Goal: Task Accomplishment & Management: Complete application form

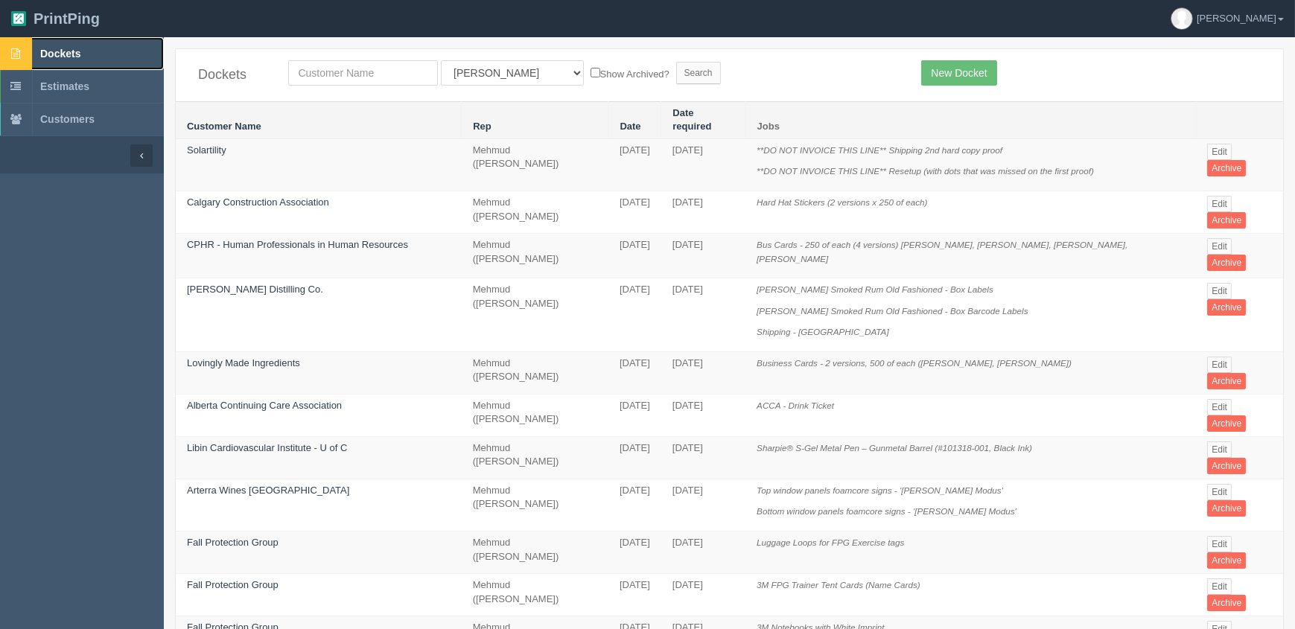
click at [69, 50] on span "Dockets" at bounding box center [60, 54] width 40 height 12
click at [974, 67] on link "New Docket" at bounding box center [958, 72] width 75 height 25
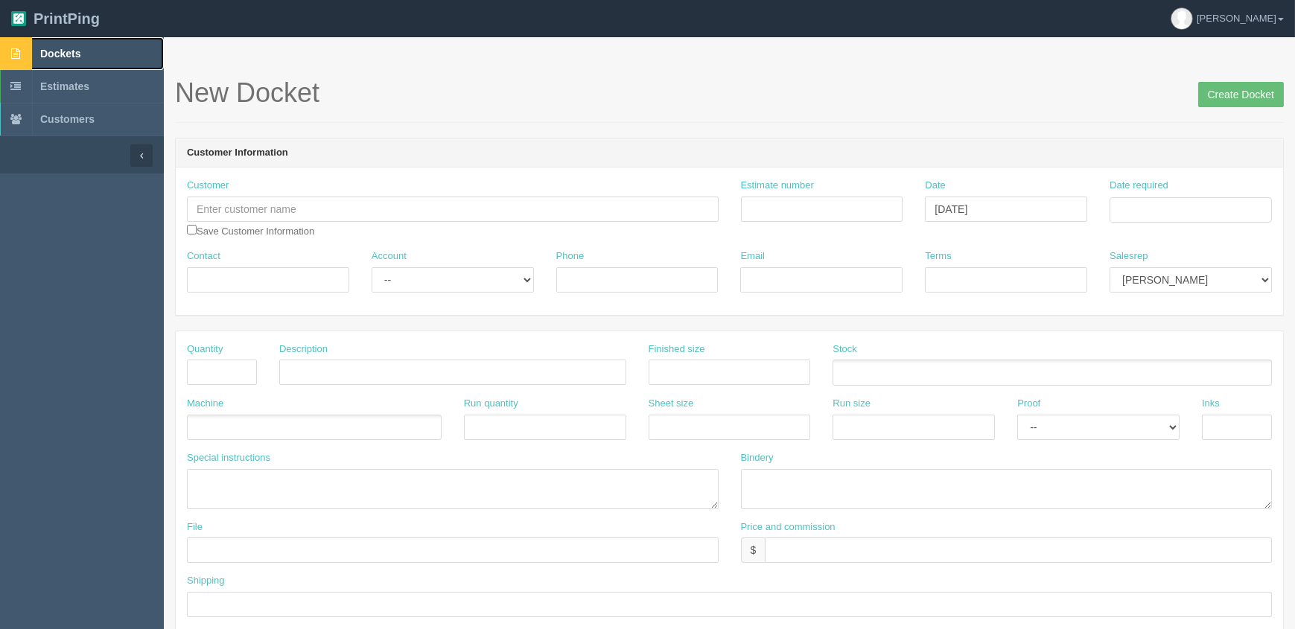
click at [103, 52] on link "Dockets" at bounding box center [82, 53] width 164 height 33
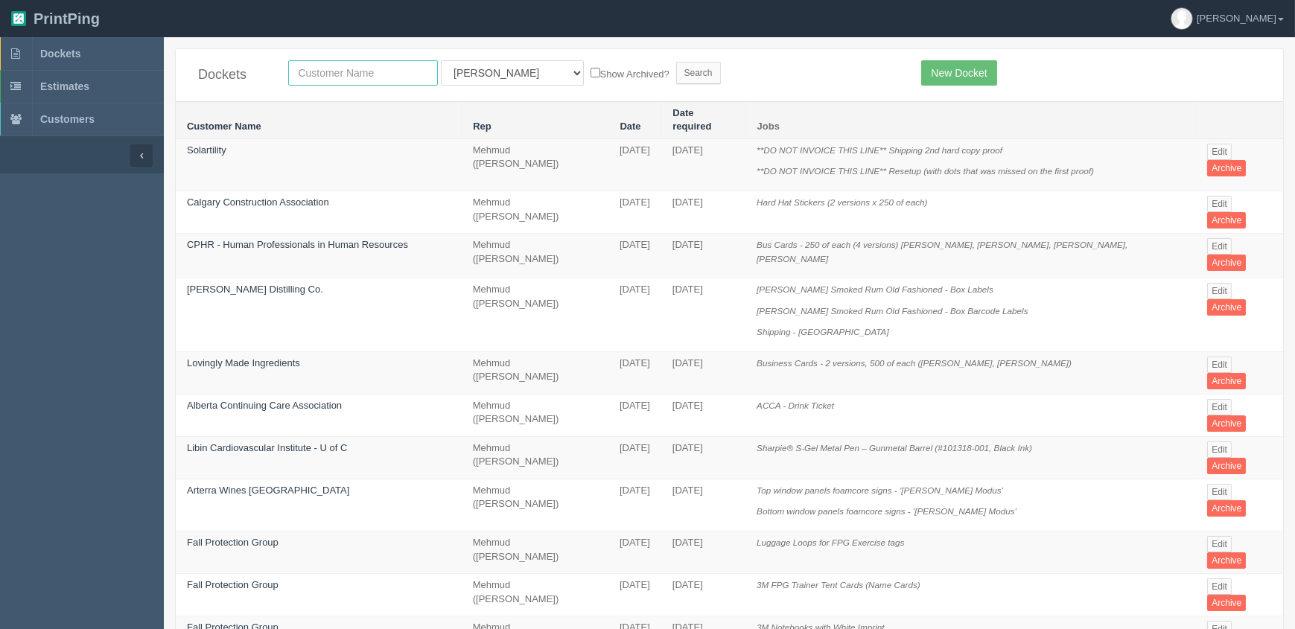
click at [372, 73] on input "text" at bounding box center [363, 72] width 150 height 25
type input "fall"
click at [676, 62] on input "Search" at bounding box center [698, 73] width 45 height 22
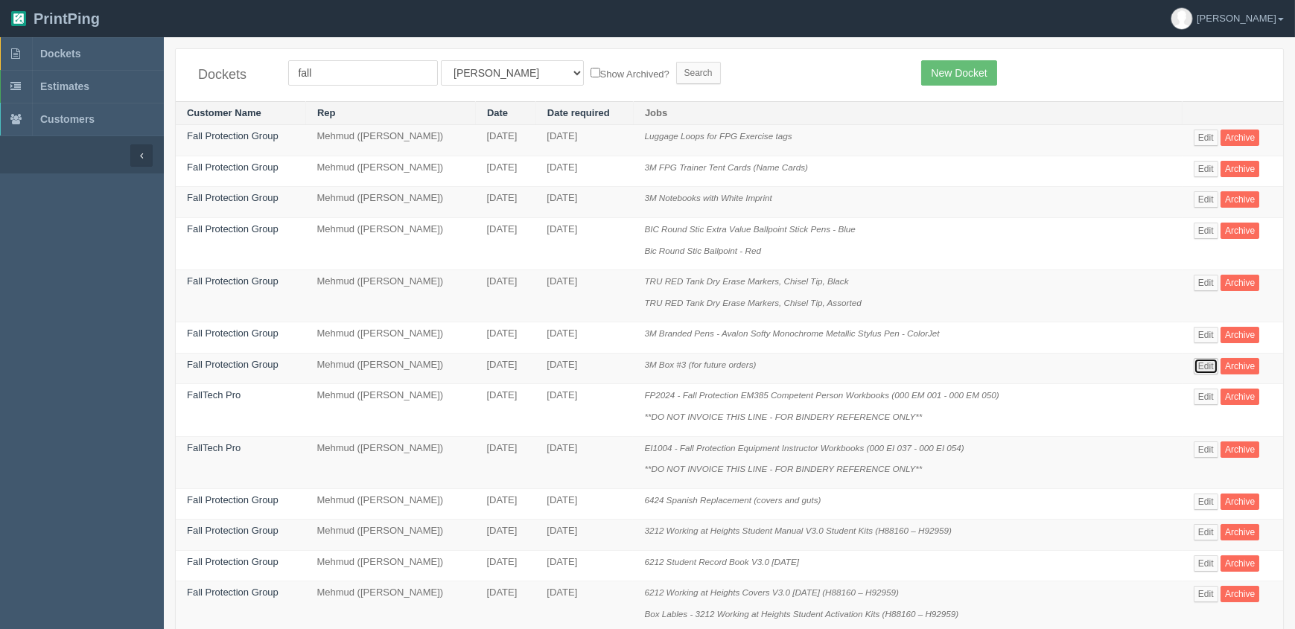
click at [1208, 372] on link "Edit" at bounding box center [1205, 366] width 25 height 16
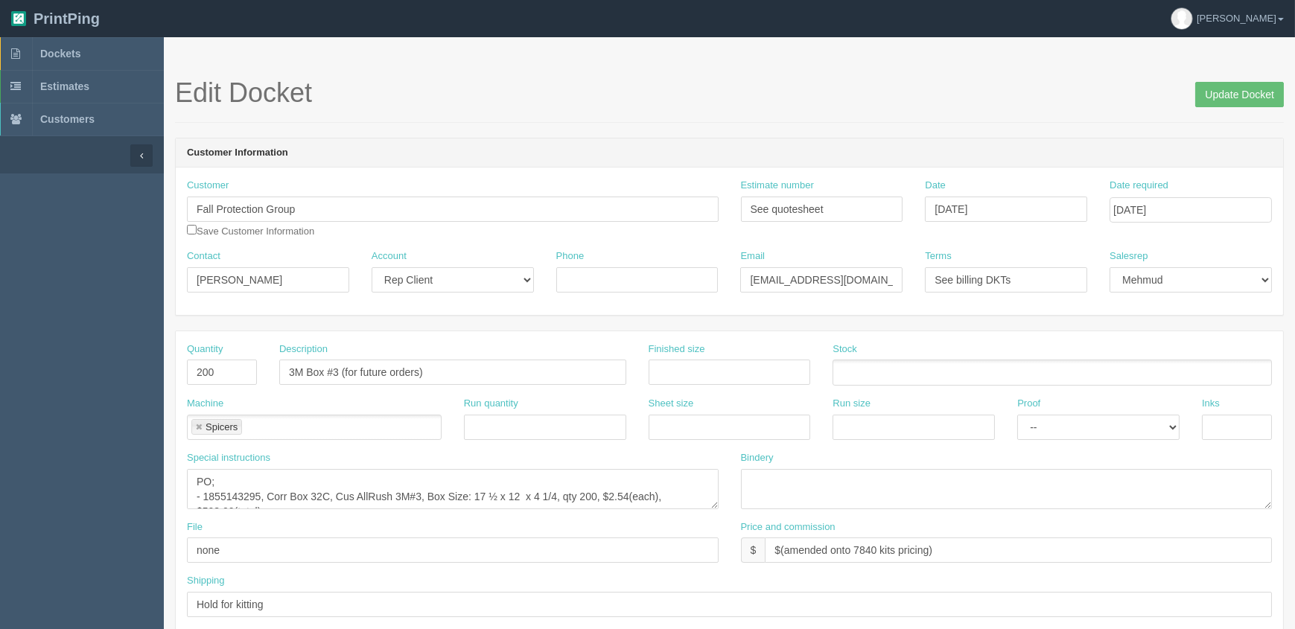
scroll to position [67, 0]
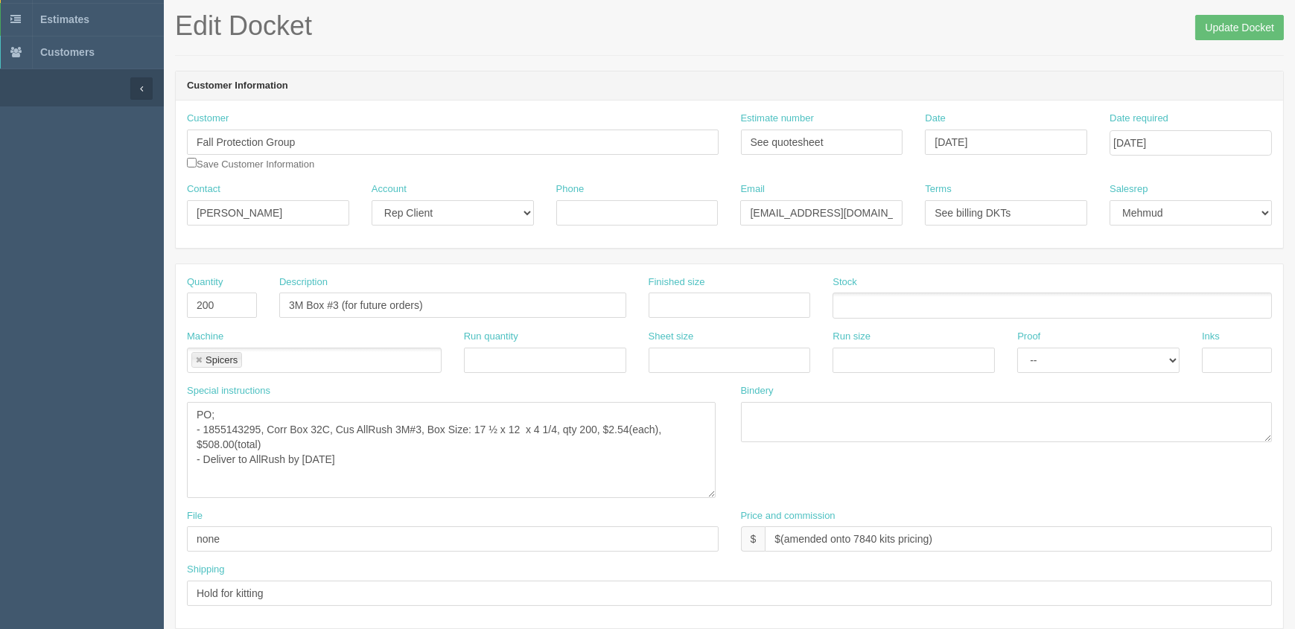
drag, startPoint x: 714, startPoint y: 435, endPoint x: 712, endPoint y: 511, distance: 76.0
click at [712, 498] on textarea "PO; - 1855143295, Corr Box 32C, Cus AllRush 3M#3, Box Size: 17 ½ x 12 x 4 1/4, …" at bounding box center [451, 450] width 529 height 96
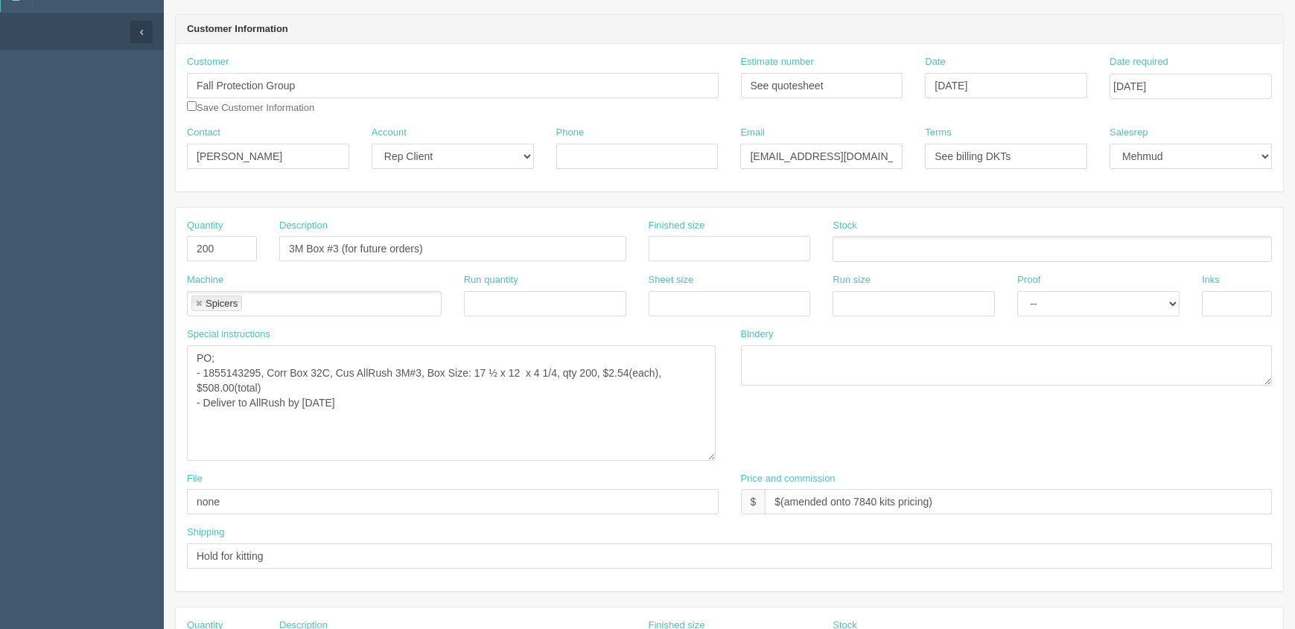
scroll to position [0, 0]
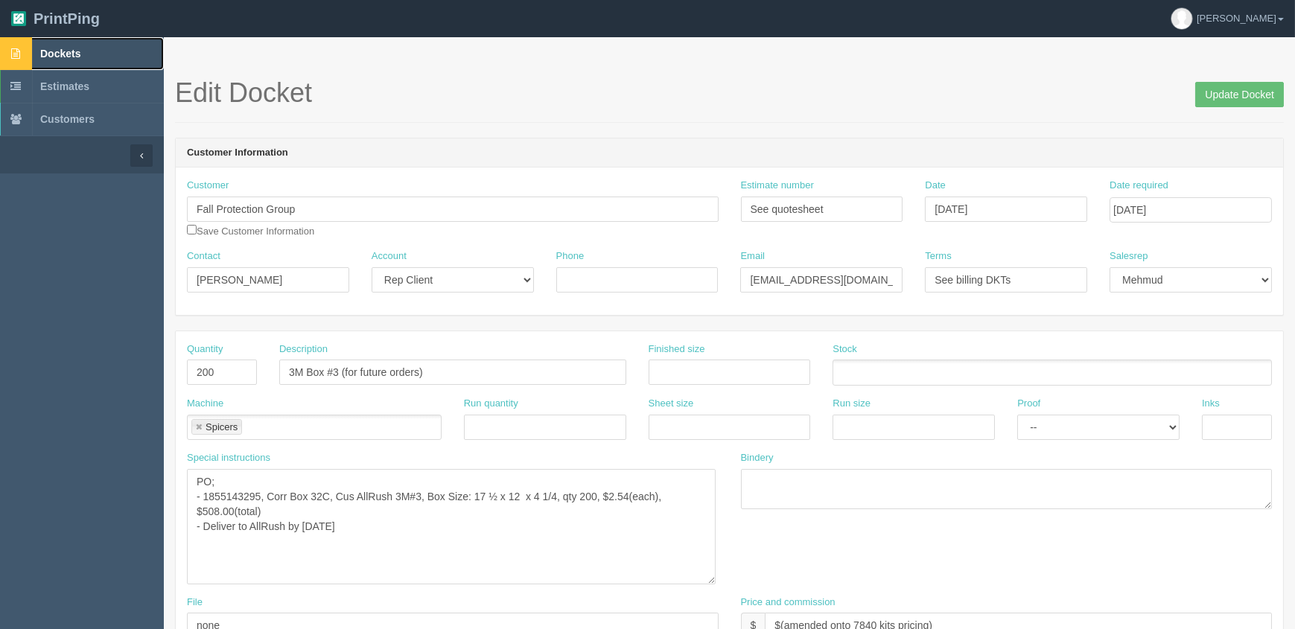
click at [93, 58] on link "Dockets" at bounding box center [82, 53] width 164 height 33
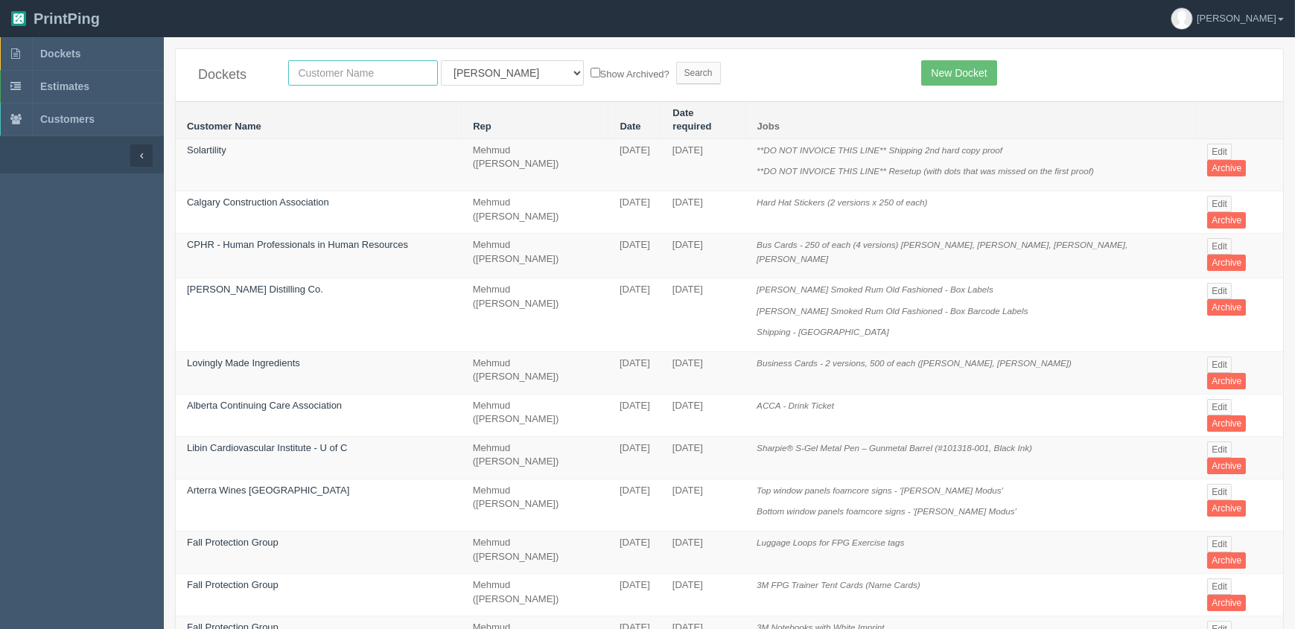
click at [369, 66] on input "text" at bounding box center [363, 72] width 150 height 25
type input "fall"
click at [676, 62] on input "Search" at bounding box center [698, 73] width 45 height 22
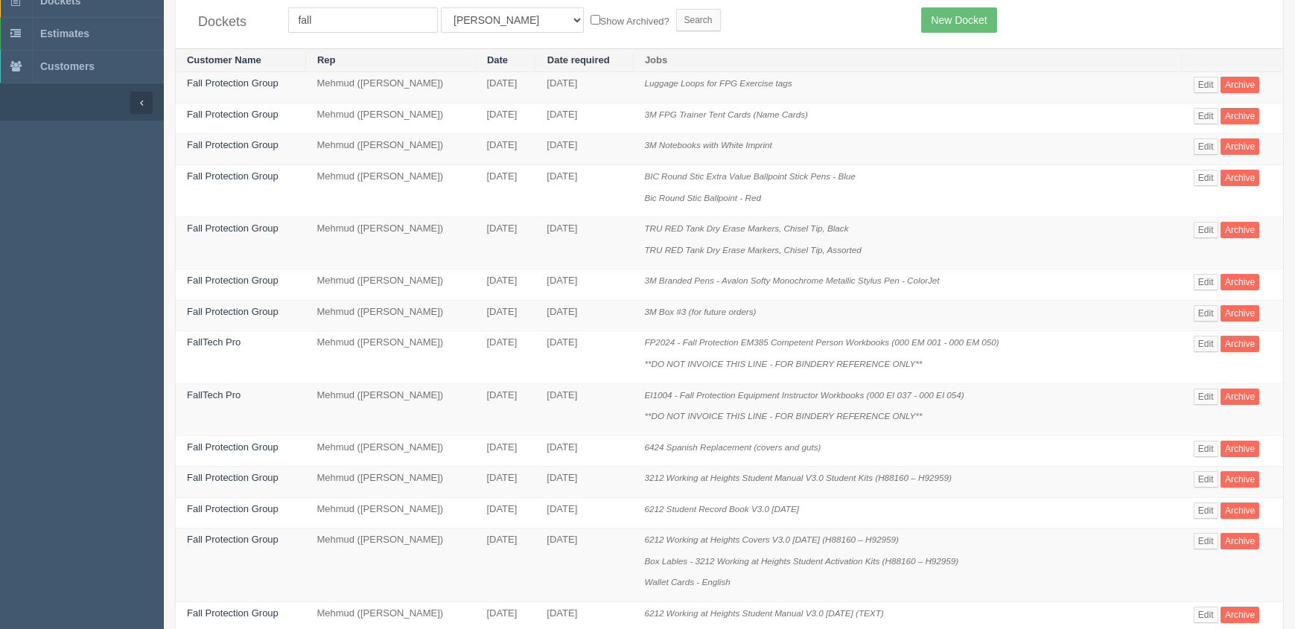
scroll to position [135, 0]
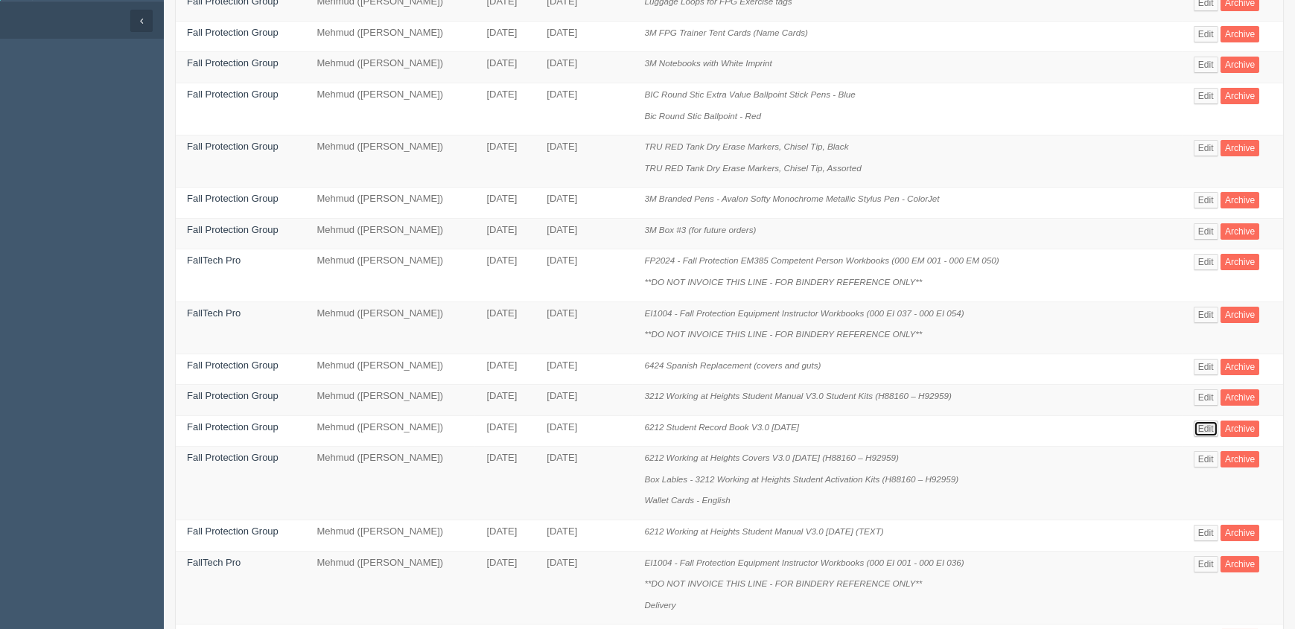
click at [1212, 427] on link "Edit" at bounding box center [1205, 429] width 25 height 16
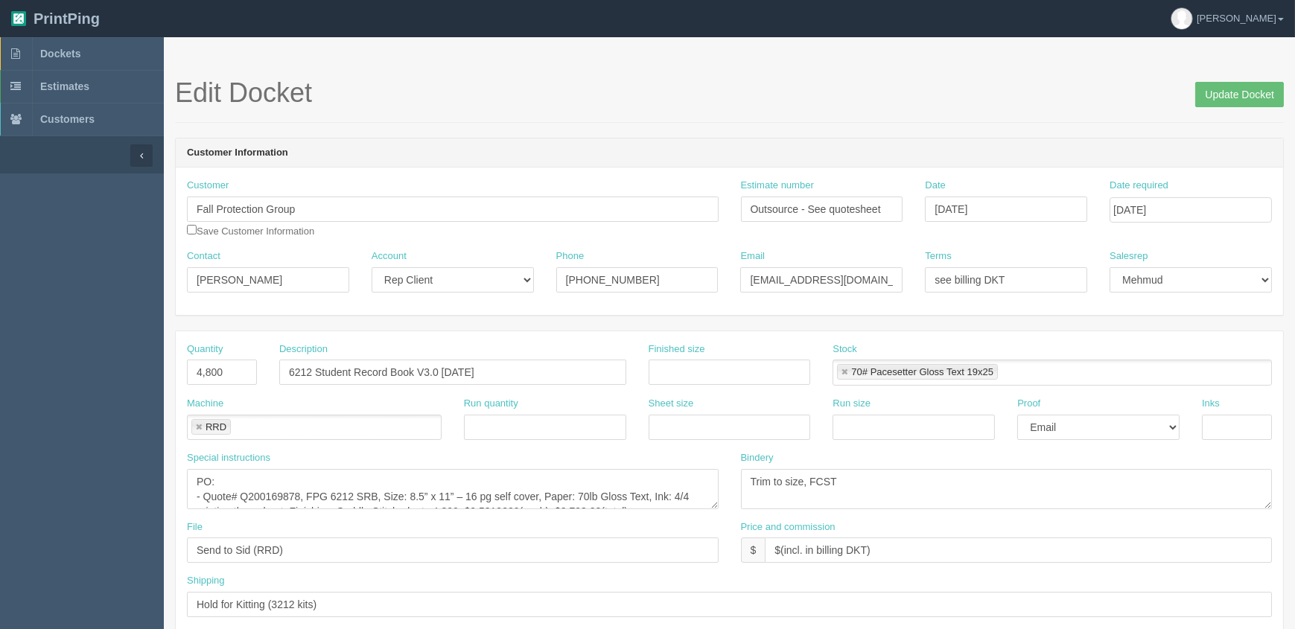
scroll to position [135, 0]
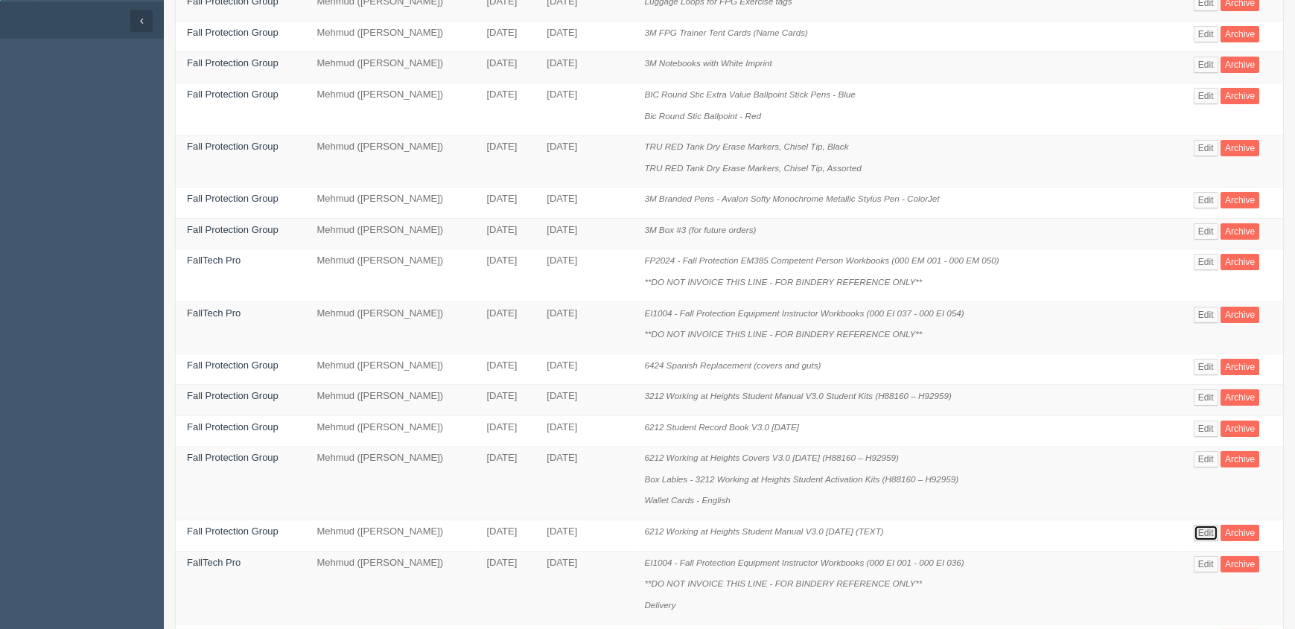
click at [1215, 531] on link "Edit" at bounding box center [1205, 533] width 25 height 16
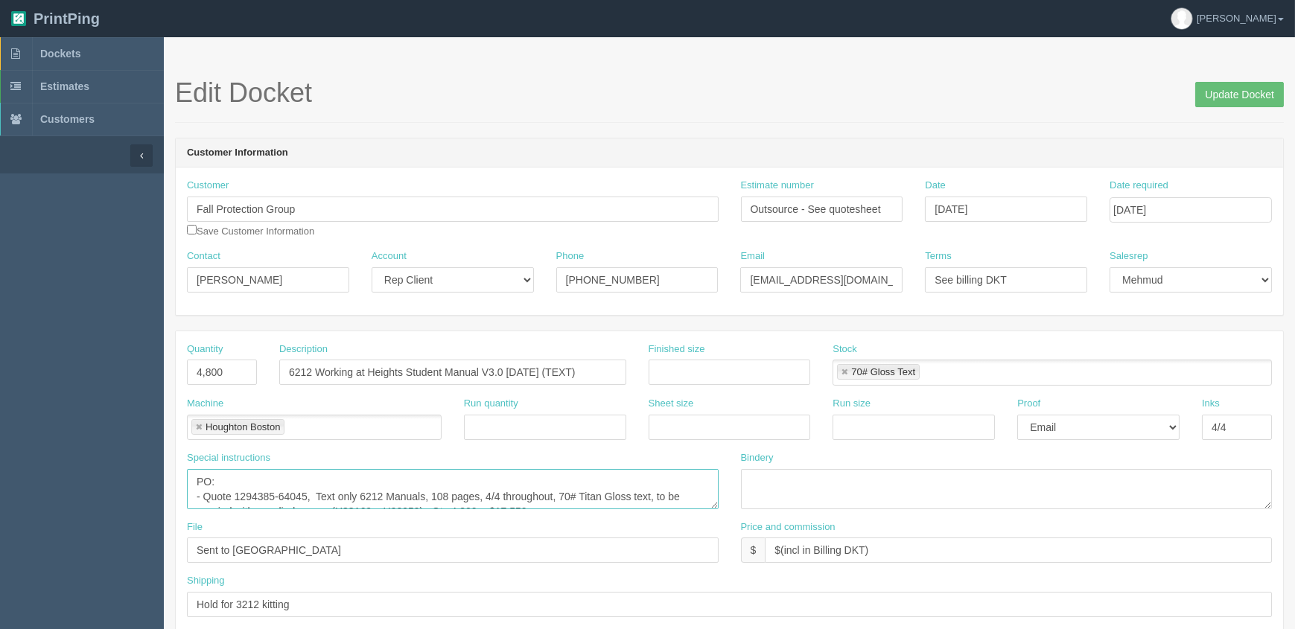
drag, startPoint x: 308, startPoint y: 495, endPoint x: 237, endPoint y: 494, distance: 71.5
click at [237, 494] on textarea "PO: - Quote 1294385-64045, Text only 6212 Manuals, 108 pages, 4/4 throughout, 7…" at bounding box center [453, 489] width 532 height 40
click at [84, 41] on link "Dockets" at bounding box center [82, 53] width 164 height 33
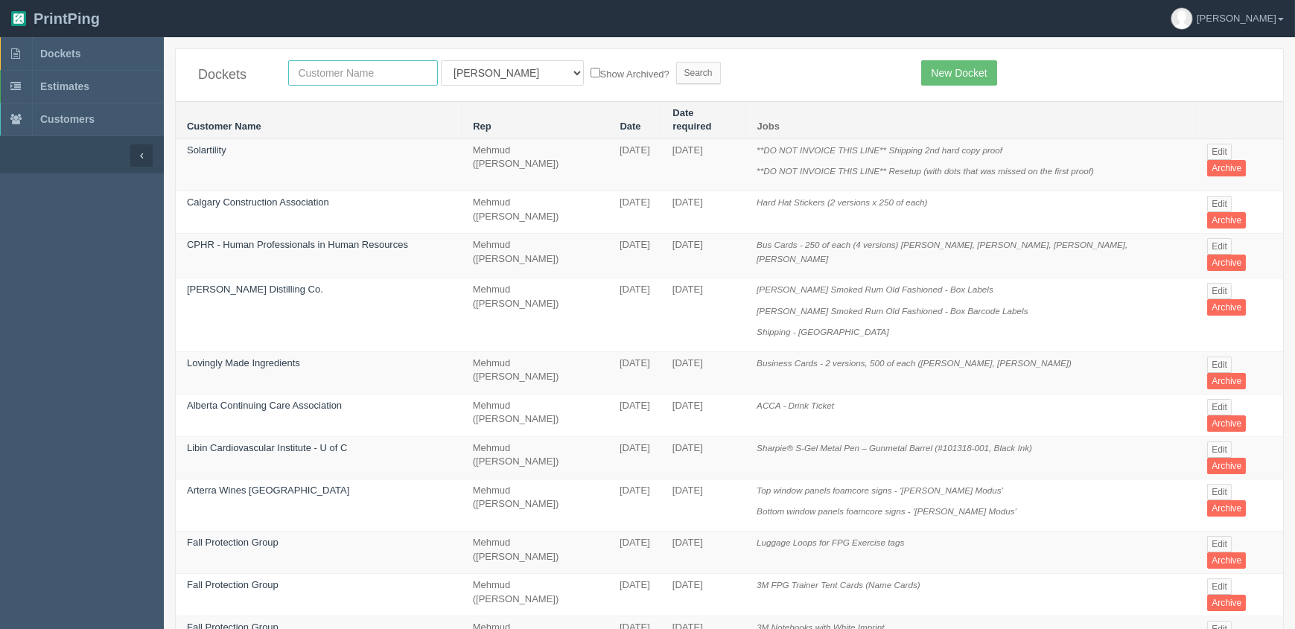
click at [334, 72] on input "text" at bounding box center [363, 72] width 150 height 25
type input "fall"
click at [676, 62] on input "Search" at bounding box center [698, 73] width 45 height 22
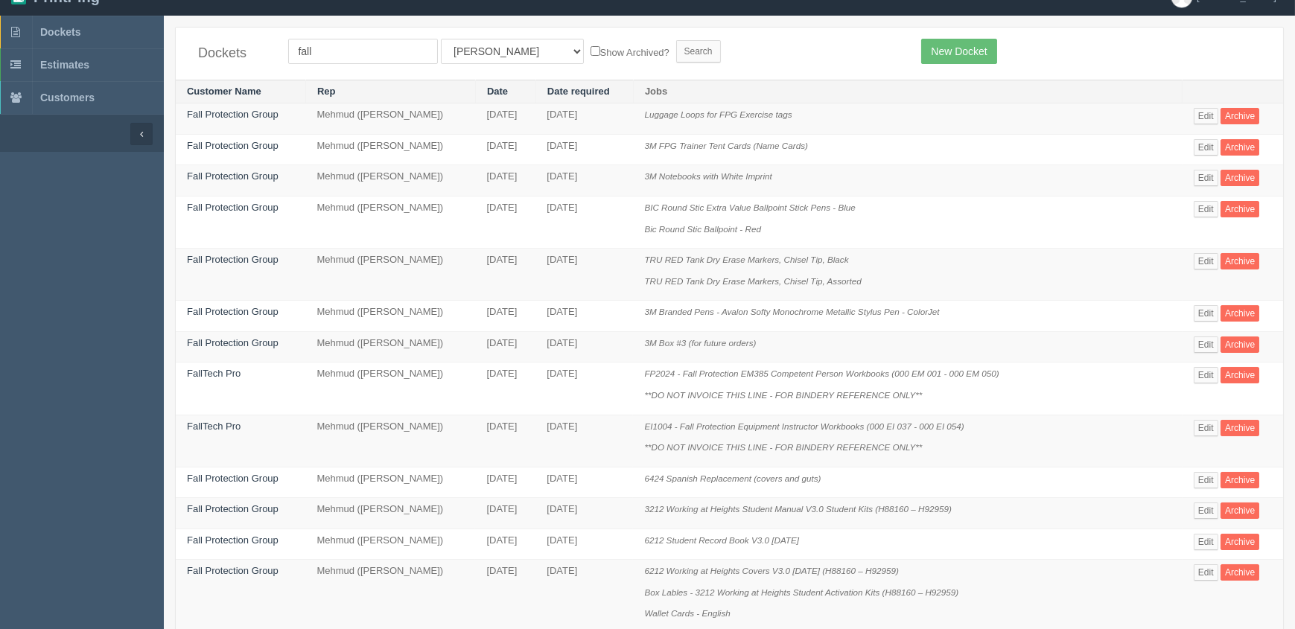
scroll to position [283, 0]
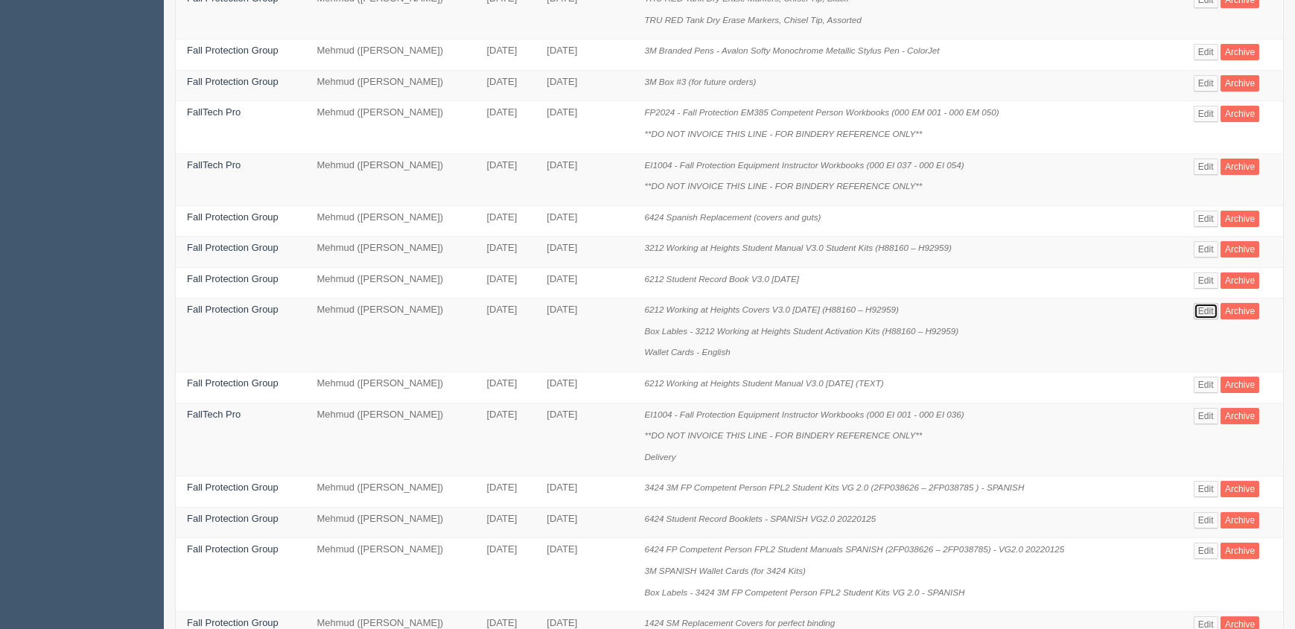
click at [1202, 304] on link "Edit" at bounding box center [1205, 311] width 25 height 16
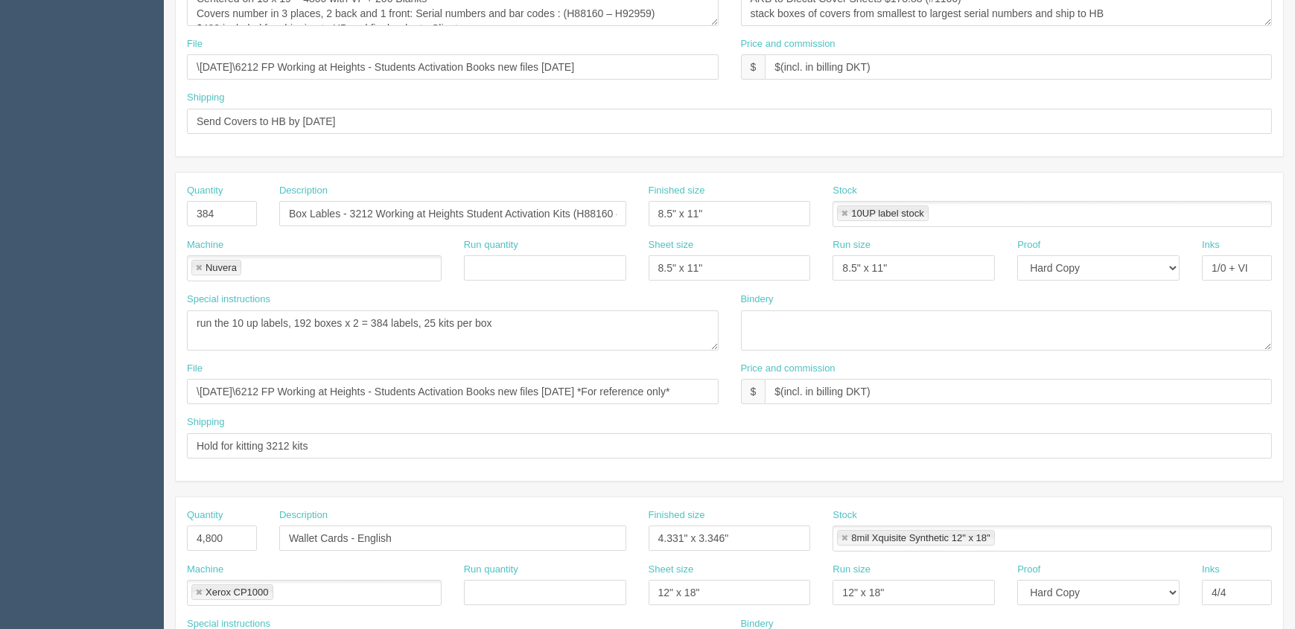
scroll to position [111, 0]
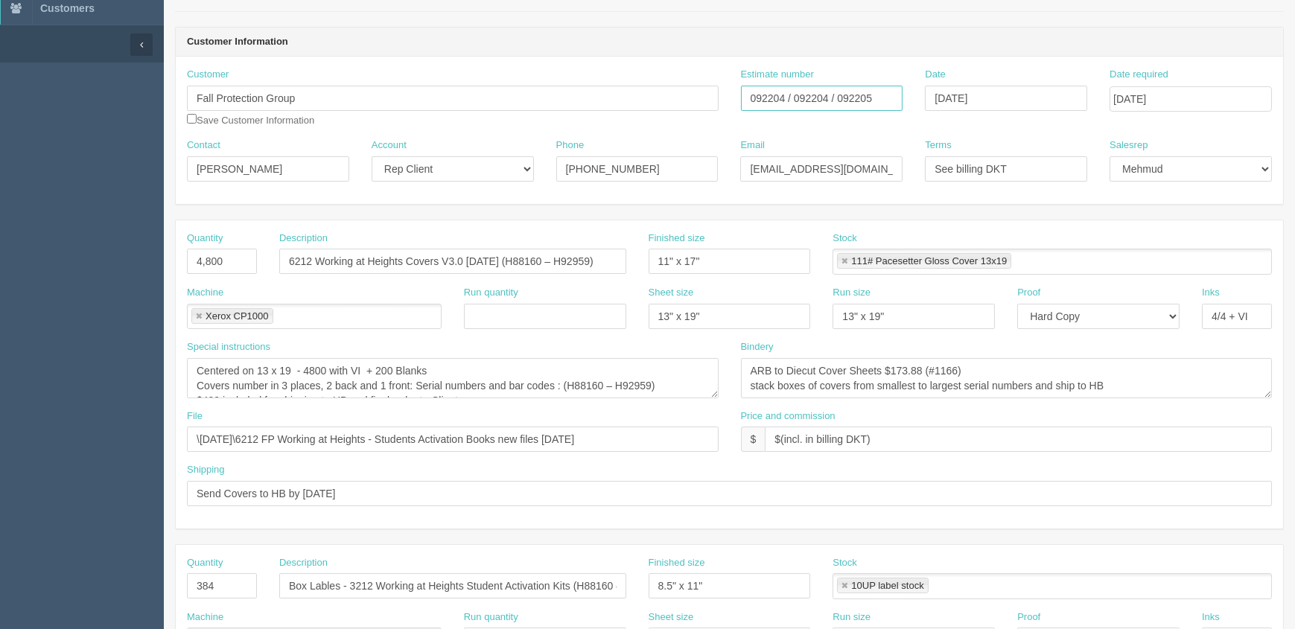
click at [866, 95] on input "092204 / 092204 / 092205" at bounding box center [822, 98] width 162 height 25
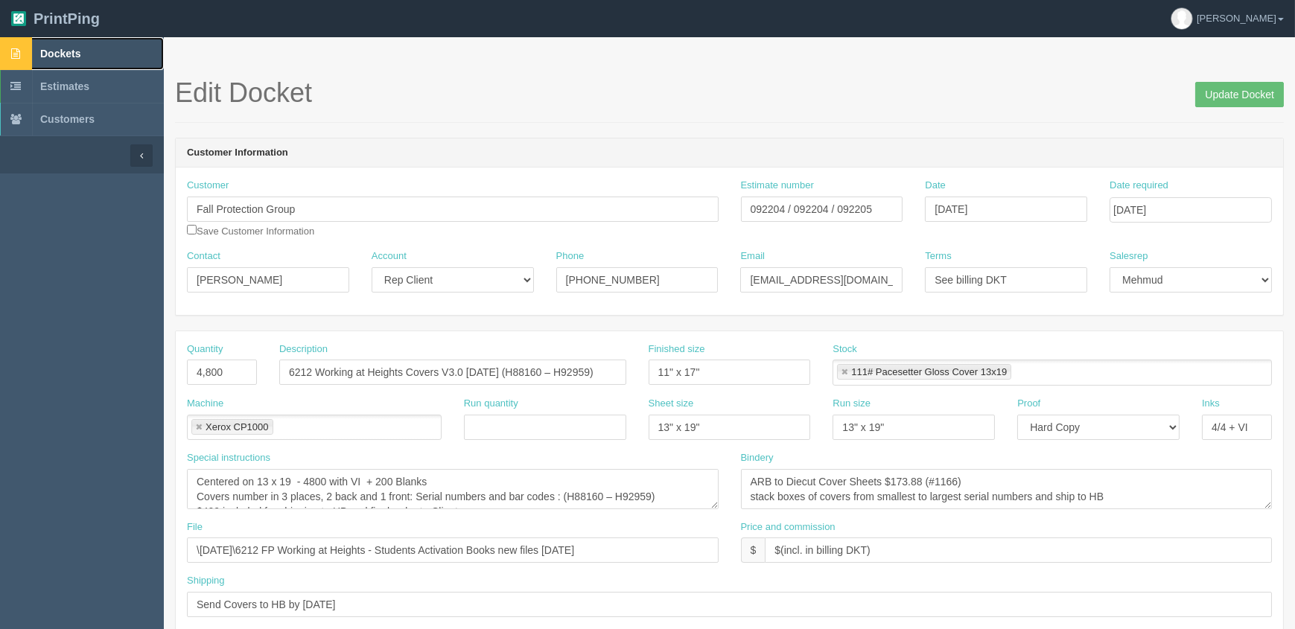
click at [109, 51] on link "Dockets" at bounding box center [82, 53] width 164 height 33
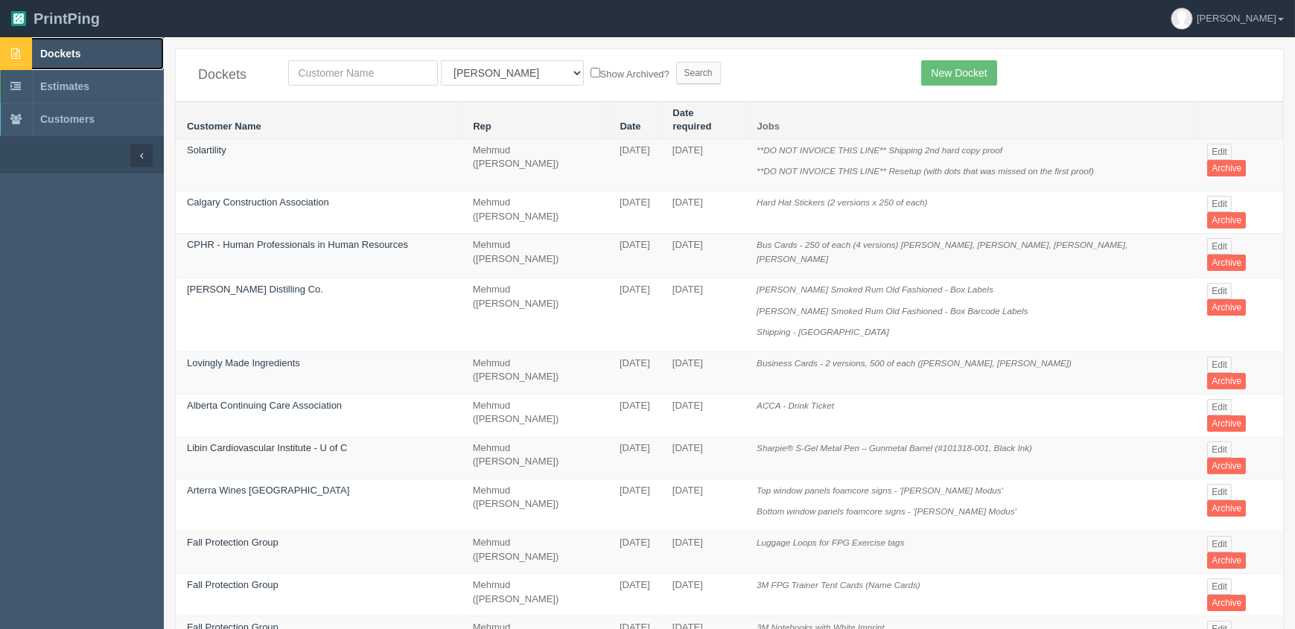
click at [72, 45] on link "Dockets" at bounding box center [82, 53] width 164 height 33
click at [331, 71] on input "text" at bounding box center [363, 72] width 150 height 25
click at [395, 75] on input "text" at bounding box center [363, 72] width 150 height 25
type input "fall"
click at [676, 62] on input "Search" at bounding box center [698, 73] width 45 height 22
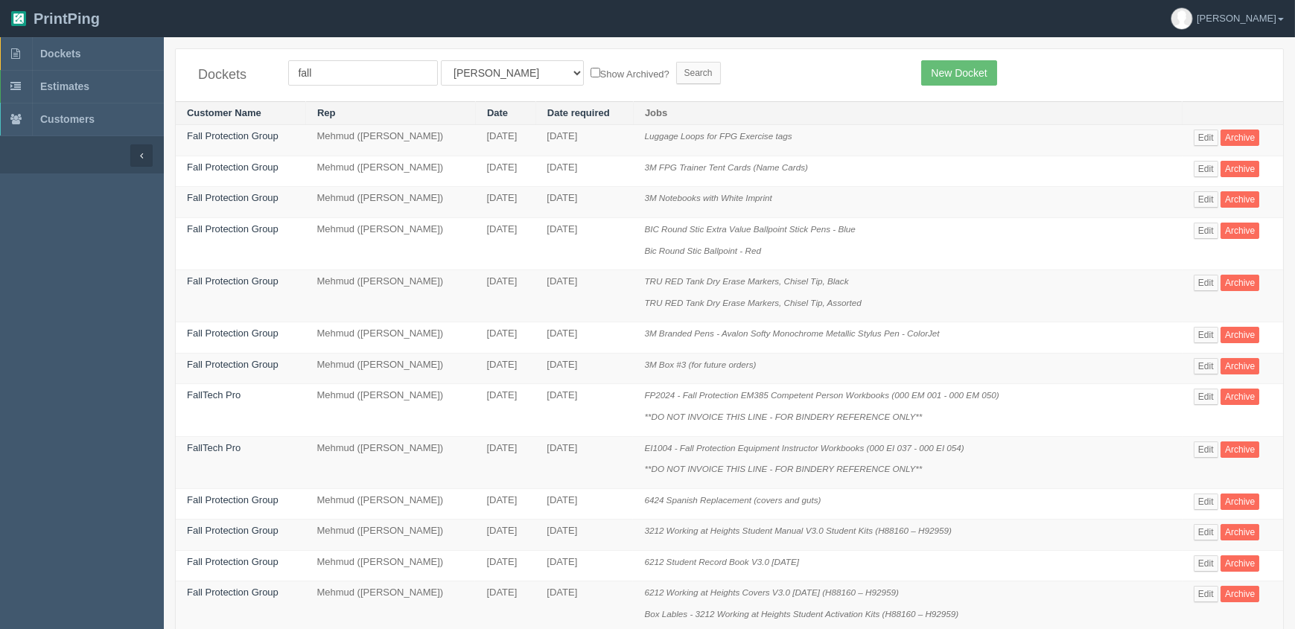
click at [807, 68] on form "fall All Users [PERSON_NAME] Test 1 [PERSON_NAME] [PERSON_NAME] [PERSON_NAME] F…" at bounding box center [593, 72] width 611 height 25
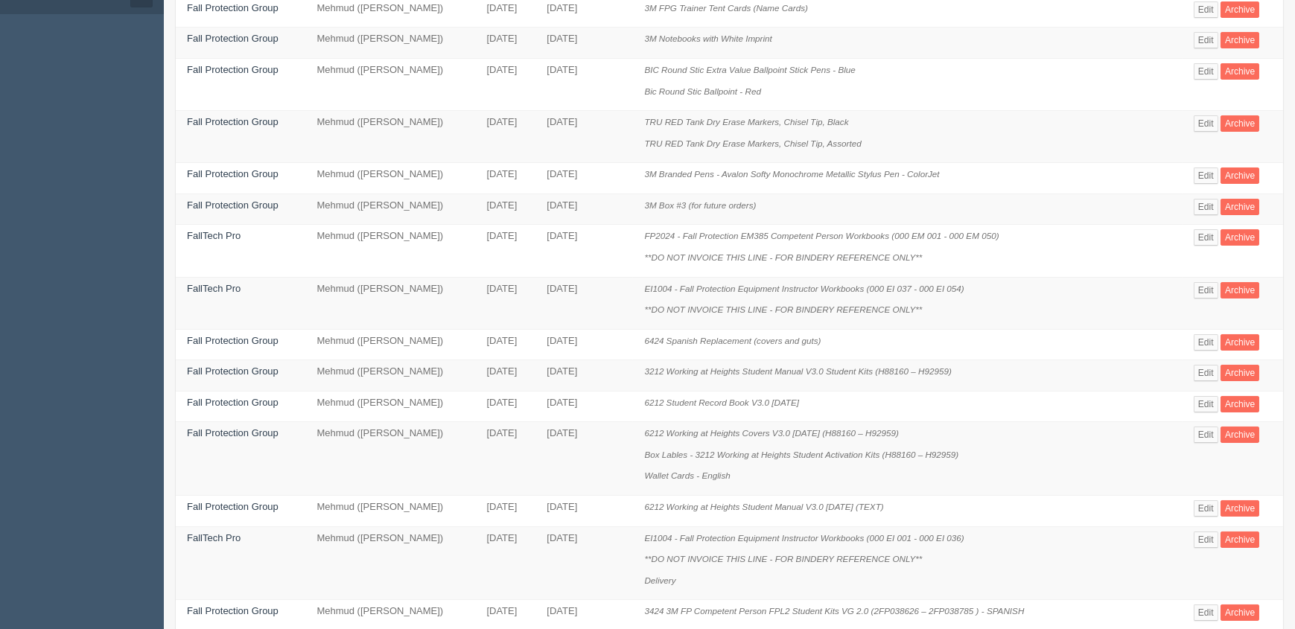
scroll to position [637, 0]
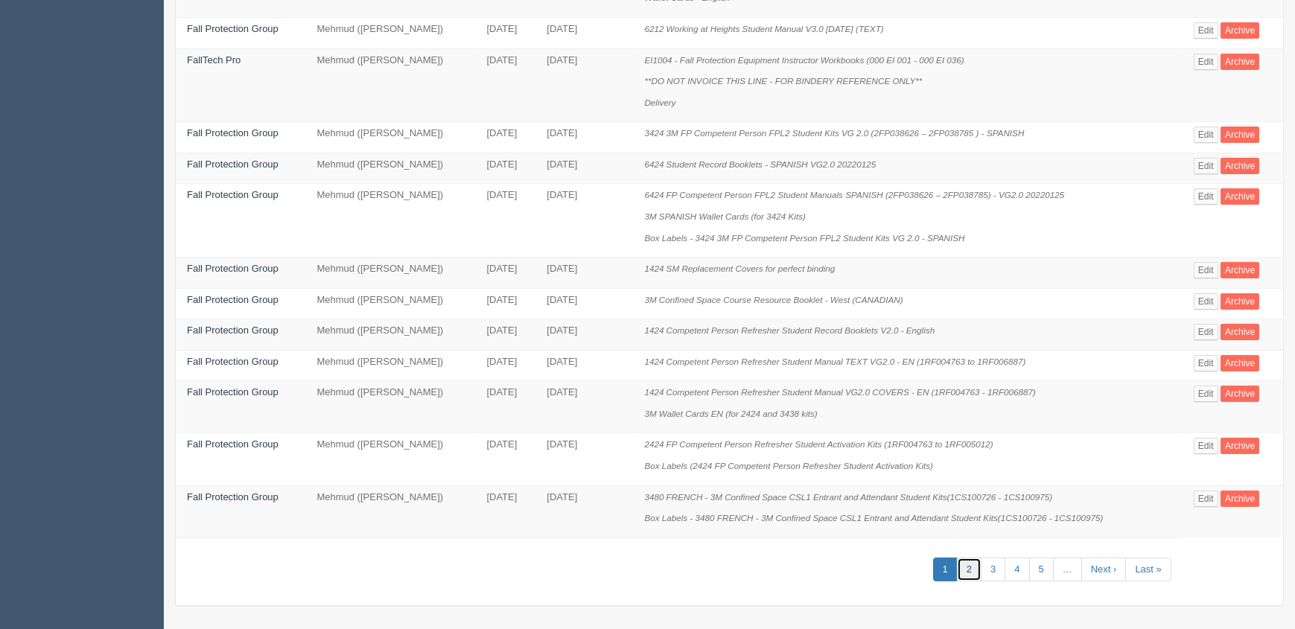
click at [975, 567] on link "2" at bounding box center [969, 570] width 25 height 25
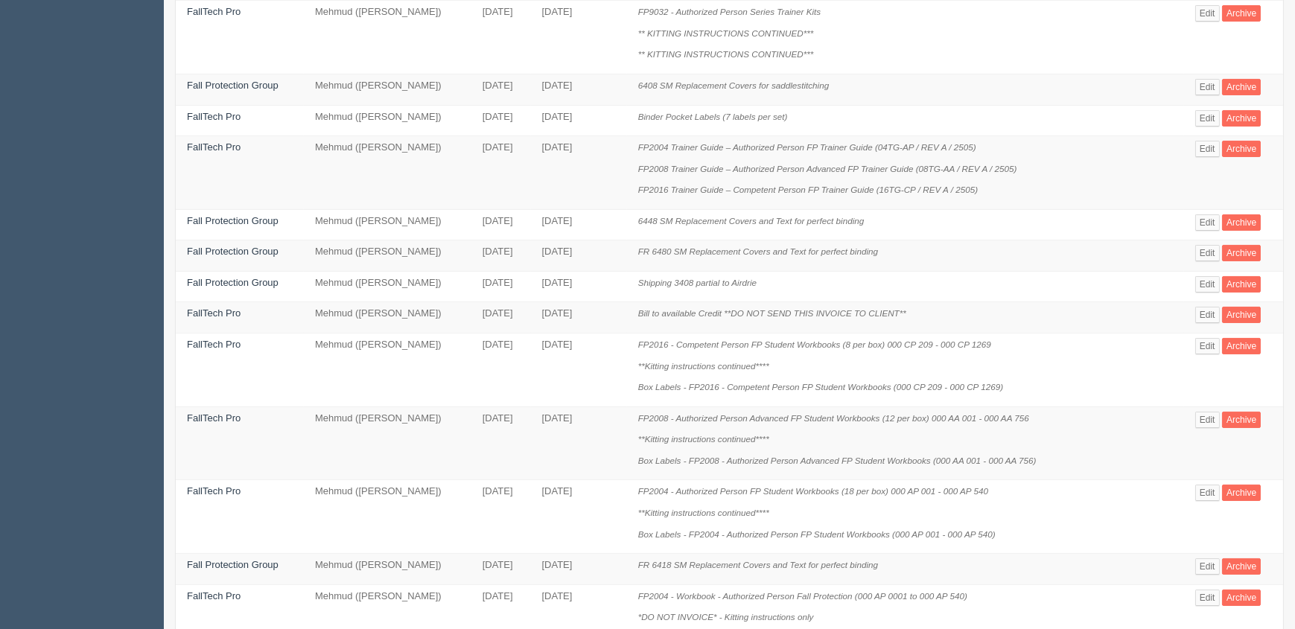
scroll to position [850, 0]
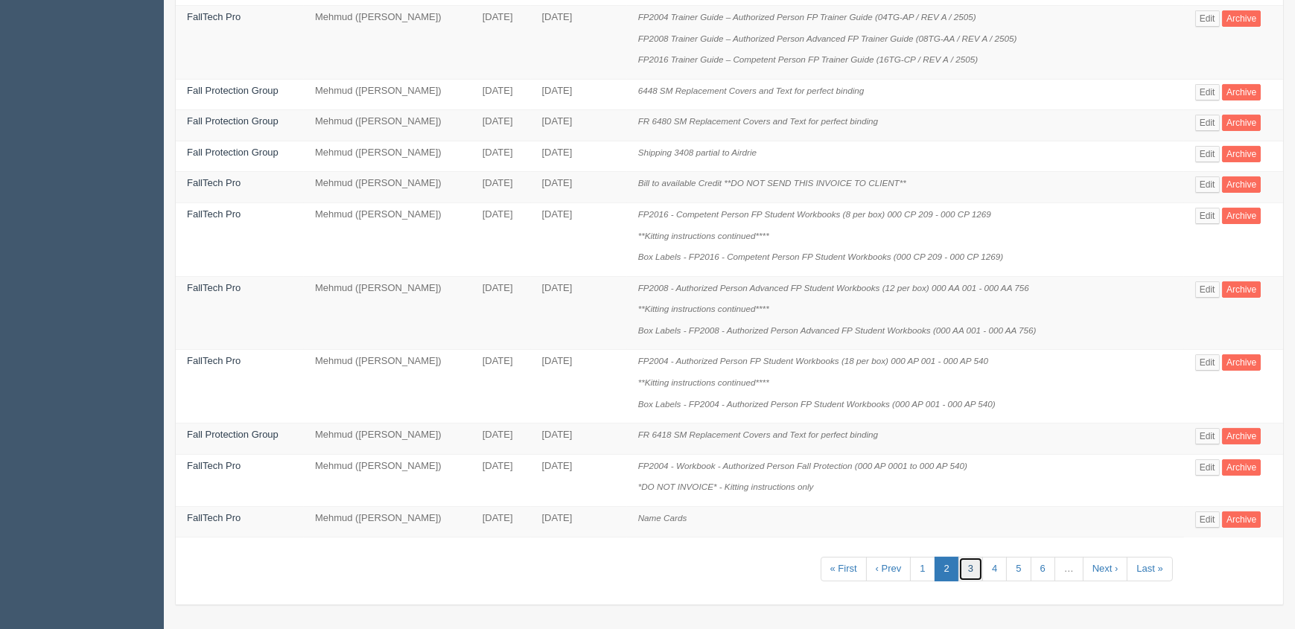
click at [970, 564] on link "3" at bounding box center [970, 569] width 25 height 25
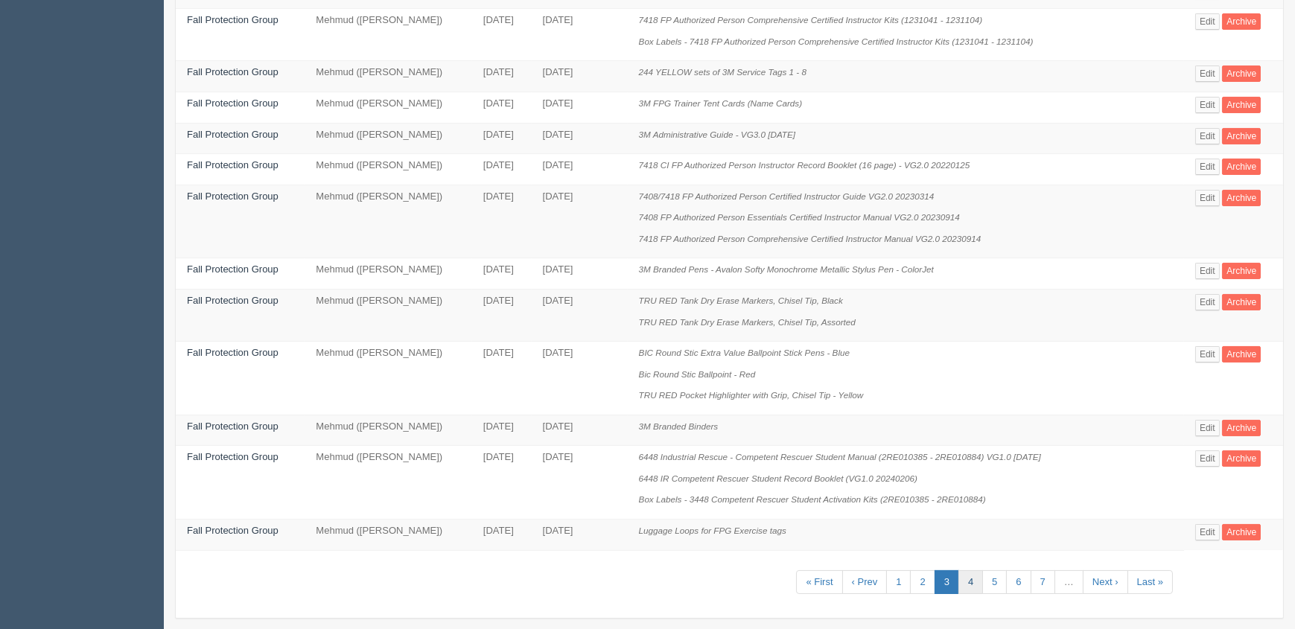
scroll to position [595, 0]
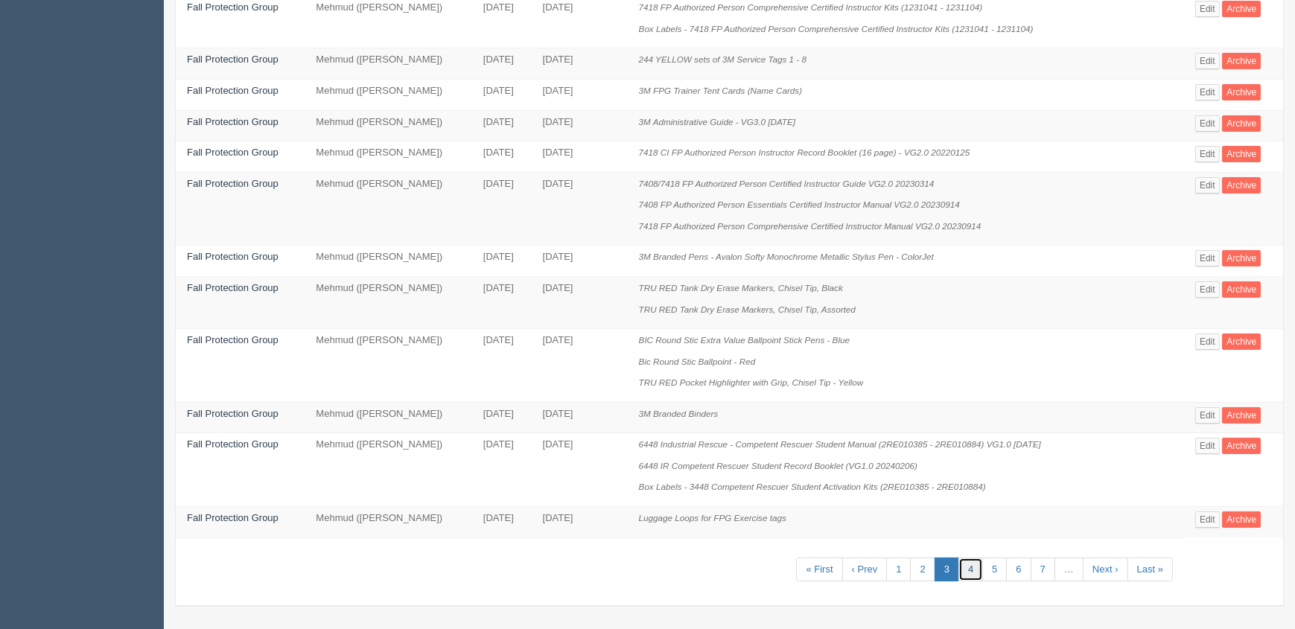
click at [966, 570] on link "4" at bounding box center [970, 570] width 25 height 25
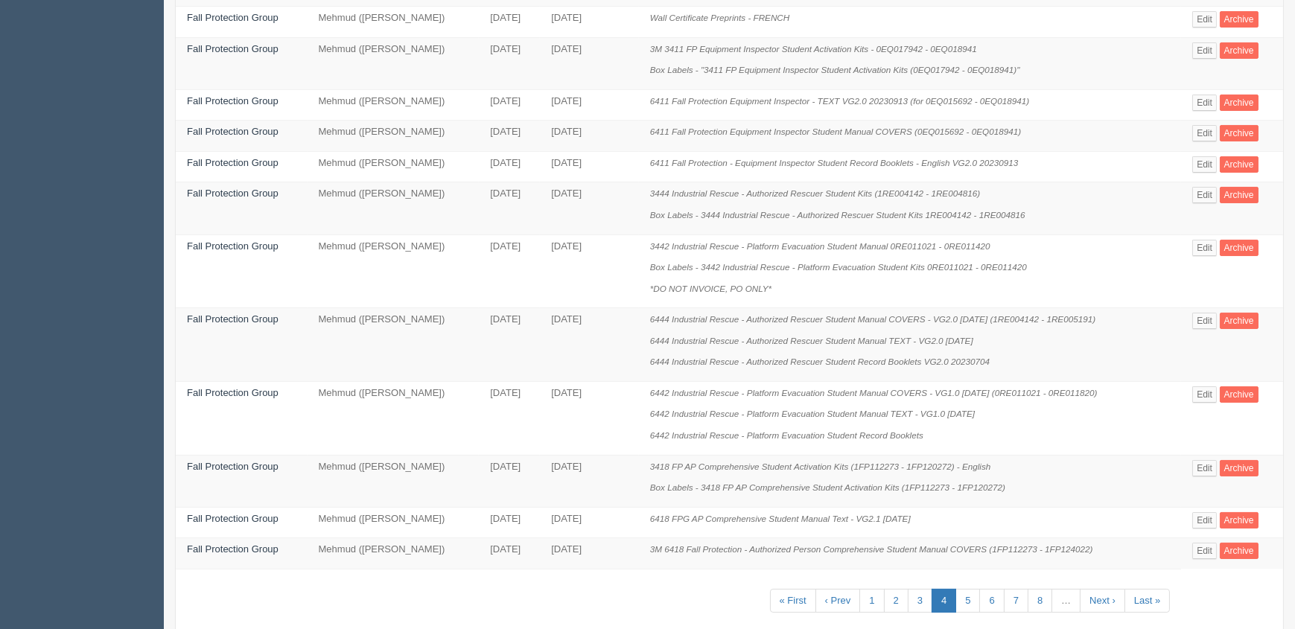
scroll to position [680, 0]
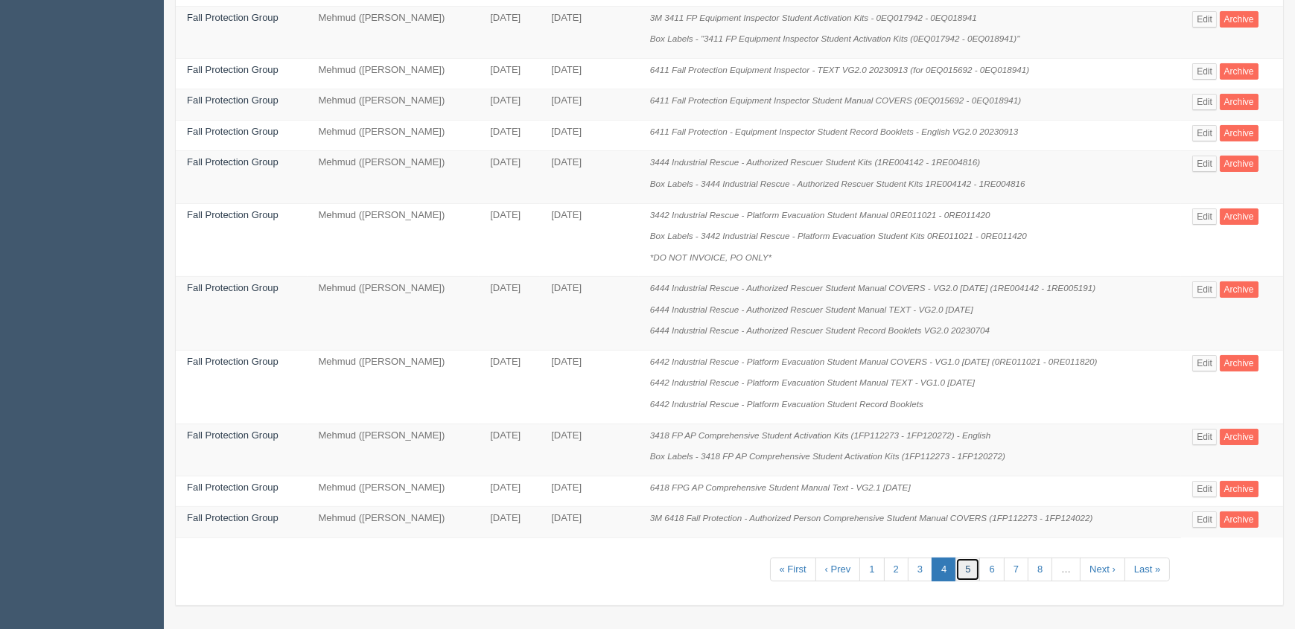
click at [969, 560] on link "5" at bounding box center [967, 570] width 25 height 25
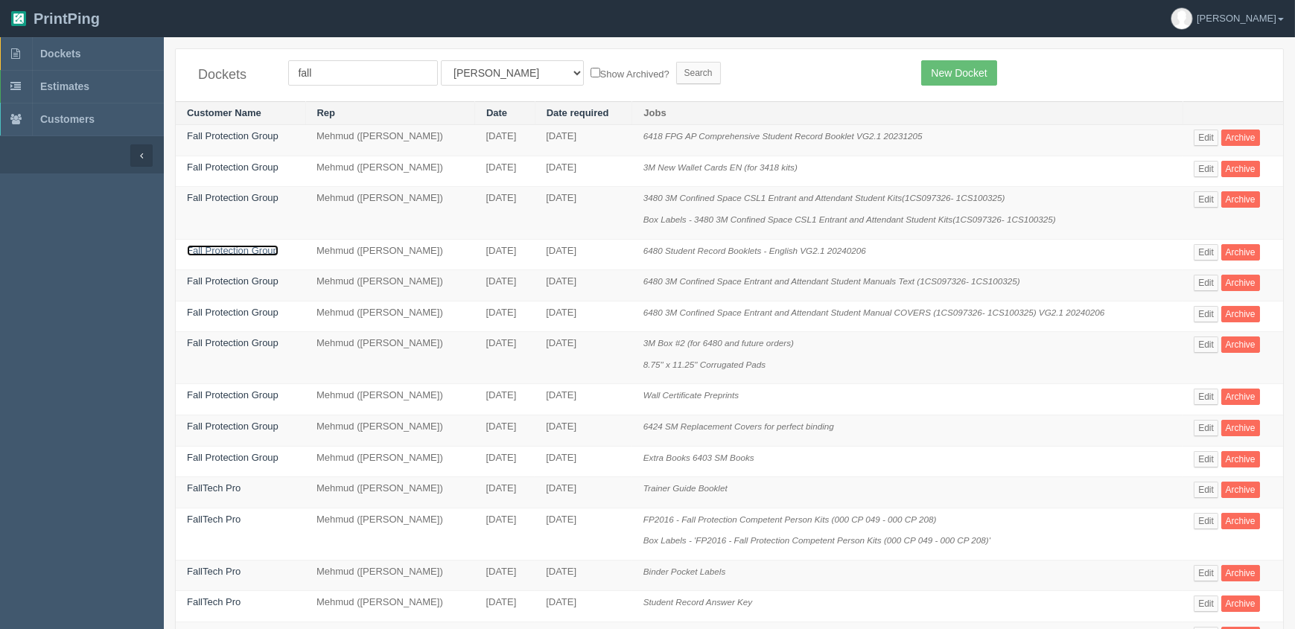
click at [270, 249] on link "Fall Protection Group" at bounding box center [233, 250] width 92 height 11
click at [252, 278] on link "Fall Protection Group" at bounding box center [233, 280] width 92 height 11
click at [262, 310] on link "Fall Protection Group" at bounding box center [233, 312] width 92 height 11
click at [1205, 133] on link "Edit" at bounding box center [1205, 138] width 25 height 16
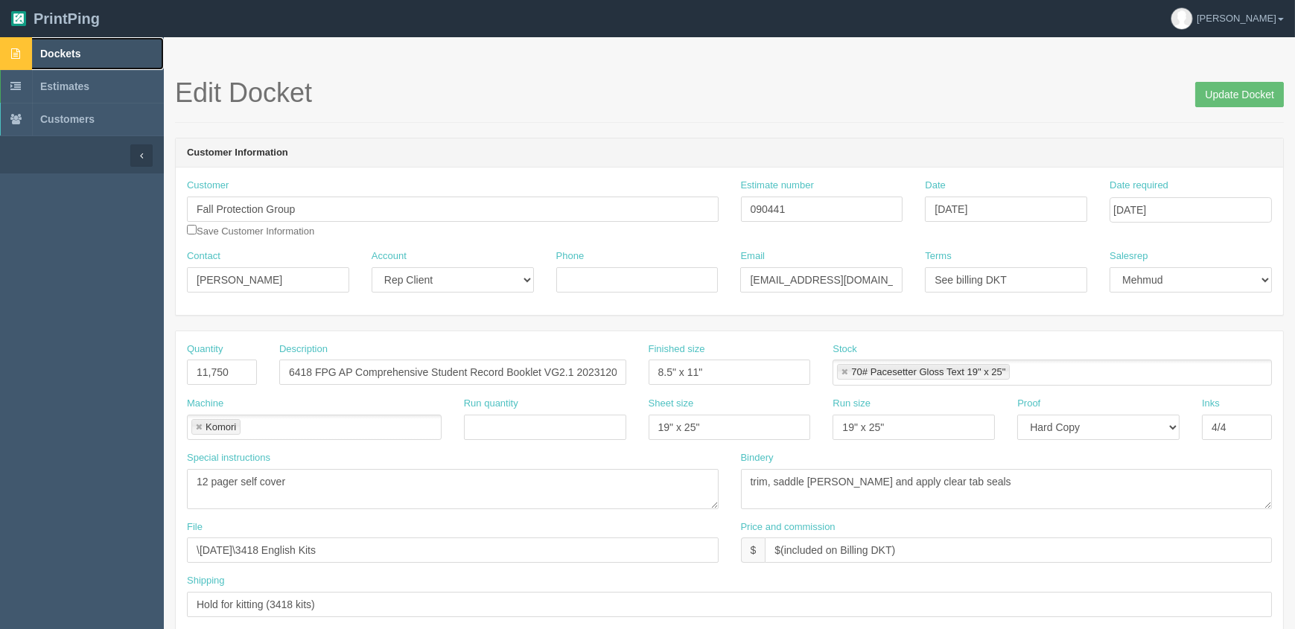
click at [105, 57] on link "Dockets" at bounding box center [82, 53] width 164 height 33
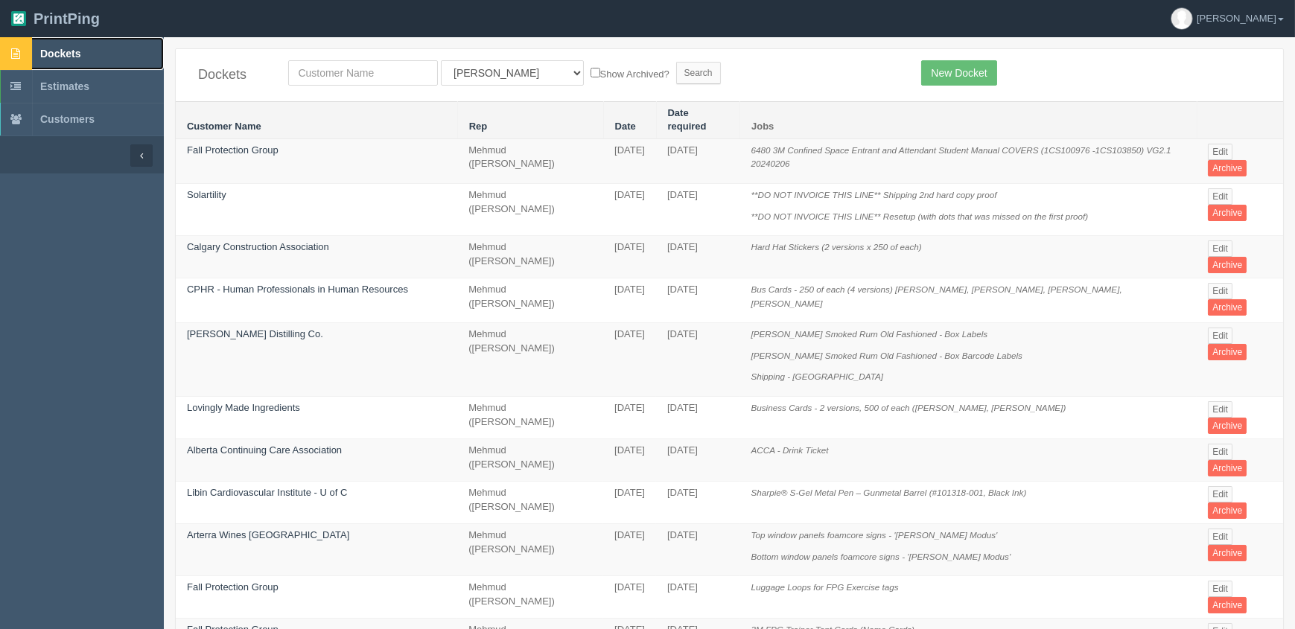
click at [41, 49] on span "Dockets" at bounding box center [60, 54] width 40 height 12
click at [59, 57] on span "Dockets" at bounding box center [60, 54] width 40 height 12
click at [1214, 144] on link "Edit" at bounding box center [1220, 152] width 25 height 16
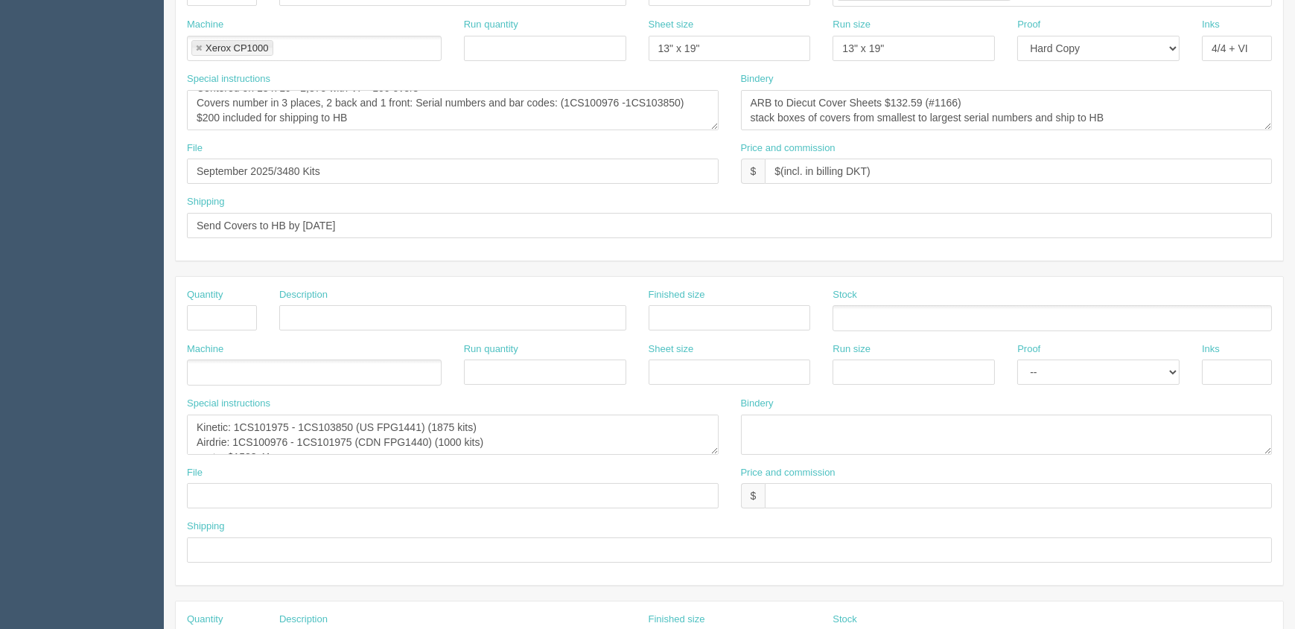
scroll to position [406, 0]
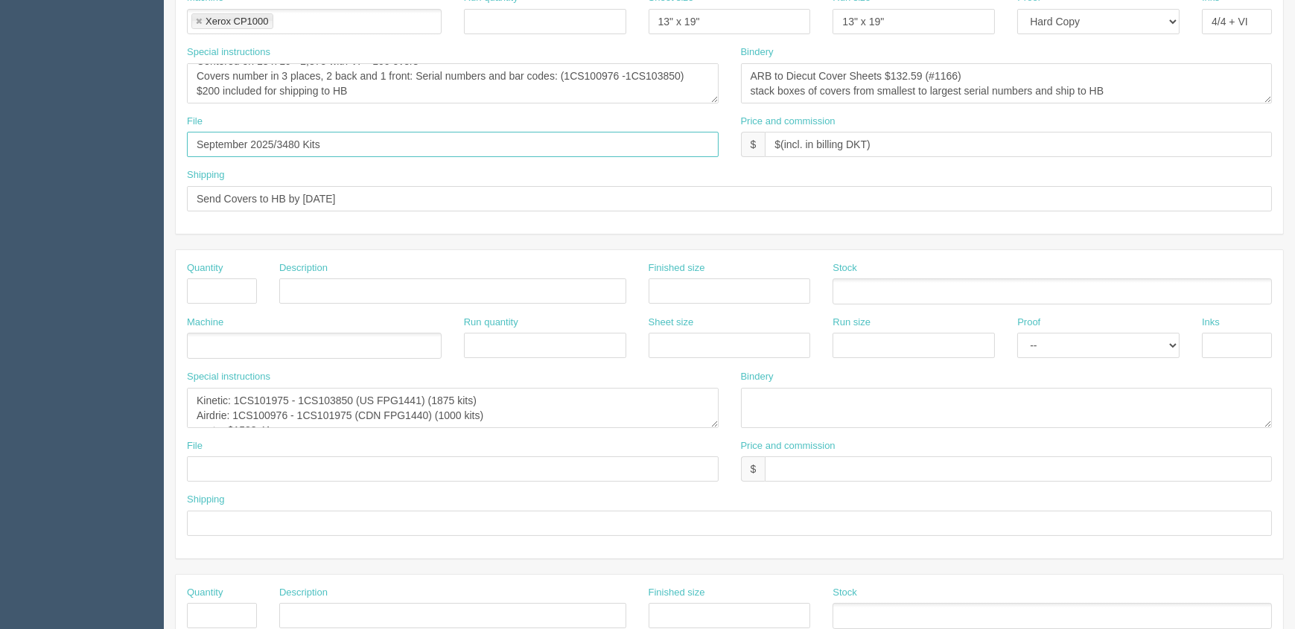
drag, startPoint x: 379, startPoint y: 144, endPoint x: 96, endPoint y: 138, distance: 283.0
click at [96, 138] on section "Dockets Estimates Customers" at bounding box center [647, 288] width 1295 height 1315
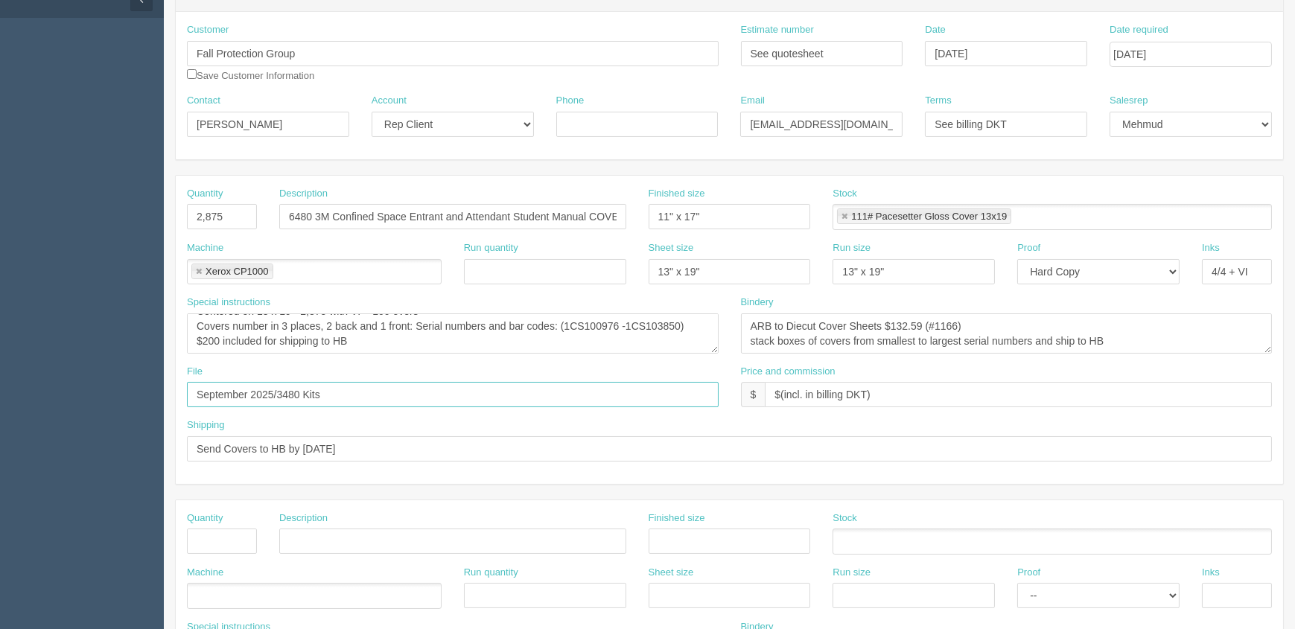
scroll to position [0, 0]
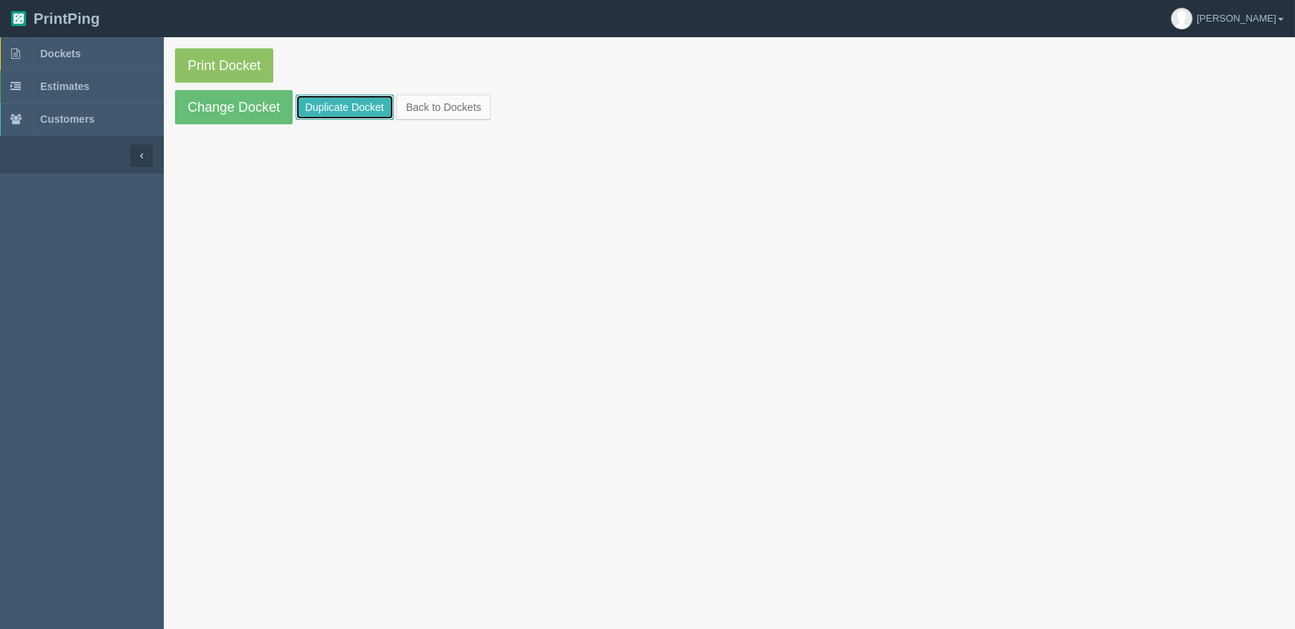
click at [351, 112] on link "Duplicate Docket" at bounding box center [345, 107] width 98 height 25
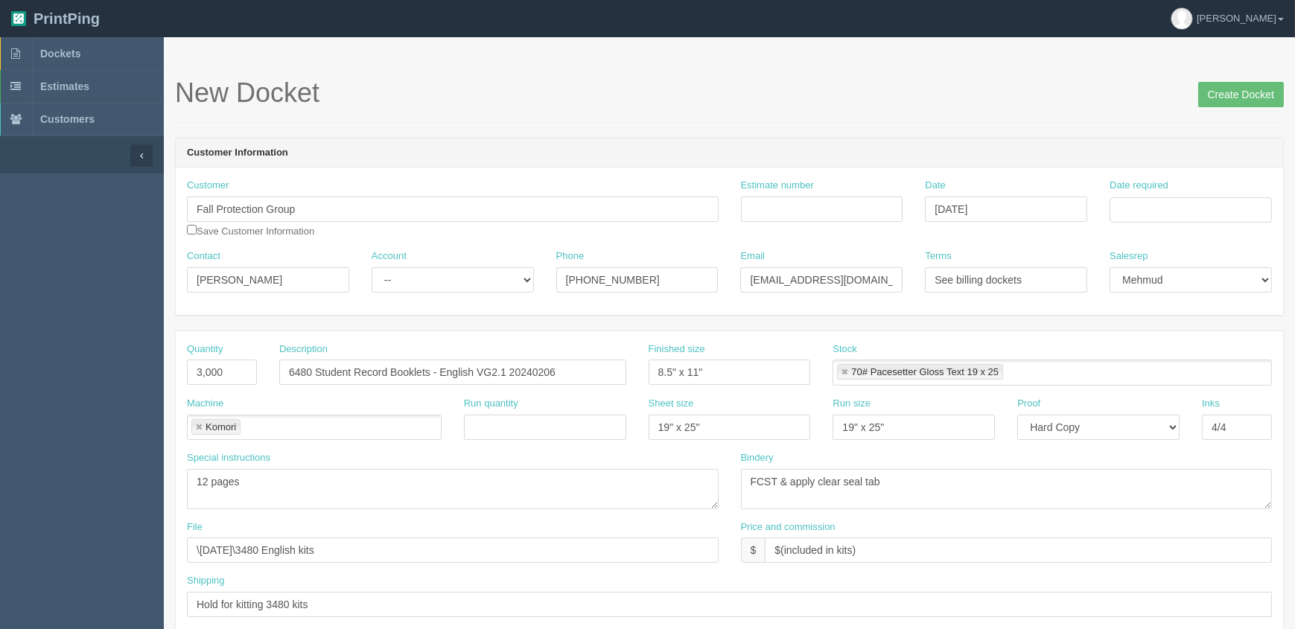
click at [200, 426] on link at bounding box center [198, 428] width 9 height 10
type input "RRD"
drag, startPoint x: 401, startPoint y: 278, endPoint x: 408, endPoint y: 290, distance: 14.7
click at [401, 278] on select "-- Existing Client Allrush Client Rep Client" at bounding box center [453, 279] width 162 height 25
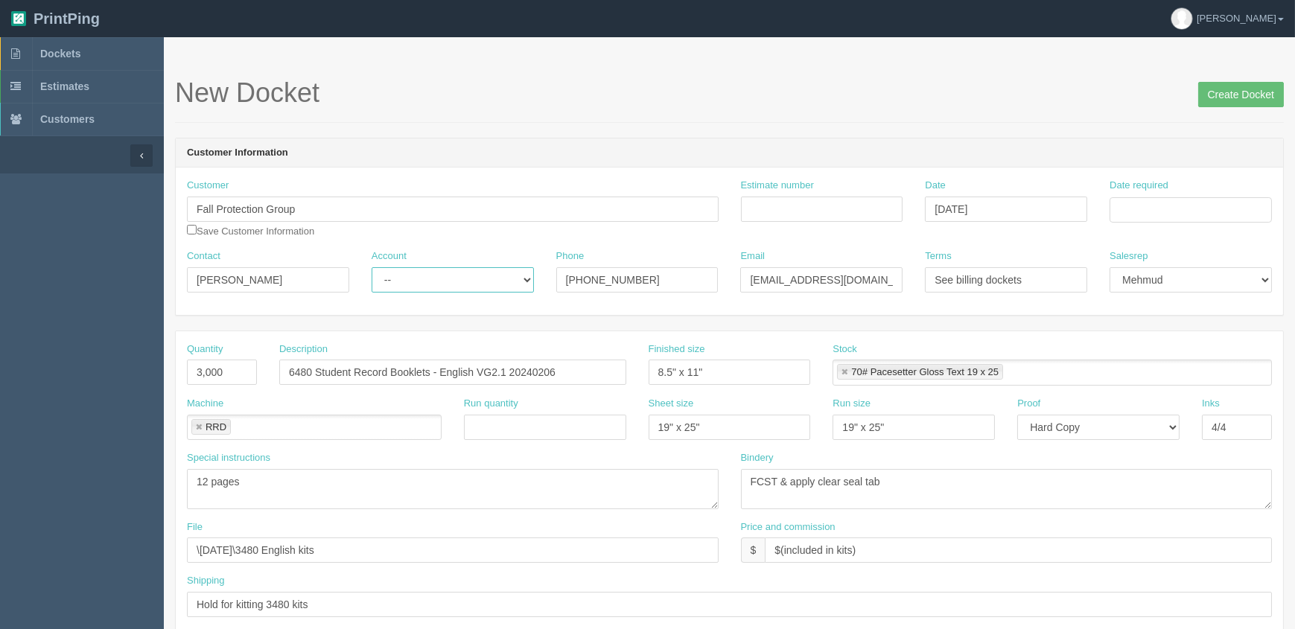
select select "Rep Client"
click at [372, 267] on select "-- Existing Client Allrush Client Rep Client" at bounding box center [453, 279] width 162 height 25
drag, startPoint x: 239, startPoint y: 374, endPoint x: 0, endPoint y: 343, distance: 241.0
type input "3"
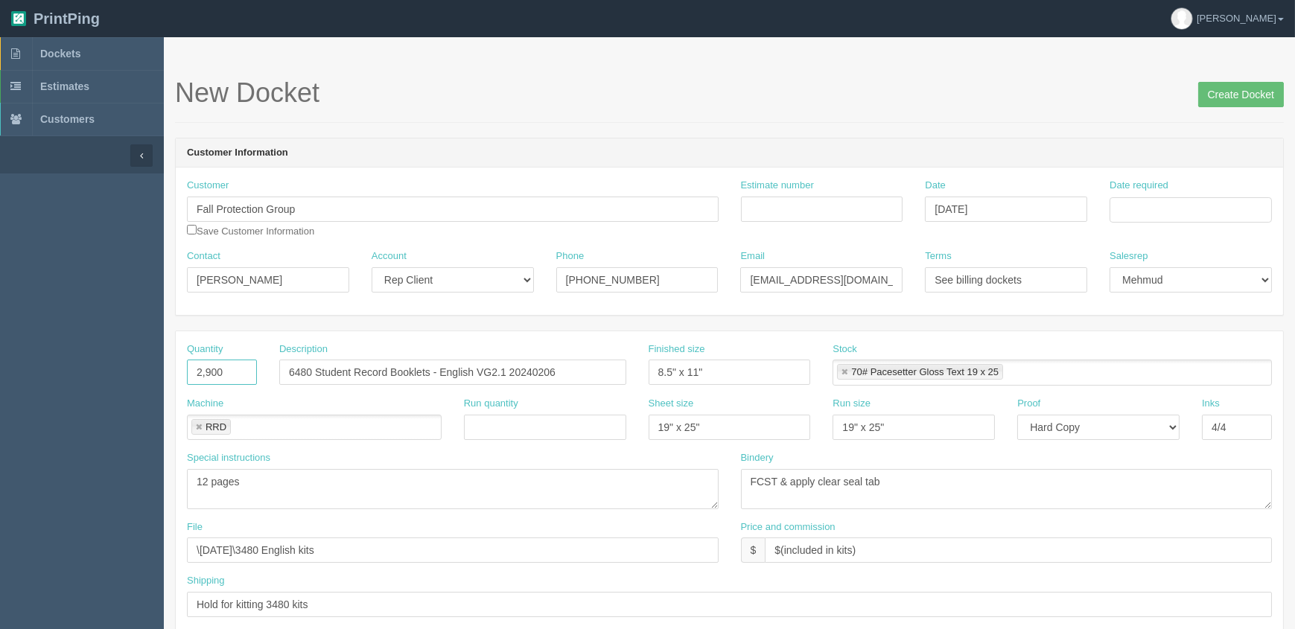
type input "2,900"
drag, startPoint x: 393, startPoint y: 544, endPoint x: 0, endPoint y: 554, distance: 393.2
type input "Send to Sid/Sheena"
drag, startPoint x: 305, startPoint y: 480, endPoint x: 10, endPoint y: 476, distance: 294.1
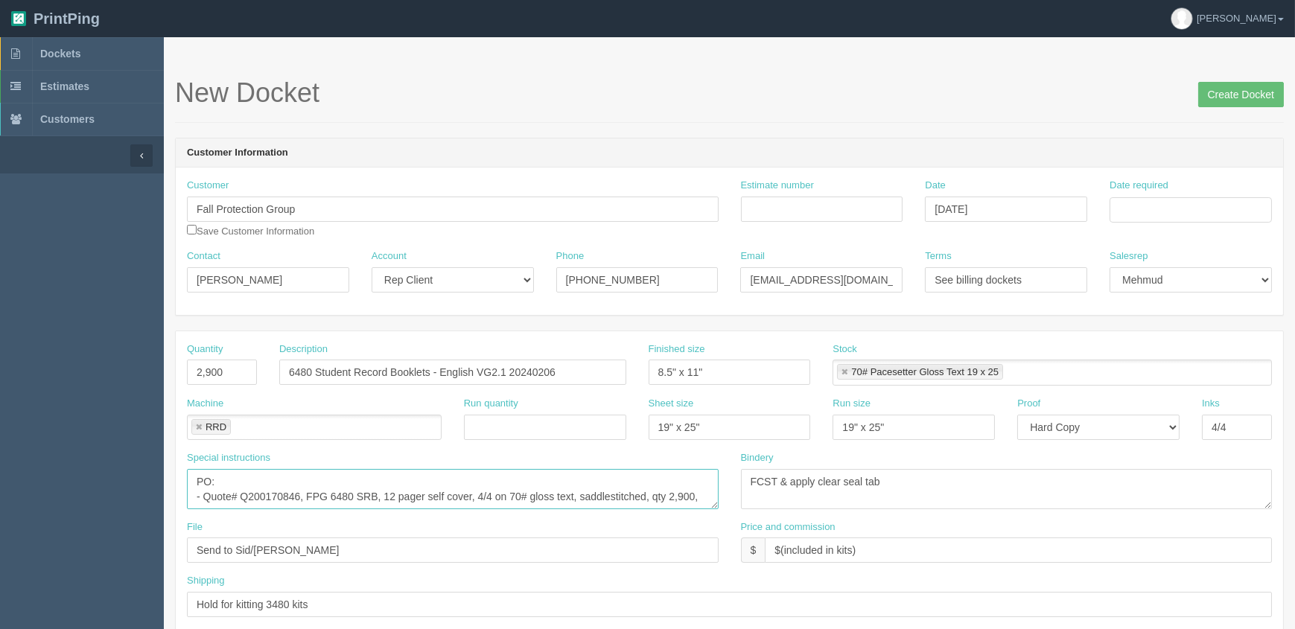
scroll to position [10, 0]
click at [266, 501] on textarea "12 pages" at bounding box center [453, 489] width 532 height 40
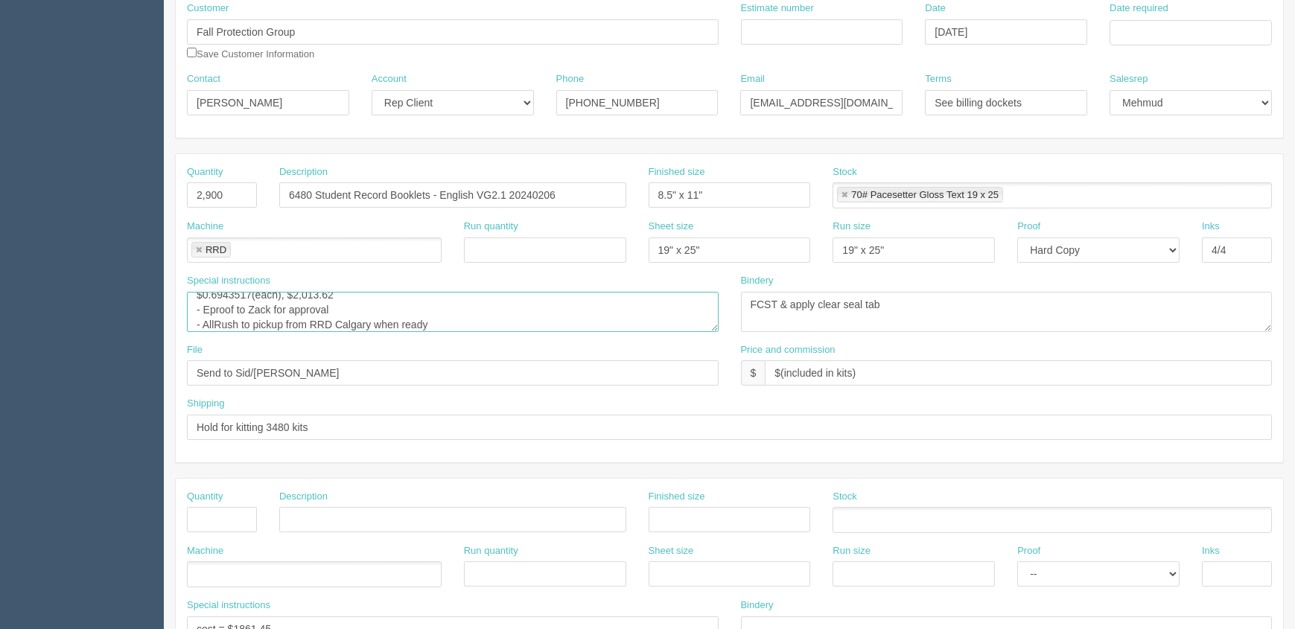
scroll to position [203, 0]
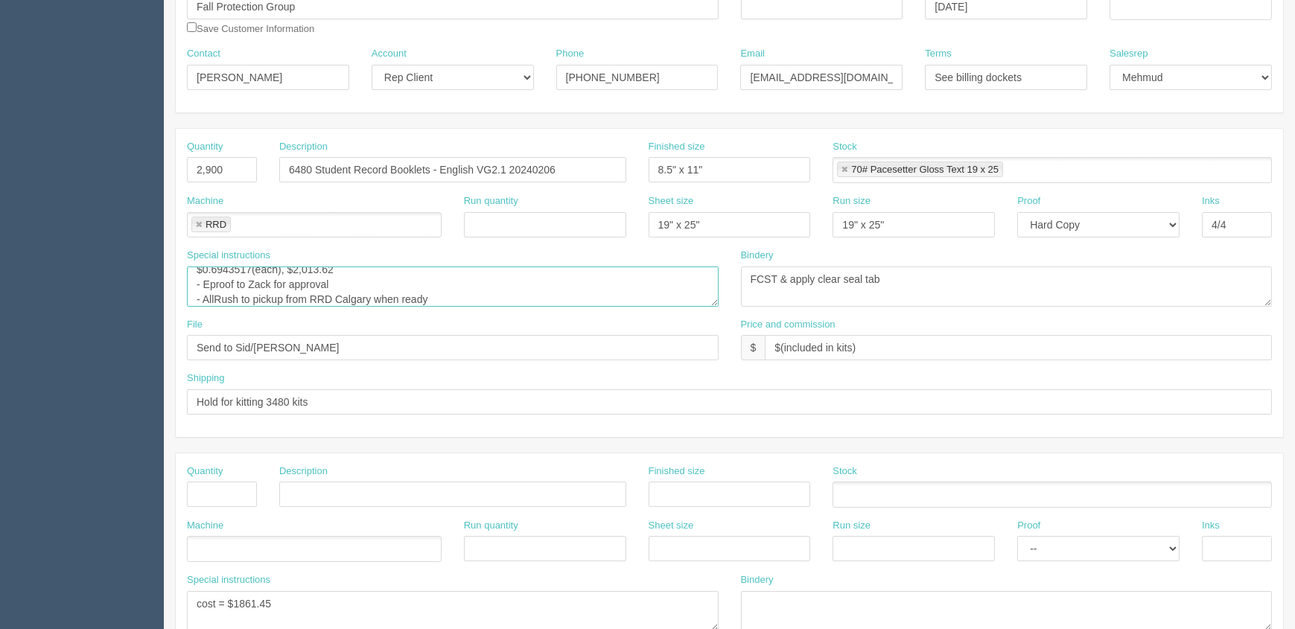
type textarea "PO: - Quote# Q200170846, FPG 6480 SRB, 12 pager self cover, 4/4 on 70# gloss te…"
drag, startPoint x: 911, startPoint y: 275, endPoint x: 429, endPoint y: 274, distance: 482.5
click at [409, 275] on div "Special instructions 12 pages Bindery FCST & apply clear seal tab" at bounding box center [729, 283] width 1107 height 69
drag, startPoint x: 714, startPoint y: 226, endPoint x: 567, endPoint y: 208, distance: 147.7
click at [538, 208] on div "Machine RRD RRD Run quantity Sheet size 19" x 25" Run size 19" x 25" Proof -- E…" at bounding box center [729, 221] width 1107 height 54
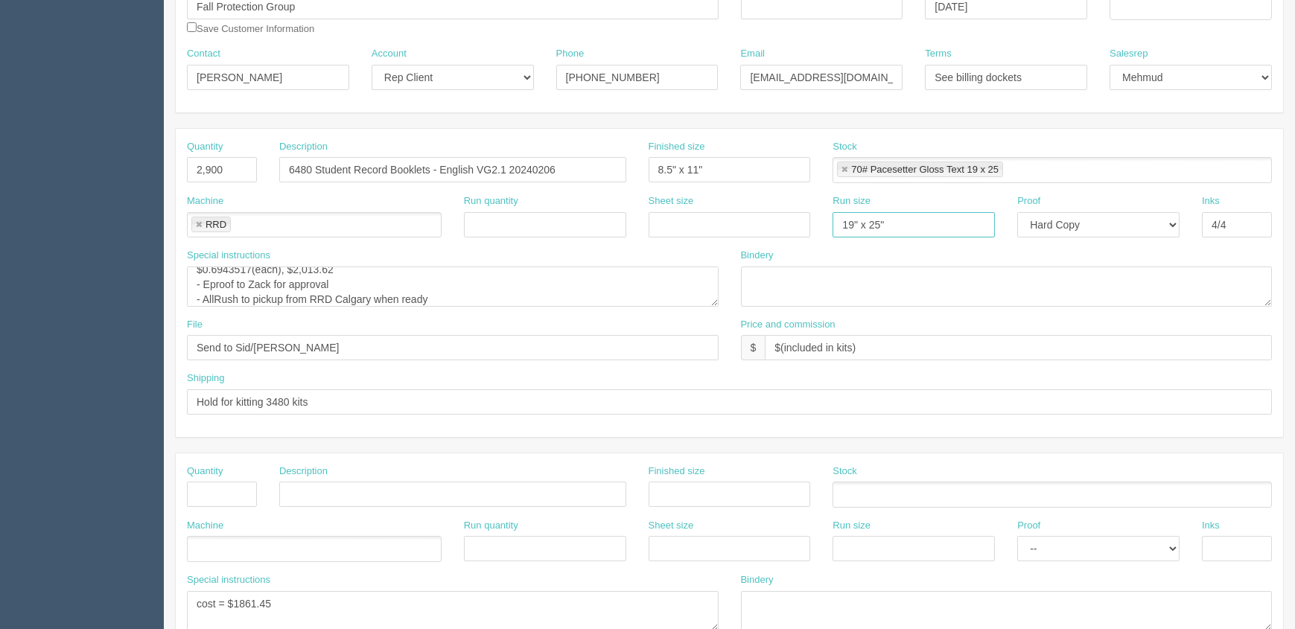
drag, startPoint x: 901, startPoint y: 220, endPoint x: 668, endPoint y: 225, distance: 233.1
click at [643, 221] on div "Machine RRD RRD Run quantity Sheet size Run size 19" x 25" Proof -- Email Hard …" at bounding box center [729, 221] width 1107 height 54
drag, startPoint x: 1094, startPoint y: 223, endPoint x: 1096, endPoint y: 233, distance: 9.8
click at [1094, 223] on select "-- Email Hard Copy" at bounding box center [1098, 224] width 162 height 25
select select "Email"
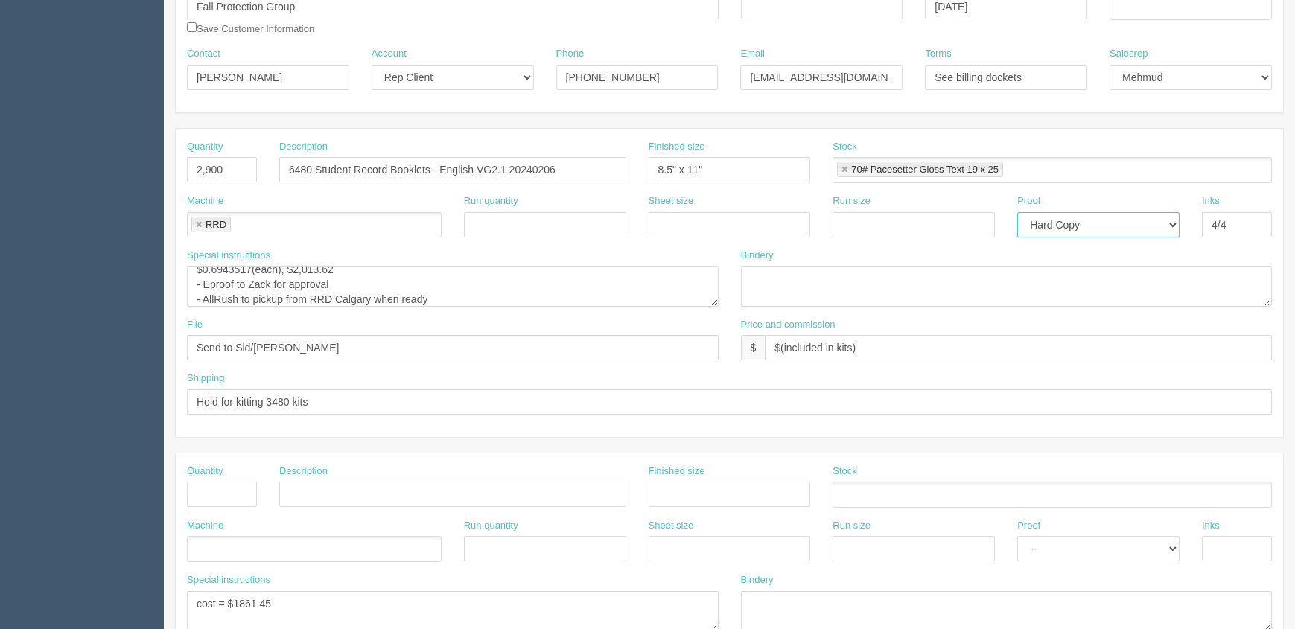
click at [1017, 212] on select "-- Email Hard Copy" at bounding box center [1098, 224] width 162 height 25
drag, startPoint x: 1233, startPoint y: 219, endPoint x: 983, endPoint y: 226, distance: 250.3
click at [983, 226] on div "Machine RRD RRD Run quantity Sheet size Run size Proof -- Email Hard Copy Inks …" at bounding box center [729, 221] width 1107 height 54
click at [841, 166] on link at bounding box center [844, 170] width 9 height 10
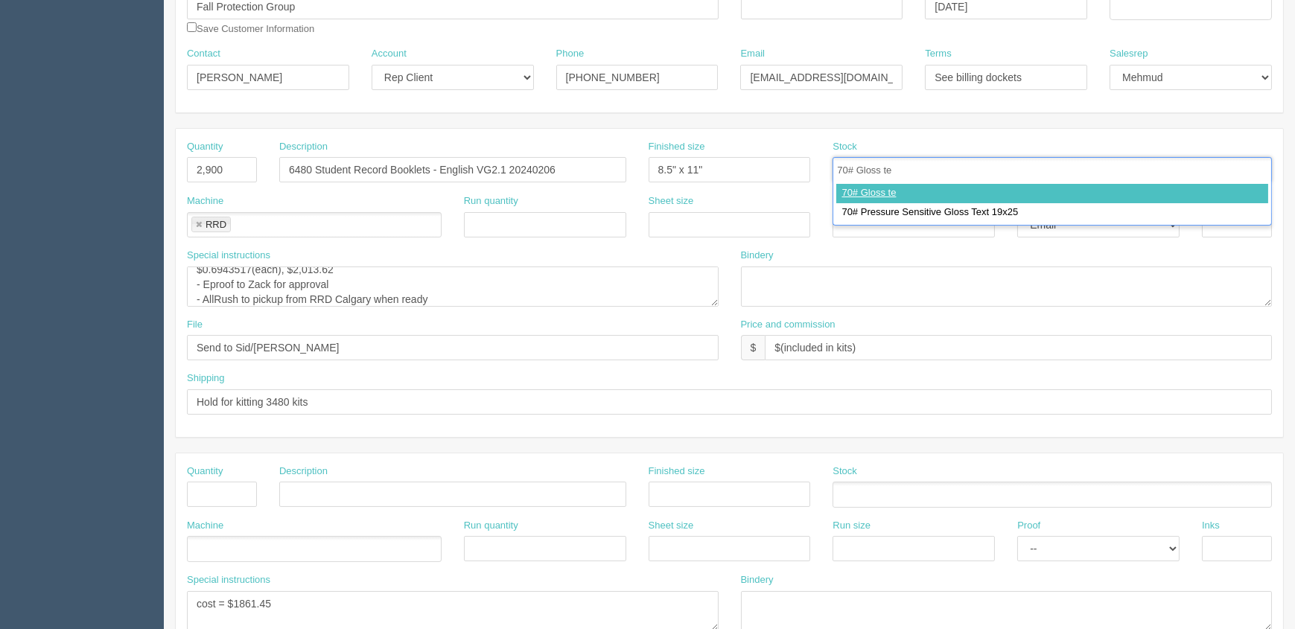
type input "70# Gloss tex"
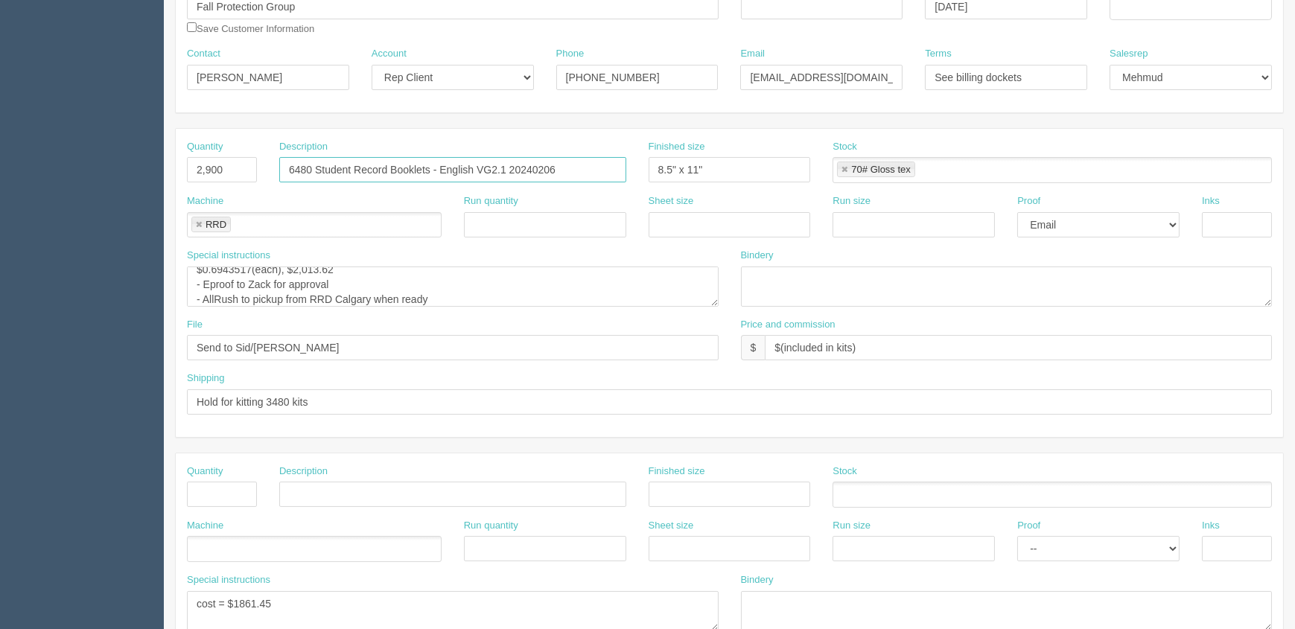
click at [574, 166] on input "6480 Student Record Booklets - English VG2.1 20240206" at bounding box center [452, 169] width 347 height 25
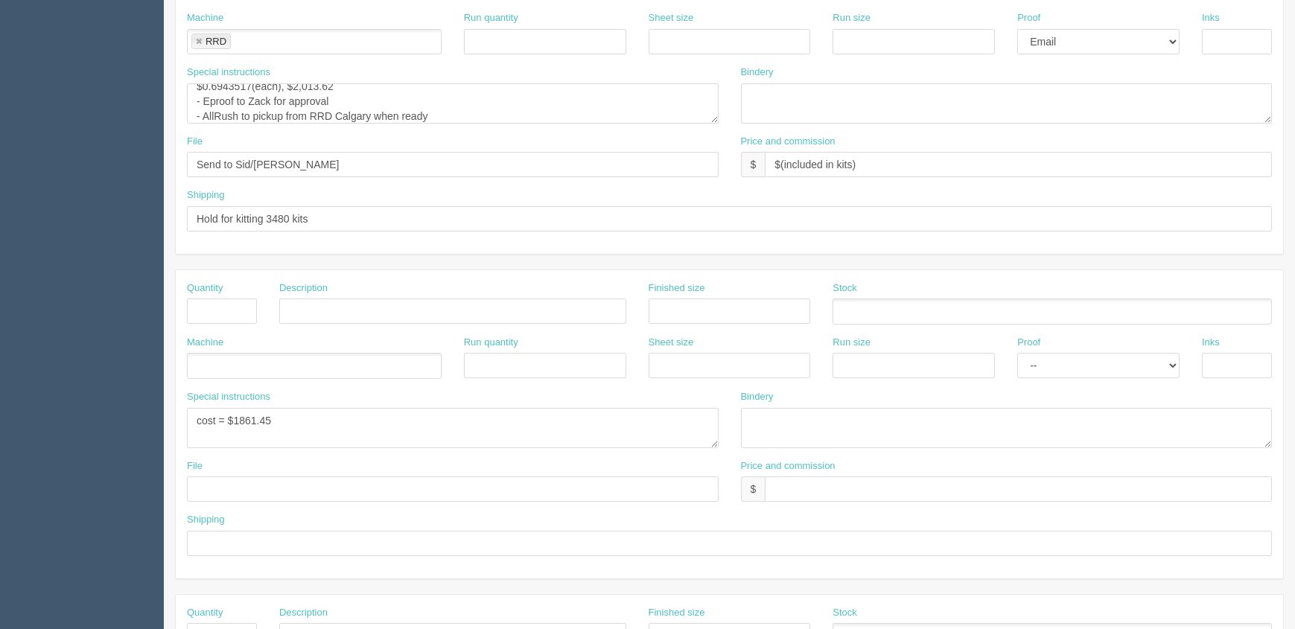
scroll to position [406, 0]
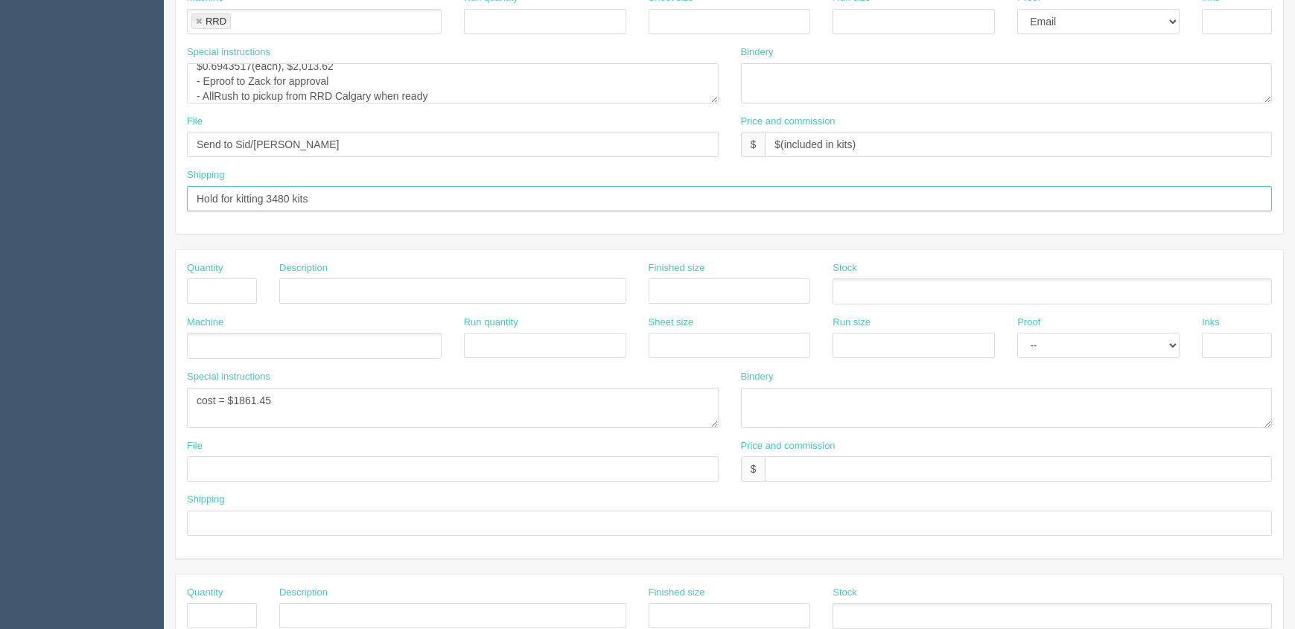
click at [294, 191] on input "Hold for kitting 3480 kits" at bounding box center [729, 198] width 1085 height 25
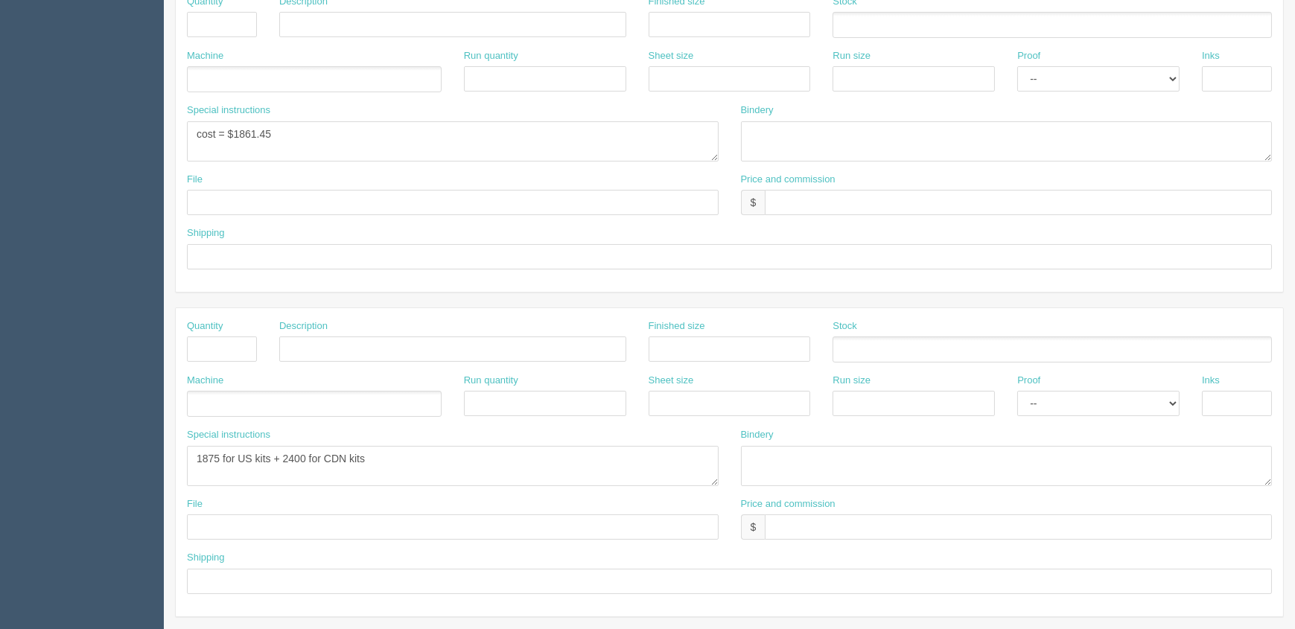
scroll to position [677, 0]
click at [288, 453] on textarea "1875 for US kits + 2400 for CDN kits" at bounding box center [453, 462] width 532 height 40
drag, startPoint x: 423, startPoint y: 459, endPoint x: 0, endPoint y: 453, distance: 422.9
click at [0, 453] on section "Dockets Estimates Customers" at bounding box center [647, 17] width 1295 height 1315
paste textarea "CS101975 - 1CS103850 (US FPG1441) 1CS100976 - 1CS101975 (CDN FPG1440)"
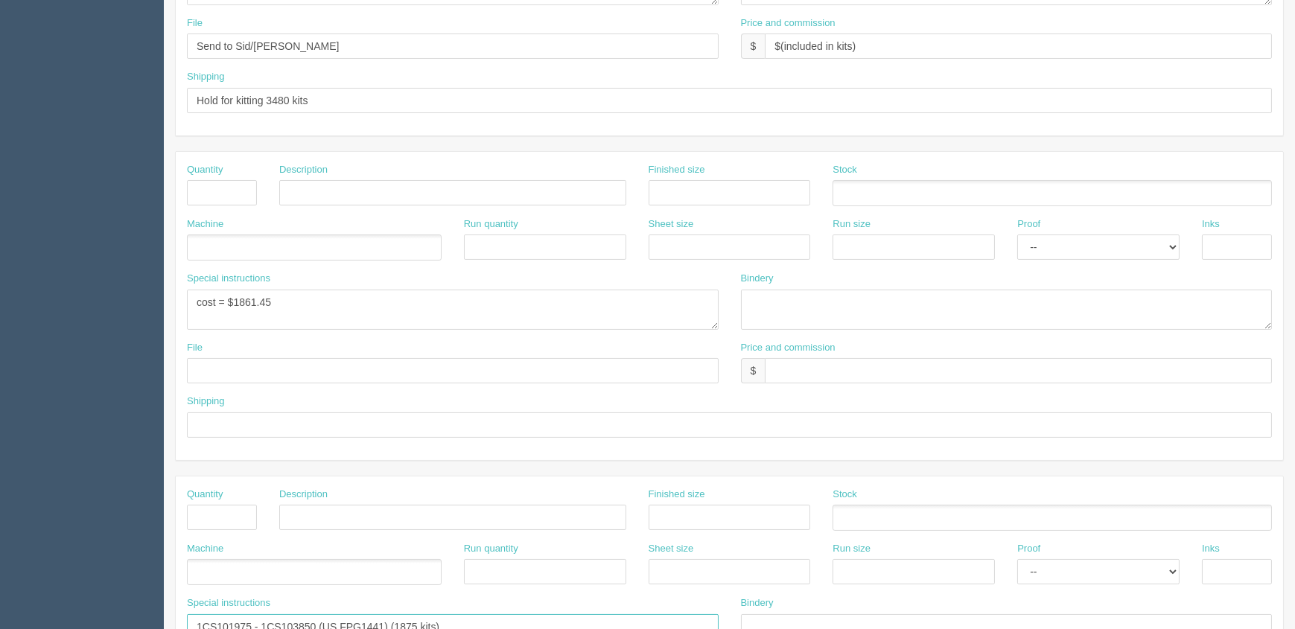
scroll to position [474, 0]
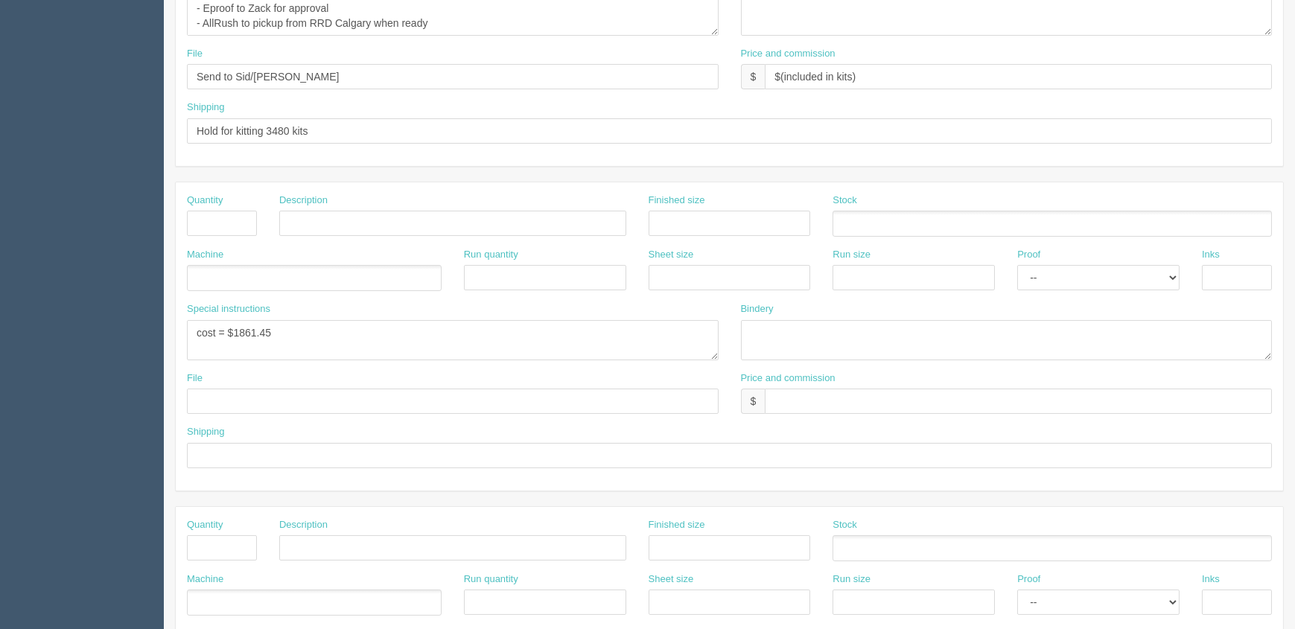
type textarea "1CS101975 - 1CS103850 (US FPG1441) (1875 kits) 1CS100976 - 1CS101975 (CDN FPG14…"
click at [333, 334] on textarea "cost = $1861.45" at bounding box center [453, 340] width 532 height 40
click at [421, 325] on textarea "cost = $1861.45" at bounding box center [453, 340] width 532 height 40
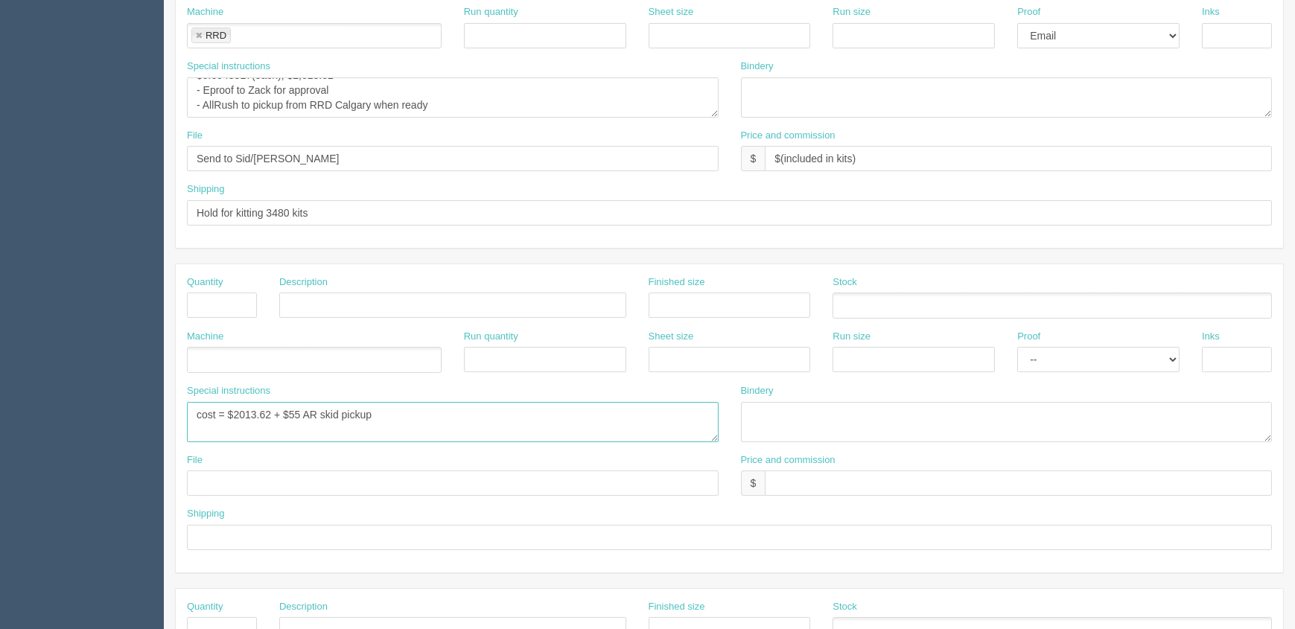
scroll to position [203, 0]
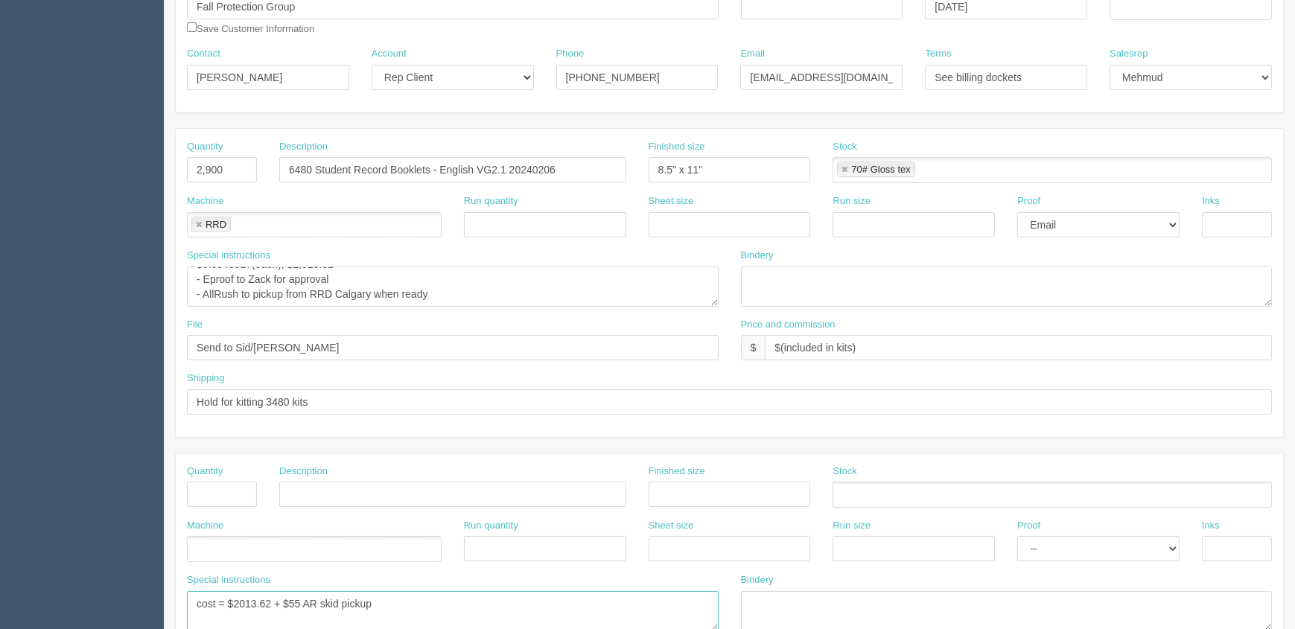
type textarea "cost = $2013.62 + $55 AR skid pickup"
click at [484, 278] on textarea "12 pages" at bounding box center [453, 287] width 532 height 40
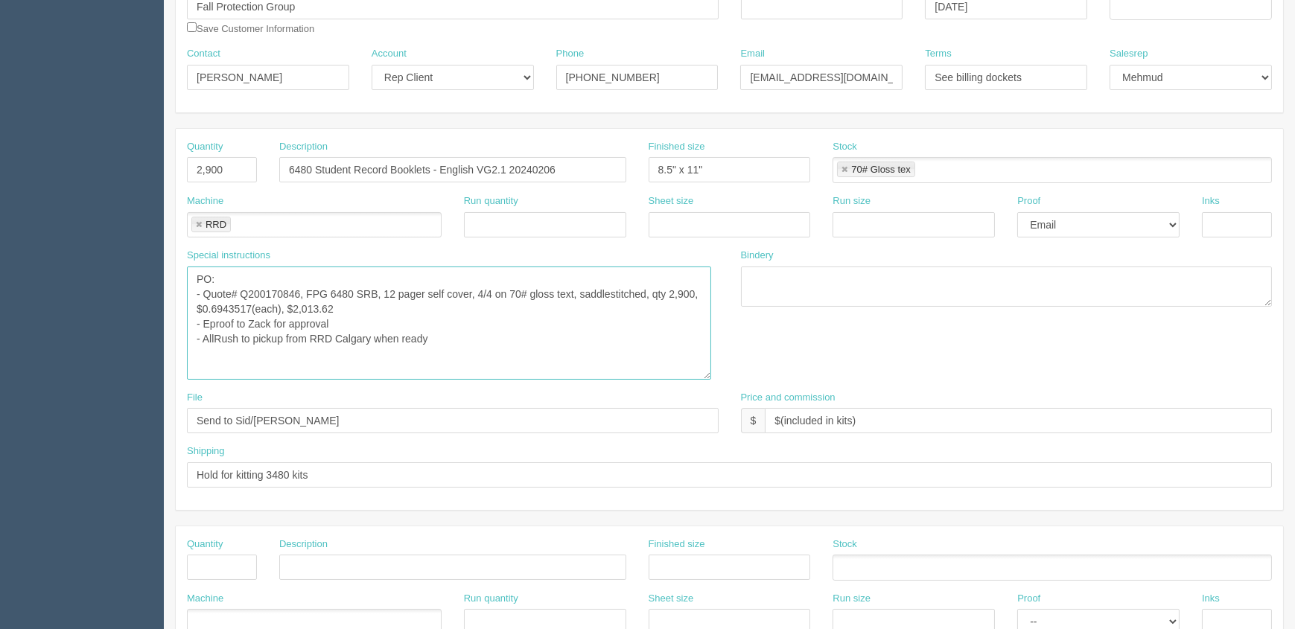
drag, startPoint x: 716, startPoint y: 302, endPoint x: 710, endPoint y: 376, distance: 74.0
click at [710, 376] on textarea "12 pages" at bounding box center [449, 323] width 524 height 113
click at [558, 331] on textarea "12 pages" at bounding box center [449, 323] width 524 height 113
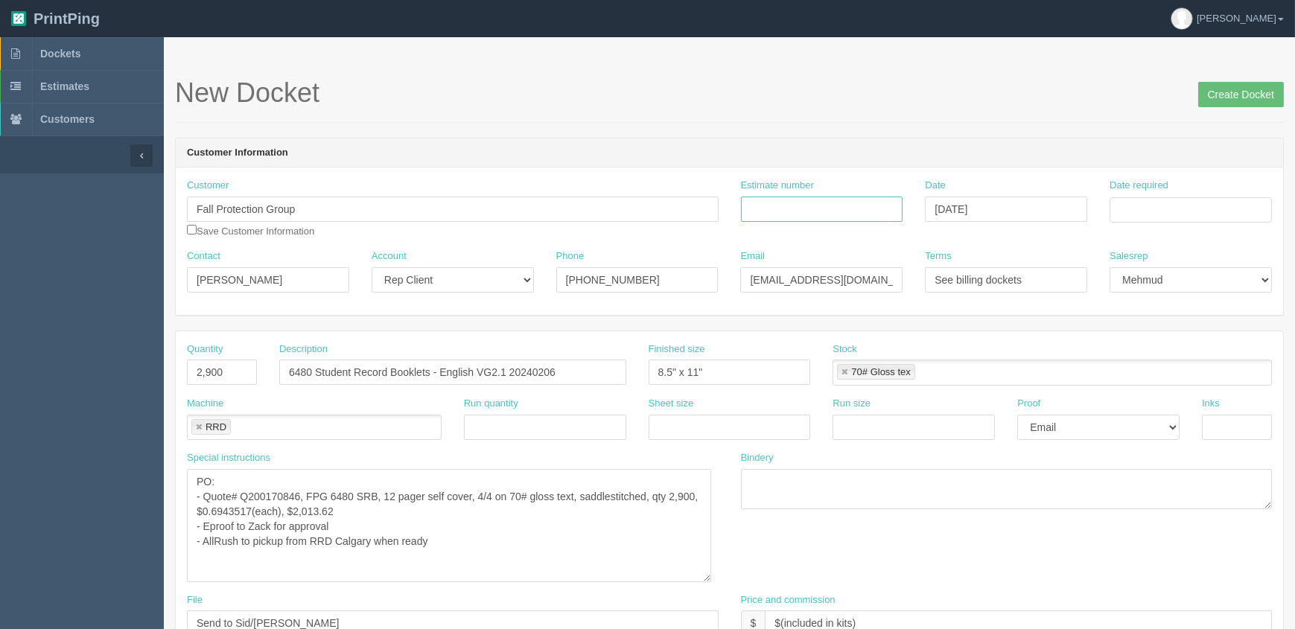
click at [812, 211] on input "Estimate number" at bounding box center [822, 209] width 162 height 25
type input "See quotesheet"
type input "September 9, 2025"
click at [1227, 331] on td "19" at bounding box center [1223, 331] width 18 height 22
type input "[DATE]"
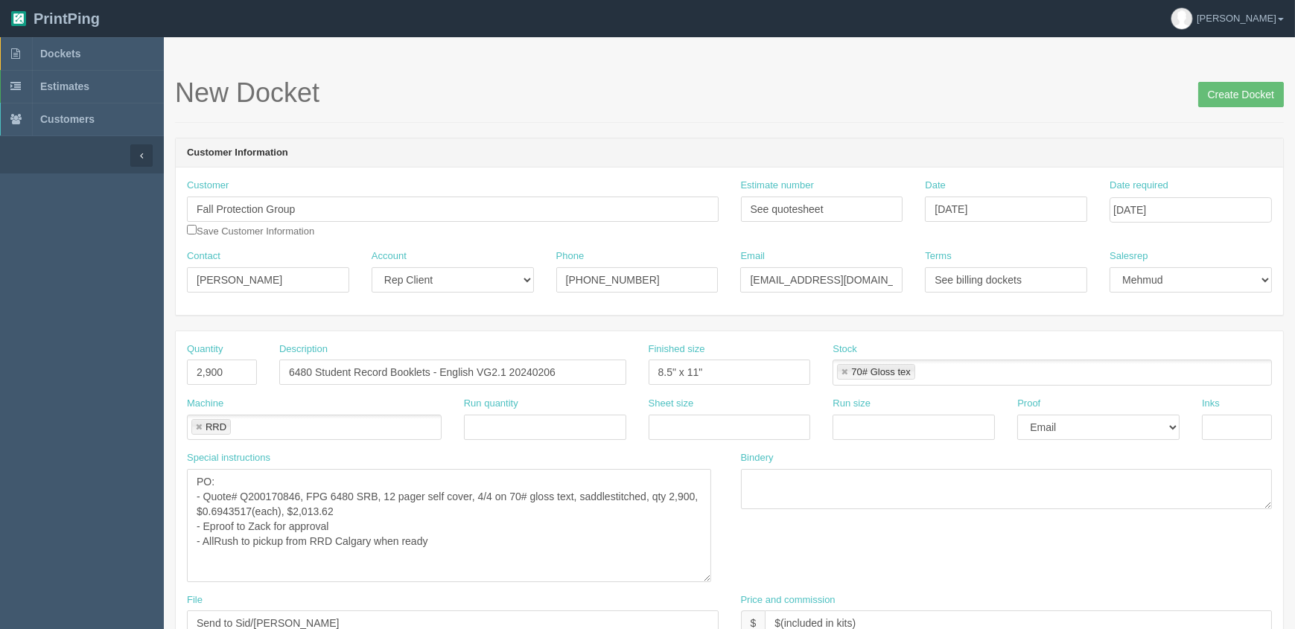
click at [919, 109] on div "New Docket Create Docket" at bounding box center [729, 100] width 1109 height 45
click at [1225, 101] on input "Create Docket" at bounding box center [1241, 94] width 86 height 25
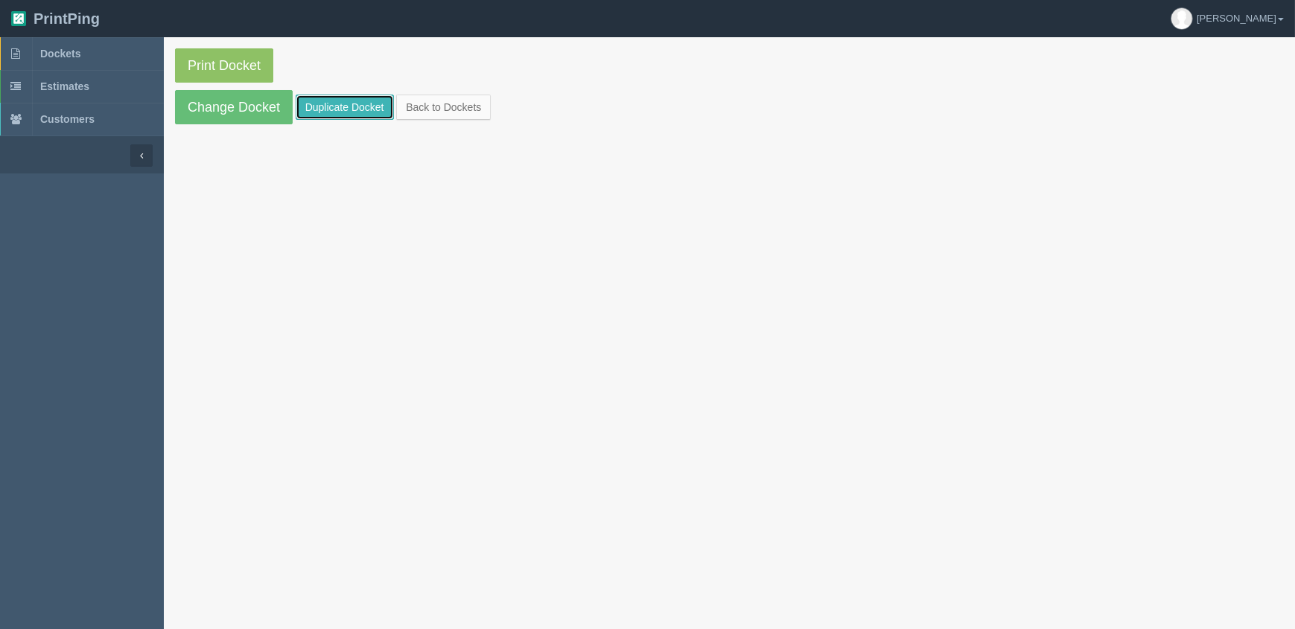
click at [354, 109] on link "Duplicate Docket" at bounding box center [345, 107] width 98 height 25
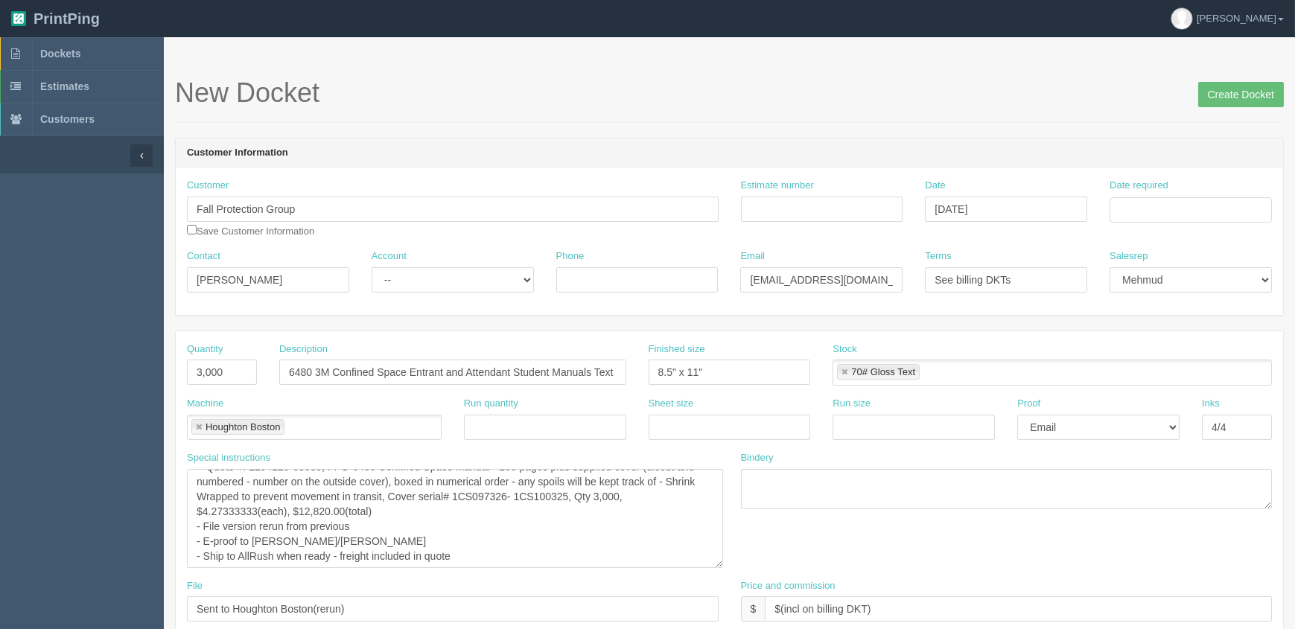
scroll to position [30, 0]
drag, startPoint x: 714, startPoint y: 503, endPoint x: 720, endPoint y: 563, distance: 60.6
click at [720, 563] on textarea "PO: - Quote #: 1294229-63535, FPG-6480 Confined Space Manual - 100 pages plus s…" at bounding box center [455, 519] width 536 height 100
type input "3875"
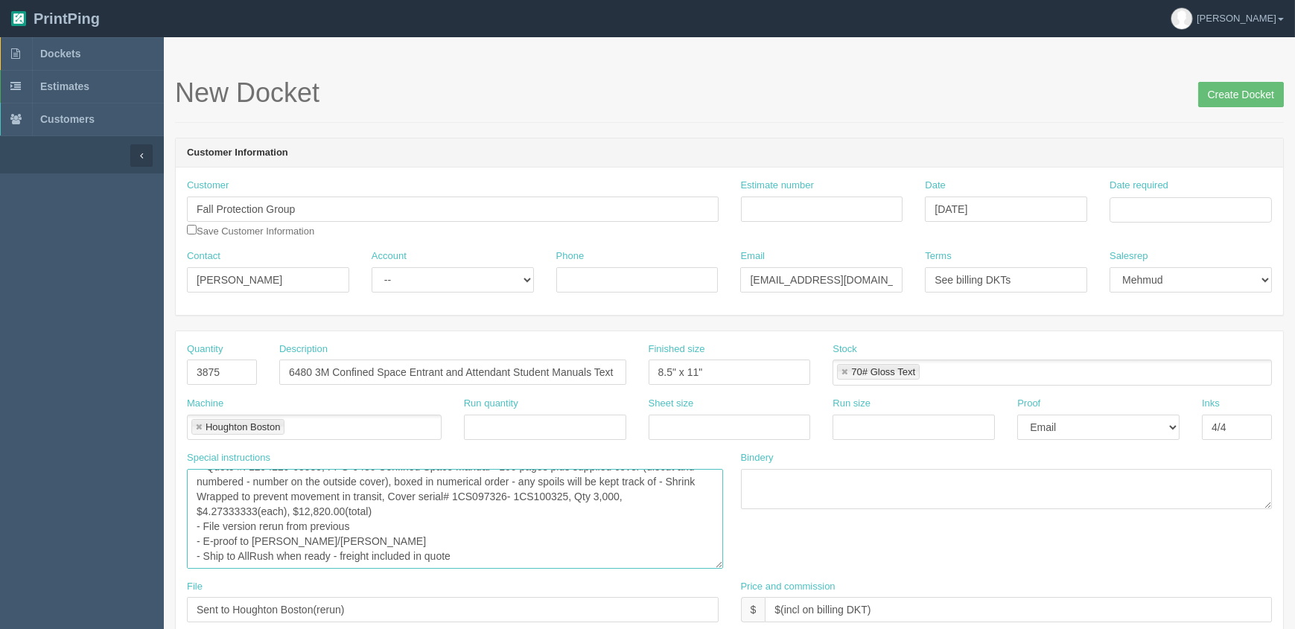
click at [465, 530] on textarea "PO: - Quote #: 1294229-63535, FPG-6480 Confined Space Manual - 100 pages plus s…" at bounding box center [455, 519] width 536 height 100
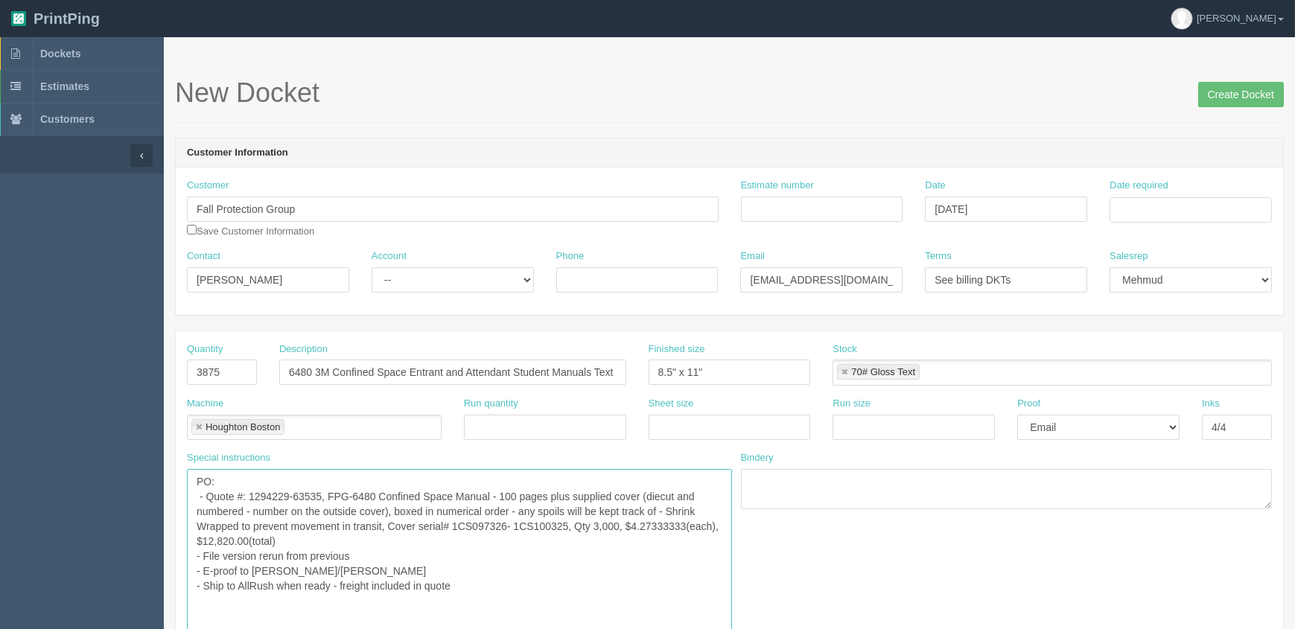
drag, startPoint x: 718, startPoint y: 562, endPoint x: 729, endPoint y: 648, distance: 86.3
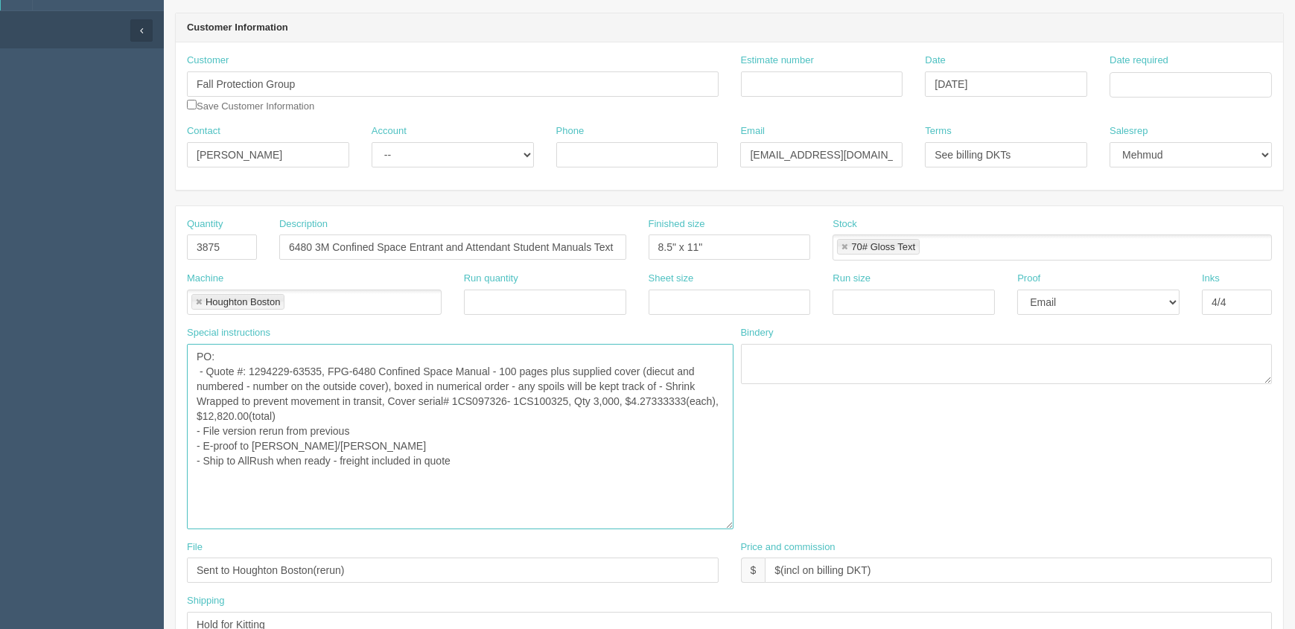
scroll to position [135, 0]
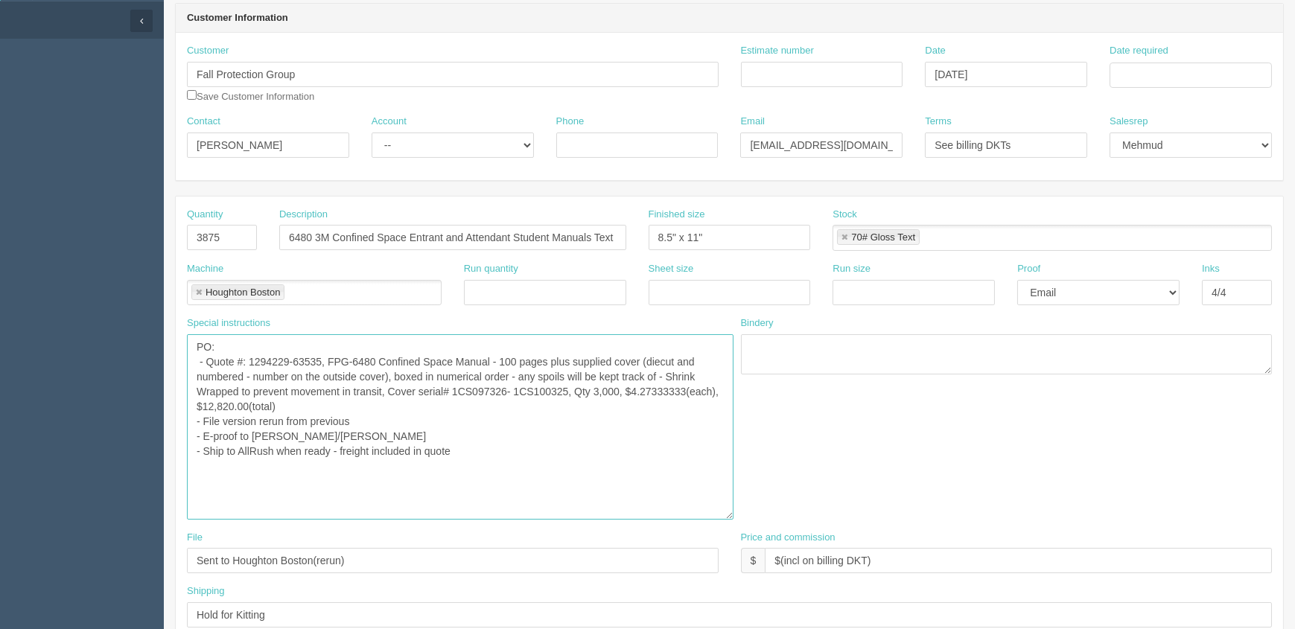
drag, startPoint x: 580, startPoint y: 388, endPoint x: 468, endPoint y: 390, distance: 111.7
click at [468, 390] on textarea "PO: - Quote #: 1294229-63535, FPG-6480 Confined Space Manual - 100 pages plus s…" at bounding box center [460, 426] width 546 height 185
paste textarea "September 2025/3480 Kits"
click at [580, 387] on textarea "PO: - Quote #: 1294229-63535, FPG-6480 Confined Space Manual - 100 pages plus s…" at bounding box center [460, 426] width 546 height 185
paste textarea "100976"
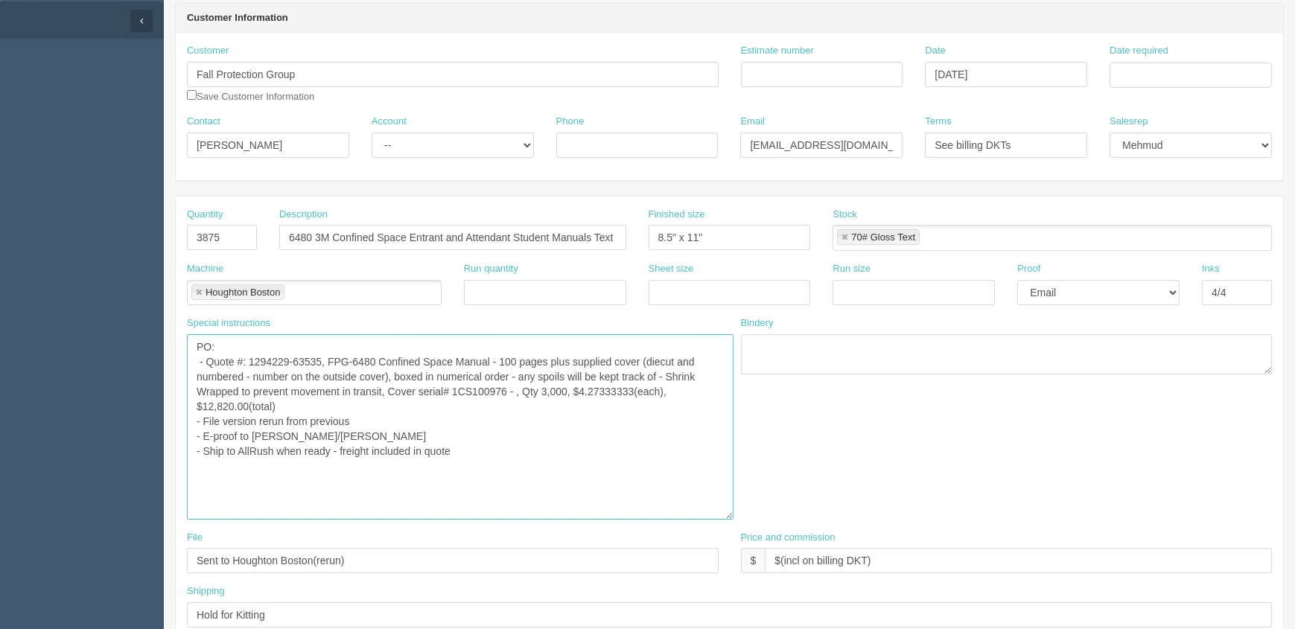
drag, startPoint x: 520, startPoint y: 391, endPoint x: 608, endPoint y: 449, distance: 104.7
click at [520, 391] on textarea "PO: - Quote #: 1294229-63535, FPG-6480 Confined Space Manual - 100 pages plus s…" at bounding box center [460, 426] width 546 height 185
paste textarea "1CS103850"
type textarea "PO: - Quote #: 1294229-63535, FPG-6480 Confined Space Manual - 100 pages plus s…"
drag, startPoint x: 229, startPoint y: 231, endPoint x: 19, endPoint y: 230, distance: 210.7
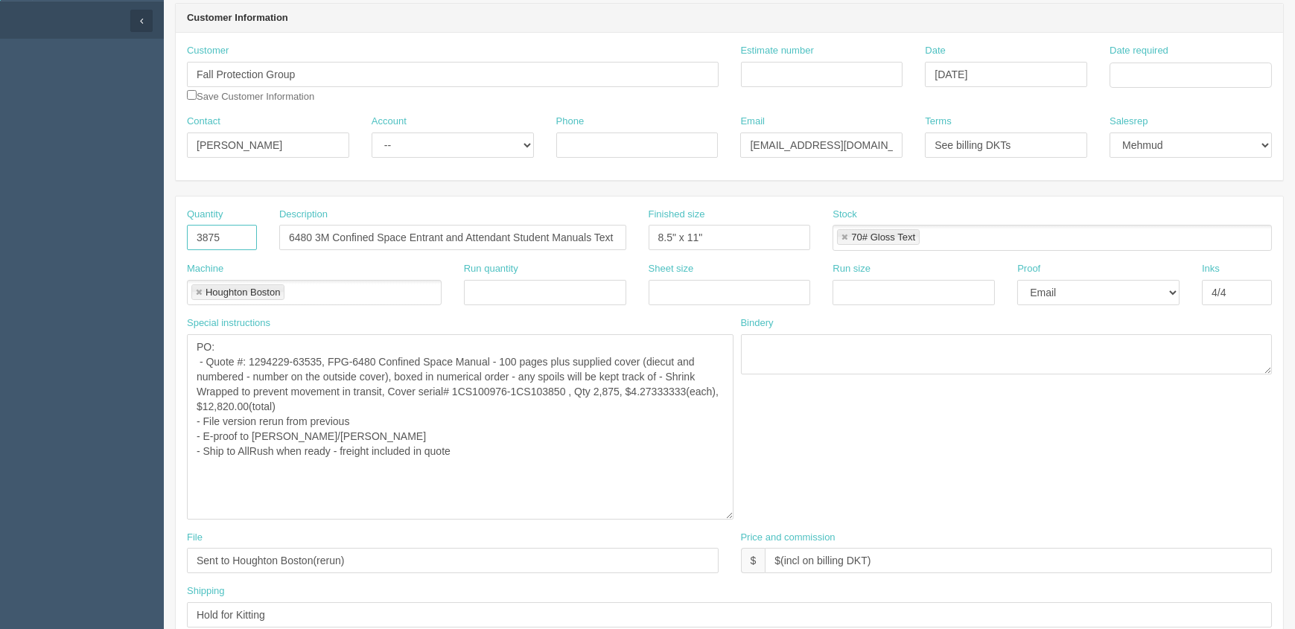
click at [19, 230] on section "Dockets Estimates Customers" at bounding box center [647, 632] width 1295 height 1460
type input "2,875"
click at [602, 231] on input "6480 3M Confined Space Entrant and Attendant Student Manuals Text (1CS097326- 1…" at bounding box center [452, 237] width 347 height 25
drag, startPoint x: 576, startPoint y: 392, endPoint x: 469, endPoint y: 391, distance: 107.2
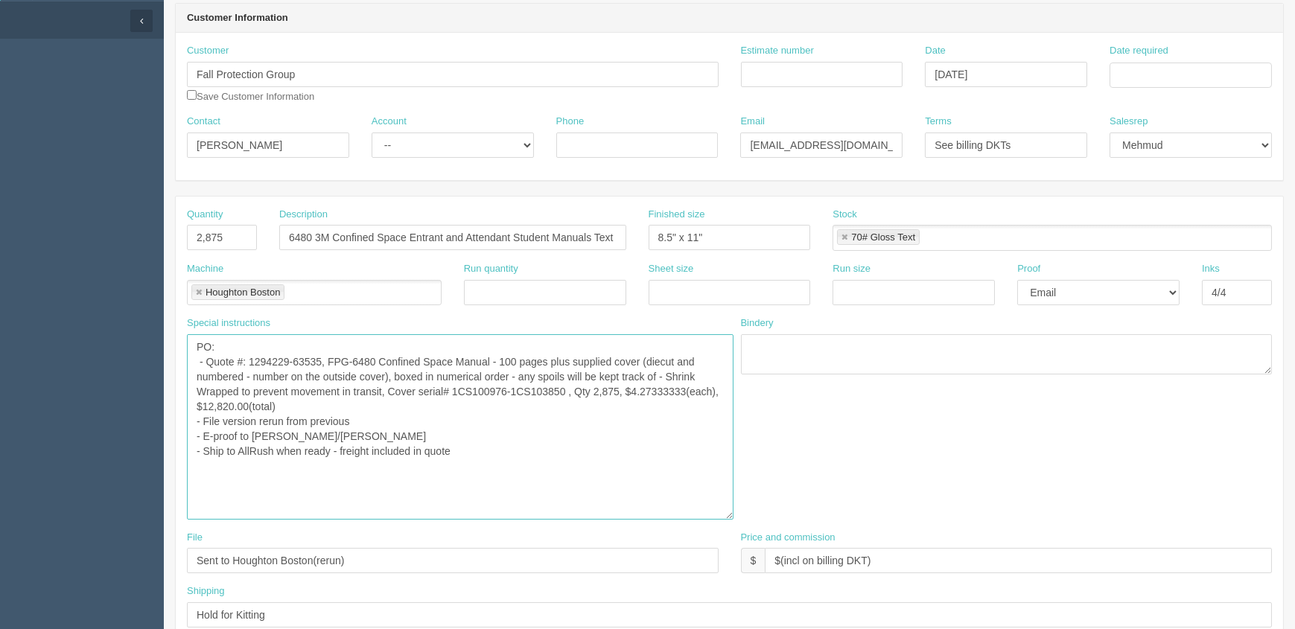
click at [469, 391] on textarea "PO: - Quote #: 1294229-63535, FPG-6480 Confined Space Manual - 100 pages plus s…" at bounding box center [460, 426] width 546 height 185
click at [583, 235] on input "6480 3M Confined Space Entrant and Attendant Student Manuals Text (1CS097326- 1…" at bounding box center [452, 237] width 347 height 25
paste input "100976-1CS103850"
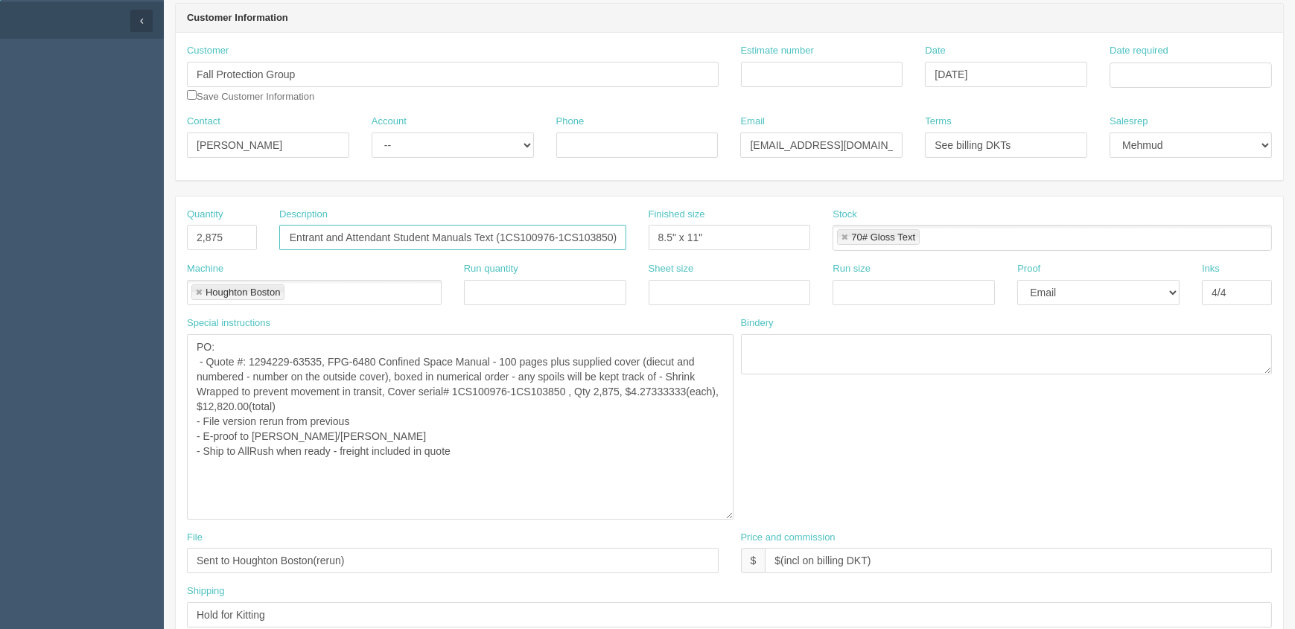
type input "6480 3M Confined Space Entrant and Attendant Student Manuals Text (1CS100976-1C…"
drag, startPoint x: 325, startPoint y: 356, endPoint x: 252, endPoint y: 357, distance: 72.2
click at [252, 357] on textarea "PO: - Quote #: 1294229-63535, FPG-6480 Confined Space Manual - 100 pages plus s…" at bounding box center [460, 426] width 546 height 185
click at [219, 406] on textarea "PO: - Quote #: 1294229-63535, FPG-6480 Confined Space Manual - 100 pages plus s…" at bounding box center [460, 426] width 546 height 185
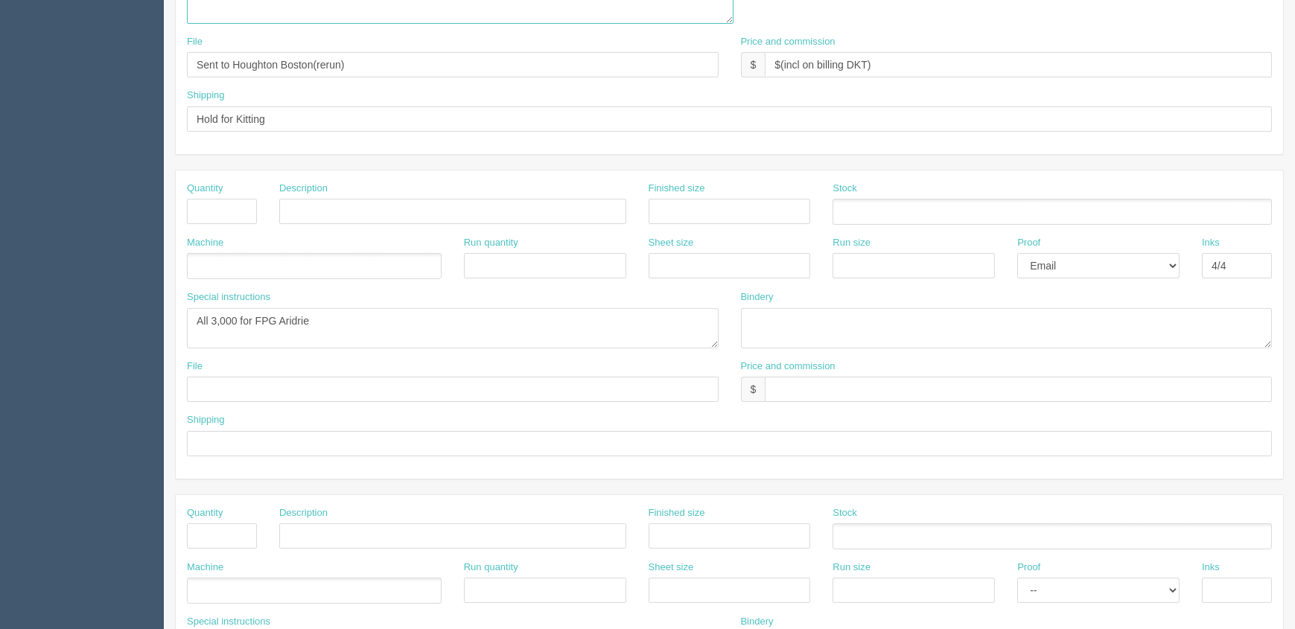
scroll to position [677, 0]
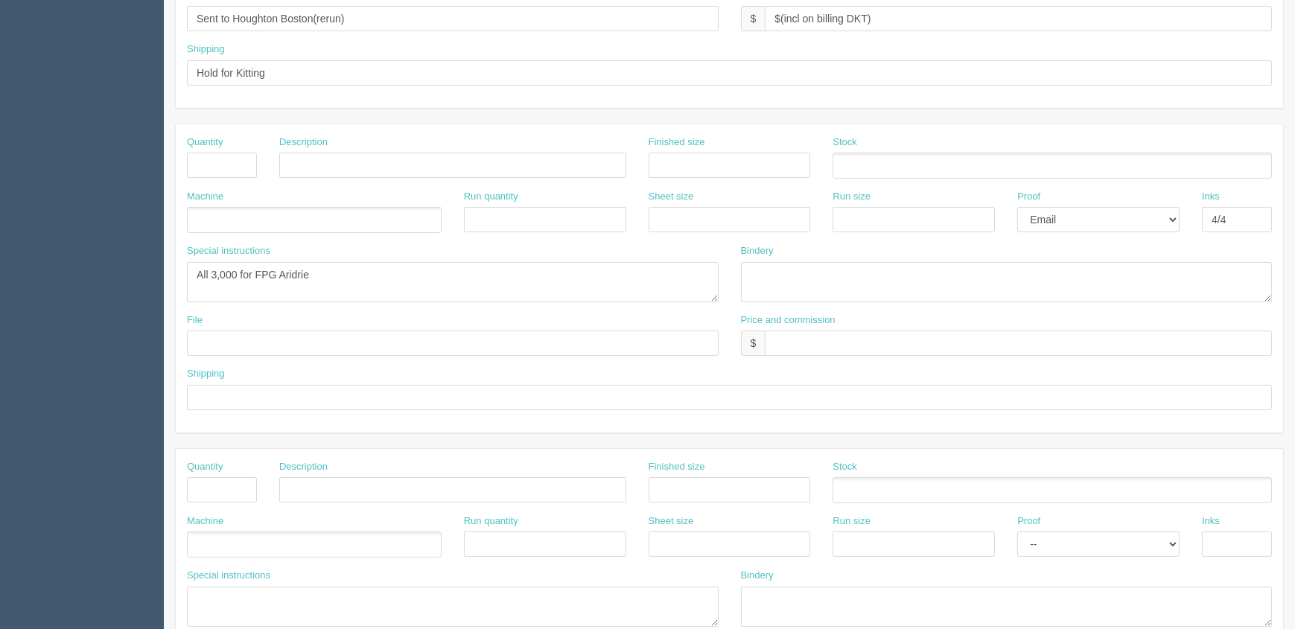
type textarea "PO: - Quote #: 1294406-64083, FPG-6480 Confined Space Manual - 100 pages plus s…"
drag, startPoint x: 287, startPoint y: 284, endPoint x: 51, endPoint y: 269, distance: 235.8
click at [51, 269] on section "Dockets Estimates Customers" at bounding box center [647, 90] width 1295 height 1460
paste textarea "1CS101975 - 1CS103850 (US FPG1441) 1CS100976 - 1CS101975 (CDN FPG1440)"
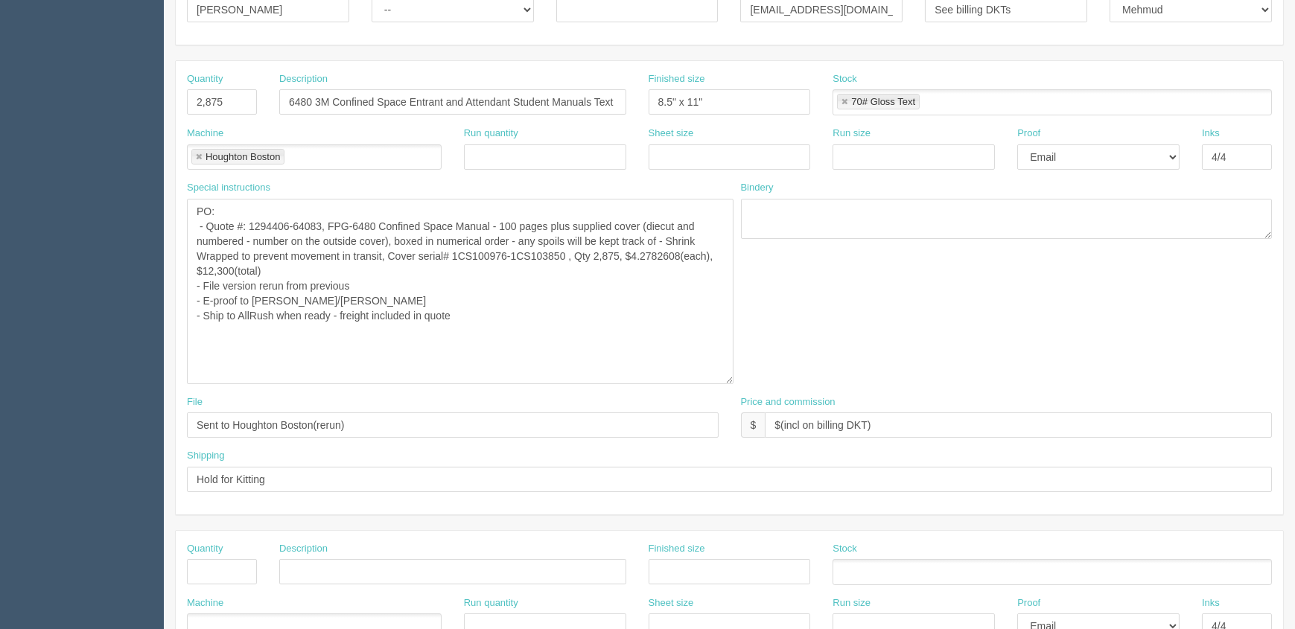
scroll to position [67, 0]
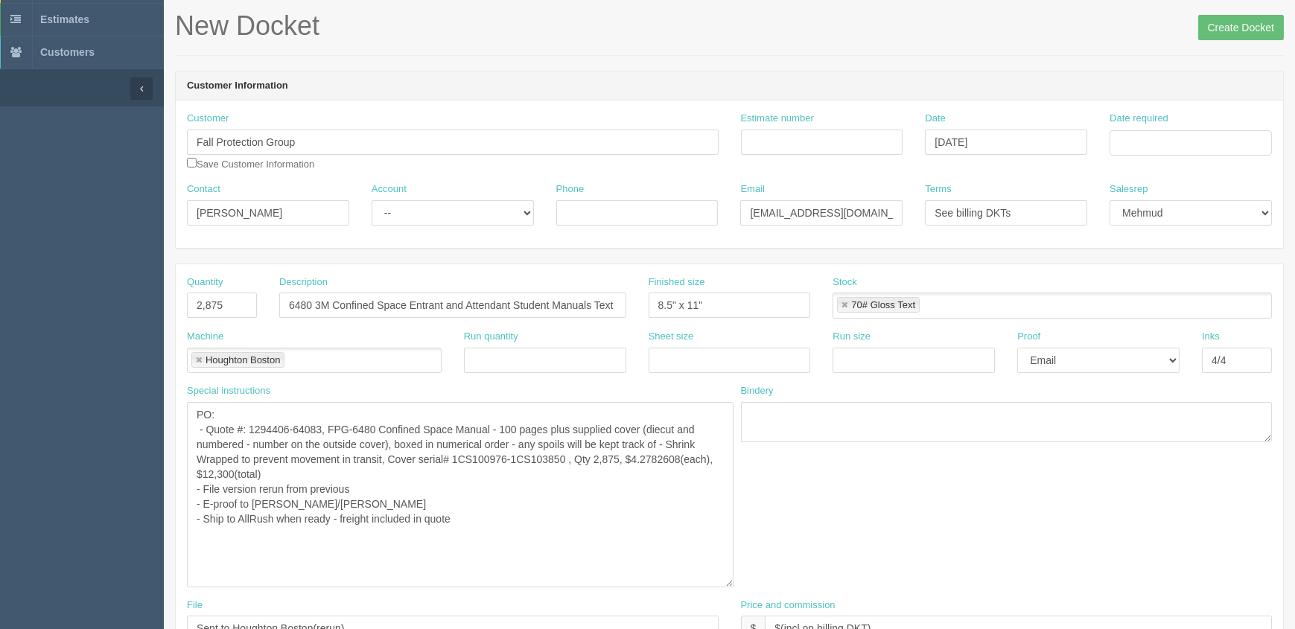
type textarea "1CS101975 - 1CS103850 (US FPG1441) (1875 kits) 1CS100976 - 1CS101975 (CDN FPG14…"
click at [831, 137] on input "Estimate number" at bounding box center [822, 142] width 162 height 25
type input "o"
type input "Outsource - See quotesheet"
type input "[DATE]"
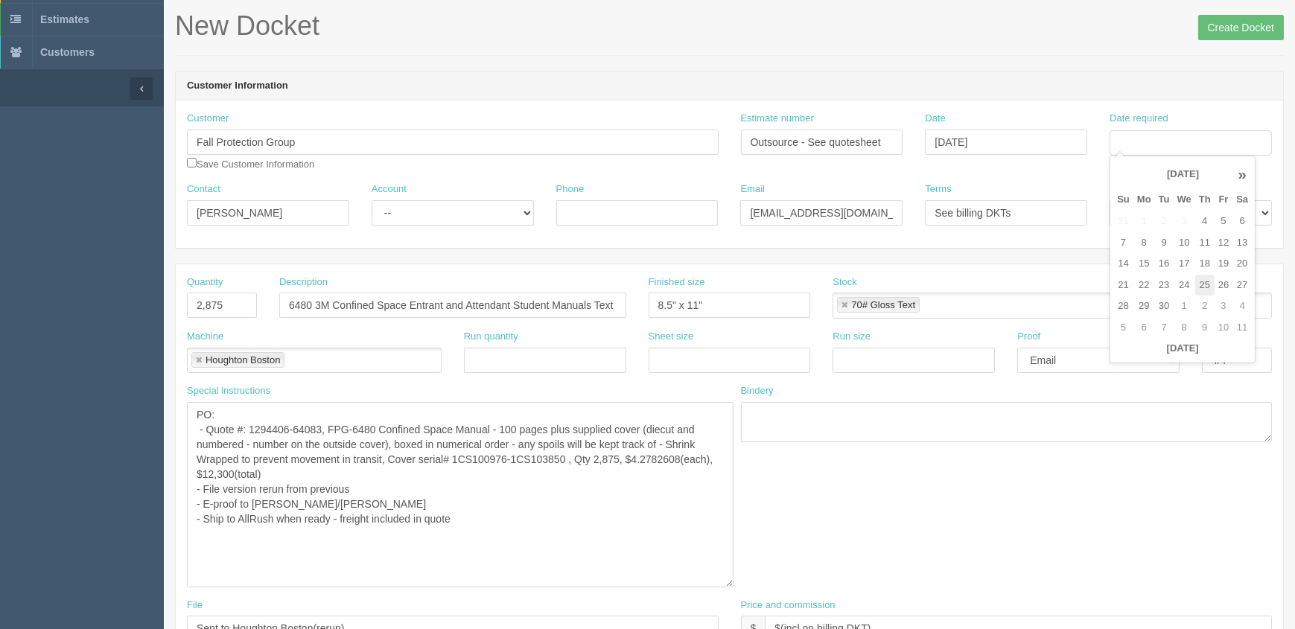
click at [1214, 282] on td "25" at bounding box center [1204, 286] width 19 height 22
type input "[DATE]"
click at [1080, 79] on header "Customer Information" at bounding box center [729, 86] width 1107 height 30
click at [1221, 22] on input "Create Docket" at bounding box center [1241, 27] width 86 height 25
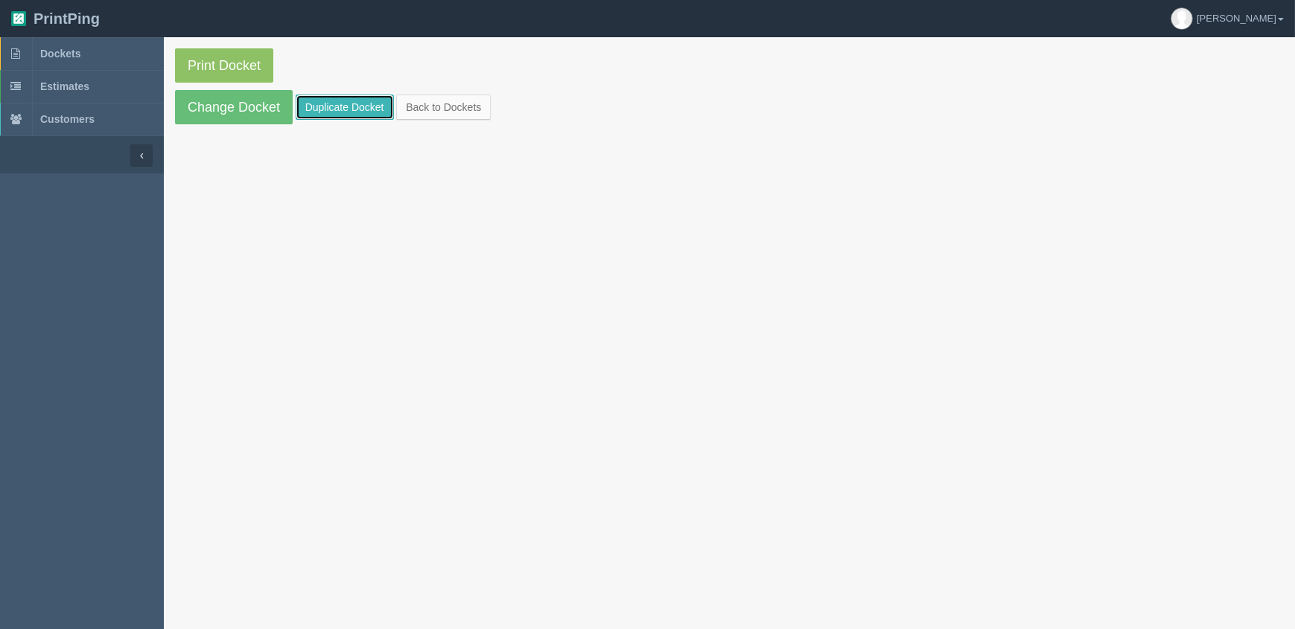
click at [351, 103] on link "Duplicate Docket" at bounding box center [345, 107] width 98 height 25
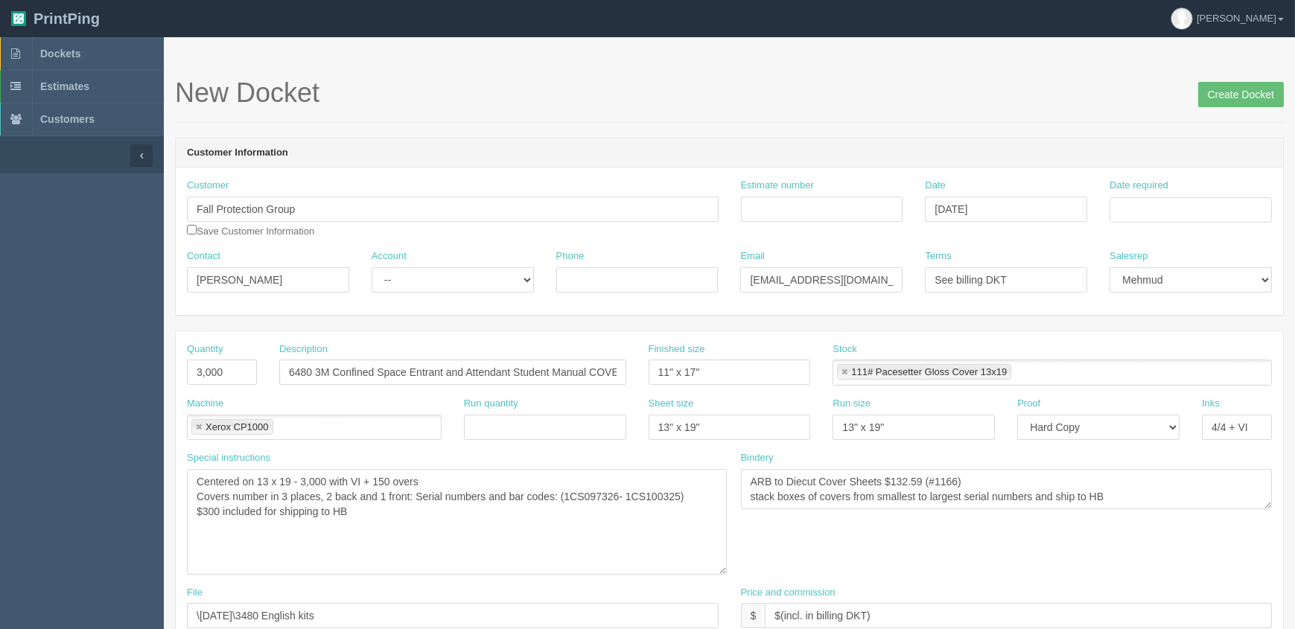
drag, startPoint x: 713, startPoint y: 504, endPoint x: 721, endPoint y: 570, distance: 66.9
click at [721, 570] on textarea "Centered on 13 x 19 - 3,000 with VI + 150 overs Covers number in 3 places, 2 ba…" at bounding box center [457, 522] width 540 height 106
click at [771, 212] on input "Estimate number" at bounding box center [822, 209] width 162 height 25
type input "See quotesheet"
type input "[DATE]"
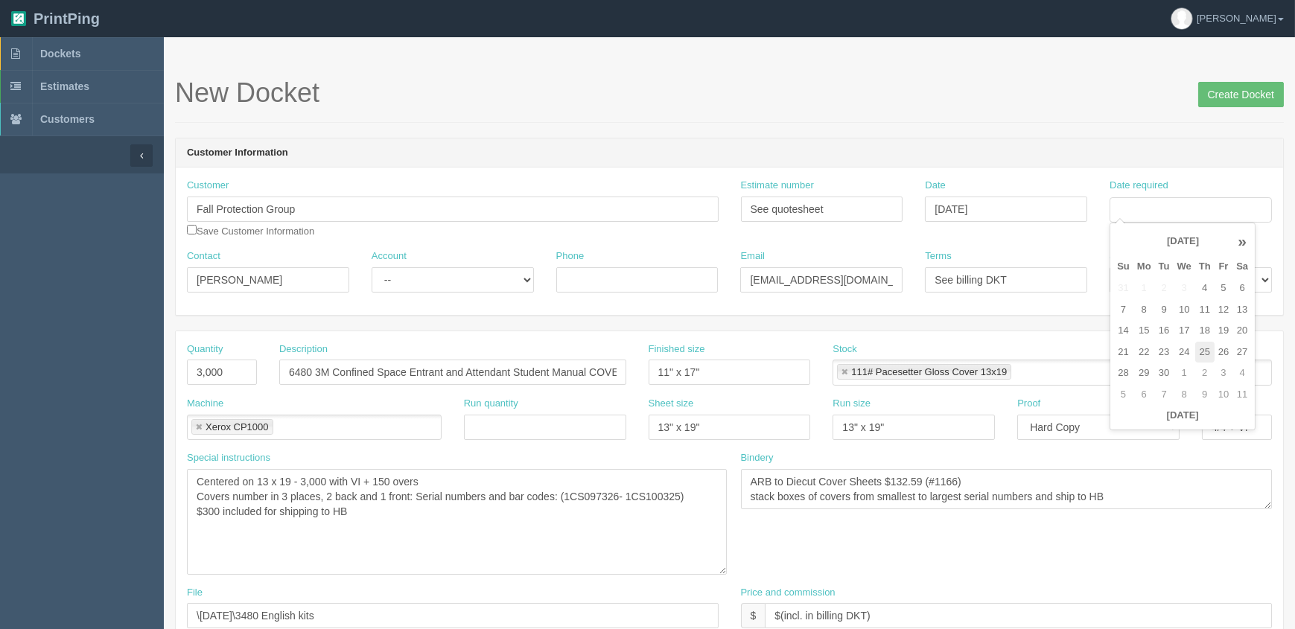
click at [1204, 348] on td "25" at bounding box center [1204, 353] width 19 height 22
type input "[DATE]"
click at [418, 279] on select "-- Existing Client Allrush Client Rep Client" at bounding box center [453, 279] width 162 height 25
select select "Rep Client"
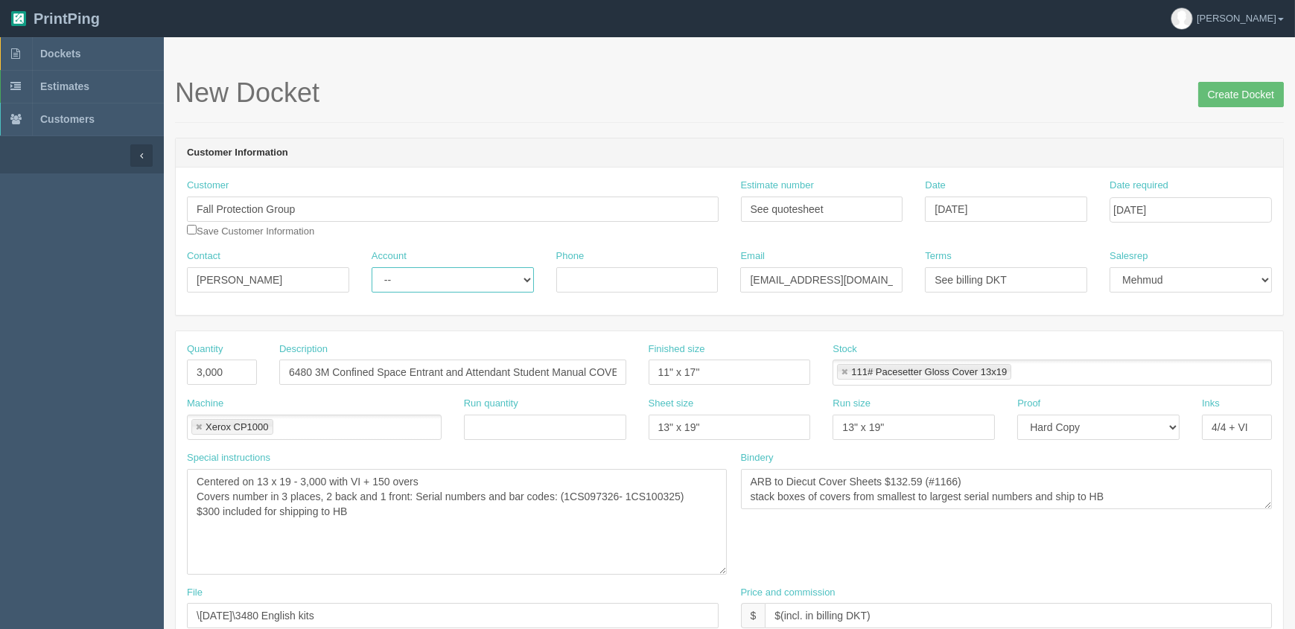
click at [372, 267] on select "-- Existing Client Allrush Client Rep Client" at bounding box center [453, 279] width 162 height 25
drag, startPoint x: 234, startPoint y: 369, endPoint x: 0, endPoint y: 369, distance: 233.8
type input "2,875"
click at [304, 476] on textarea "Centered on 13 x 19 - 3,000 with VI + 150 overs Covers number in 3 places, 2 ba…" at bounding box center [457, 522] width 540 height 106
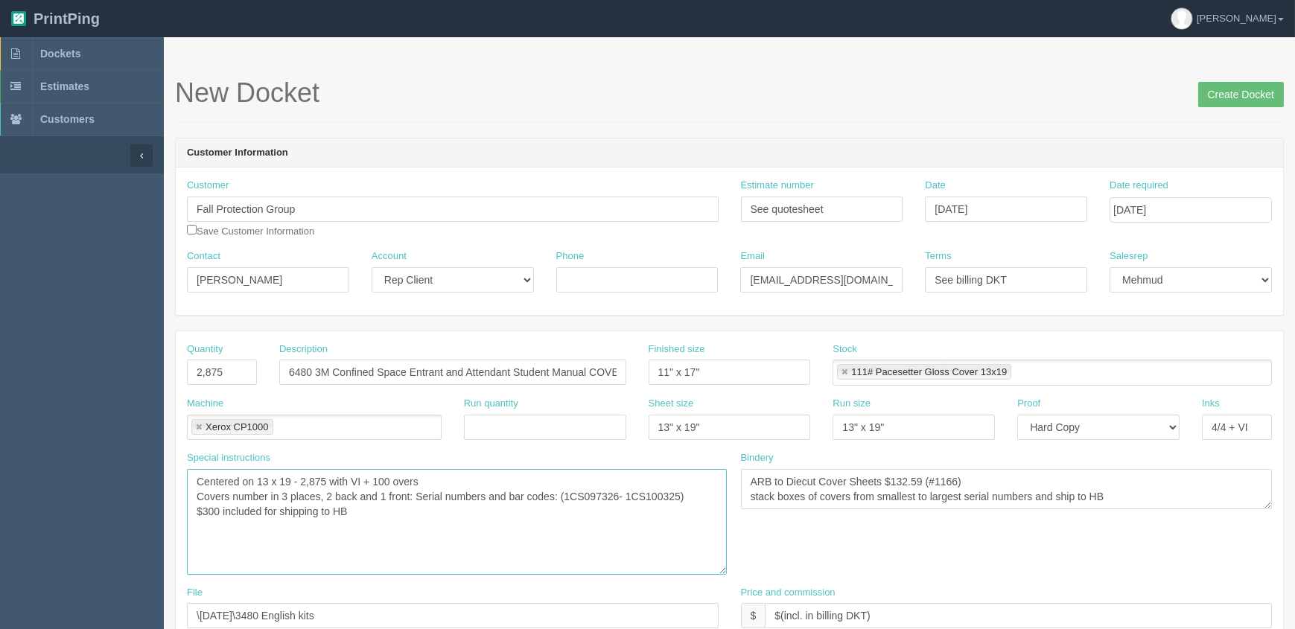
drag, startPoint x: 578, startPoint y: 495, endPoint x: 701, endPoint y: 516, distance: 124.6
click at [689, 497] on textarea "Centered on 13 x 19 - 3,000 with VI + 150 overs Covers number in 3 places, 2 ba…" at bounding box center [457, 522] width 540 height 106
paste textarea "100976"
drag, startPoint x: 638, startPoint y: 492, endPoint x: 661, endPoint y: 513, distance: 31.1
click at [639, 491] on textarea "Centered on 13 x 19 - 3,000 with VI + 150 overs Covers number in 3 places, 2 ba…" at bounding box center [457, 522] width 540 height 106
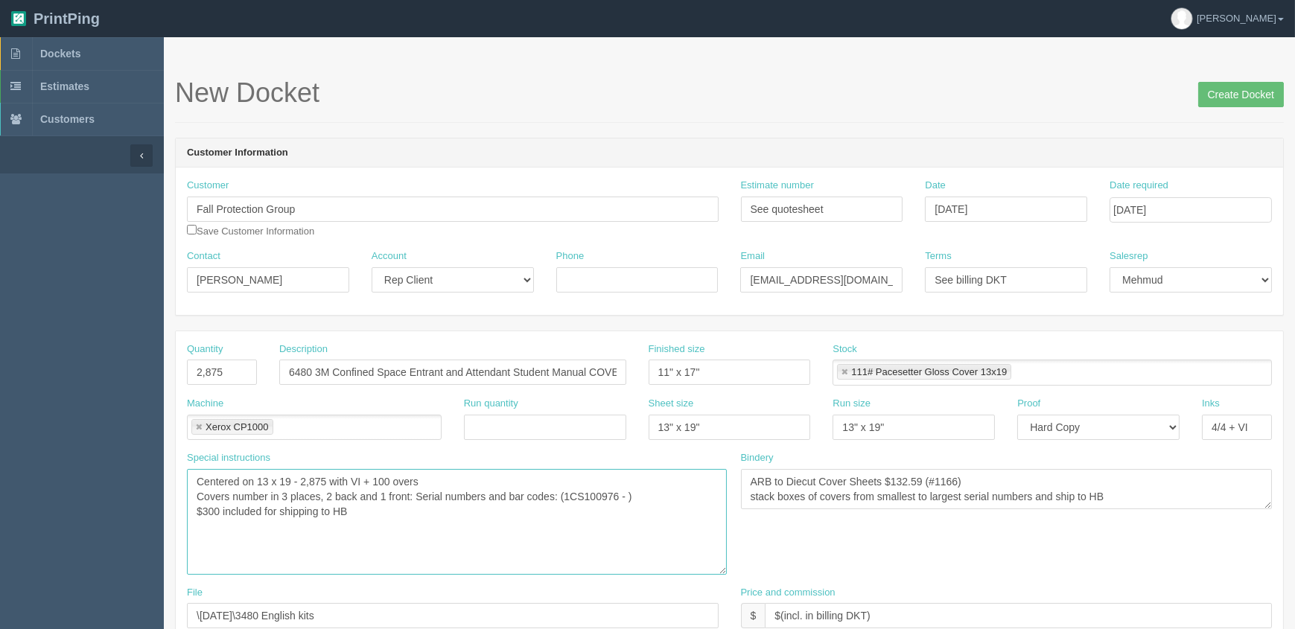
paste textarea "1CS103850"
click at [204, 508] on textarea "Centered on 13 x 19 - 3,000 with VI + 150 overs Covers number in 3 places, 2 ba…" at bounding box center [457, 522] width 540 height 106
click at [384, 520] on textarea "Centered on 13 x 19 - 3,000 with VI + 150 overs Covers number in 3 places, 2 ba…" at bounding box center [457, 522] width 540 height 106
type textarea "Centered on 13 x 19 - 2,875 with VI + 100 overs Covers number in 3 places, 2 ba…"
click at [1056, 480] on textarea "ARB to Diecut Cover Sheets $132.59 (#1166) stack boxes of covers from smallest …" at bounding box center [1007, 489] width 532 height 40
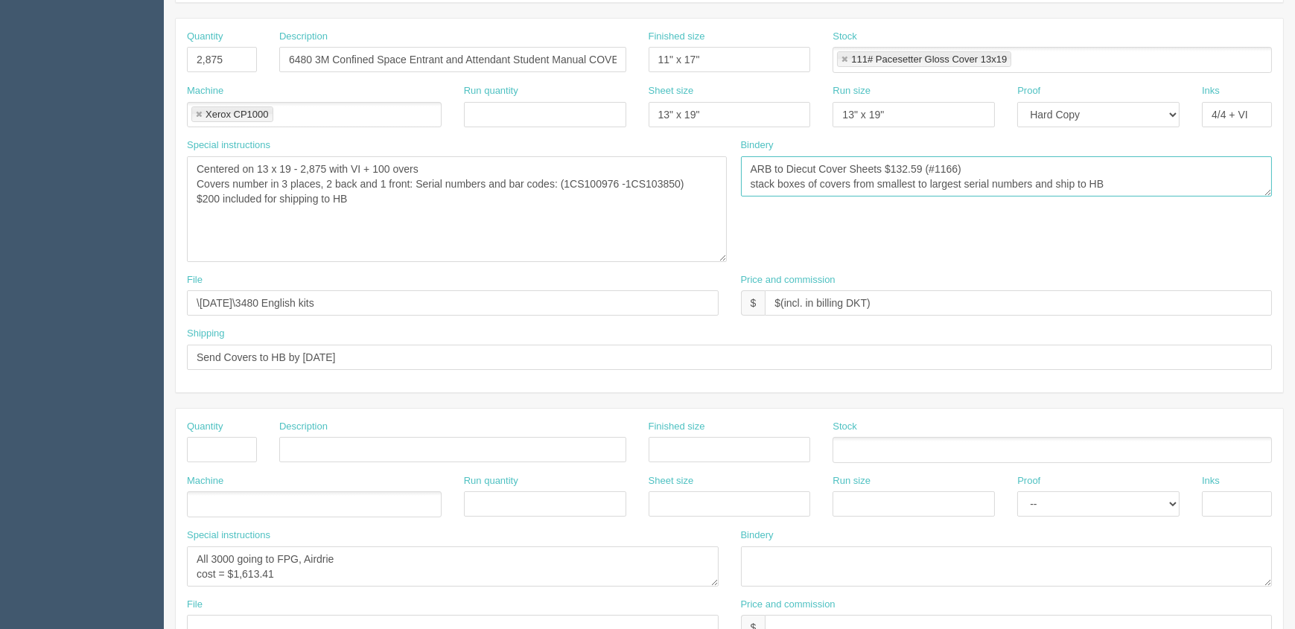
scroll to position [406, 0]
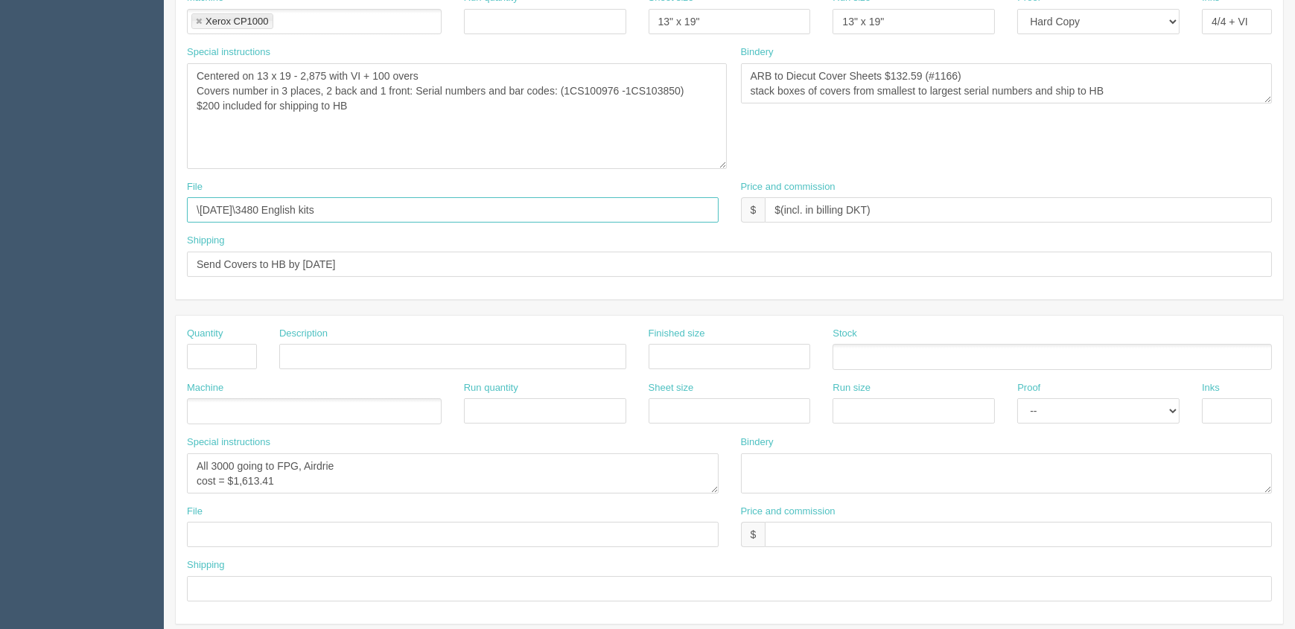
click at [380, 211] on input "\April 2025\3480 English kits" at bounding box center [453, 209] width 532 height 25
click at [220, 460] on textarea "All 3000 going to FPG, Airdrie cost = $1,613.41" at bounding box center [453, 473] width 532 height 40
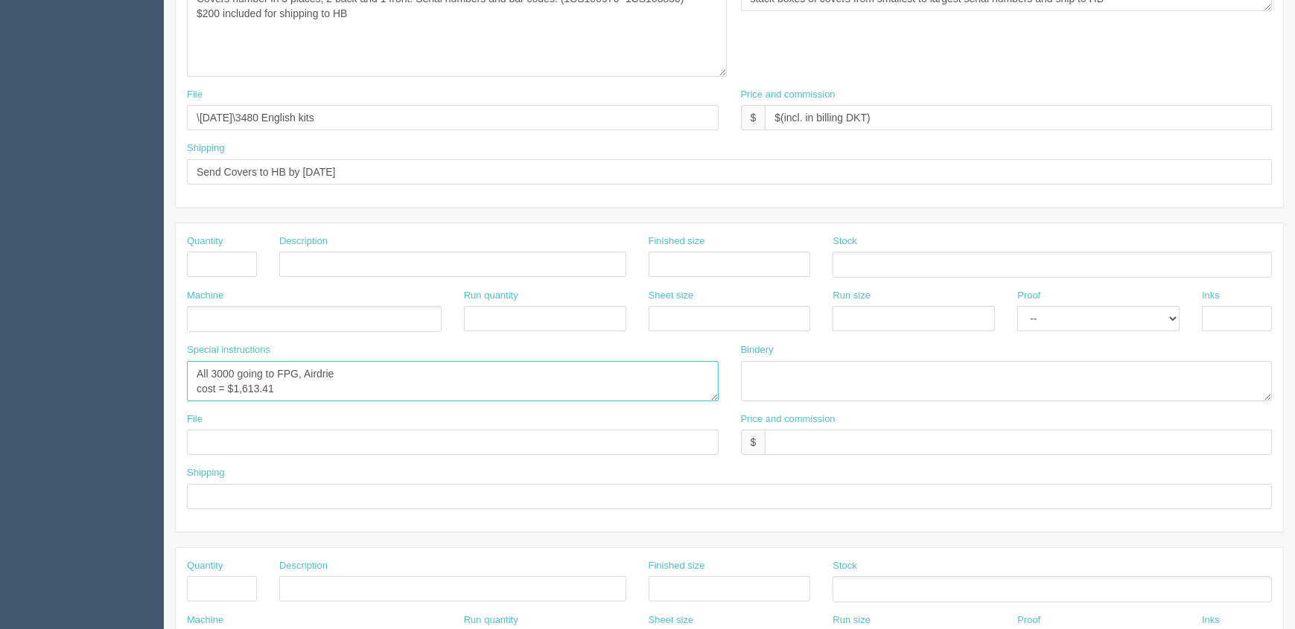
scroll to position [541, 0]
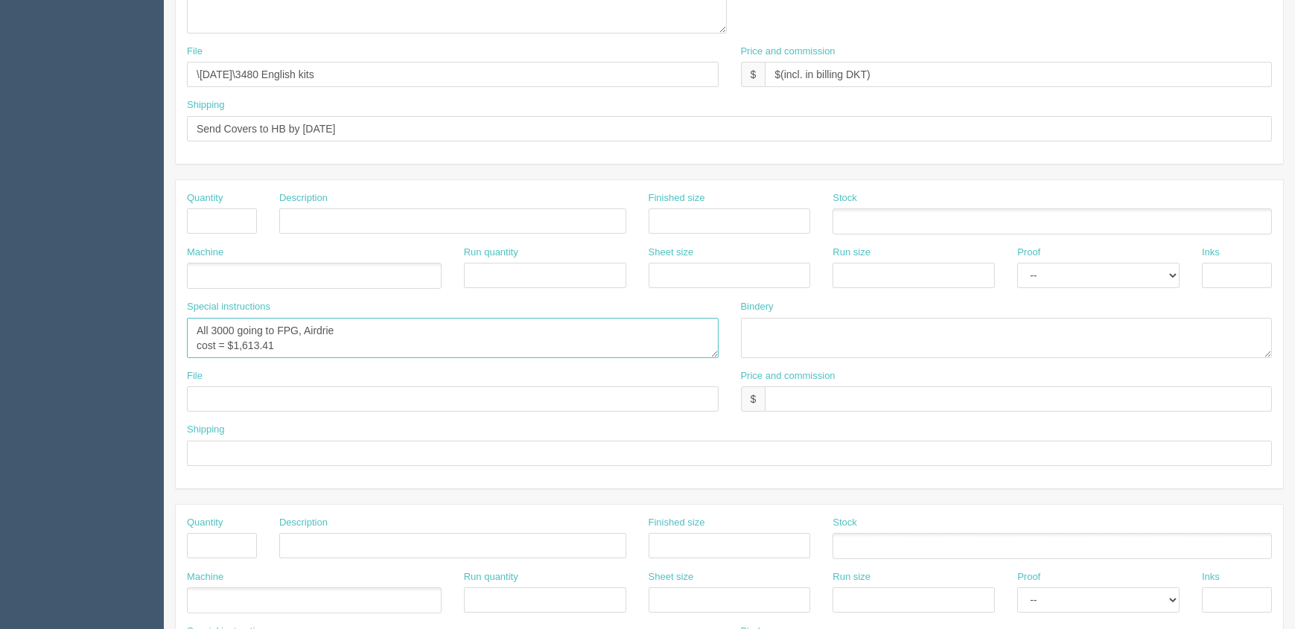
drag, startPoint x: 275, startPoint y: 334, endPoint x: 101, endPoint y: 302, distance: 176.4
click at [101, 302] on section "Dockets Estimates Customers" at bounding box center [647, 186] width 1295 height 1380
click at [383, 331] on textarea "All 3000 going to FPG, Airdrie cost = $1,613.41" at bounding box center [453, 338] width 532 height 40
drag, startPoint x: 238, startPoint y: 340, endPoint x: 564, endPoint y: 343, distance: 326.9
click at [564, 343] on textarea "All 3000 going to FPG, Airdrie cost = $1,613.41" at bounding box center [453, 338] width 532 height 40
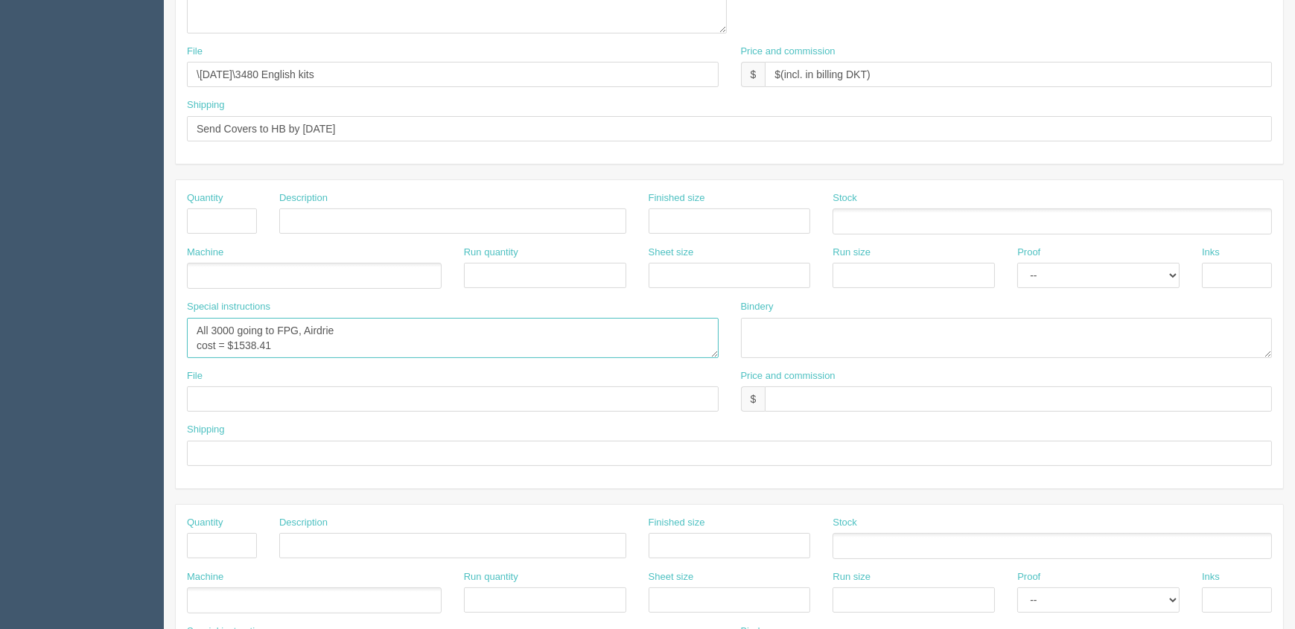
paste textarea "1CS101975 - 1CS103850 (US FPG1441) 1CS100976 - 1CS101975 (CDN FPG1440)"
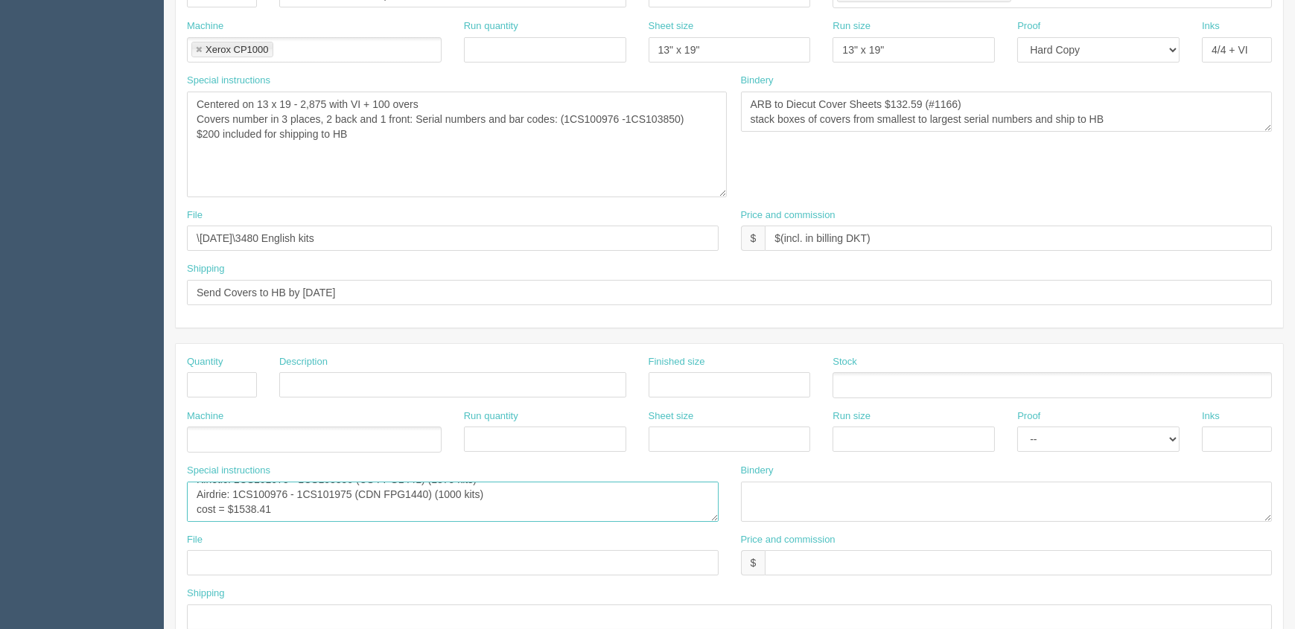
scroll to position [109, 0]
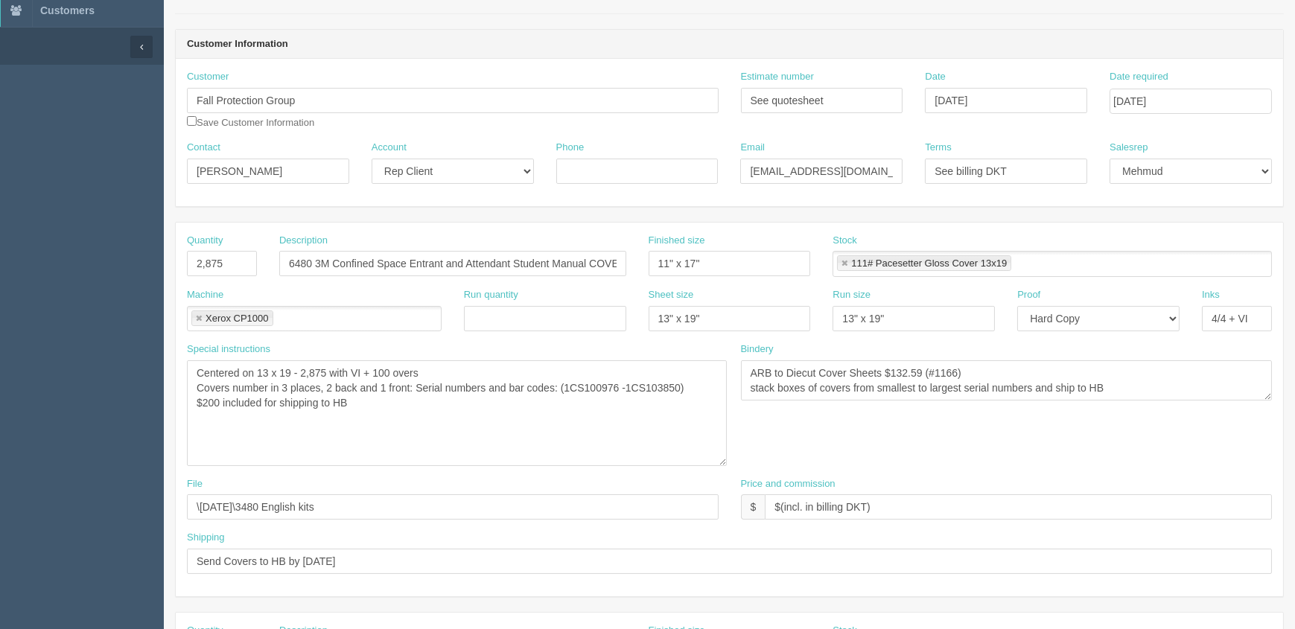
type textarea "Kinetic: 1CS101975 - 1CS103850 (US FPG1441) (1875 kits) Airdrie: 1CS100976 - 1C…"
click at [1179, 372] on textarea "ARB to Diecut Cover Sheets $132.59 (#1166) stack boxes of covers from smallest …" at bounding box center [1007, 380] width 532 height 40
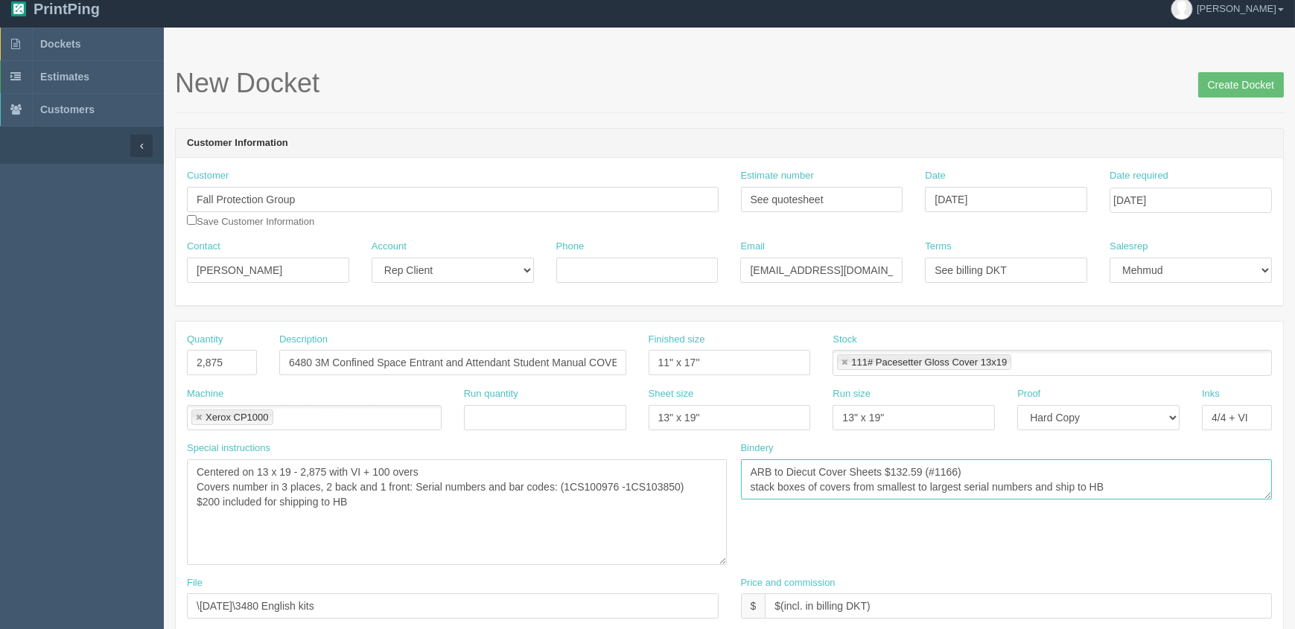
scroll to position [0, 0]
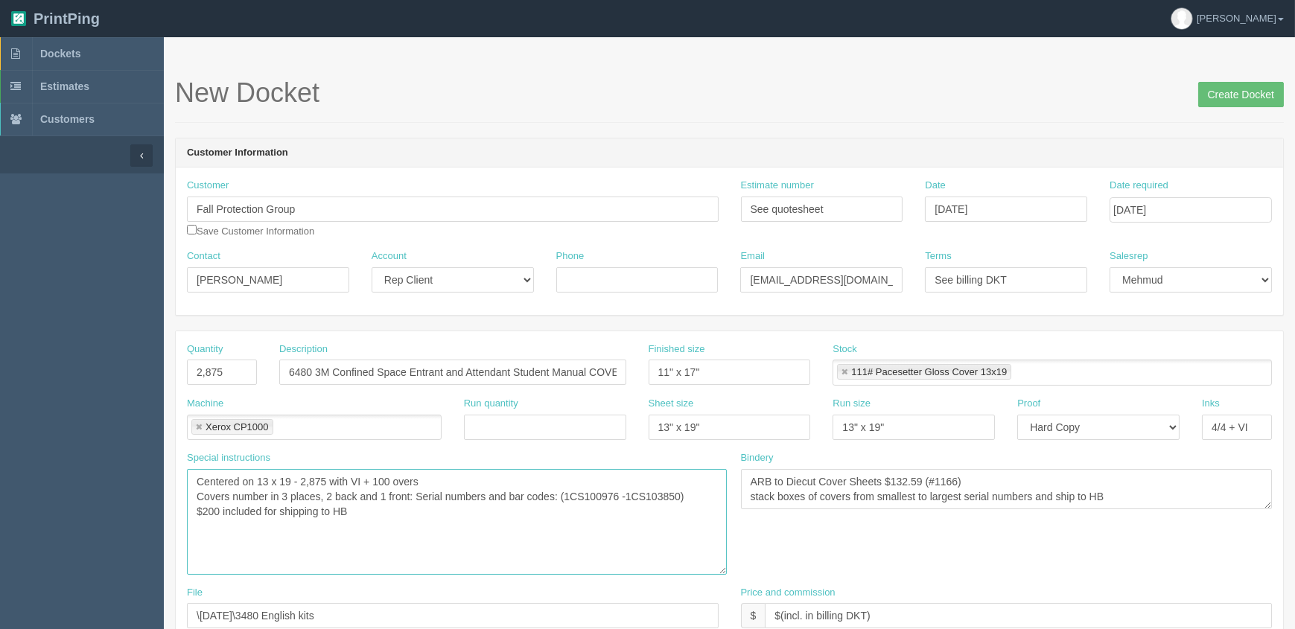
click at [485, 526] on textarea "Centered on 13 x 19 - 3,000 with VI + 150 overs Covers number in 3 places, 2 ba…" at bounding box center [457, 522] width 540 height 106
drag, startPoint x: 573, startPoint y: 371, endPoint x: 751, endPoint y: 370, distance: 177.9
click at [574, 370] on input "6480 3M Confined Space Entrant and Attendant Student Manual COVERS (1CS097326- …" at bounding box center [452, 372] width 347 height 25
drag, startPoint x: 577, startPoint y: 496, endPoint x: 689, endPoint y: 492, distance: 112.5
click at [689, 492] on textarea "Centered on 13 x 19 - 3,000 with VI + 150 overs Covers number in 3 places, 2 ba…" at bounding box center [457, 522] width 540 height 106
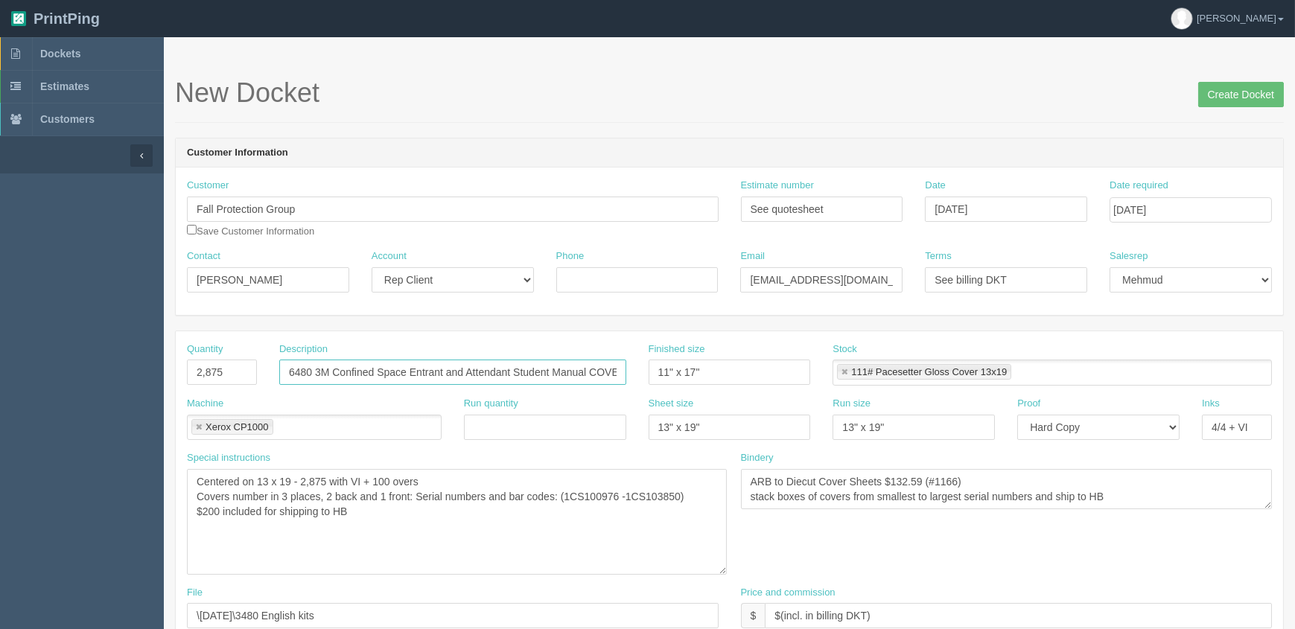
click at [561, 372] on input "6480 3M Confined Space Entrant and Attendant Student Manual COVERS (1CS097326- …" at bounding box center [452, 372] width 347 height 25
paste input "100976 -1CS103850"
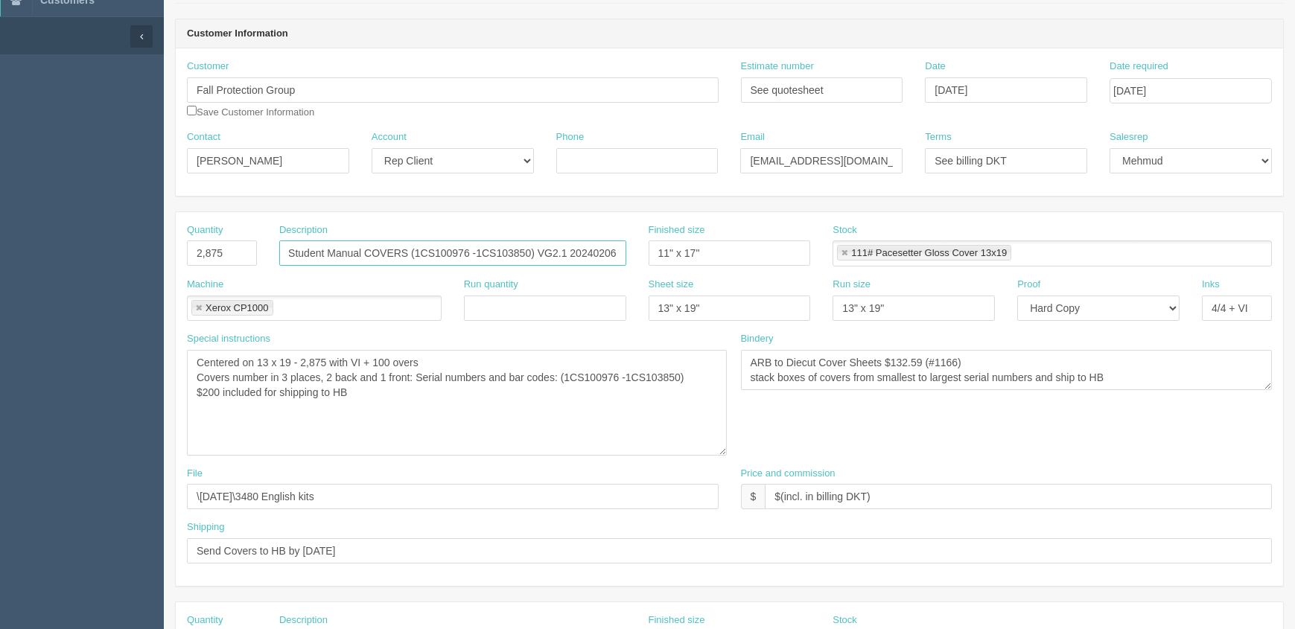
scroll to position [135, 0]
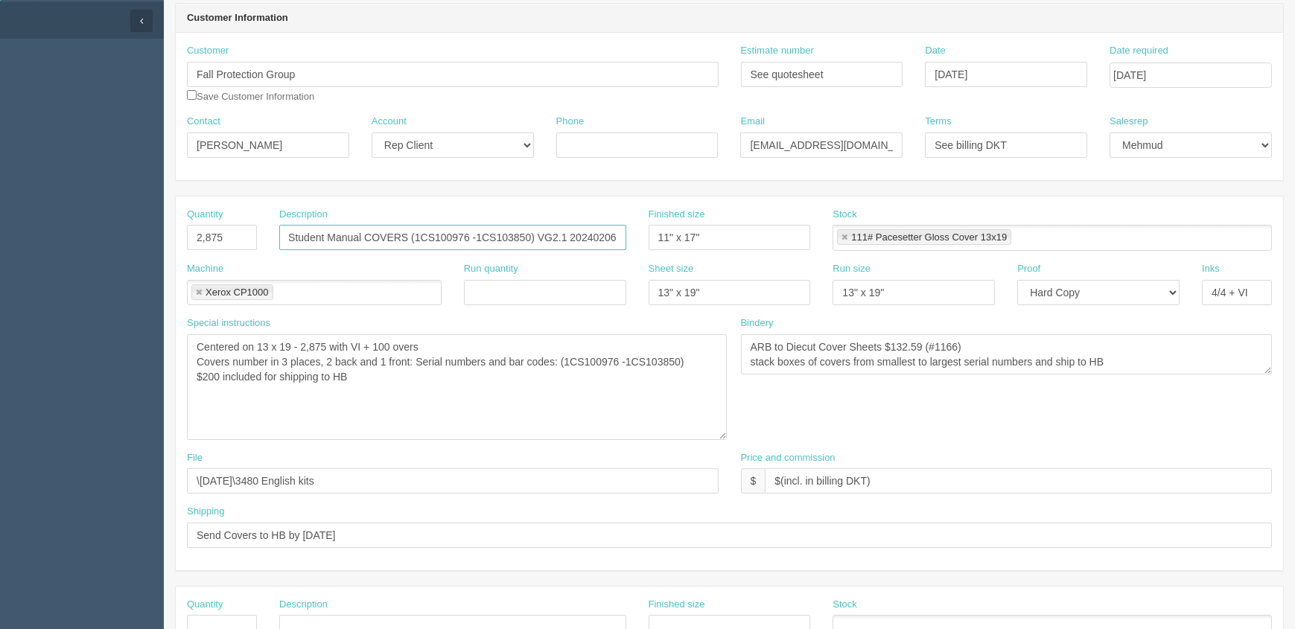
type input "6480 3M Confined Space Entrant and Attendant Student Manual COVERS (1CS100976 -…"
click at [437, 379] on textarea "Centered on 13 x 19 - 3,000 with VI + 150 overs Covers number in 3 places, 2 ba…" at bounding box center [457, 387] width 540 height 106
drag, startPoint x: 382, startPoint y: 482, endPoint x: 20, endPoint y: 430, distance: 365.6
click at [20, 430] on section "Dockets Estimates Customers" at bounding box center [647, 592] width 1295 height 1380
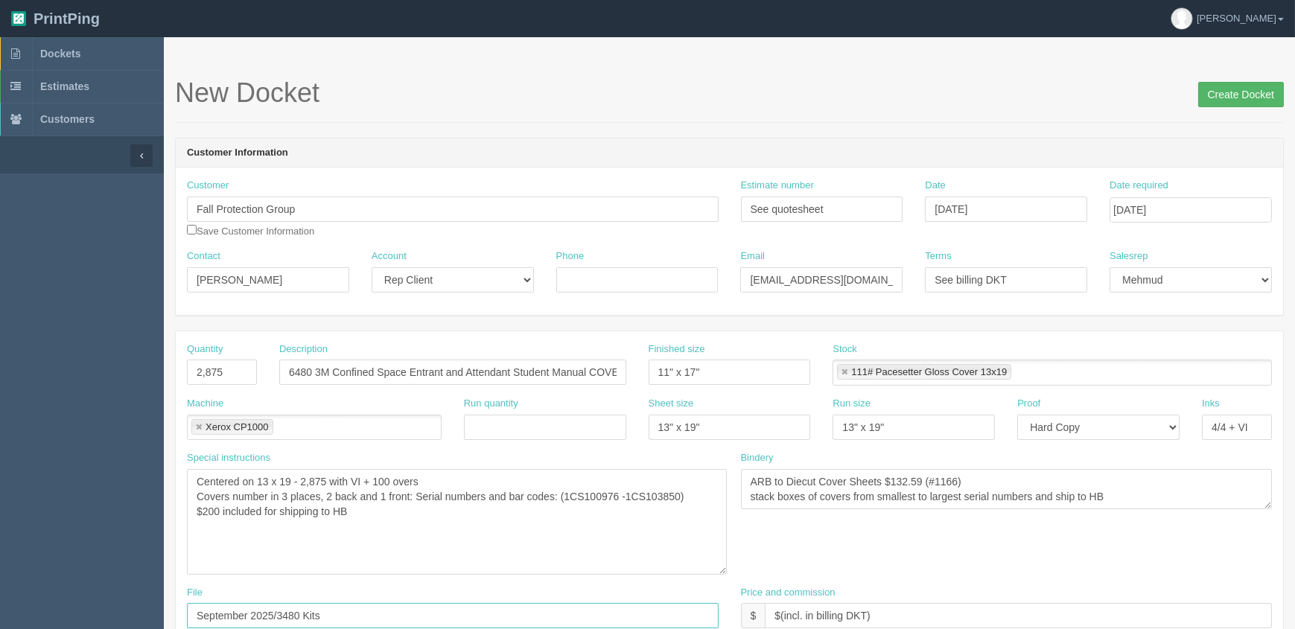
type input "September 2025/3480 Kits"
click at [1229, 103] on input "Create Docket" at bounding box center [1241, 94] width 86 height 25
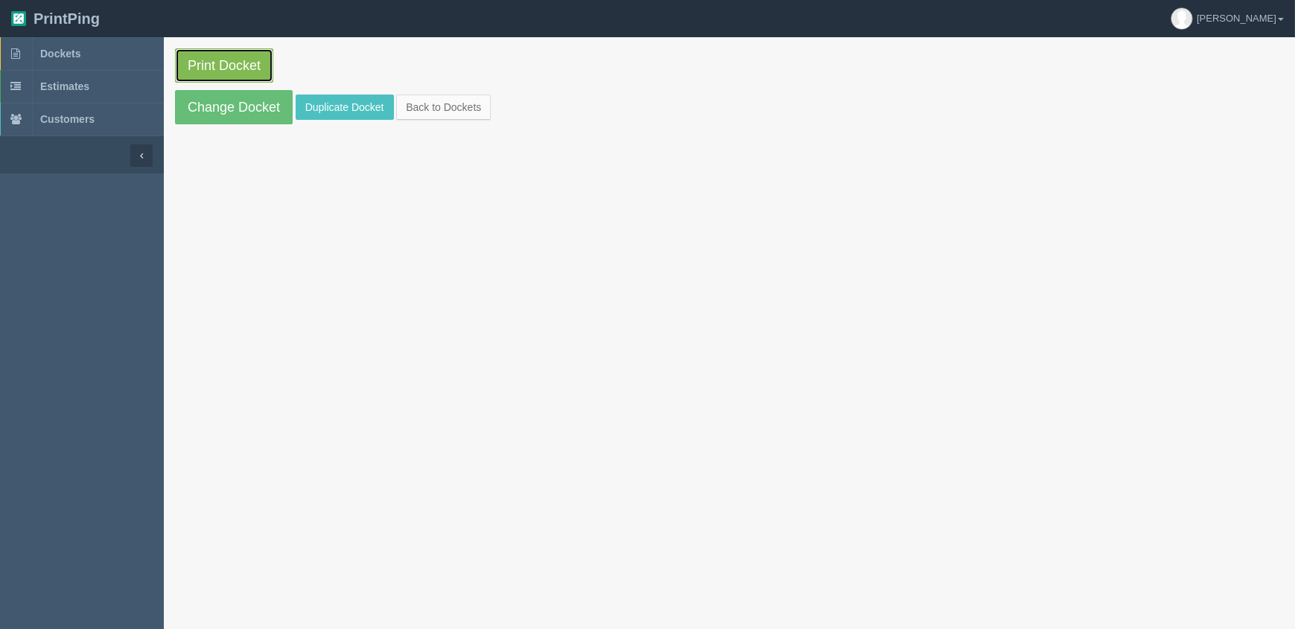
click at [214, 59] on link "Print Docket" at bounding box center [224, 65] width 98 height 34
click at [239, 55] on link "Print Docket" at bounding box center [224, 65] width 98 height 34
click at [201, 63] on link "Print Docket" at bounding box center [224, 65] width 98 height 34
click at [80, 49] on span "Dockets" at bounding box center [60, 54] width 40 height 12
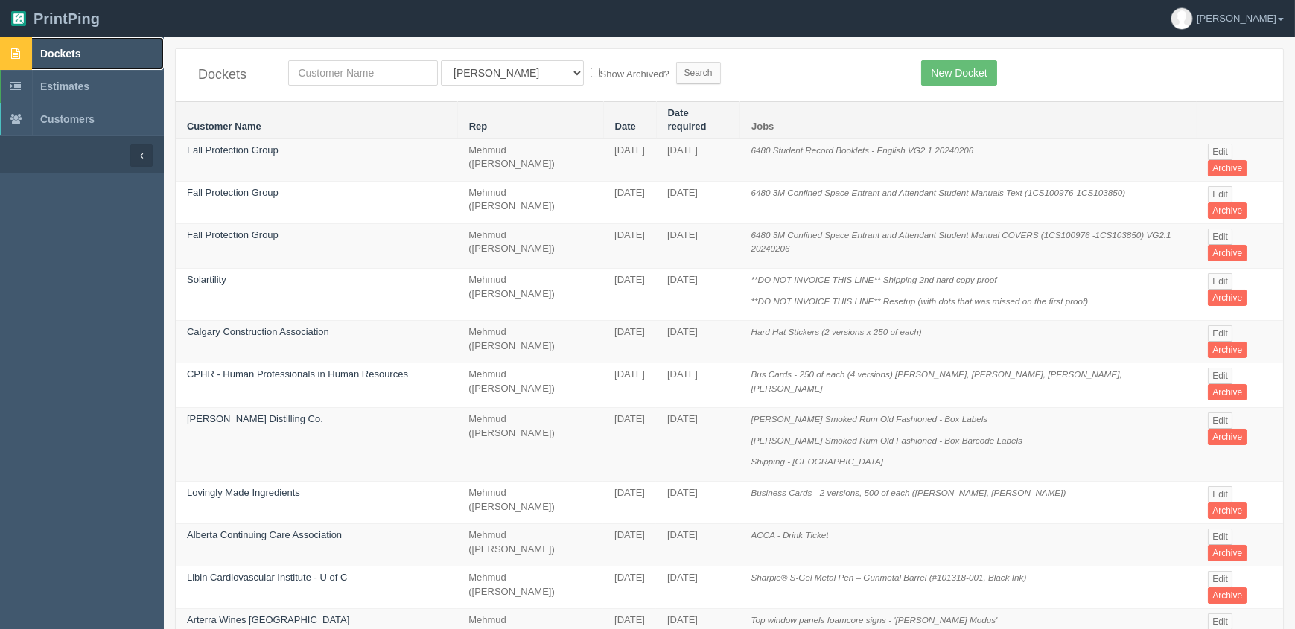
click at [25, 40] on b at bounding box center [16, 53] width 32 height 33
click at [410, 77] on input "text" at bounding box center [363, 72] width 150 height 25
click at [341, 74] on input "text" at bounding box center [363, 72] width 150 height 25
type input "kine"
click at [676, 62] on input "Search" at bounding box center [698, 73] width 45 height 22
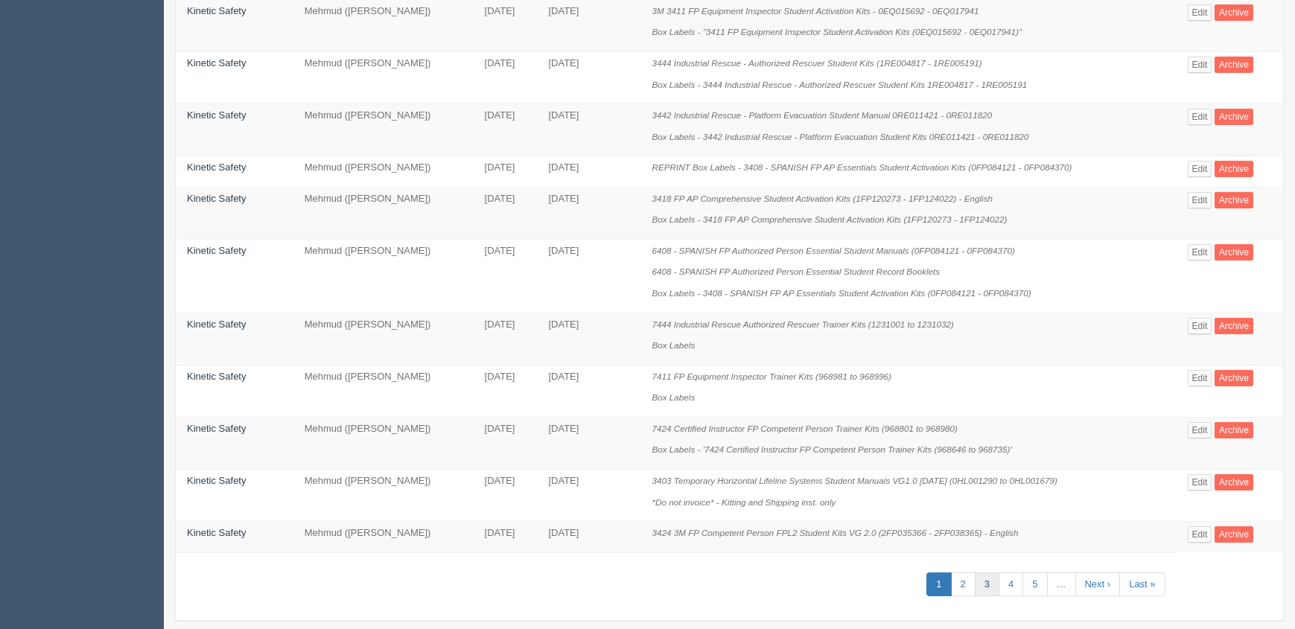
scroll to position [786, 0]
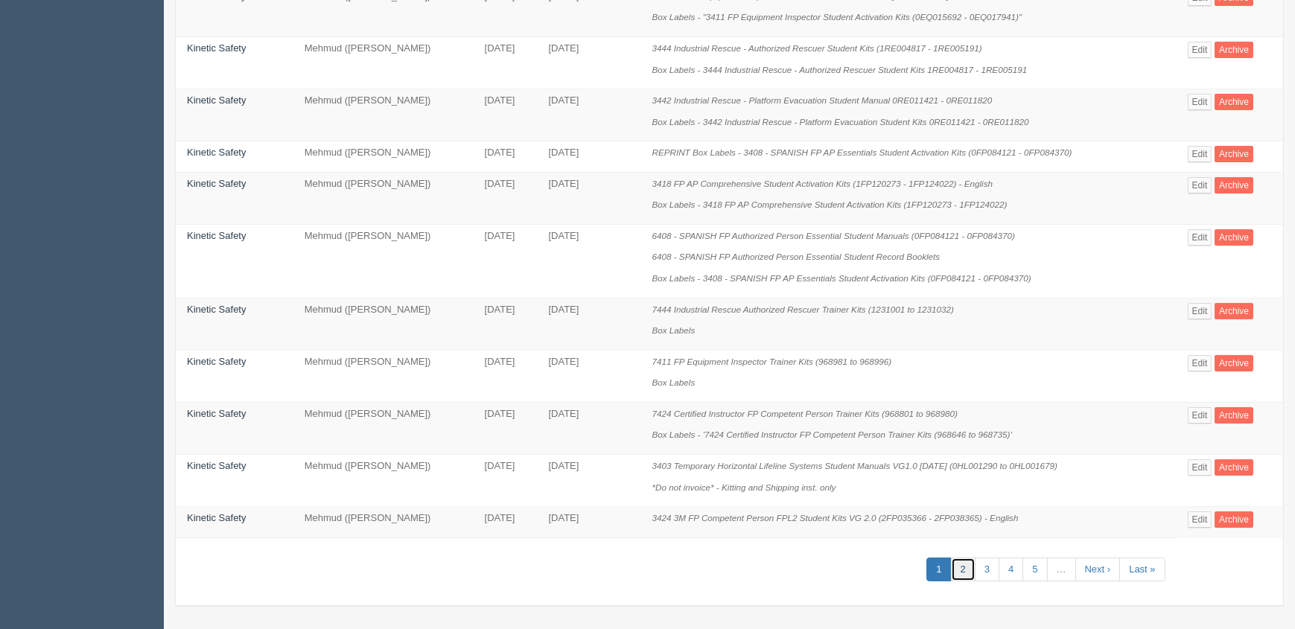
click at [968, 559] on link "2" at bounding box center [963, 570] width 25 height 25
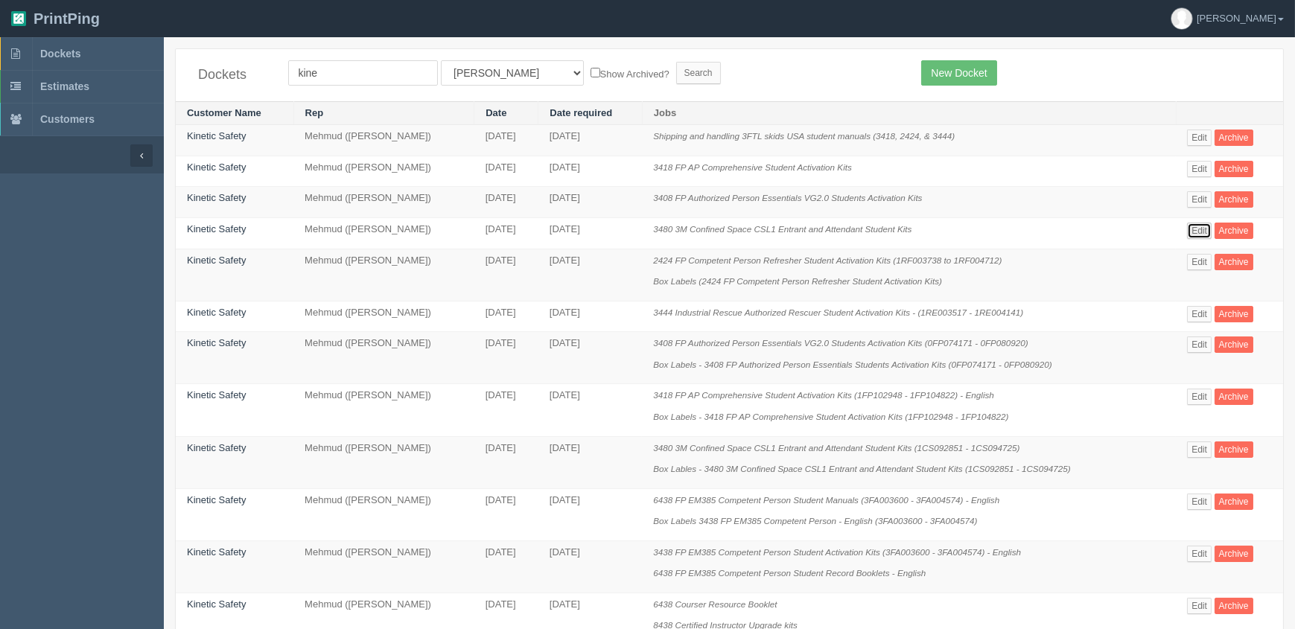
click at [1206, 230] on link "Edit" at bounding box center [1199, 231] width 25 height 16
click at [1195, 447] on link "Edit" at bounding box center [1199, 450] width 25 height 16
click at [229, 447] on link "Kinetic Safety" at bounding box center [217, 447] width 60 height 11
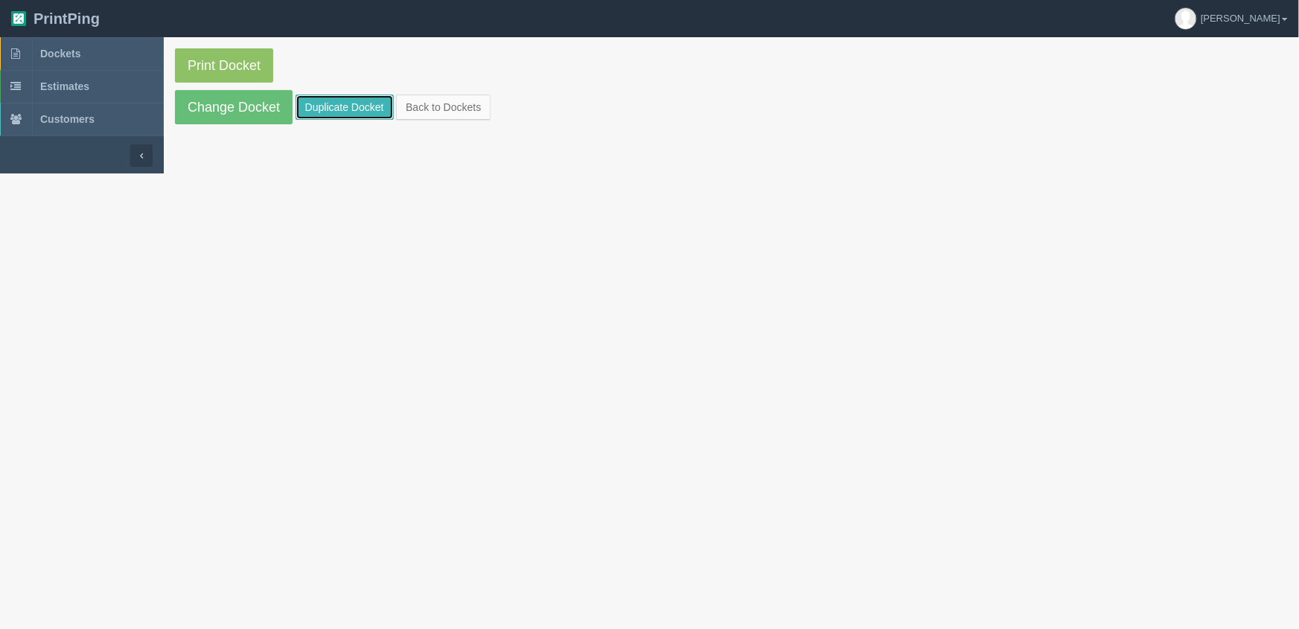
click at [322, 112] on link "Duplicate Docket" at bounding box center [345, 107] width 98 height 25
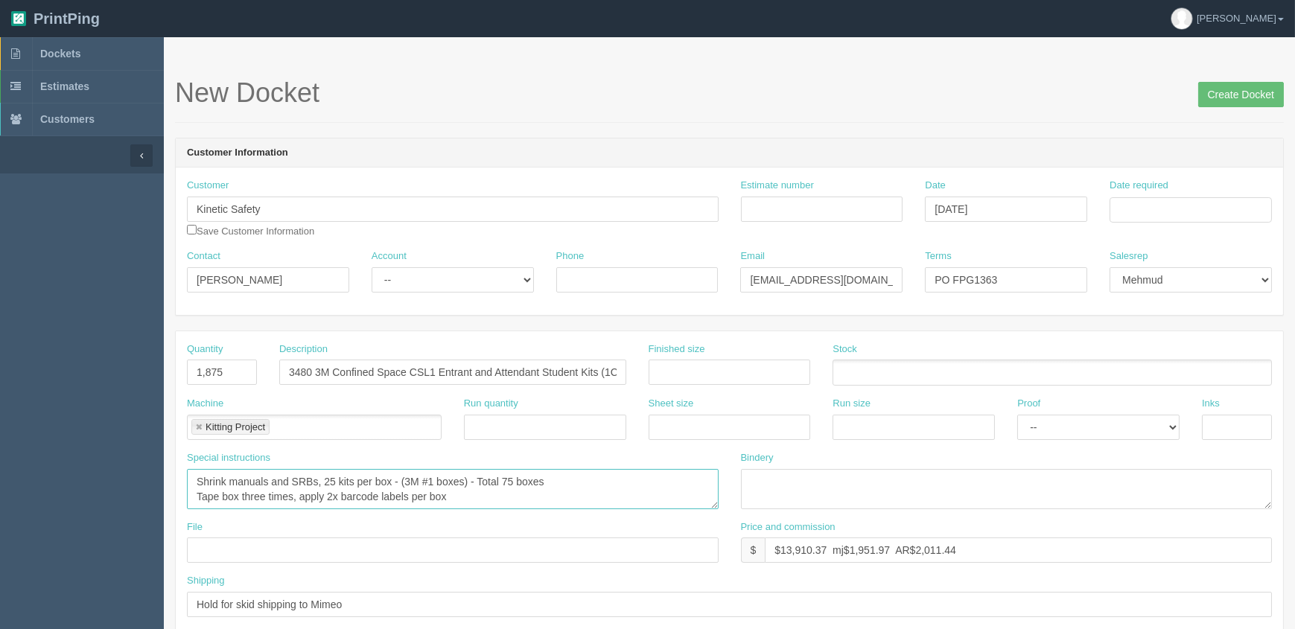
click at [552, 497] on textarea "Shrink manuals and SRBs, 25 kits per box - (3M #1 boxes) - Total 75 boxes Tape …" at bounding box center [453, 489] width 532 height 40
click at [573, 374] on input "3480 3M Confined Space CSL1 Entrant and Attendant Student Kits (1CS092851 - 1CS…" at bounding box center [452, 372] width 347 height 25
drag, startPoint x: 587, startPoint y: 369, endPoint x: 1009, endPoint y: 469, distance: 433.2
click at [587, 369] on input "3480 3M Confined Space CSL1 Entrant and Attendant Student Kits (1CS092851 - 1CS…" at bounding box center [452, 372] width 347 height 25
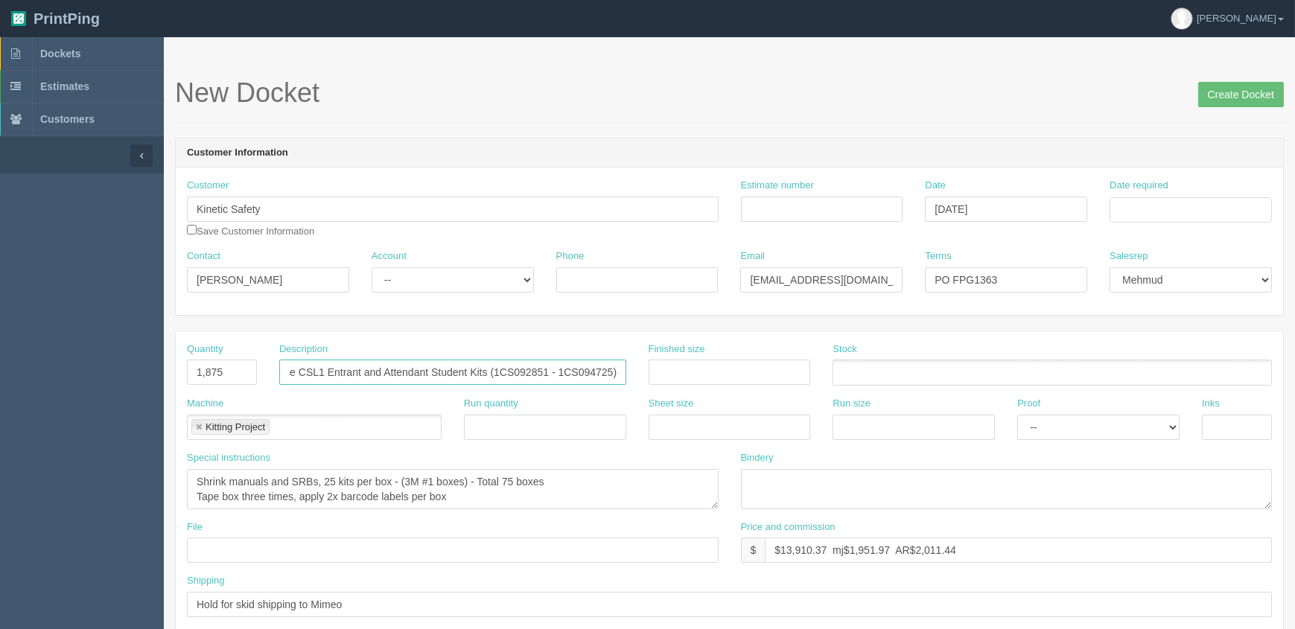
paste input "101975 - 1CS103850"
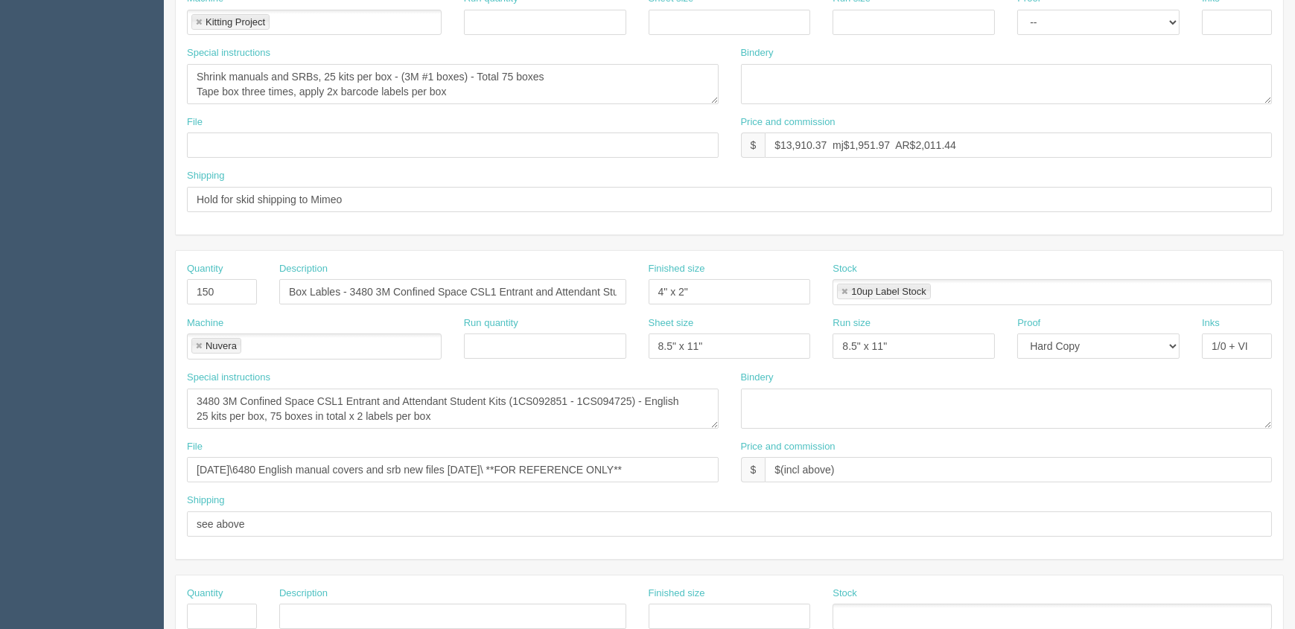
scroll to position [406, 0]
type input "3480 3M Confined Space CSL1 Entrant and Attendant Student Kits (1CS101975 - 1CS…"
click at [561, 297] on input "Box Lables - 3480 3M Confined Space CSL1 Entrant and Attendant Student Kits (1C…" at bounding box center [452, 290] width 347 height 25
paste input "101975 - 1CS103850"
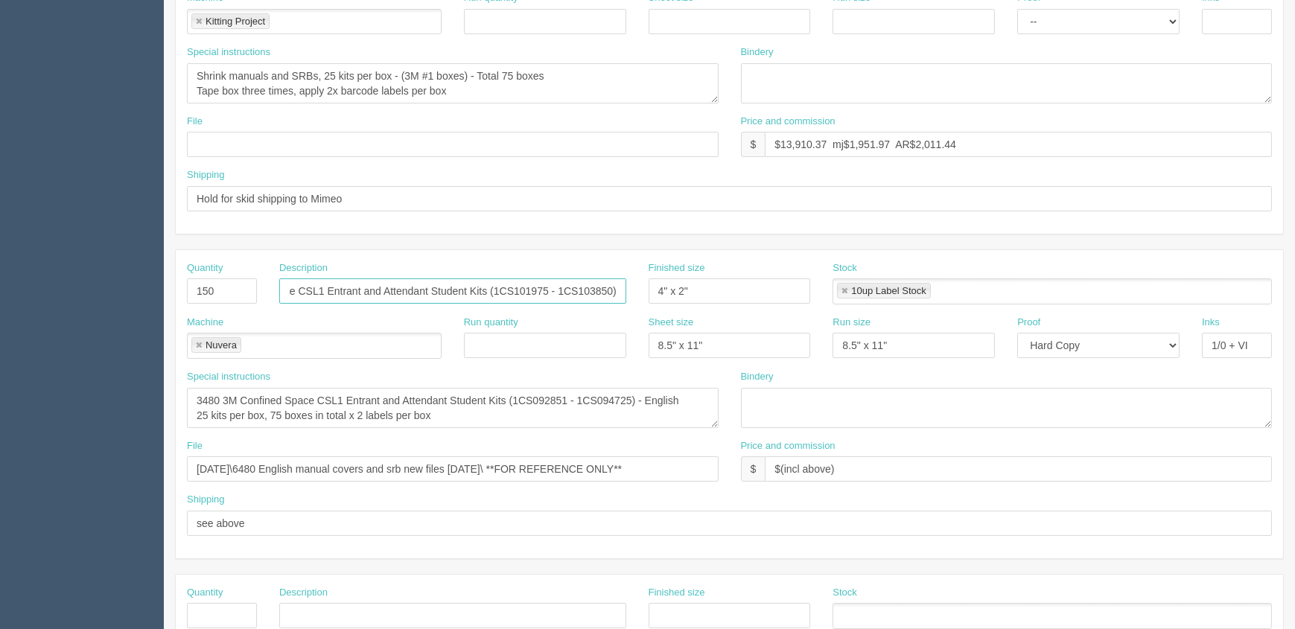
type input "Box Lables - 3480 3M Confined Space CSL1 Entrant and Attendant Student Kits (1C…"
click at [633, 393] on textarea "3480 3M Confined Space CSL1 Entrant and Attendant Student Kits (1CS092851 - 1CS…" at bounding box center [453, 408] width 532 height 40
paste textarea "101975 - 1CS103850"
type textarea "3480 3M Confined Space CSL1 Entrant and Attendant Student Kits (1CS101975 - 1CS…"
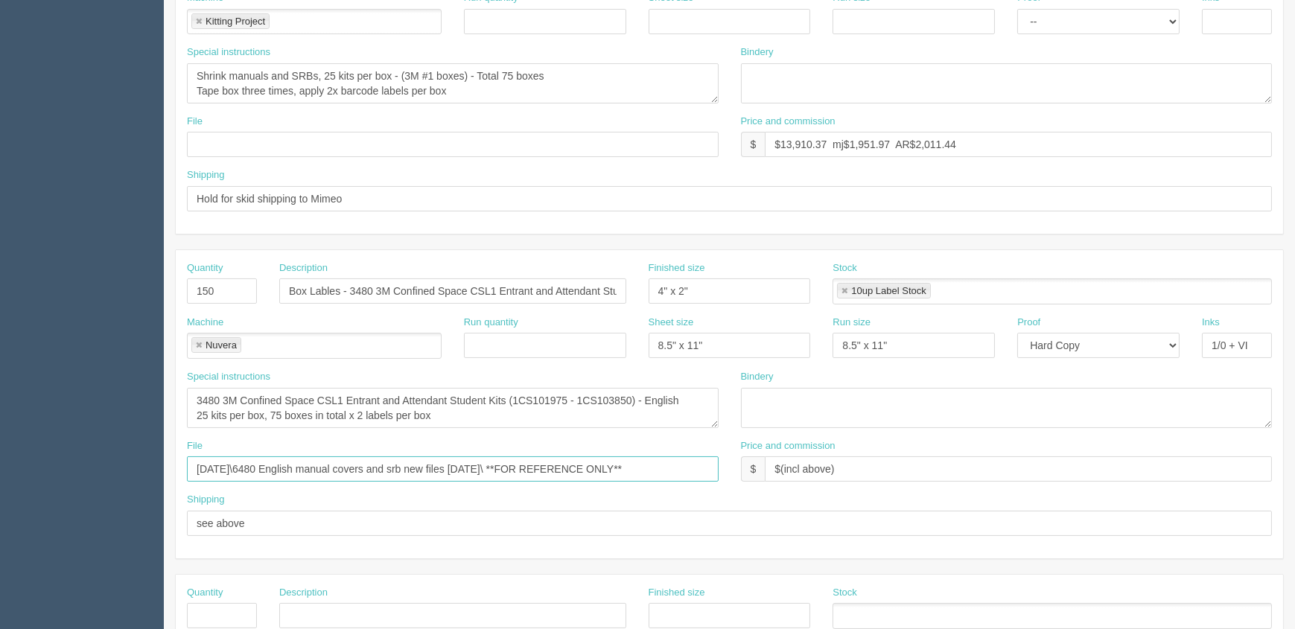
drag, startPoint x: 531, startPoint y: 465, endPoint x: 0, endPoint y: 498, distance: 531.9
click at [0, 498] on section "Dockets Estimates Customers" at bounding box center [647, 288] width 1295 height 1315
paste input "Z:\F\Fall Protection Group\2025\April 2025\3480 English kits\Labels - VI"
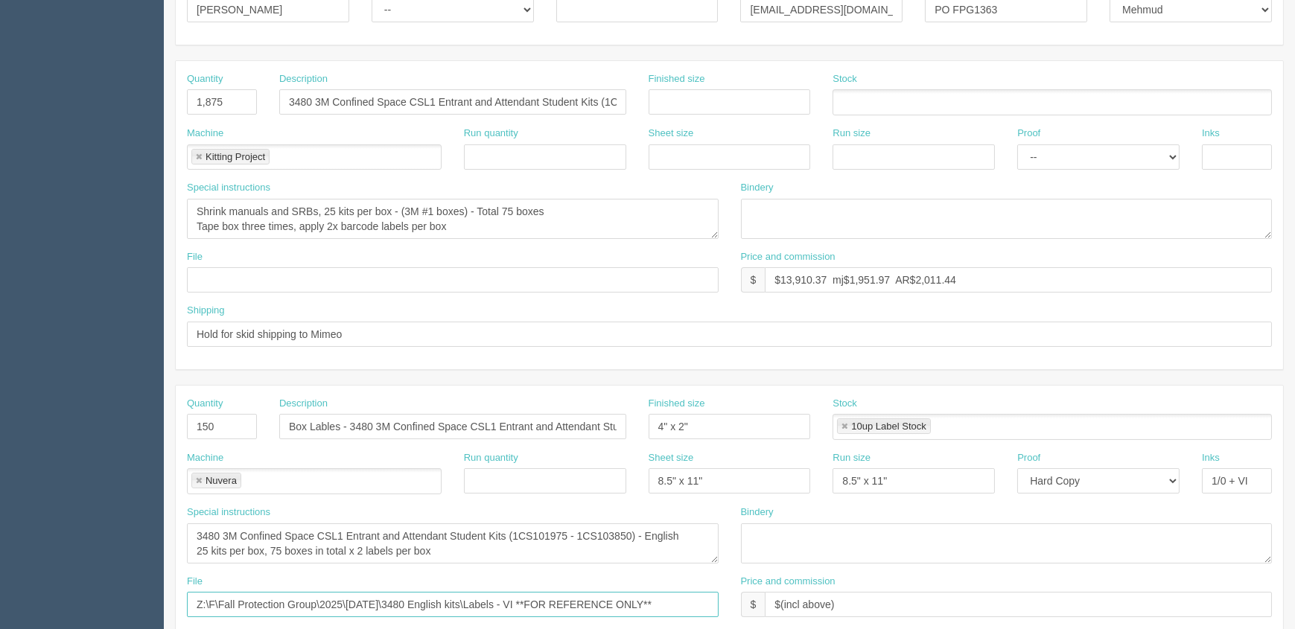
scroll to position [203, 0]
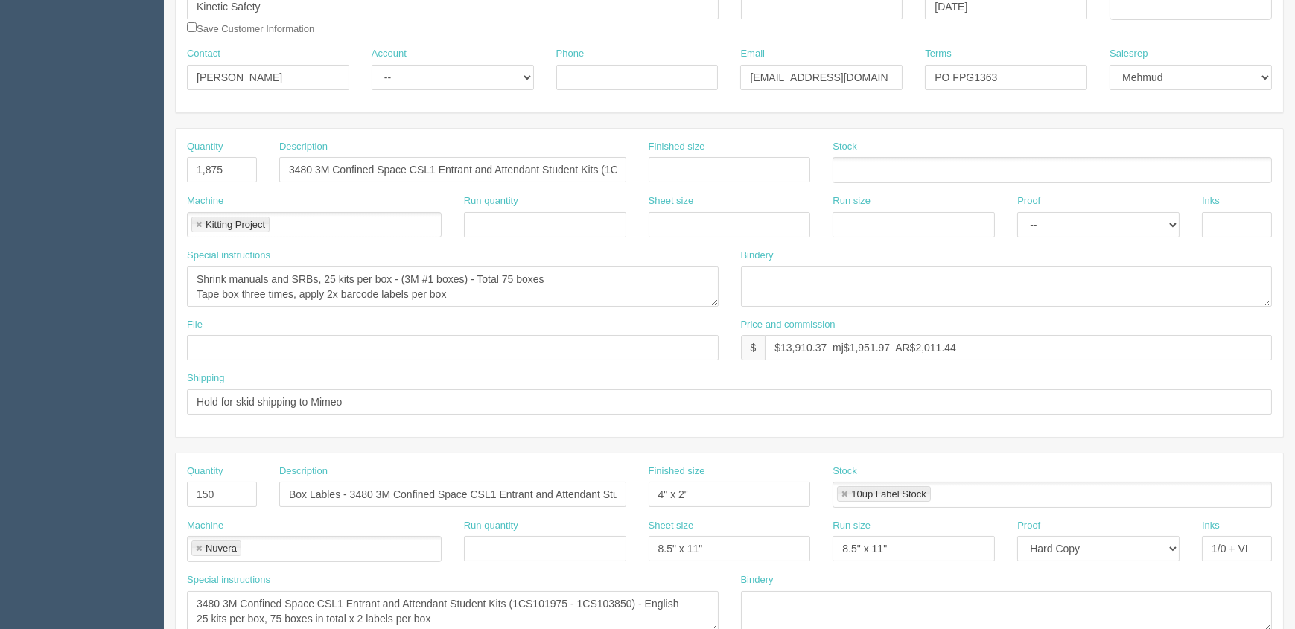
type input "Z:\F\Fall Protection Group\2025\[DATE]\3480 English kits\Labels - VI **FOR REFE…"
click at [404, 73] on select "-- Existing Client Allrush Client Rep Client" at bounding box center [453, 77] width 162 height 25
select select "Rep Client"
click at [372, 65] on select "-- Existing Client Allrush Client Rep Client" at bounding box center [453, 77] width 162 height 25
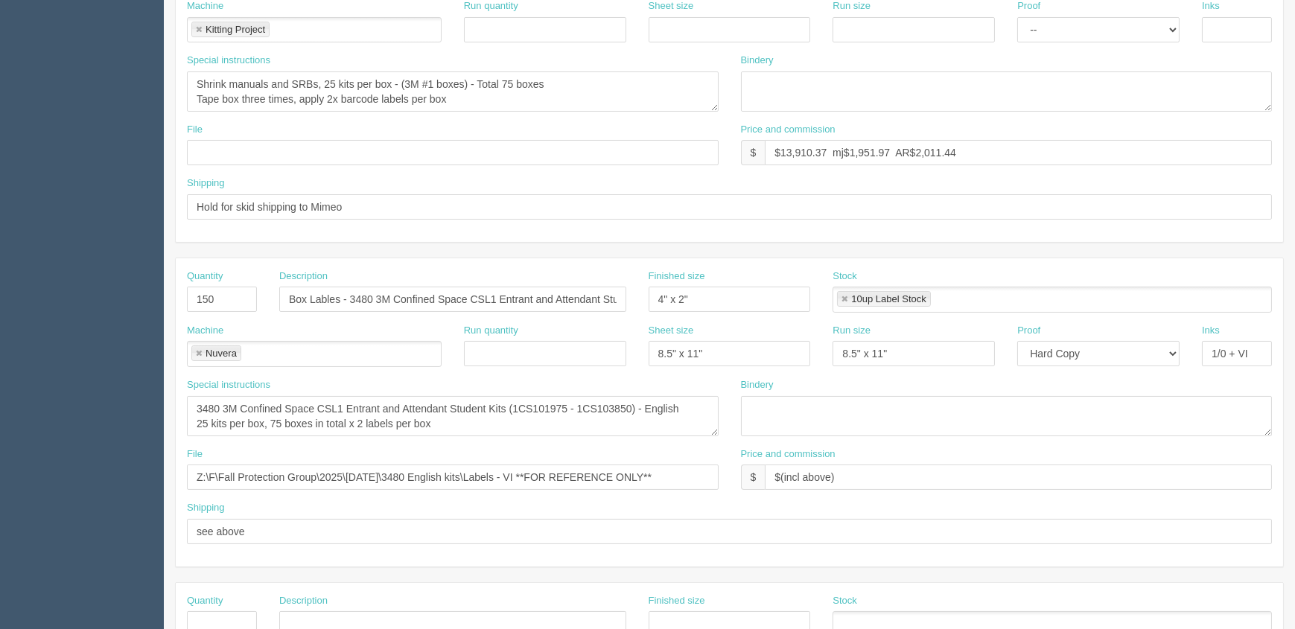
scroll to position [474, 0]
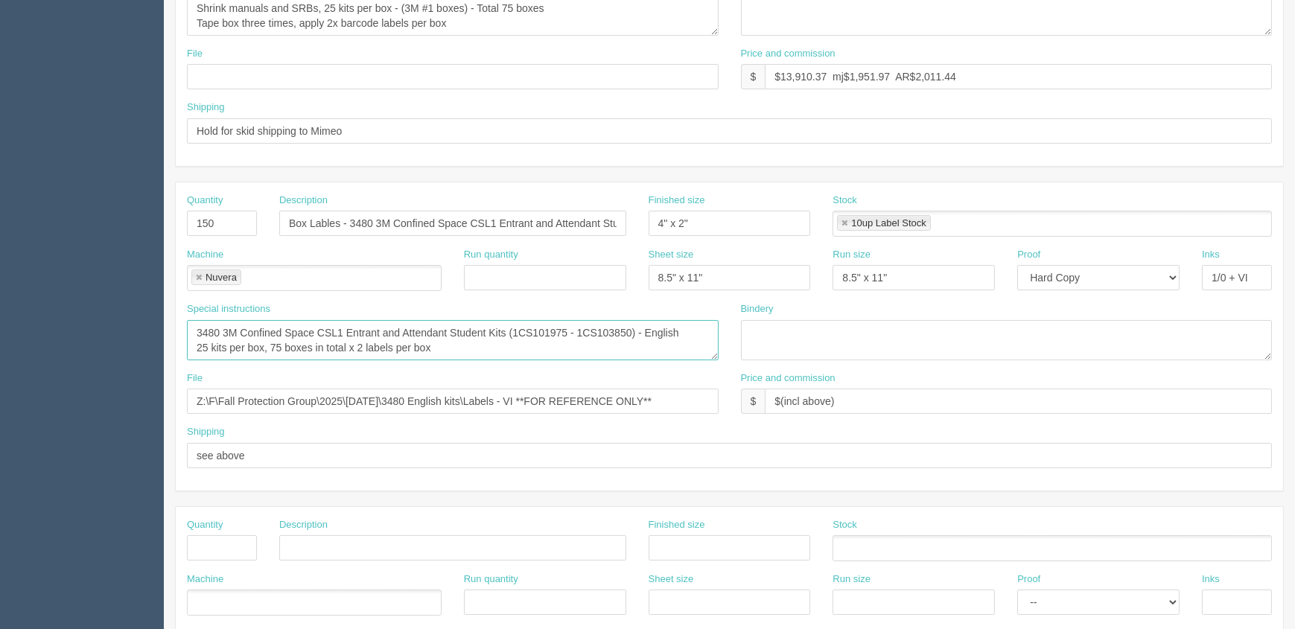
click at [579, 341] on textarea "3480 3M Confined Space CSL1 Entrant and Attendant Student Kits (1CS092851 - 1CS…" at bounding box center [453, 340] width 532 height 40
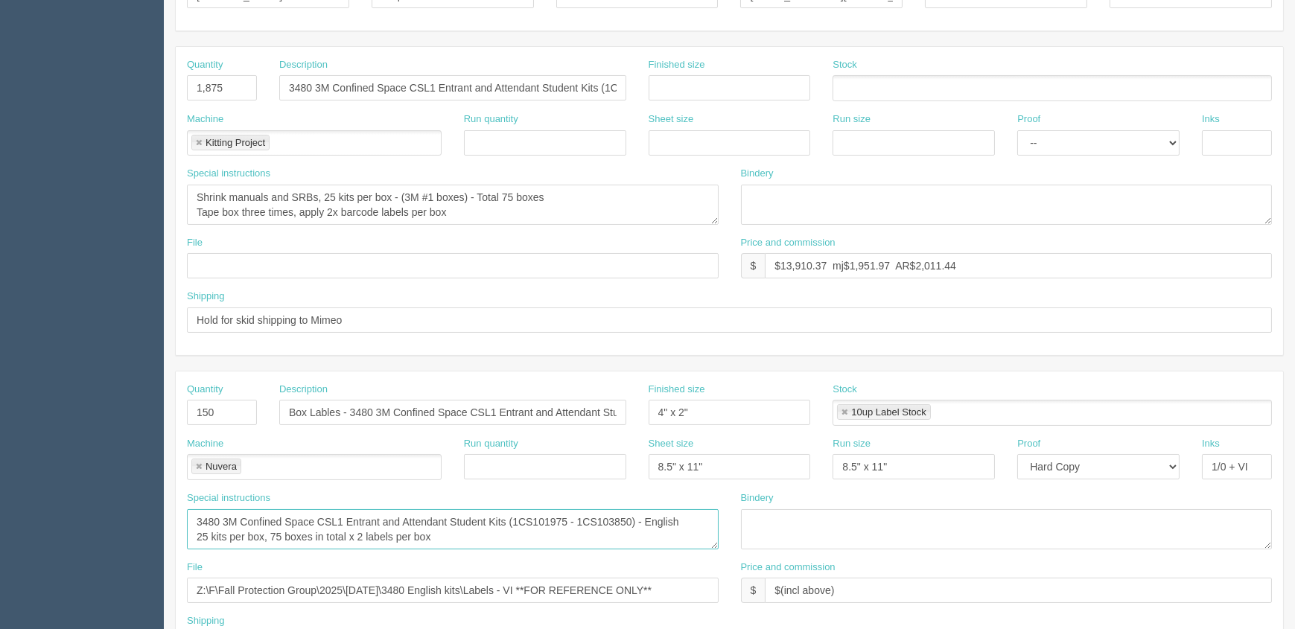
scroll to position [270, 0]
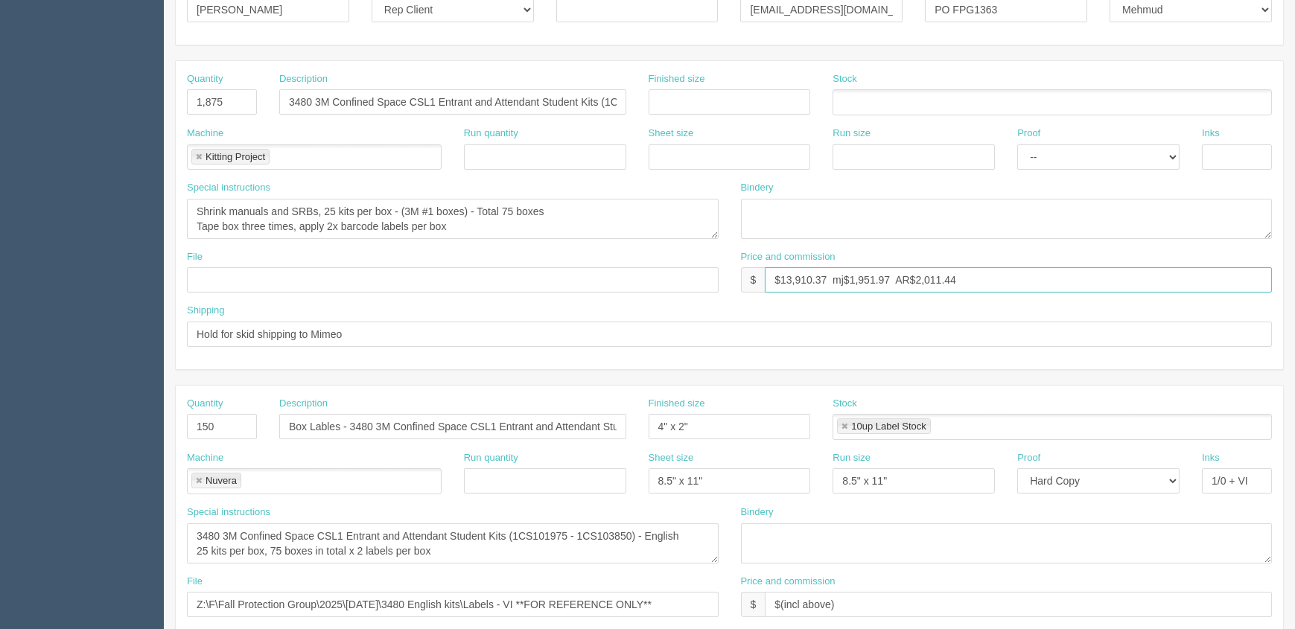
drag, startPoint x: 781, startPoint y: 276, endPoint x: 1605, endPoint y: 283, distance: 824.2
click at [1294, 283] on html "PrintPing Zack Edit account ( zack@allrush.ca ) Logout Dockets Estimates" at bounding box center [647, 406] width 1295 height 1352
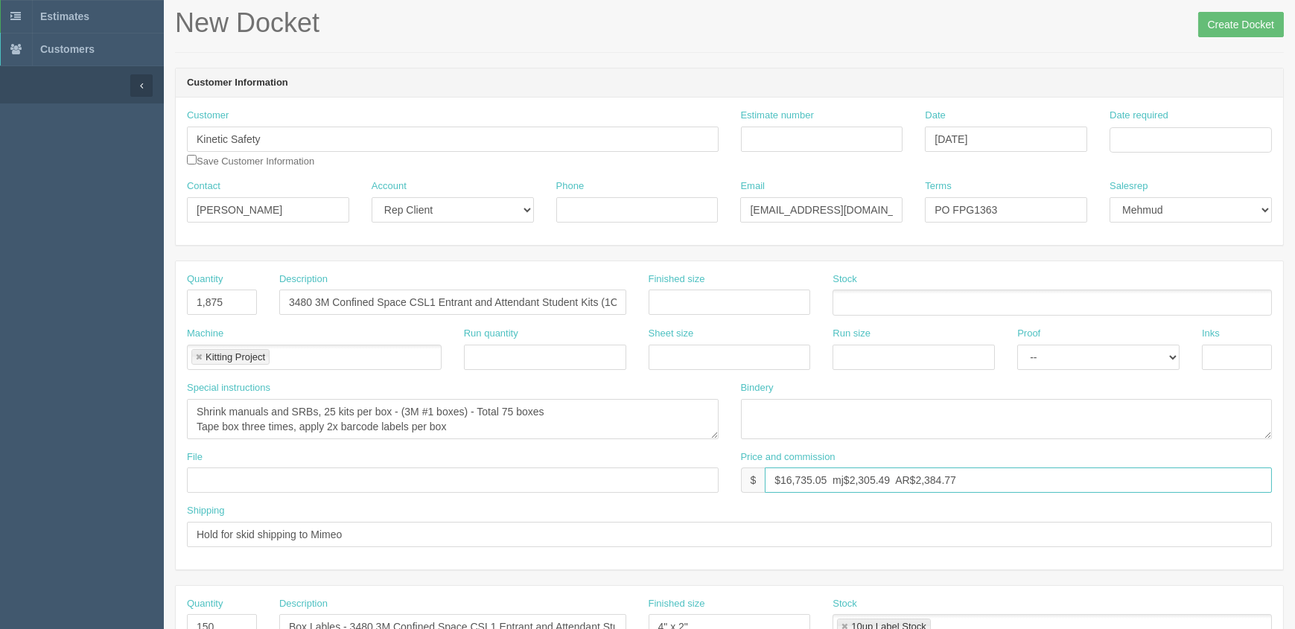
scroll to position [67, 0]
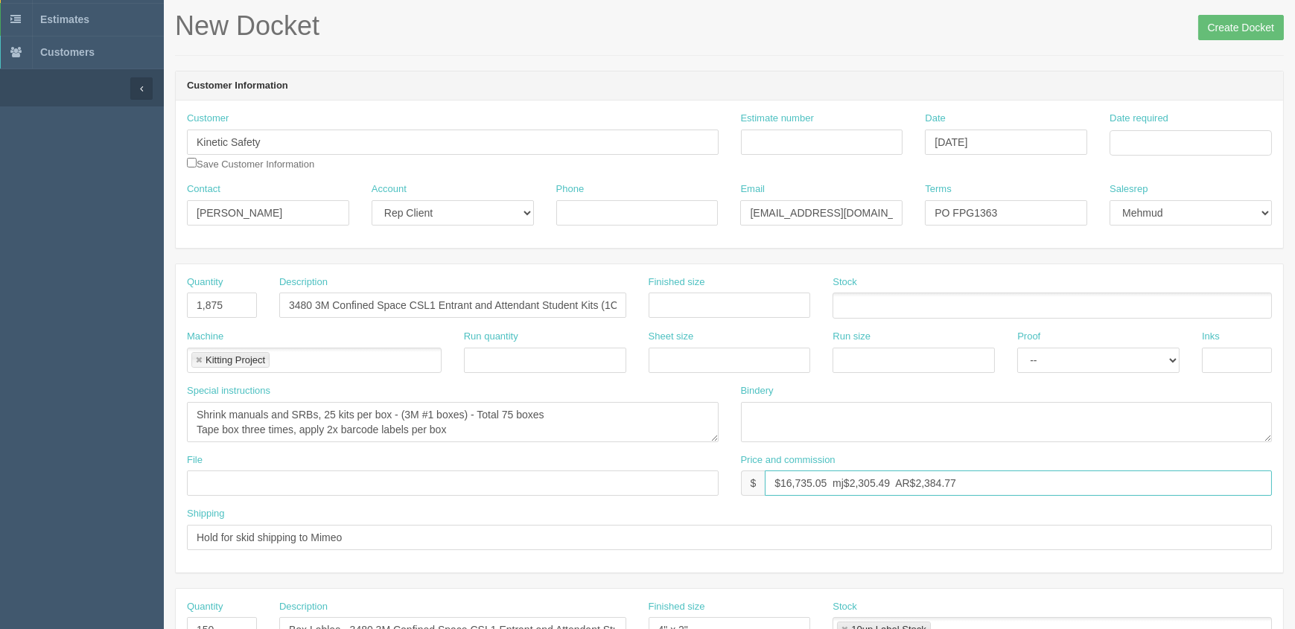
type input "$16,735.05 mj$2,305.49 AR$2,384.77"
click at [569, 298] on input "3480 3M Confined Space CSL1 Entrant and Attendant Student Kits (1CS101975 - 1CS…" at bounding box center [452, 305] width 347 height 25
click at [587, 418] on textarea "Shrink manuals and SRBs, 25 kits per box - (3M #1 boxes) - Total 75 boxes Tape …" at bounding box center [453, 422] width 532 height 40
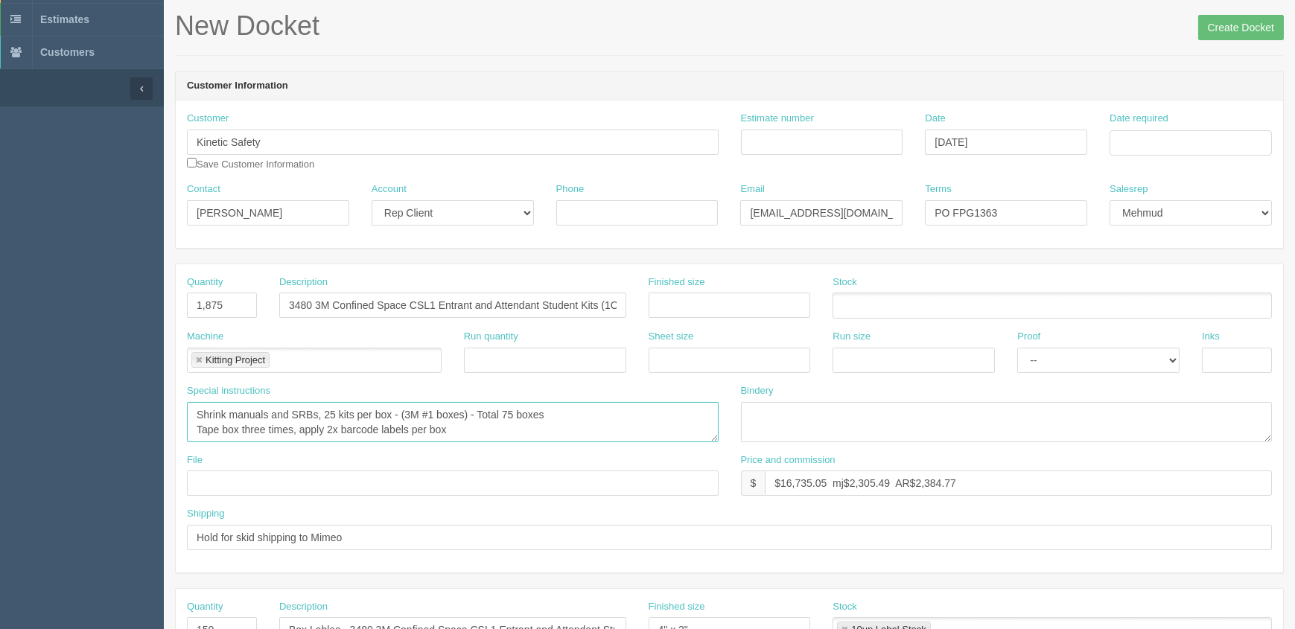
click at [587, 422] on textarea "Shrink manuals and SRBs, 25 kits per box - (3M #1 boxes) - Total 75 boxes Tape …" at bounding box center [453, 422] width 532 height 40
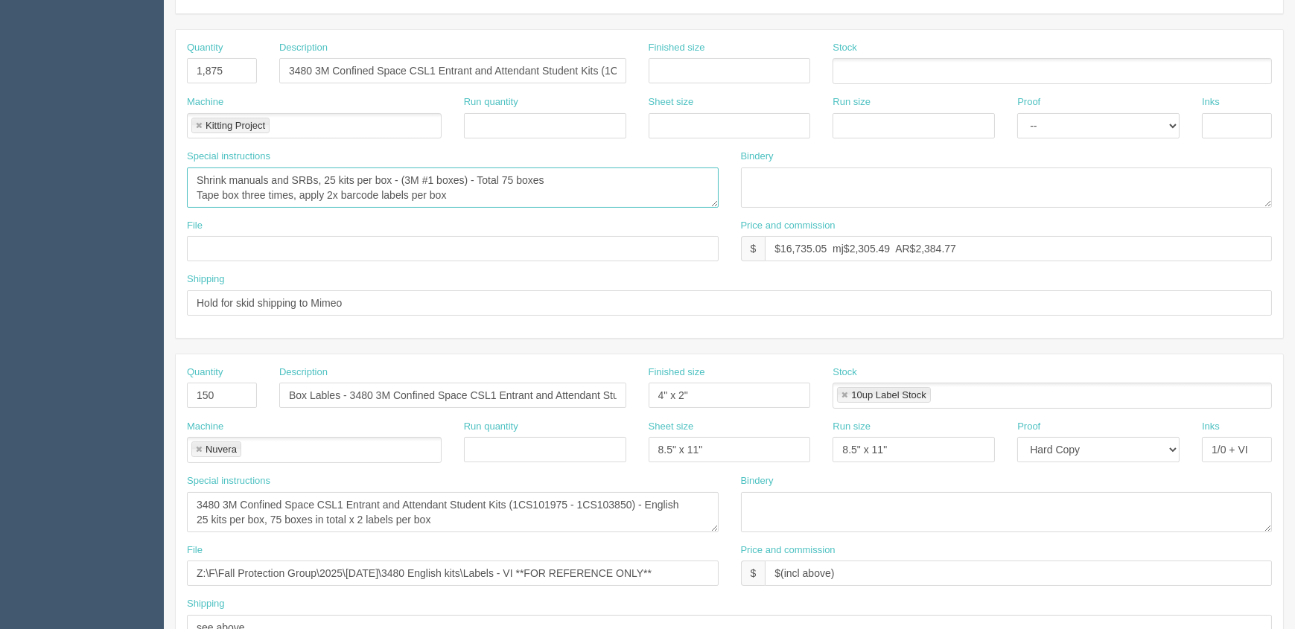
scroll to position [338, 0]
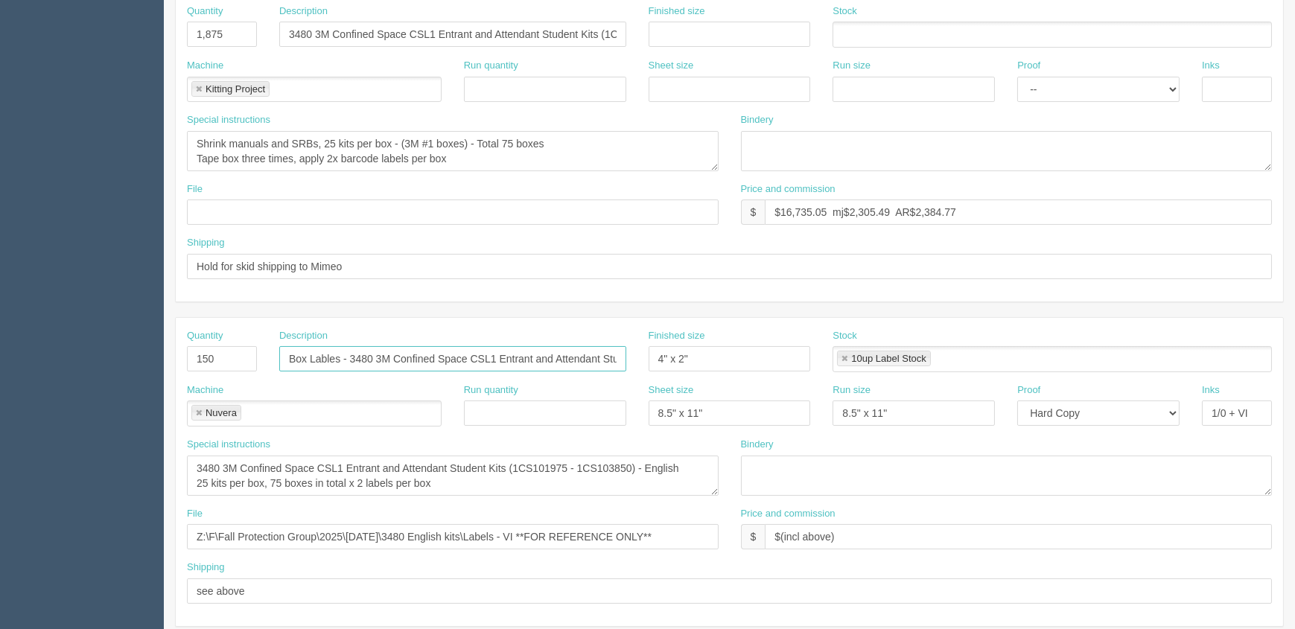
click at [581, 355] on input "Box Lables - 3480 3M Confined Space CSL1 Entrant and Attendant Student Kits (1C…" at bounding box center [452, 358] width 347 height 25
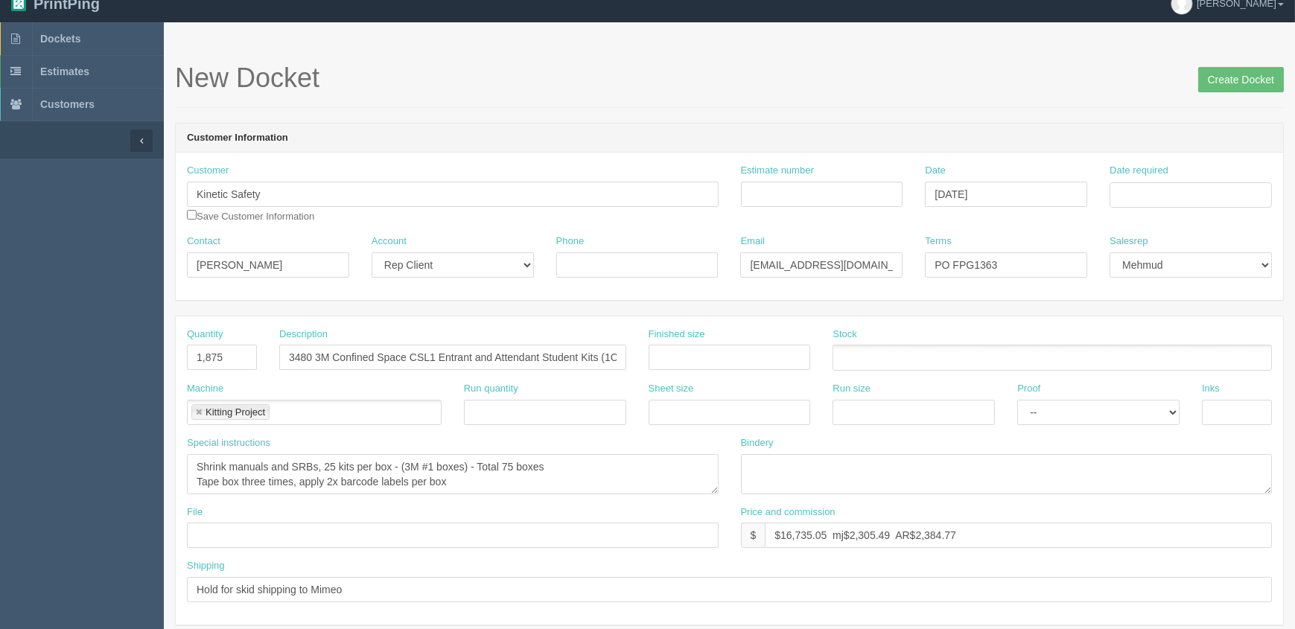
scroll to position [0, 0]
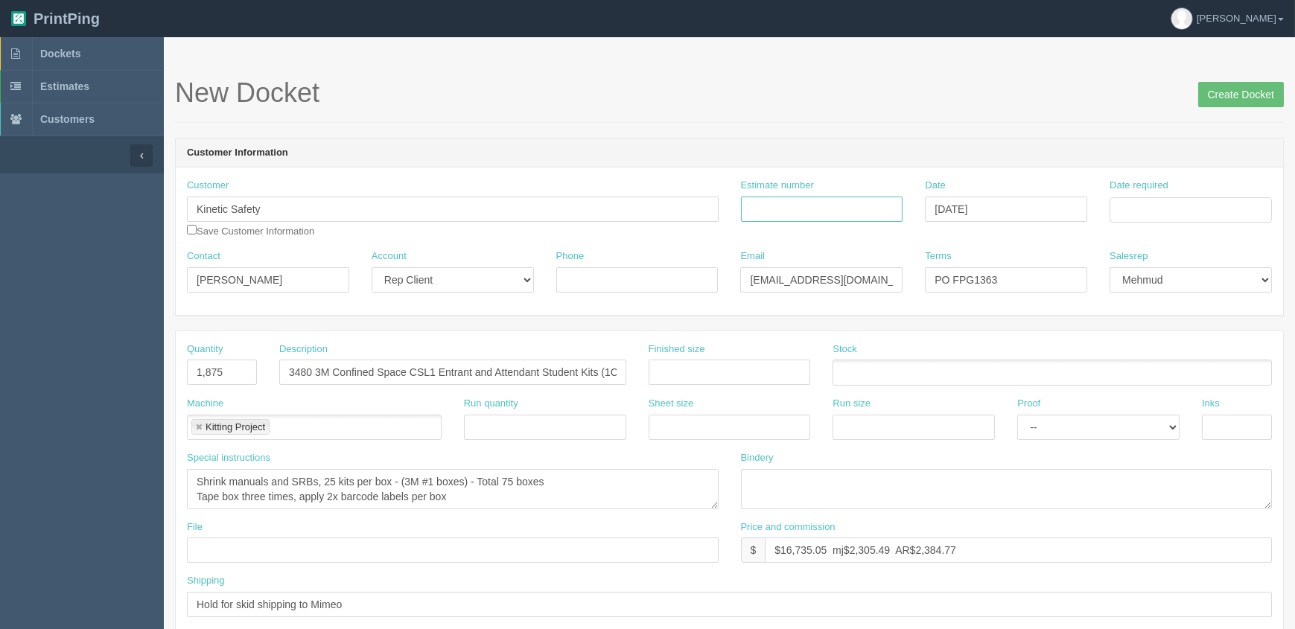
click at [794, 200] on input "Estimate number" at bounding box center [822, 209] width 162 height 25
type input "See quotesheet"
type input "September 9, 2025"
click at [1167, 368] on td "30" at bounding box center [1164, 374] width 19 height 22
type input "[DATE]"
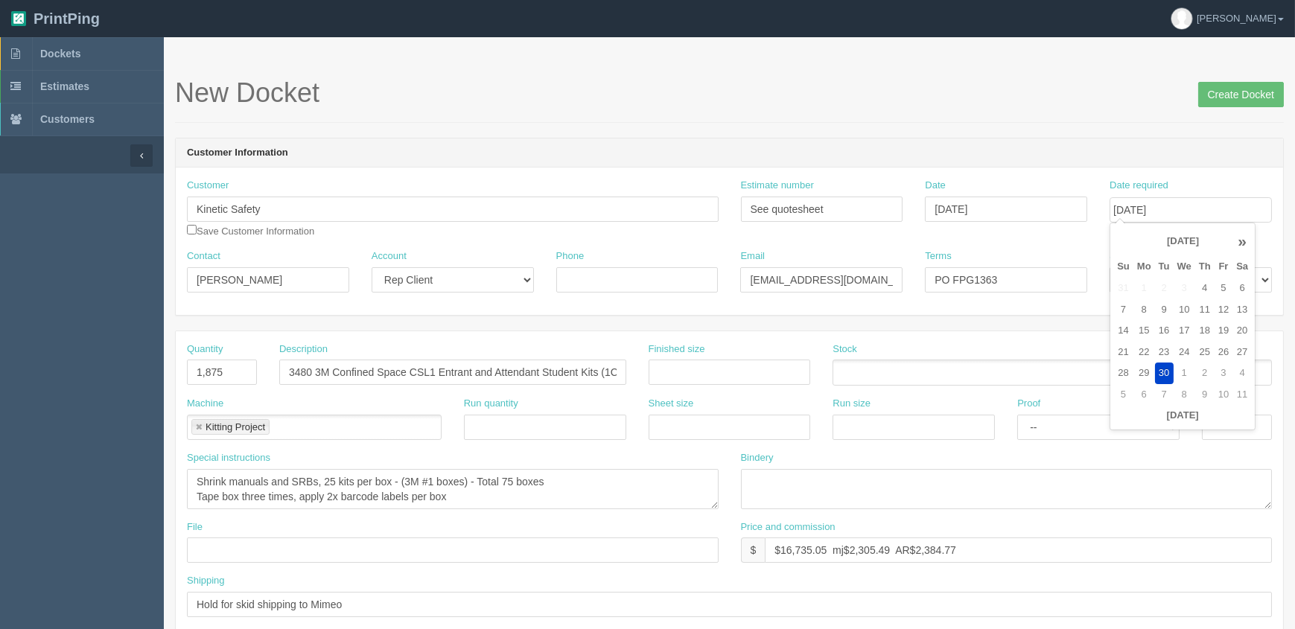
click at [950, 93] on h1 "New Docket Create Docket" at bounding box center [729, 93] width 1109 height 30
drag, startPoint x: 983, startPoint y: 277, endPoint x: 1094, endPoint y: 261, distance: 112.1
click at [1094, 261] on div "Terms PO FPG1363" at bounding box center [1006, 276] width 185 height 54
type input "PO FPG1441"
click at [925, 95] on h1 "New Docket Create Docket" at bounding box center [729, 93] width 1109 height 30
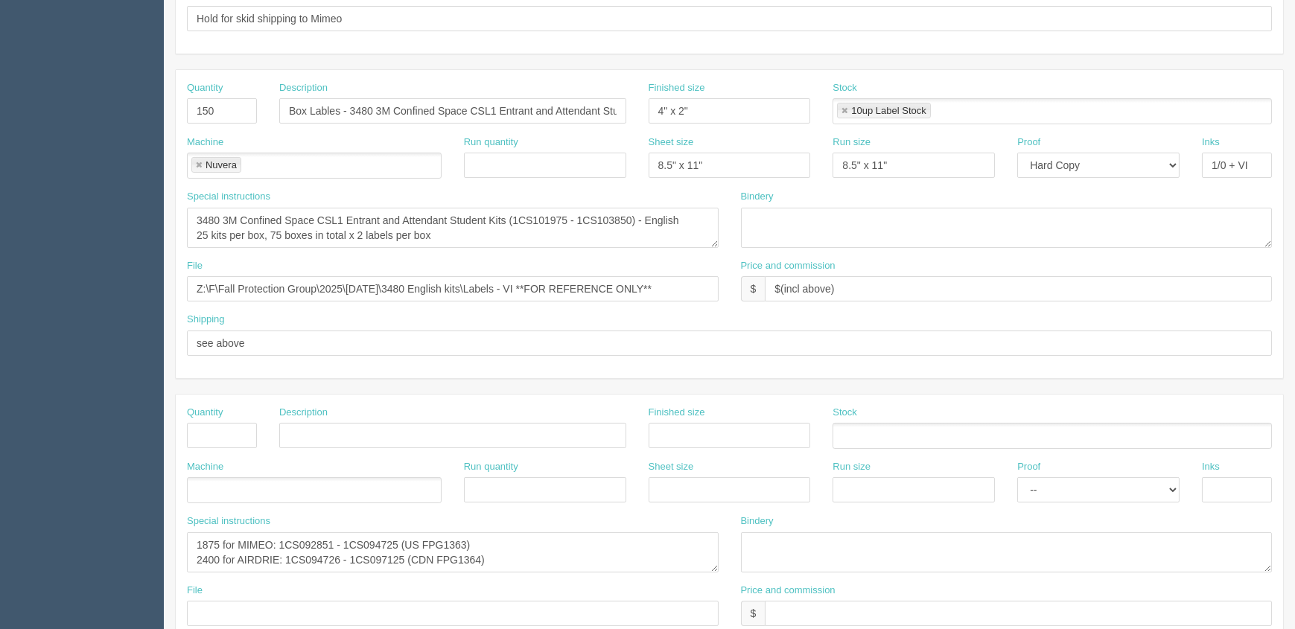
scroll to position [720, 0]
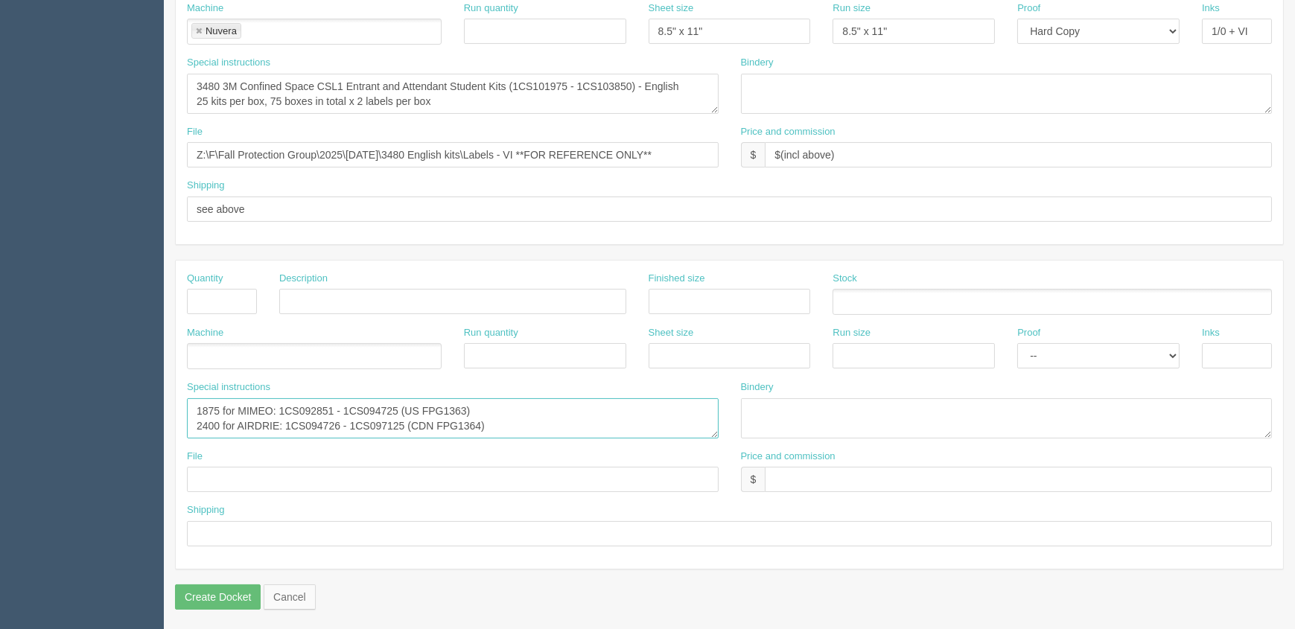
drag, startPoint x: 507, startPoint y: 425, endPoint x: 16, endPoint y: 412, distance: 490.8
paste textarea "CS101975 - 1CS103850 (US FPG1441) 1CS100976 - 1CS101975 (CDN FPG1440)"
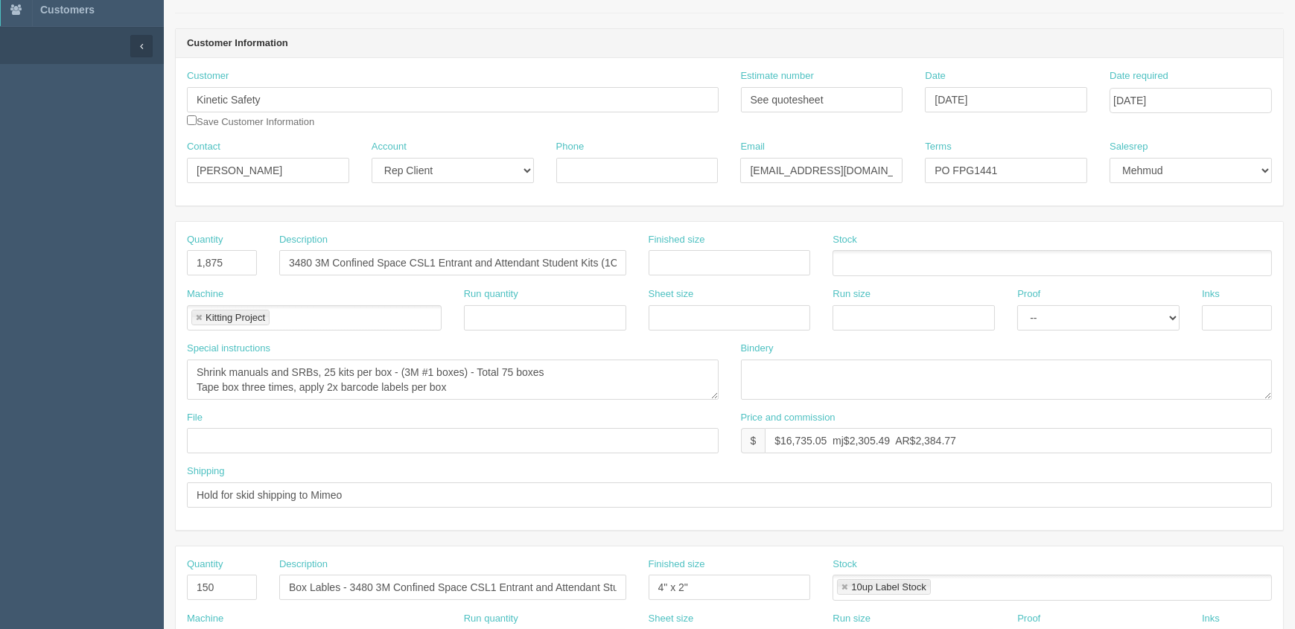
scroll to position [0, 0]
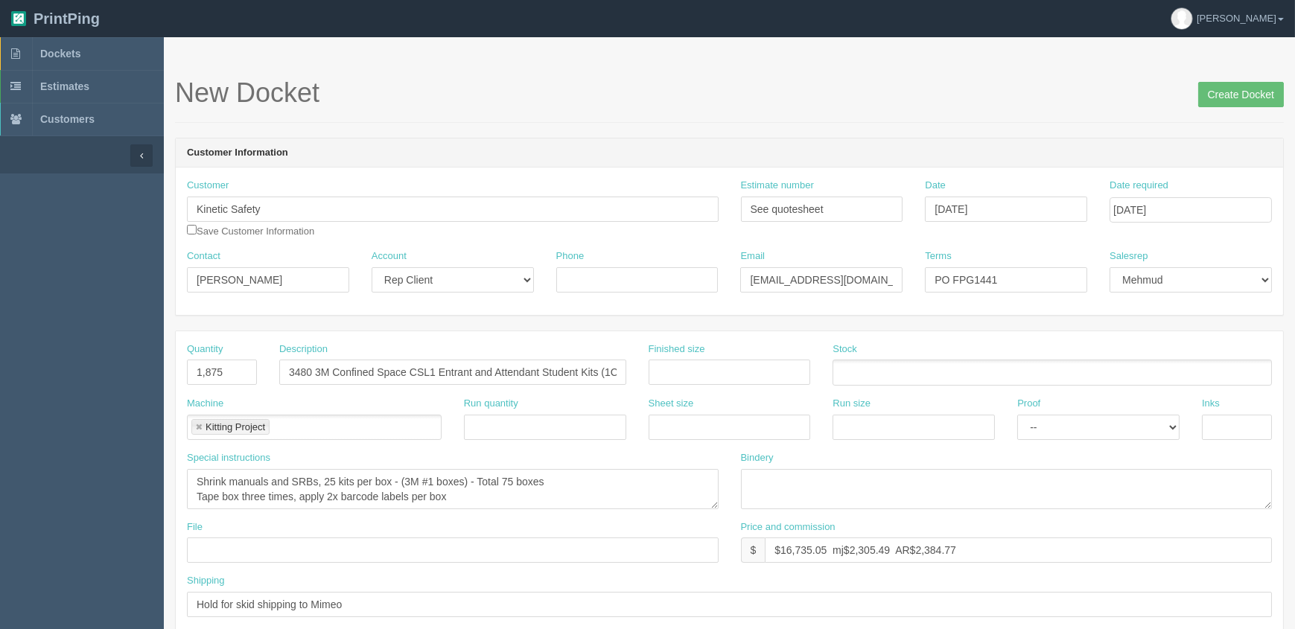
type textarea "1CS101975 - 1CS103850 (US FPG1441) (1875 kits) 1CS100976 - 1CS101975 (CDN FPG14…"
click at [511, 487] on textarea "Shrink manuals and SRBs, 25 kits per box - (3M #1 boxes) - Total 75 boxes Tape …" at bounding box center [453, 489] width 532 height 40
click at [873, 208] on input "See quotesheet" at bounding box center [822, 209] width 162 height 25
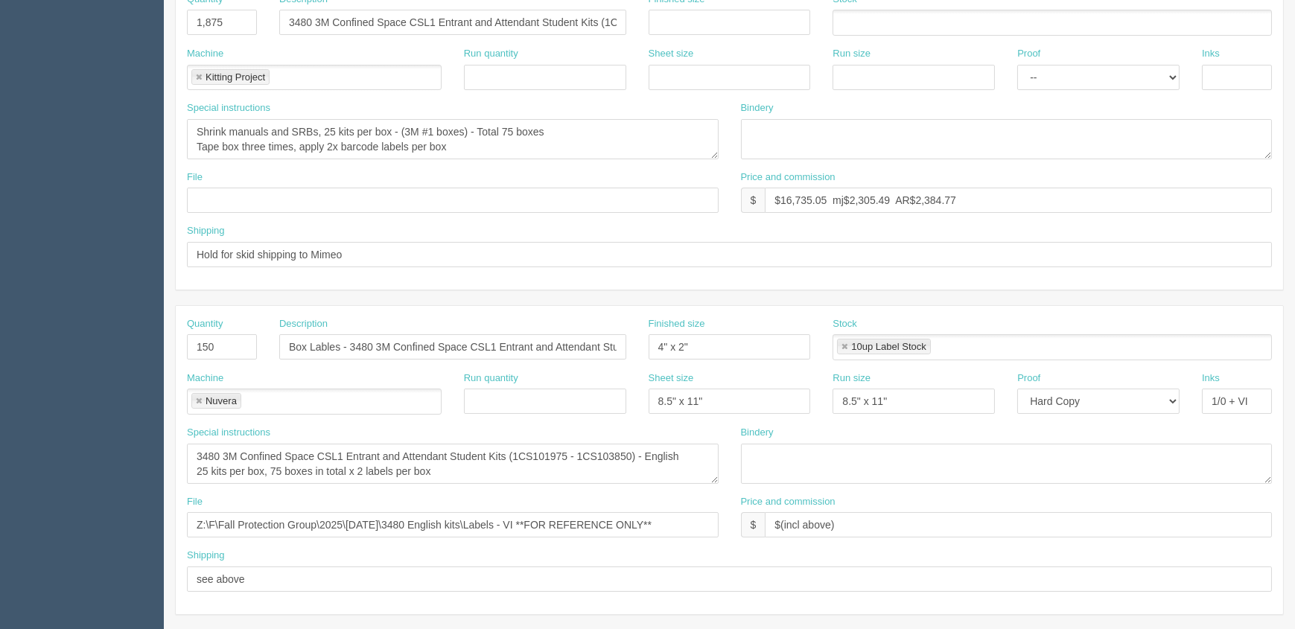
scroll to position [338, 0]
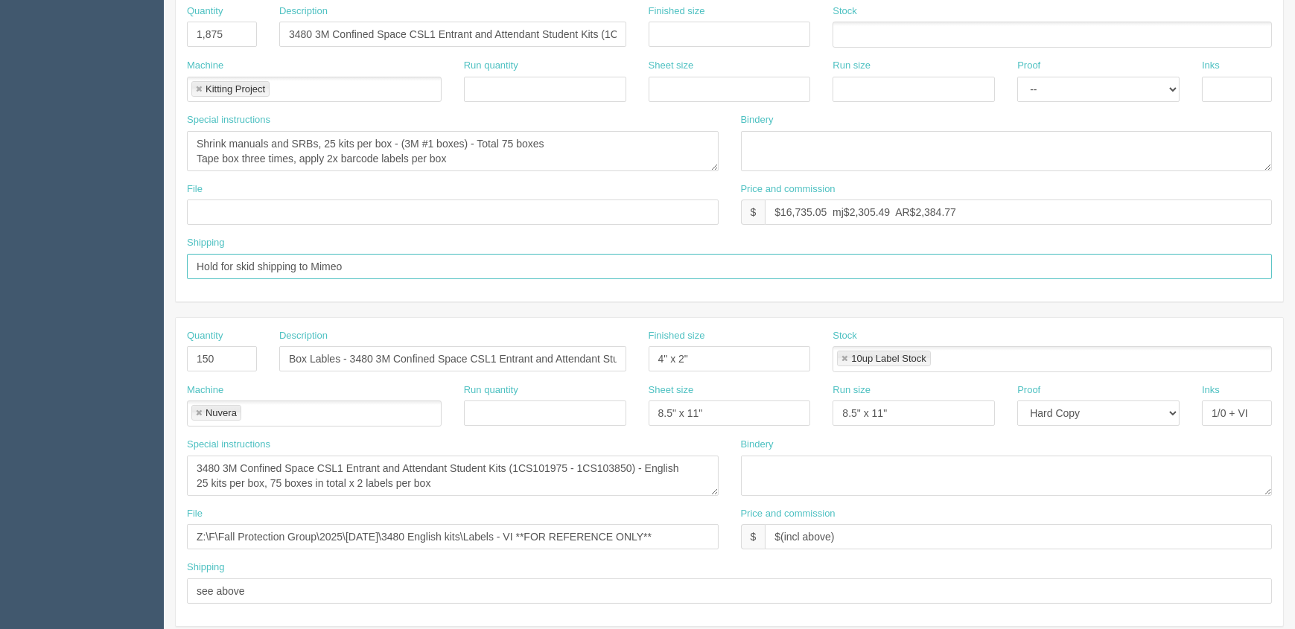
drag, startPoint x: 369, startPoint y: 267, endPoint x: 514, endPoint y: 299, distance: 148.8
click at [369, 267] on input "Hold for skid shipping to Mimeo" at bounding box center [729, 266] width 1085 height 25
type input "Hold for skid shipping to Mimeo"
click at [479, 161] on textarea "Shrink manuals and SRBs, 25 kits per box - (3M #1 boxes) - Total 75 boxes Tape …" at bounding box center [453, 151] width 532 height 40
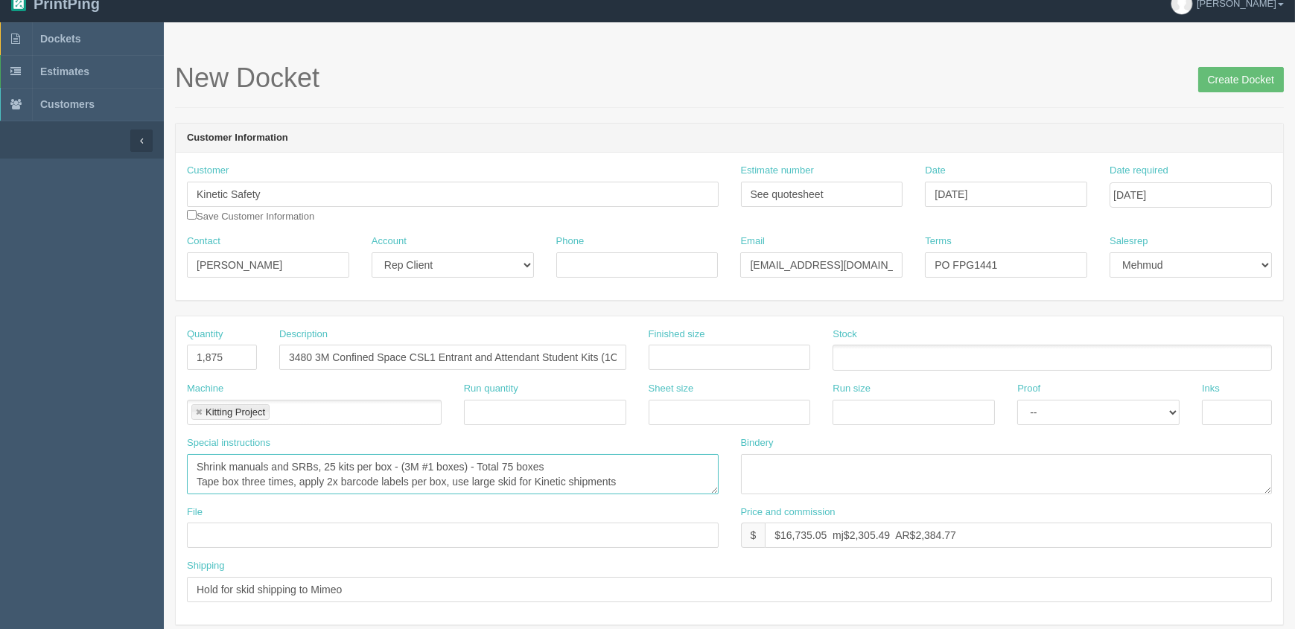
scroll to position [0, 0]
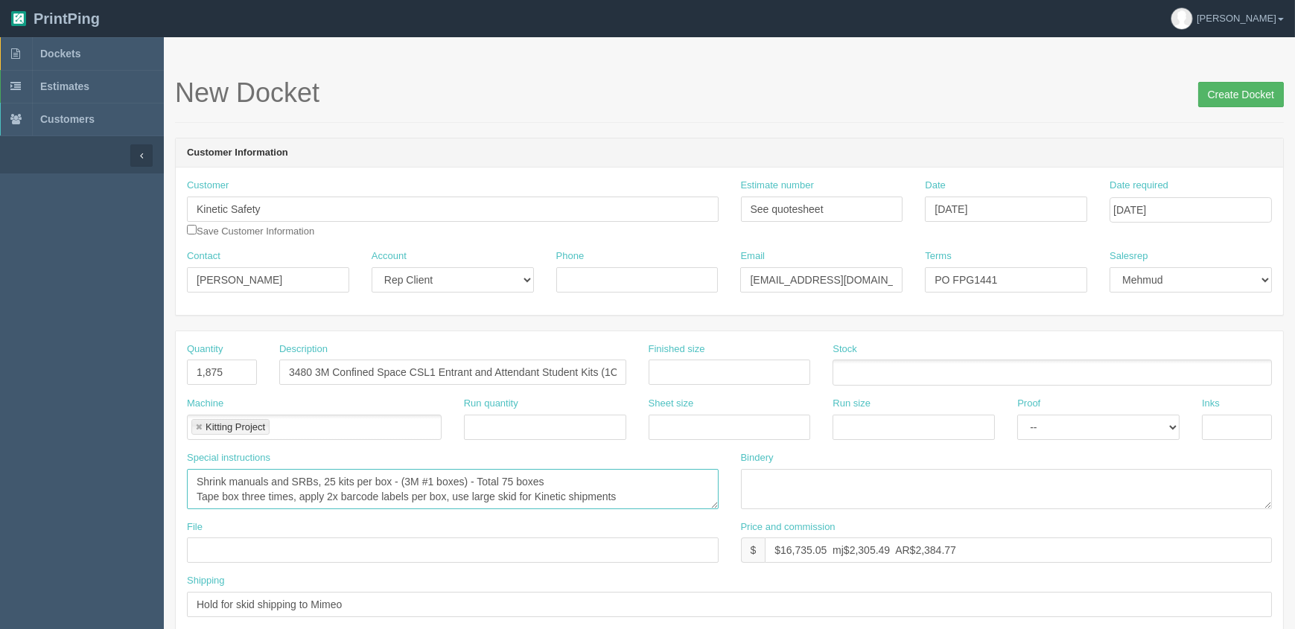
type textarea "Shrink manuals and SRBs, 25 kits per box - (3M #1 boxes) - Total 75 boxes Tape …"
click at [1217, 86] on input "Create Docket" at bounding box center [1241, 94] width 86 height 25
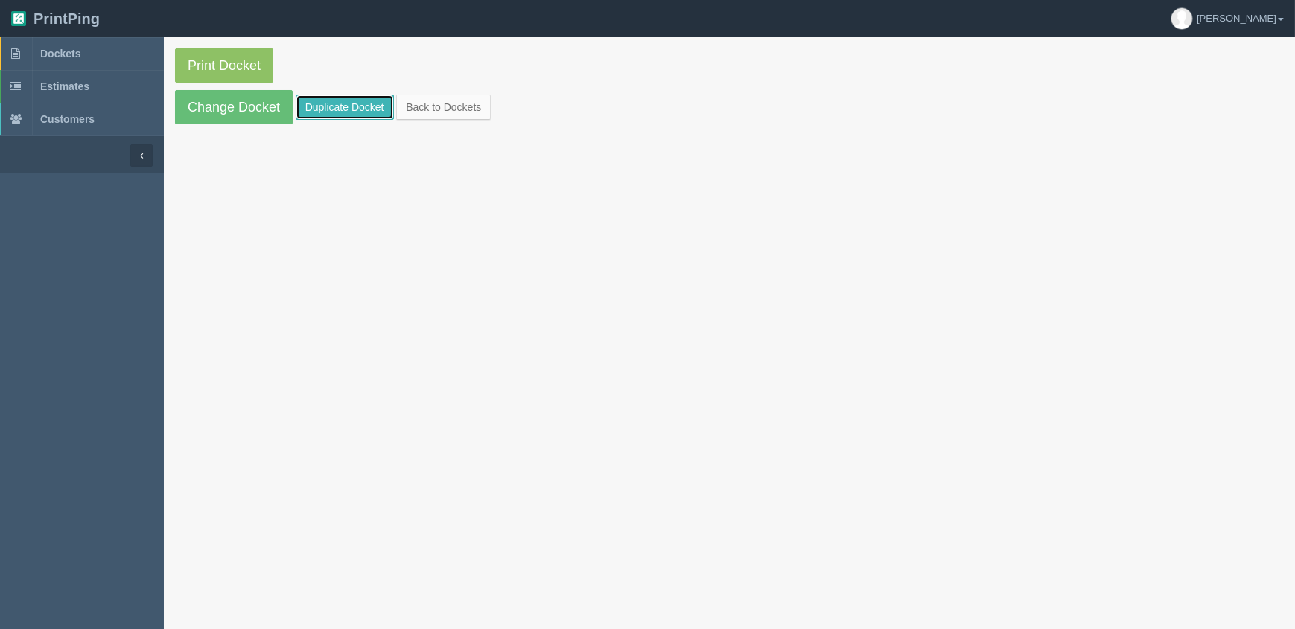
click at [357, 103] on link "Duplicate Docket" at bounding box center [345, 107] width 98 height 25
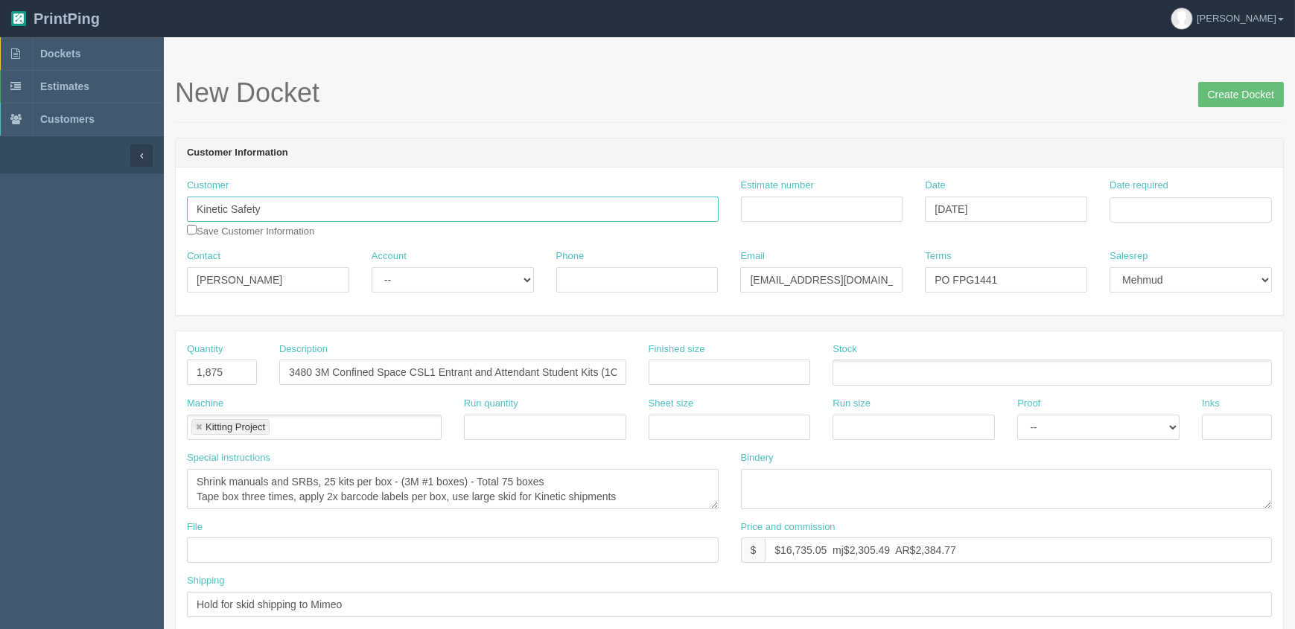
drag, startPoint x: 340, startPoint y: 201, endPoint x: 0, endPoint y: 182, distance: 340.8
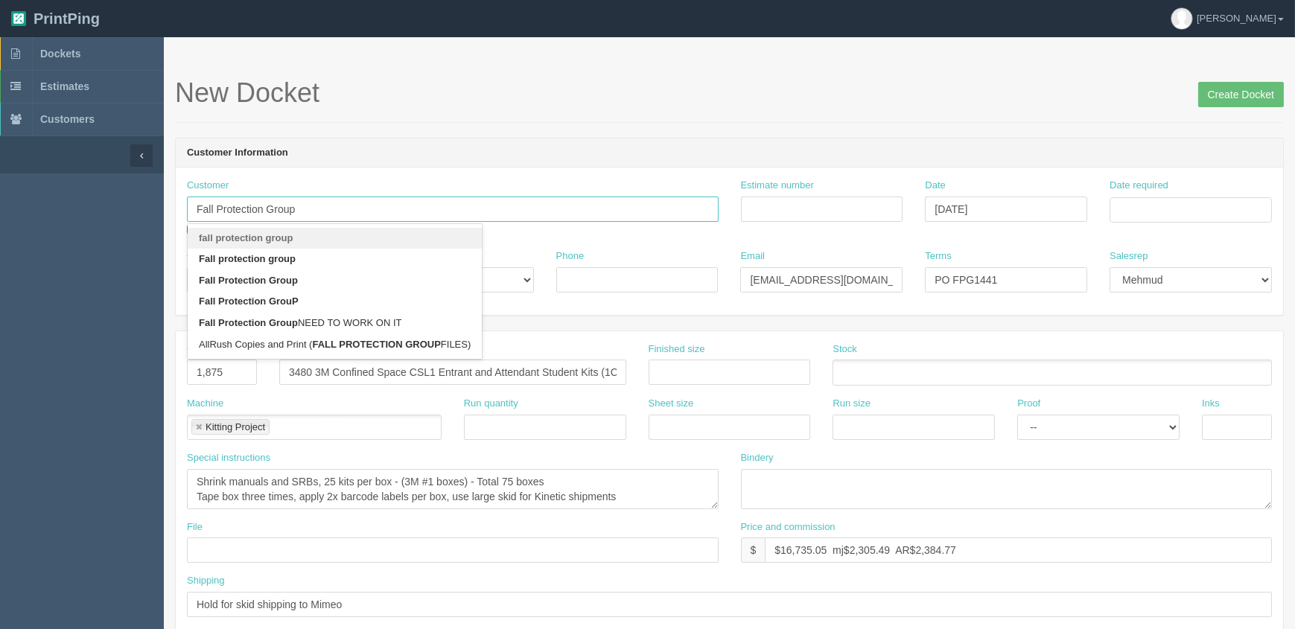
type input "Fall Protection Group"
click at [811, 213] on input "Estimate number" at bounding box center [822, 209] width 162 height 25
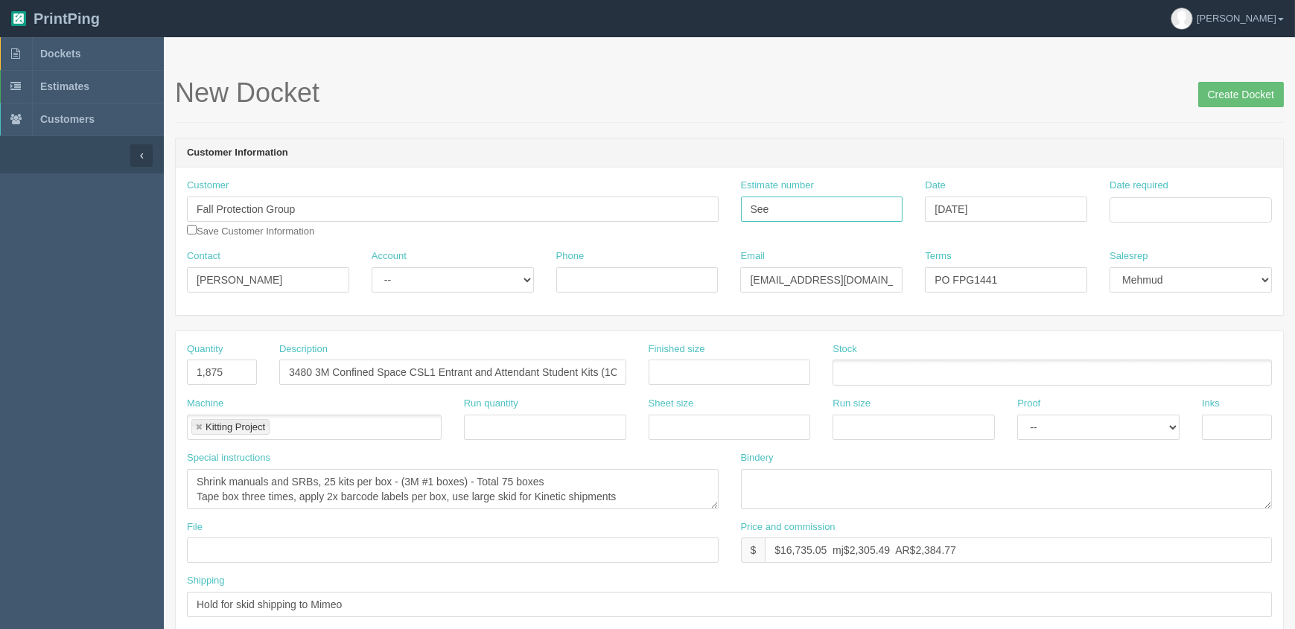
type input "see quotesheet"
click at [1173, 216] on input "Date required" at bounding box center [1190, 209] width 162 height 25
click at [843, 204] on input "see quotesheet" at bounding box center [822, 209] width 162 height 25
drag, startPoint x: 1173, startPoint y: 204, endPoint x: 1179, endPoint y: 218, distance: 15.3
click at [1173, 204] on input "Date required" at bounding box center [1190, 209] width 162 height 25
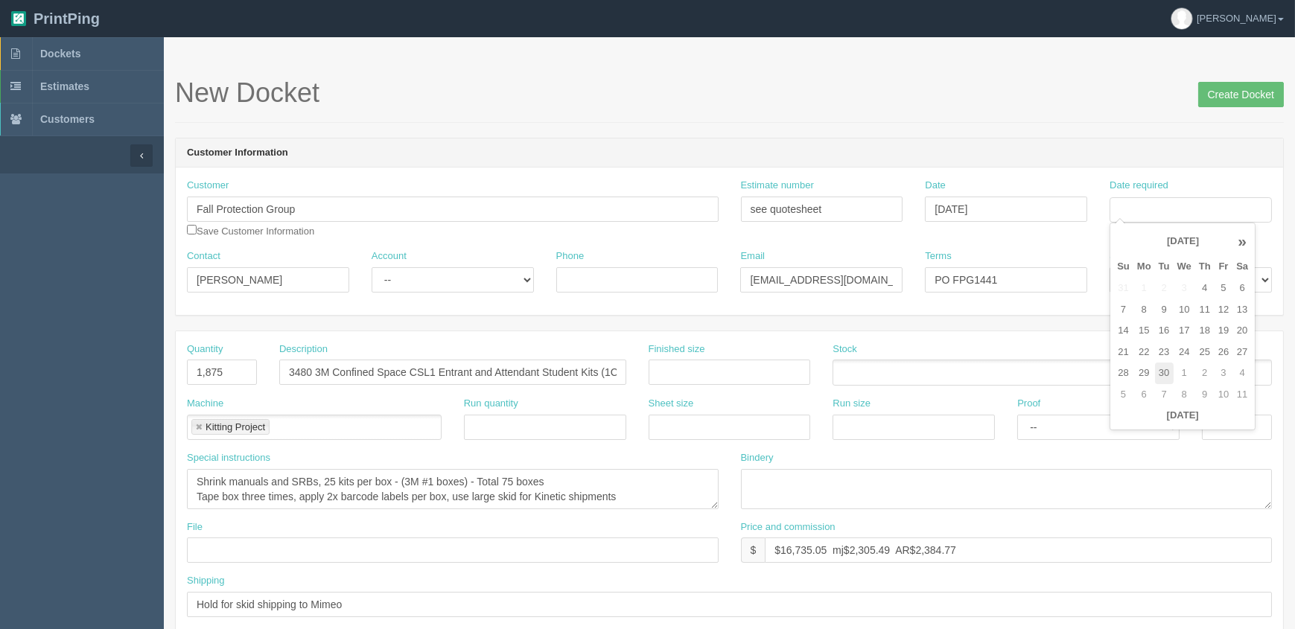
click at [1160, 369] on td "30" at bounding box center [1164, 374] width 19 height 22
type input "[DATE]"
drag, startPoint x: 1055, startPoint y: 28, endPoint x: 991, endPoint y: 223, distance: 205.3
click at [1051, 33] on header "PrintPing Zack Edit account ( [PERSON_NAME][EMAIL_ADDRESS][DOMAIN_NAME] ) Logout" at bounding box center [647, 18] width 1295 height 37
drag, startPoint x: 982, startPoint y: 278, endPoint x: 1119, endPoint y: 291, distance: 137.6
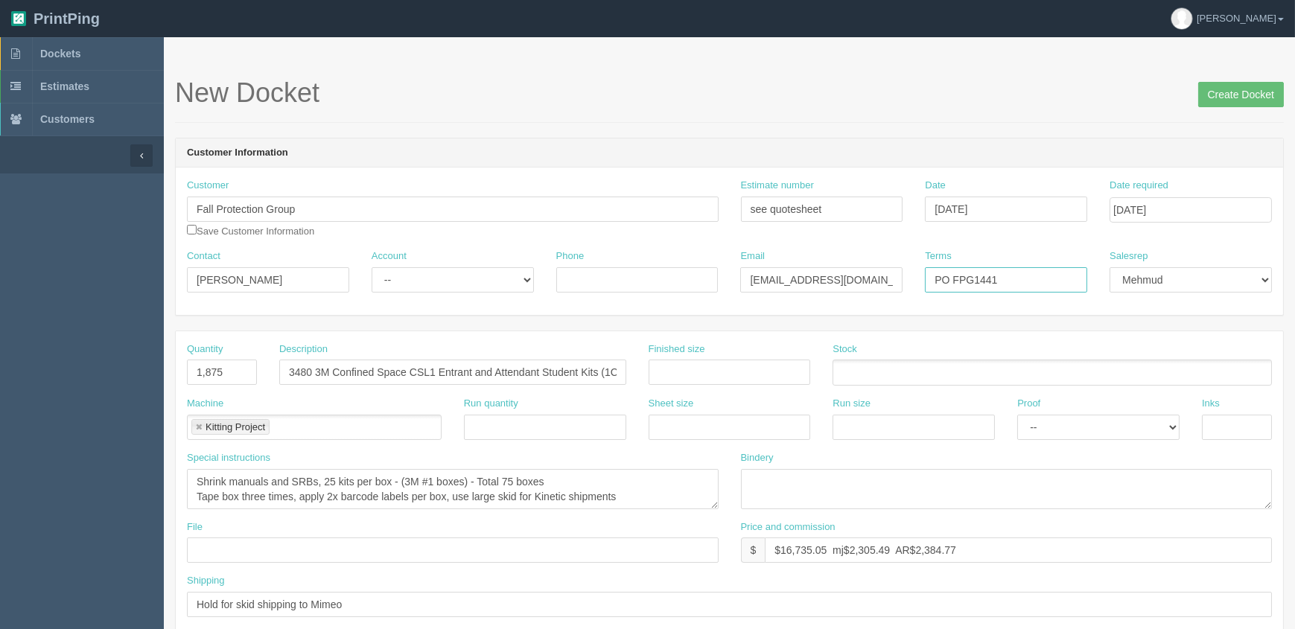
click at [1119, 291] on div "Contact [PERSON_NAME] Account -- Existing Client Allrush Client Rep Client Phon…" at bounding box center [729, 276] width 1107 height 54
type input "PO FPG1440"
click at [532, 377] on input "3480 3M Confined Space CSL1 Entrant and Attendant Student Kits (1CS101975 - 1CS…" at bounding box center [452, 372] width 347 height 25
paste input "0976 - 1CS101975"
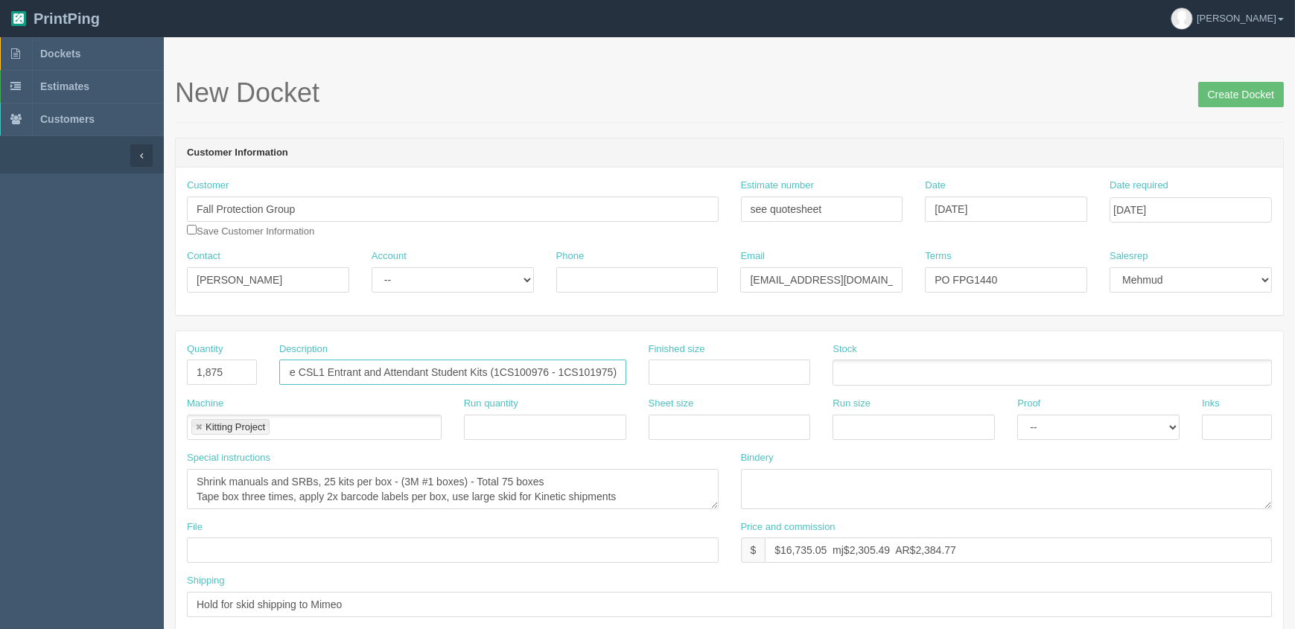
type input "3480 3M Confined Space CSL1 Entrant and Attendant Student Kits (1CS100976 - 1CS…"
drag, startPoint x: 230, startPoint y: 371, endPoint x: 0, endPoint y: 328, distance: 234.1
type input "1,000"
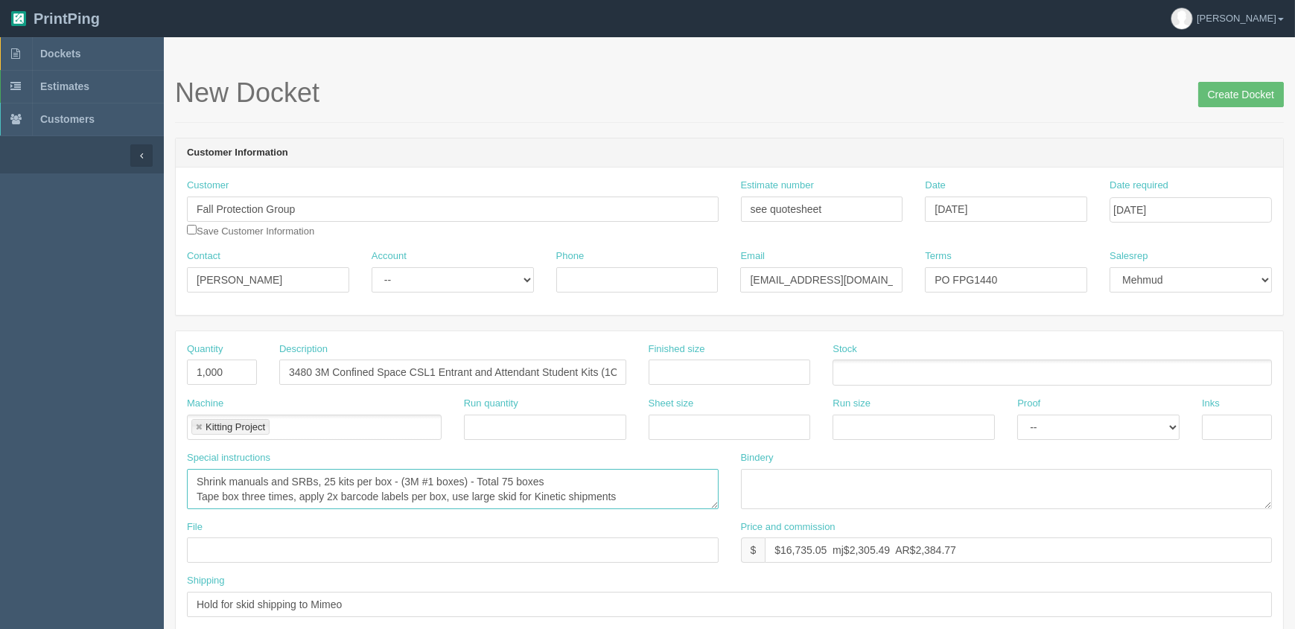
click at [663, 500] on textarea "Shrink manuals and SRBs, 25 kits per box - (3M #1 boxes) - Total 75 boxes Tape …" at bounding box center [453, 489] width 532 height 40
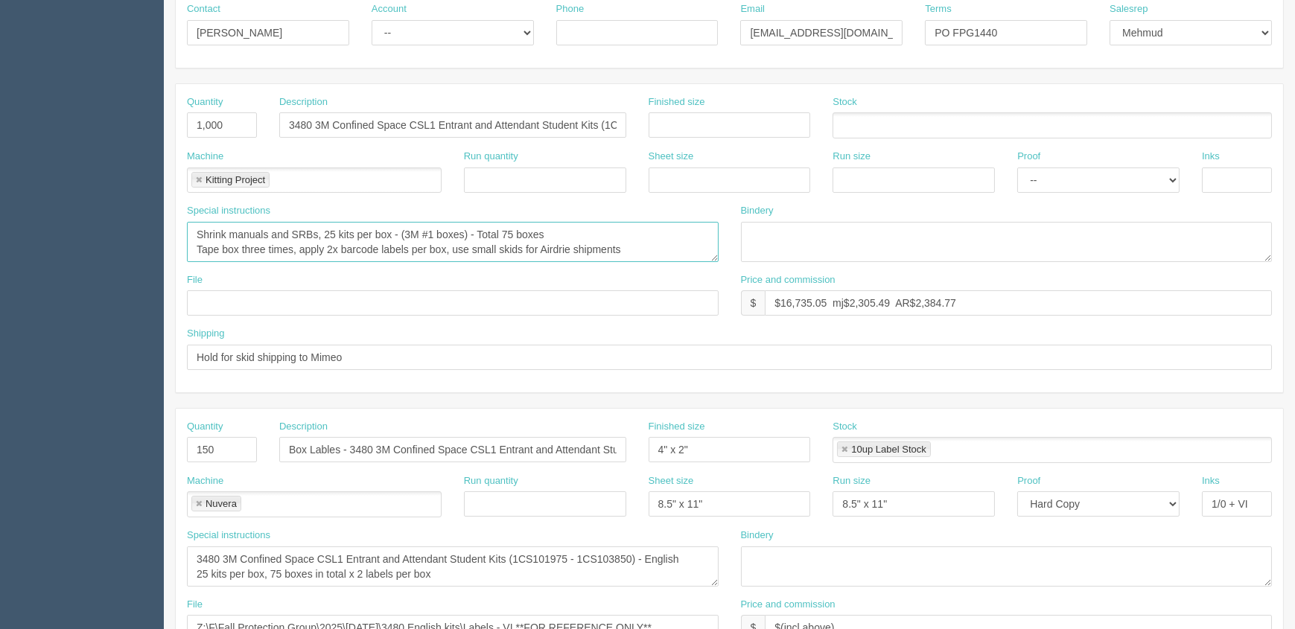
scroll to position [203, 0]
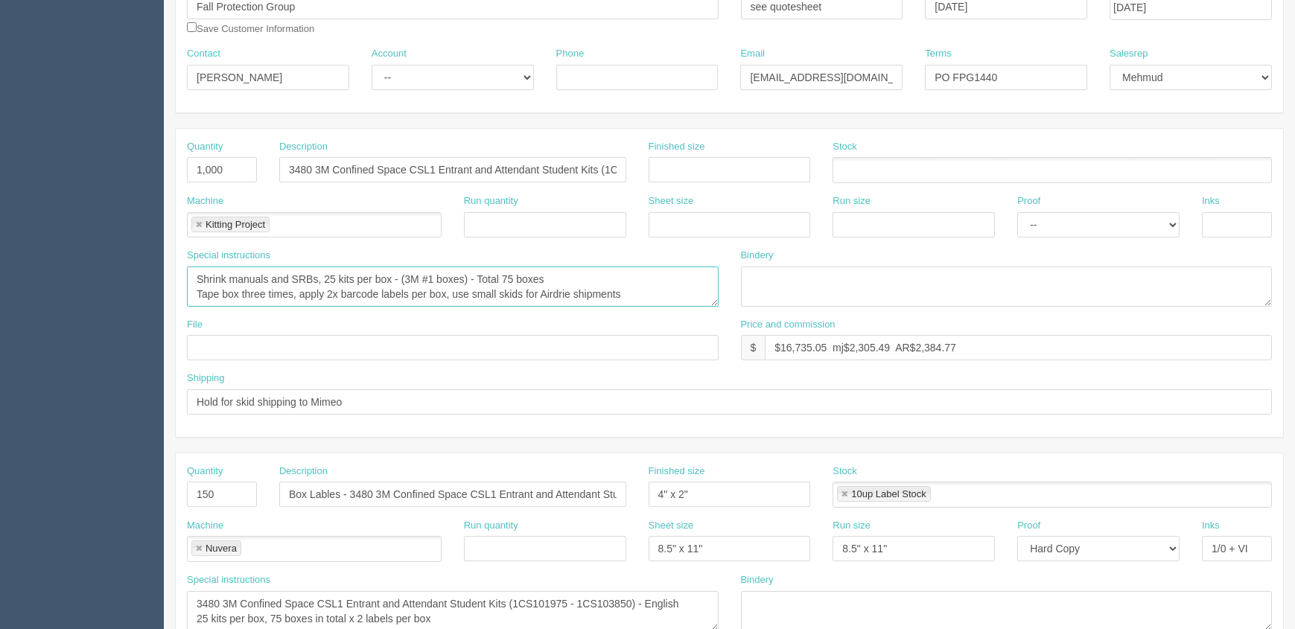
type textarea "Shrink manuals and SRBs, 25 kits per box - (3M #1 boxes) - Total 75 boxes Tape …"
drag, startPoint x: 149, startPoint y: 470, endPoint x: 45, endPoint y: 460, distance: 103.9
click at [46, 460] on section "Dockets Estimates Customers" at bounding box center [647, 492] width 1295 height 1315
type input "5"
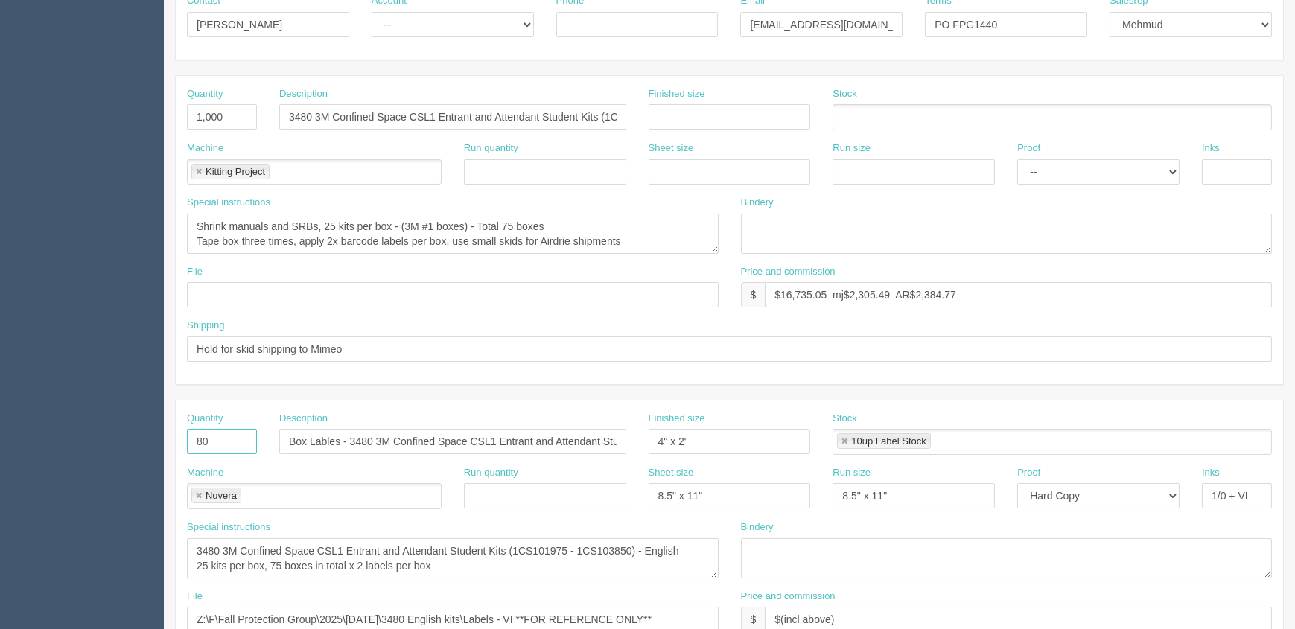
scroll to position [406, 0]
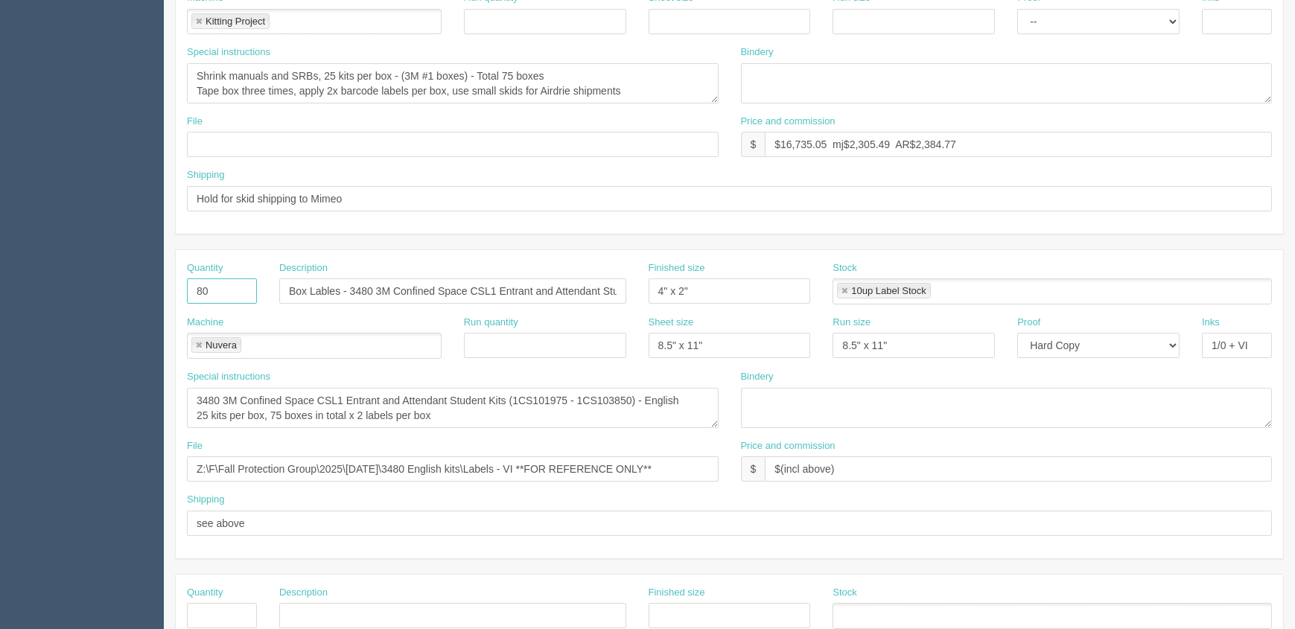
type input "80"
click at [284, 410] on textarea "3480 3M Confined Space CSL1 Entrant and Attendant Student Kits (1CS101975 - 1CS…" at bounding box center [453, 408] width 532 height 40
click at [529, 398] on textarea "3480 3M Confined Space CSL1 Entrant and Attendant Student Kits (1CS101975 - 1CS…" at bounding box center [453, 408] width 532 height 40
paste textarea "0976 - 1CS101975"
type textarea "3480 3M Confined Space CSL1 Entrant and Attendant Student Kits (1CS100976 - 1CS…"
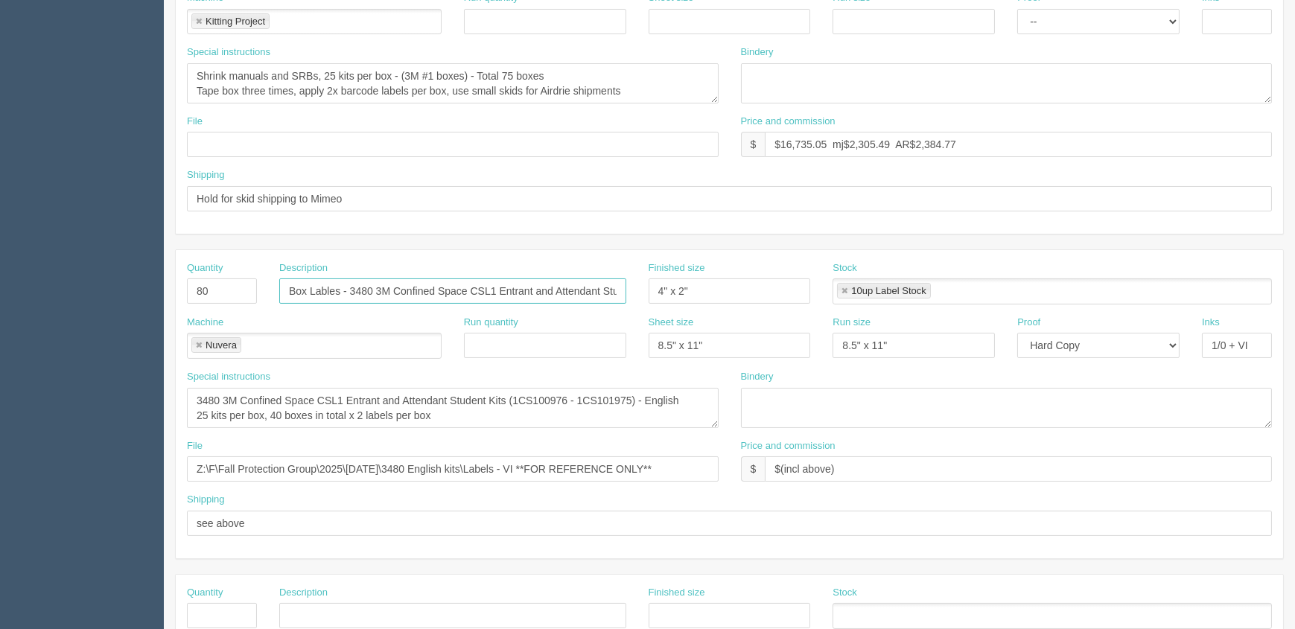
click at [567, 286] on input "Box Lables - 3480 3M Confined Space CSL1 Entrant and Attendant Student Kits (1C…" at bounding box center [452, 290] width 347 height 25
paste input "0976 - 1CS101975"
type input "Box Lables - 3480 3M Confined Space CSL1 Entrant and Attendant Student Kits (1C…"
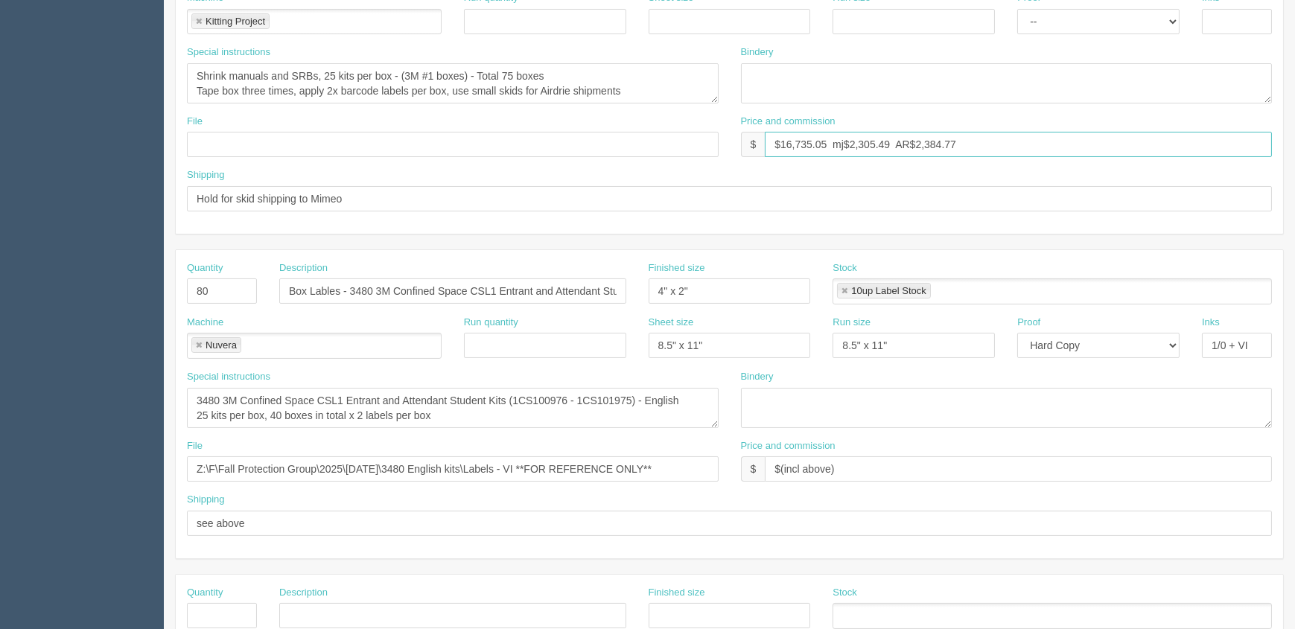
drag, startPoint x: 785, startPoint y: 144, endPoint x: 1470, endPoint y: 145, distance: 684.2
click at [1294, 145] on html "PrintPing Zack Edit account ( [PERSON_NAME][EMAIL_ADDRESS][DOMAIN_NAME] ) Logou…" at bounding box center [647, 270] width 1295 height 1352
type input "$8,925.36 mj$1,229.59 AR$1,271.87"
click at [525, 414] on textarea "3480 3M Confined Space CSL1 Entrant and Attendant Student Kits (1CS101975 - 1CS…" at bounding box center [453, 408] width 532 height 40
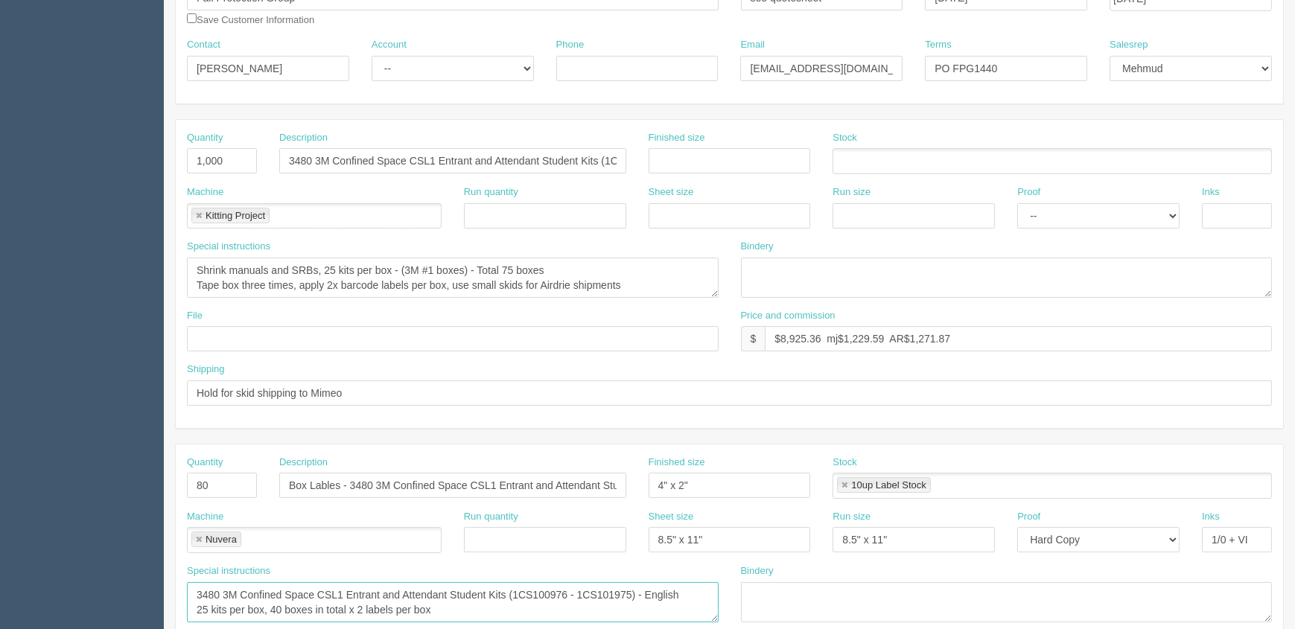
scroll to position [203, 0]
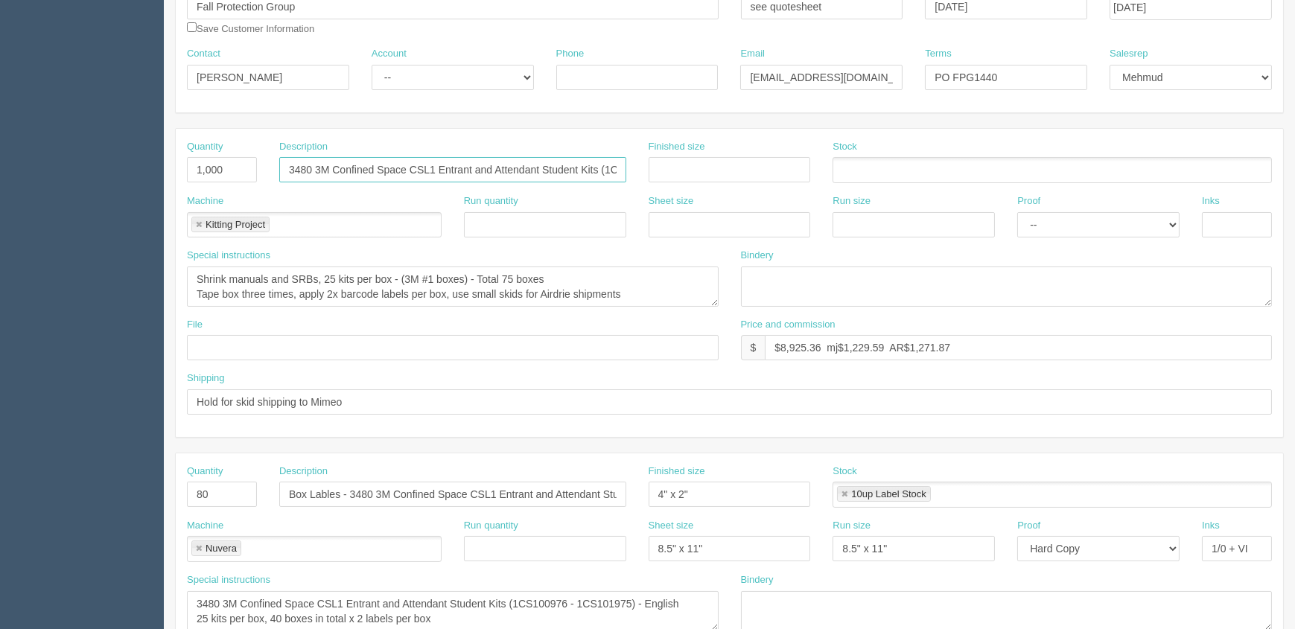
click at [558, 164] on input "3480 3M Confined Space CSL1 Entrant and Attendant Student Kits (1CS100976 - 1CS…" at bounding box center [452, 169] width 347 height 25
click at [593, 275] on textarea "Shrink manuals and SRBs, 25 kits per box - (3M #1 boxes) - Total 75 boxes Tape …" at bounding box center [453, 287] width 532 height 40
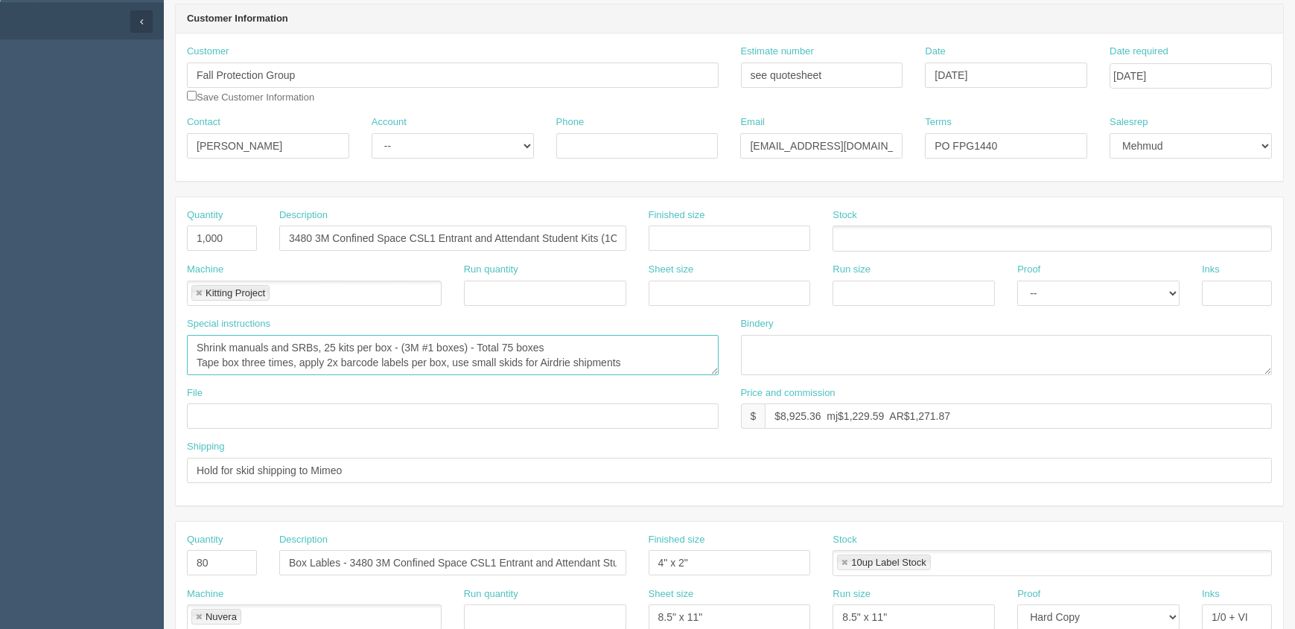
scroll to position [67, 0]
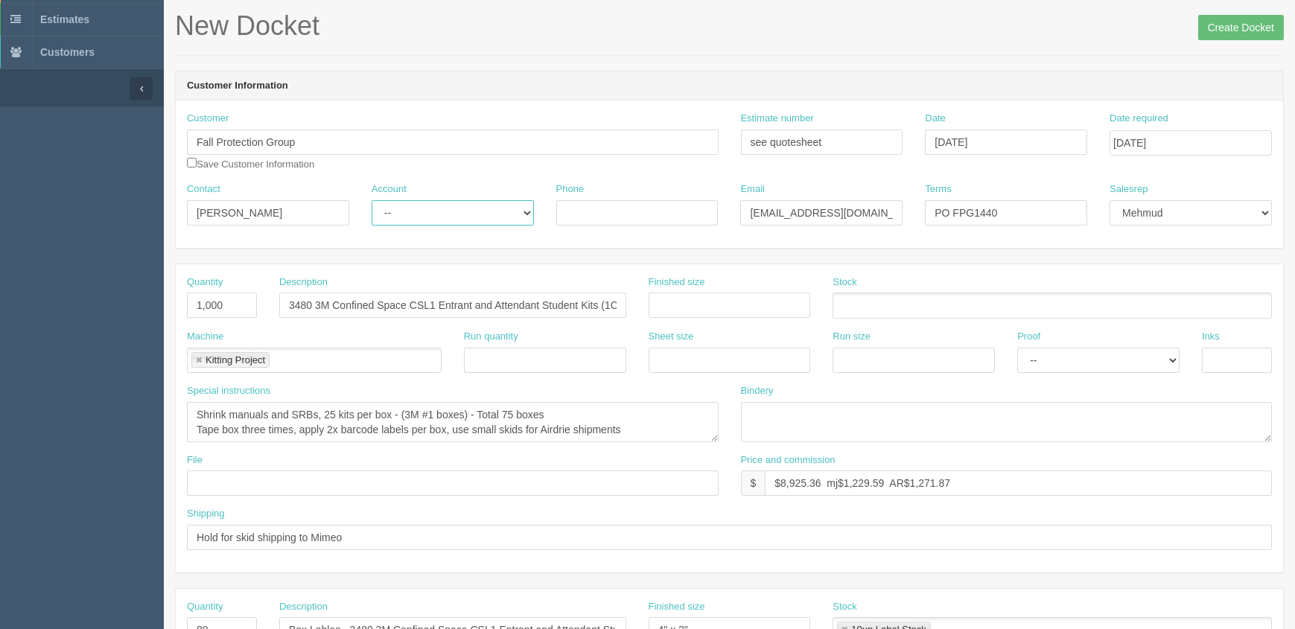
click at [468, 209] on select "-- Existing Client Allrush Client Rep Client" at bounding box center [453, 212] width 162 height 25
select select "Rep Client"
click at [372, 200] on select "-- Existing Client Allrush Client Rep Client" at bounding box center [453, 212] width 162 height 25
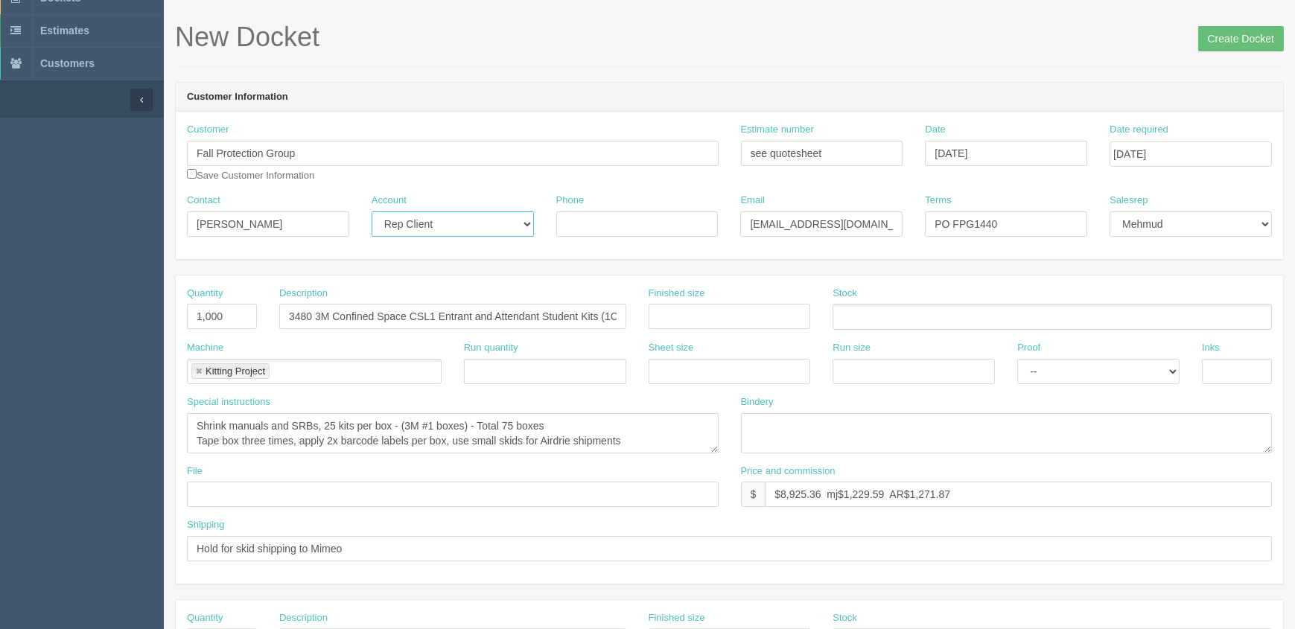
scroll to position [0, 0]
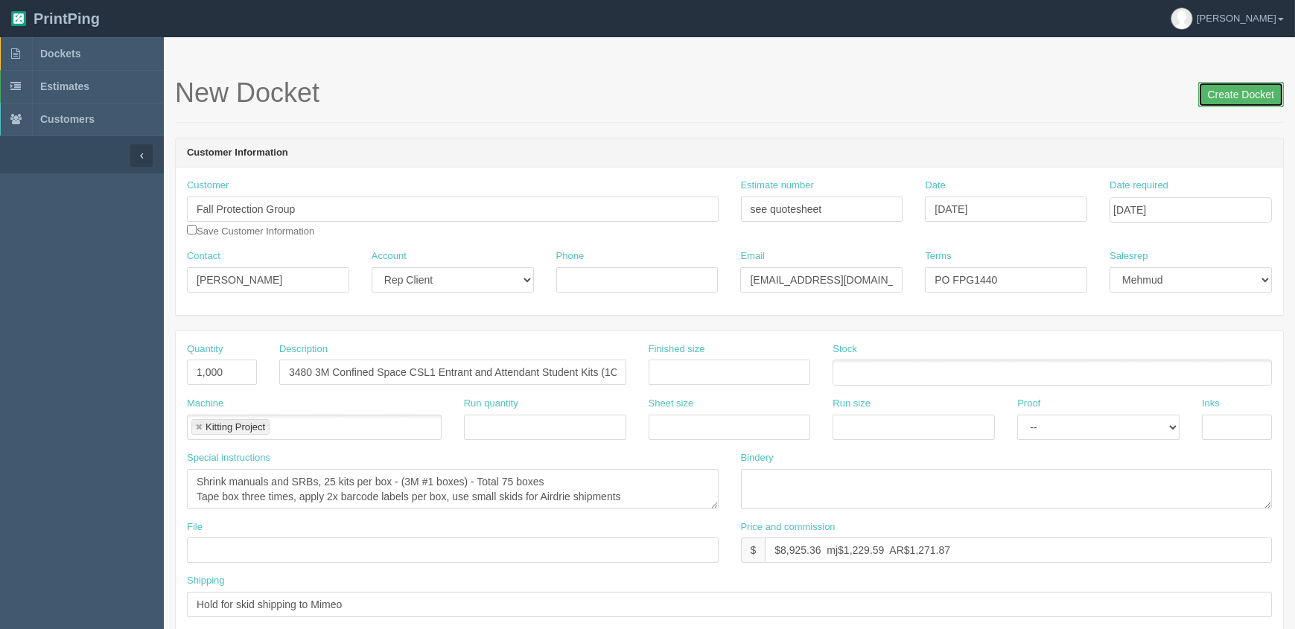
click at [1231, 95] on input "Create Docket" at bounding box center [1241, 94] width 86 height 25
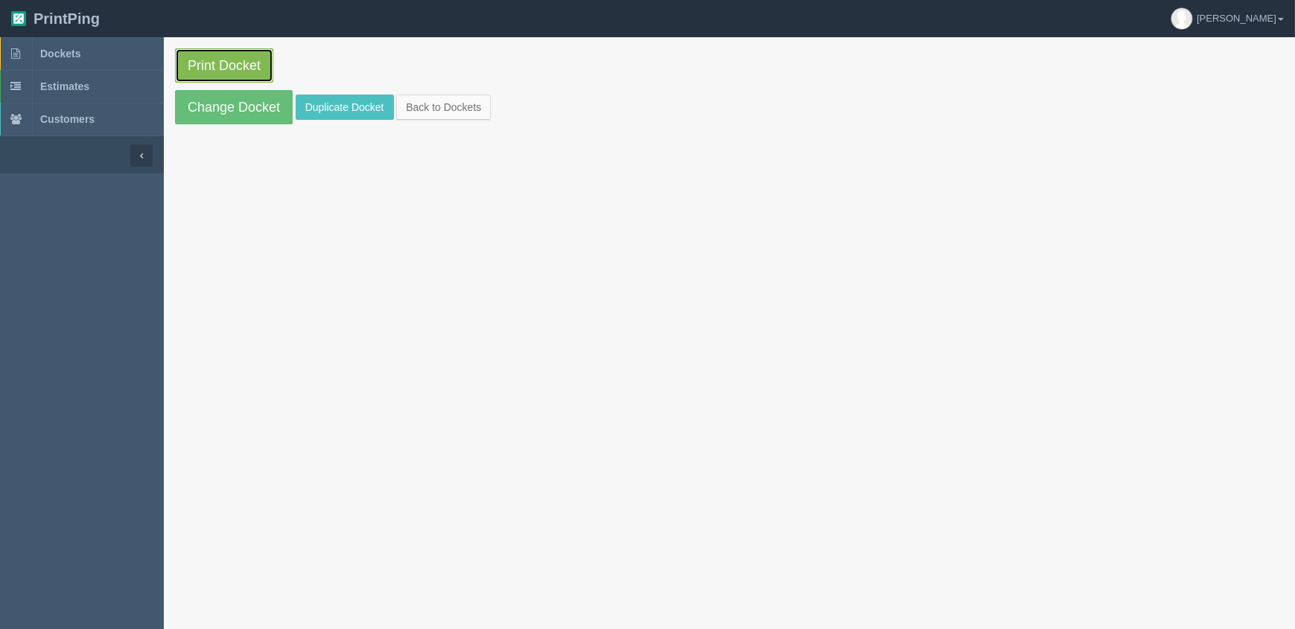
click at [234, 60] on link "Print Docket" at bounding box center [224, 65] width 98 height 34
click at [71, 44] on link "Dockets" at bounding box center [82, 53] width 164 height 33
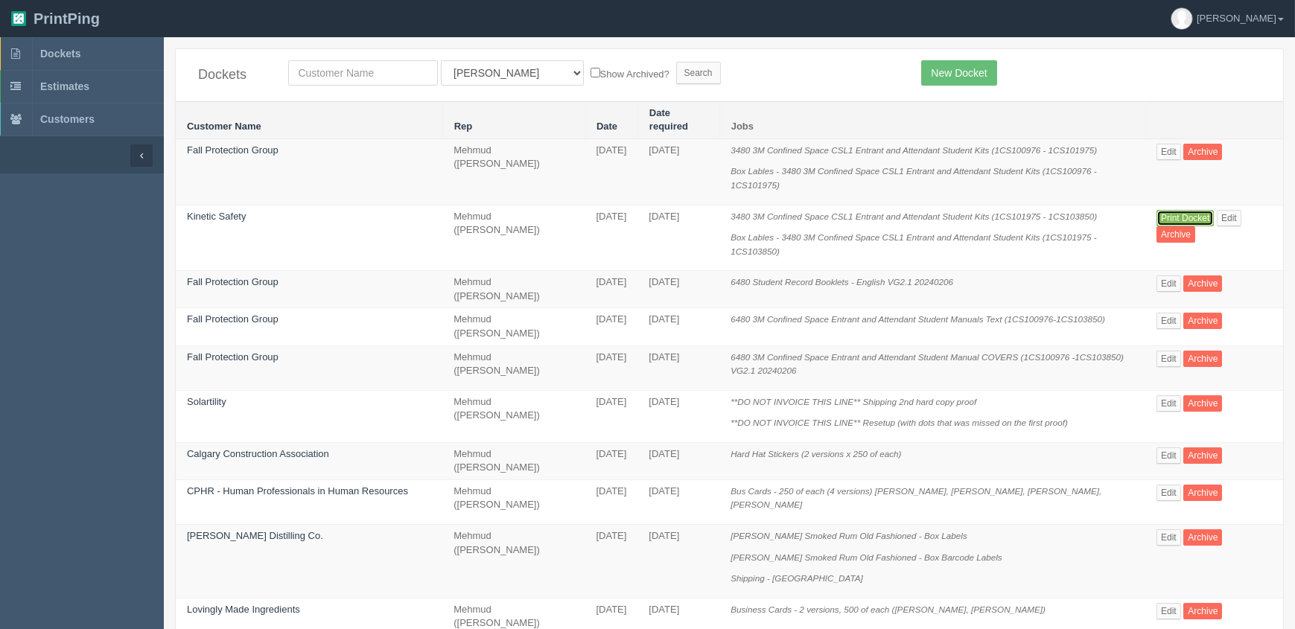
click at [1187, 210] on link "Print Docket" at bounding box center [1184, 218] width 57 height 16
click at [91, 51] on link "Dockets" at bounding box center [82, 53] width 164 height 33
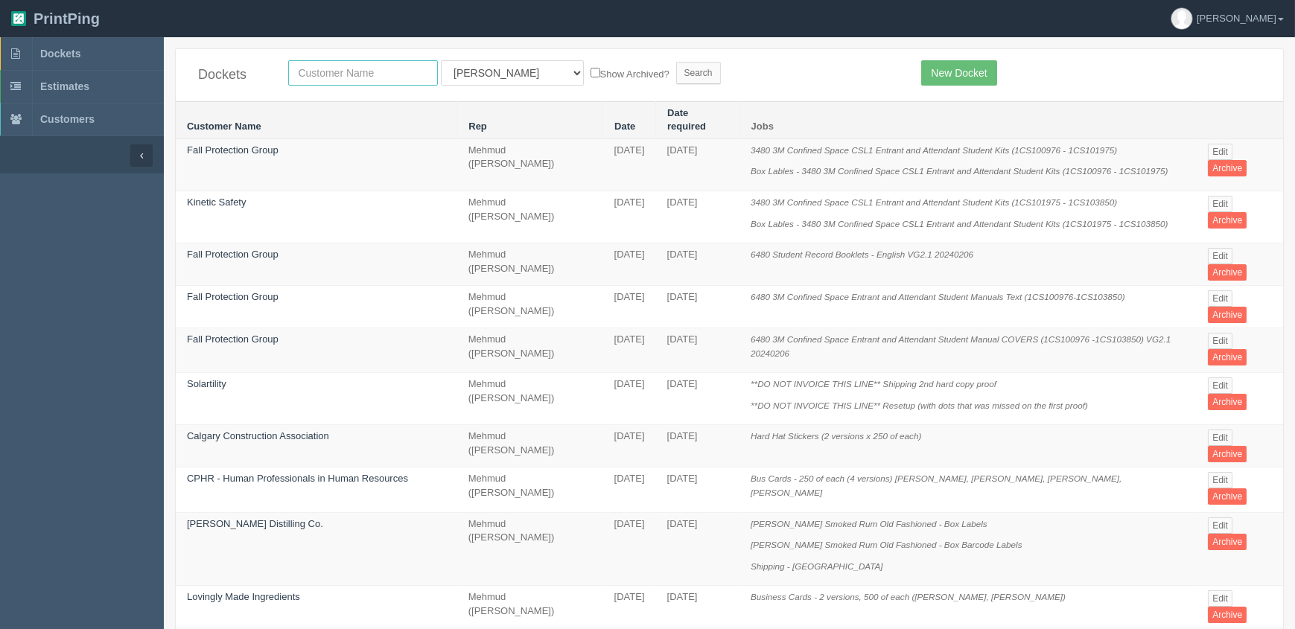
click at [359, 73] on input "text" at bounding box center [363, 72] width 150 height 25
type input "fall"
click at [676, 62] on input "Search" at bounding box center [698, 73] width 45 height 22
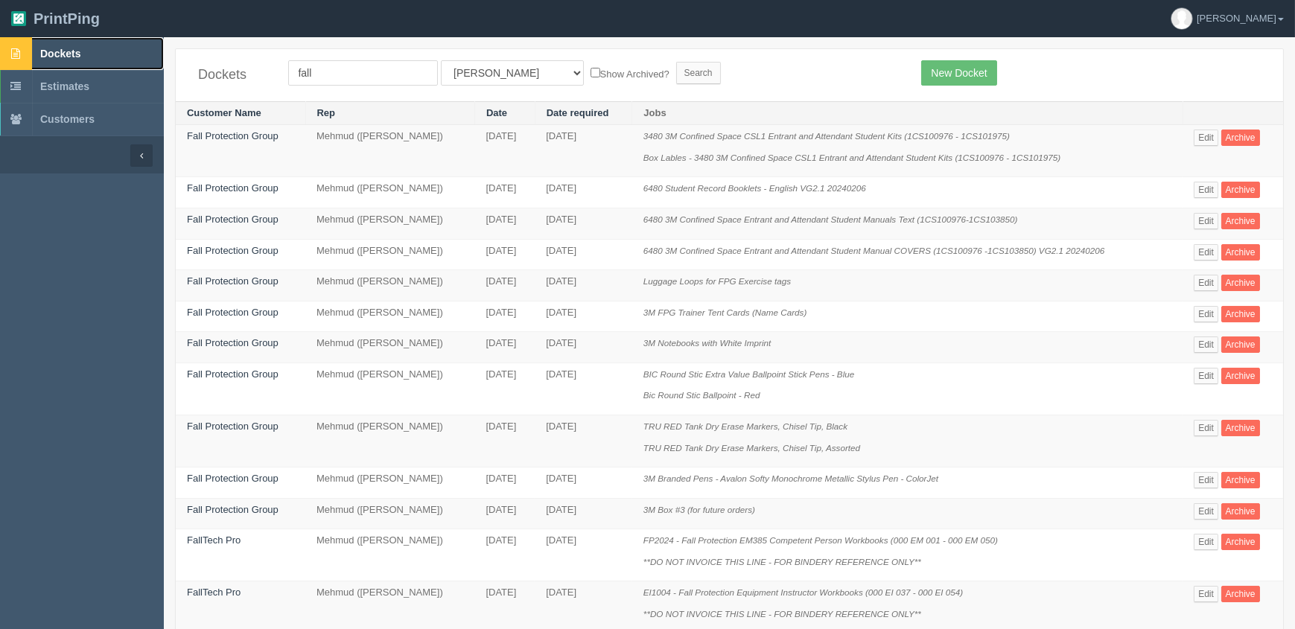
click at [74, 55] on span "Dockets" at bounding box center [60, 54] width 40 height 12
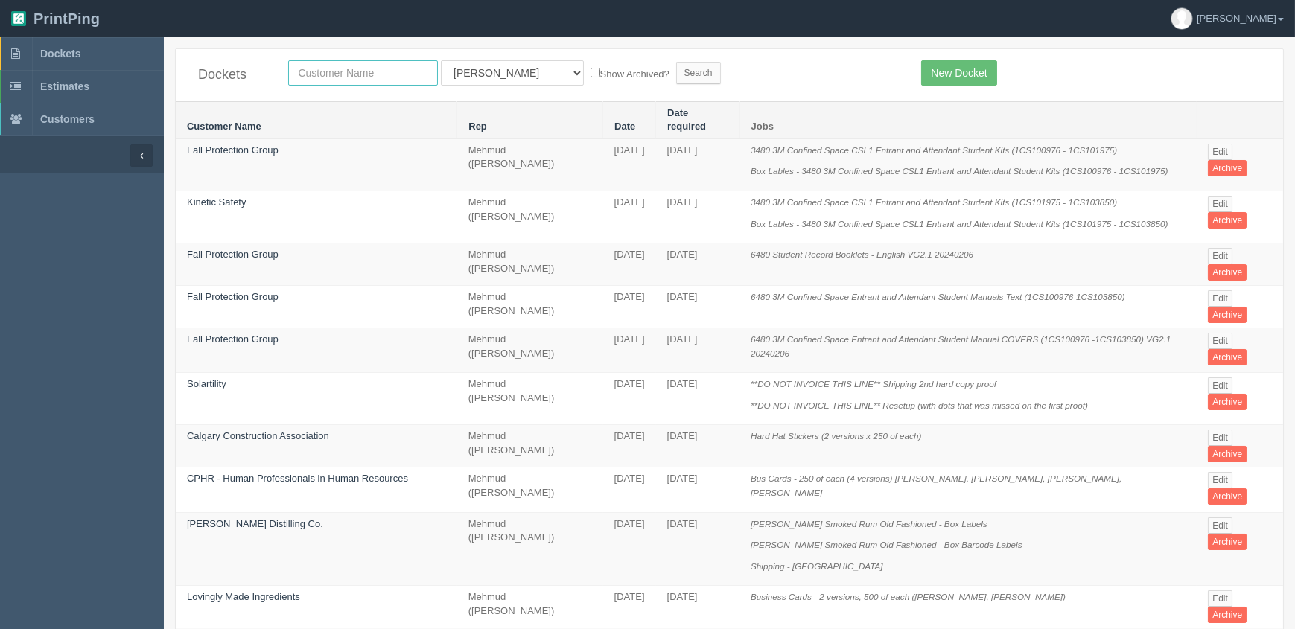
click at [372, 74] on input "text" at bounding box center [363, 72] width 150 height 25
type input "fall"
click at [676, 62] on input "Search" at bounding box center [698, 73] width 45 height 22
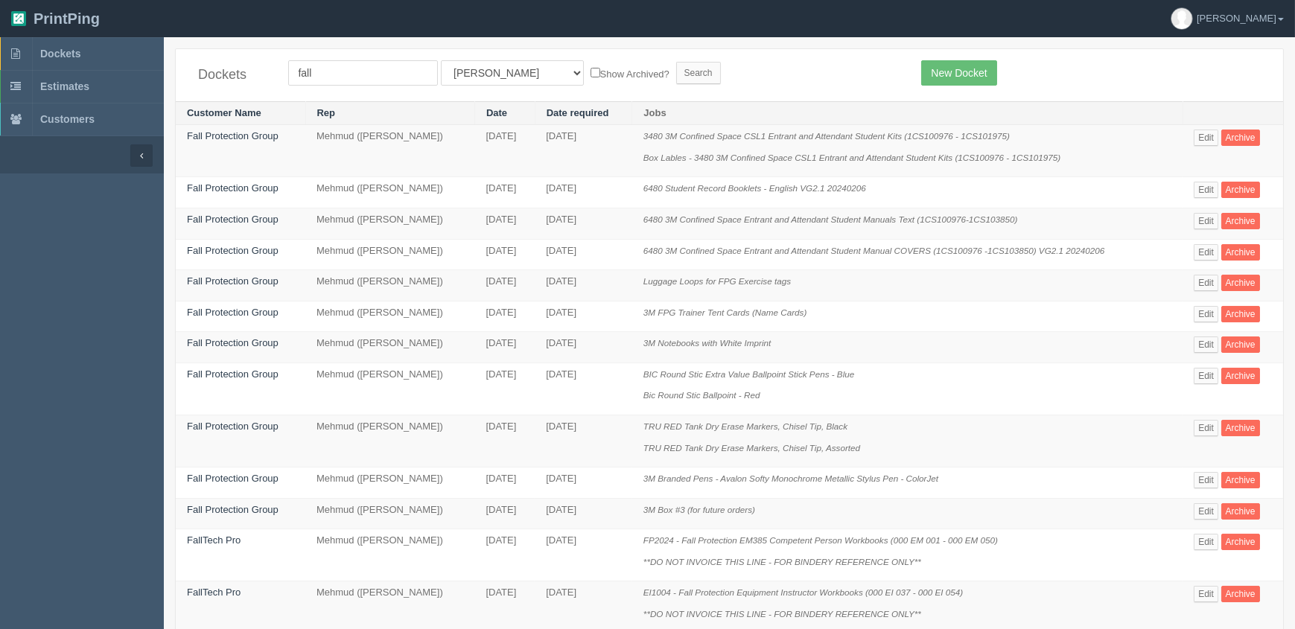
click at [726, 82] on form "fall All Users [PERSON_NAME] Test 1 [PERSON_NAME] [PERSON_NAME] [PERSON_NAME] F…" at bounding box center [593, 72] width 611 height 25
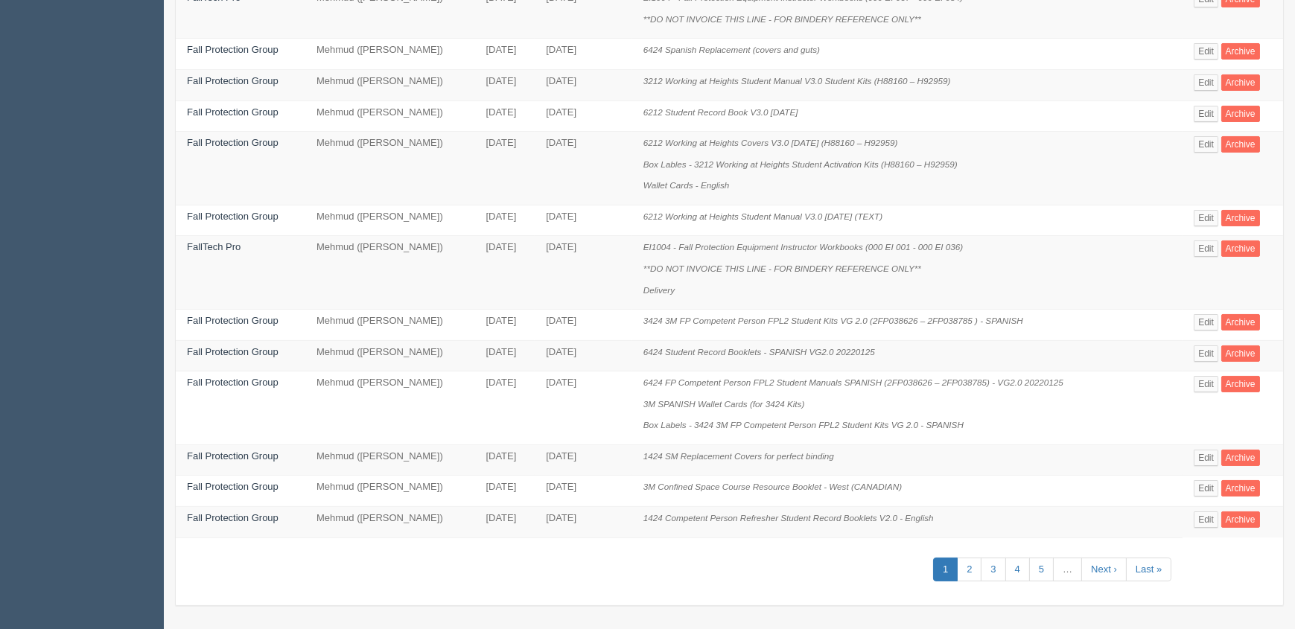
click at [573, 340] on td "[DATE]" at bounding box center [584, 355] width 98 height 31
click at [975, 316] on icon "3424 3M FP Competent Person FPL2 Student Kits VG 2.0 (2FP038626 – 2FP038785 ) -…" at bounding box center [833, 321] width 380 height 10
click at [1082, 250] on p "EI1004 - Fall Protection Equipment Instructor Workbooks (000 EI 001 - 000 EI 03…" at bounding box center [907, 247] width 528 height 14
click at [975, 565] on link "2" at bounding box center [969, 570] width 25 height 25
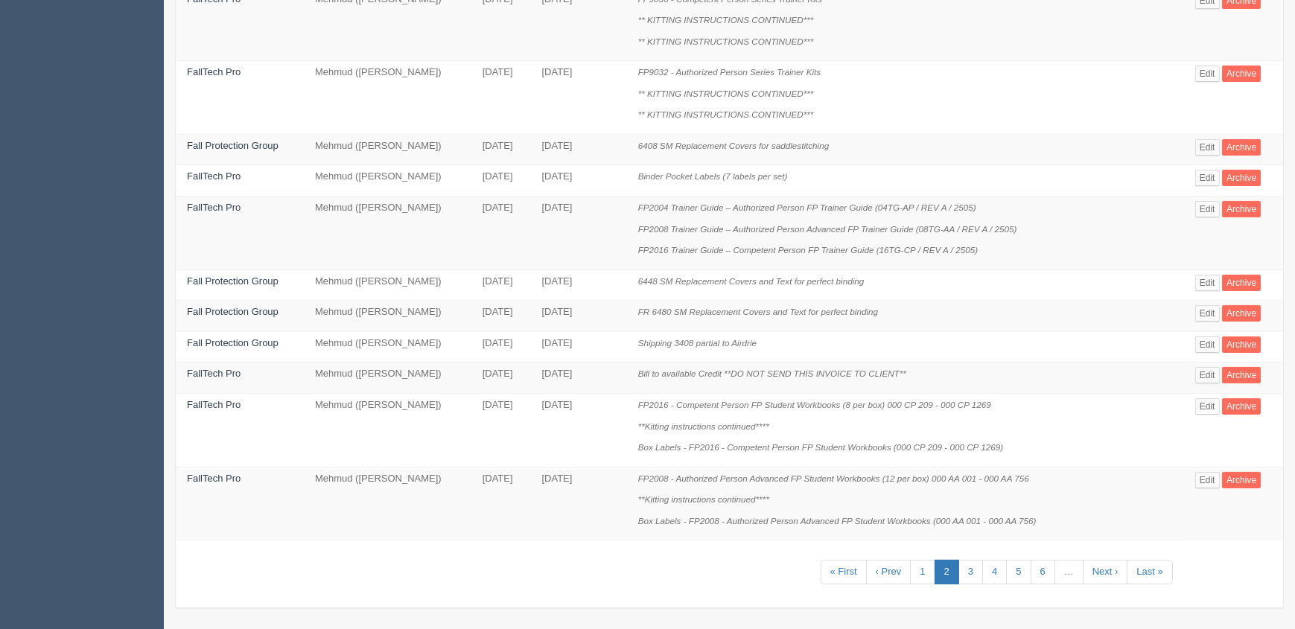
scroll to position [850, 0]
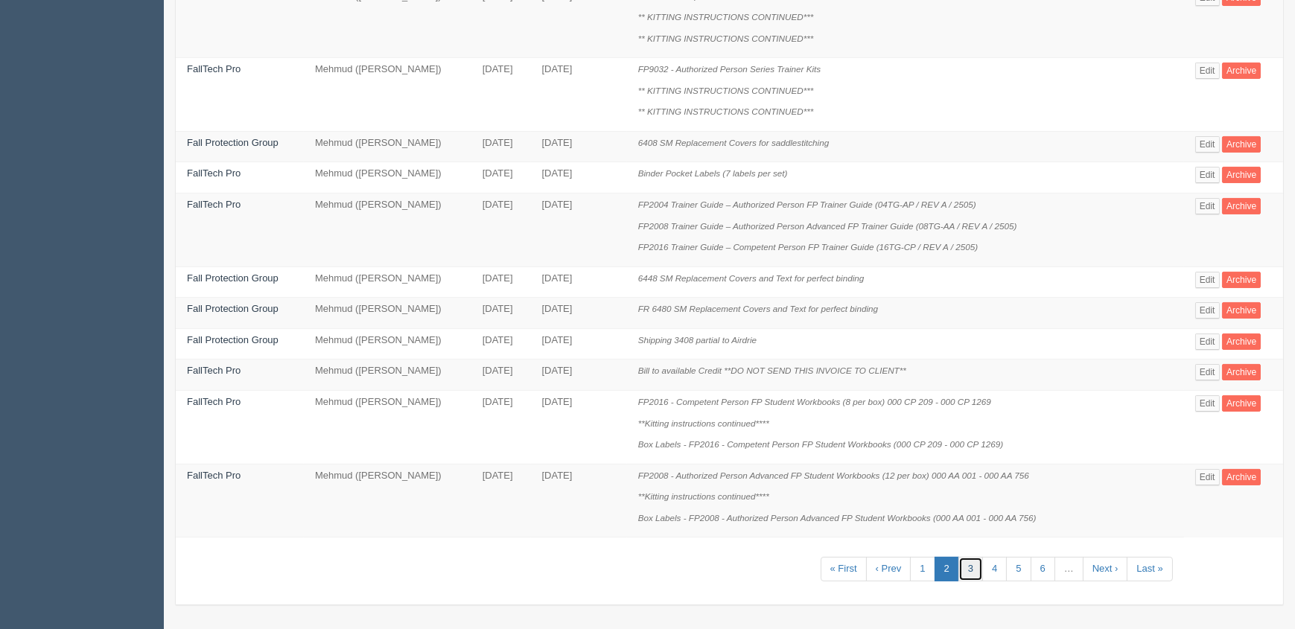
click at [972, 561] on link "3" at bounding box center [970, 569] width 25 height 25
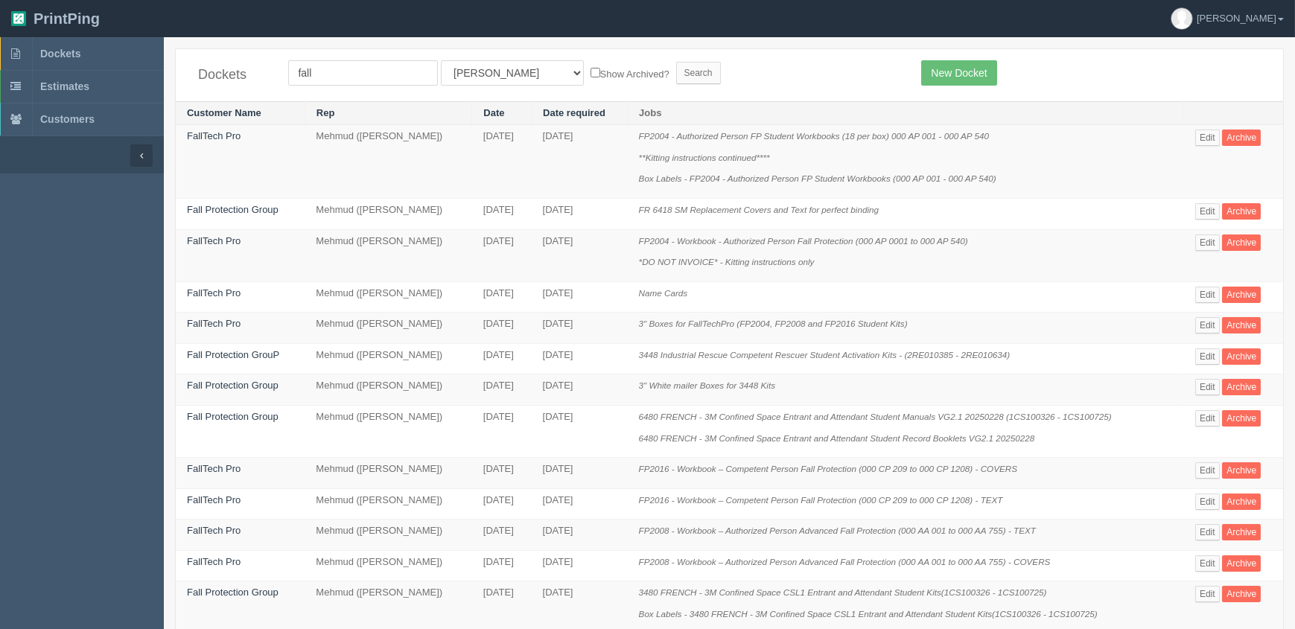
scroll to position [573, 0]
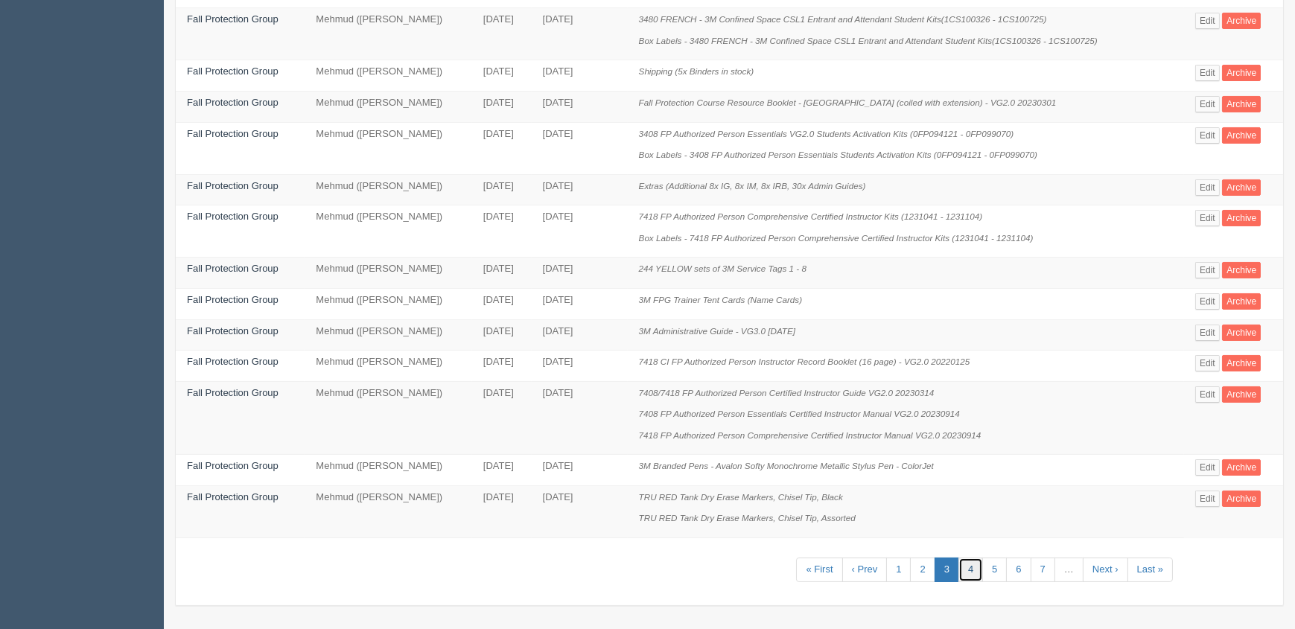
click at [971, 566] on link "4" at bounding box center [970, 570] width 25 height 25
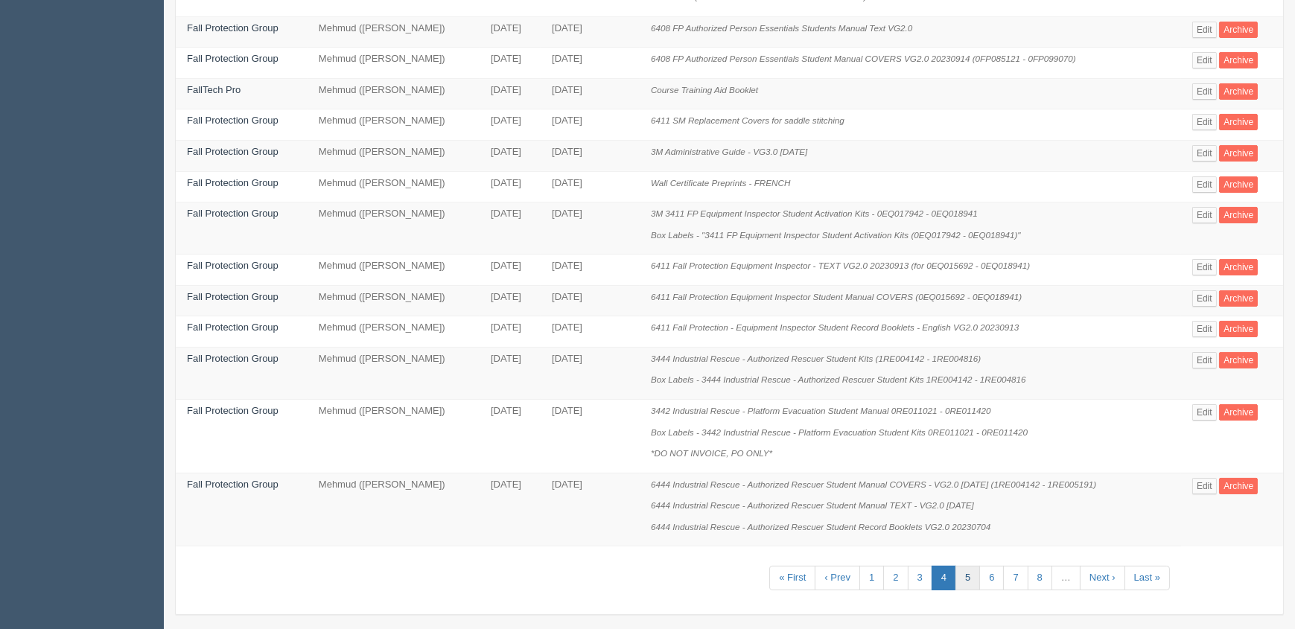
scroll to position [701, 0]
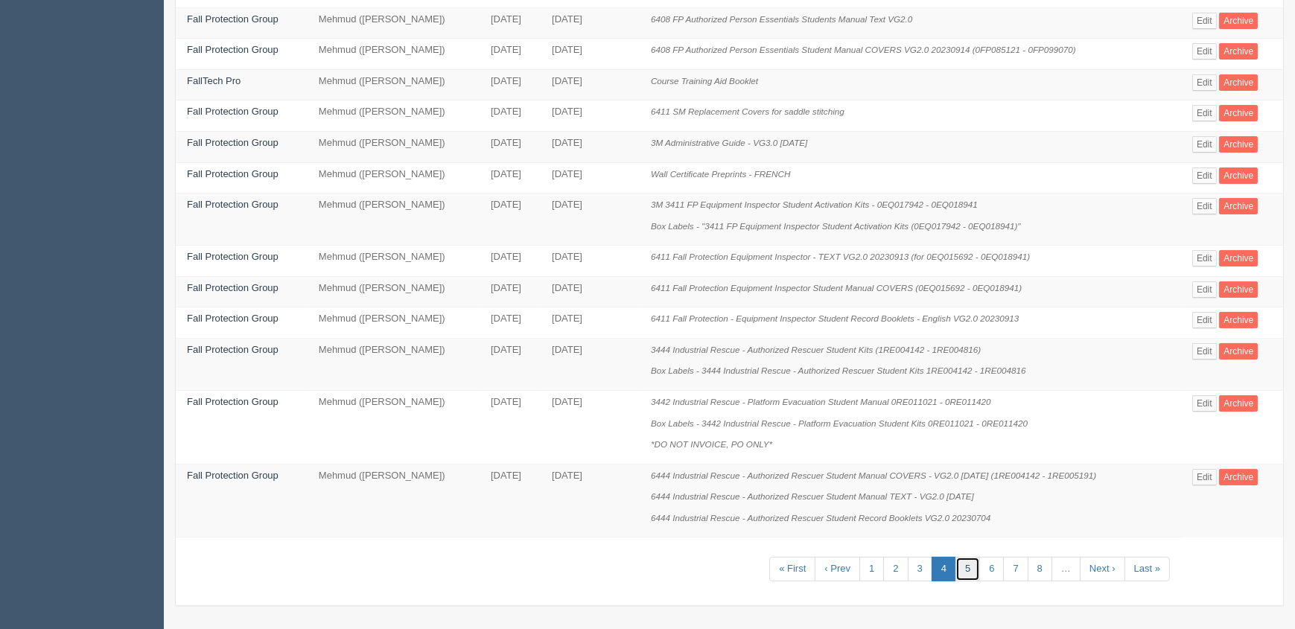
click at [969, 574] on link "5" at bounding box center [967, 569] width 25 height 25
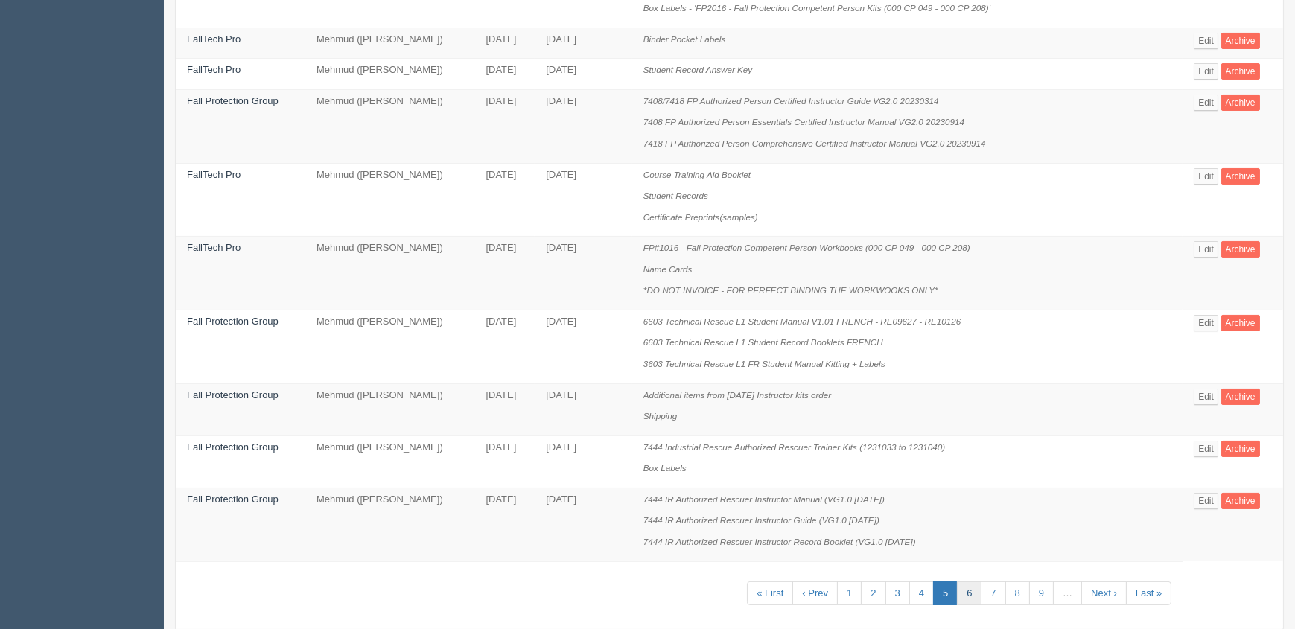
scroll to position [744, 0]
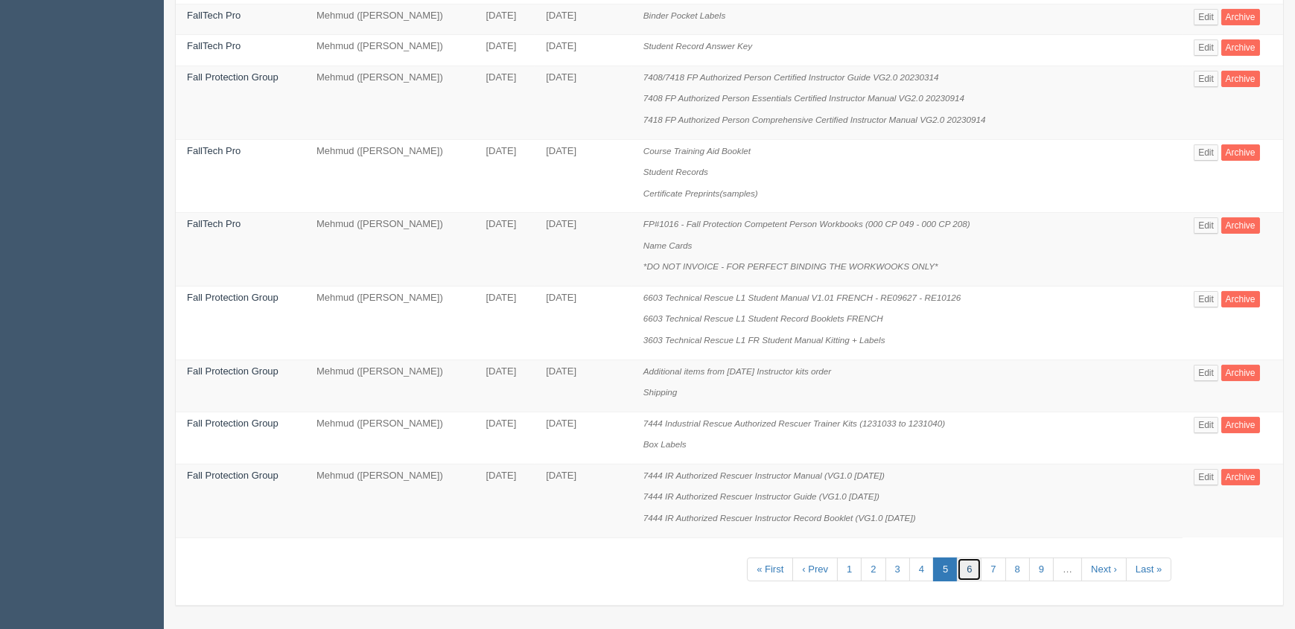
click at [969, 570] on link "6" at bounding box center [969, 570] width 25 height 25
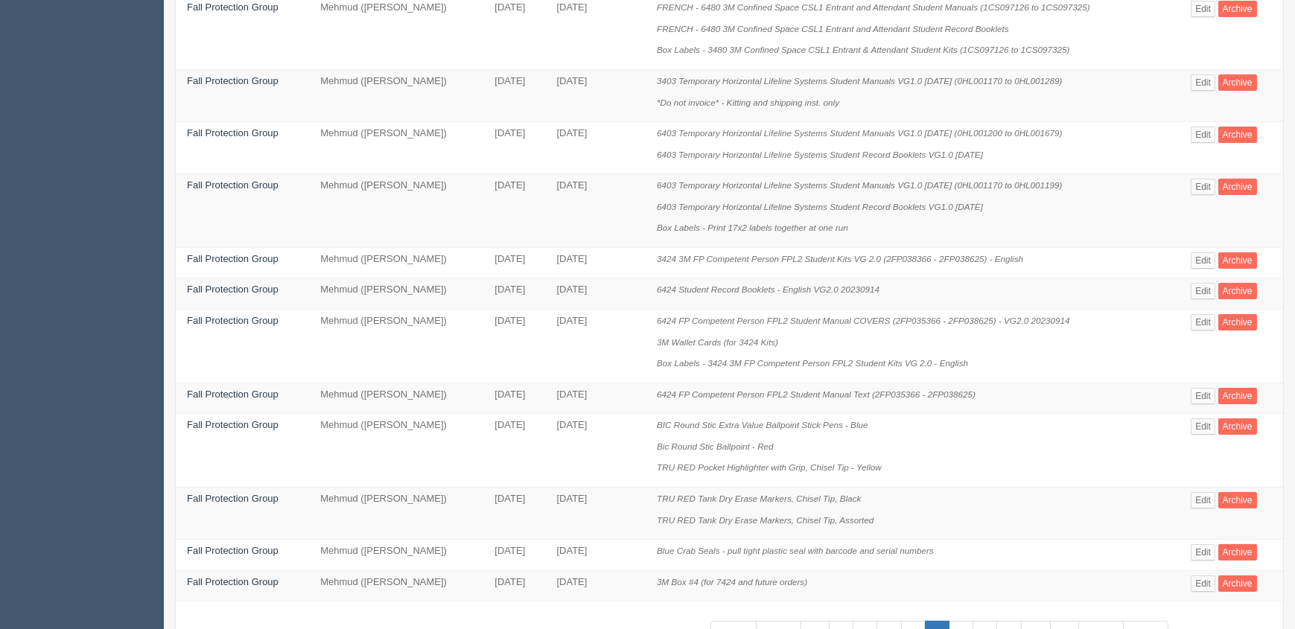
scroll to position [686, 0]
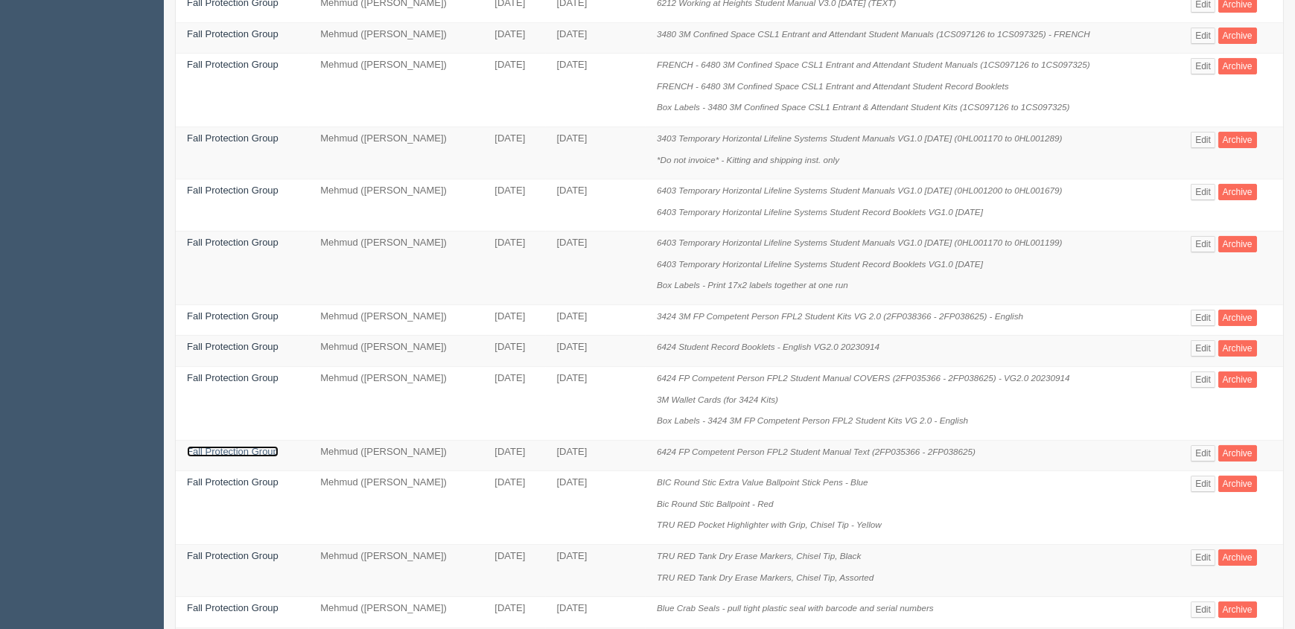
click at [209, 446] on link "Fall Protection Group" at bounding box center [233, 451] width 92 height 11
click at [231, 373] on link "Fall Protection Group" at bounding box center [233, 377] width 92 height 11
click at [233, 344] on link "Fall Protection Group" at bounding box center [233, 346] width 92 height 11
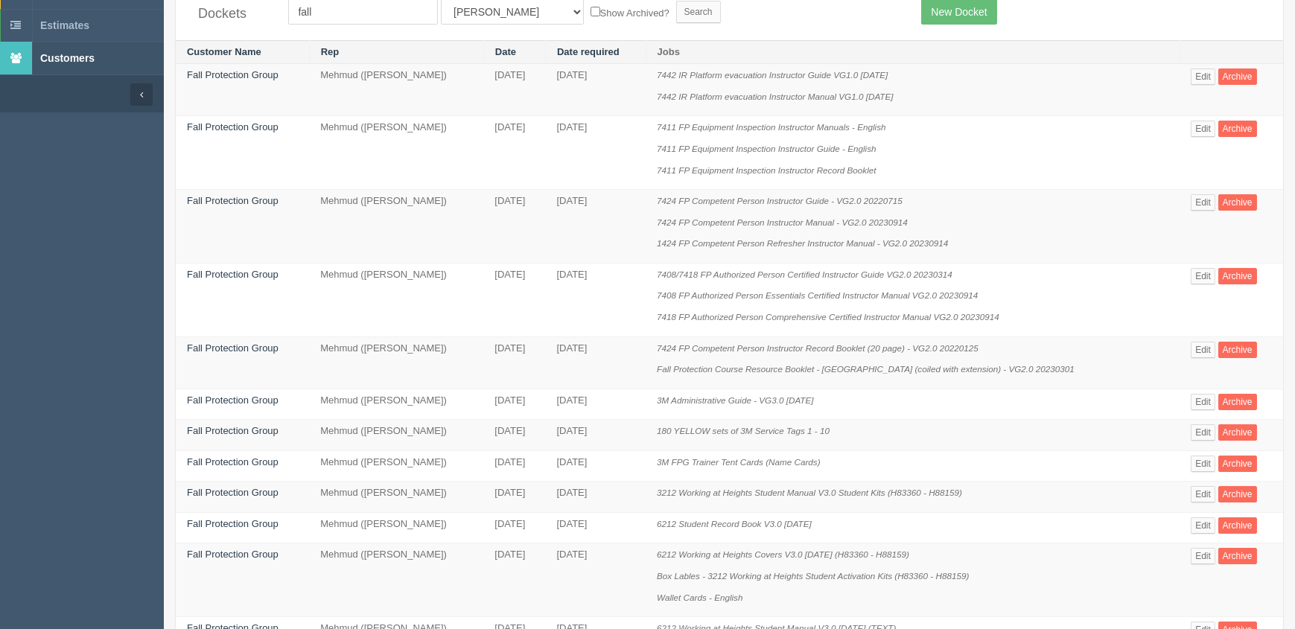
scroll to position [0, 0]
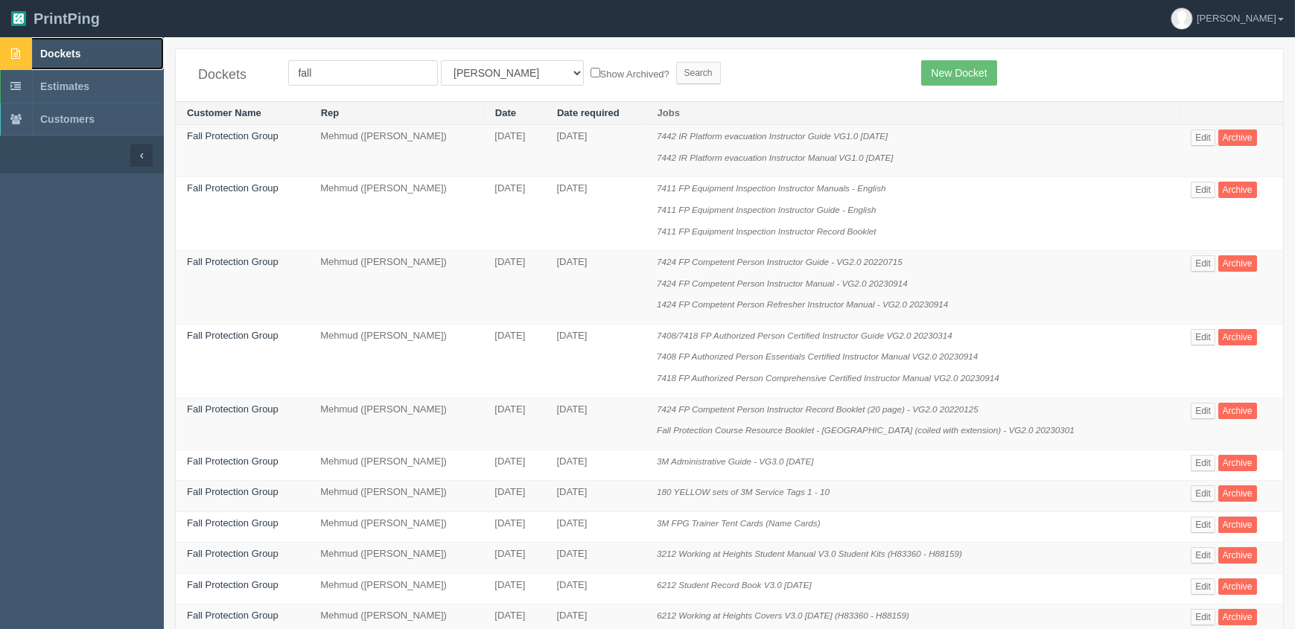
click at [93, 53] on link "Dockets" at bounding box center [82, 53] width 164 height 33
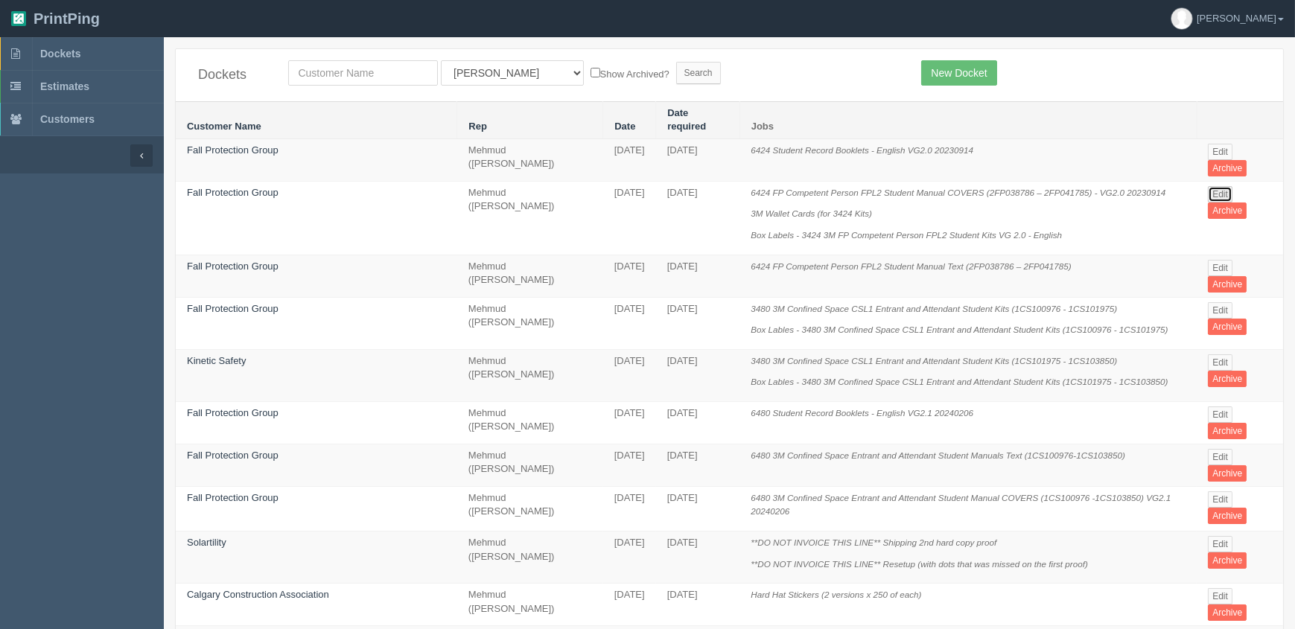
click at [1217, 186] on link "Edit" at bounding box center [1220, 194] width 25 height 16
click at [1215, 144] on link "Edit" at bounding box center [1220, 152] width 25 height 16
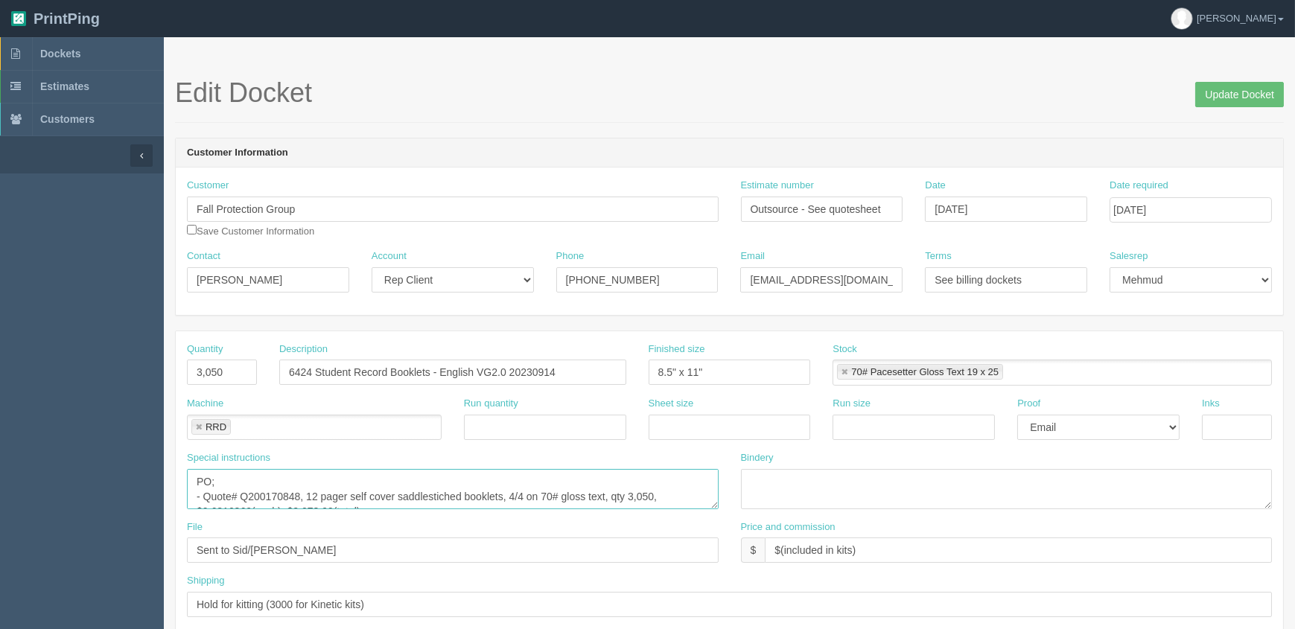
click at [370, 486] on textarea "PO; - Quote# Q200170848, 12 pager self cover saddlestiched booklets, 4/4 on 70#…" at bounding box center [453, 489] width 532 height 40
drag, startPoint x: 310, startPoint y: 494, endPoint x: 321, endPoint y: 493, distance: 11.3
click at [310, 494] on textarea "PO; - Quote# Q200170848, 12 pager self cover saddlestiched booklets, 4/4 on 70#…" at bounding box center [453, 489] width 532 height 40
click at [310, 493] on textarea "PO; - Quote# Q200170848, 12 pager self cover saddlestiched booklets, 4/4 on 70#…" at bounding box center [453, 489] width 532 height 40
type textarea "PO; - Quote# Q200170848, FPG6124 SRB, 12 pager self cover saddlestiched booklet…"
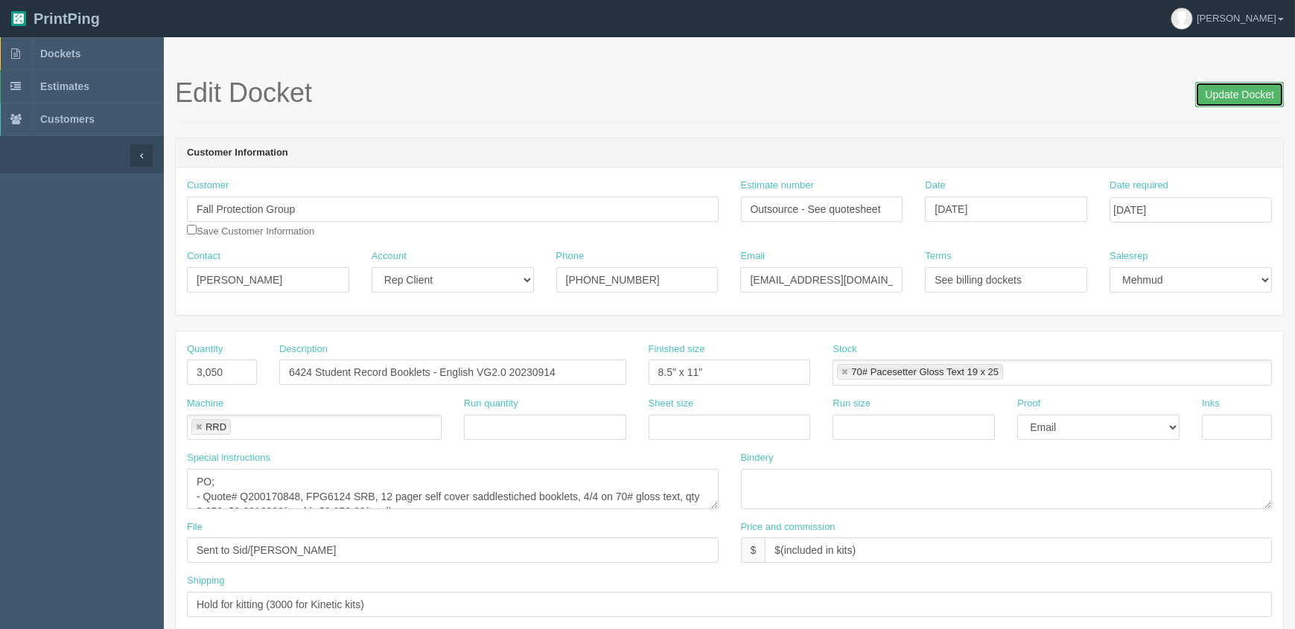
click at [1206, 95] on input "Update Docket" at bounding box center [1239, 94] width 89 height 25
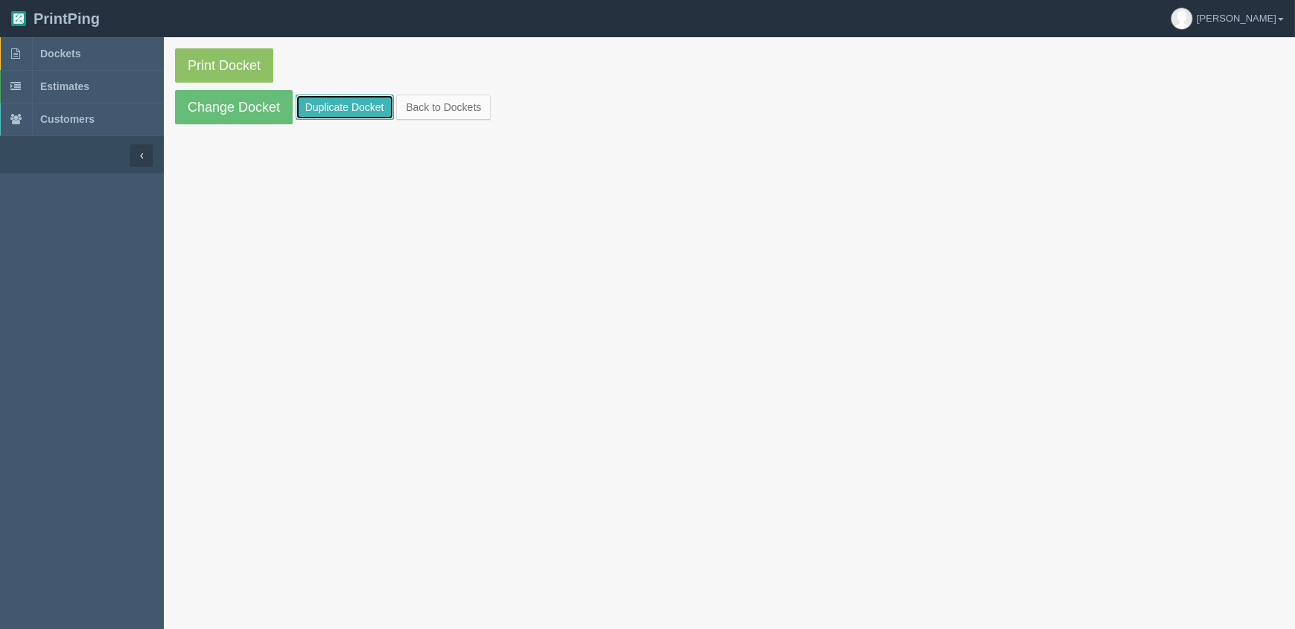
click at [338, 104] on link "Duplicate Docket" at bounding box center [345, 107] width 98 height 25
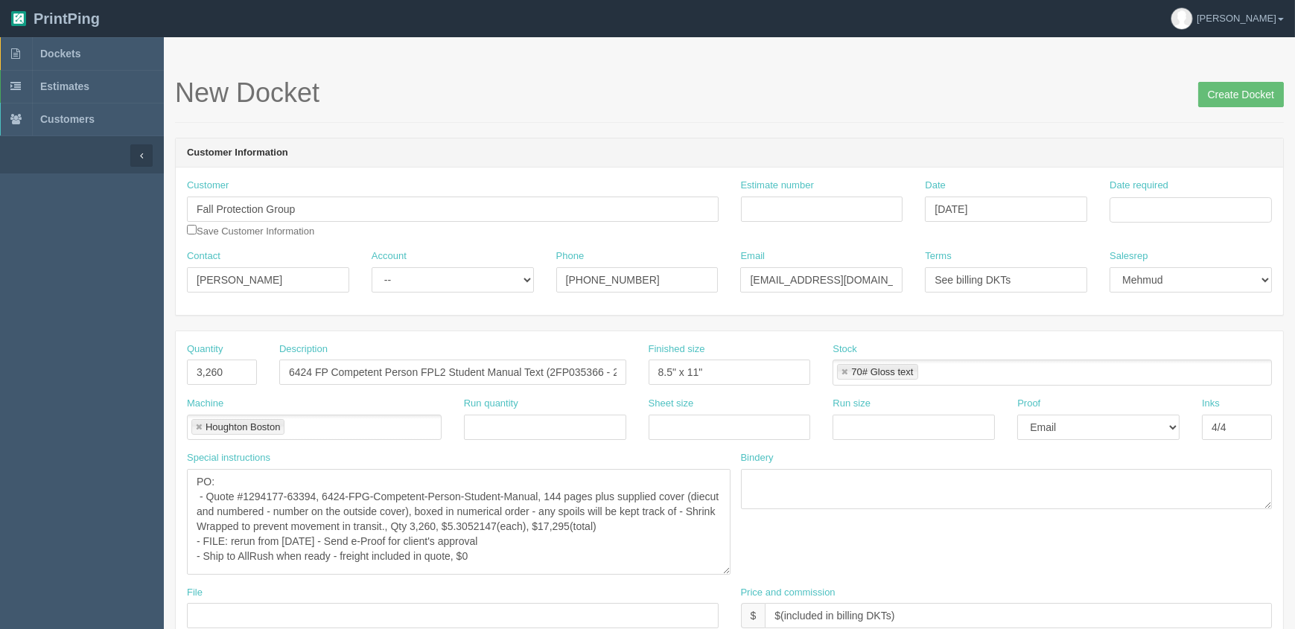
drag, startPoint x: 714, startPoint y: 506, endPoint x: 713, endPoint y: 608, distance: 102.8
click at [730, 575] on textarea "PO: - Quote #1294177-63394, 6424-FPG-Competent-Person-Student-Manual, 144 pages…" at bounding box center [459, 522] width 544 height 106
drag, startPoint x: 264, startPoint y: 494, endPoint x: 273, endPoint y: 498, distance: 10.0
click at [264, 494] on textarea "PO: - Quote #1294177-63394, 6424-FPG-Competent-Person-Student-Manual, 144 pages…" at bounding box center [462, 542] width 550 height 146
type textarea "PO: - Quote #1294407-64084, 6424-FPG-Competent-Person-Student-Manual, 144 pages…"
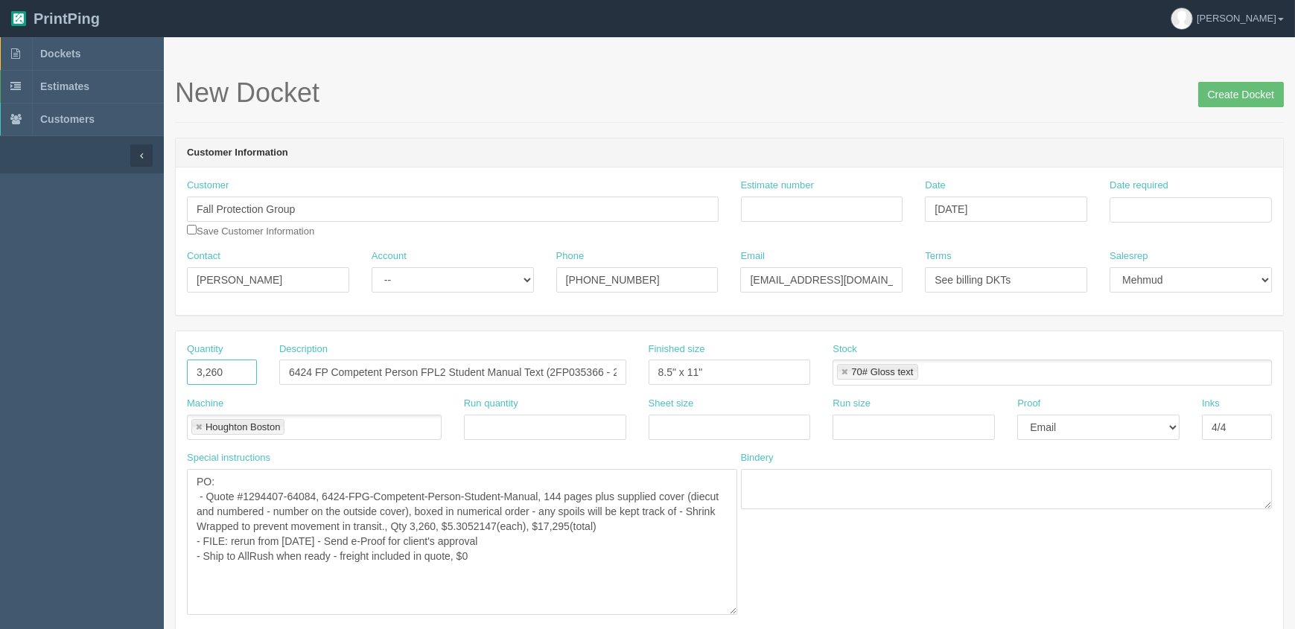
drag, startPoint x: 0, startPoint y: 390, endPoint x: 0, endPoint y: 381, distance: 8.9
type input "3,000"
drag, startPoint x: 567, startPoint y: 370, endPoint x: 956, endPoint y: 468, distance: 401.6
click at [567, 370] on input "6424 FP Competent Person FPL2 Student Manual Text (2FP035366 - 2FP038625)" at bounding box center [452, 372] width 347 height 25
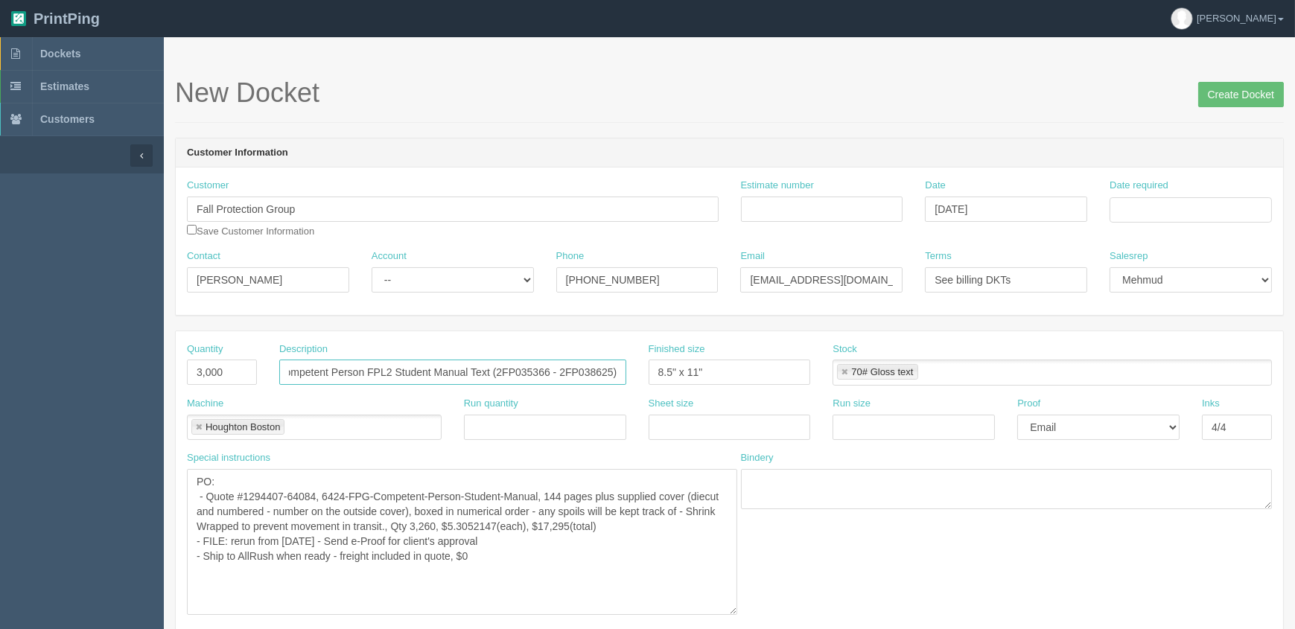
scroll to position [0, 58]
paste input "8786 – 2FP04178"
type input "6424 FP Competent Person FPL2 Student Manual Text (2FP038786 – 2FP041785)"
click at [495, 529] on textarea "PO: - Quote #1294177-63394, 6424-FPG-Competent-Person-Student-Manual, 144 pages…" at bounding box center [462, 542] width 550 height 146
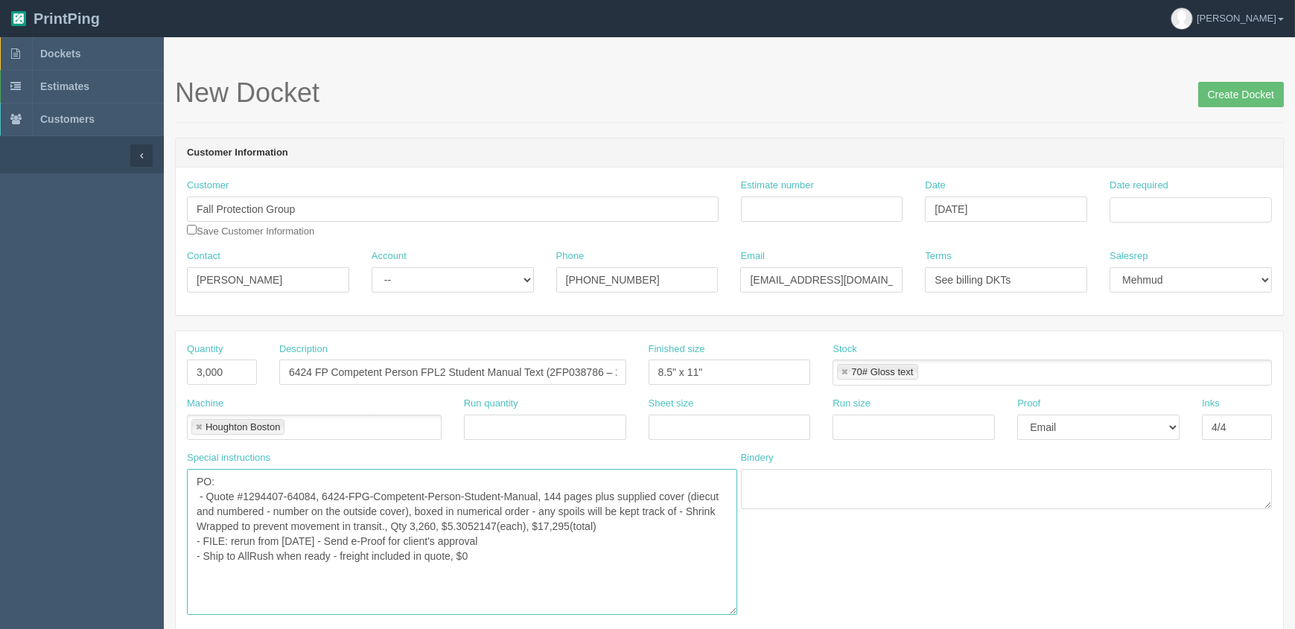
click at [584, 509] on textarea "PO: - Quote #1294177-63394, 6424-FPG-Competent-Person-Student-Manual, 144 pages…" at bounding box center [462, 542] width 550 height 146
paste textarea "2FP038786 – 2FP041785"
click at [213, 537] on textarea "PO: - Quote #1294177-63394, 6424-FPG-Competent-Person-Student-Manual, 144 pages…" at bounding box center [462, 542] width 550 height 146
click at [555, 549] on textarea "PO: - Quote #1294177-63394, 6424-FPG-Competent-Person-Student-Manual, 144 pages…" at bounding box center [462, 542] width 550 height 146
click at [619, 525] on textarea "PO: - Quote #1294177-63394, 6424-FPG-Competent-Person-Student-Manual, 144 pages…" at bounding box center [462, 542] width 550 height 146
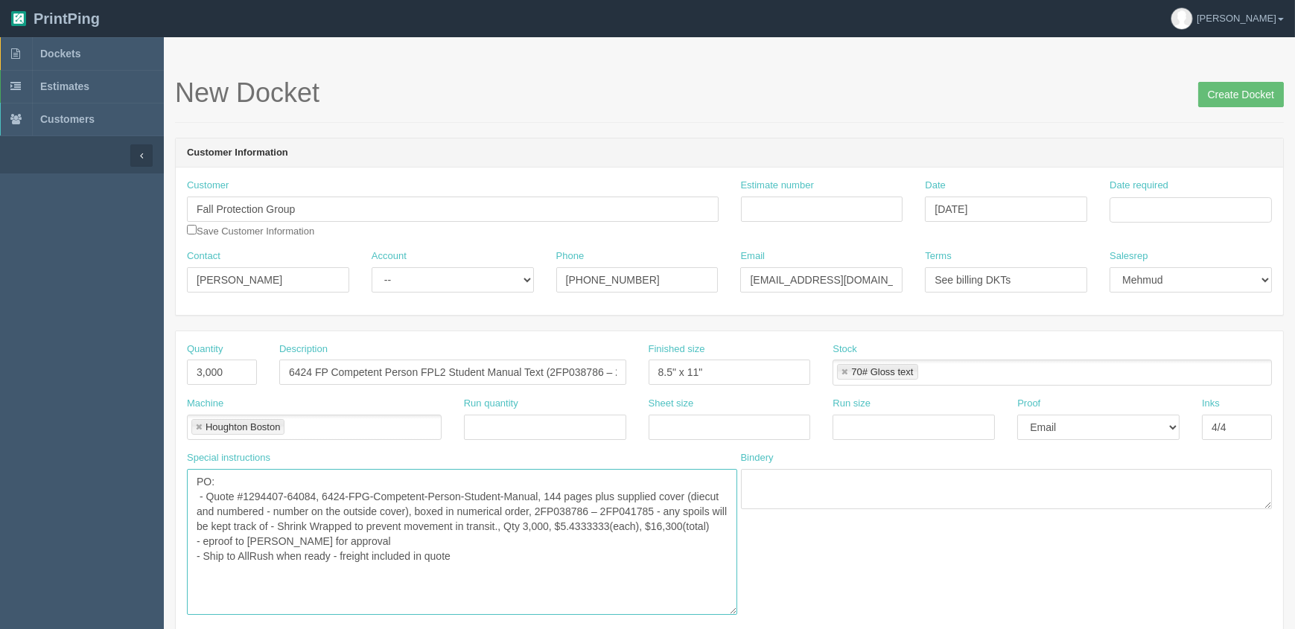
click at [665, 525] on textarea "PO: - Quote #1294177-63394, 6424-FPG-Competent-Person-Student-Manual, 144 pages…" at bounding box center [462, 542] width 550 height 146
click at [635, 529] on textarea "PO: - Quote #1294177-63394, 6424-FPG-Competent-Person-Student-Manual, 144 pages…" at bounding box center [462, 542] width 550 height 146
drag, startPoint x: 647, startPoint y: 523, endPoint x: 687, endPoint y: 535, distance: 41.9
click at [649, 522] on textarea "PO: - Quote #1294177-63394, 6424-FPG-Competent-Person-Student-Manual, 144 pages…" at bounding box center [462, 542] width 550 height 146
click at [564, 568] on textarea "PO: - Quote #1294177-63394, 6424-FPG-Competent-Person-Student-Manual, 144 pages…" at bounding box center [462, 542] width 550 height 146
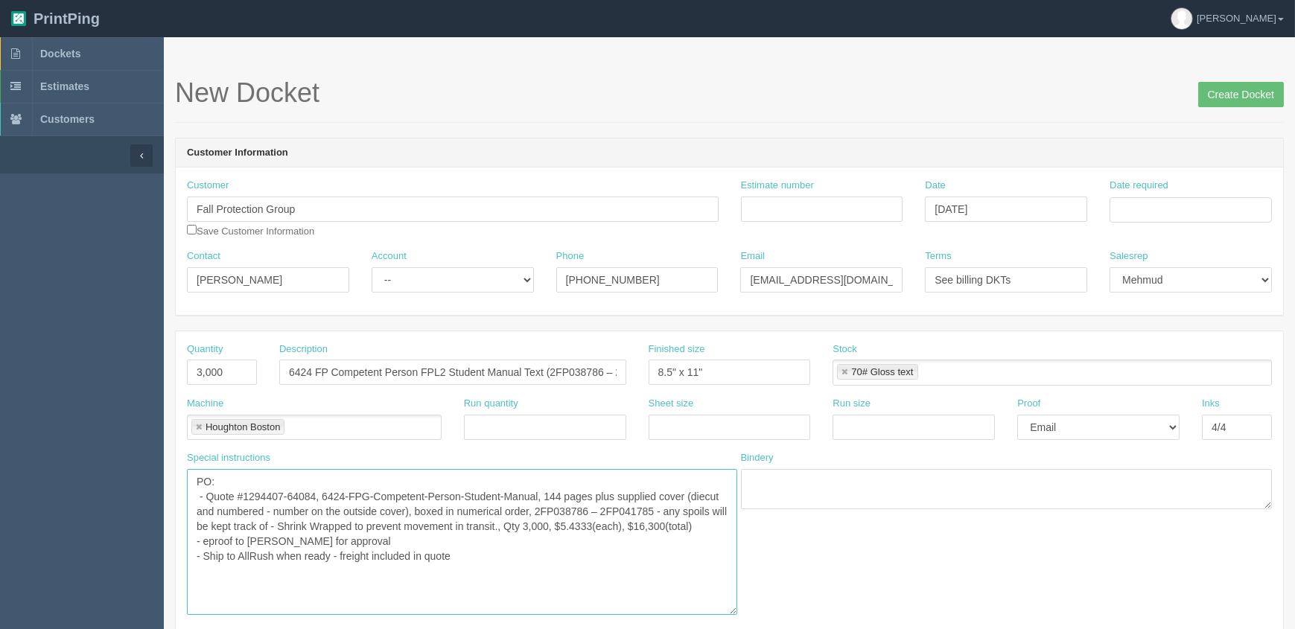
type textarea "PO: - Quote #1294407-64084, 6424-FPG-Competent-Person-Student-Manual, 144 pages…"
click at [575, 367] on input "6424 FP Competent Person FPL2 Student Manual Text (2FP038786 – 2FP041785)" at bounding box center [452, 372] width 347 height 25
drag, startPoint x: 454, startPoint y: 278, endPoint x: 453, endPoint y: 289, distance: 10.4
click at [454, 278] on select "-- Existing Client Allrush Client Rep Client" at bounding box center [453, 279] width 162 height 25
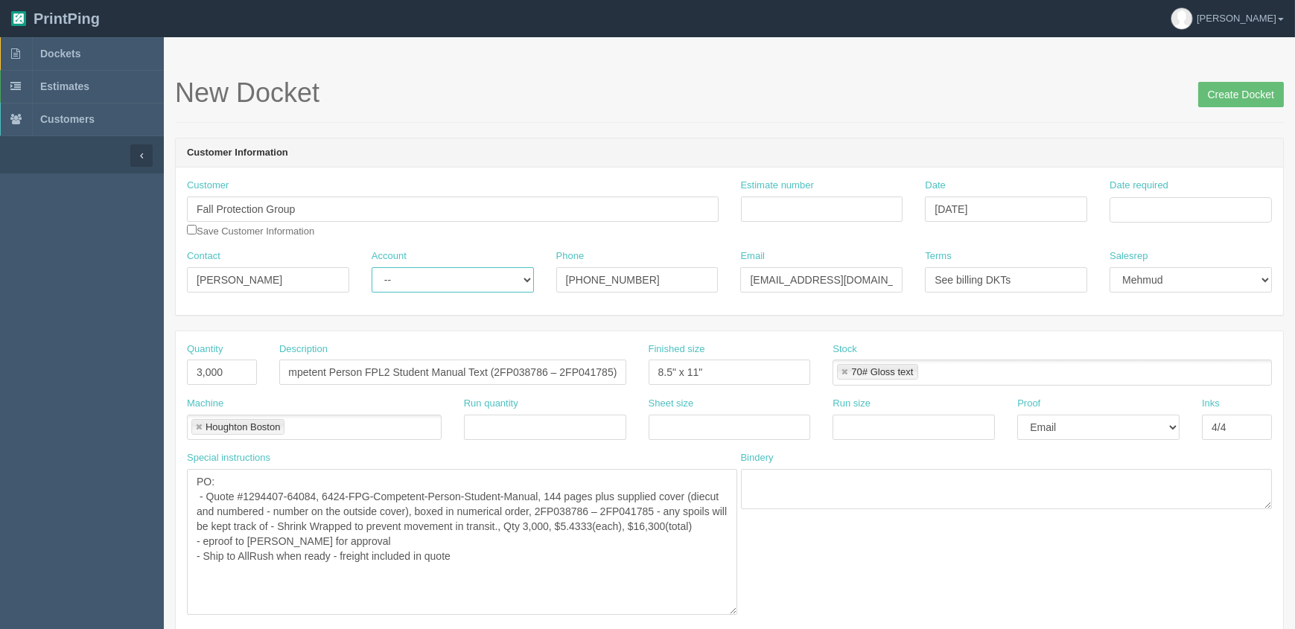
scroll to position [0, 0]
select select "Rep Client"
click at [372, 267] on select "-- Existing Client Allrush Client Rep Client" at bounding box center [453, 279] width 162 height 25
click at [780, 197] on input "Estimate number" at bounding box center [822, 209] width 162 height 25
type input "See spreadsheet"
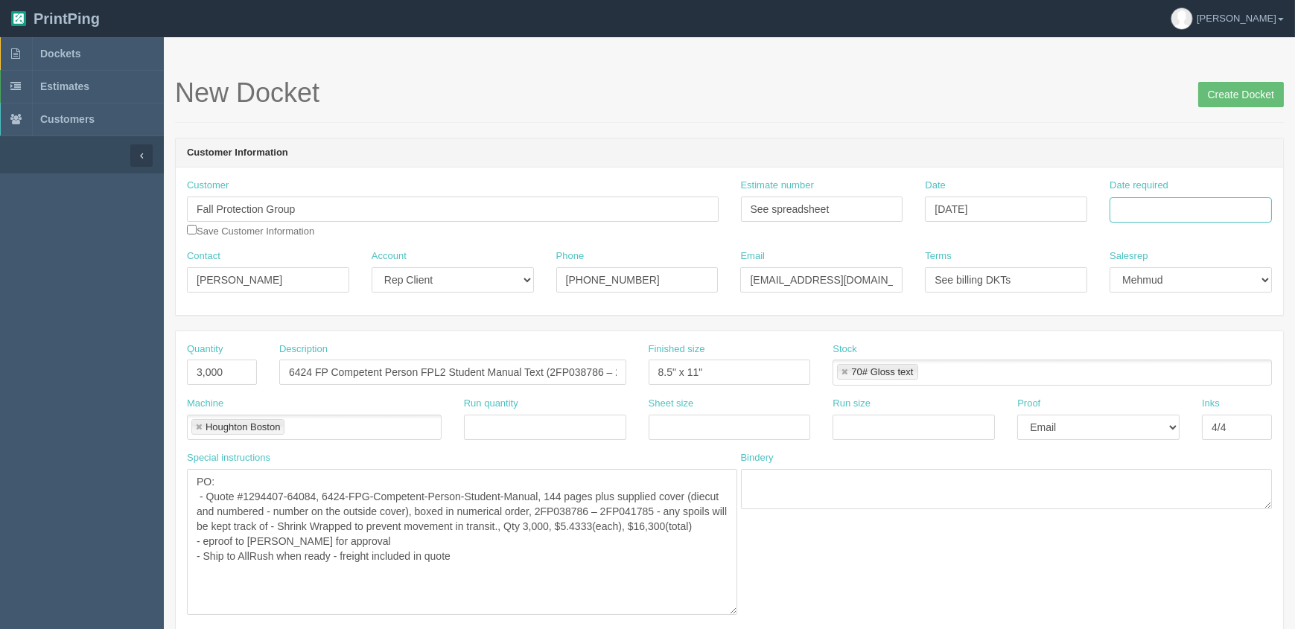
type input "[DATE]"
click at [1218, 348] on td "26" at bounding box center [1223, 353] width 18 height 22
type input "September 26, 2025"
click at [986, 156] on header "Customer Information" at bounding box center [729, 153] width 1107 height 30
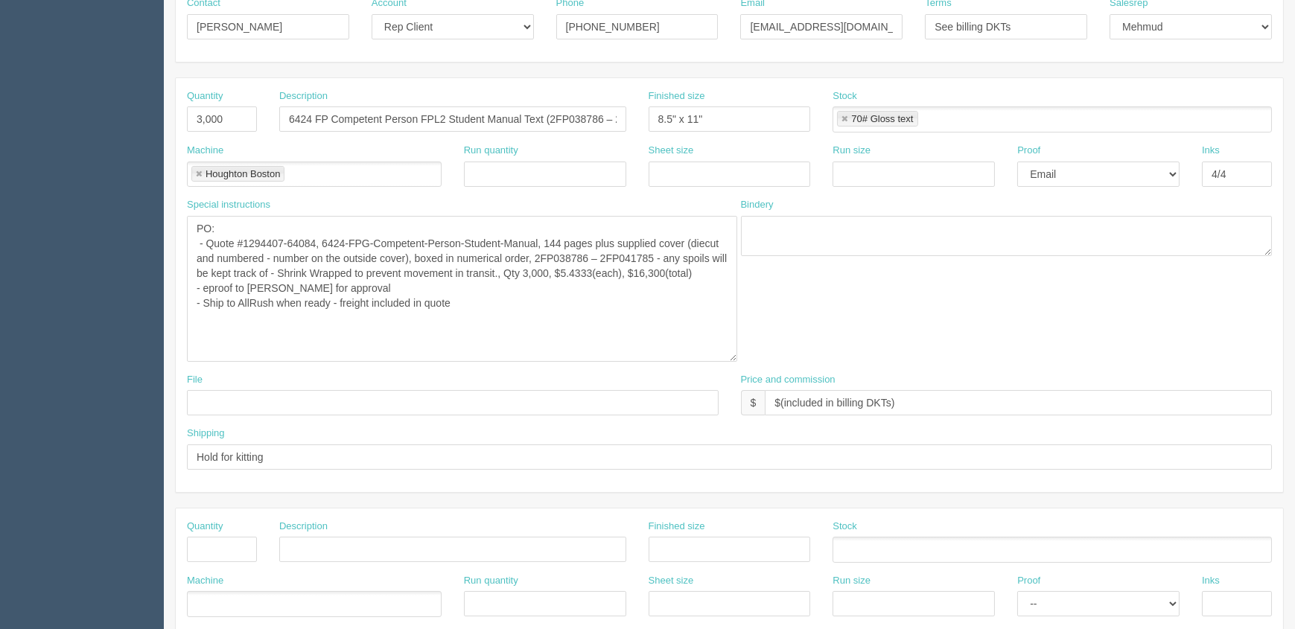
scroll to position [406, 0]
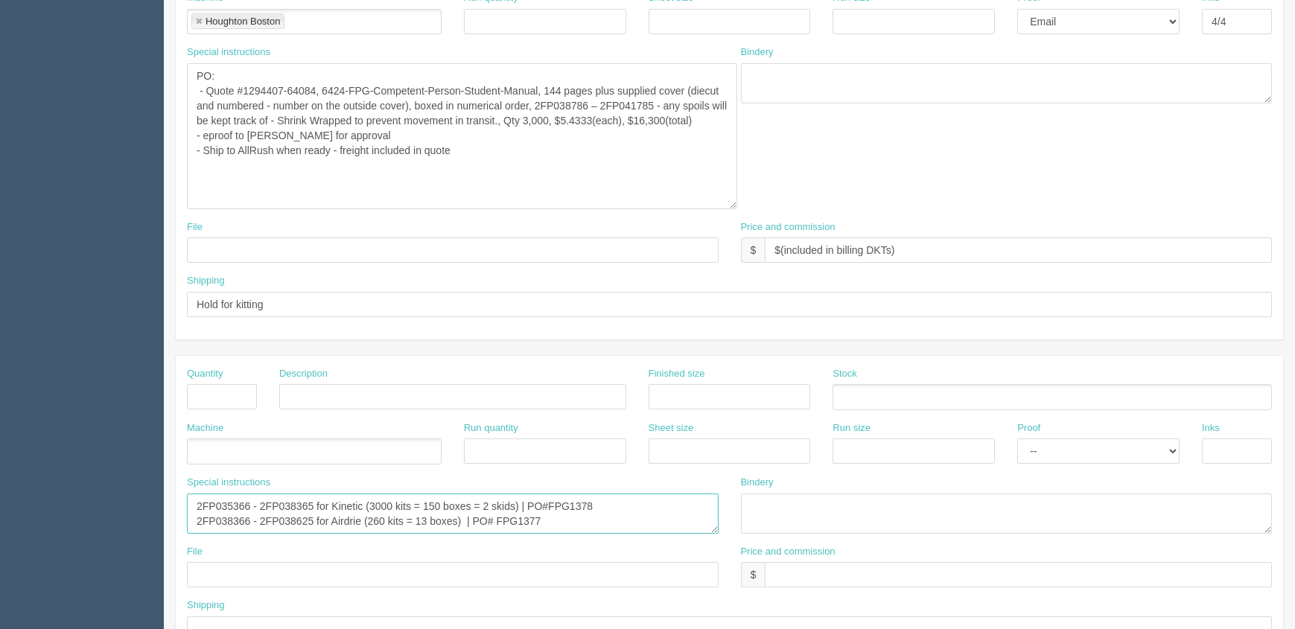
drag, startPoint x: 576, startPoint y: 517, endPoint x: 60, endPoint y: 468, distance: 519.0
click at [60, 468] on section "Dockets Estimates Customers" at bounding box center [647, 341] width 1295 height 1421
paste textarea "8786 – 2FP041785 for Kinetic (3000 kits = 150 boxes = 2 skids)"
type textarea "2FP038786 – 2FP041785 for Kinetic (3000 kits = 150 boxes = 2 skids)"
click at [312, 302] on input "Hold for kitting" at bounding box center [729, 304] width 1085 height 25
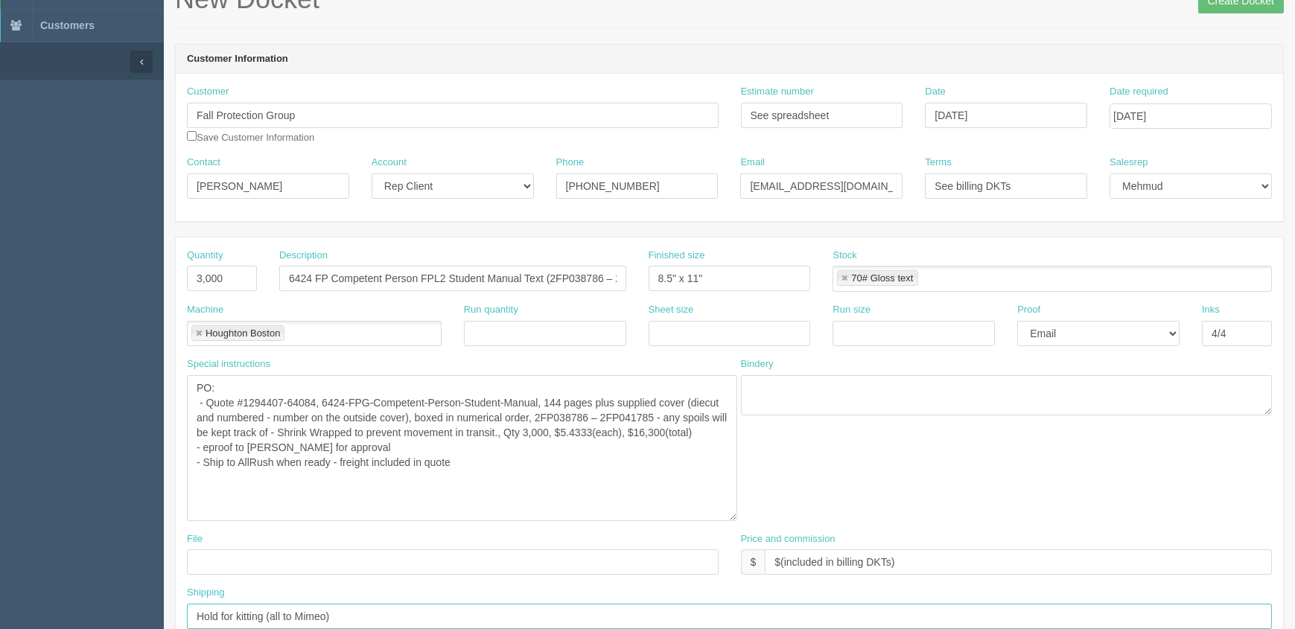
scroll to position [67, 0]
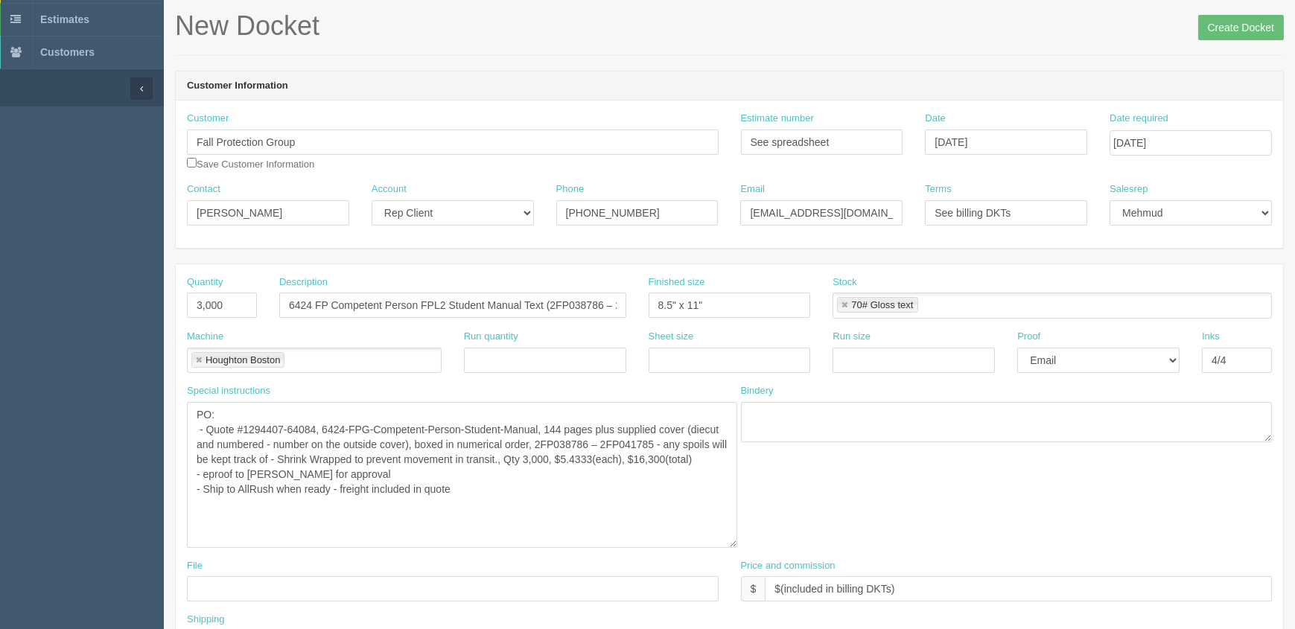
type input "Hold for kitting (all to Mimeo)"
click at [510, 504] on textarea "PO: - Quote #1294177-63394, 6424-FPG-Competent-Person-Student-Manual, 144 pages…" at bounding box center [462, 475] width 550 height 146
click at [581, 454] on textarea "PO: - Quote #1294177-63394, 6424-FPG-Competent-Person-Student-Manual, 144 pages…" at bounding box center [462, 475] width 550 height 146
click at [607, 482] on textarea "PO: - Quote #1294177-63394, 6424-FPG-Competent-Person-Student-Manual, 144 pages…" at bounding box center [462, 475] width 550 height 146
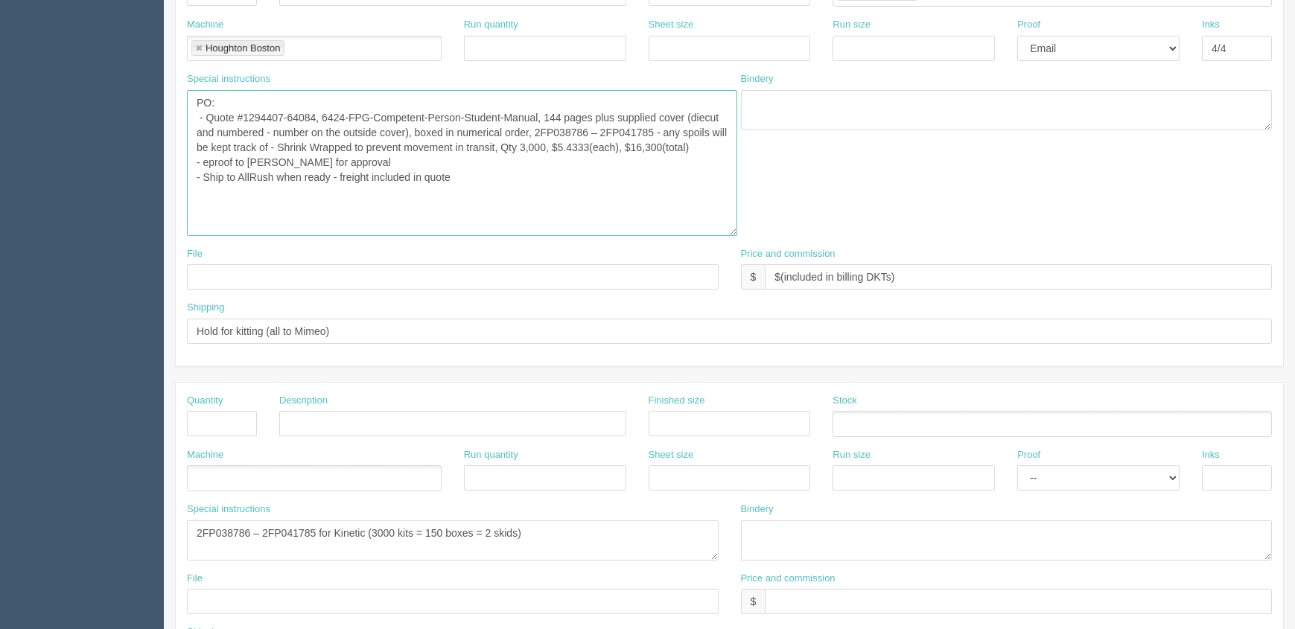
scroll to position [0, 0]
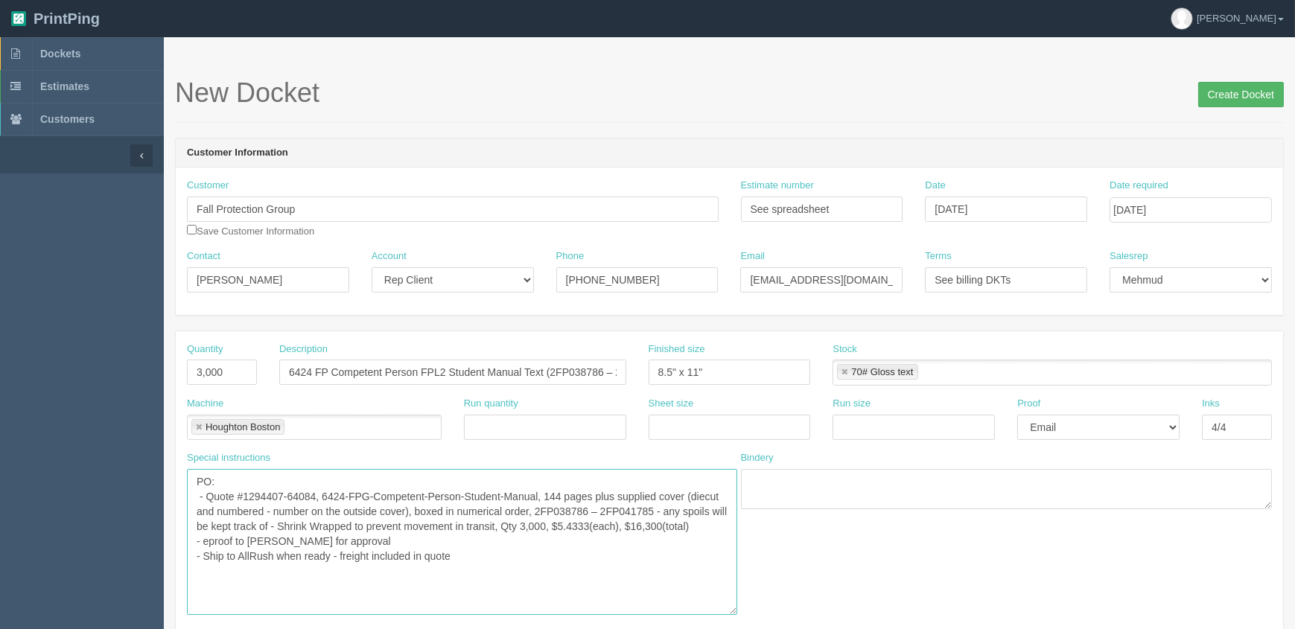
type textarea "PO: - Quote #1294407-64084, 6424-FPG-Competent-Person-Student-Manual, 144 pages…"
click at [1214, 102] on input "Create Docket" at bounding box center [1241, 94] width 86 height 25
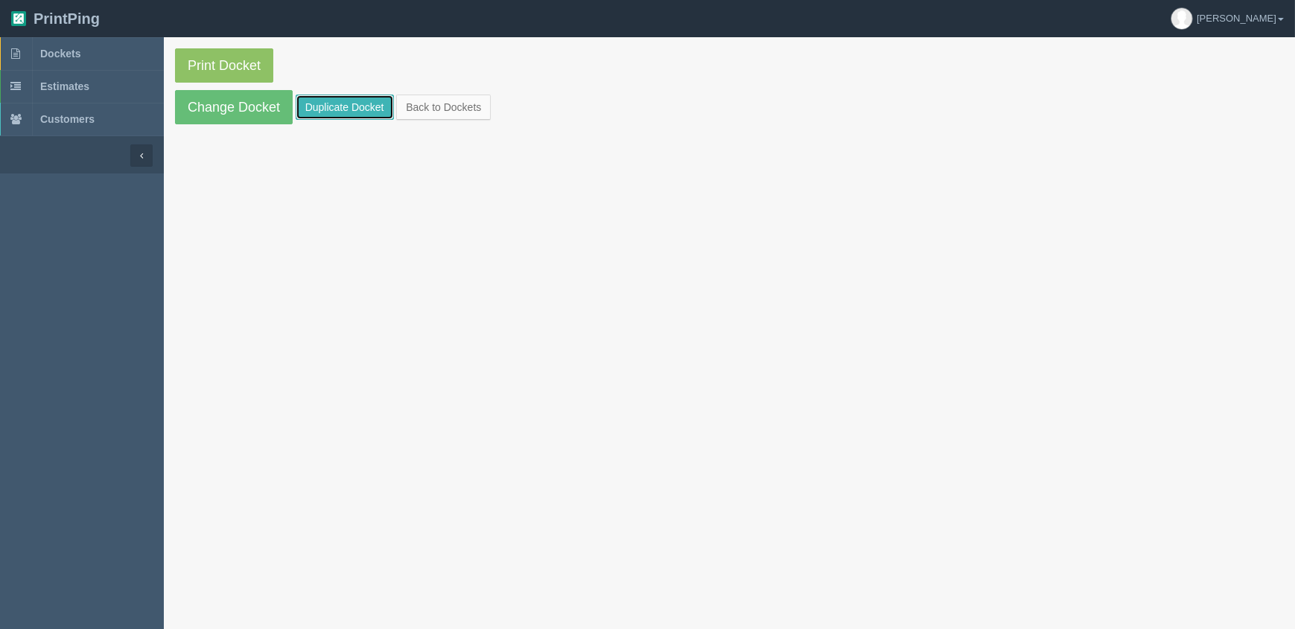
click at [354, 103] on link "Duplicate Docket" at bounding box center [345, 107] width 98 height 25
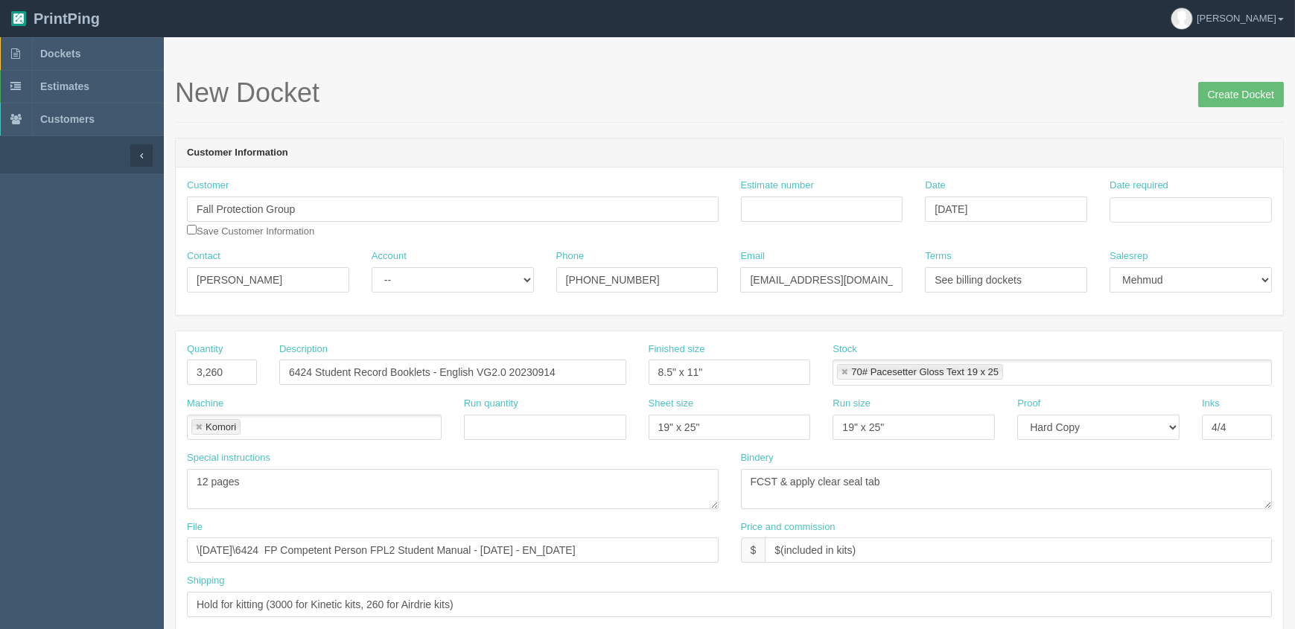
click at [197, 423] on link at bounding box center [198, 428] width 9 height 10
type input "RRD"
drag, startPoint x: 195, startPoint y: 368, endPoint x: 60, endPoint y: 367, distance: 134.8
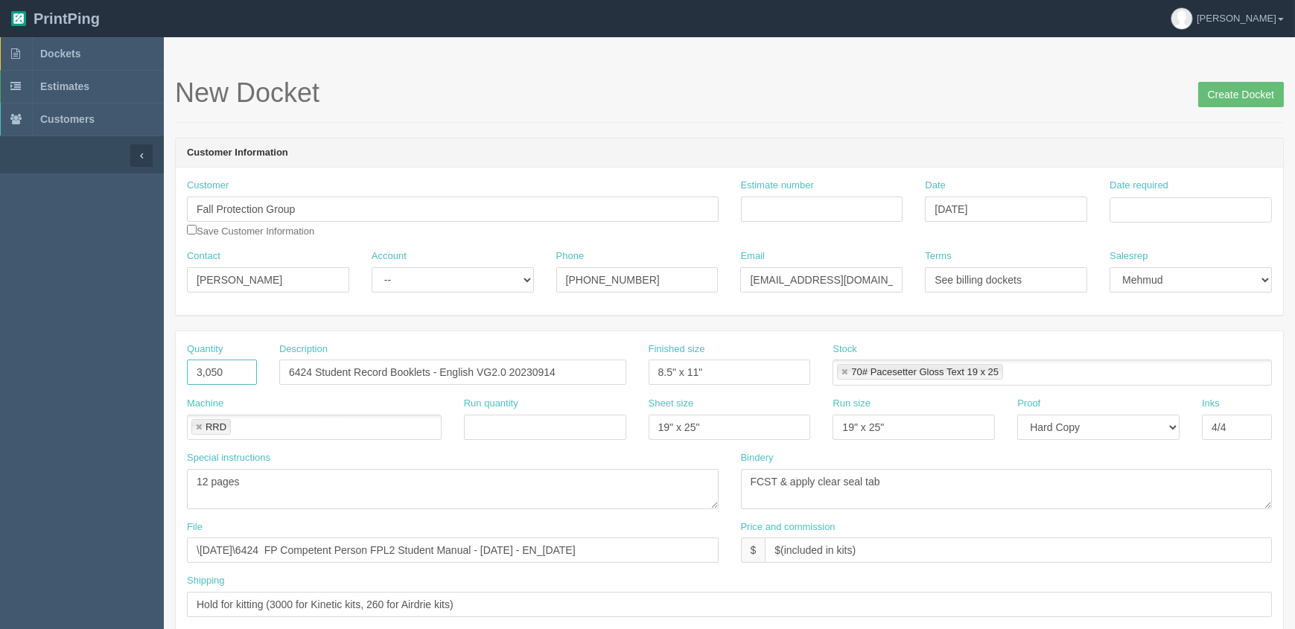
type input "3,050"
click at [454, 275] on select "-- Existing Client Allrush Client Rep Client" at bounding box center [453, 279] width 162 height 25
select select "Rep Client"
click at [372, 267] on select "-- Existing Client Allrush Client Rep Client" at bounding box center [453, 279] width 162 height 25
click at [816, 200] on input "Estimate number" at bounding box center [822, 209] width 162 height 25
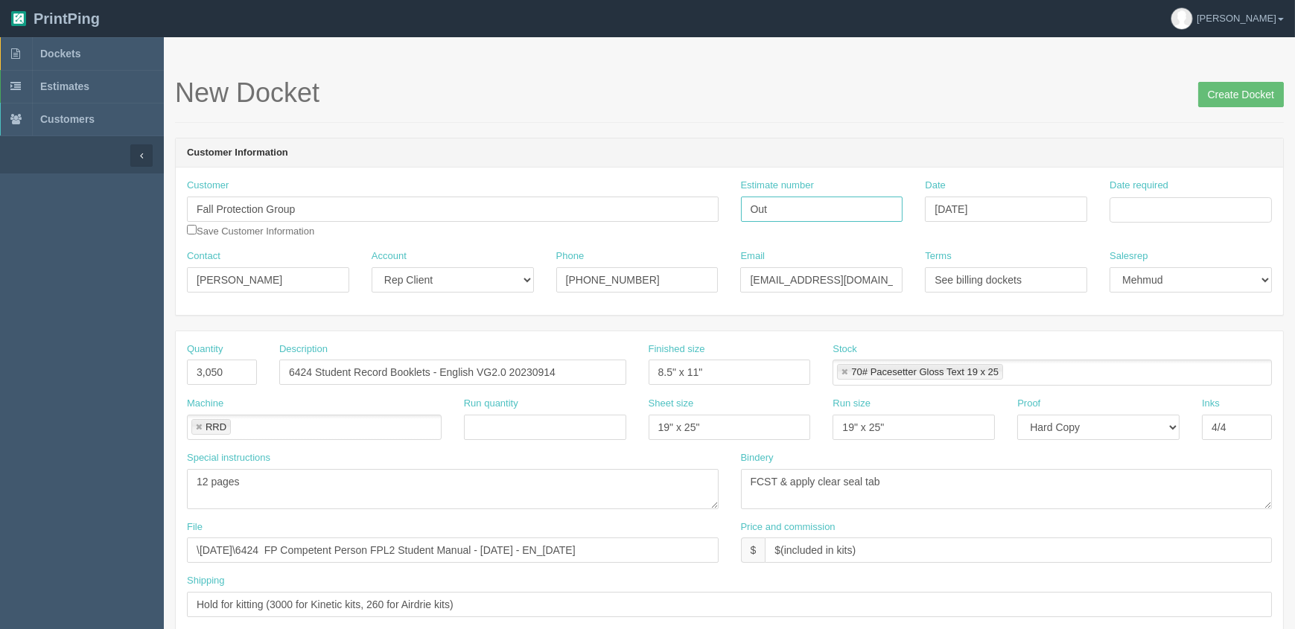
type input "Outsource - See quotesheet"
type input "[DATE]"
click at [1185, 347] on td "24" at bounding box center [1184, 353] width 22 height 22
type input "September 24, 2025"
click at [379, 144] on header "Customer Information" at bounding box center [729, 153] width 1107 height 30
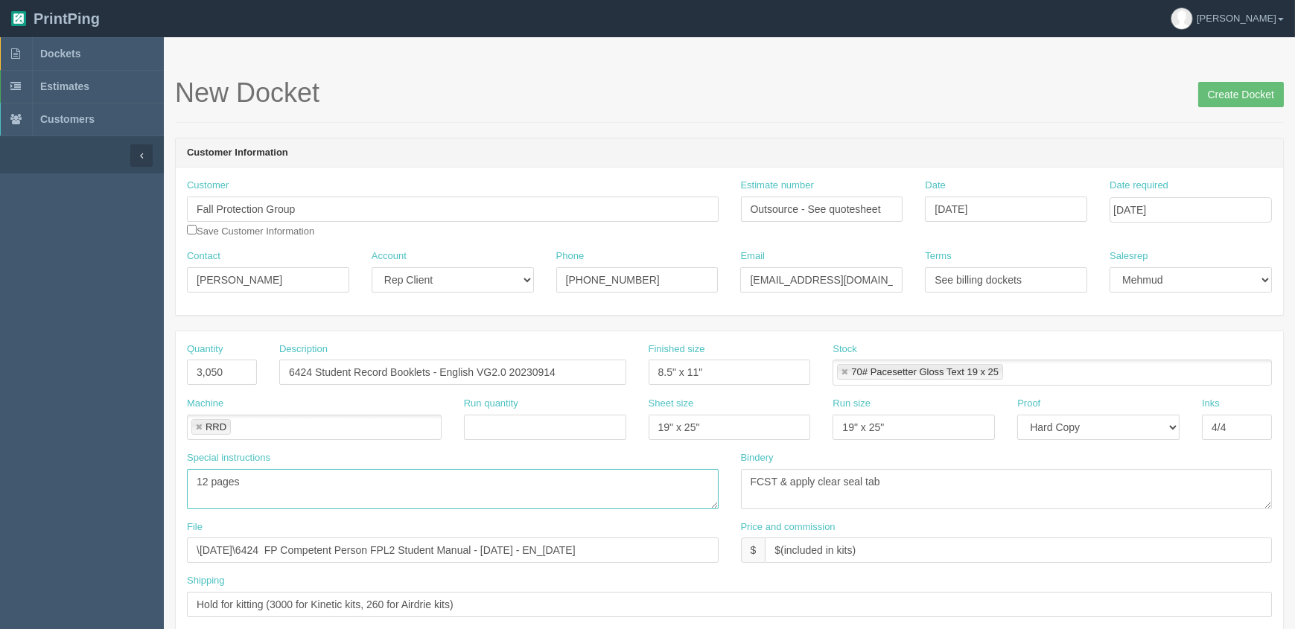
drag, startPoint x: 357, startPoint y: 479, endPoint x: 0, endPoint y: 480, distance: 357.4
type textarea "PO; - Quote# Q200170848, 12 pager self cover saddlestiched booklets, 4/4 on 70#…"
drag, startPoint x: 969, startPoint y: 468, endPoint x: 383, endPoint y: 437, distance: 586.8
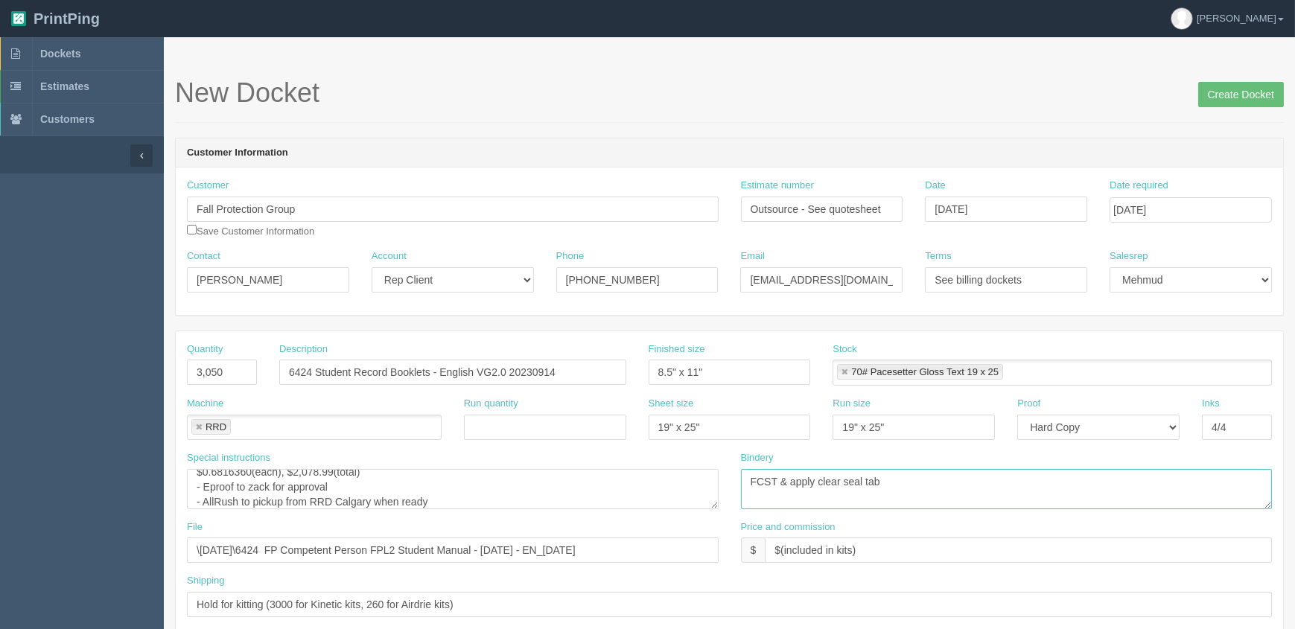
click at [383, 437] on div "Quantity 3,050 Description 6424 Student Record Booklets - English VG2.0 2023091…" at bounding box center [729, 485] width 1107 height 308
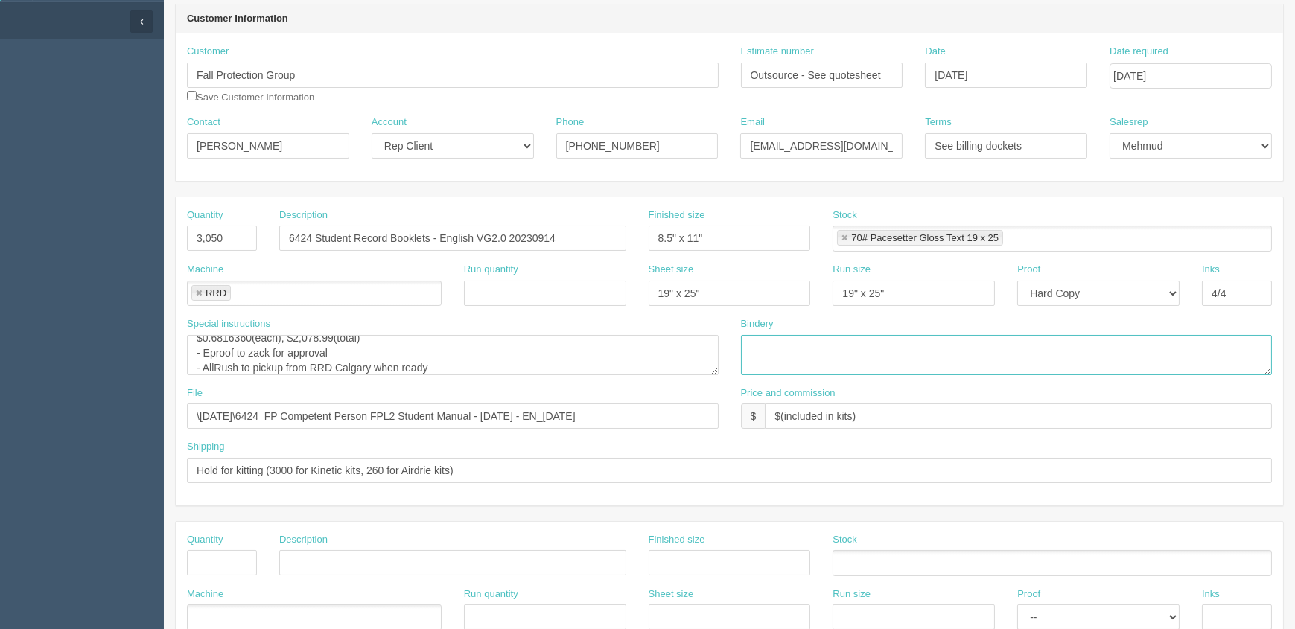
scroll to position [135, 0]
drag, startPoint x: 141, startPoint y: 401, endPoint x: 0, endPoint y: 400, distance: 140.7
click at [0, 400] on section "Dockets Estimates Customers" at bounding box center [647, 559] width 1295 height 1315
type input "Sent to Sid/Sheena"
click at [378, 469] on input "Hold for kitting (3000 for Kinetic kits, 260 for Airdrie kits)" at bounding box center [729, 469] width 1085 height 25
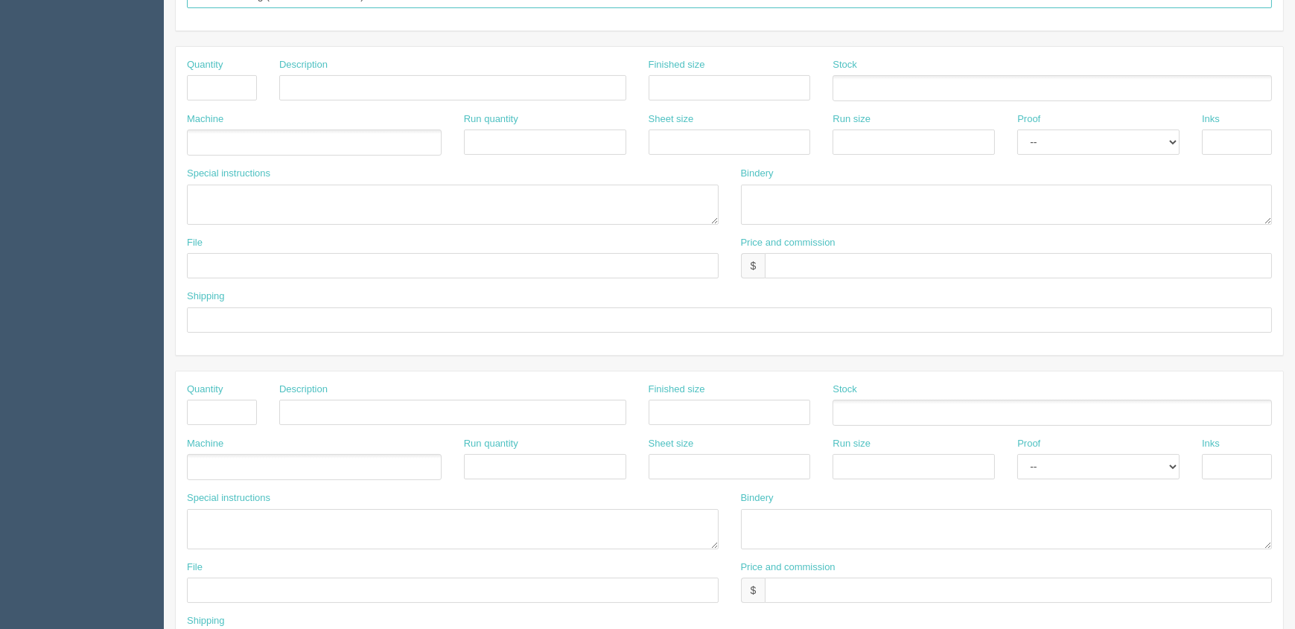
scroll to position [677, 0]
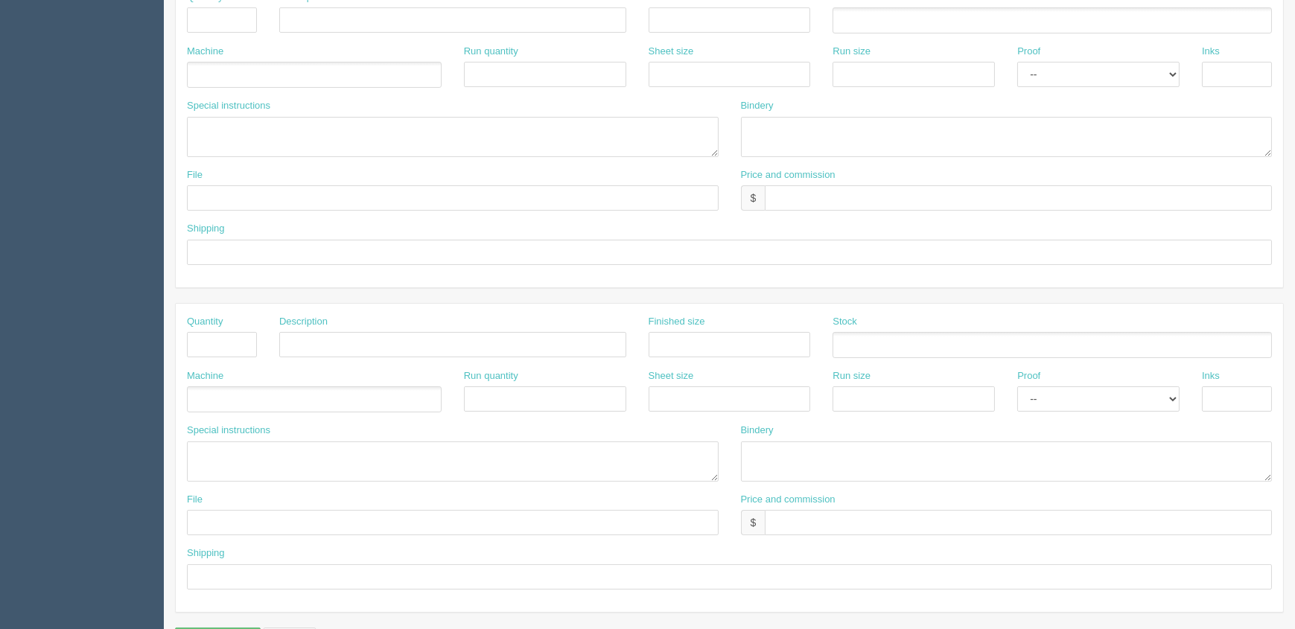
type input "Hold for kitting (3000 for Kinetic kits)"
click at [355, 144] on textarea at bounding box center [453, 137] width 532 height 40
paste textarea "2FP038786 – 2FP041785 for Kinetic (3000 kits = 150 boxes = 2 skids)"
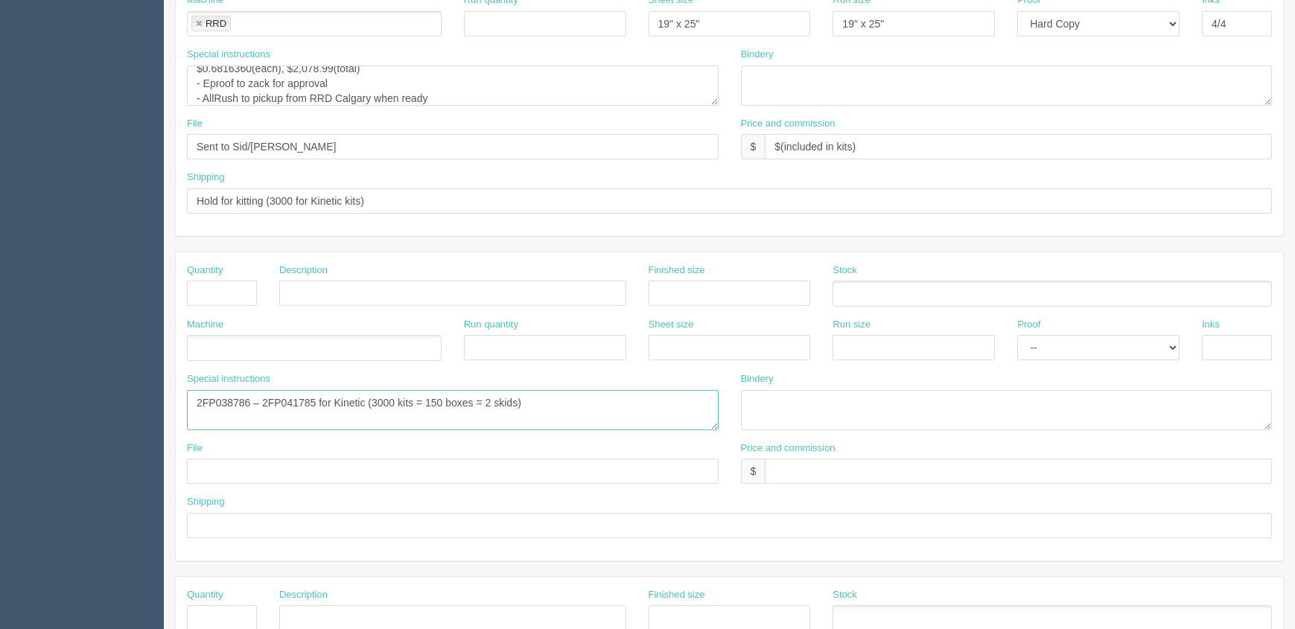
scroll to position [203, 0]
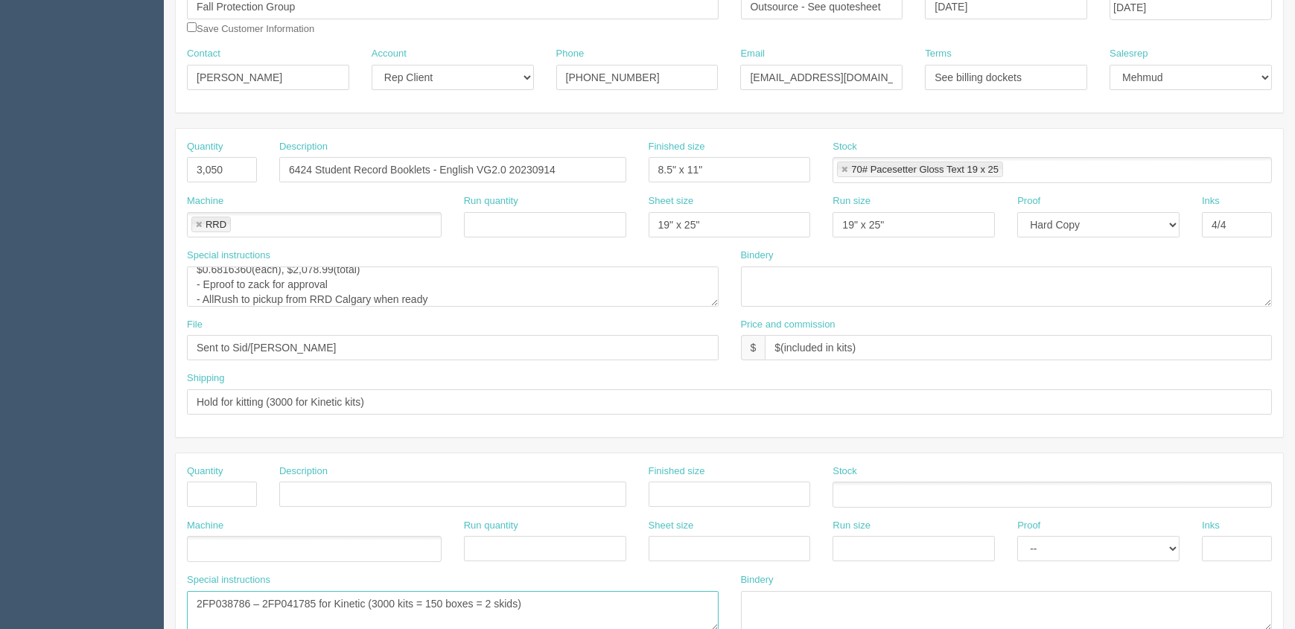
type textarea "2FP038786 – 2FP041785 for Kinetic (3000 kits = 150 boxes = 2 skids)"
click at [488, 282] on textarea "12 pages" at bounding box center [453, 287] width 532 height 40
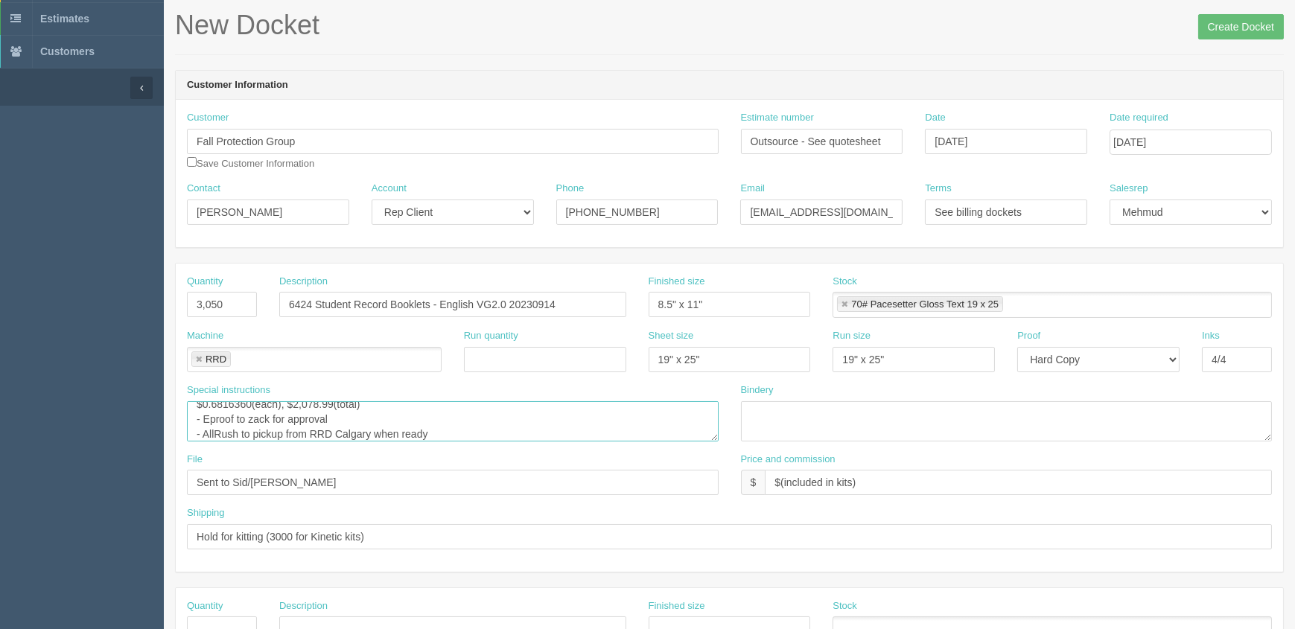
scroll to position [67, 0]
drag, startPoint x: 898, startPoint y: 359, endPoint x: 702, endPoint y: 343, distance: 196.4
click at [702, 343] on div "Machine RRD RRD Run quantity Sheet size 19" x 25" Run size 19" x 25" Proof -- E…" at bounding box center [729, 357] width 1107 height 54
drag, startPoint x: 718, startPoint y: 357, endPoint x: 839, endPoint y: 385, distance: 123.7
click at [587, 357] on div "Machine RRD RRD Run quantity Sheet size 19" x 25" Run size Proof -- Email Hard …" at bounding box center [729, 357] width 1107 height 54
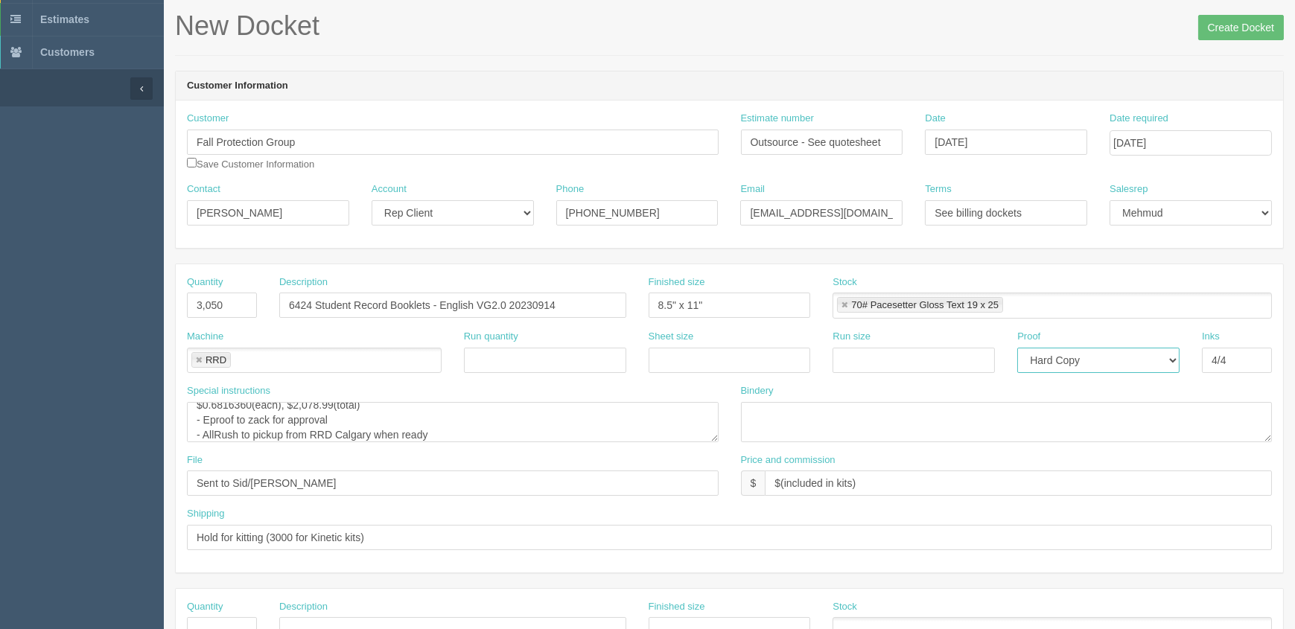
click at [1072, 358] on select "-- Email Hard Copy" at bounding box center [1098, 360] width 162 height 25
select select "Email"
click at [1017, 348] on select "-- Email Hard Copy" at bounding box center [1098, 360] width 162 height 25
drag, startPoint x: 1237, startPoint y: 356, endPoint x: 891, endPoint y: 360, distance: 346.2
click at [901, 356] on div "Machine RRD RRD Run quantity Sheet size Run size Proof -- Email Hard Copy Inks …" at bounding box center [729, 357] width 1107 height 54
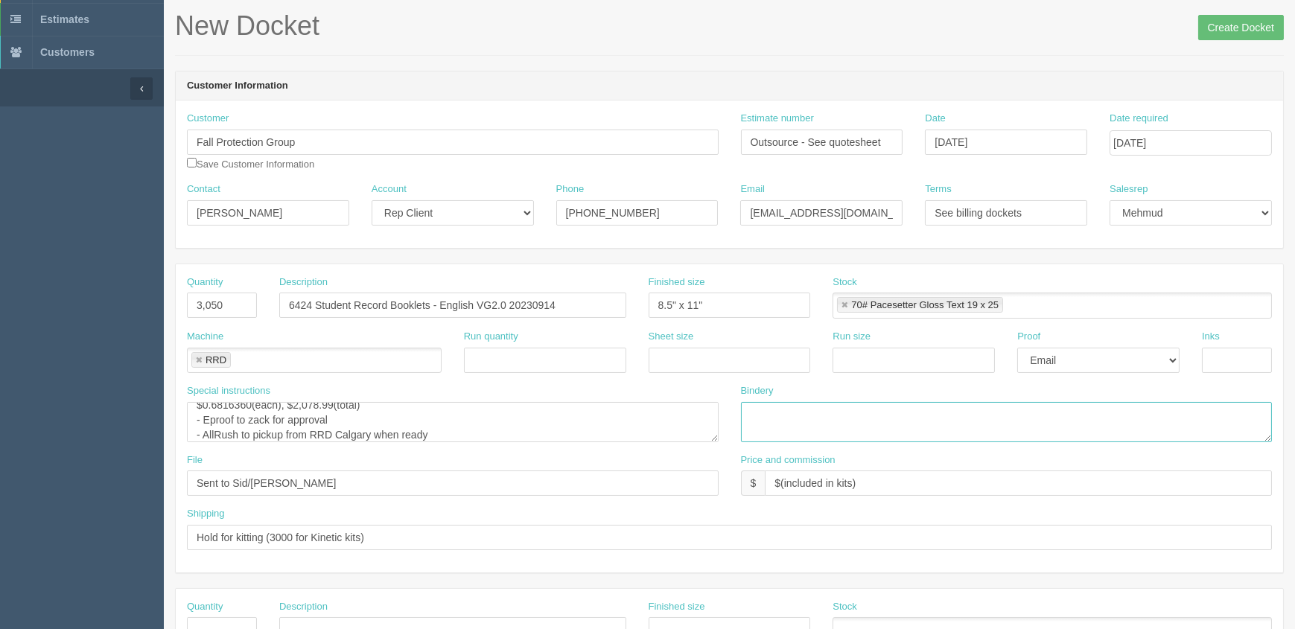
click at [846, 411] on textarea "FCST & apply clear seal tab" at bounding box center [1007, 422] width 532 height 40
click at [549, 432] on textarea "12 pages" at bounding box center [453, 422] width 532 height 40
click at [1214, 25] on input "Create Docket" at bounding box center [1241, 27] width 86 height 25
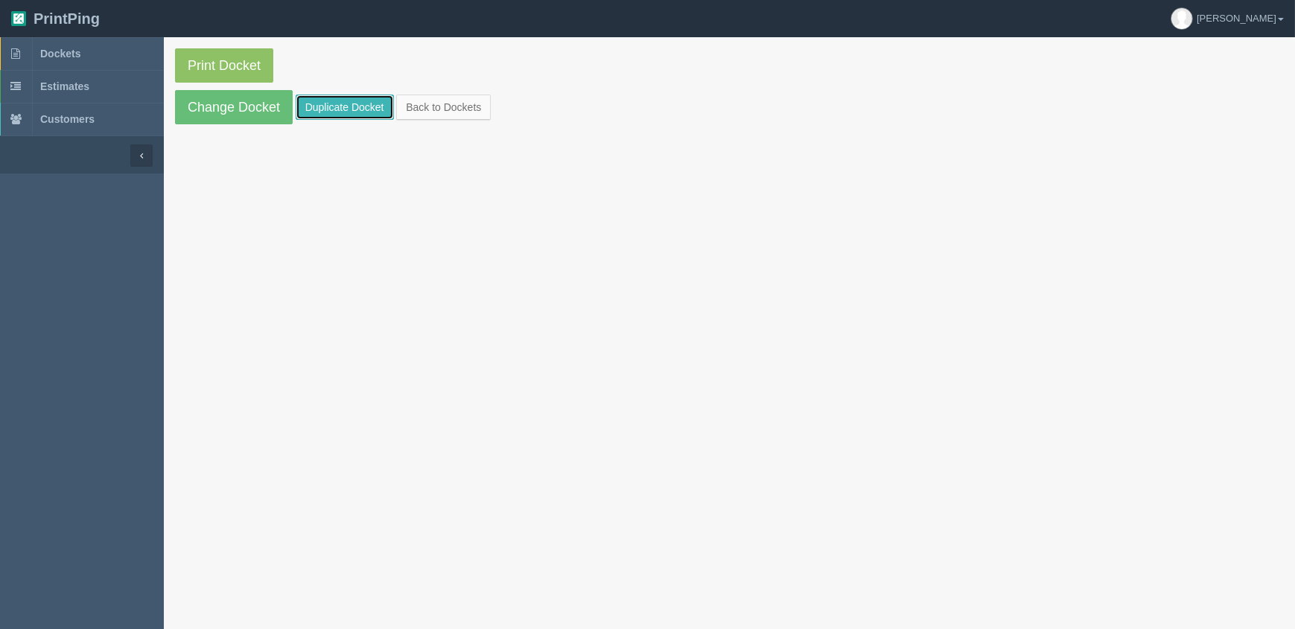
click at [362, 110] on link "Duplicate Docket" at bounding box center [345, 107] width 98 height 25
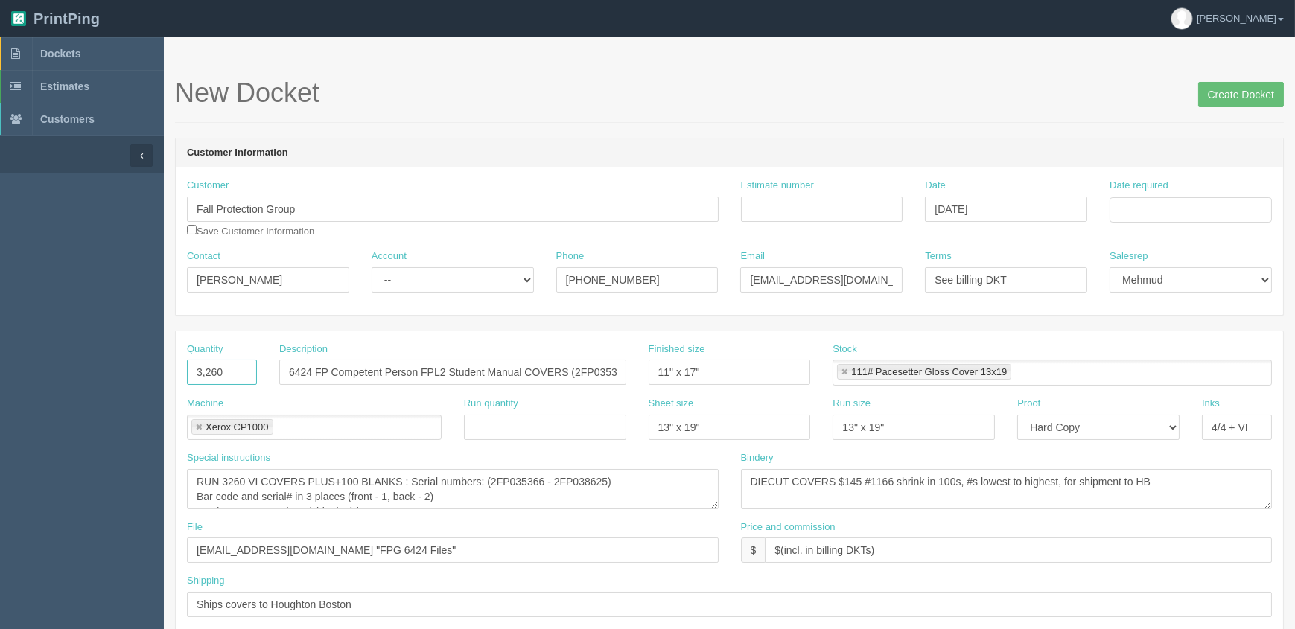
click at [235, 371] on input "3,260" at bounding box center [222, 372] width 70 height 25
type input "3,000"
click at [223, 476] on textarea "RUN 3260 VI COVERS PLUS+100 BLANKS : Serial numbers: (2FP035366 - 2FP038625) Ba…" at bounding box center [453, 489] width 532 height 40
drag, startPoint x: 485, startPoint y: 478, endPoint x: 692, endPoint y: 601, distance: 240.7
click at [485, 478] on textarea "RUN 3260 VI COVERS PLUS+100 BLANKS : Serial numbers: (2FP035366 - 2FP038625) Ba…" at bounding box center [453, 489] width 532 height 40
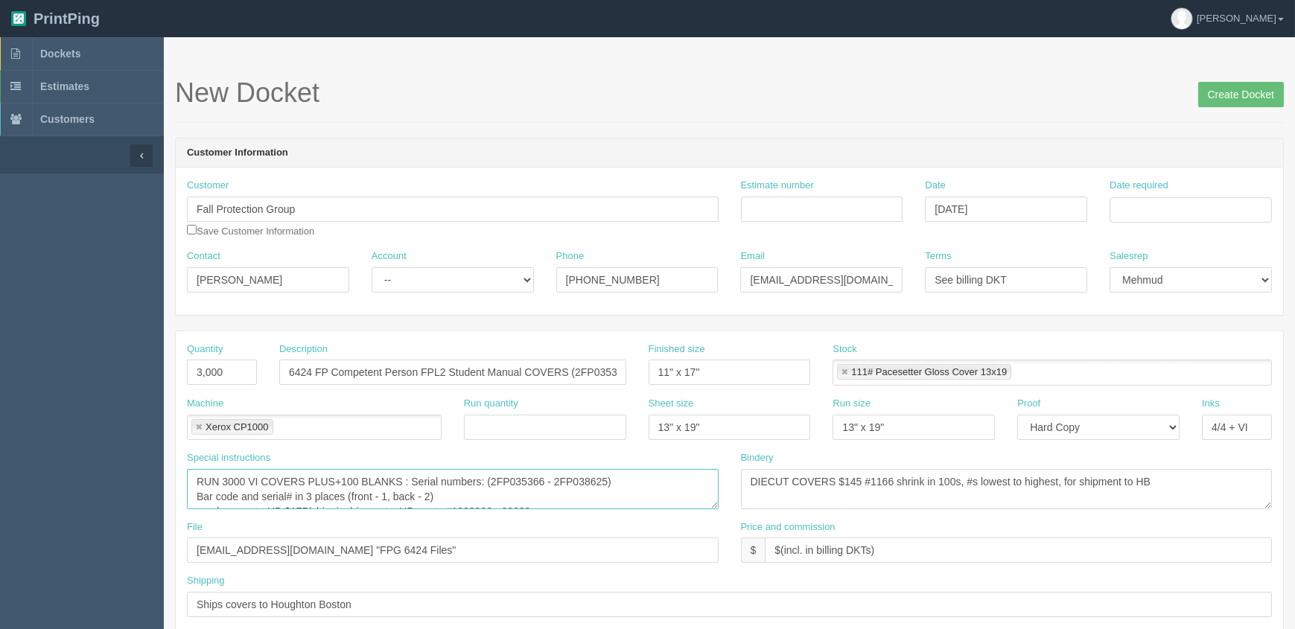
paste textarea "8786 – 2FP04178"
type textarea "RUN 3000 VI COVERS PLUS+100 BLANKS : Serial numbers: (2FP038786 – 2FP041785) Ba…"
click at [572, 372] on input "6424 FP Competent Person FPL2 Student Manual COVERS (2FP035366 - 2FP038625) - V…" at bounding box center [452, 372] width 347 height 25
paste input "8786 – 2FP04178"
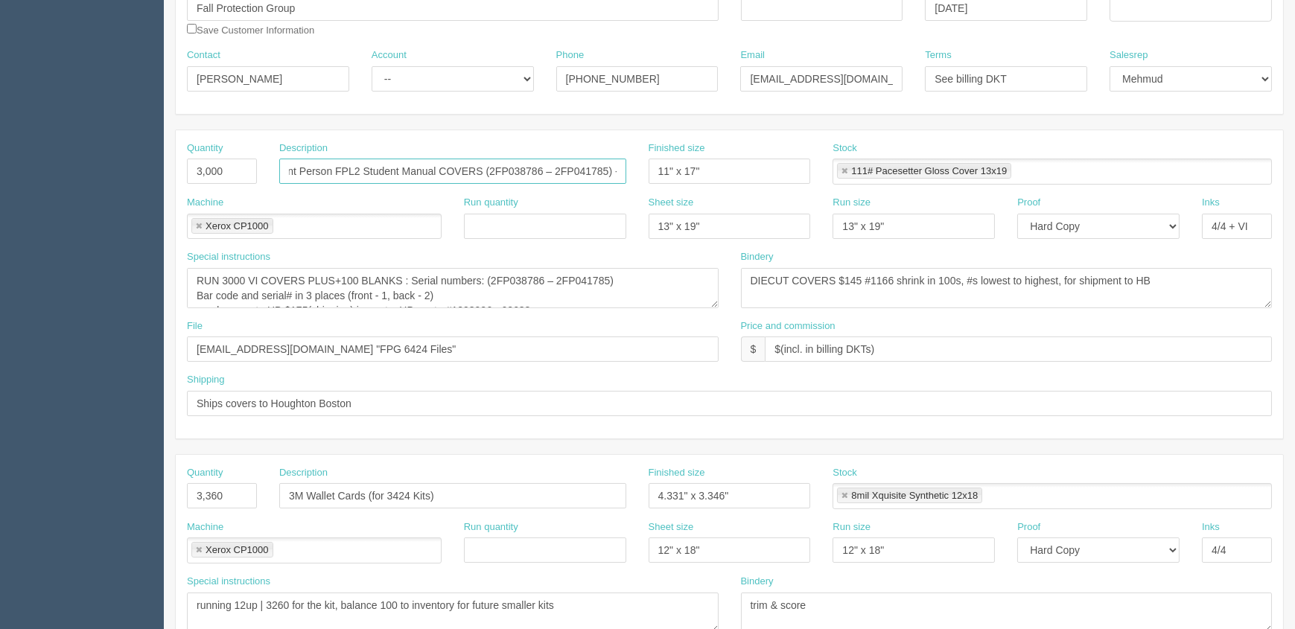
scroll to position [203, 0]
type input "6424 FP Competent Person FPL2 Student Manual COVERS (2FP038786 – 2FP041785) - V…"
drag, startPoint x: 439, startPoint y: 345, endPoint x: 0, endPoint y: 338, distance: 439.3
click at [0, 338] on section "Dockets Estimates Customers" at bounding box center [647, 492] width 1295 height 1315
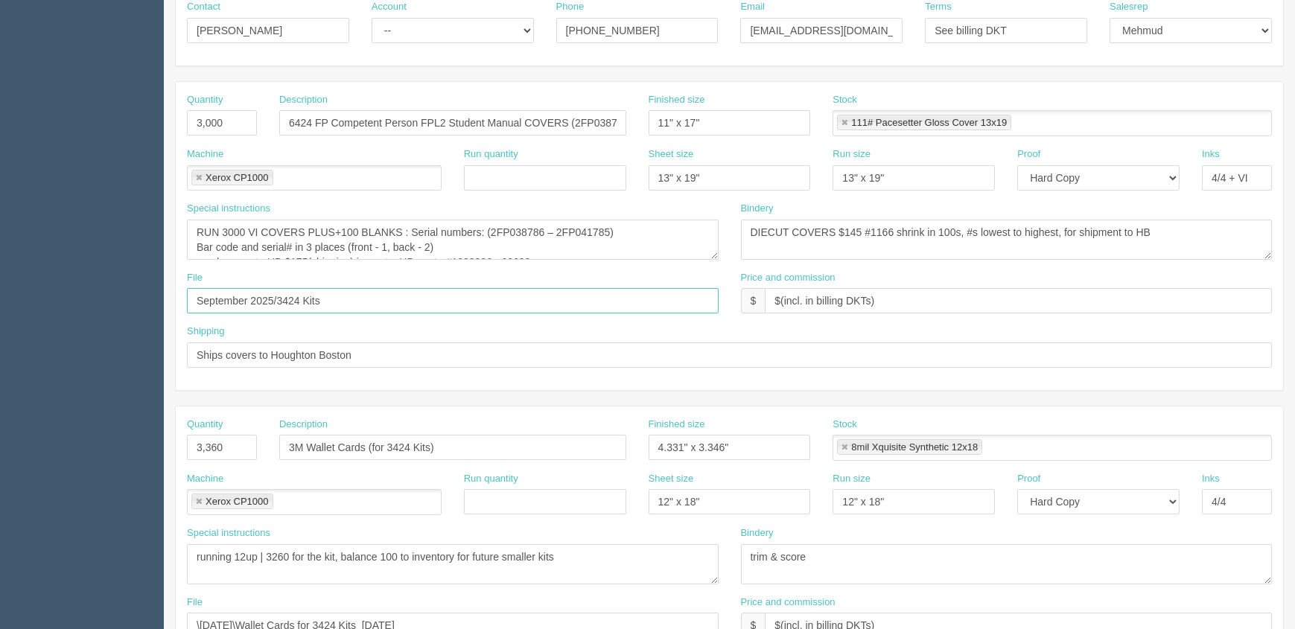
scroll to position [338, 0]
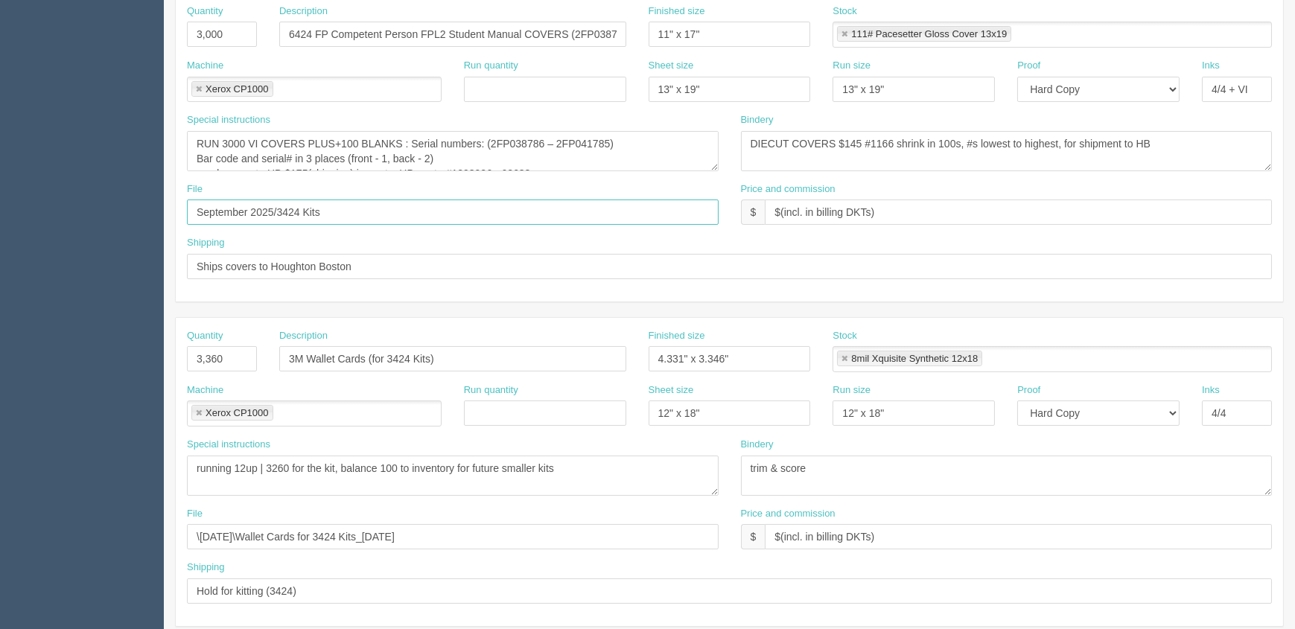
type input "September 2025/3424 Kits"
drag, startPoint x: 217, startPoint y: 355, endPoint x: 99, endPoint y: 371, distance: 118.7
click at [99, 371] on section "Dockets Estimates Customers" at bounding box center [647, 356] width 1295 height 1315
type input "3,000"
click at [259, 482] on textarea "running 12up | 3260 for the kit, balance 100 to inventory for future smaller ki…" at bounding box center [453, 476] width 532 height 40
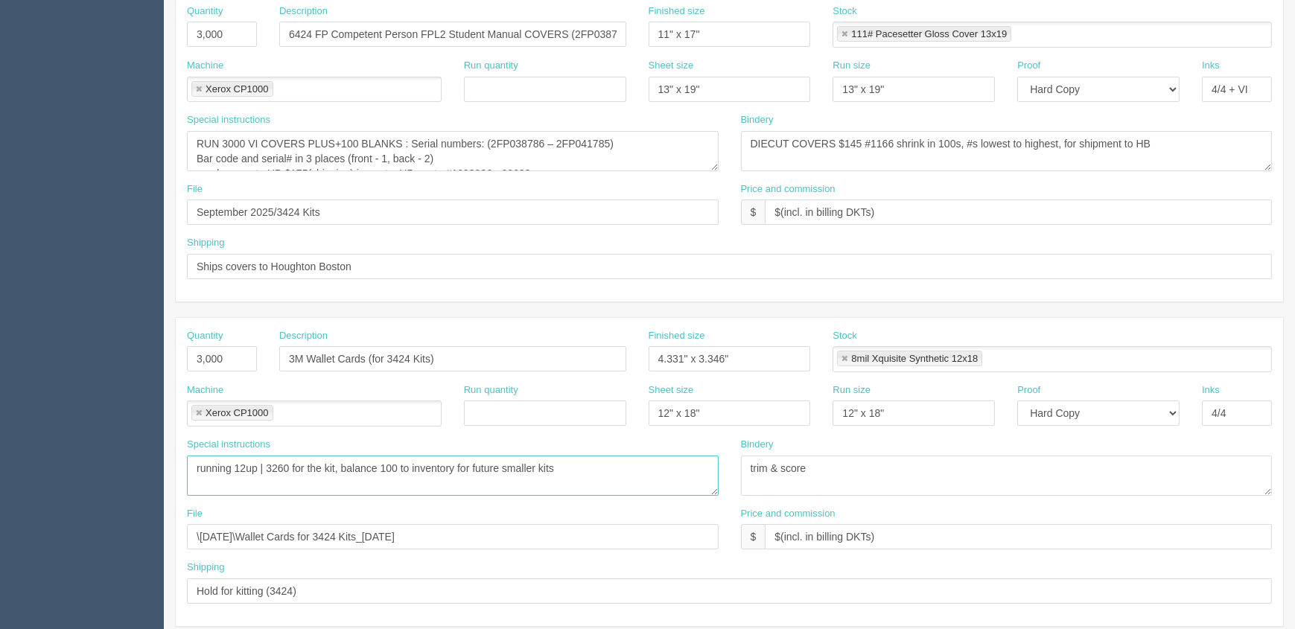
click at [272, 462] on textarea "running 12up | 3260 for the kit, balance 100 to inventory for future smaller ki…" at bounding box center [453, 476] width 532 height 40
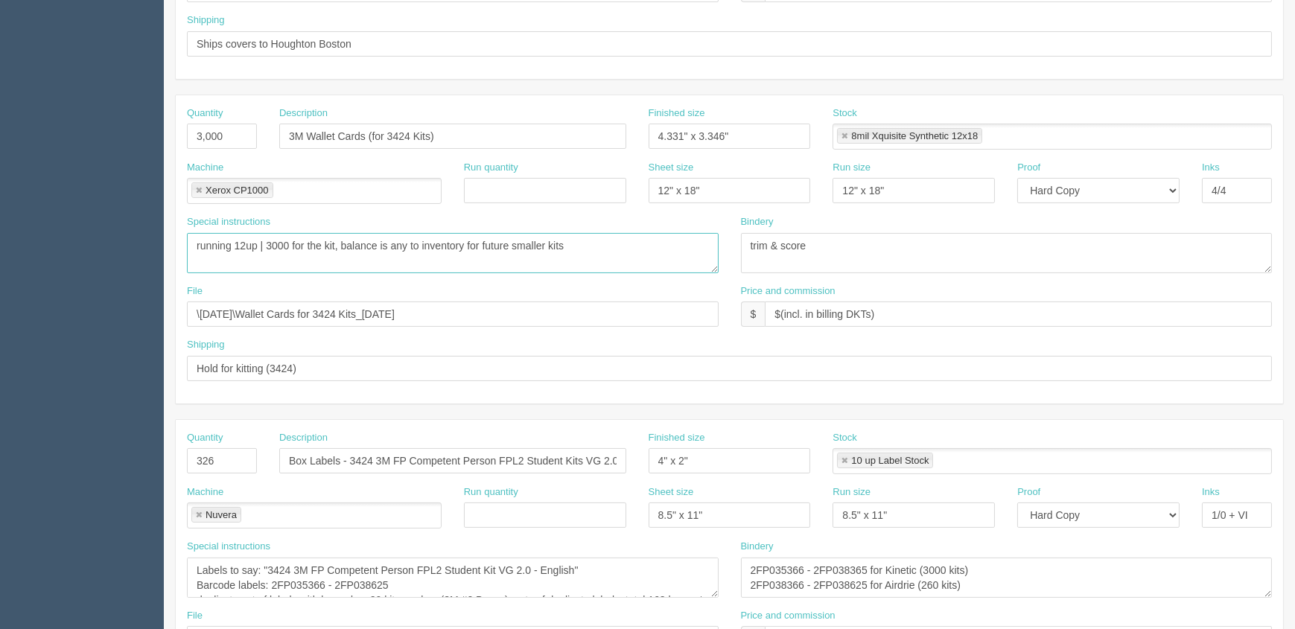
scroll to position [609, 0]
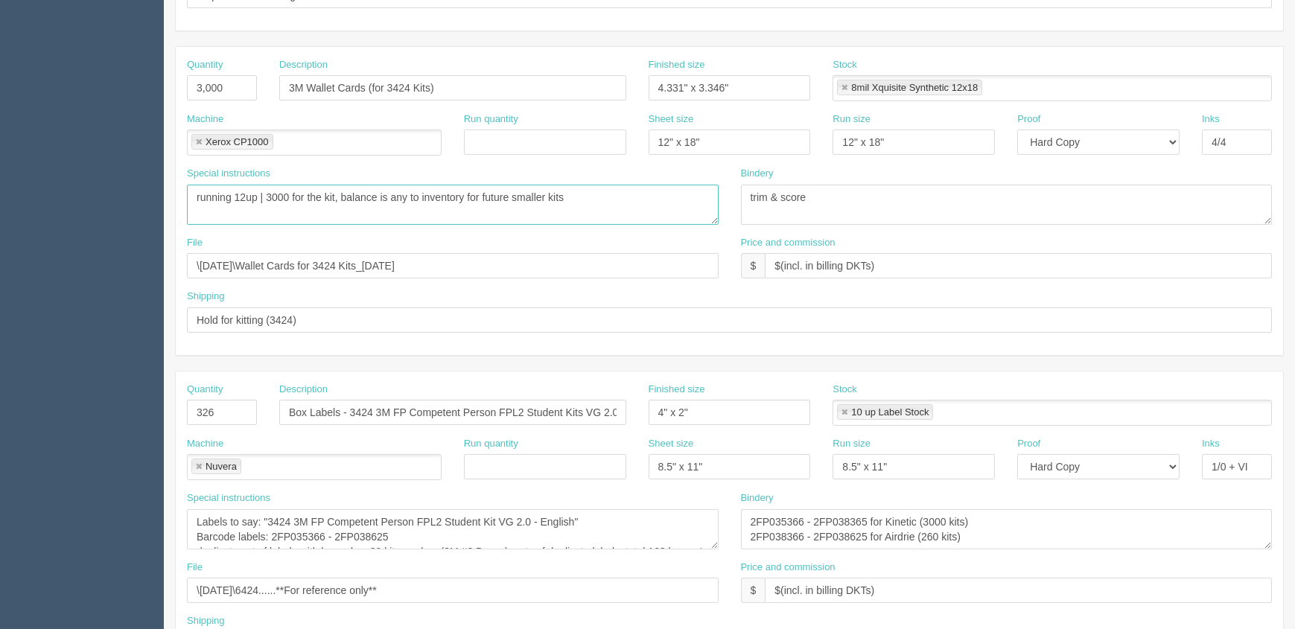
type textarea "running 12up | 3000 for the kit, balance is any to inventory for future smaller…"
drag, startPoint x: 232, startPoint y: 410, endPoint x: 72, endPoint y: 399, distance: 159.7
click at [72, 399] on section "Dockets Estimates Customers" at bounding box center [647, 85] width 1295 height 1315
type input "300"
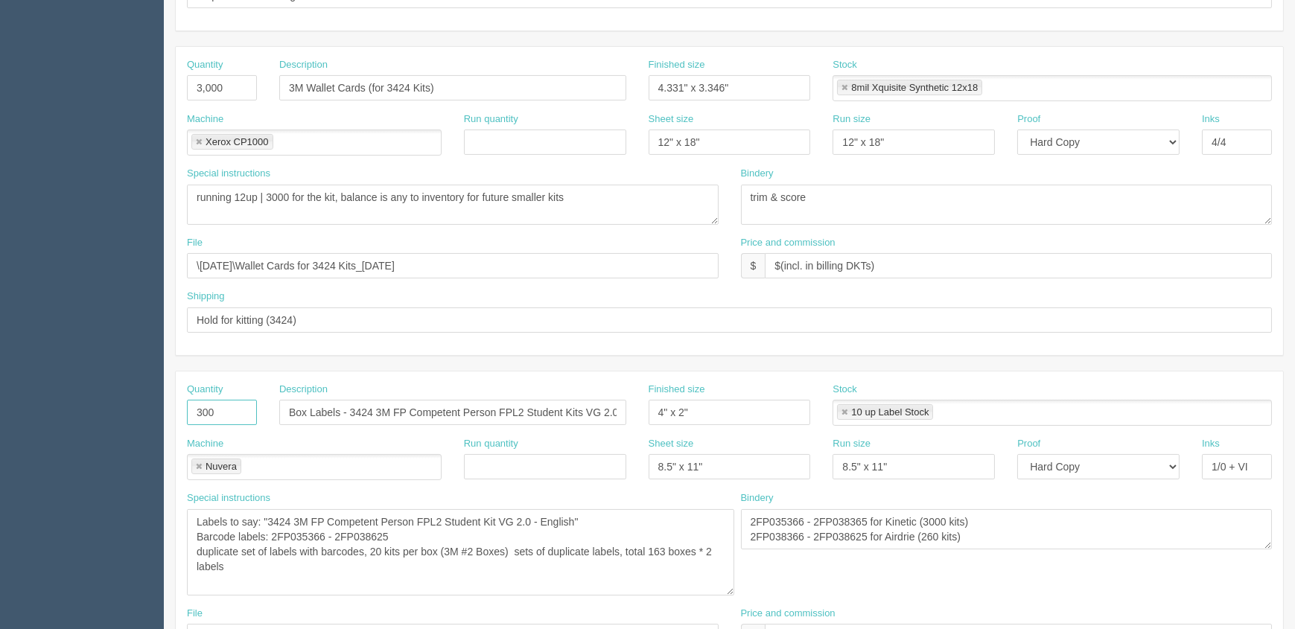
drag, startPoint x: 715, startPoint y: 543, endPoint x: 732, endPoint y: 589, distance: 49.0
click at [732, 589] on textarea "Labels to say: "3424 3M FP Competent Person FPL2 Student Kit VG 2.0 - English" …" at bounding box center [460, 552] width 547 height 86
click at [453, 528] on textarea "Labels to say: "3424 3M FP Competent Person FPL2 Student Kit VG 2.0 - English" …" at bounding box center [460, 552] width 547 height 86
paste textarea "8786 – 2FP04178"
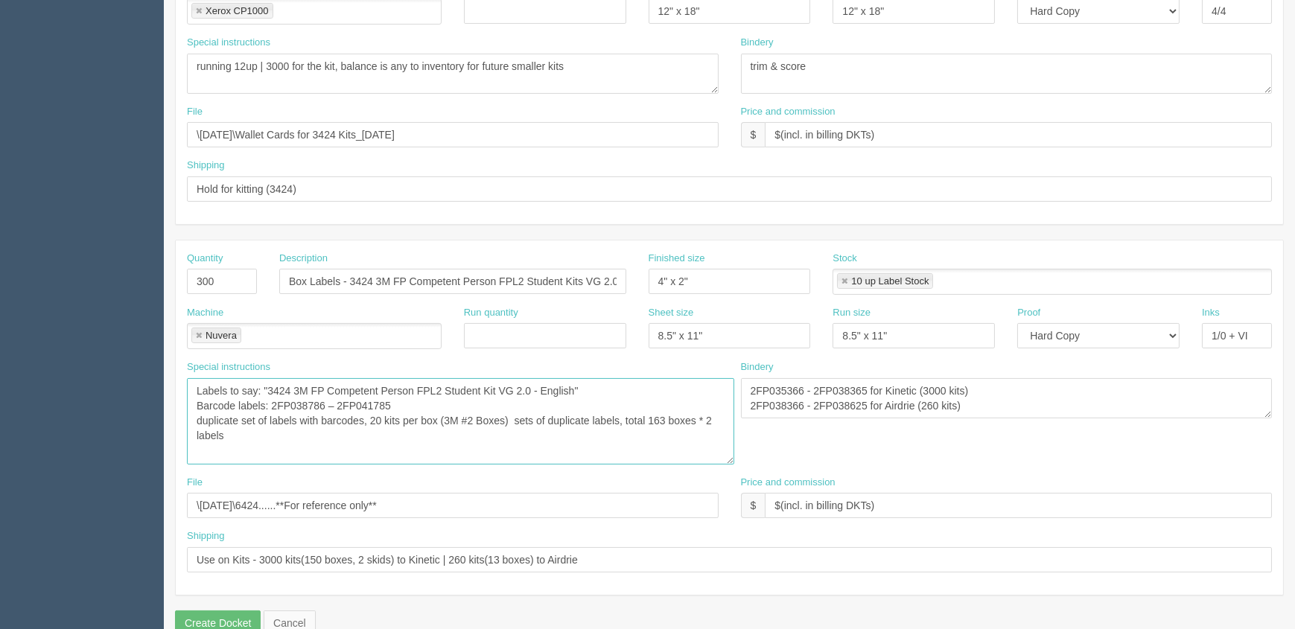
scroll to position [767, 0]
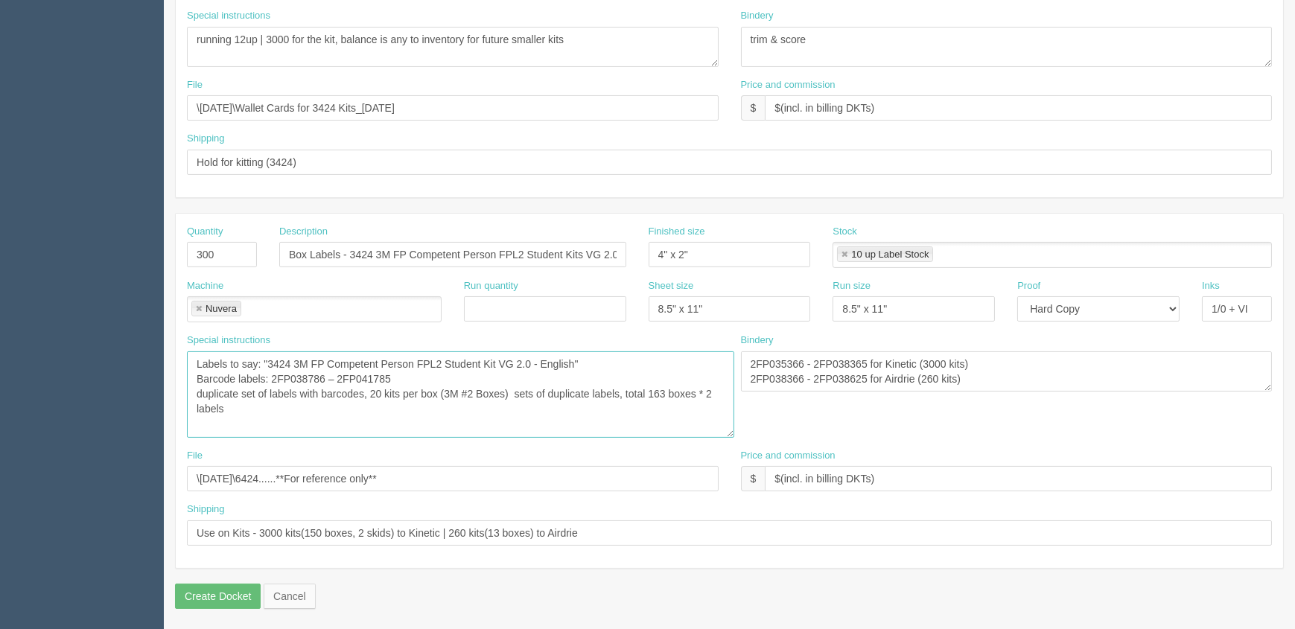
click at [364, 406] on textarea "Labels to say: "3424 3M FP Competent Person FPL2 Student Kit VG 2.0 - English" …" at bounding box center [460, 394] width 547 height 86
type textarea "Labels to say: "3424 3M FP Competent Person FPL2 Student Kit VG 2.0 - English" …"
drag, startPoint x: 993, startPoint y: 379, endPoint x: 620, endPoint y: 338, distance: 375.2
click at [620, 338] on div "Special instructions Labels to say: "3424 3M FP Competent Person FPL2 Student K…" at bounding box center [729, 391] width 1107 height 115
type textarea "all 3k kits for Mimeo"
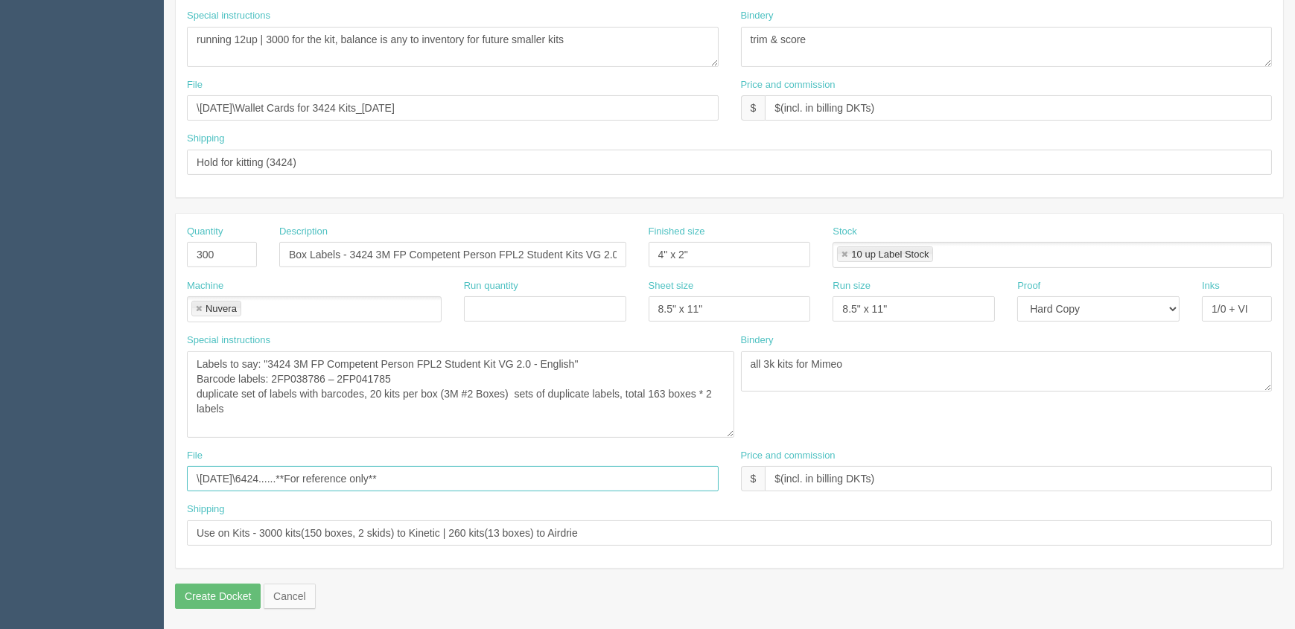
click at [476, 472] on input "\[DATE]\6424......**For reference only**" at bounding box center [453, 478] width 532 height 25
drag, startPoint x: 966, startPoint y: 546, endPoint x: 1248, endPoint y: 542, distance: 281.5
click at [1248, 542] on input "Use on Kits - 3000 kits(150 boxes, 2 skids) to Kinetic | 260 kits(13 boxes) to …" at bounding box center [729, 532] width 1085 height 25
type input "Use on Kits - 3000 kits(150 boxes, 2 skids) to Kinetic"
click at [972, 370] on textarea "2FP035366 - 2FP038365 for Kinetic (3000 kits) 2FP038366 - 2FP038625 for Airdrie…" at bounding box center [1007, 371] width 532 height 40
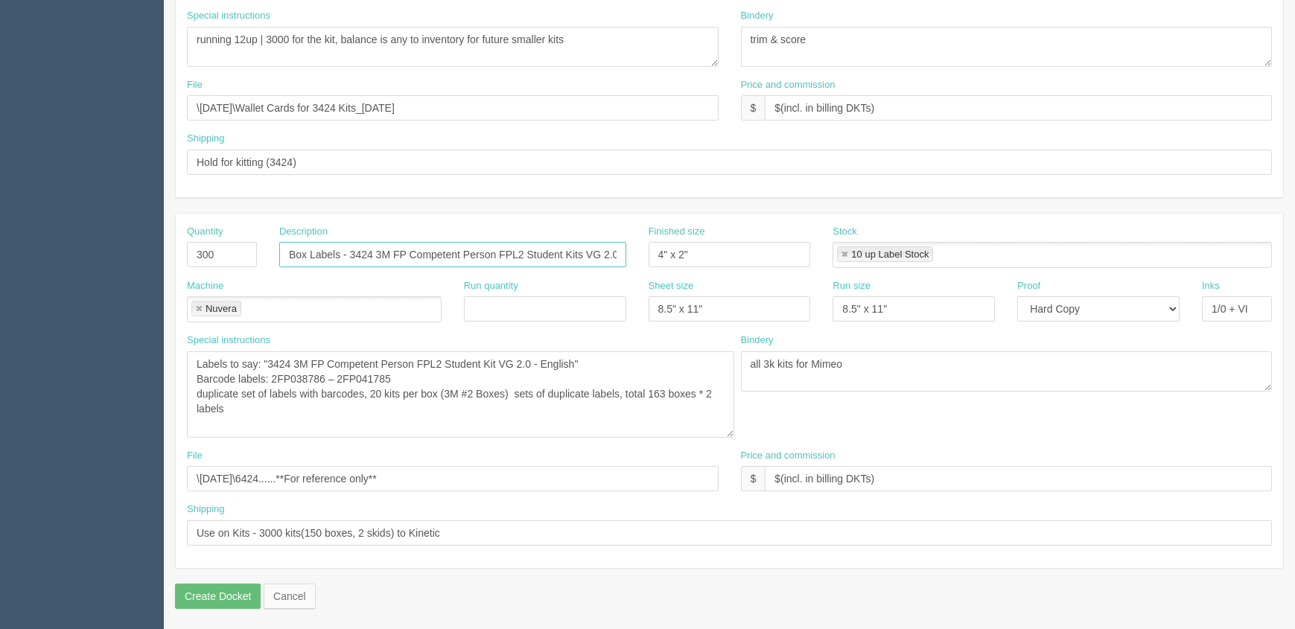
click at [415, 258] on input "Box Labels - 3424 3M FP Competent Person FPL2 Student Kits VG 2.0 - English" at bounding box center [452, 254] width 347 height 25
click at [678, 390] on textarea "Labels to say: "3424 3M FP Competent Person FPL2 Student Kit VG 2.0 - English" …" at bounding box center [460, 394] width 547 height 86
click at [322, 405] on textarea "Labels to say: "3424 3M FP Competent Person FPL2 Student Kit VG 2.0 - English" …" at bounding box center [460, 394] width 547 height 86
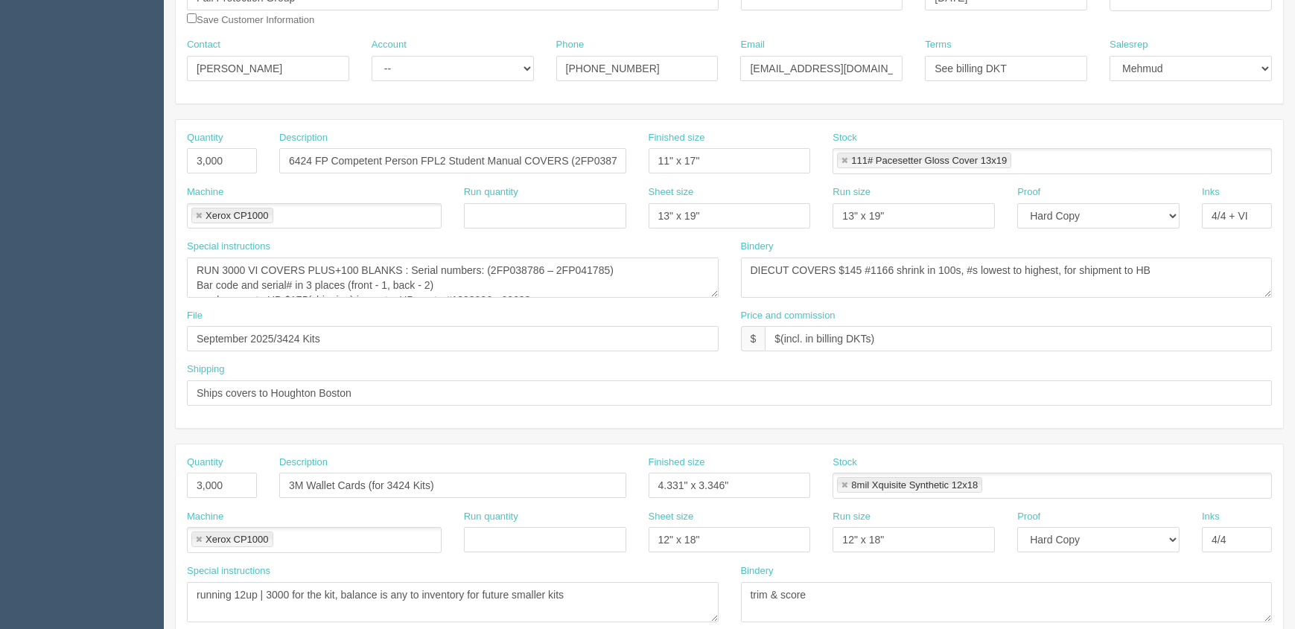
scroll to position [157, 0]
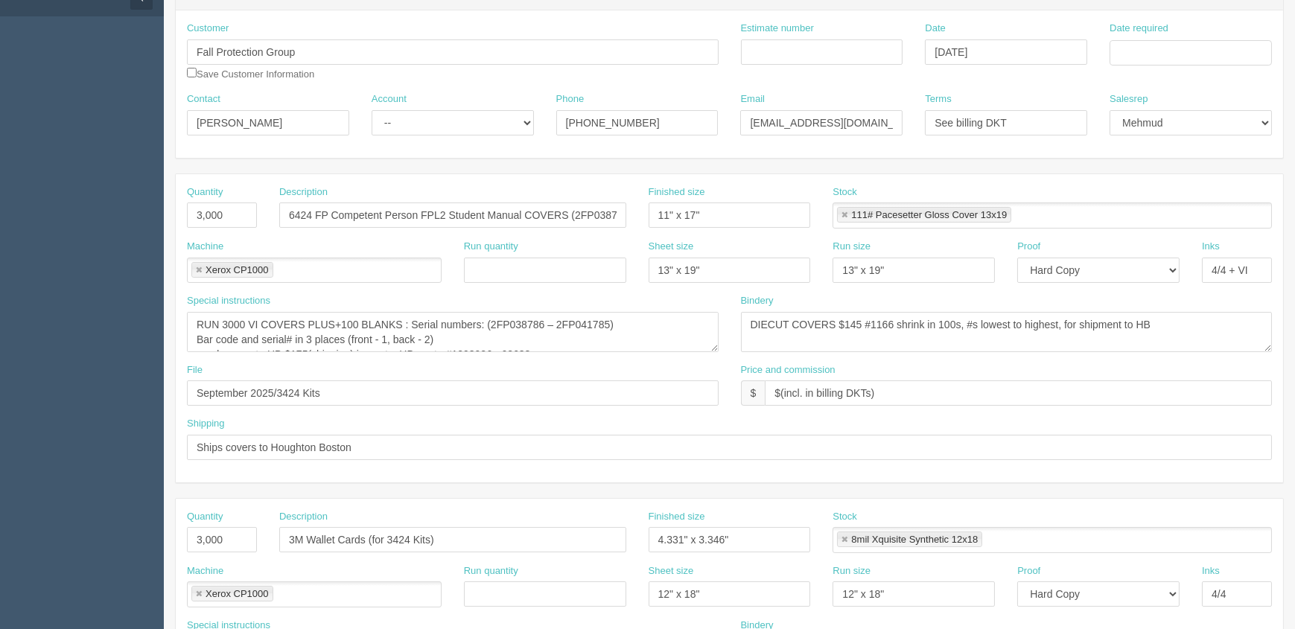
type textarea "Labels to say: "3424 3M FP Competent Person FPL2 Student Kit VG 2.0 - English" …"
click at [803, 52] on input "Estimate number" at bounding box center [822, 51] width 162 height 25
type input "092382 / 092384 / 092380"
click at [1133, 61] on input "Date required" at bounding box center [1190, 52] width 162 height 25
click at [1156, 172] on td "16" at bounding box center [1164, 174] width 19 height 22
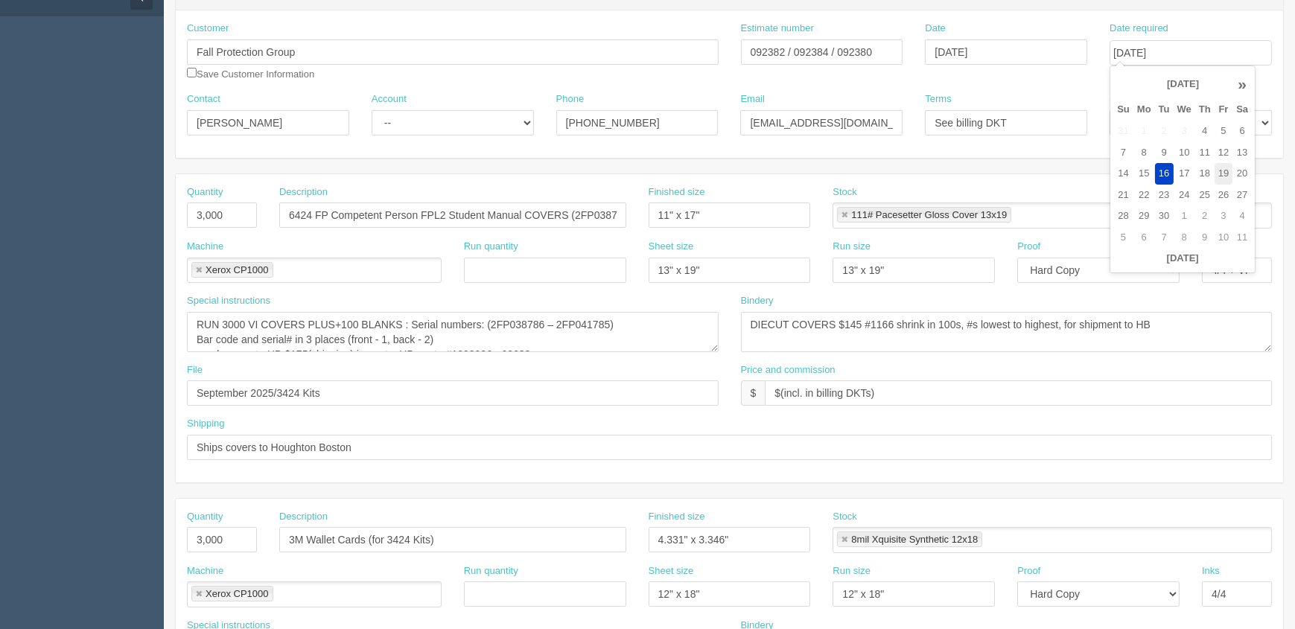
click at [1221, 172] on td "19" at bounding box center [1223, 174] width 18 height 22
type input "[DATE]"
click at [999, 54] on input "[DATE]" at bounding box center [1006, 51] width 162 height 25
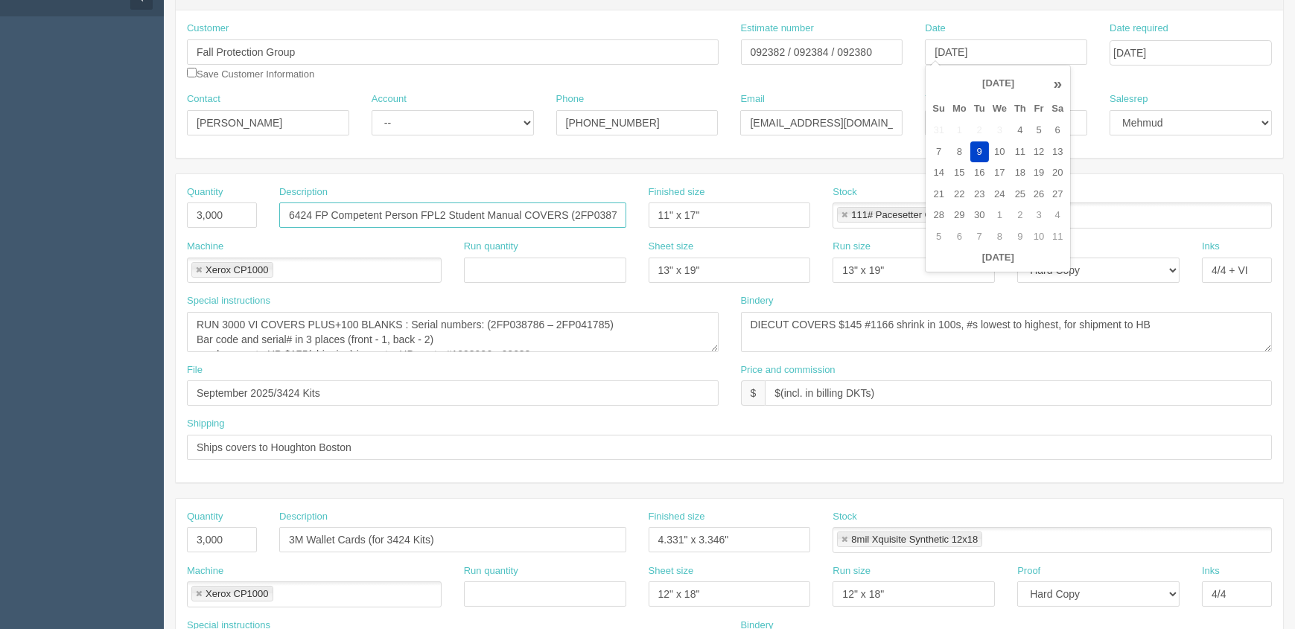
type input "September 9, 2025"
click at [360, 216] on input "6424 FP Competent Person FPL2 Student Manual COVERS (2FP038786 – 2FP041785) - V…" at bounding box center [452, 215] width 347 height 25
drag, startPoint x: 408, startPoint y: 123, endPoint x: 408, endPoint y: 133, distance: 10.4
click at [408, 123] on select "-- Existing Client Allrush Client Rep Client" at bounding box center [453, 122] width 162 height 25
select select "Rep Client"
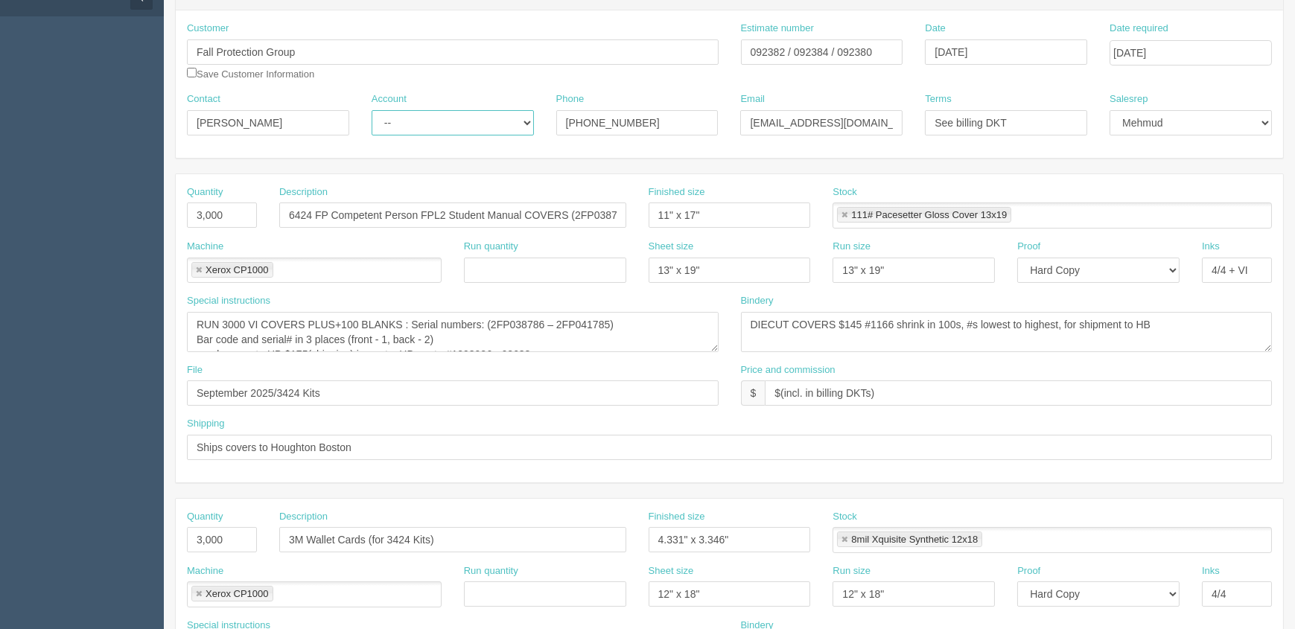
click at [372, 110] on select "-- Existing Client Allrush Client Rep Client" at bounding box center [453, 122] width 162 height 25
click at [490, 322] on textarea "RUN 3260 VI COVERS PLUS+100 BLANKS : Serial numbers: (2FP035366 - 2FP038625) Ba…" at bounding box center [453, 332] width 532 height 40
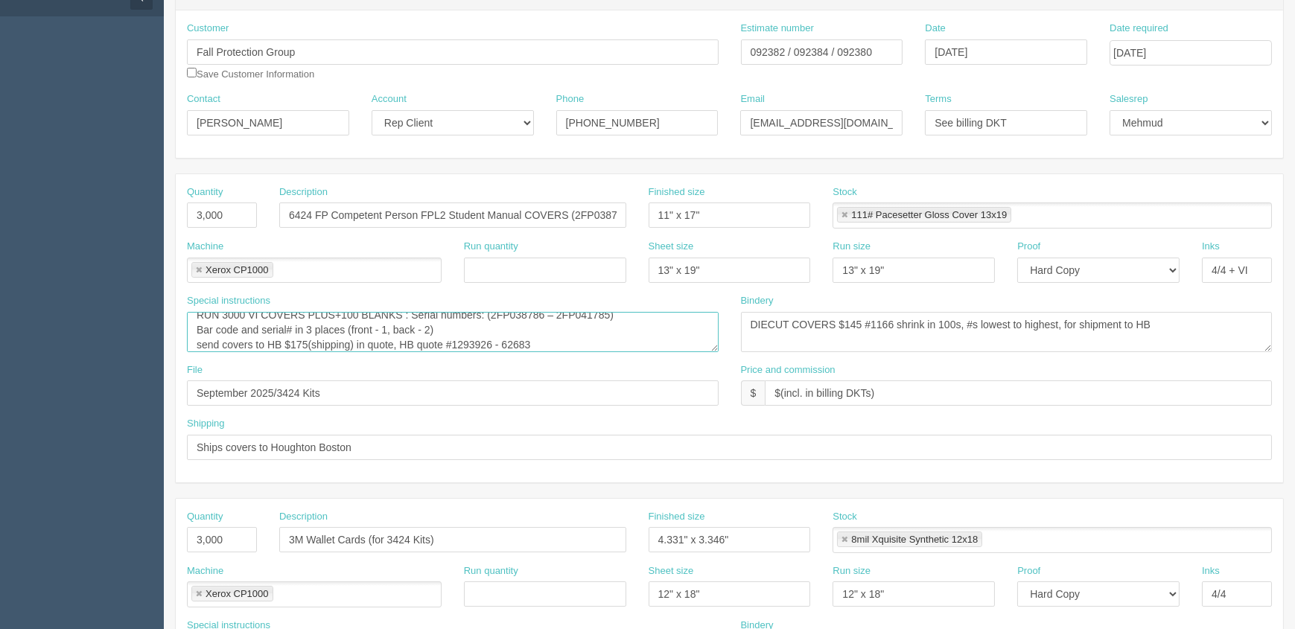
scroll to position [15, 0]
click at [608, 343] on textarea "RUN 3260 VI COVERS PLUS+100 BLANKS : Serial numbers: (2FP035366 - 2FP038625) Ba…" at bounding box center [453, 332] width 532 height 40
drag, startPoint x: 465, startPoint y: 340, endPoint x: 771, endPoint y: 327, distance: 306.3
click at [771, 327] on div "Special instructions RUN 3260 VI COVERS PLUS+100 BLANKS : Serial numbers: (2FP0…" at bounding box center [729, 328] width 1107 height 69
click at [551, 329] on textarea "RUN 3260 VI COVERS PLUS+100 BLANKS : Serial numbers: (2FP035366 - 2FP038625) Ba…" at bounding box center [453, 332] width 532 height 40
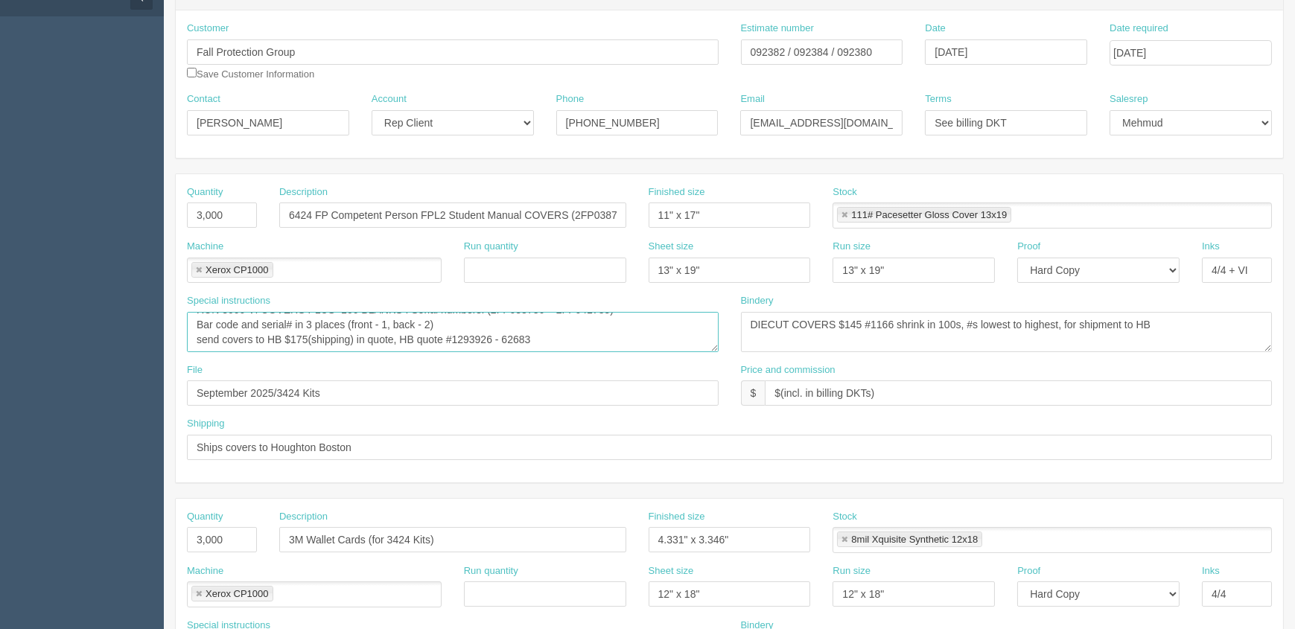
drag, startPoint x: 465, startPoint y: 334, endPoint x: 755, endPoint y: 354, distance: 290.3
click at [752, 354] on div "Special instructions RUN 3260 VI COVERS PLUS+100 BLANKS : Serial numbers: (2FP0…" at bounding box center [729, 328] width 1107 height 69
type textarea "RUN 3000 VI COVERS PLUS+100 BLANKS : Serial numbers: (2FP038786 – 2FP041785) Ba…"
click at [777, 50] on input "092382 / 092384 / 092380" at bounding box center [822, 51] width 162 height 25
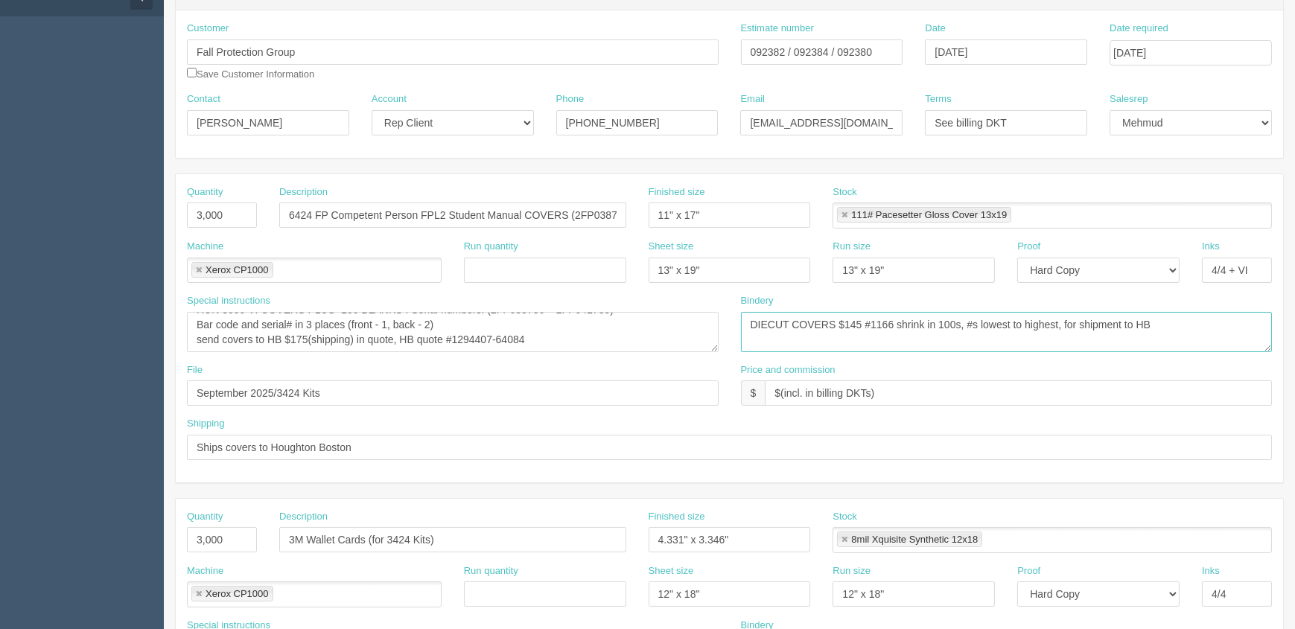
click at [882, 313] on textarea "DIECUT COVERS $145 #1166 shrink in 100s, #s lowest to highest, for shipment to …" at bounding box center [1007, 332] width 532 height 40
click at [842, 322] on textarea "DIECUT COVERS $145 #1166 shrink in 100s, #s lowest to highest, for shipment to …" at bounding box center [1007, 332] width 532 height 40
type textarea "DIECUT COVERS $137 #1166 shrink in 100s, #s lowest to highest, for shipment to …"
click at [337, 212] on input "6424 FP Competent Person FPL2 Student Manual COVERS (2FP038786 – 2FP041785) - V…" at bounding box center [452, 215] width 347 height 25
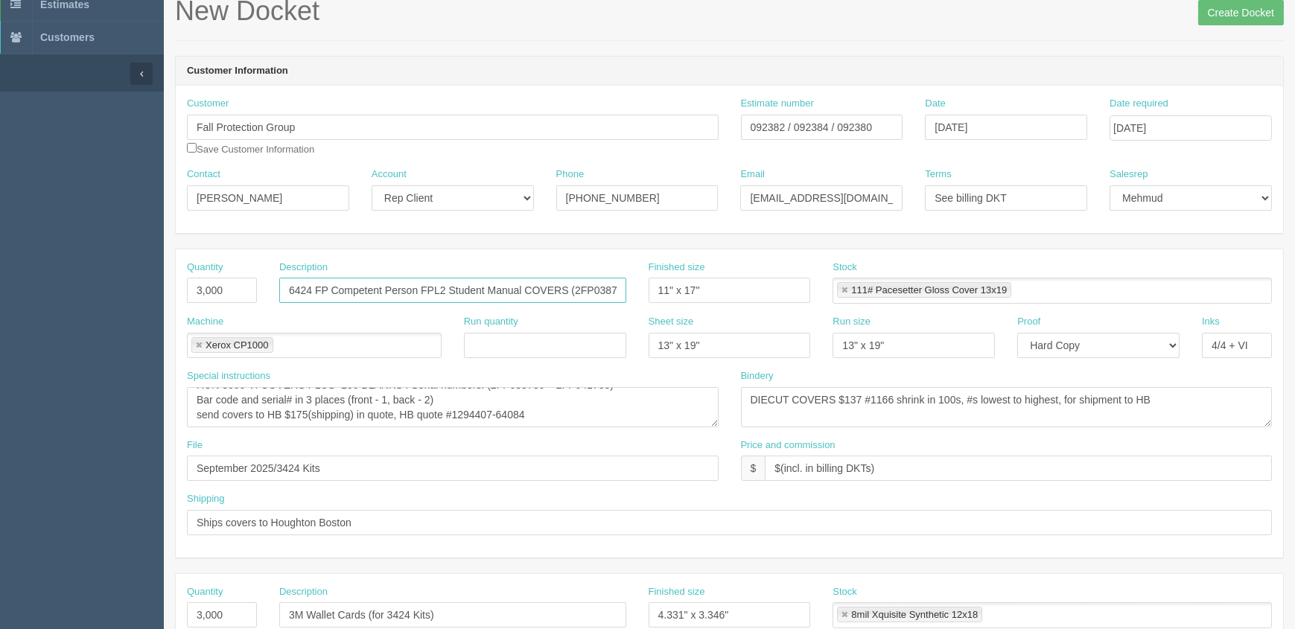
scroll to position [0, 0]
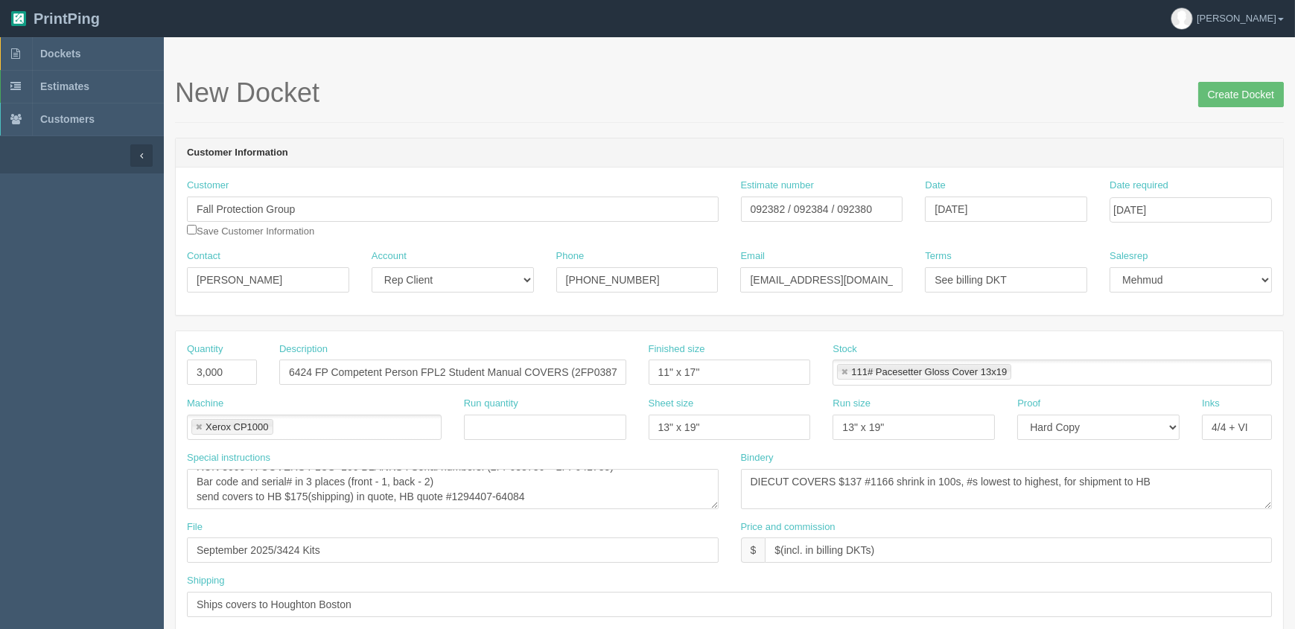
click at [930, 455] on div "Bindery DIECUT COVERS $145 #1166 shrink in 100s, #s lowest to highest, for ship…" at bounding box center [1007, 480] width 532 height 58
click at [1223, 83] on input "Create Docket" at bounding box center [1241, 94] width 86 height 25
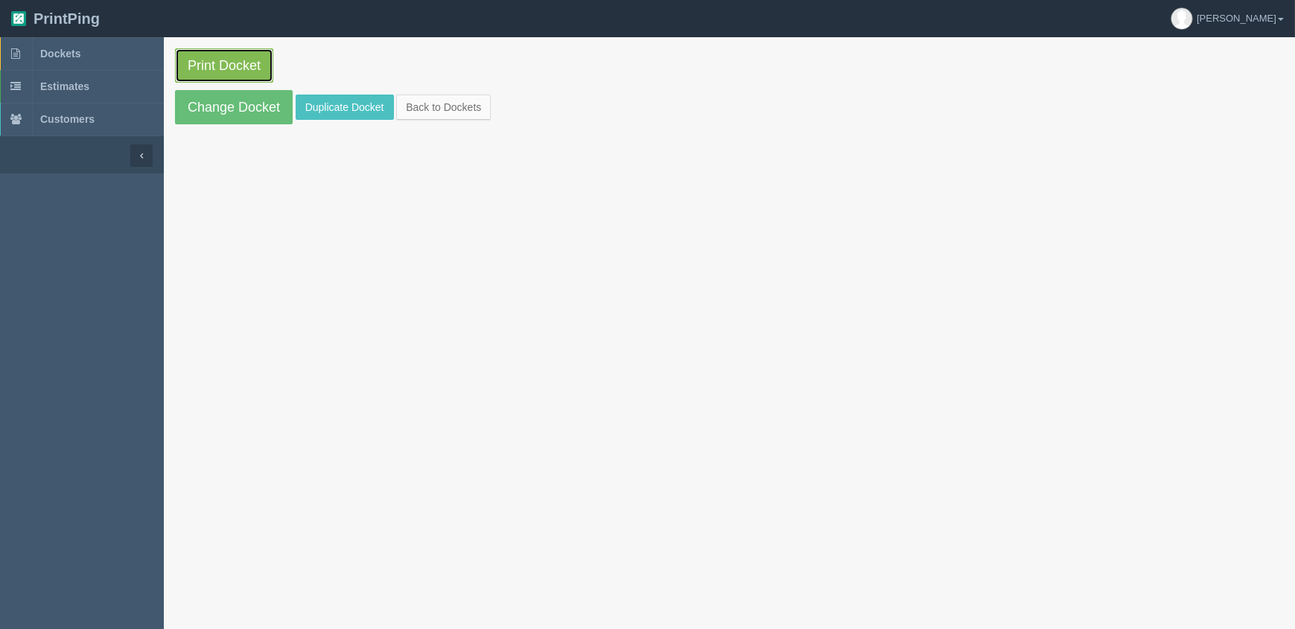
click at [236, 66] on link "Print Docket" at bounding box center [224, 65] width 98 height 34
click at [260, 57] on link "Print Docket" at bounding box center [224, 65] width 98 height 34
click at [254, 57] on link "Print Docket" at bounding box center [224, 65] width 98 height 34
click at [227, 70] on link "Print Docket" at bounding box center [224, 65] width 98 height 34
click at [103, 51] on link "Dockets" at bounding box center [82, 53] width 164 height 33
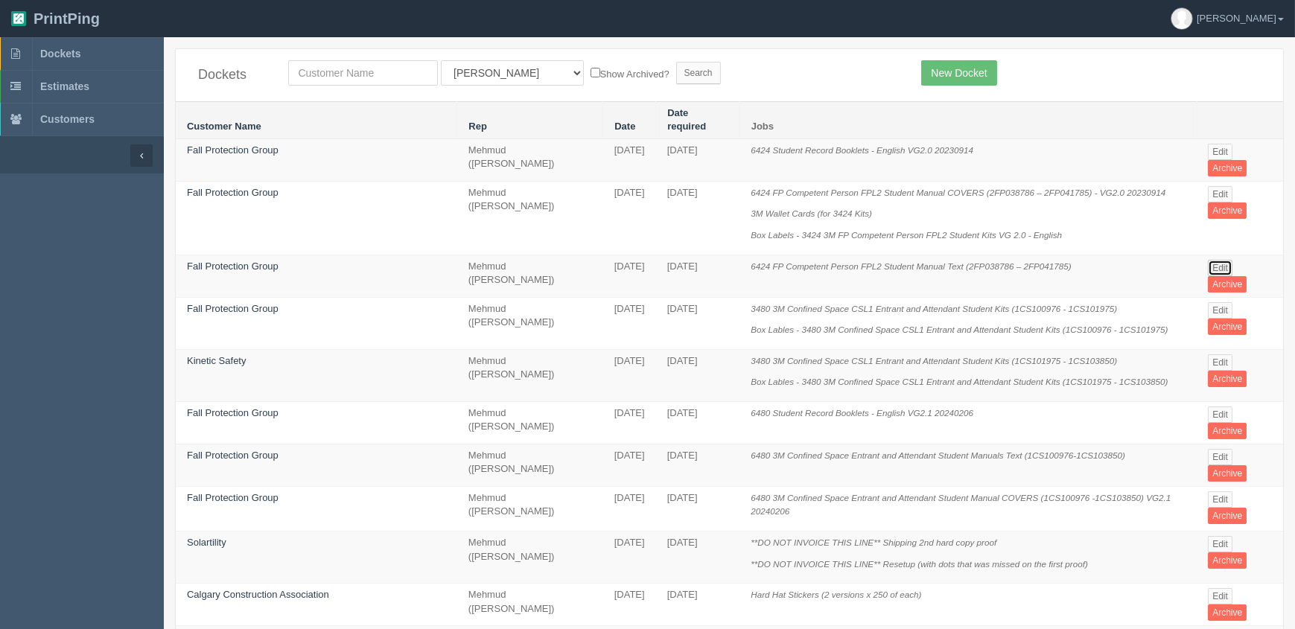
click at [1216, 260] on link "Edit" at bounding box center [1220, 268] width 25 height 16
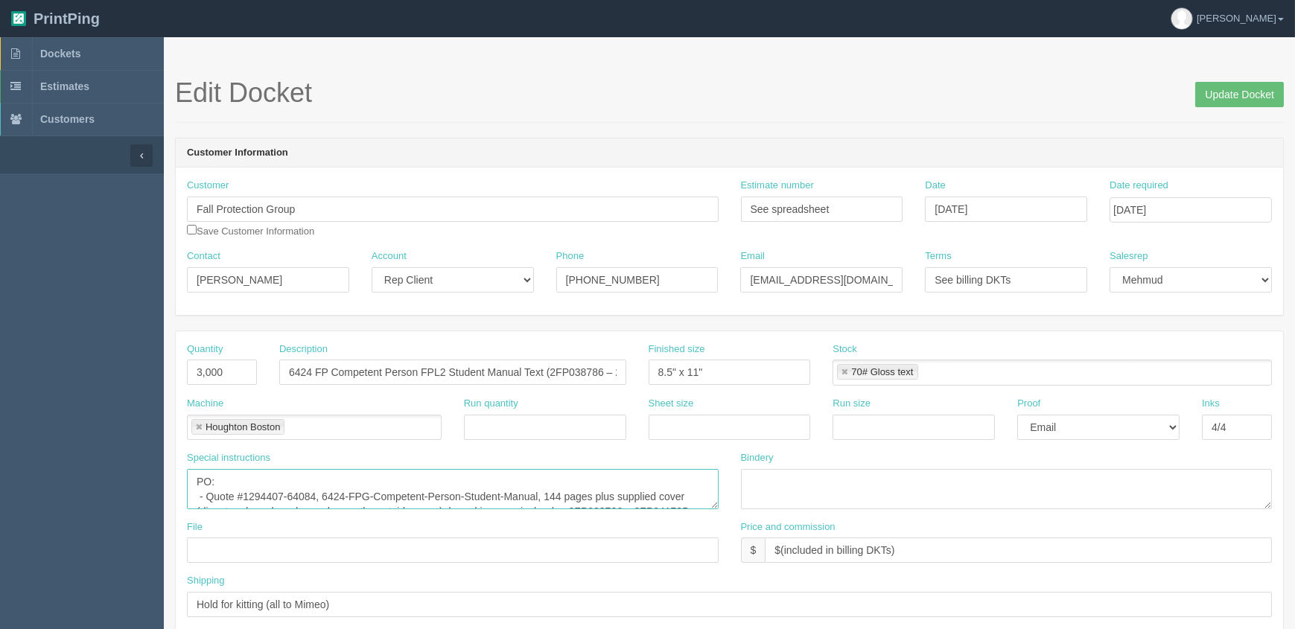
click at [491, 489] on textarea "PO: - Quote #1294407-64084, 6424-FPG-Competent-Person-Student-Manual, 144 pages…" at bounding box center [453, 489] width 532 height 40
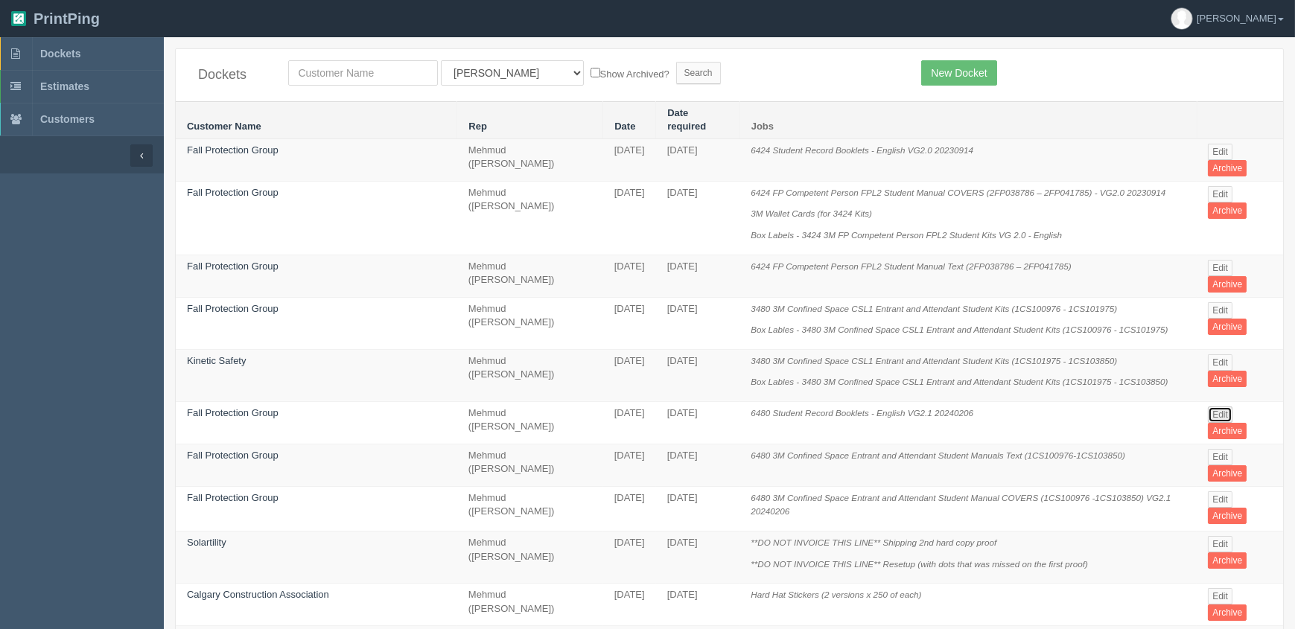
click at [1224, 407] on link "Edit" at bounding box center [1220, 415] width 25 height 16
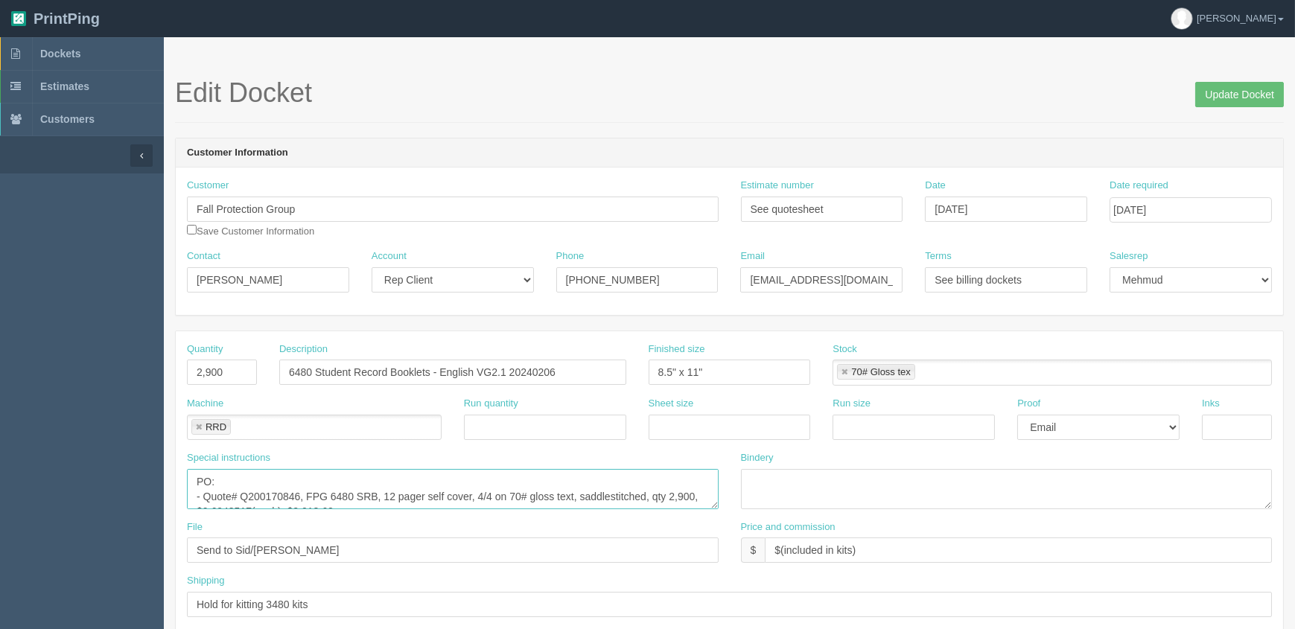
click at [364, 491] on textarea "PO: - Quote# Q200170846, FPG 6480 SRB, 12 pager self cover, 4/4 on 70# gloss te…" at bounding box center [453, 489] width 532 height 40
click at [474, 497] on textarea "PO: - Quote# Q200170846, FPG 6480 SRB, 12 pager self cover, 4/4 on 70# gloss te…" at bounding box center [453, 489] width 532 height 40
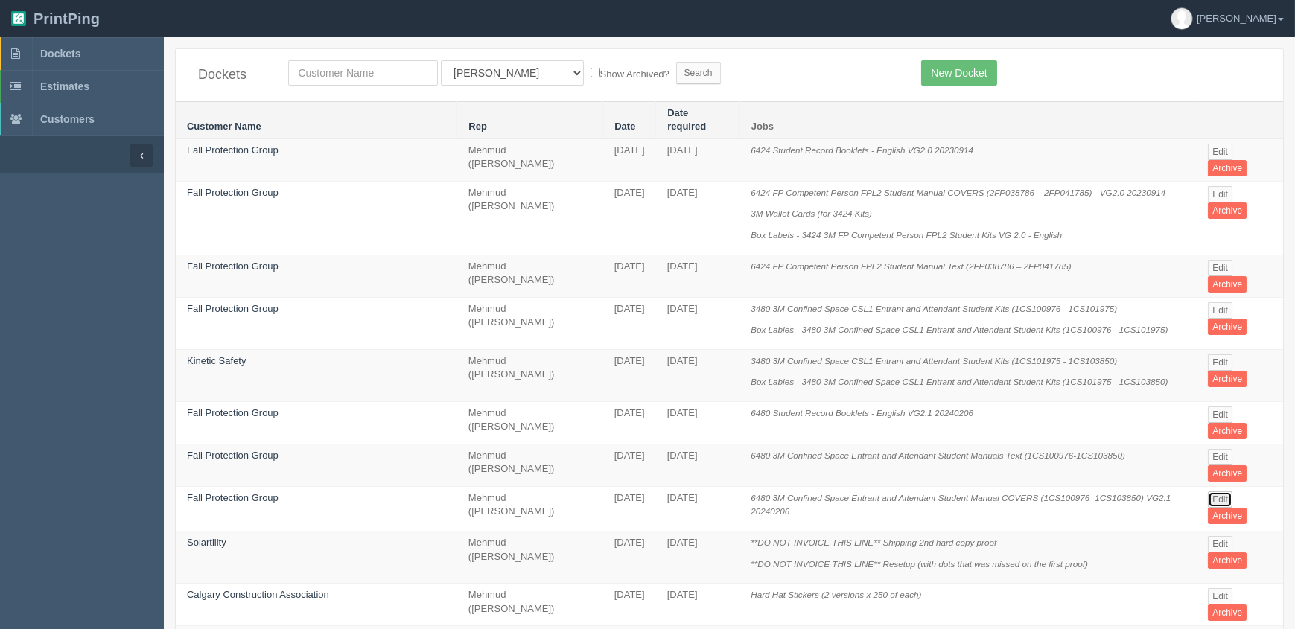
click at [1212, 491] on link "Edit" at bounding box center [1220, 499] width 25 height 16
click at [1213, 449] on link "Edit" at bounding box center [1220, 457] width 25 height 16
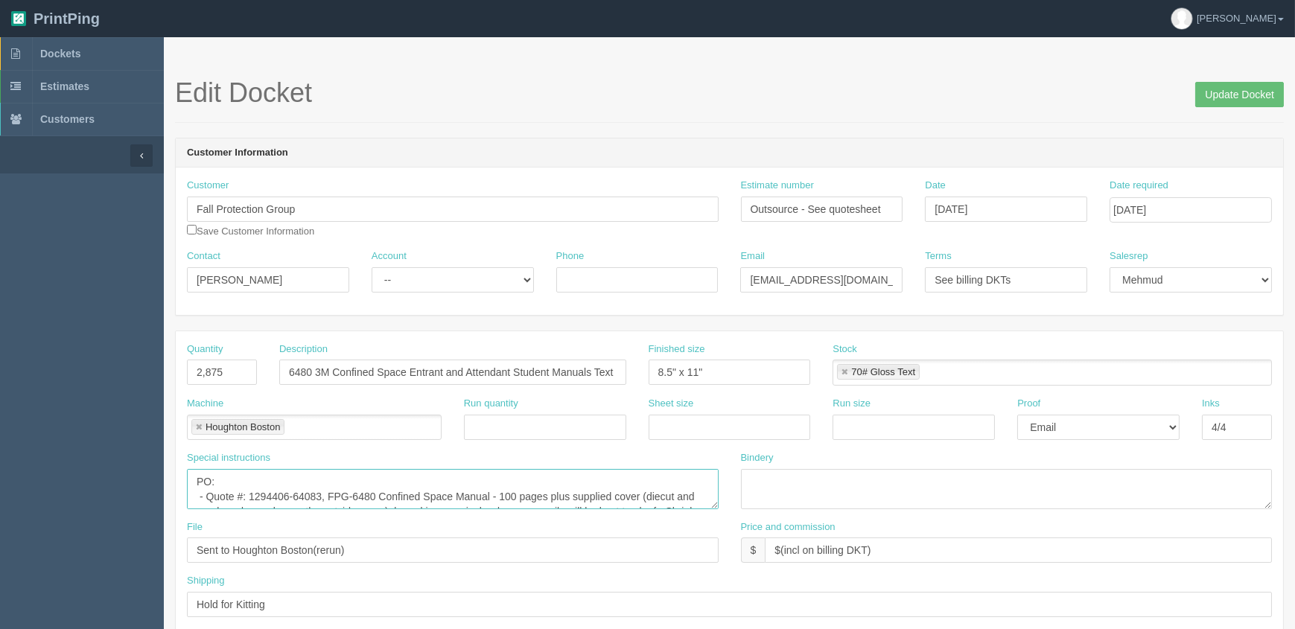
click at [372, 490] on textarea "PO: - Quote #: 1294406-64083, FPG-6480 Confined Space Manual - 100 pages plus s…" at bounding box center [453, 489] width 532 height 40
click at [76, 52] on span "Dockets" at bounding box center [60, 54] width 40 height 12
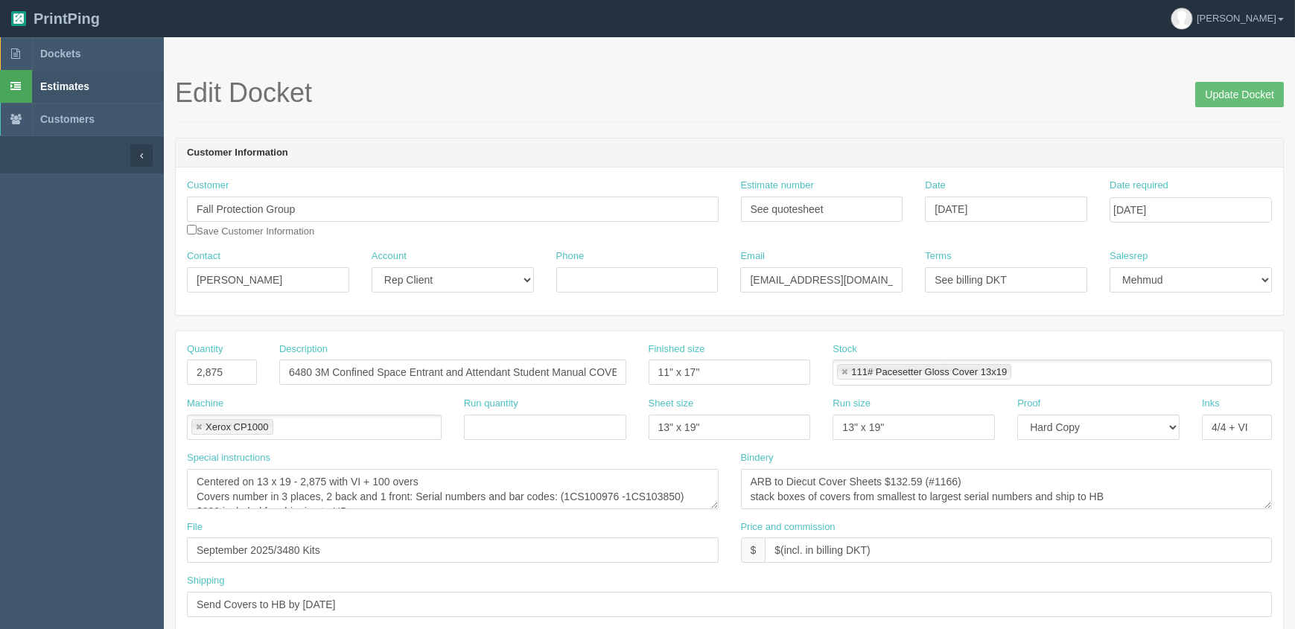
scroll to position [15, 0]
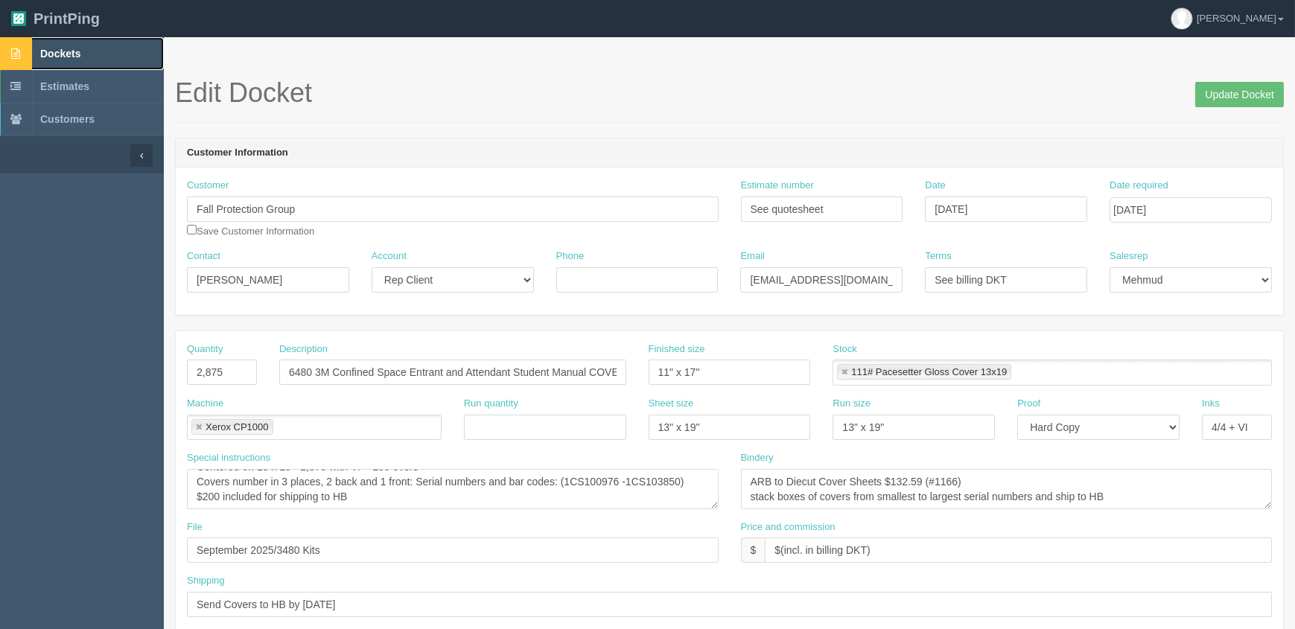
click at [101, 55] on link "Dockets" at bounding box center [82, 53] width 164 height 33
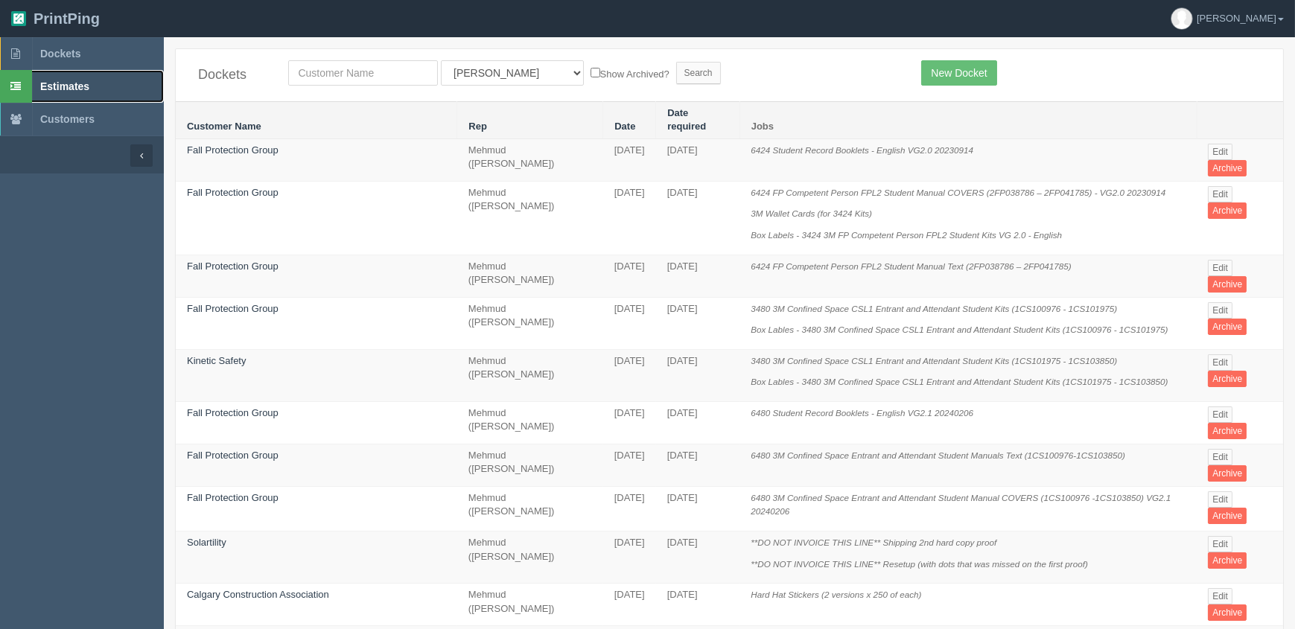
click at [49, 83] on span "Estimates" at bounding box center [64, 86] width 49 height 12
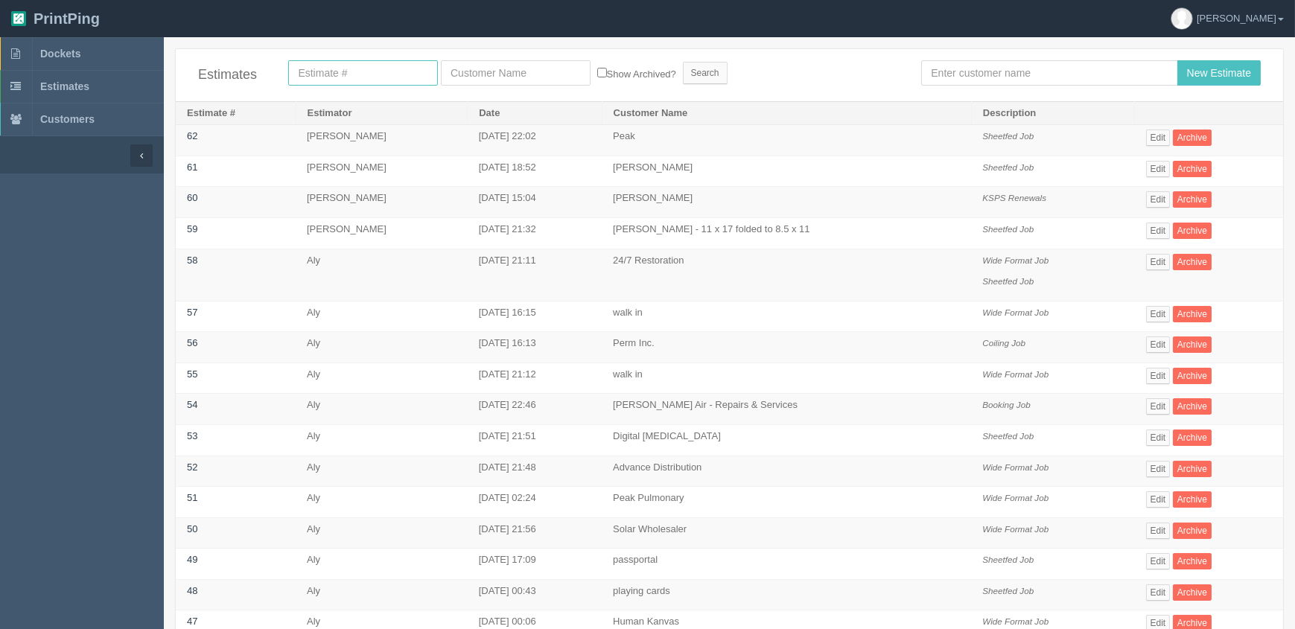
click at [354, 77] on input "text" at bounding box center [363, 72] width 150 height 25
type input "12271"
click at [683, 62] on input "Search" at bounding box center [705, 73] width 45 height 22
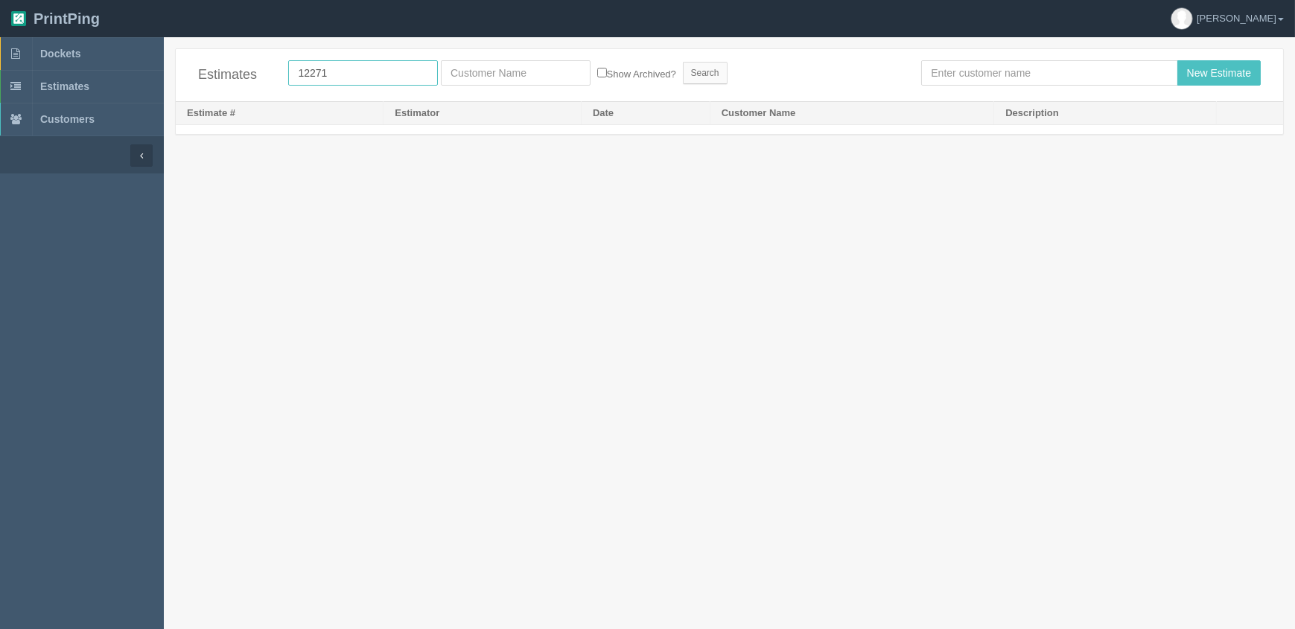
click at [362, 75] on input "12271" at bounding box center [363, 72] width 150 height 25
drag, startPoint x: 348, startPoint y: 75, endPoint x: 127, endPoint y: 76, distance: 221.1
click at [127, 75] on section "Dockets Estimates Customers" at bounding box center [647, 351] width 1295 height 629
click at [727, 66] on form "Show Archived? Search" at bounding box center [593, 72] width 611 height 25
click at [686, 72] on input "Search" at bounding box center [705, 73] width 45 height 22
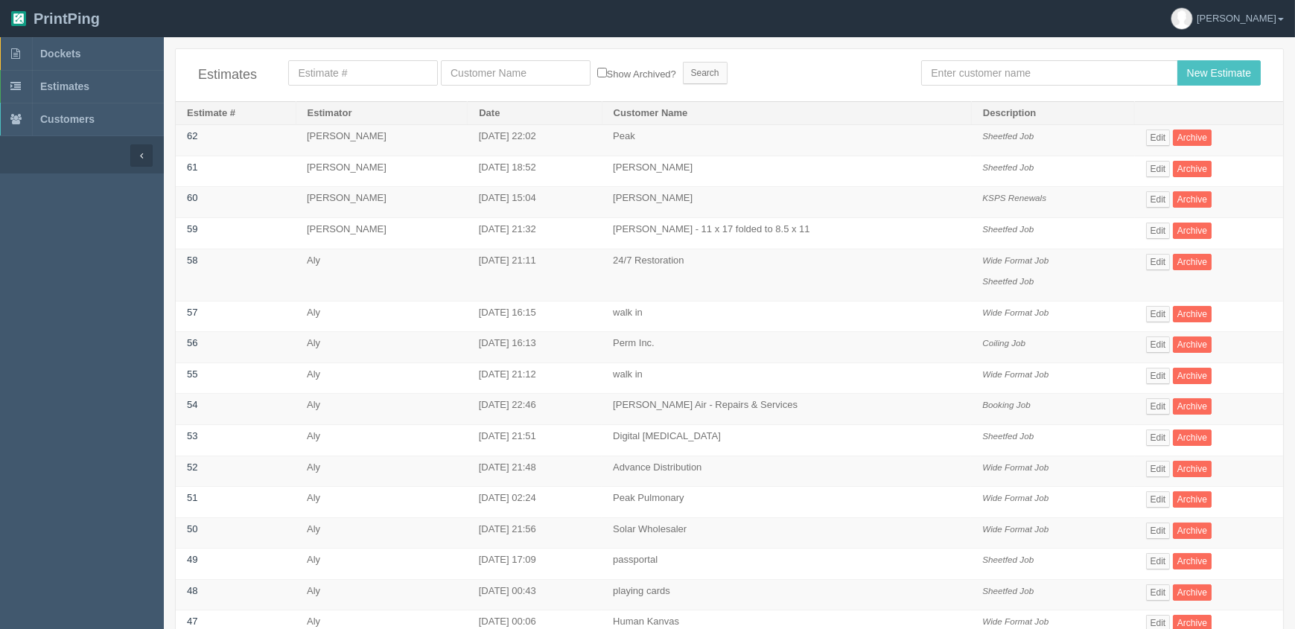
click at [202, 114] on th "Estimate #" at bounding box center [236, 113] width 120 height 24
click at [229, 116] on th "Estimate #" at bounding box center [236, 113] width 120 height 24
click at [316, 113] on th "Estimator" at bounding box center [382, 113] width 172 height 24
click at [322, 113] on th "Estimator" at bounding box center [382, 113] width 172 height 24
click at [468, 112] on th "Date" at bounding box center [535, 113] width 134 height 24
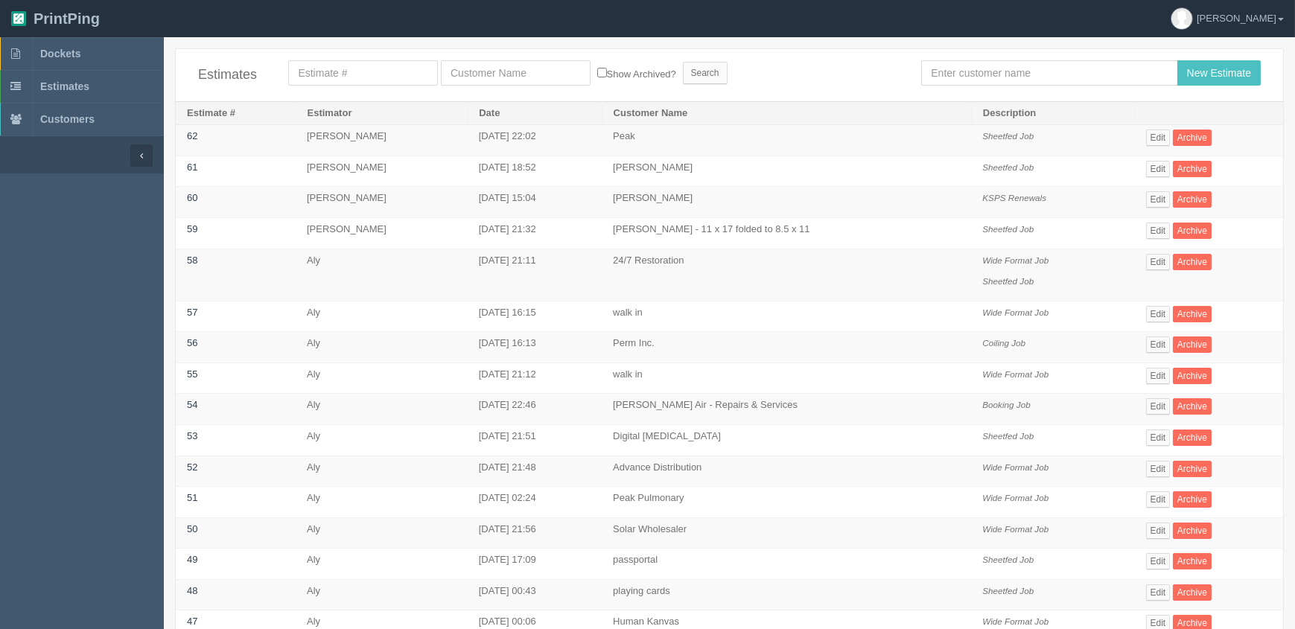
click at [468, 112] on th "Date" at bounding box center [535, 113] width 134 height 24
click at [701, 112] on th "Customer Name" at bounding box center [786, 113] width 369 height 24
click at [1026, 112] on th "Description" at bounding box center [1052, 113] width 163 height 24
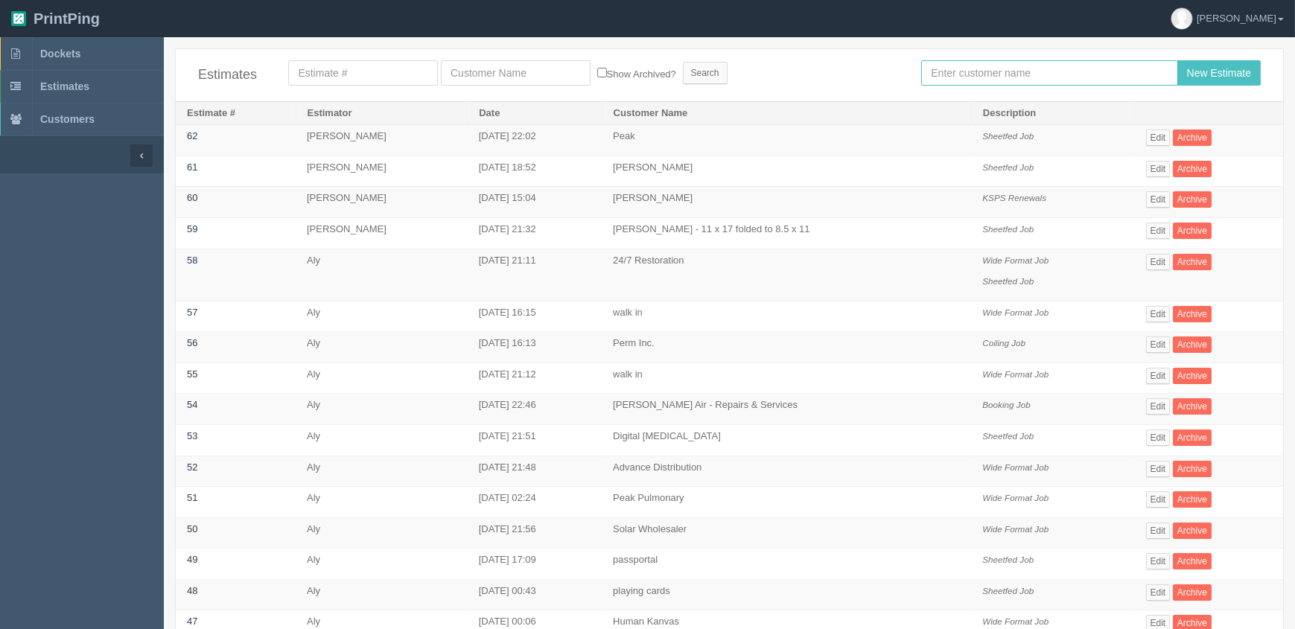
click at [1013, 77] on input "text" at bounding box center [1049, 72] width 256 height 25
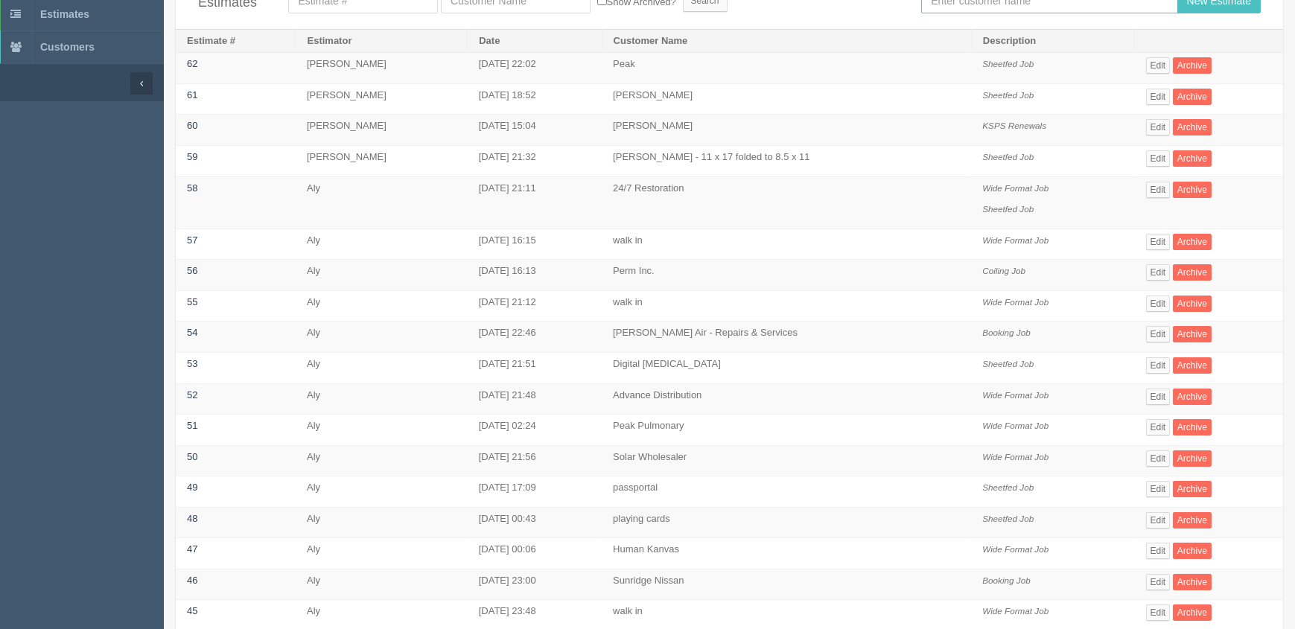
scroll to position [404, 0]
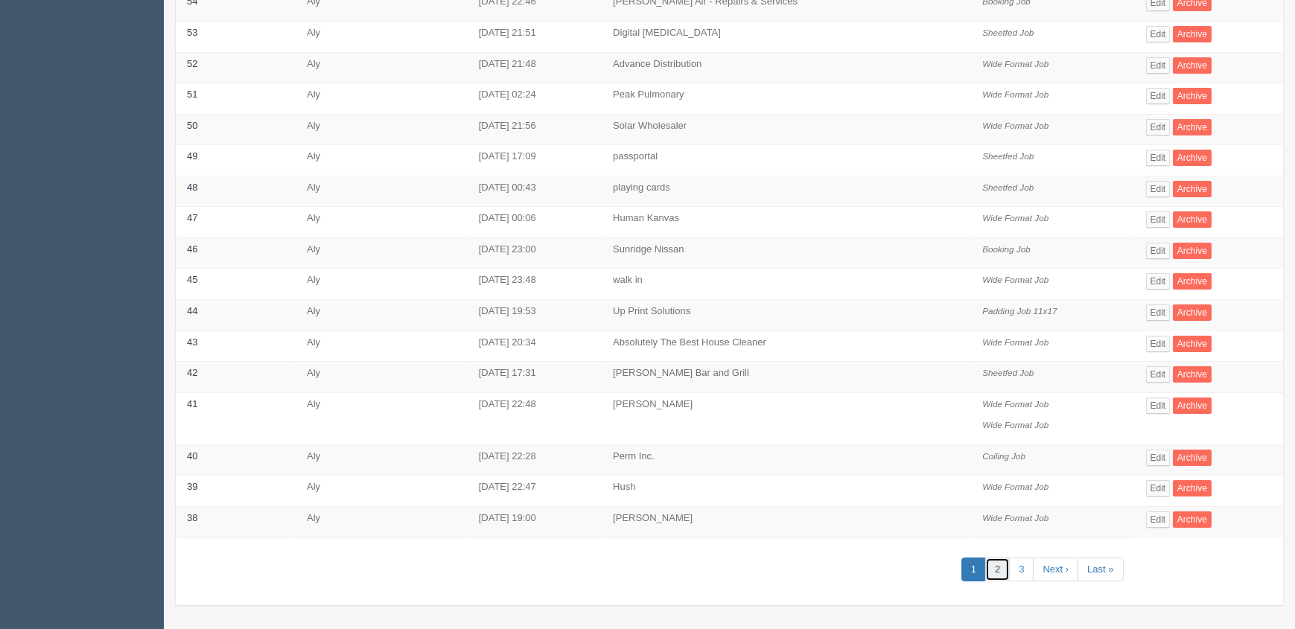
click at [998, 561] on link "2" at bounding box center [997, 570] width 25 height 25
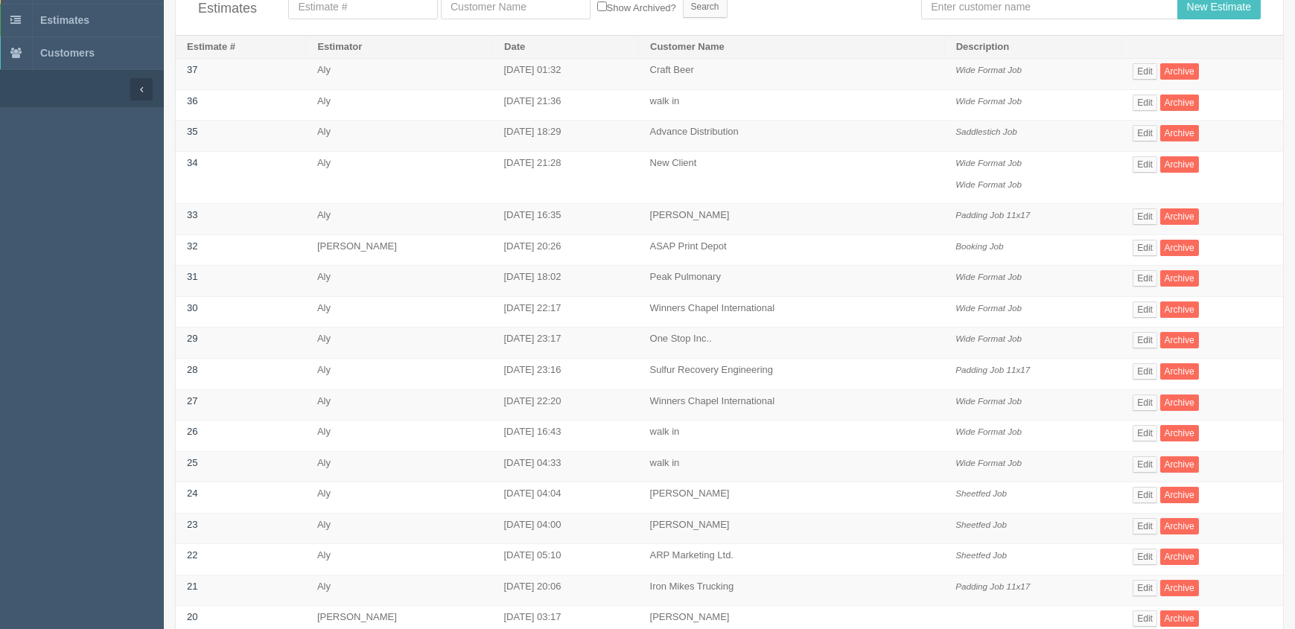
scroll to position [377, 0]
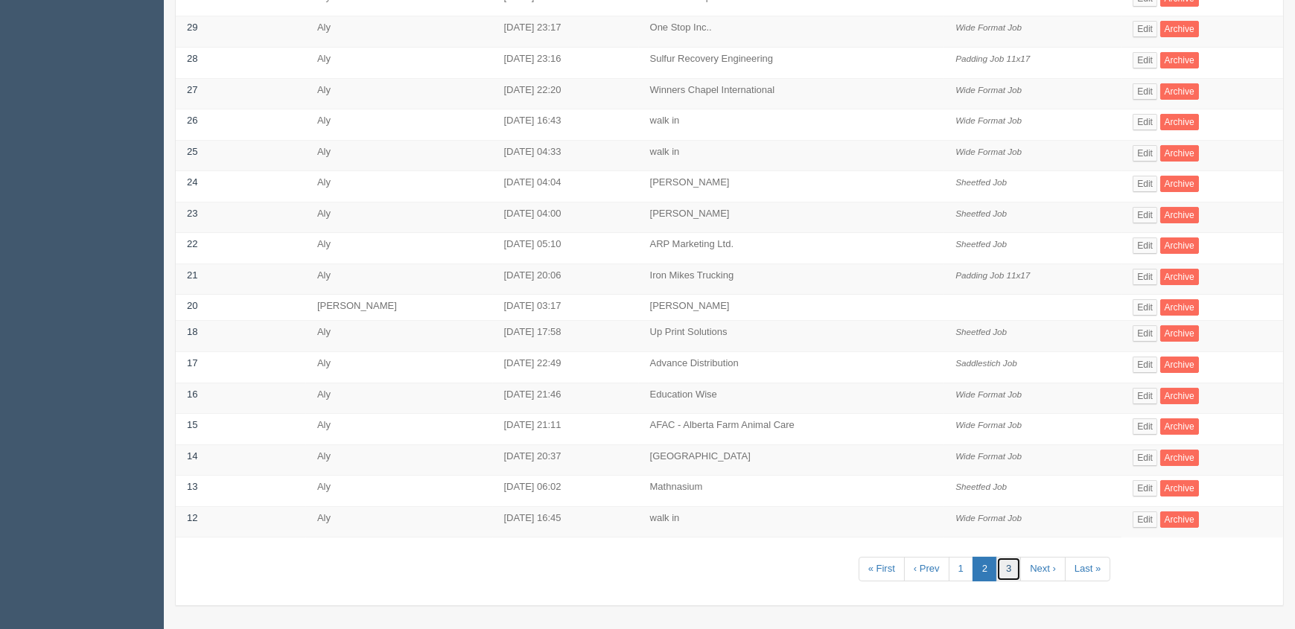
click at [1021, 567] on link "3" at bounding box center [1008, 569] width 25 height 25
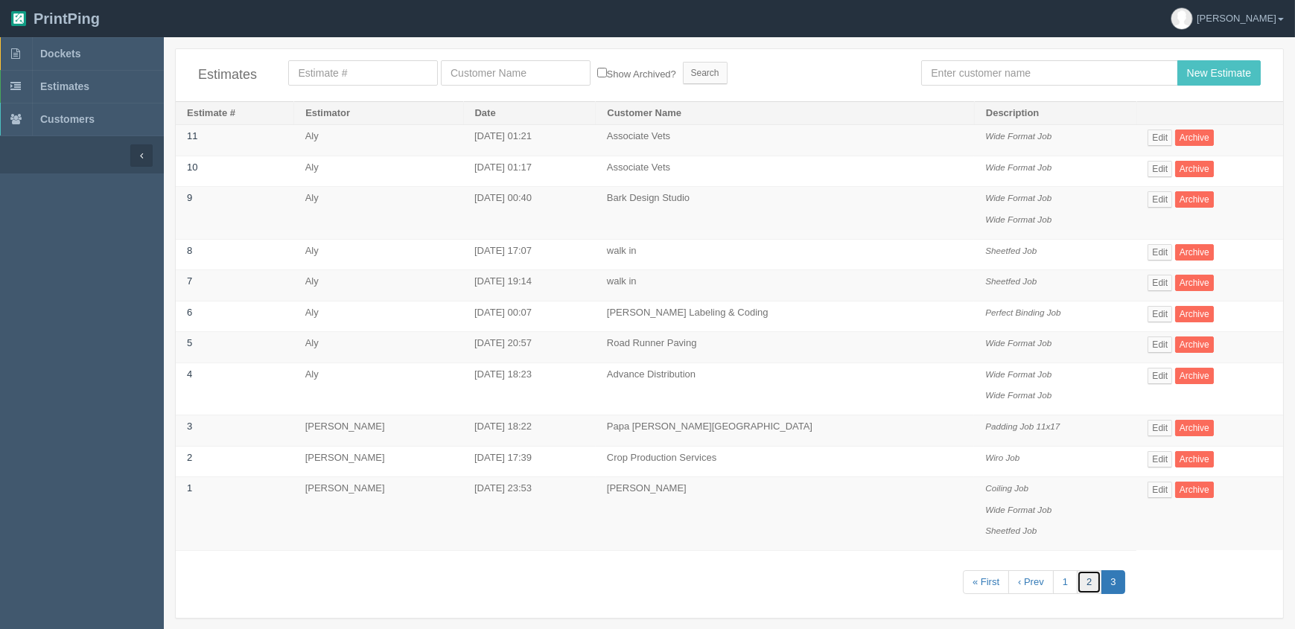
click at [1077, 577] on link "2" at bounding box center [1089, 582] width 25 height 25
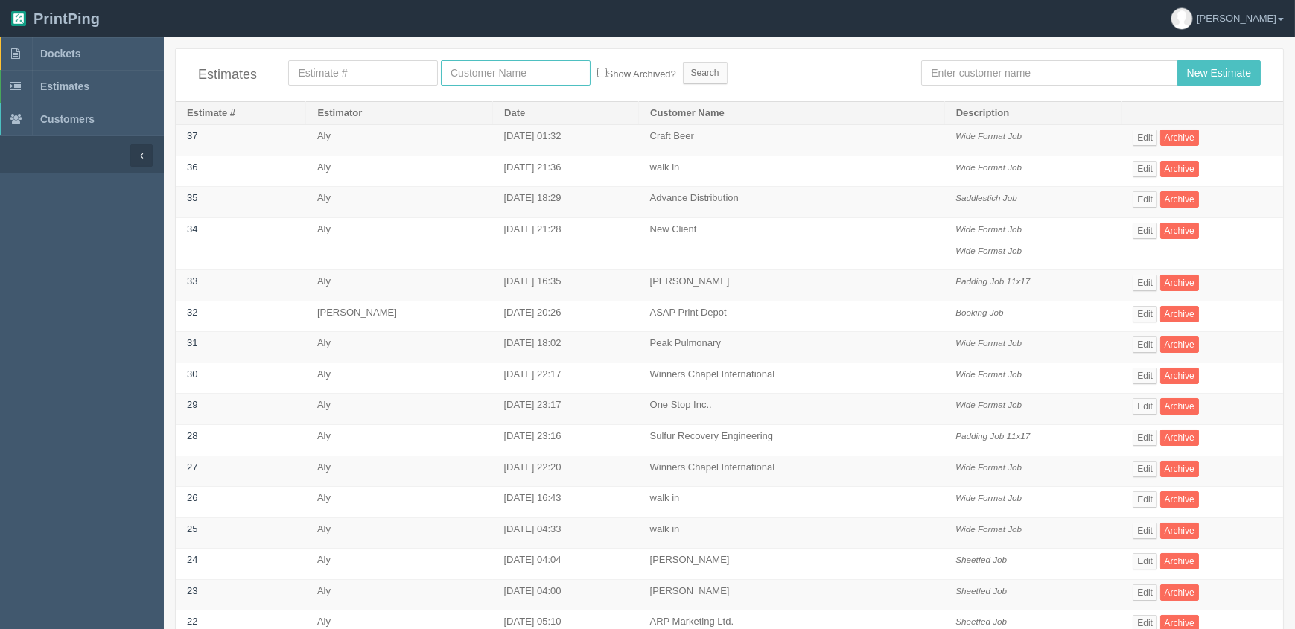
click at [532, 72] on input "text" at bounding box center [516, 72] width 150 height 25
type input "fall"
click at [683, 62] on input "Search" at bounding box center [705, 73] width 45 height 22
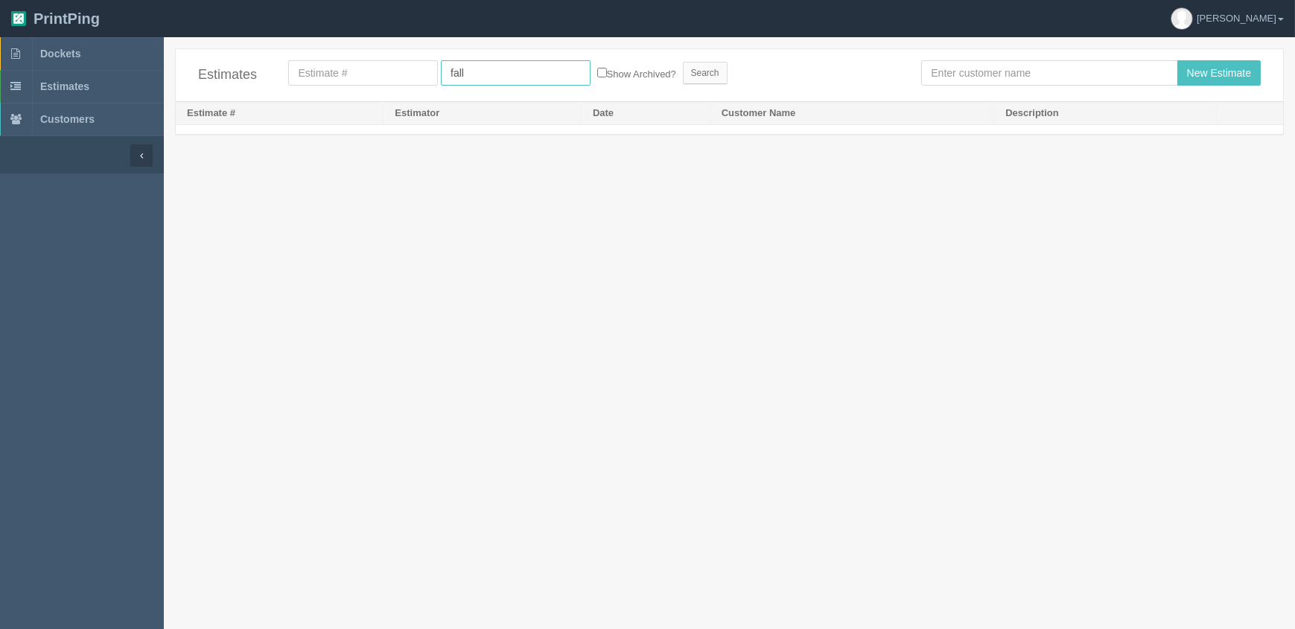
drag, startPoint x: 529, startPoint y: 72, endPoint x: 334, endPoint y: 78, distance: 194.4
click at [334, 78] on form "fall Show Archived? Search" at bounding box center [593, 72] width 611 height 25
click at [82, 54] on link "Dockets" at bounding box center [82, 53] width 164 height 33
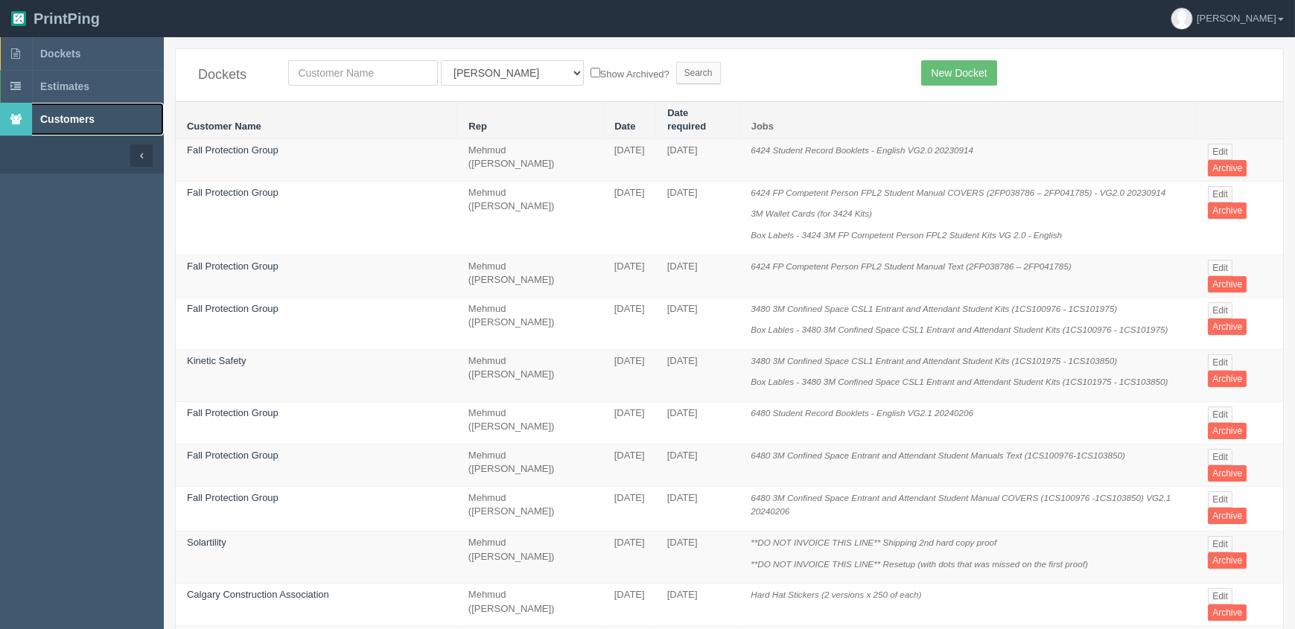
click at [97, 118] on link "Customers" at bounding box center [82, 119] width 164 height 33
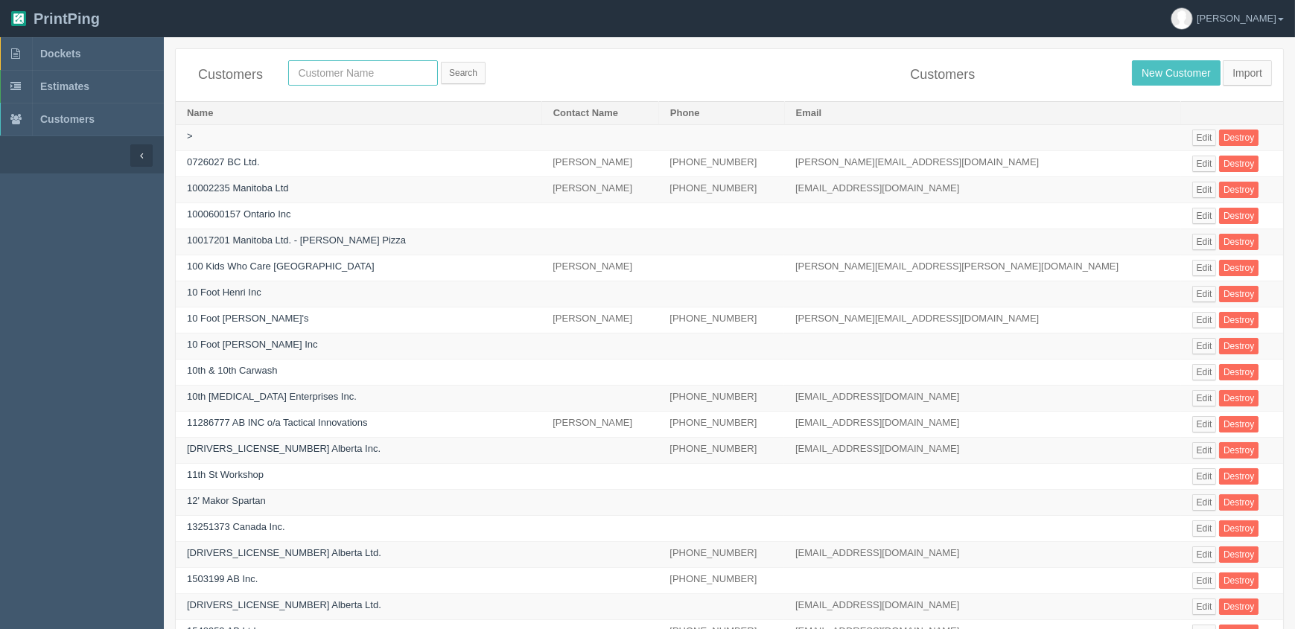
click at [347, 67] on input "text" at bounding box center [363, 72] width 150 height 25
type input "fall"
click at [441, 62] on input "Search" at bounding box center [463, 73] width 45 height 22
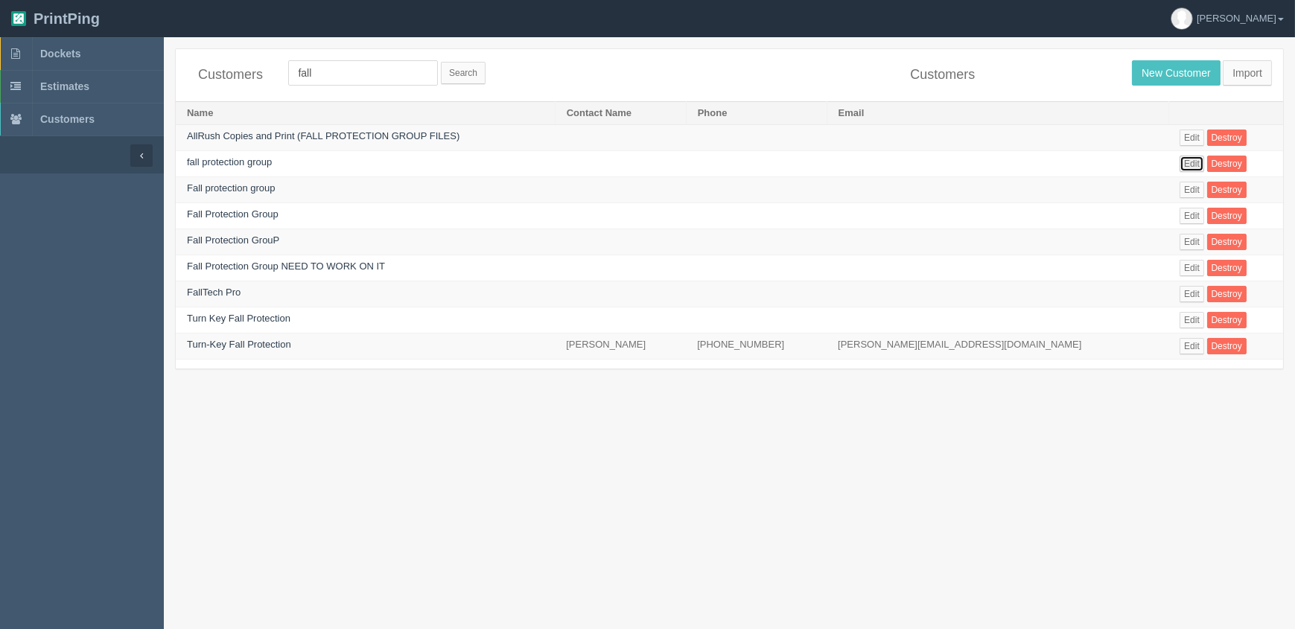
click at [1184, 166] on span "Edit" at bounding box center [1192, 164] width 16 height 10
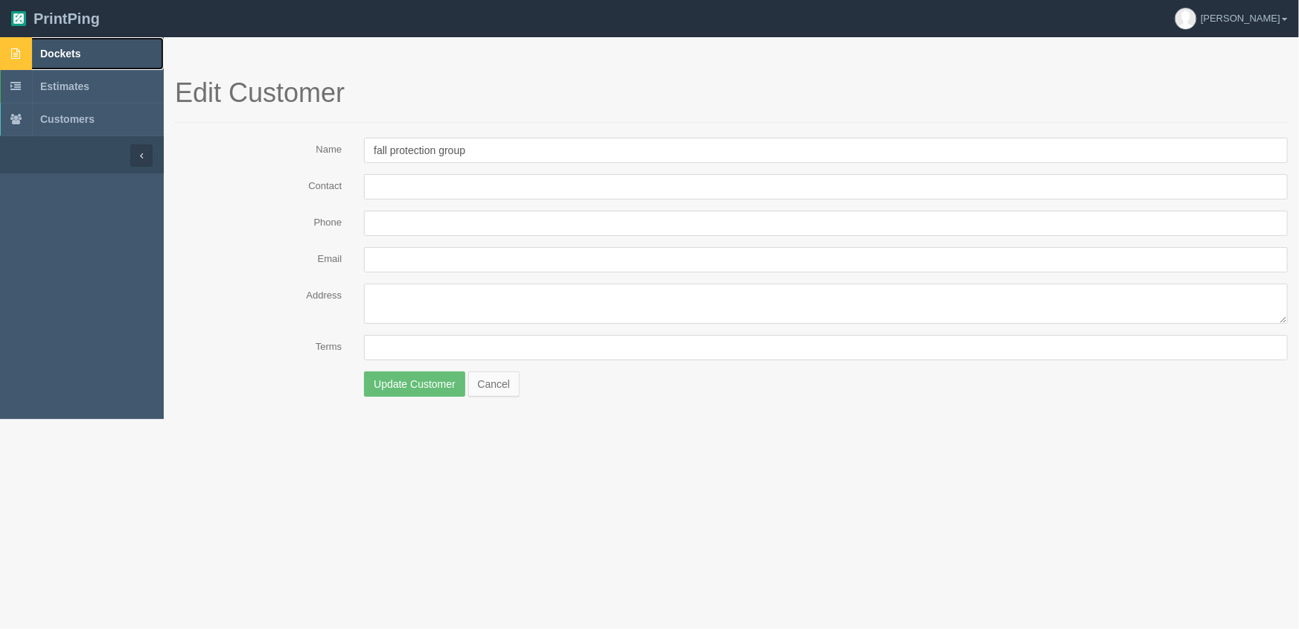
click at [68, 57] on span "Dockets" at bounding box center [60, 54] width 40 height 12
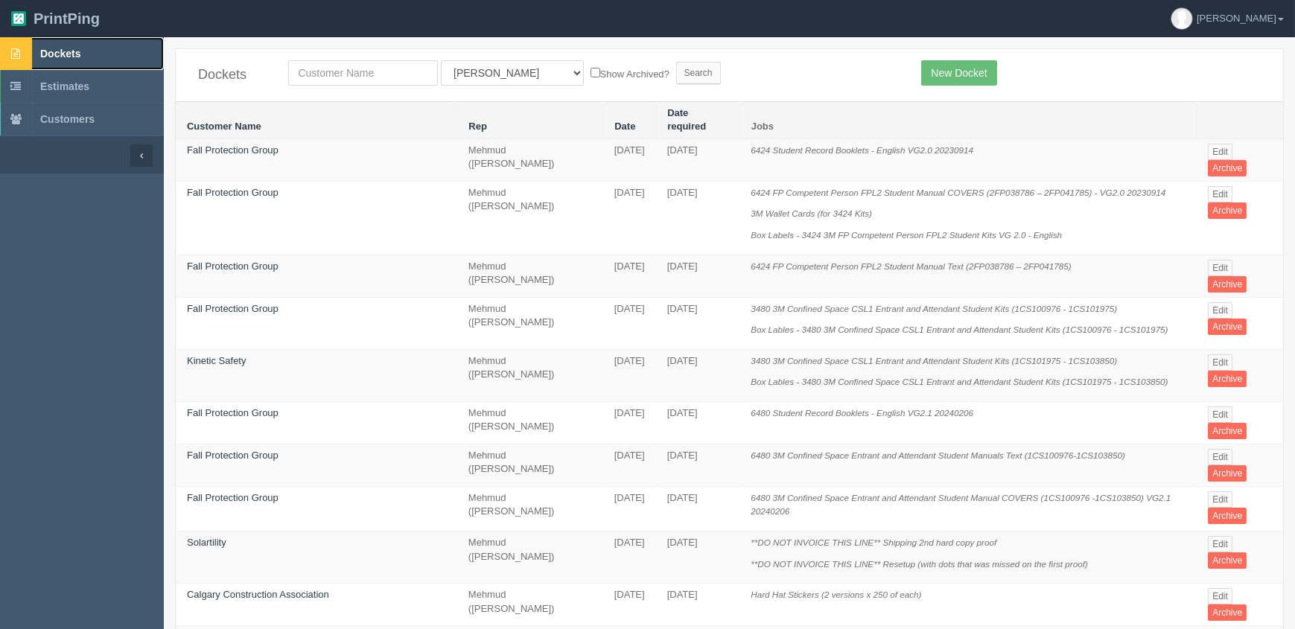
click at [97, 46] on link "Dockets" at bounding box center [82, 53] width 164 height 33
click at [90, 52] on link "Dockets" at bounding box center [82, 53] width 164 height 33
click at [382, 71] on input "text" at bounding box center [363, 72] width 150 height 25
type input "fall"
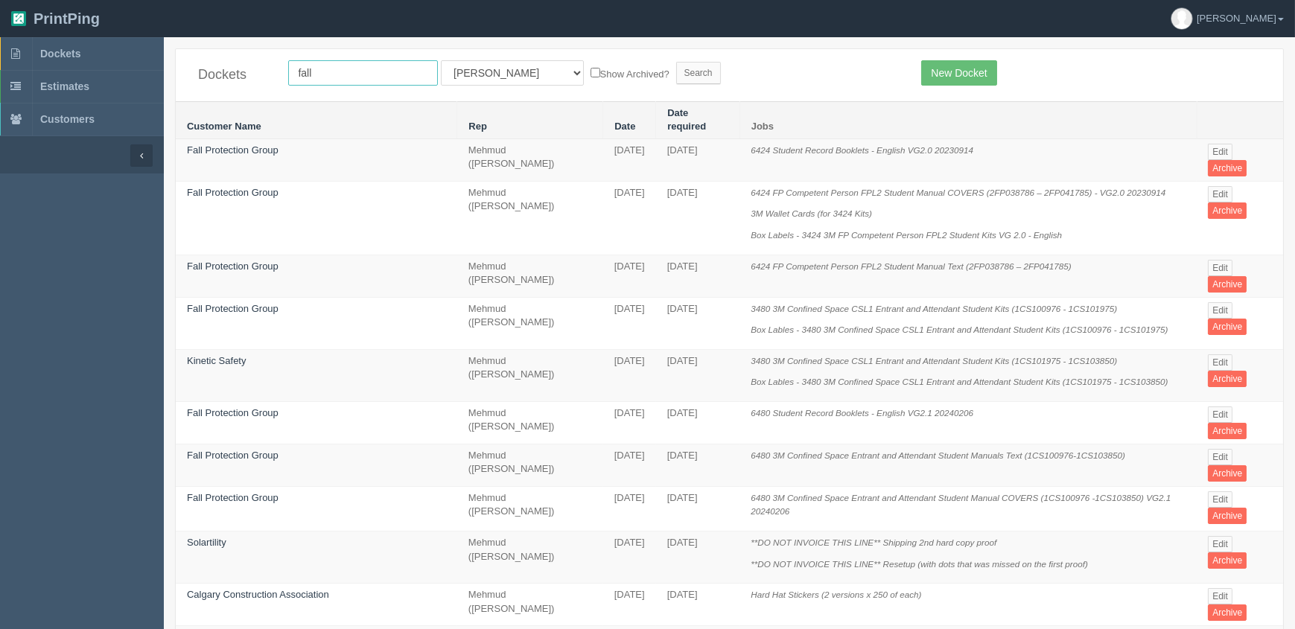
click at [676, 62] on input "Search" at bounding box center [698, 73] width 45 height 22
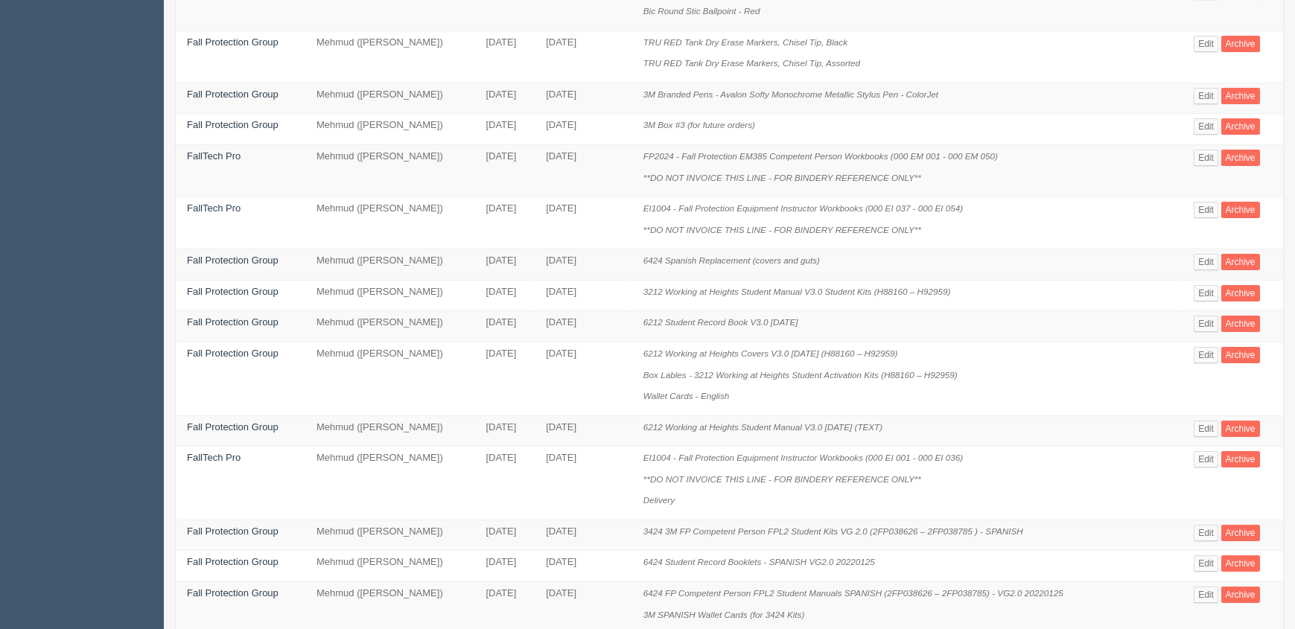
scroll to position [541, 0]
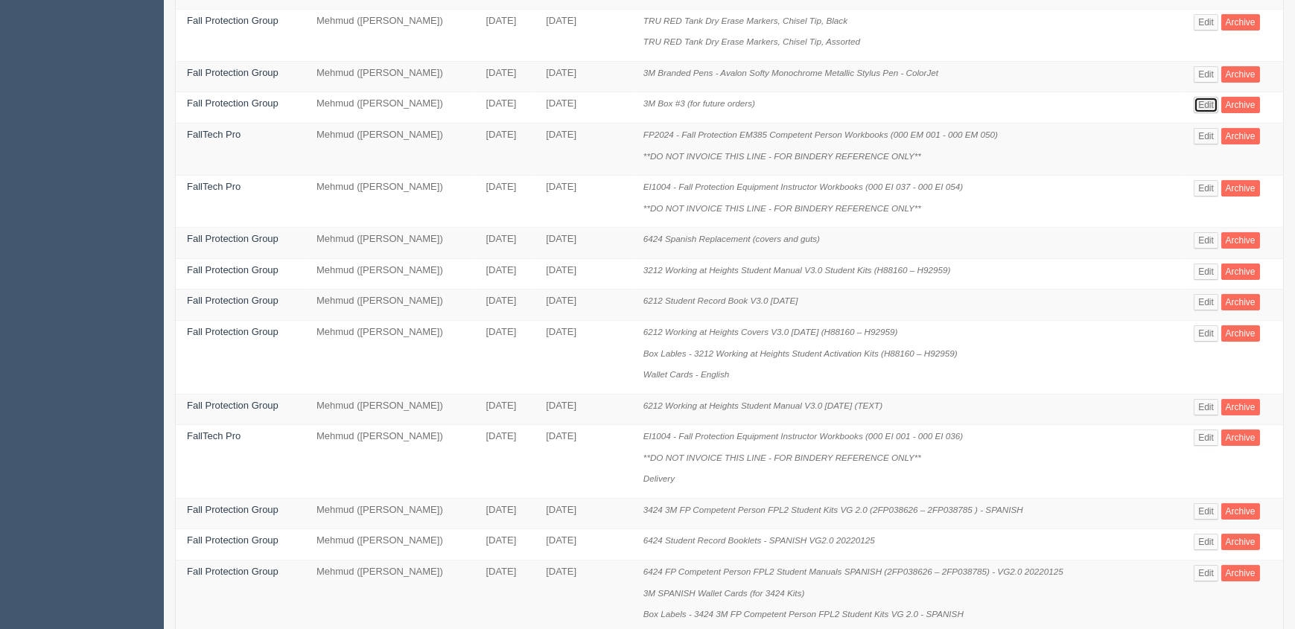
click at [1208, 104] on link "Edit" at bounding box center [1205, 105] width 25 height 16
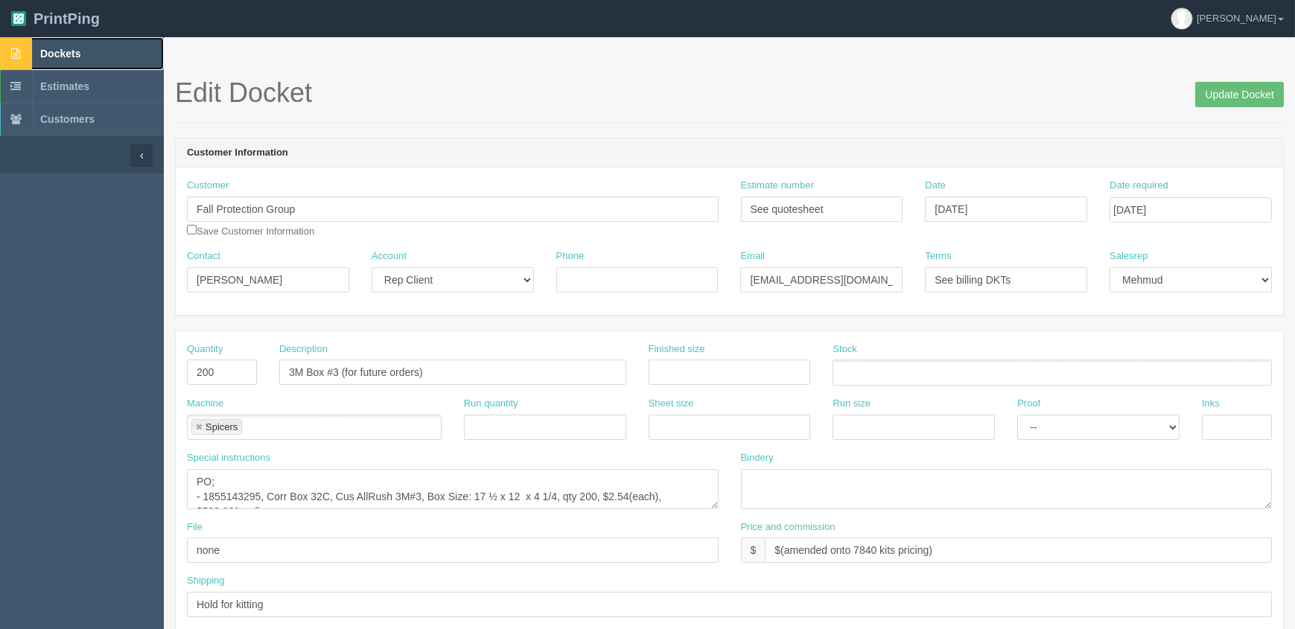
click at [71, 40] on link "Dockets" at bounding box center [82, 53] width 164 height 33
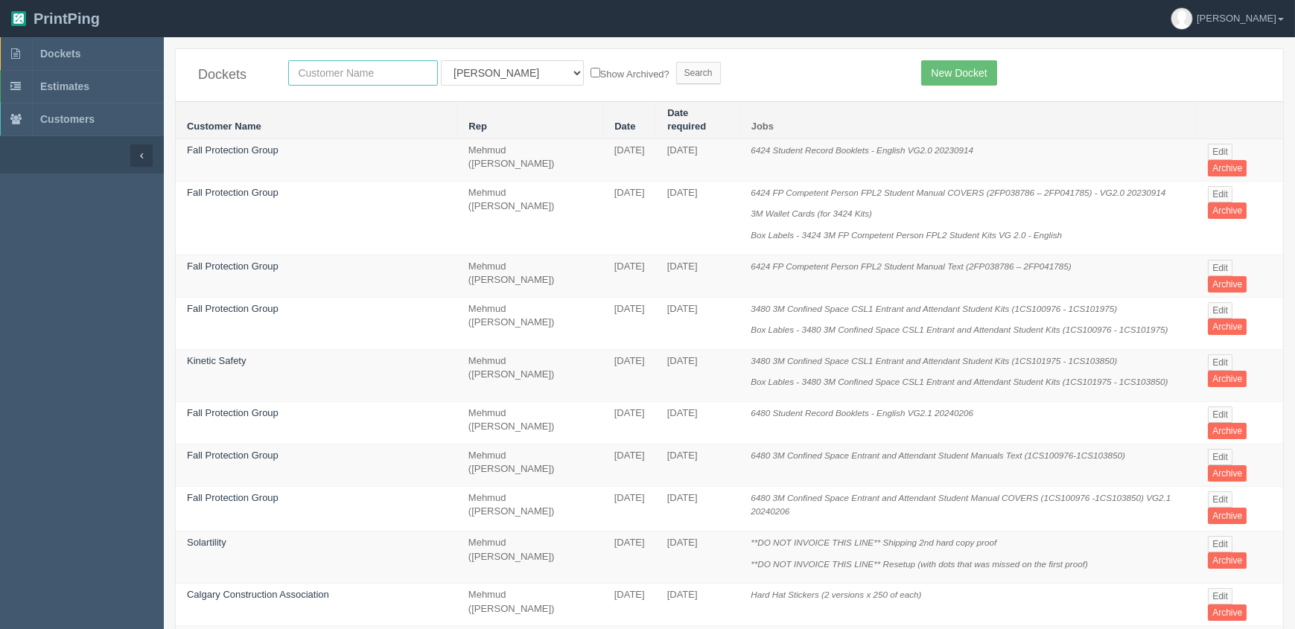
click at [373, 78] on input "text" at bounding box center [363, 72] width 150 height 25
type input "fall"
click at [676, 62] on input "Search" at bounding box center [698, 73] width 45 height 22
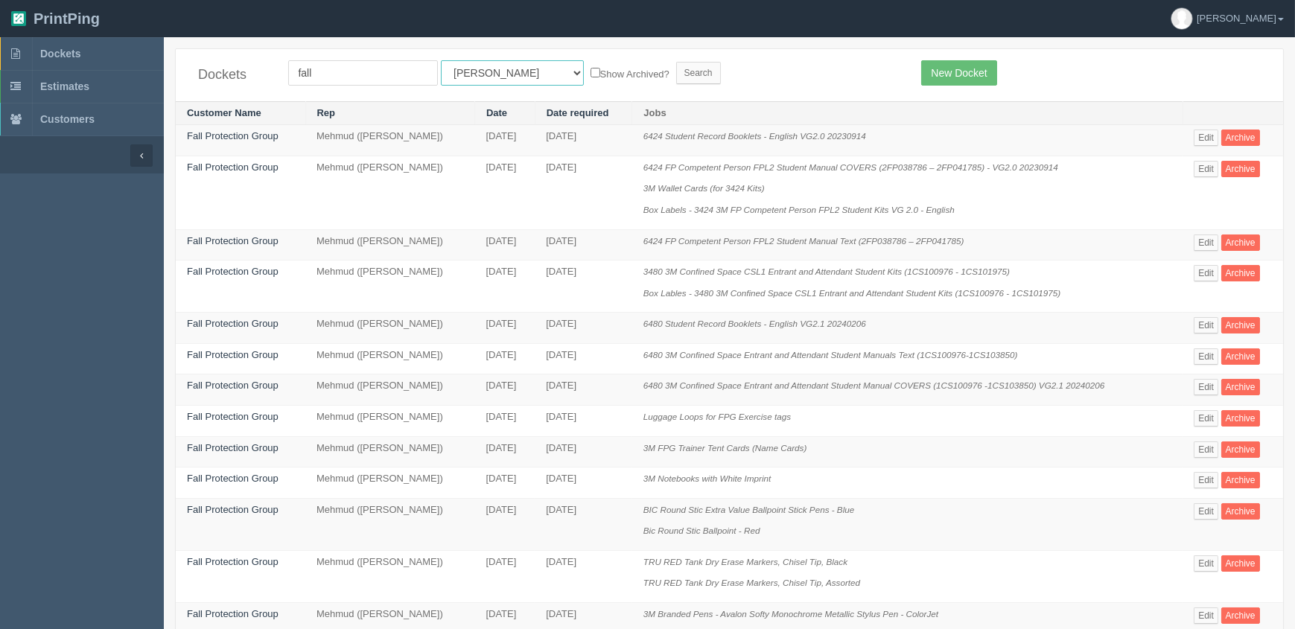
click at [454, 77] on select "All Users [PERSON_NAME] Test 1 [PERSON_NAME] [PERSON_NAME] [PERSON_NAME] France…" at bounding box center [512, 72] width 143 height 25
select select "8"
click at [441, 60] on select "All Users [PERSON_NAME] Test 1 [PERSON_NAME] [PERSON_NAME] [PERSON_NAME] France…" at bounding box center [512, 72] width 143 height 25
click at [676, 69] on input "Search" at bounding box center [698, 73] width 45 height 22
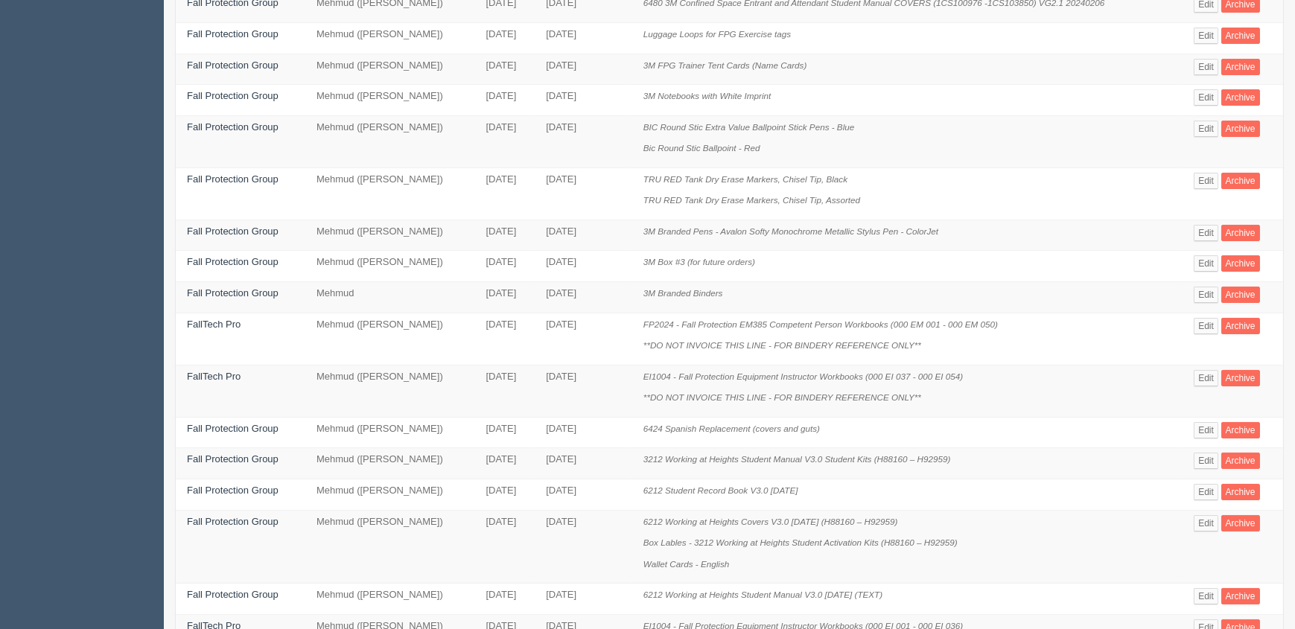
scroll to position [595, 0]
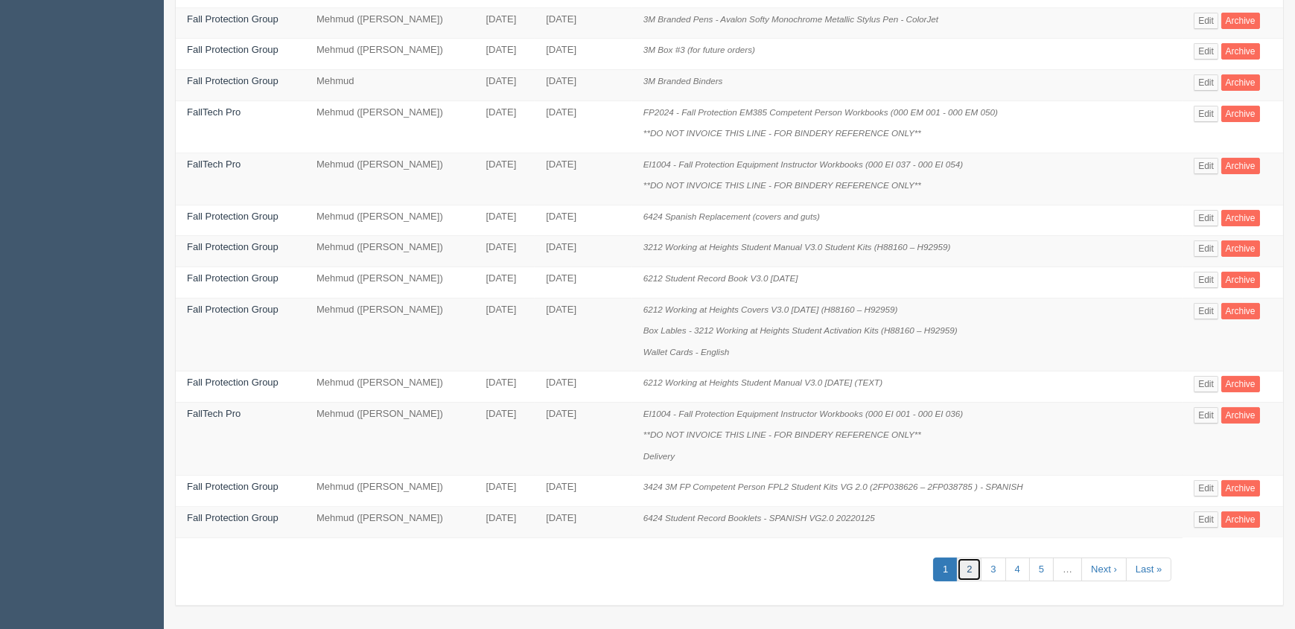
click at [975, 565] on link "2" at bounding box center [969, 570] width 25 height 25
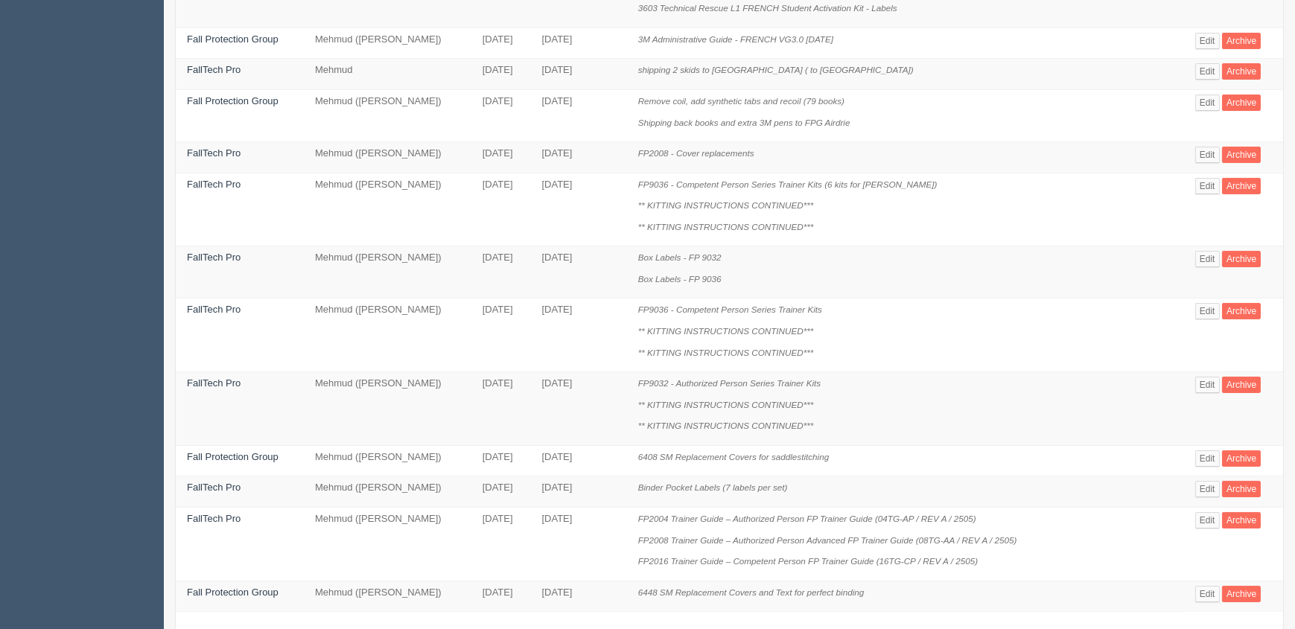
scroll to position [808, 0]
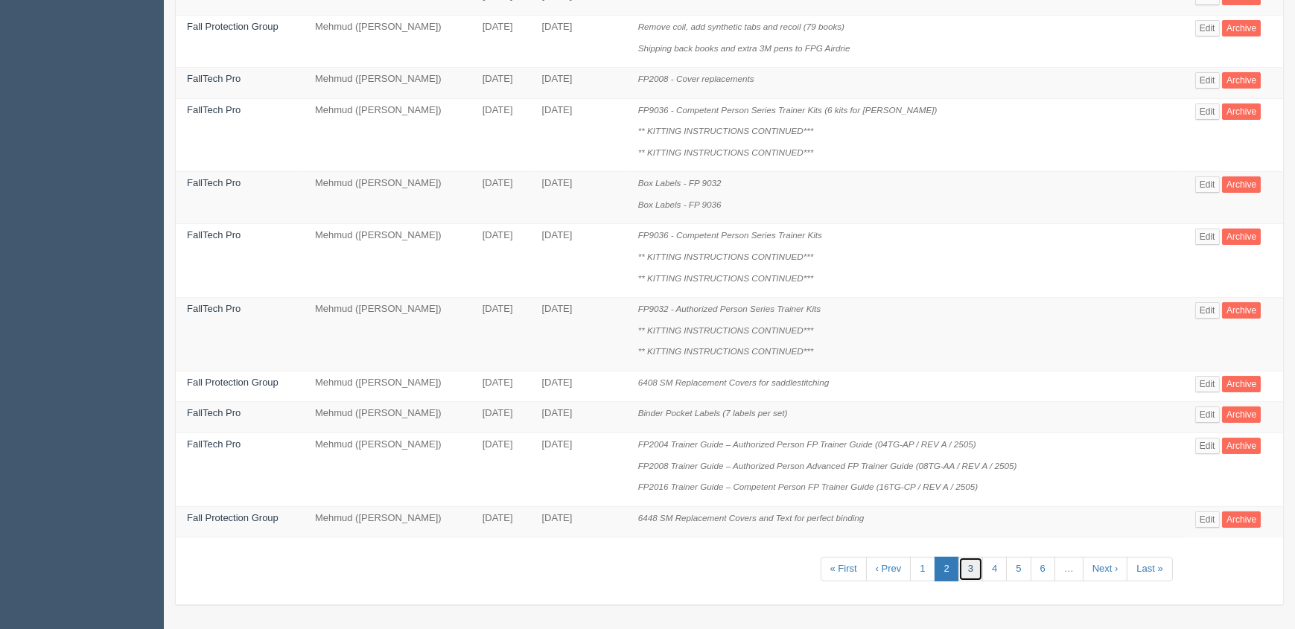
click at [969, 565] on link "3" at bounding box center [970, 569] width 25 height 25
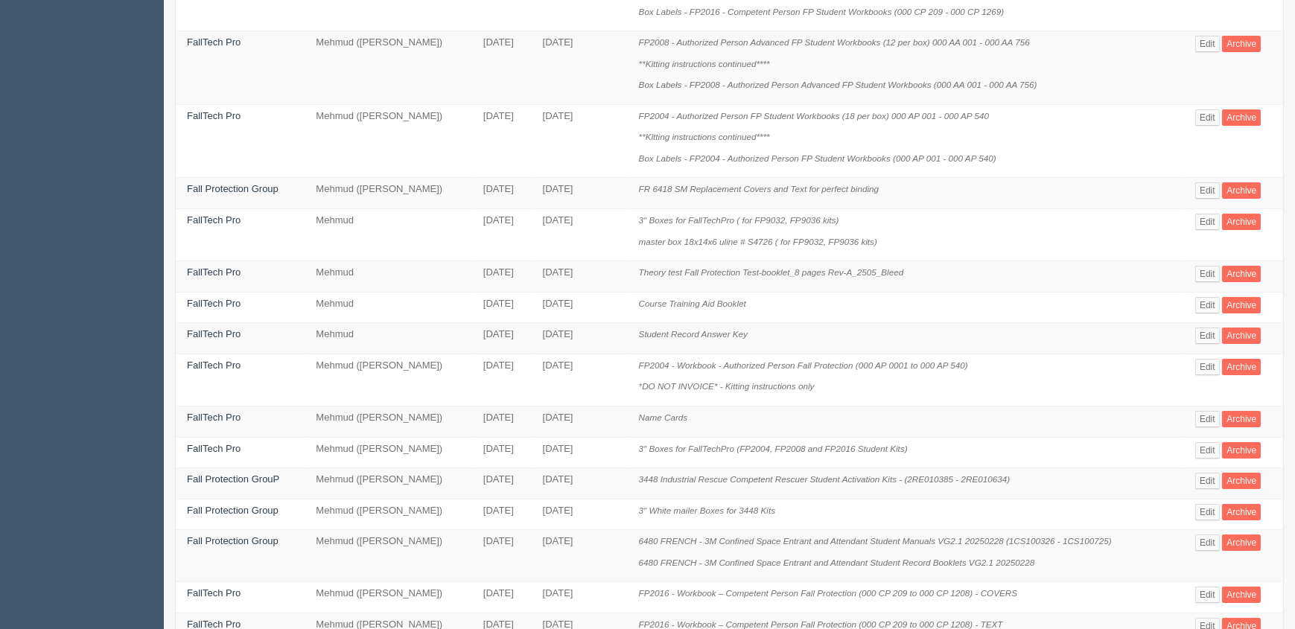
scroll to position [595, 0]
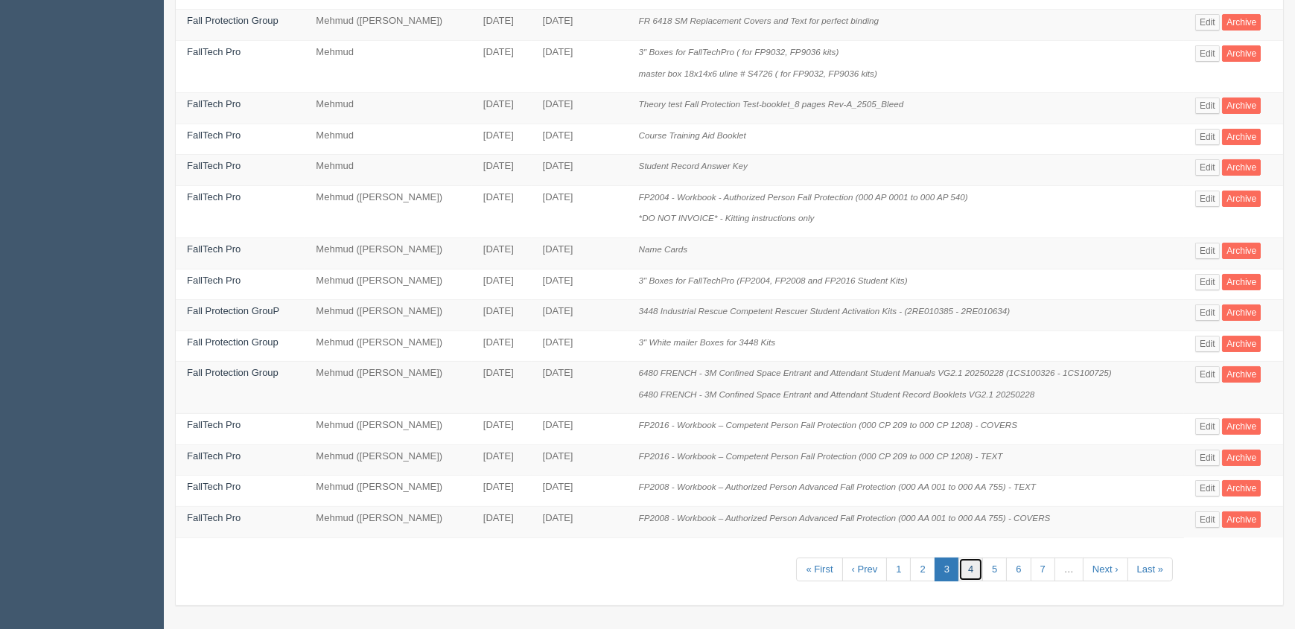
click at [971, 571] on link "4" at bounding box center [970, 570] width 25 height 25
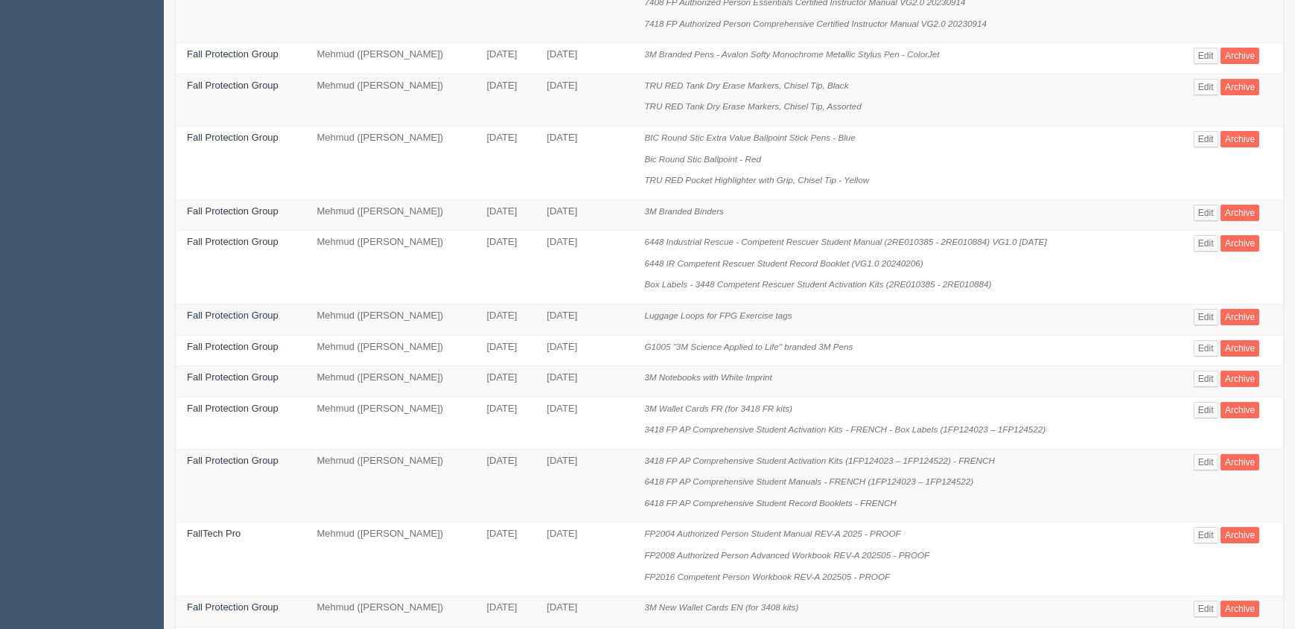
scroll to position [71, 0]
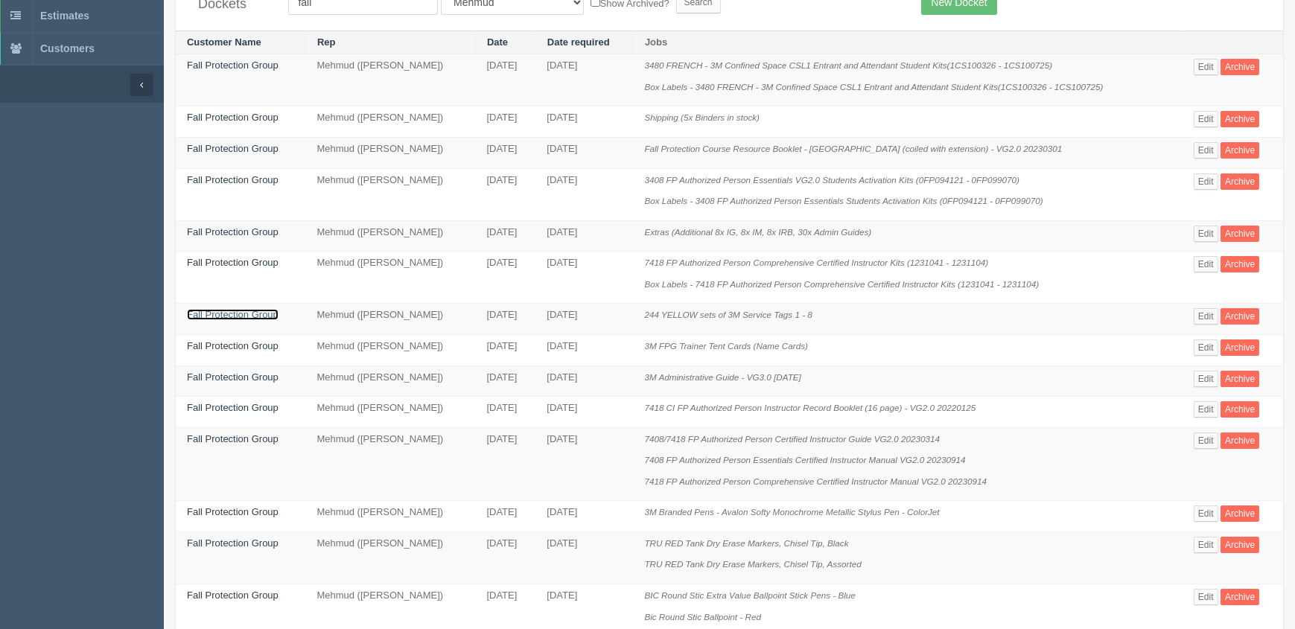
click at [226, 313] on link "Fall Protection Group" at bounding box center [233, 314] width 92 height 11
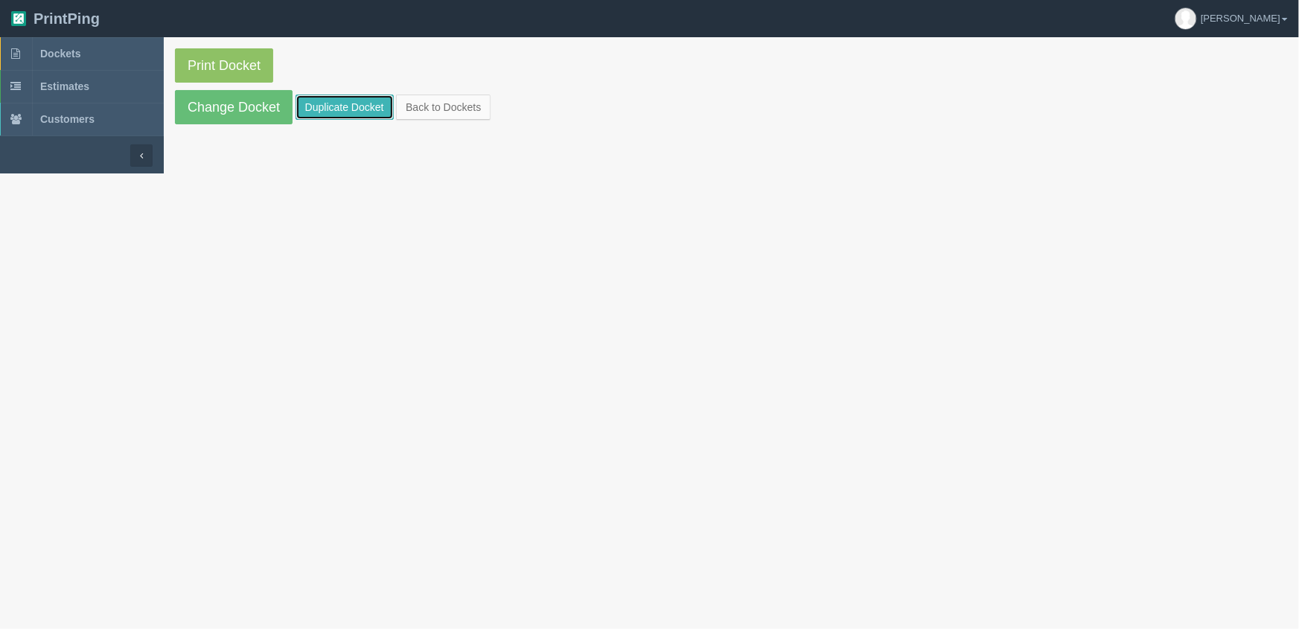
click at [357, 110] on link "Duplicate Docket" at bounding box center [345, 107] width 98 height 25
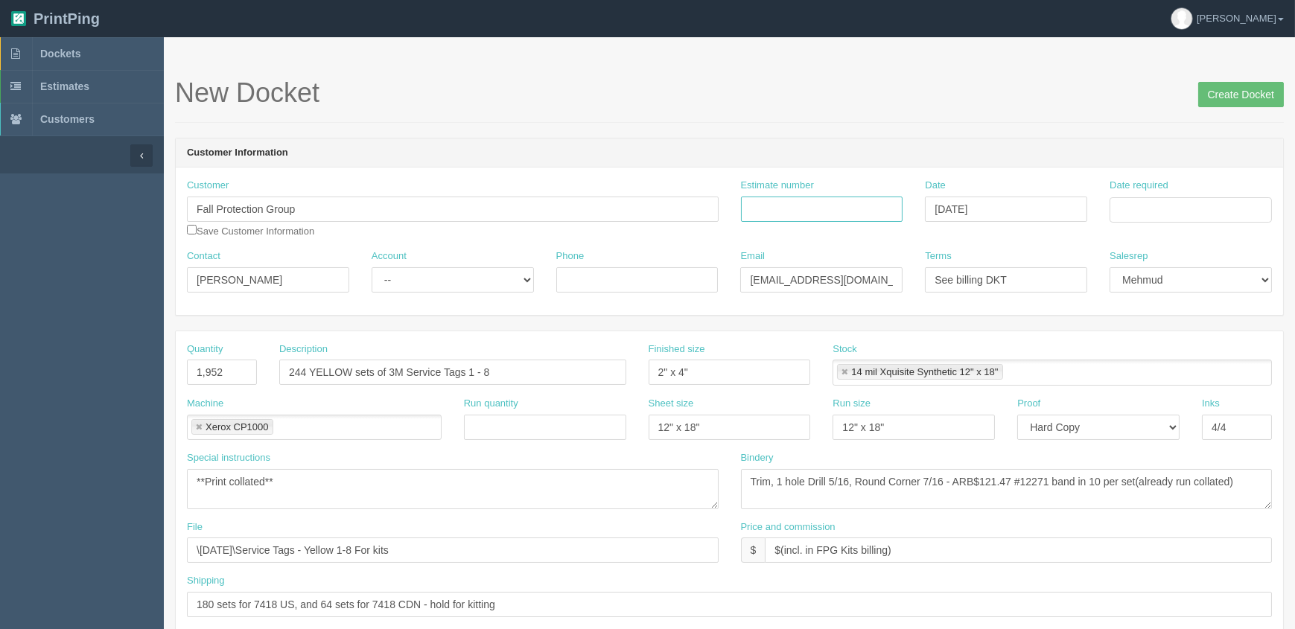
click at [842, 207] on input "Estimate number" at bounding box center [822, 209] width 162 height 25
type input "092386"
type input "September 9, 2025"
click at [1214, 332] on td "18" at bounding box center [1204, 331] width 19 height 22
type input "[DATE]"
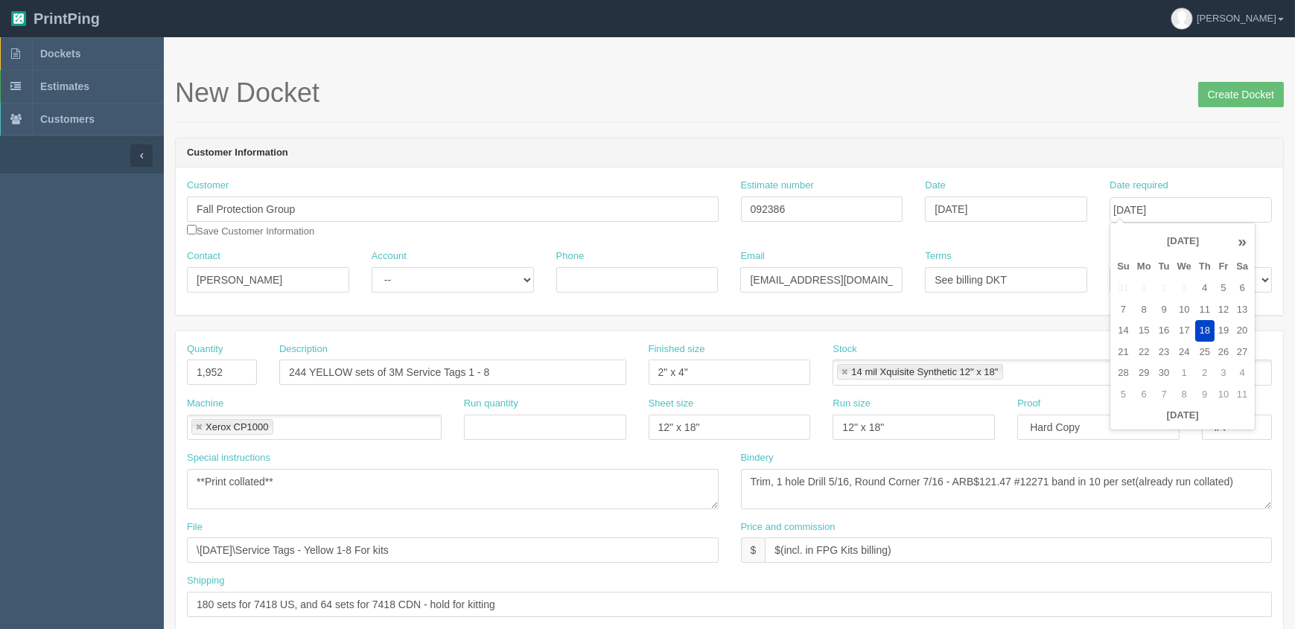
click at [1016, 85] on h1 "New Docket Create Docket" at bounding box center [729, 93] width 1109 height 30
click at [436, 277] on select "-- Existing Client Allrush Client Rep Client" at bounding box center [453, 279] width 162 height 25
select select "Rep Client"
click at [372, 267] on select "-- Existing Client Allrush Client Rep Client" at bounding box center [453, 279] width 162 height 25
drag, startPoint x: 246, startPoint y: 375, endPoint x: 4, endPoint y: 346, distance: 243.0
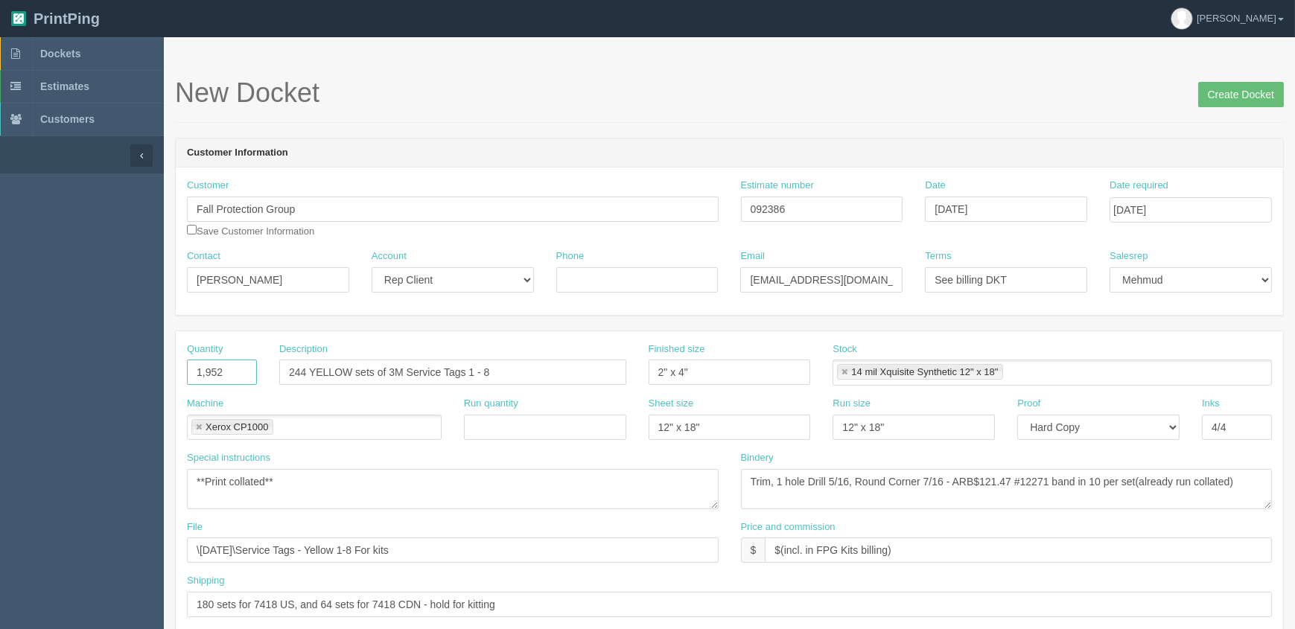
type input "272"
drag, startPoint x: 305, startPoint y: 369, endPoint x: 179, endPoint y: 367, distance: 125.8
click at [182, 368] on div "Quantity 272 Description 244 YELLOW sets of 3M Service Tags 1 - 8 Finished size…" at bounding box center [729, 369] width 1107 height 54
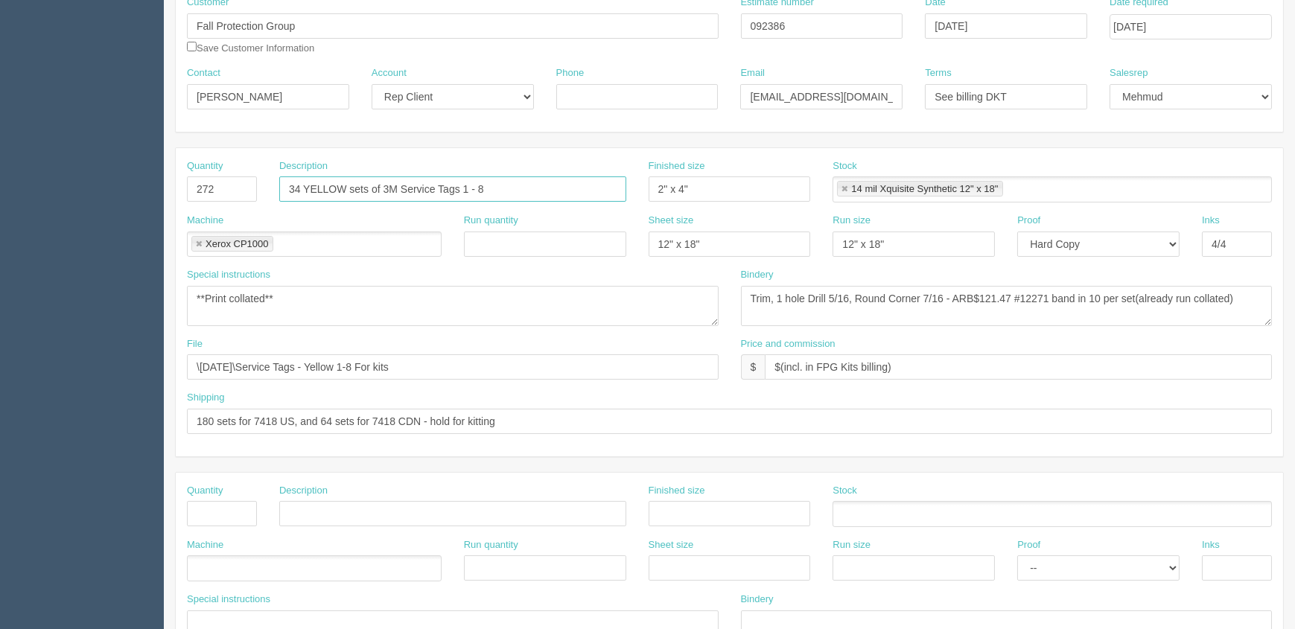
scroll to position [203, 0]
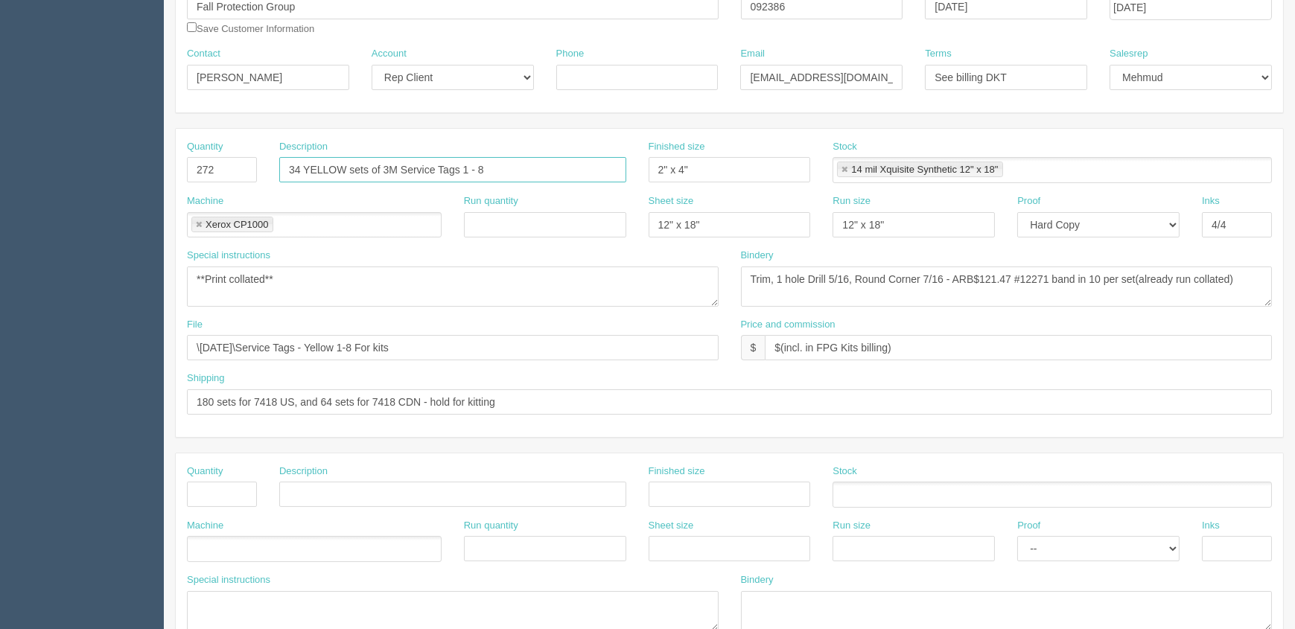
type input "34 YELLOW sets of 3M Service Tags 1 - 8"
click at [238, 491] on input "text" at bounding box center [222, 494] width 70 height 25
type input "900"
drag, startPoint x: 500, startPoint y: 167, endPoint x: 0, endPoint y: 167, distance: 500.3
click at [0, 167] on section "Dockets Estimates Customers" at bounding box center [647, 492] width 1295 height 1315
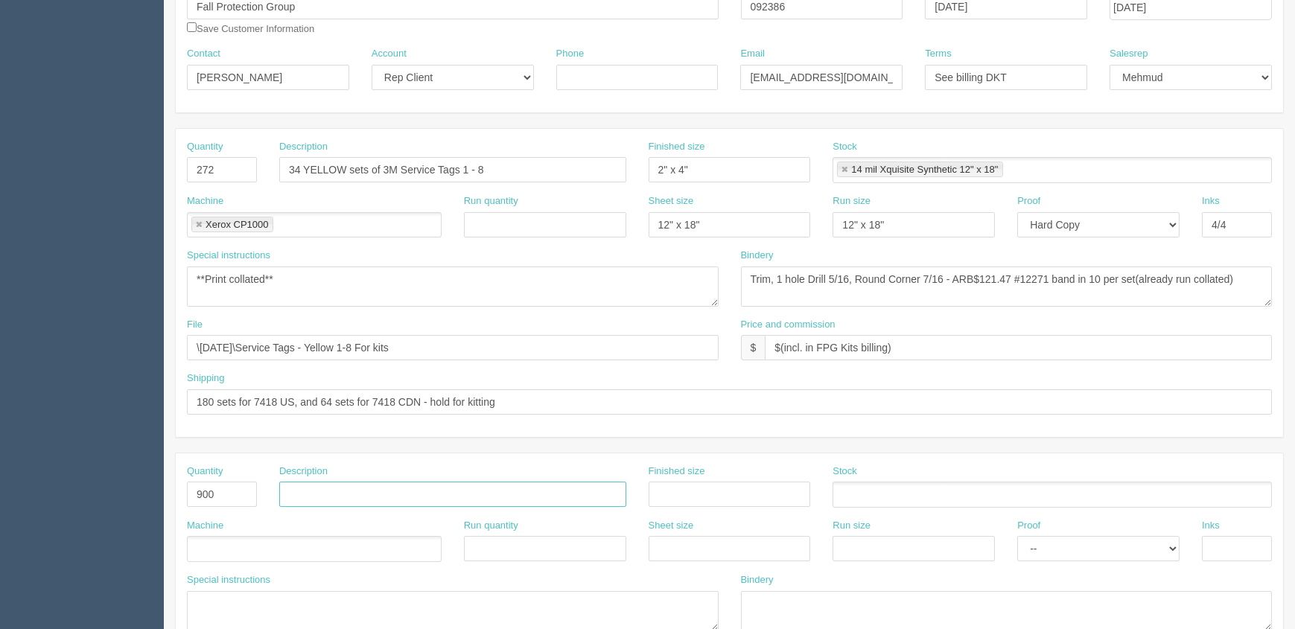
click at [351, 488] on input "text" at bounding box center [452, 494] width 347 height 25
paste input "34 YELLOW sets of 3M Service Tags 1 - 8"
type input "34 YELLOW sets of 3M Service Tags 1 - 10"
type input "2" x 4""
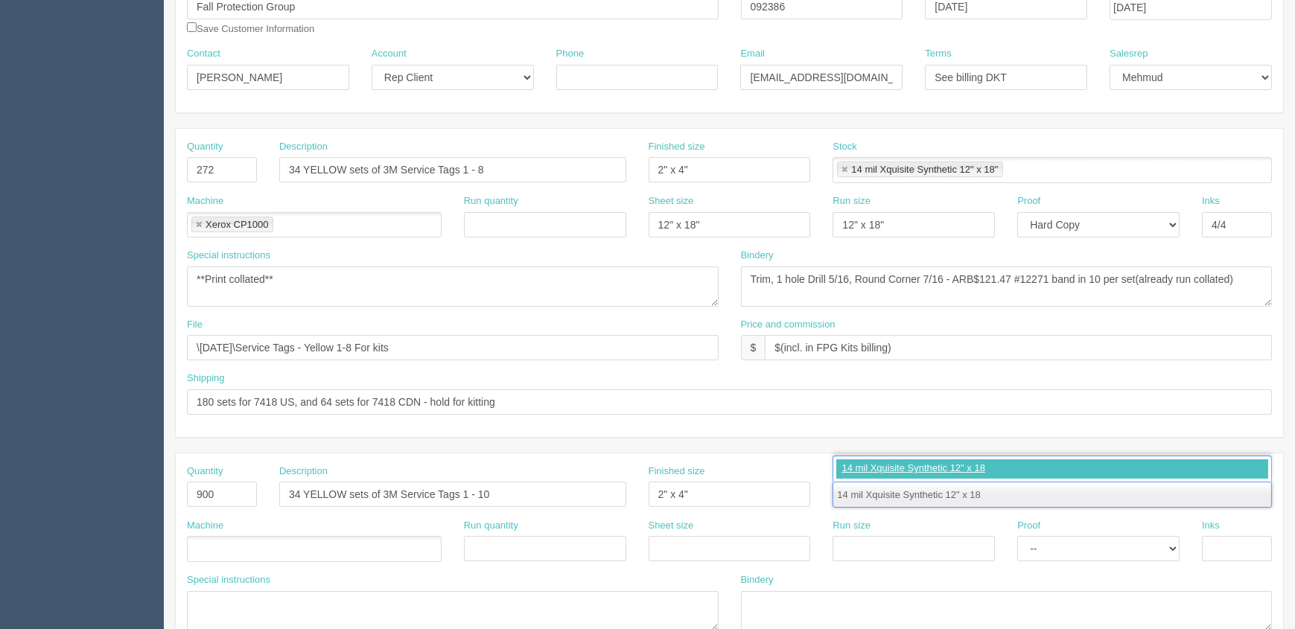
type input "14 mil Xquisite Synthetic 12" x 18""
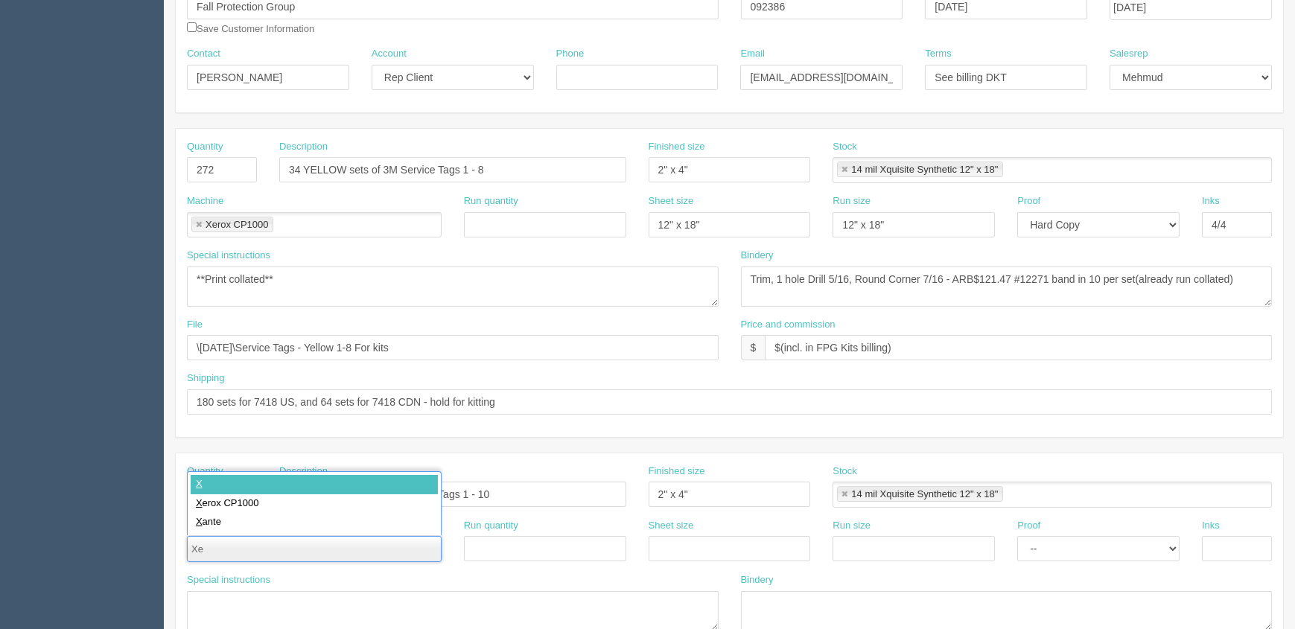
type input "Xer"
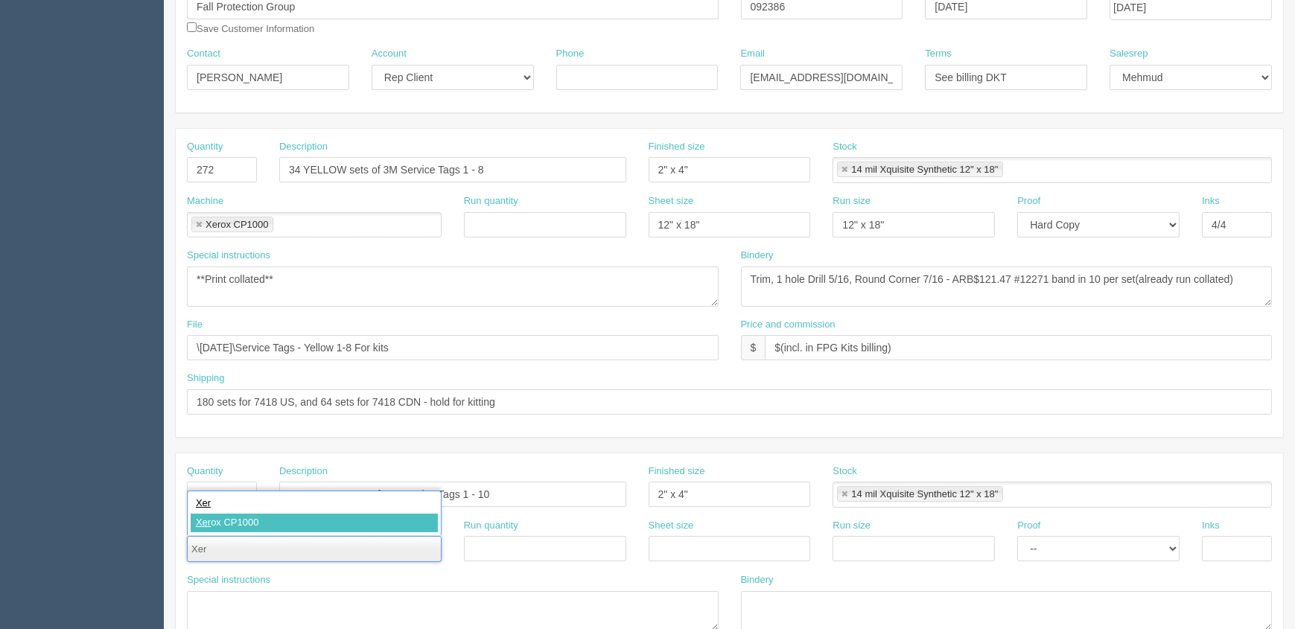
type input "Xerox CP1000"
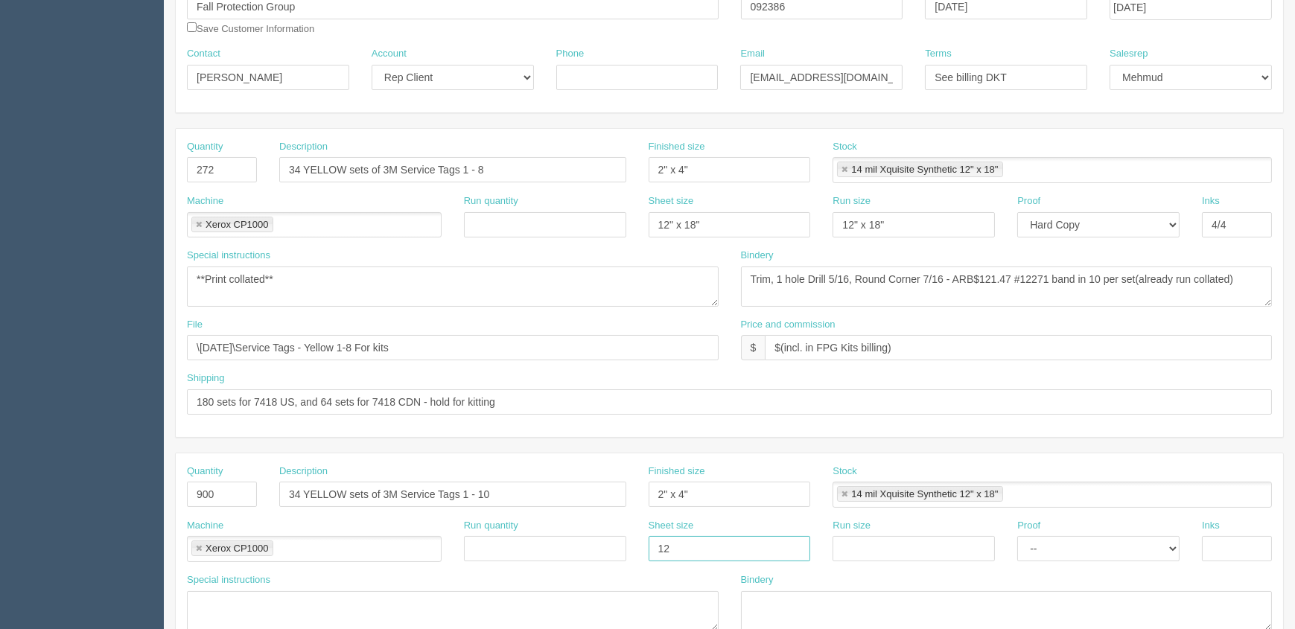
type input "12" x 18""
paste input "12" x 18""
type input "12" x 18""
select select "Hard Copy"
click at [1017, 536] on select "-- Email Hard Copy" at bounding box center [1098, 548] width 162 height 25
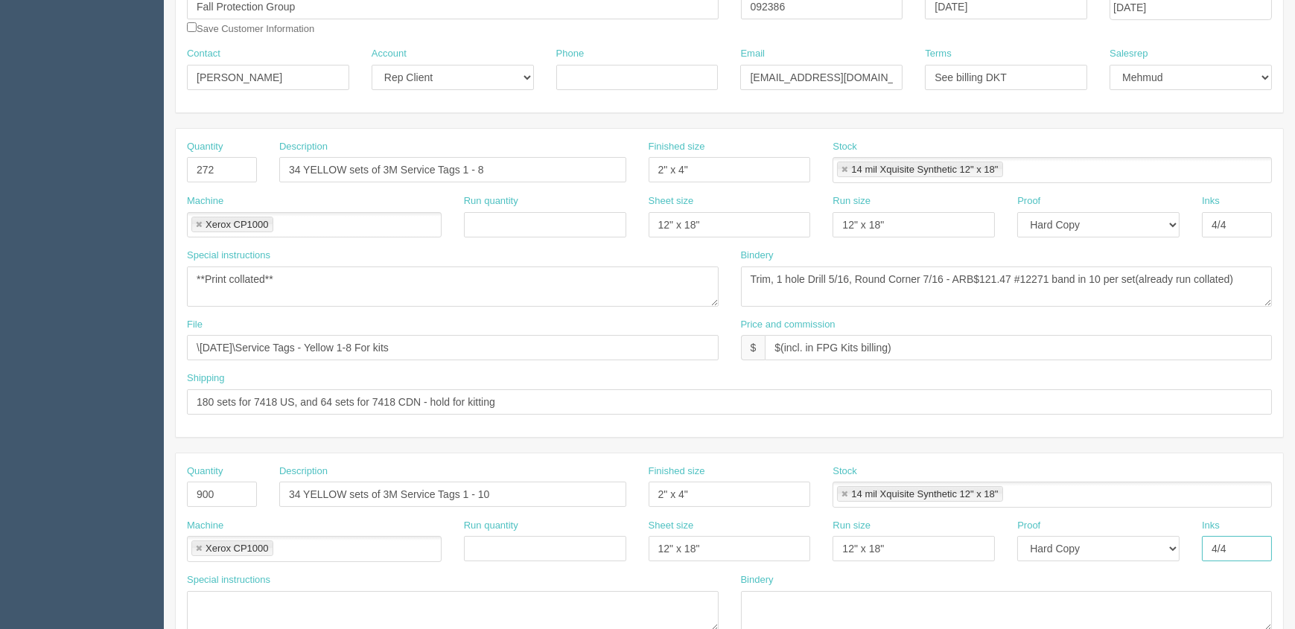
type input "4/4"
click at [418, 295] on textarea "**Print collated**" at bounding box center [453, 287] width 532 height 40
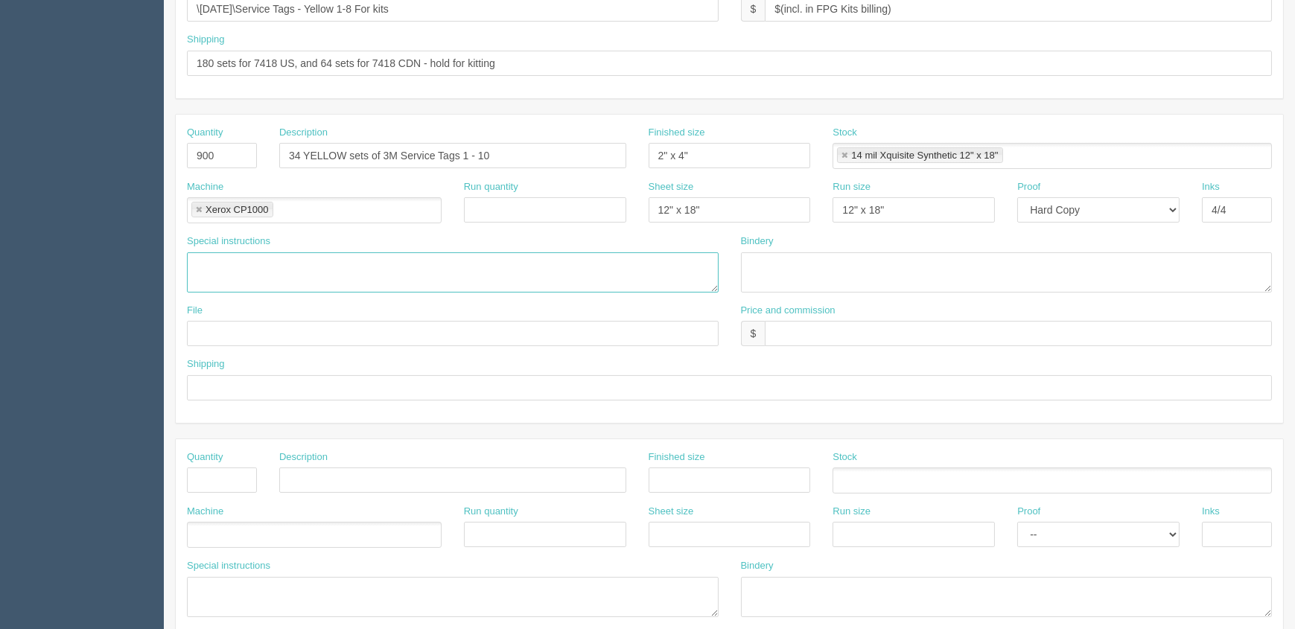
click at [268, 275] on textarea at bounding box center [453, 272] width 532 height 40
paste textarea "**Print collated**"
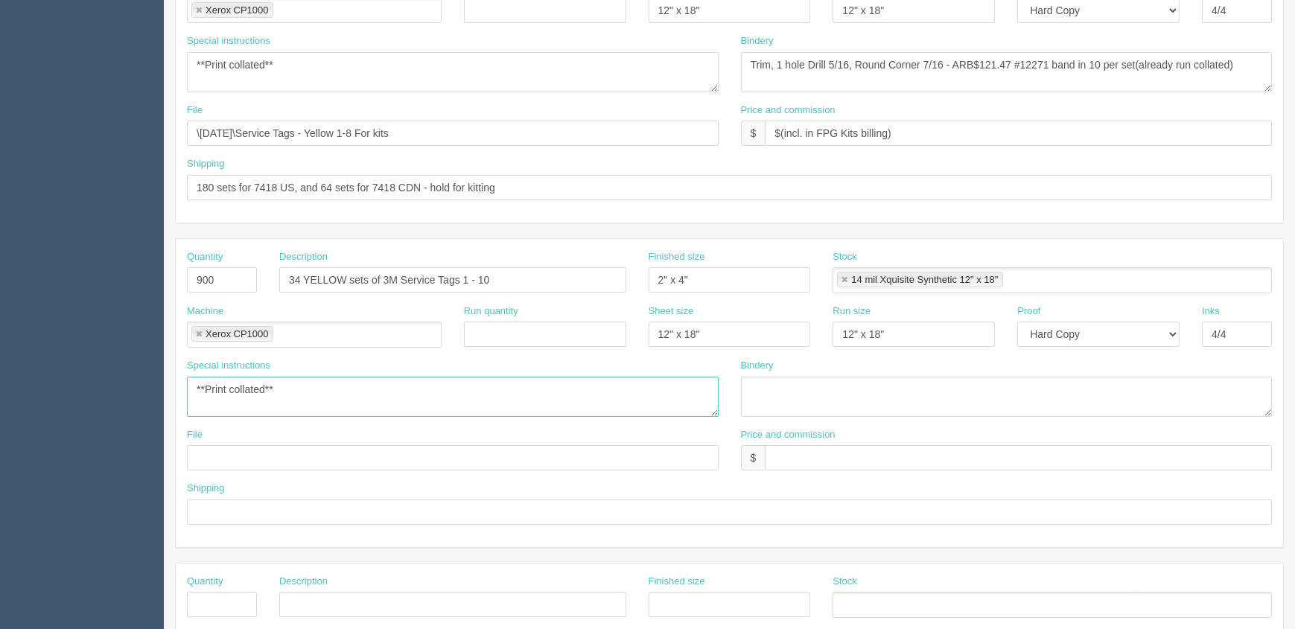
scroll to position [406, 0]
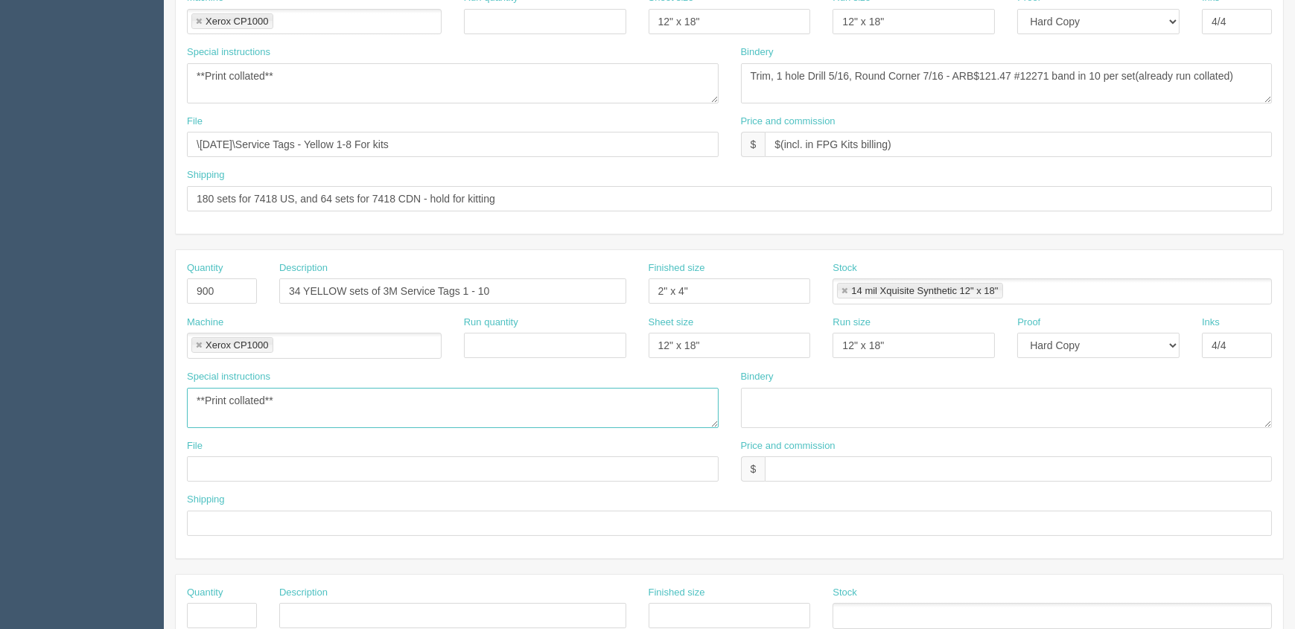
type textarea "**Print collated**"
click at [919, 77] on textarea "Trim, 1 hole Drill 5/16, Round Corner 7/16 - ARB$121.47 #12271 band in 10 per s…" at bounding box center [1007, 83] width 532 height 40
click at [809, 400] on textarea at bounding box center [1007, 408] width 532 height 40
paste textarea "Trim, 1 hole Drill 5/16, Round Corner 7/16 - ARB$121.47 #12271 band in 10 per s…"
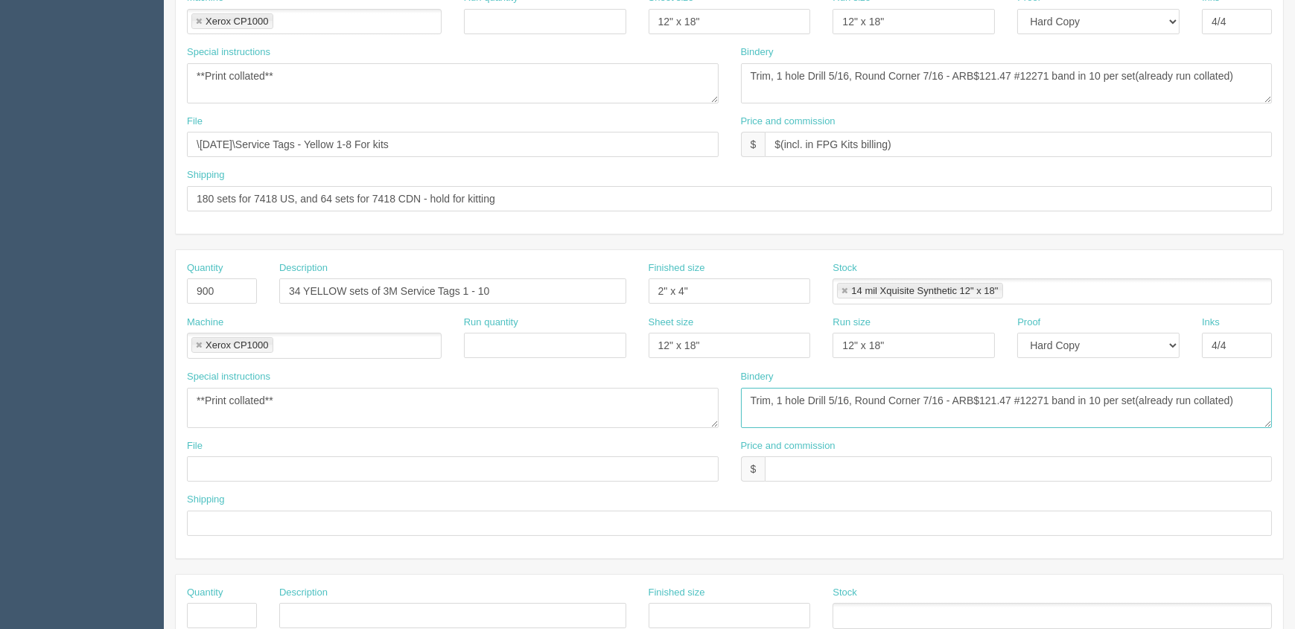
type textarea "Trim, 1 hole Drill 5/16, Round Corner 7/16 - ARB$121.47 #12271 band in 10 per s…"
drag, startPoint x: 911, startPoint y: 135, endPoint x: 513, endPoint y: 146, distance: 397.7
click at [513, 146] on div "File \December 2024\Service Tags - Yellow 1-8 For kits Price and commission $ $…" at bounding box center [729, 142] width 1107 height 54
drag, startPoint x: 806, startPoint y: 468, endPoint x: 687, endPoint y: 468, distance: 118.4
click at [806, 468] on input "text" at bounding box center [1018, 468] width 507 height 25
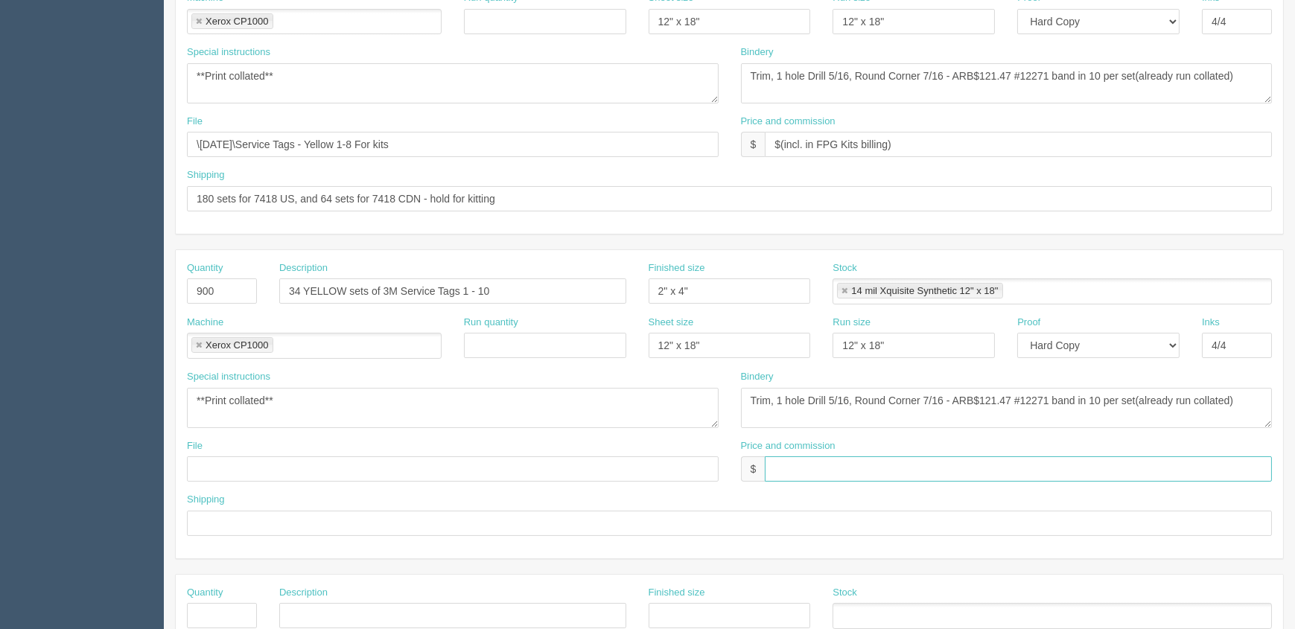
paste input "$(incl. in FPG Kits billing)"
type input "$(incl. in FPG Kits billing)"
click at [471, 137] on input "\December 2024\Service Tags - Yellow 1-8 For kits" at bounding box center [453, 144] width 532 height 25
drag, startPoint x: 384, startPoint y: 139, endPoint x: 63, endPoint y: 136, distance: 320.9
click at [63, 136] on section "Dockets Estimates Customers" at bounding box center [647, 288] width 1295 height 1315
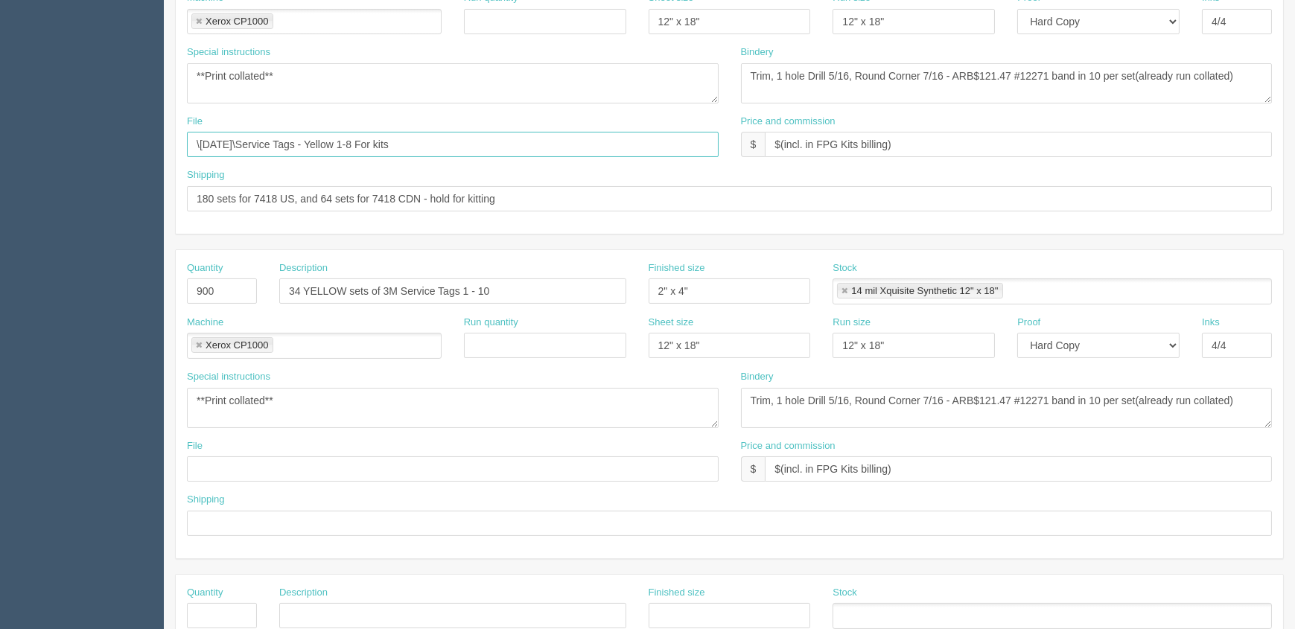
paste input "Z:\F\Fall Protection Group\2025\May 2025\Service Tags - Yellow - 1-10 and"
type input "\May 2025\Service Tags - Yellow - 1-10 and 1-8 For kits"
drag, startPoint x: 242, startPoint y: 464, endPoint x: 246, endPoint y: 457, distance: 8.1
click at [242, 464] on input "text" at bounding box center [453, 468] width 532 height 25
paste input "\May 2025\Service Tags - Yellow - 1-10 and 1-8 For kits"
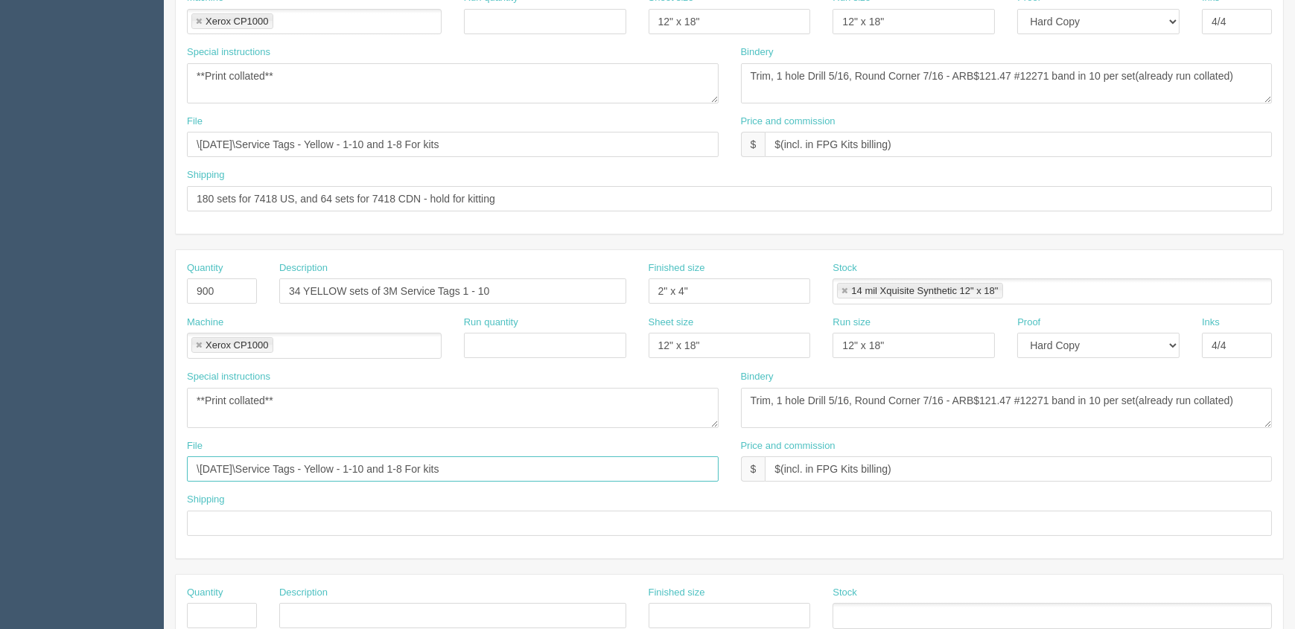
type input "\May 2025\Service Tags - Yellow - 1-10 and 1-8 For kits"
click at [532, 197] on input "180 sets for 7418 US, and 64 sets for 7418 CDN - hold for kitting" at bounding box center [729, 198] width 1085 height 25
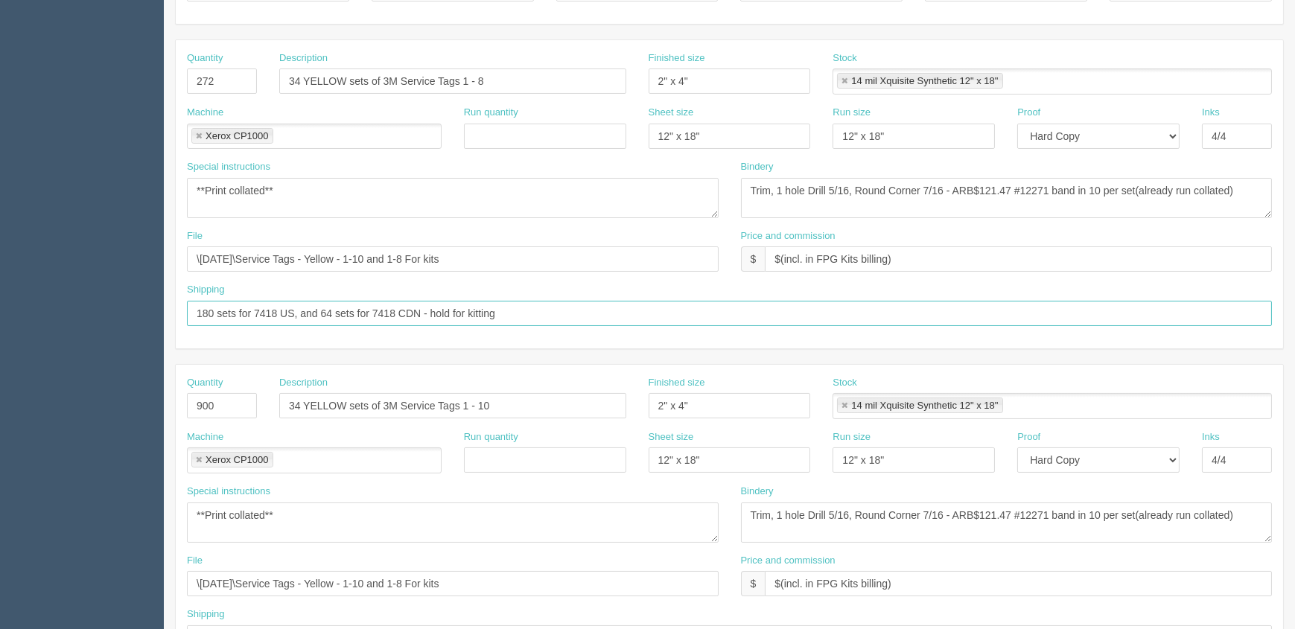
scroll to position [203, 0]
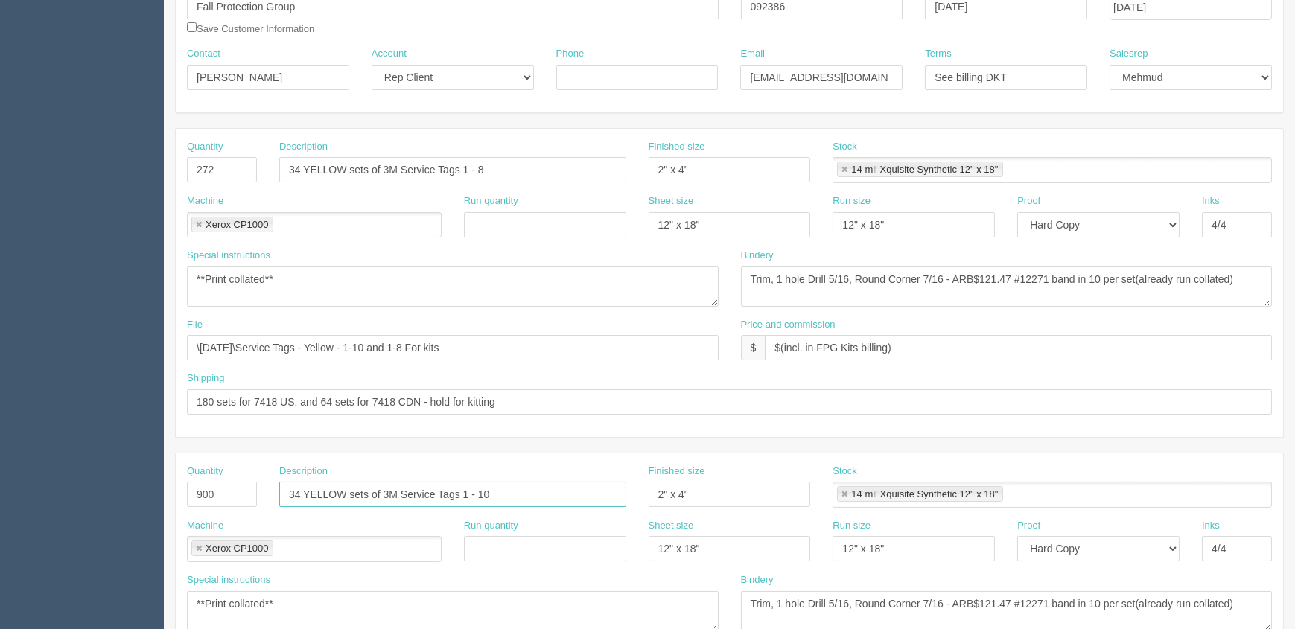
drag, startPoint x: 302, startPoint y: 491, endPoint x: 261, endPoint y: 486, distance: 41.2
click at [264, 488] on div "Quantity 900 Description 34 YELLOW sets of 3M Service Tags 1 - 10 Finished size…" at bounding box center [729, 492] width 1107 height 54
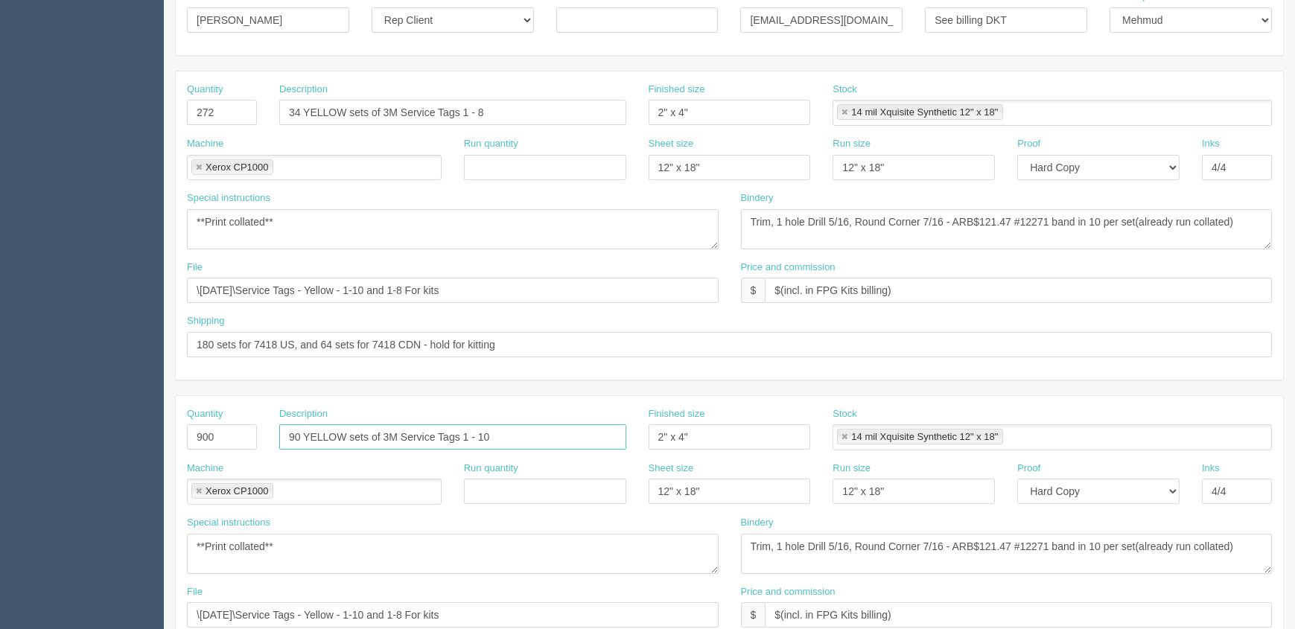
scroll to position [338, 0]
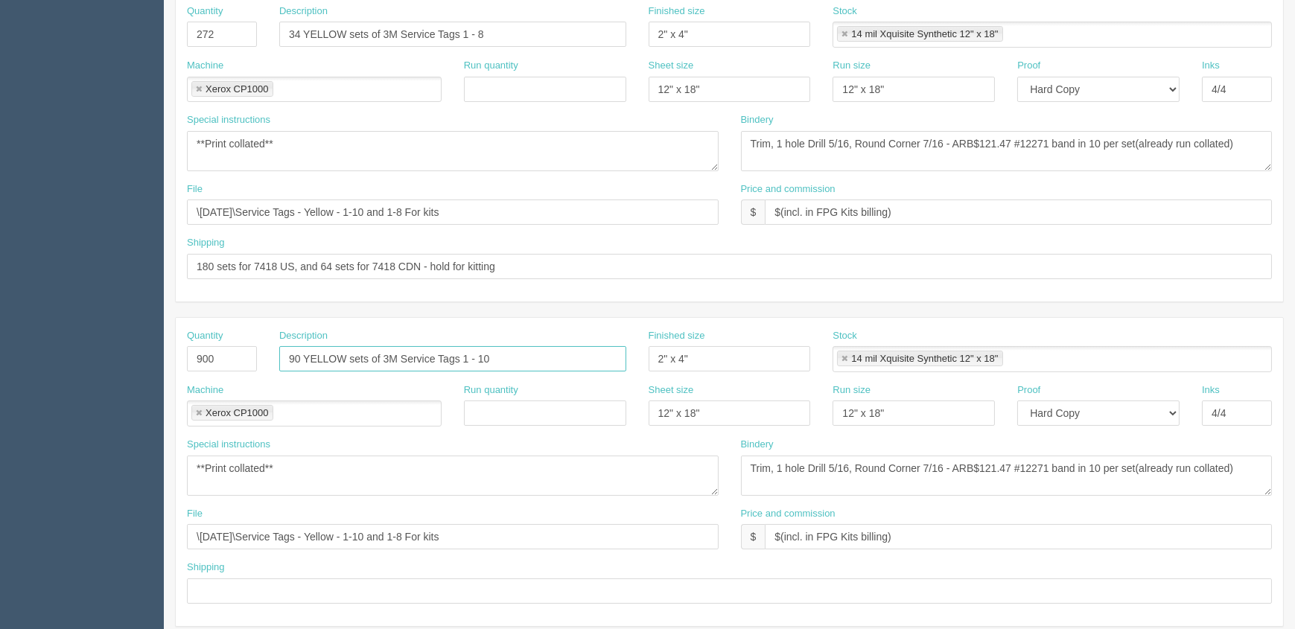
type input "90 YELLOW sets of 3M Service Tags 1 - 10"
drag, startPoint x: 212, startPoint y: 261, endPoint x: 141, endPoint y: 258, distance: 70.8
click at [141, 261] on section "Dockets Estimates Customers" at bounding box center [647, 356] width 1295 height 1315
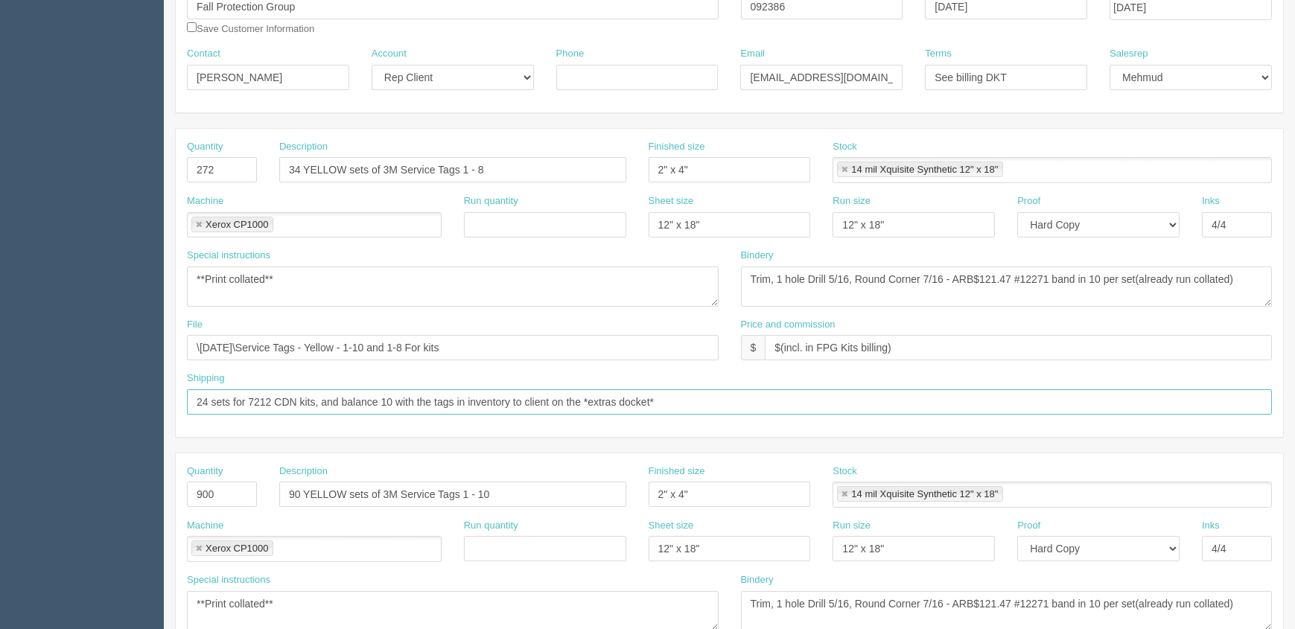
scroll to position [67, 0]
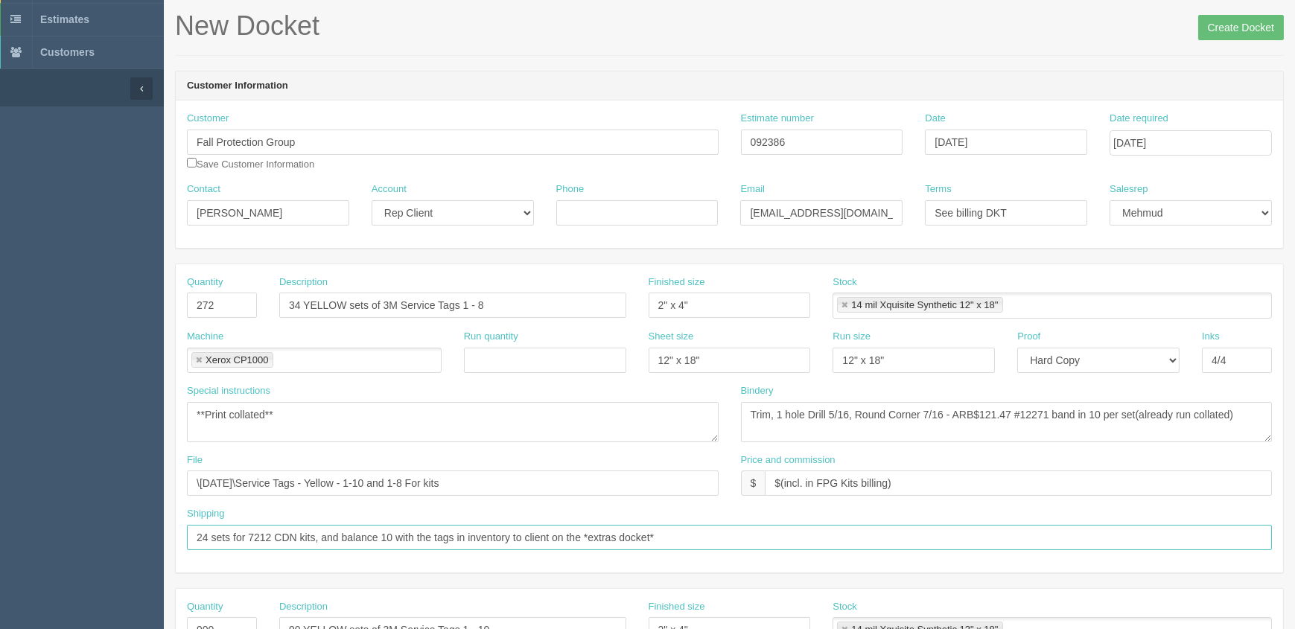
type input "24 sets for 7212 CDN kits, and balance 10 with the tags in inventory to client …"
drag, startPoint x: 602, startPoint y: 144, endPoint x: 544, endPoint y: 150, distance: 57.6
click at [544, 150] on div "Customer Fall Protection Group Save Customer Information Estimate number 092386…" at bounding box center [729, 147] width 1107 height 71
click at [985, 410] on textarea "Trim, 1 hole Drill 5/16, Round Corner 7/16 - ARB$121.47 #12271 band in 10 per s…" at bounding box center [1007, 422] width 532 height 40
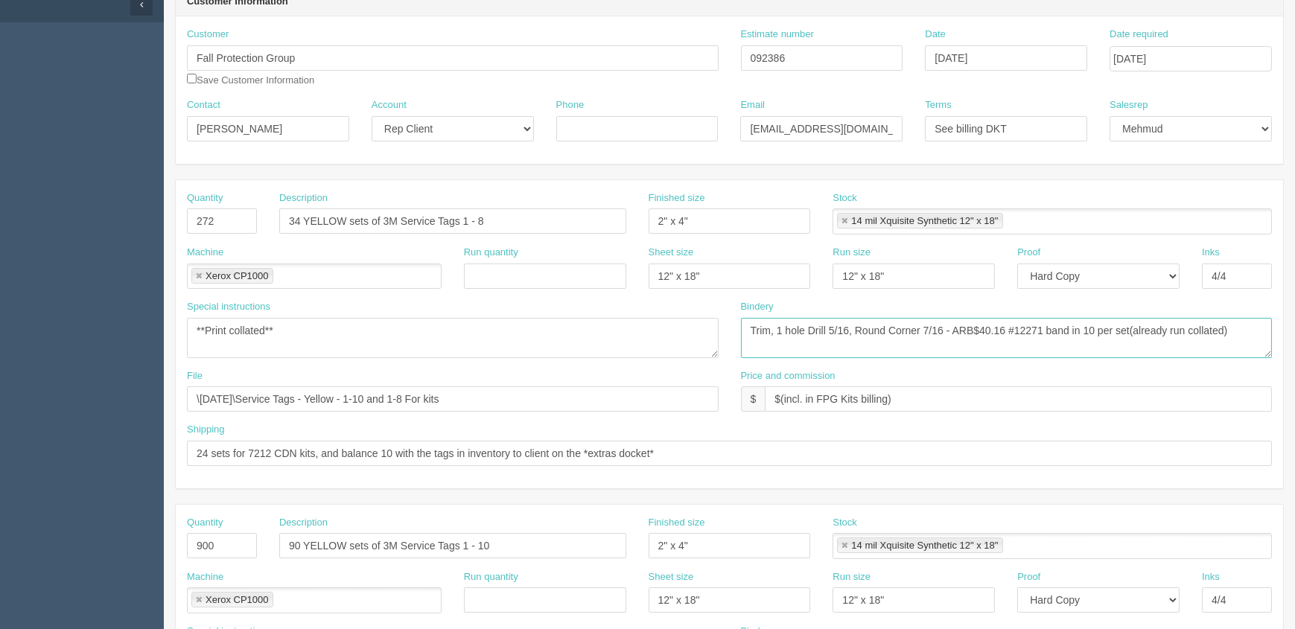
scroll to position [338, 0]
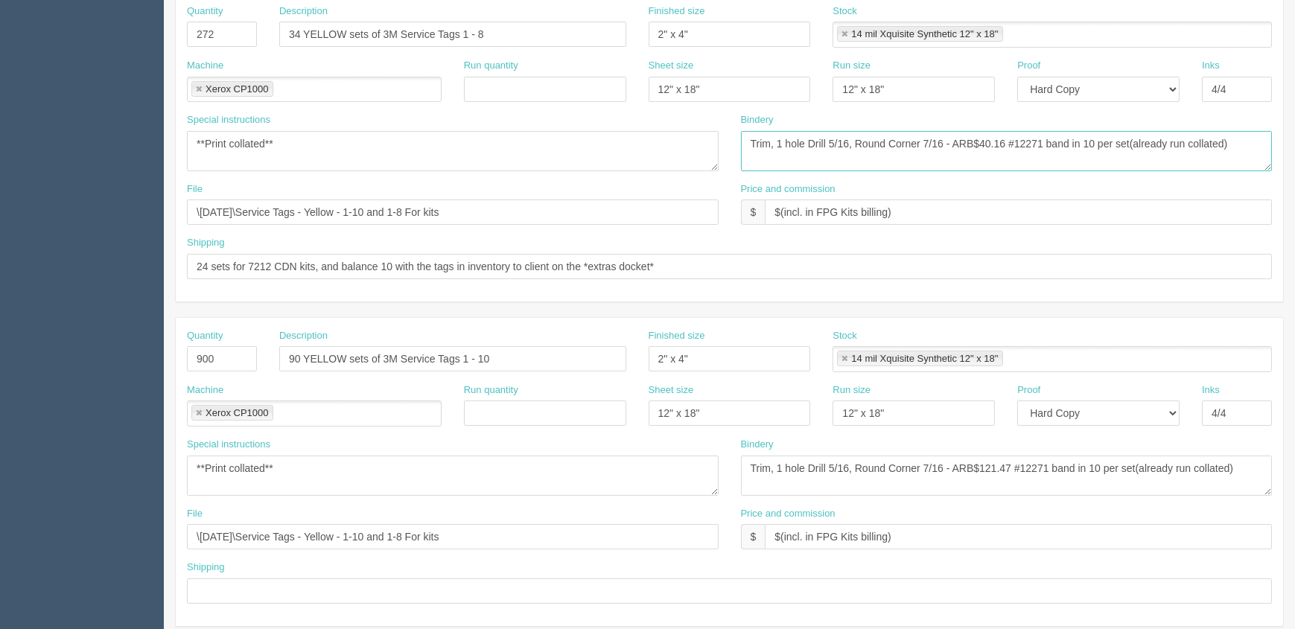
click at [1106, 139] on textarea "Trim, 1 hole Drill 5/16, Round Corner 7/16 - ARB$121.47 #12271 band in 10 per s…" at bounding box center [1007, 151] width 532 height 40
type textarea "Trim, 1 hole Drill 5/16, Round Corner 7/16 - ARB$40.16 #12271 band in 8 per set…"
click at [1052, 471] on textarea "Trim, 1 hole Drill 5/16, Round Corner 7/16 - ARB$121.47 #12271 band in 10 per s…" at bounding box center [1007, 476] width 532 height 40
paste textarea "40.16 #12271 band in 8"
drag, startPoint x: 987, startPoint y: 466, endPoint x: 1056, endPoint y: 486, distance: 71.4
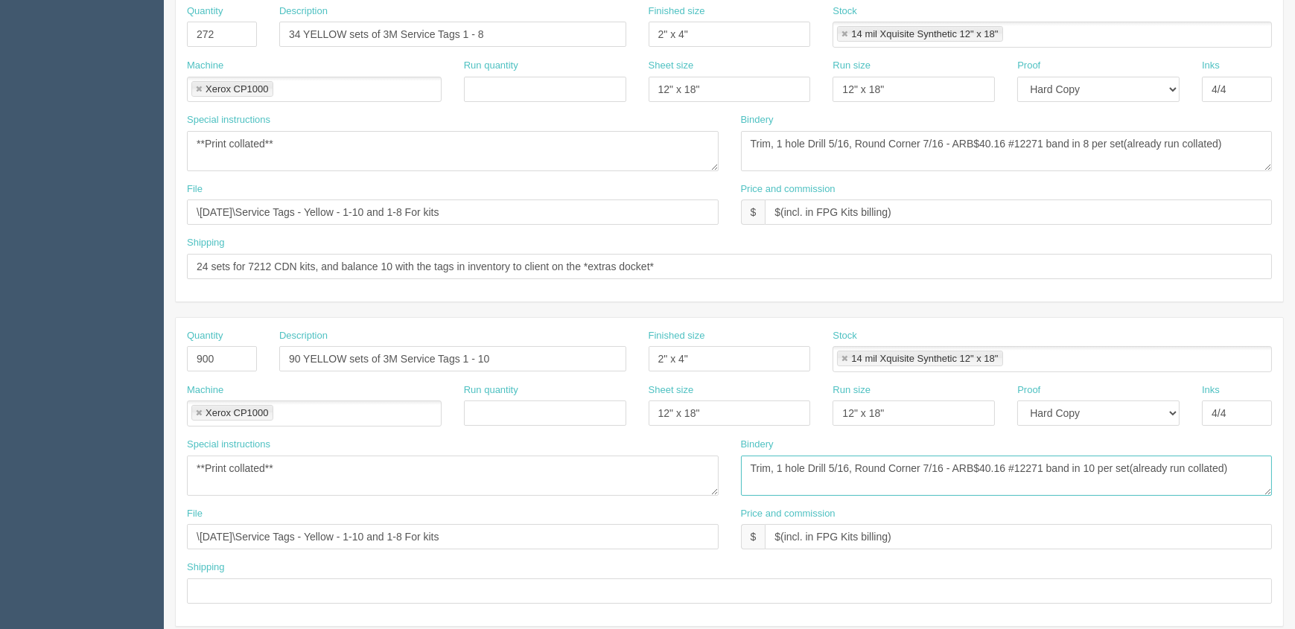
click at [987, 466] on textarea "Trim, 1 hole Drill 5/16, Round Corner 7/16 - ARB$40.16 #12271 band in 10 per se…" at bounding box center [1007, 476] width 532 height 40
type textarea "Trim, 1 hole Drill 5/16, Round Corner 7/16 - ARB$132.85 #12271 band in 10 per s…"
click at [811, 490] on textarea "Trim, 1 hole Drill 5/16, Round Corner 7/16 - ARB$132.85 #12271 band in 10 per s…" at bounding box center [1007, 476] width 532 height 40
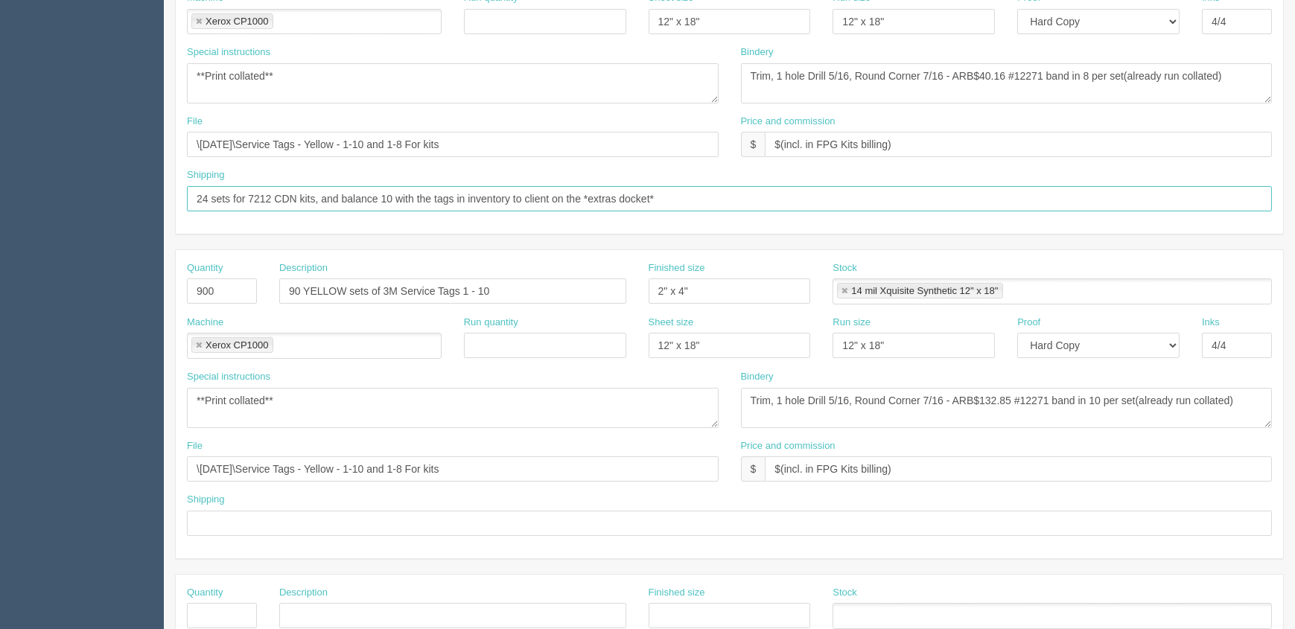
drag, startPoint x: 735, startPoint y: 195, endPoint x: 42, endPoint y: 208, distance: 693.3
click at [45, 208] on section "Dockets Estimates Customers" at bounding box center [647, 288] width 1295 height 1315
click at [245, 517] on input "text" at bounding box center [729, 523] width 1085 height 25
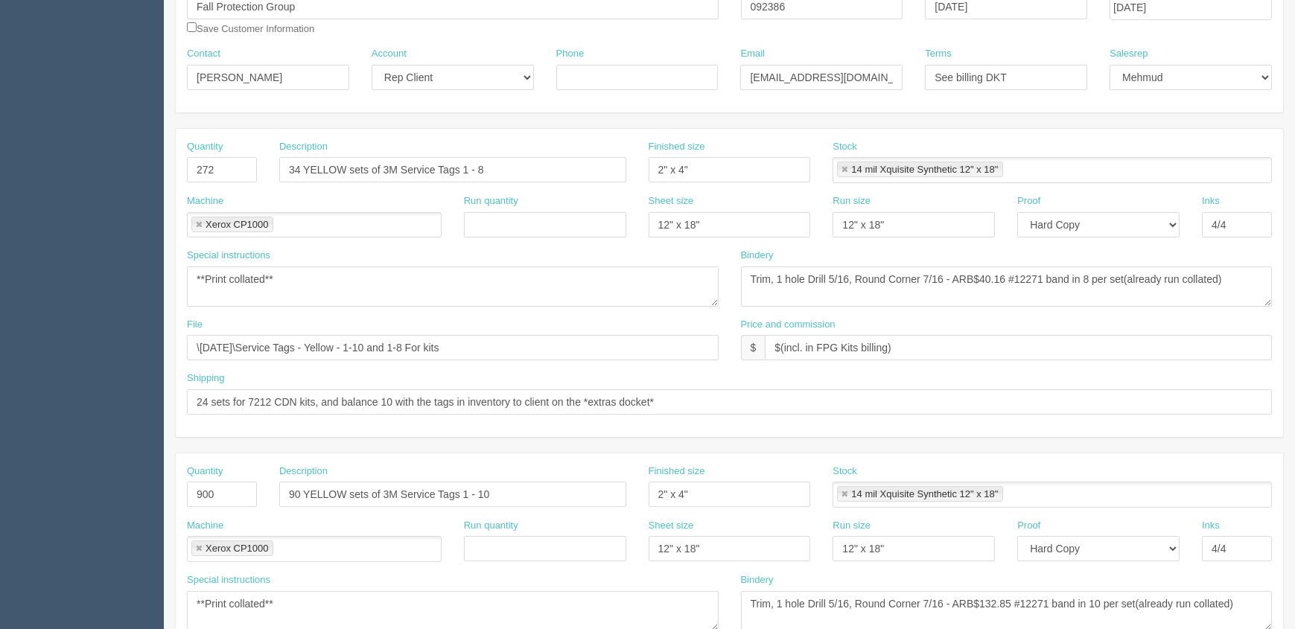
scroll to position [0, 0]
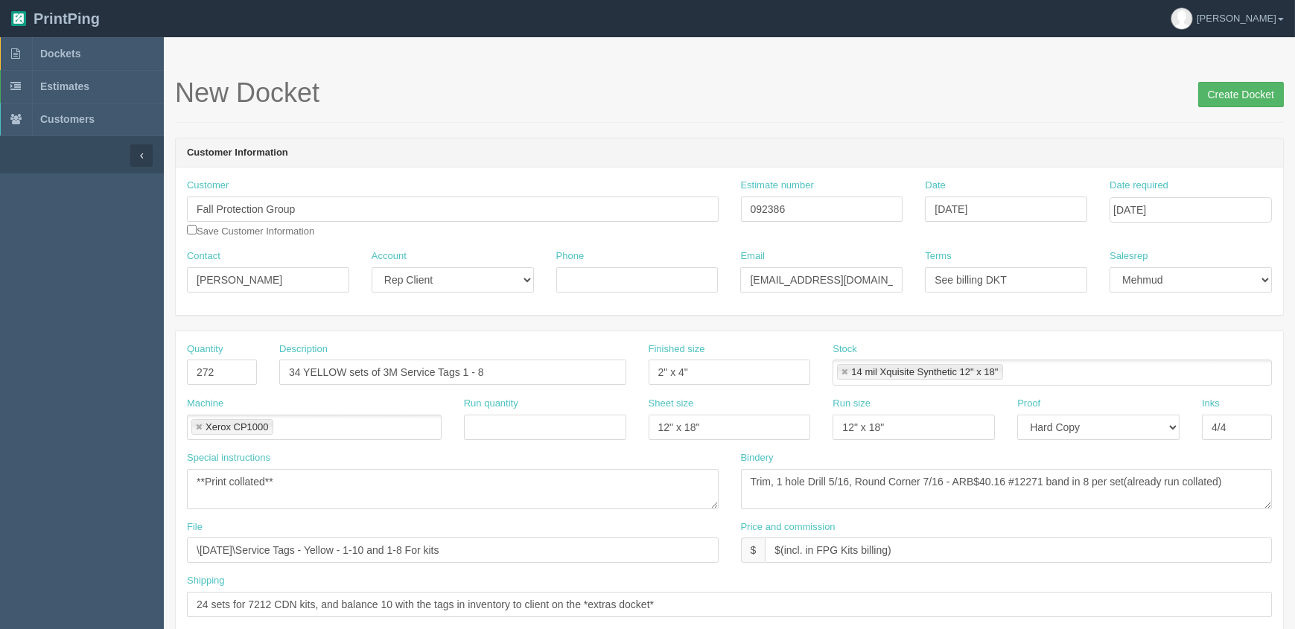
type input "90 sets for 7424 US kits only"
click at [1236, 98] on input "Create Docket" at bounding box center [1241, 94] width 86 height 25
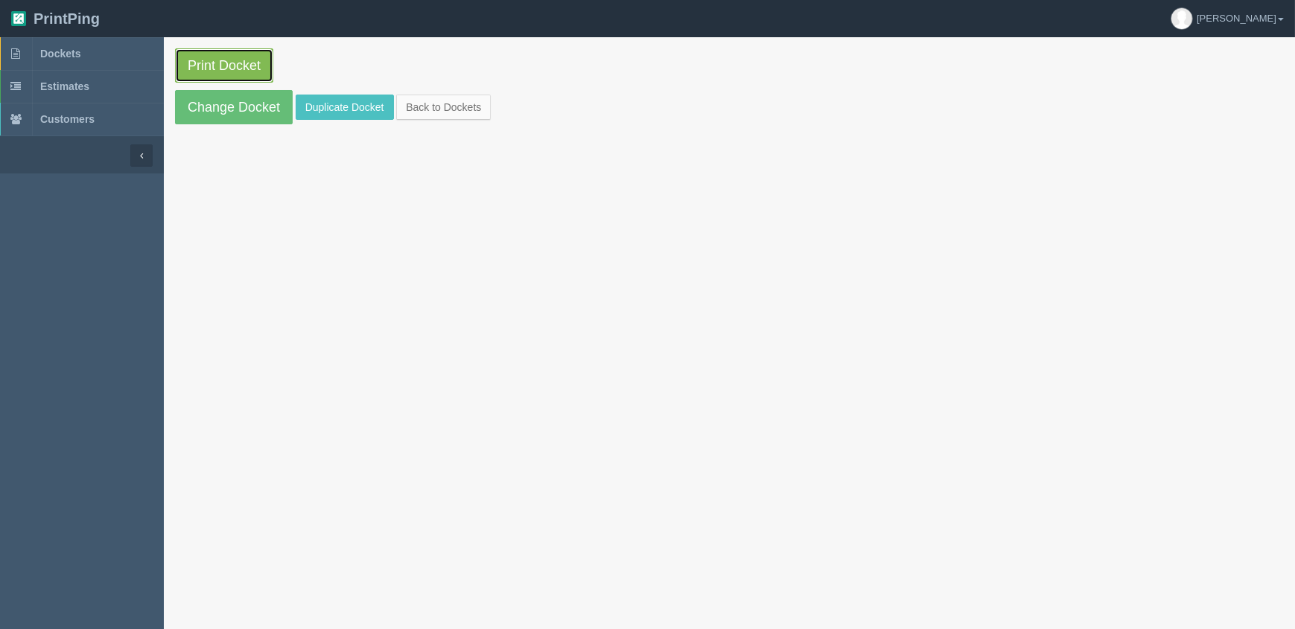
click at [229, 55] on link "Print Docket" at bounding box center [224, 65] width 98 height 34
drag, startPoint x: 112, startPoint y: 54, endPoint x: 121, endPoint y: 71, distance: 19.7
click at [112, 54] on link "Dockets" at bounding box center [82, 53] width 164 height 33
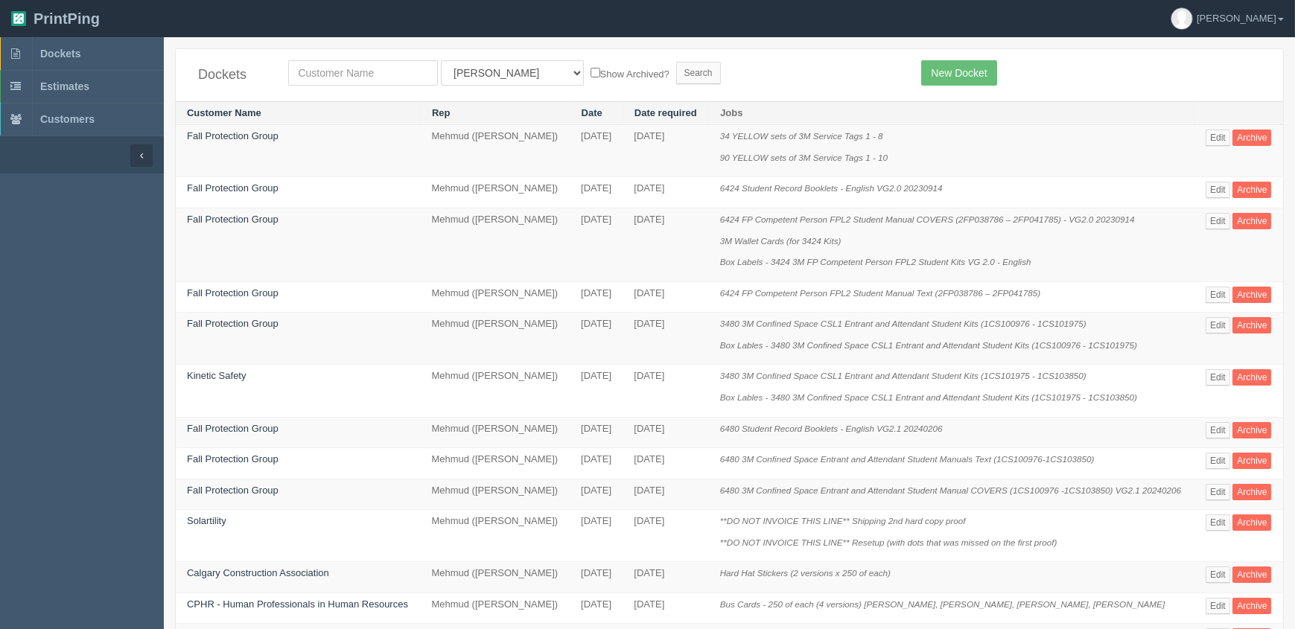
click at [762, 313] on td "6424 FP Competent Person FPL2 Student Manual Text (2FP038786 – 2FP041785)" at bounding box center [951, 296] width 485 height 31
click at [103, 60] on link "Dockets" at bounding box center [82, 53] width 164 height 33
click at [364, 74] on input "text" at bounding box center [363, 72] width 150 height 25
type input "constr"
click at [676, 62] on input "Search" at bounding box center [698, 73] width 45 height 22
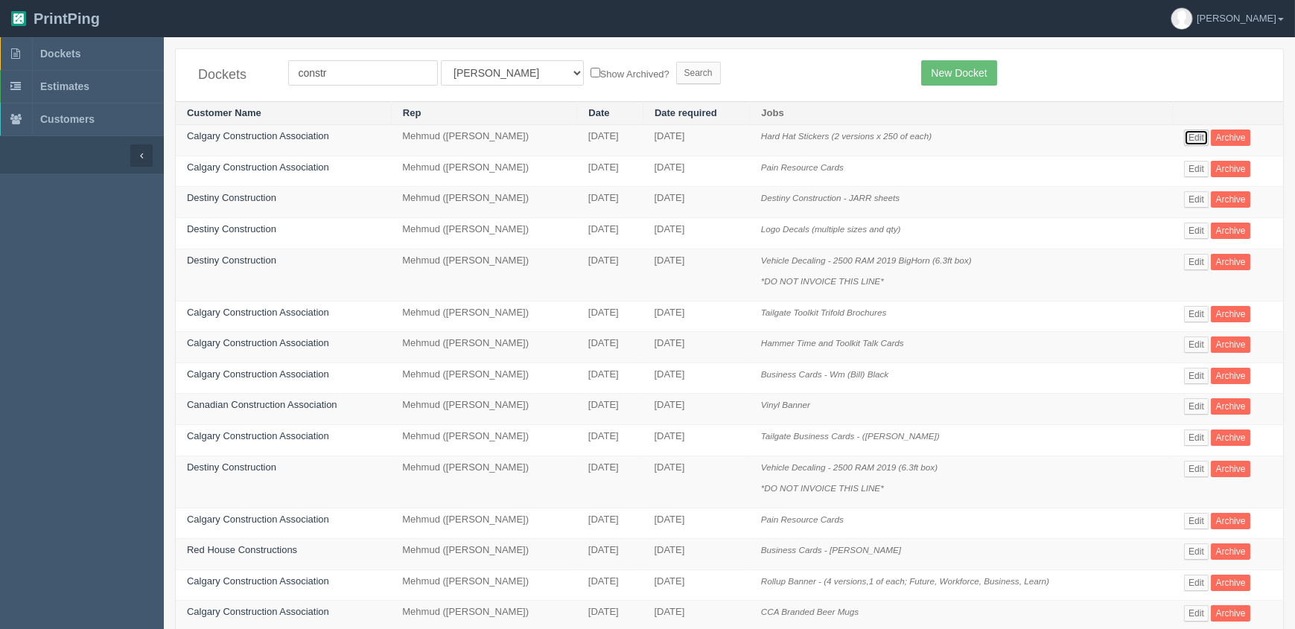
click at [1197, 138] on link "Edit" at bounding box center [1196, 138] width 25 height 16
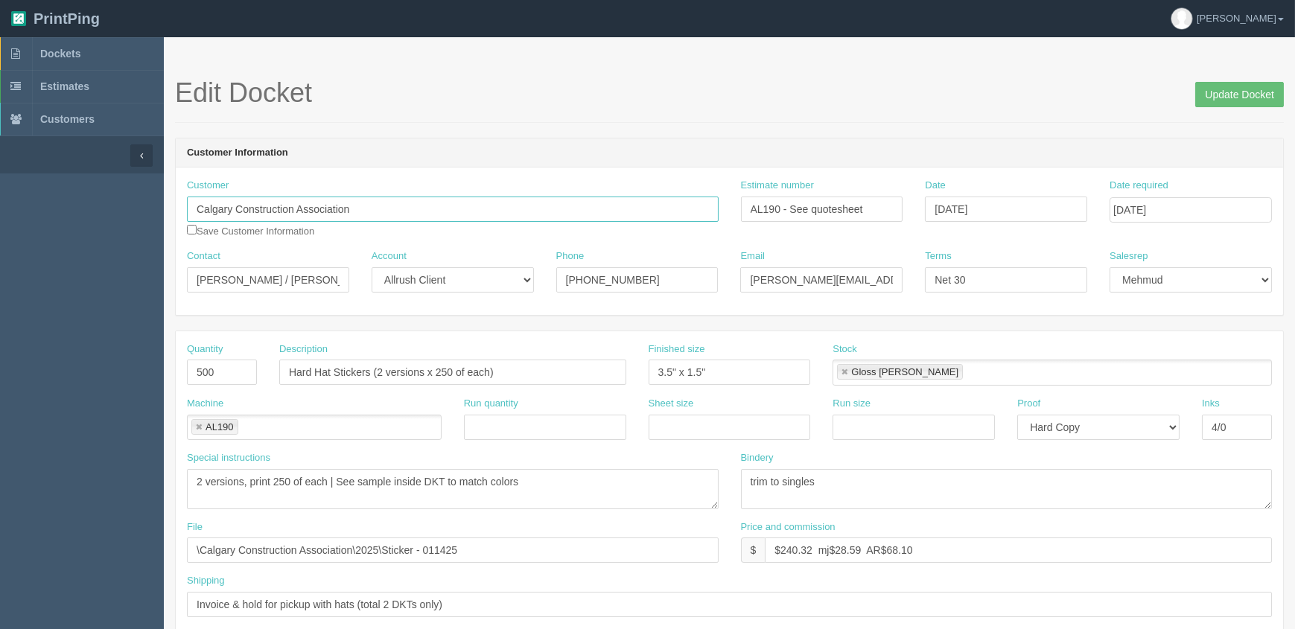
click at [246, 205] on input "Calgary Construction Association" at bounding box center [453, 209] width 532 height 25
click at [313, 284] on input "[PERSON_NAME] / [PERSON_NAME]" at bounding box center [268, 279] width 162 height 25
click at [617, 275] on input "[PHONE_NUMBER]" at bounding box center [637, 279] width 162 height 25
click at [789, 278] on input "[PERSON_NAME][EMAIL_ADDRESS][DOMAIN_NAME] / [PERSON_NAME][EMAIL_ADDRESS][DOMAIN…" at bounding box center [821, 279] width 162 height 25
click at [101, 54] on link "Dockets" at bounding box center [82, 53] width 164 height 33
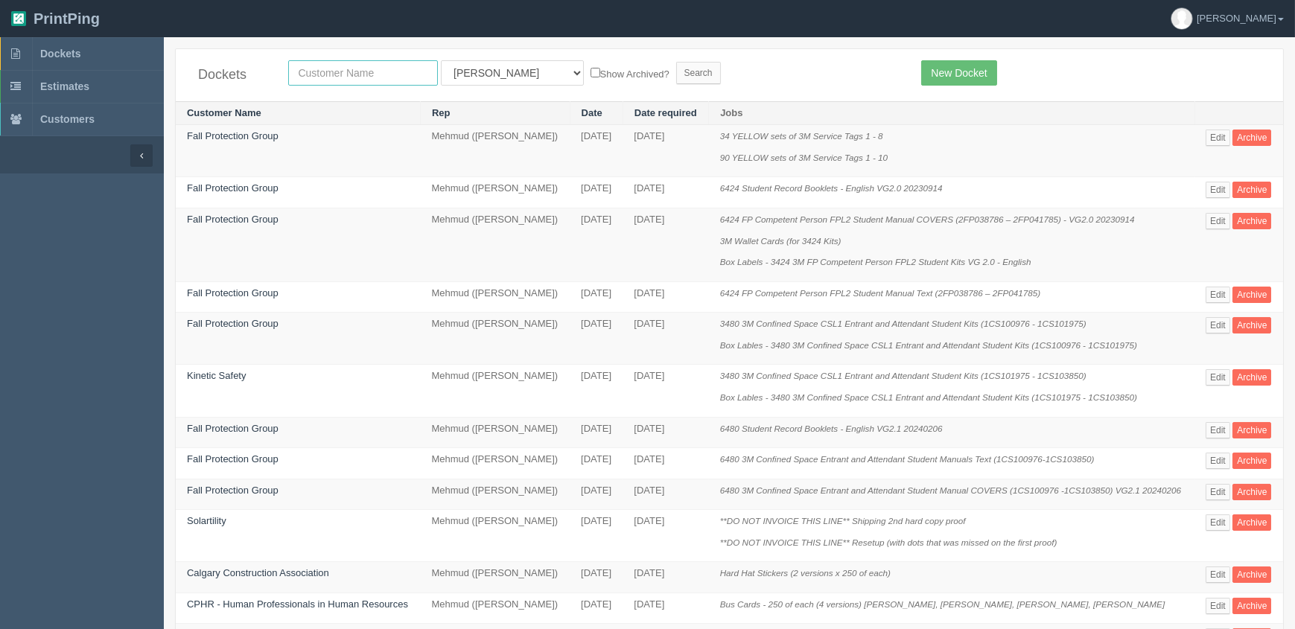
click at [342, 70] on input "text" at bounding box center [363, 72] width 150 height 25
type input "fall"
click at [676, 62] on input "Search" at bounding box center [698, 73] width 45 height 22
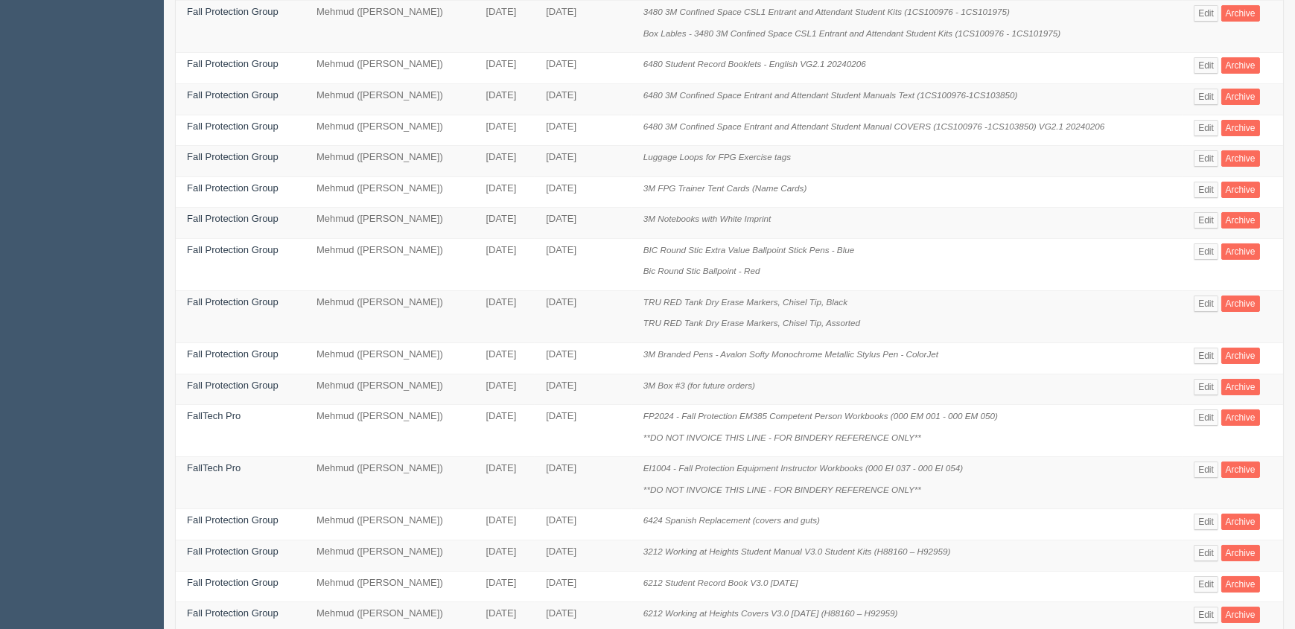
scroll to position [616, 0]
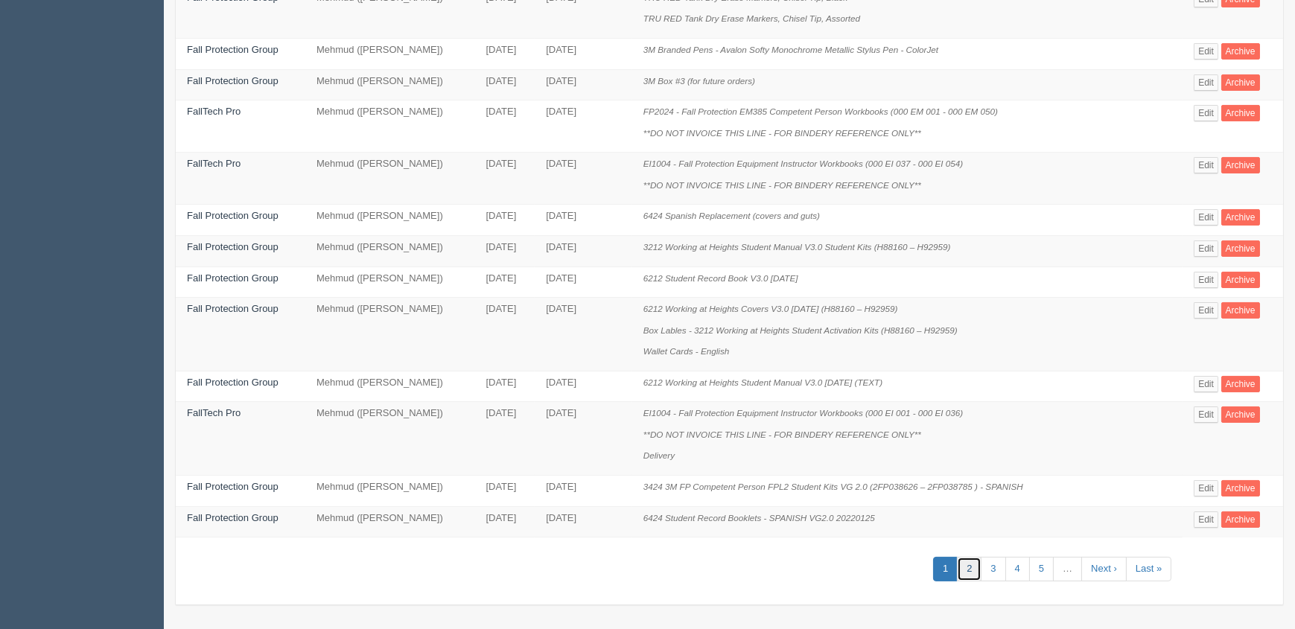
click at [979, 562] on link "2" at bounding box center [969, 569] width 25 height 25
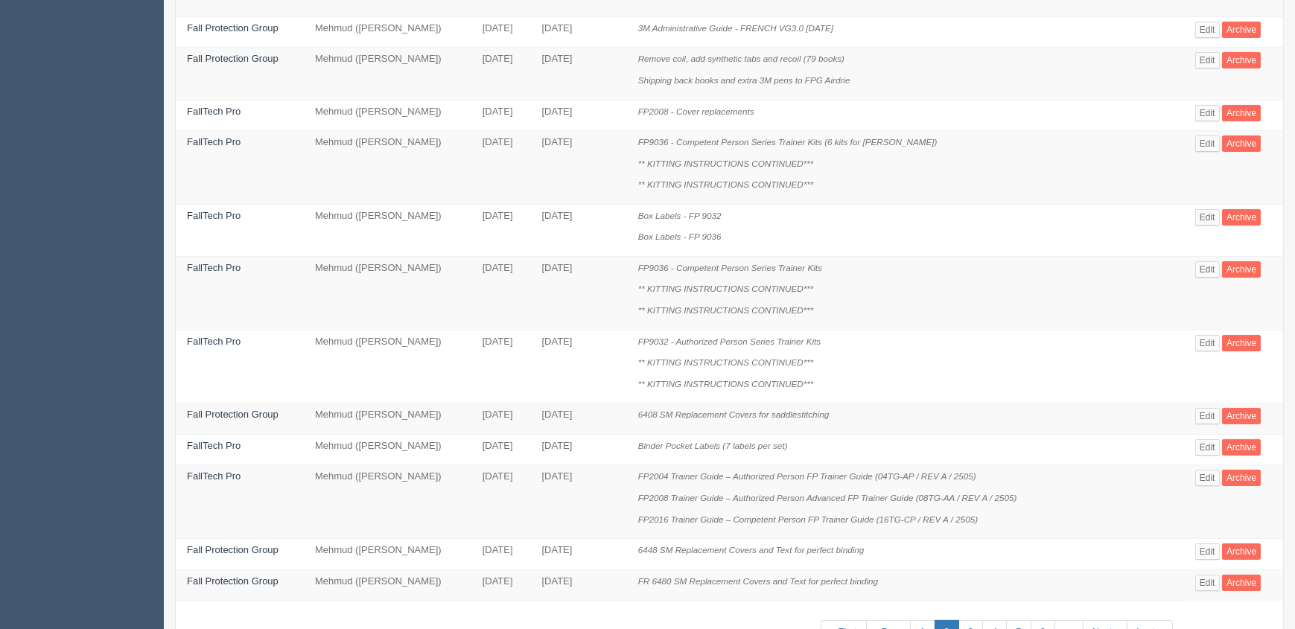
scroll to position [808, 0]
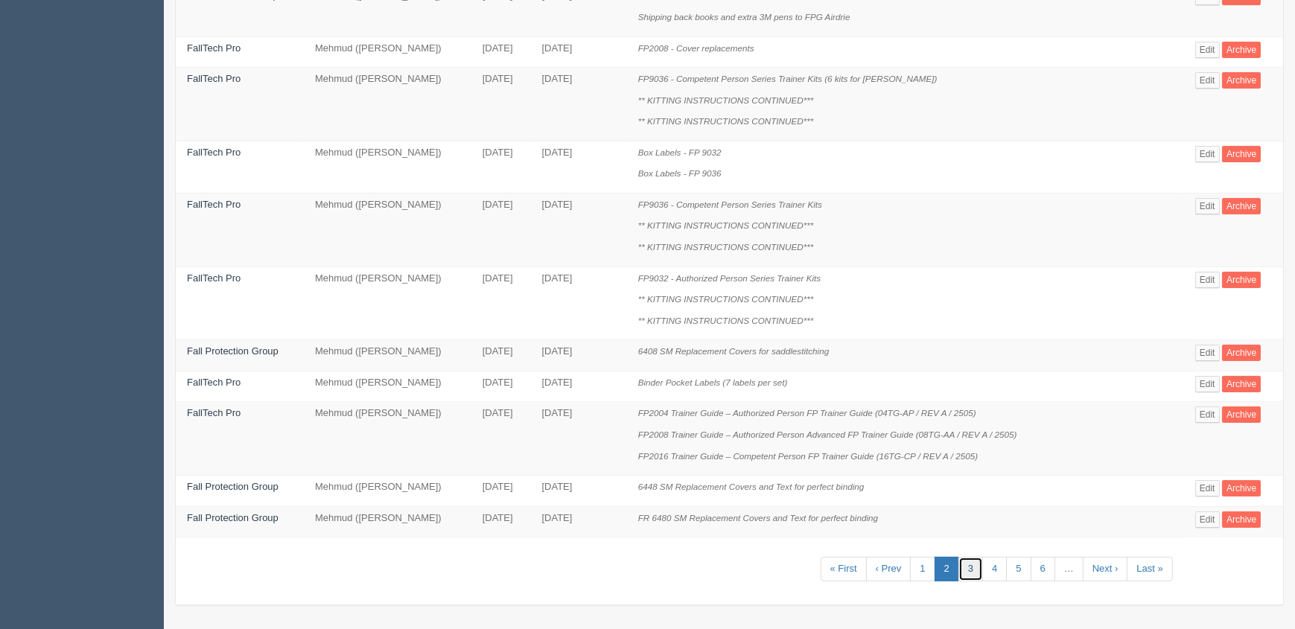
click at [968, 564] on link "3" at bounding box center [970, 569] width 25 height 25
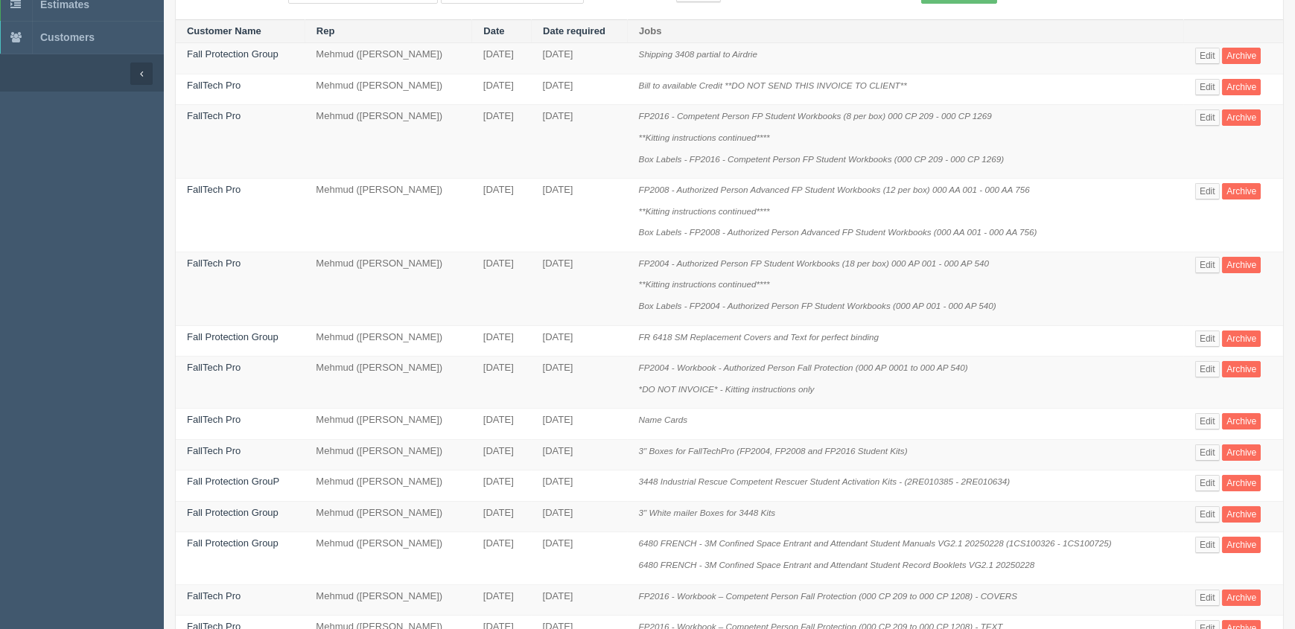
scroll to position [595, 0]
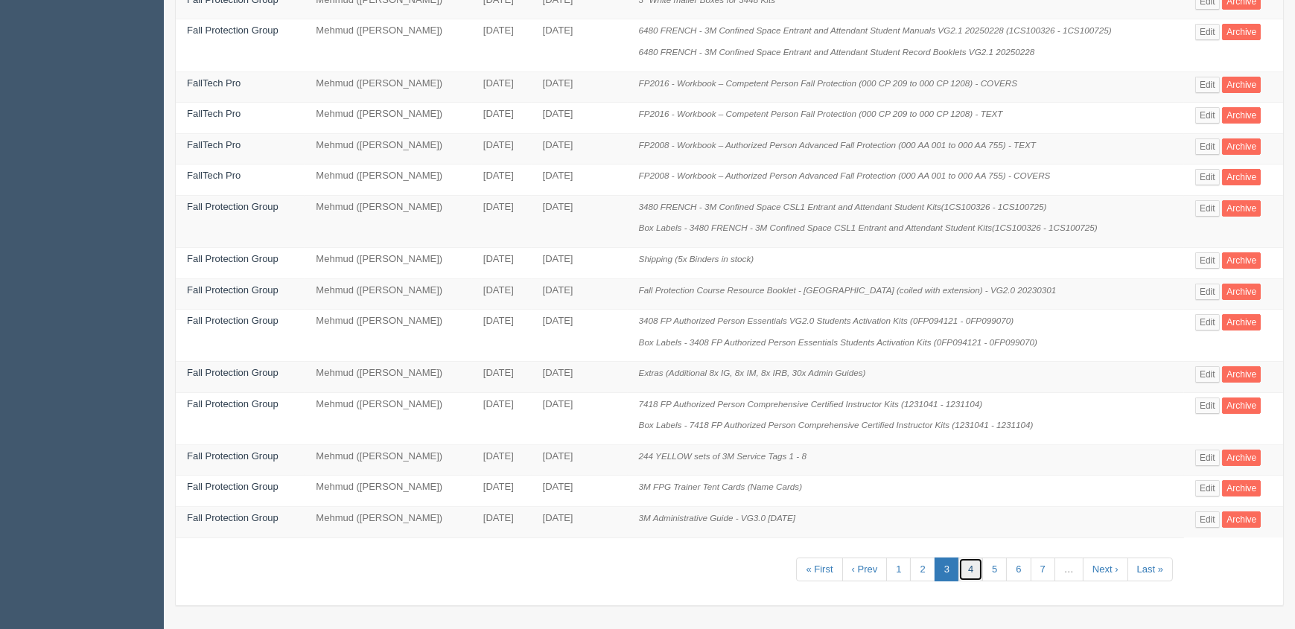
click at [977, 568] on link "4" at bounding box center [970, 570] width 25 height 25
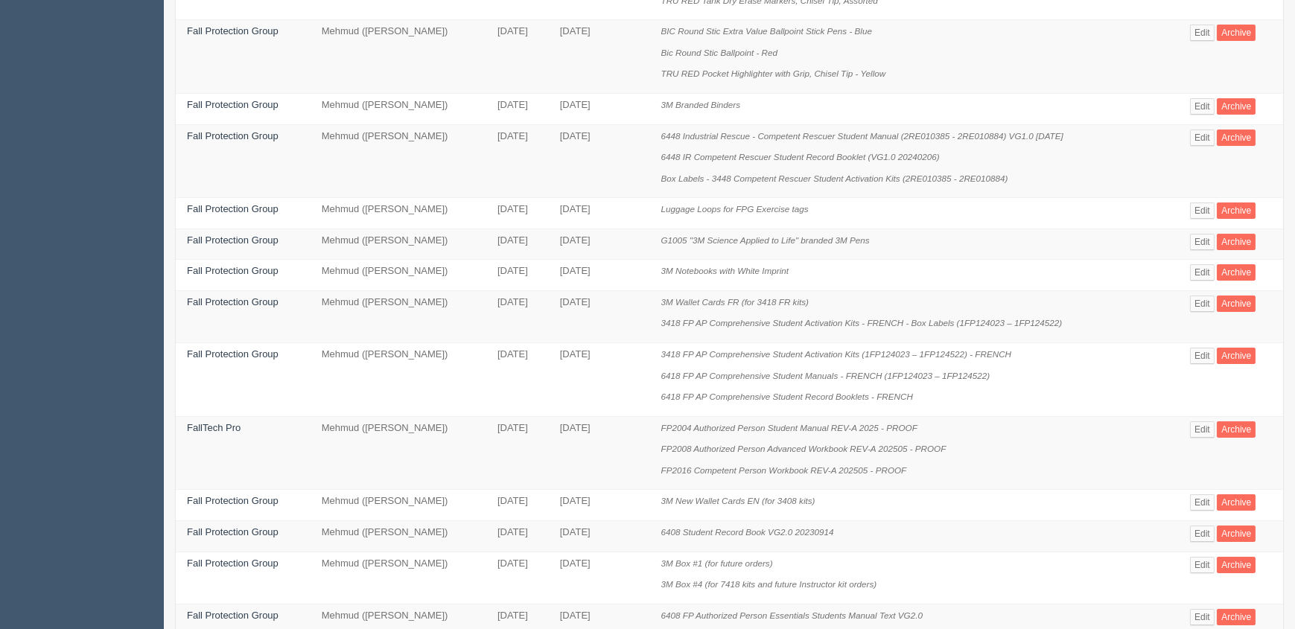
scroll to position [659, 0]
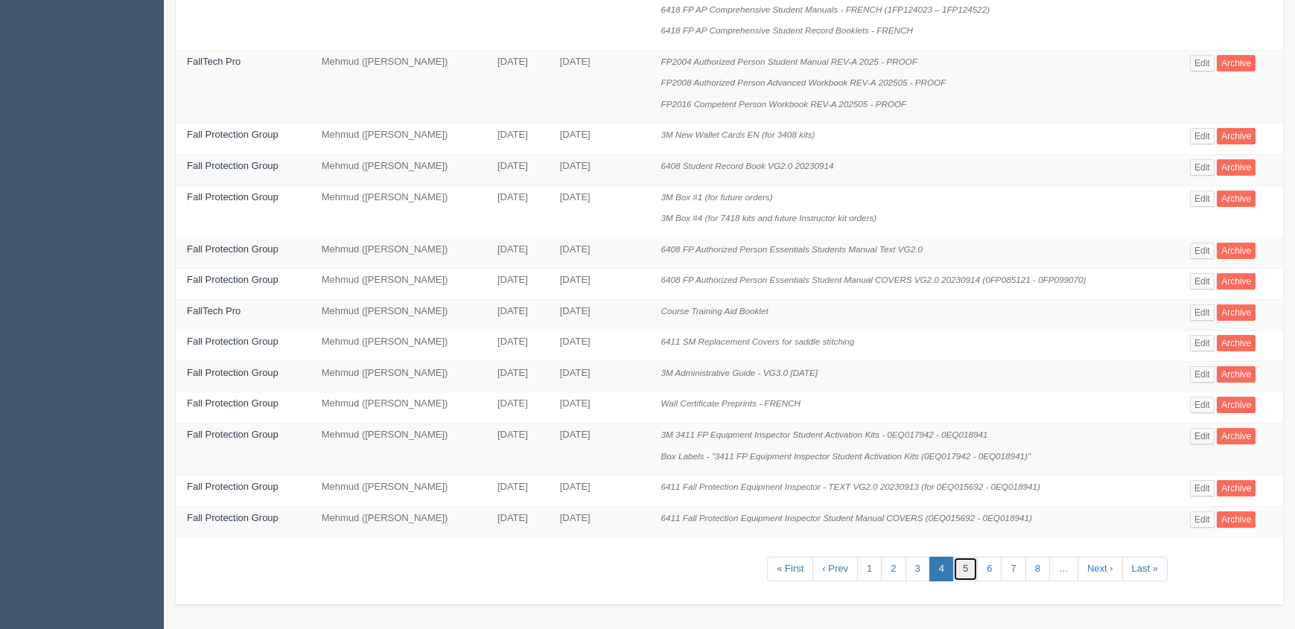
click at [966, 564] on link "5" at bounding box center [965, 569] width 25 height 25
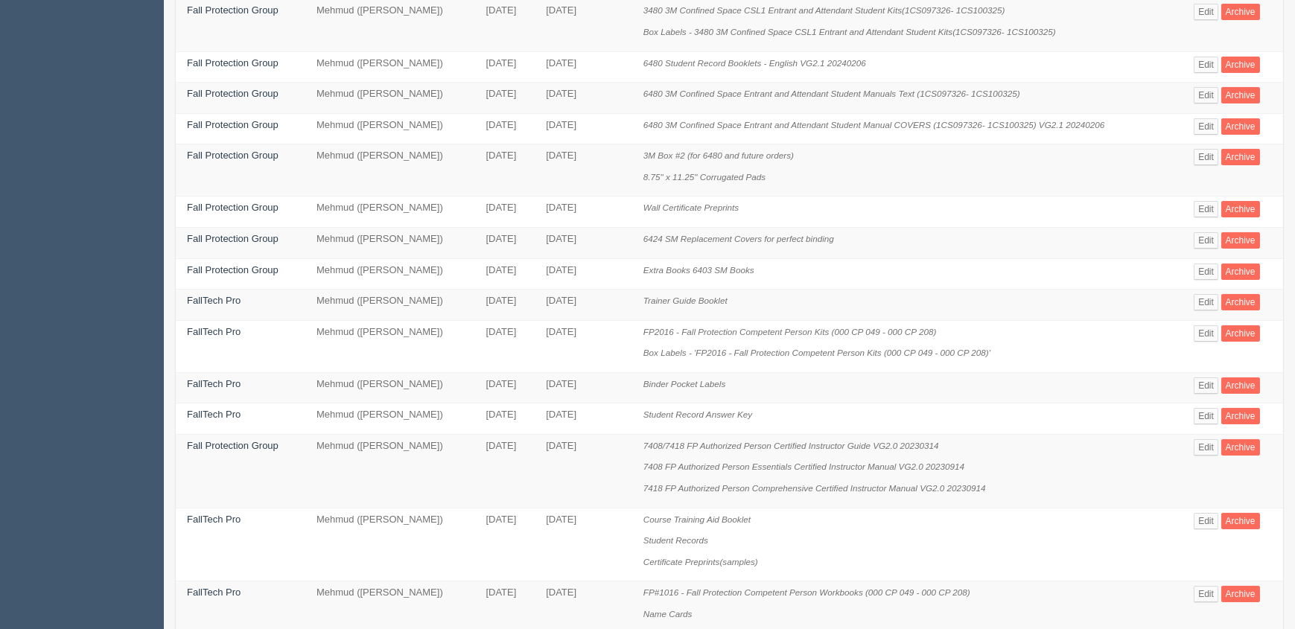
scroll to position [677, 0]
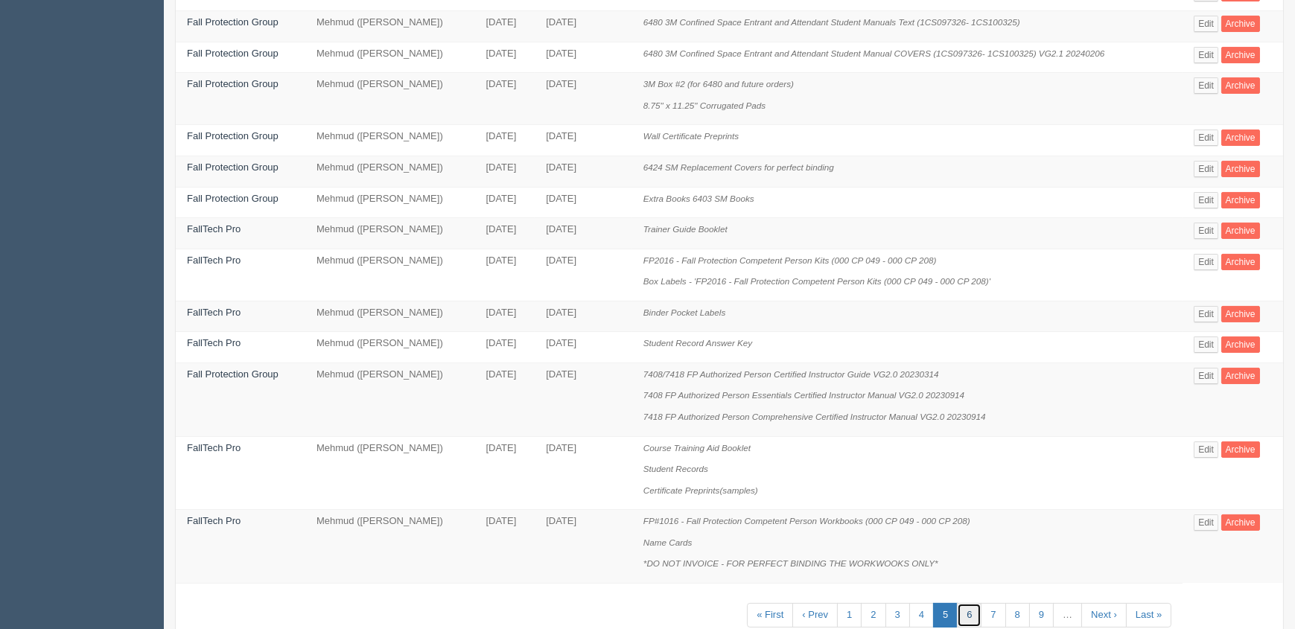
click at [973, 610] on link "6" at bounding box center [969, 615] width 25 height 25
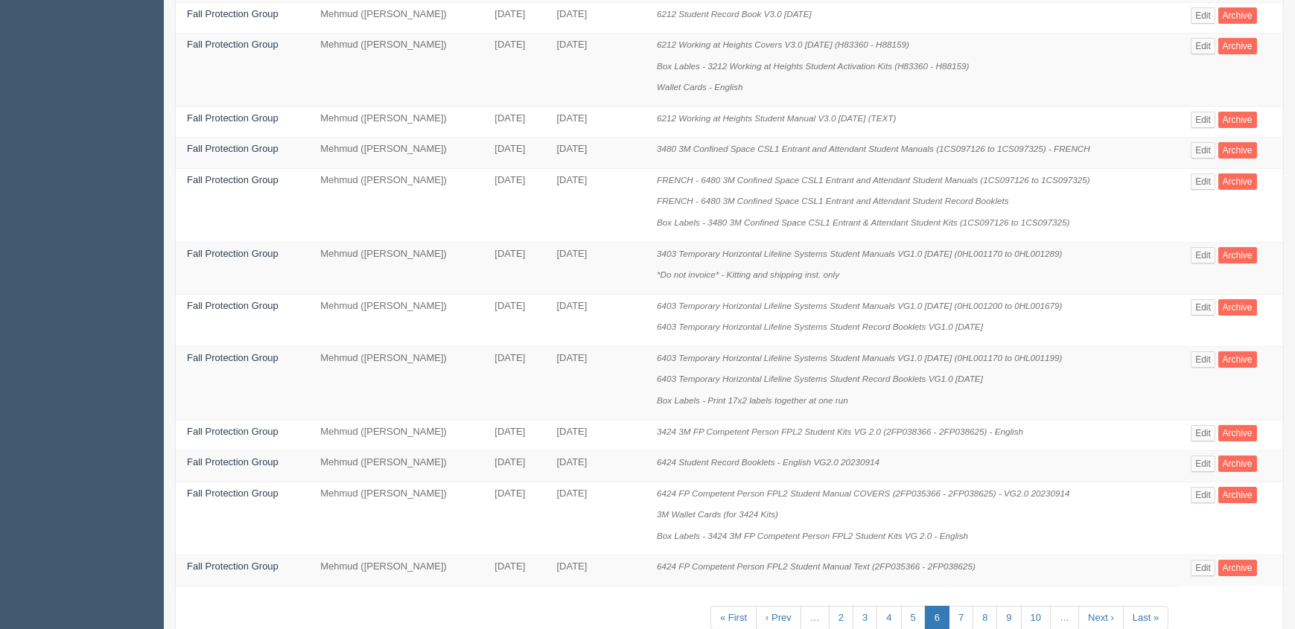
scroll to position [871, 0]
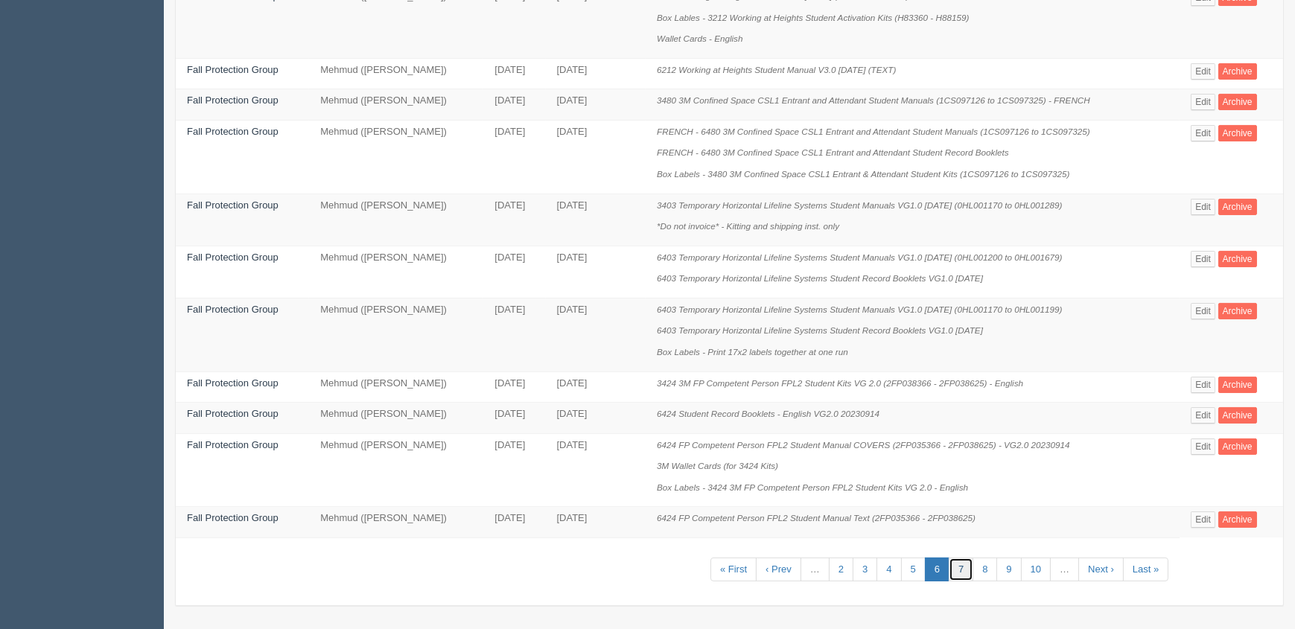
click at [961, 564] on link "7" at bounding box center [961, 570] width 25 height 25
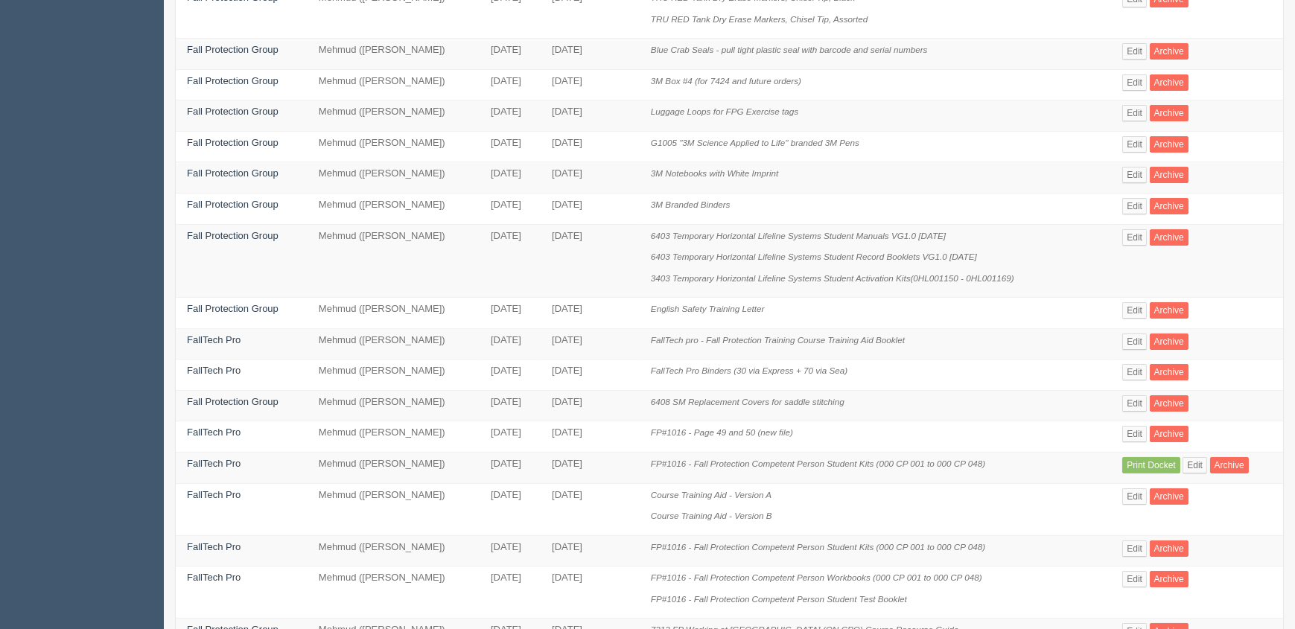
scroll to position [552, 0]
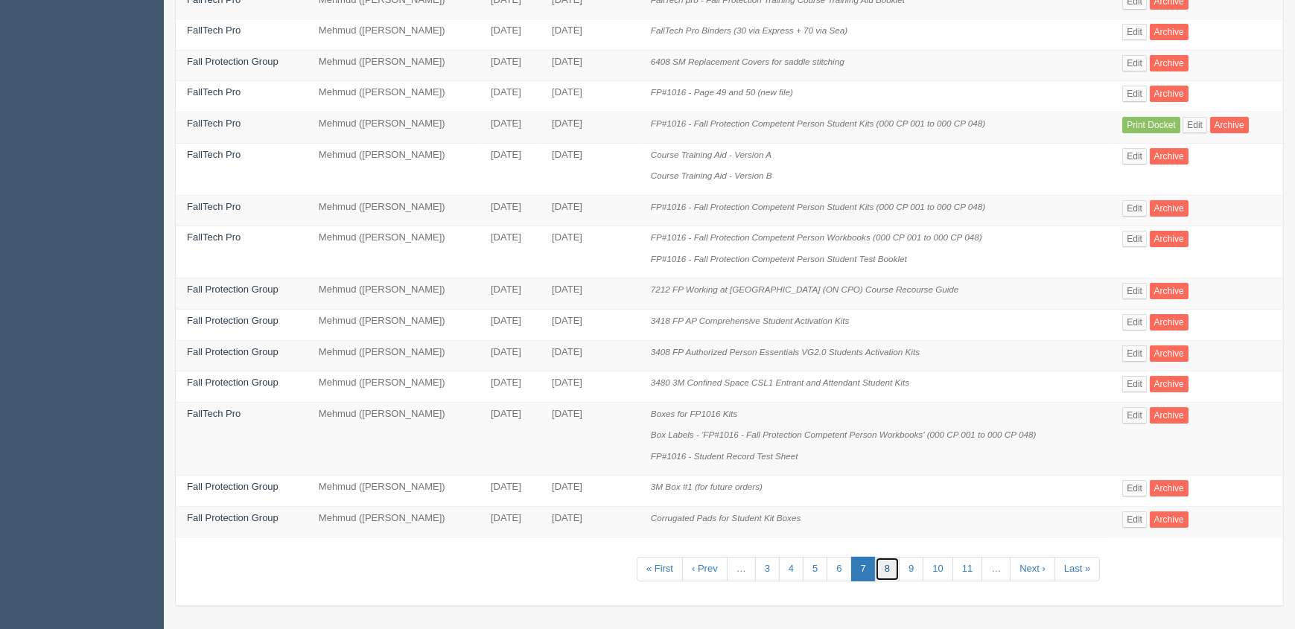
click at [891, 566] on link "8" at bounding box center [887, 569] width 25 height 25
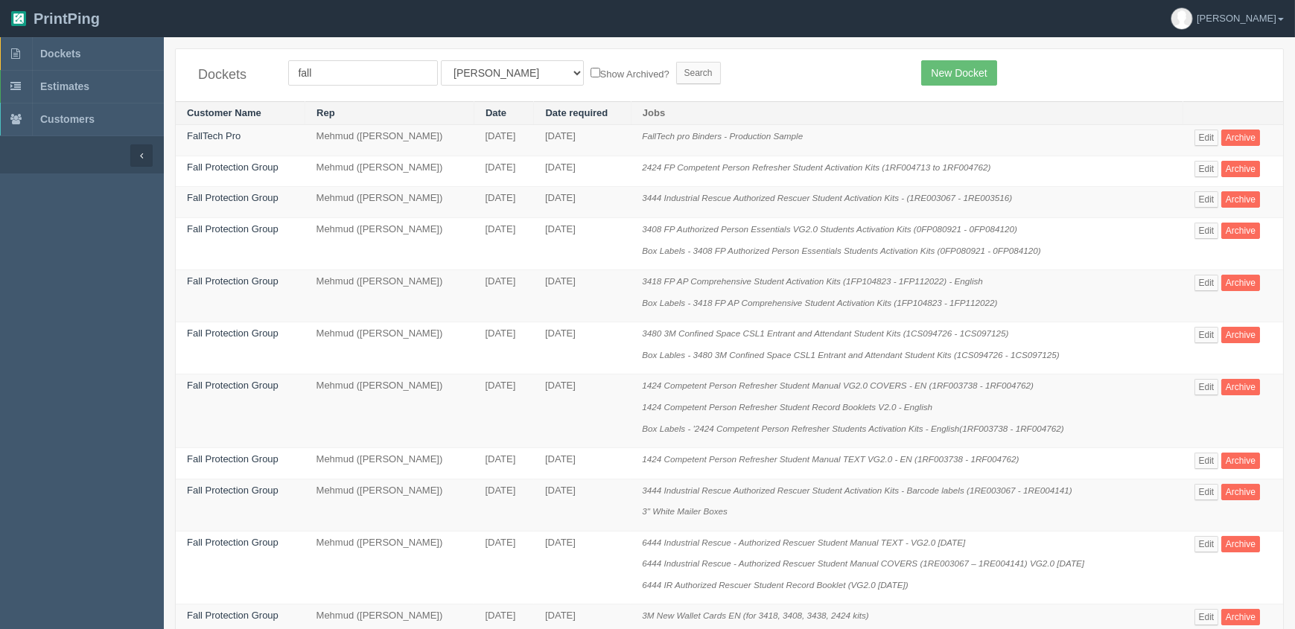
scroll to position [680, 0]
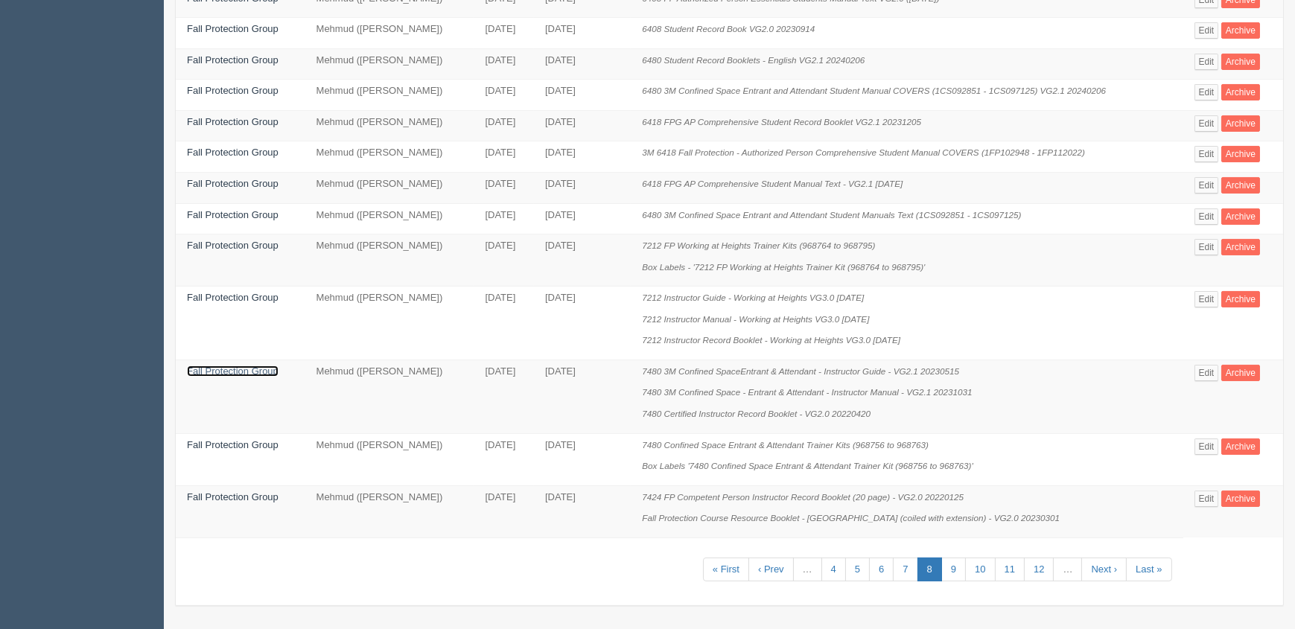
click at [251, 366] on link "Fall Protection Group" at bounding box center [233, 371] width 92 height 11
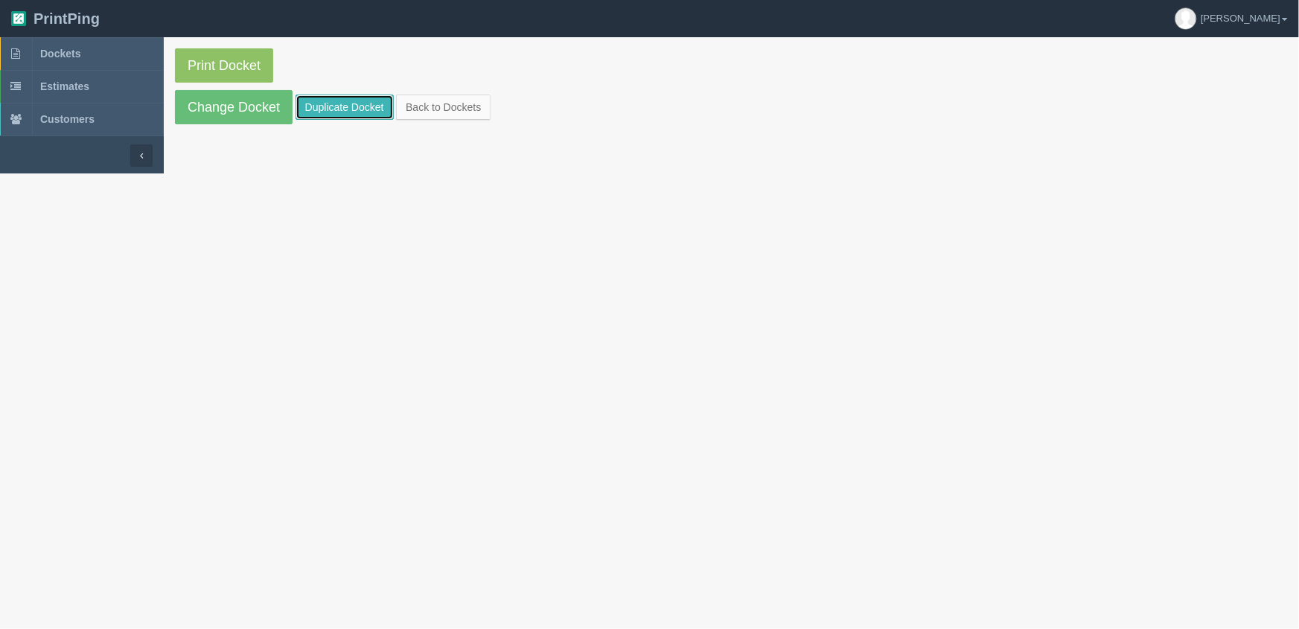
click at [323, 104] on link "Duplicate Docket" at bounding box center [345, 107] width 98 height 25
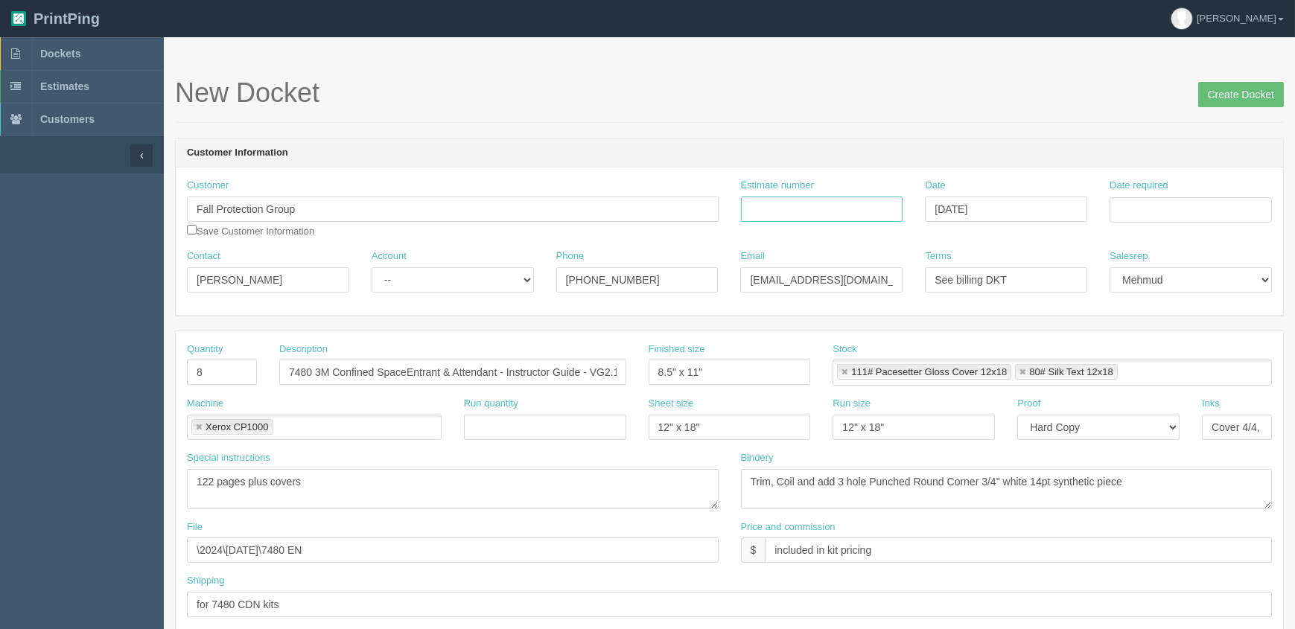
click at [814, 201] on input "Estimate number" at bounding box center [822, 209] width 162 height 25
type input "part of 092372"
click at [1139, 198] on input "Date required" at bounding box center [1190, 209] width 162 height 25
click at [1161, 308] on td "9" at bounding box center [1164, 310] width 19 height 22
click at [1187, 327] on td "17" at bounding box center [1184, 331] width 22 height 22
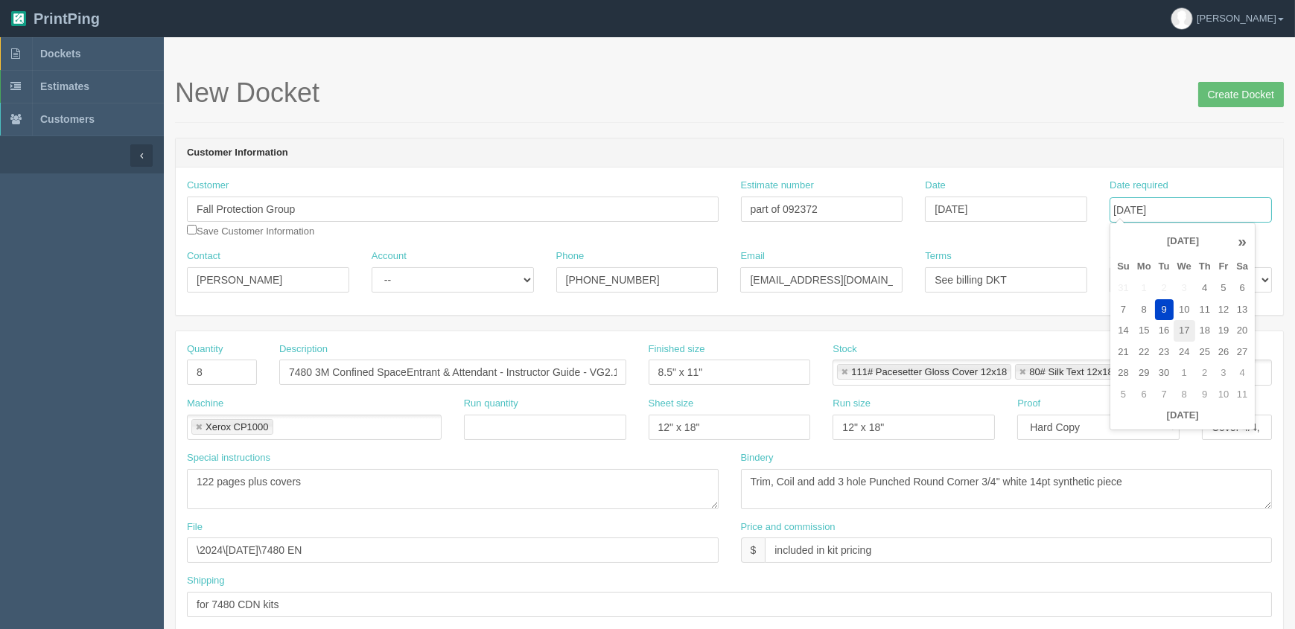
type input "September 17, 2025"
click at [911, 159] on header "Customer Information" at bounding box center [729, 153] width 1107 height 30
click at [406, 276] on select "-- Existing Client Allrush Client Rep Client" at bounding box center [453, 279] width 162 height 25
select select "Rep Client"
click at [372, 267] on select "-- Existing Client Allrush Client Rep Client" at bounding box center [453, 279] width 162 height 25
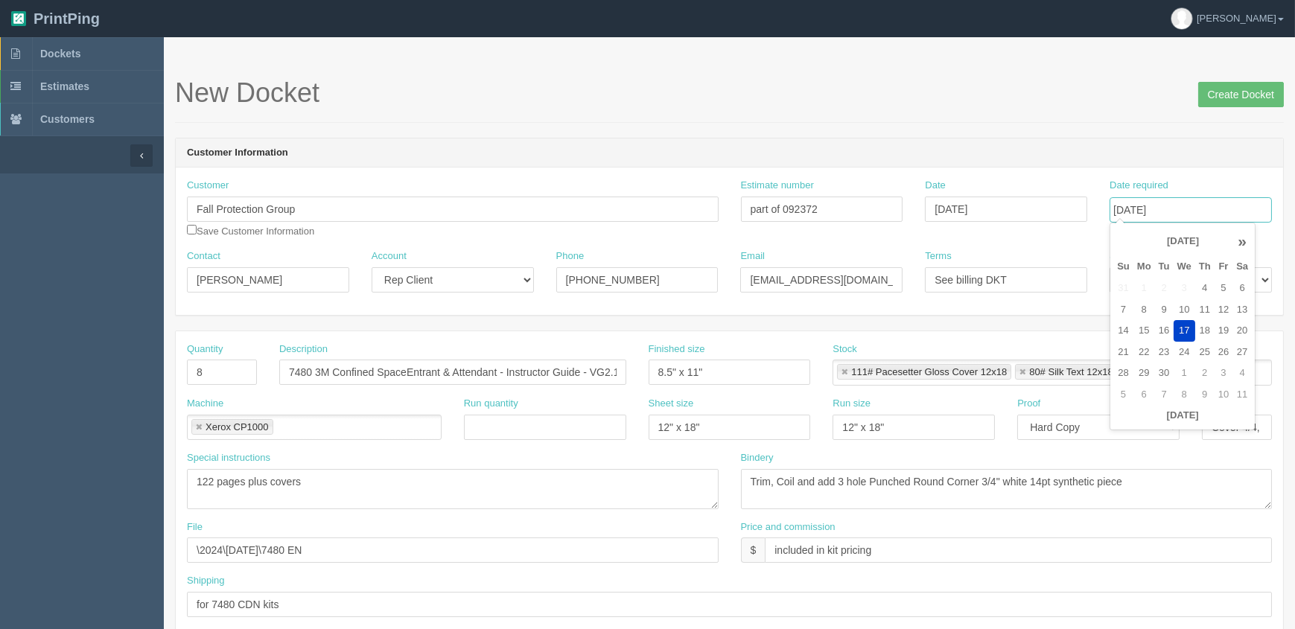
click at [1179, 216] on input "September 17, 2025" at bounding box center [1190, 209] width 162 height 25
click at [1168, 328] on td "16" at bounding box center [1164, 331] width 19 height 22
type input "[DATE]"
drag, startPoint x: 229, startPoint y: 369, endPoint x: 101, endPoint y: 372, distance: 128.8
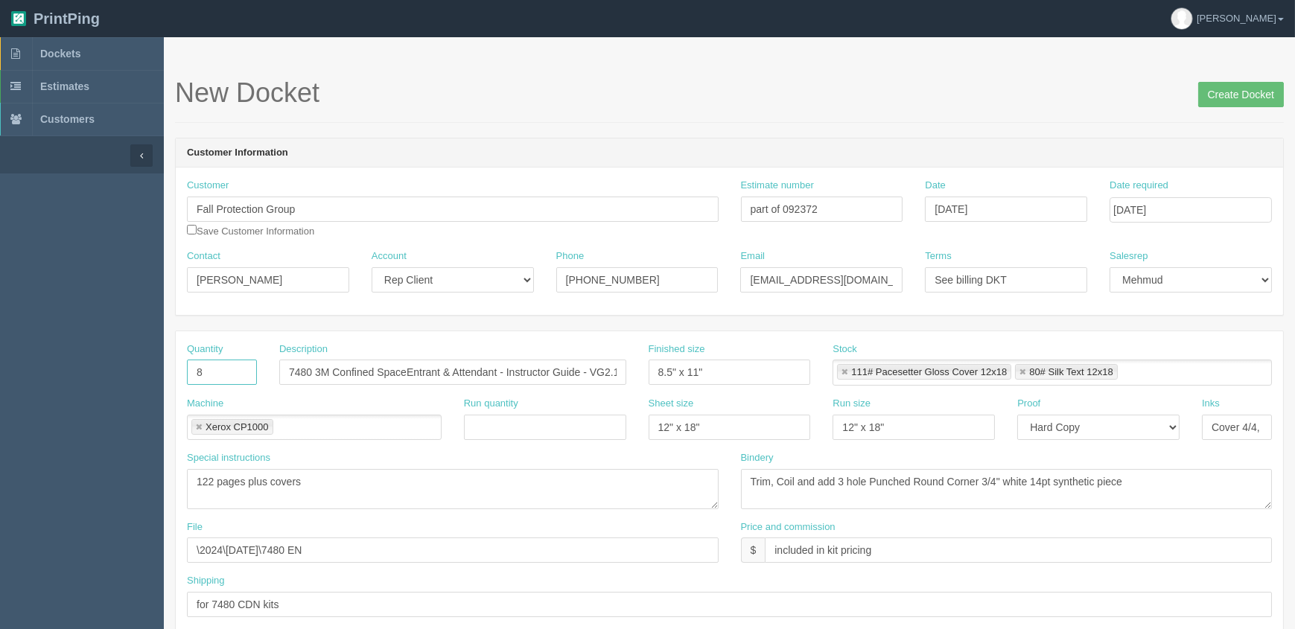
type input "6"
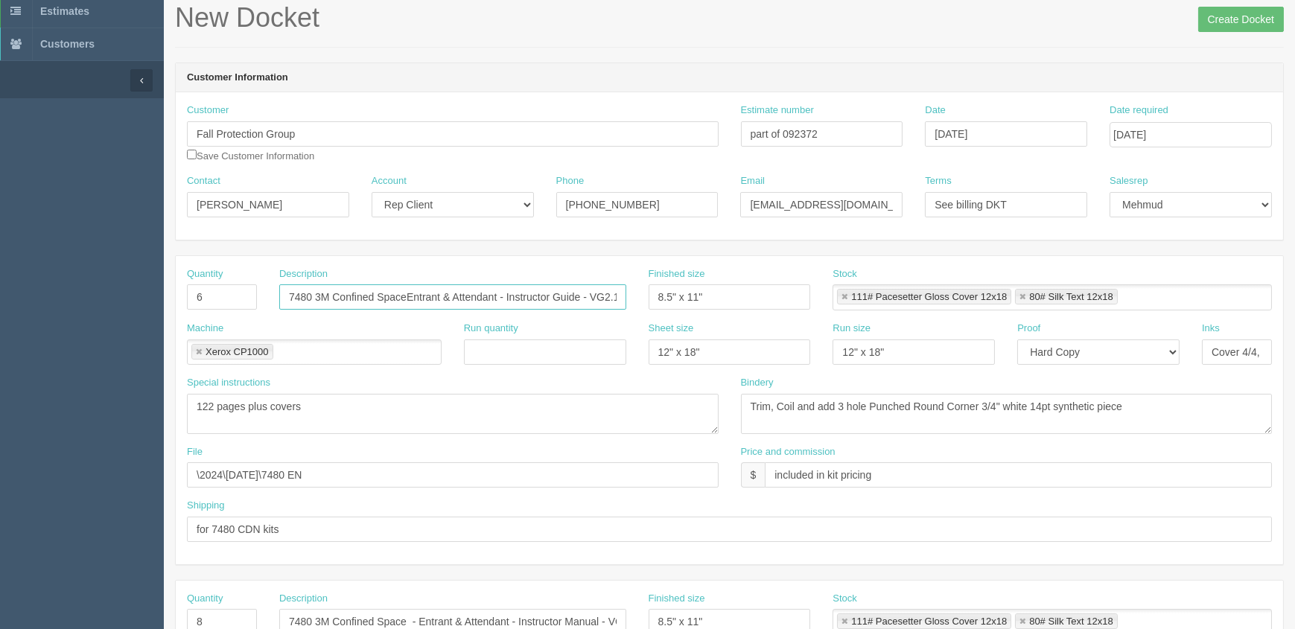
scroll to position [338, 0]
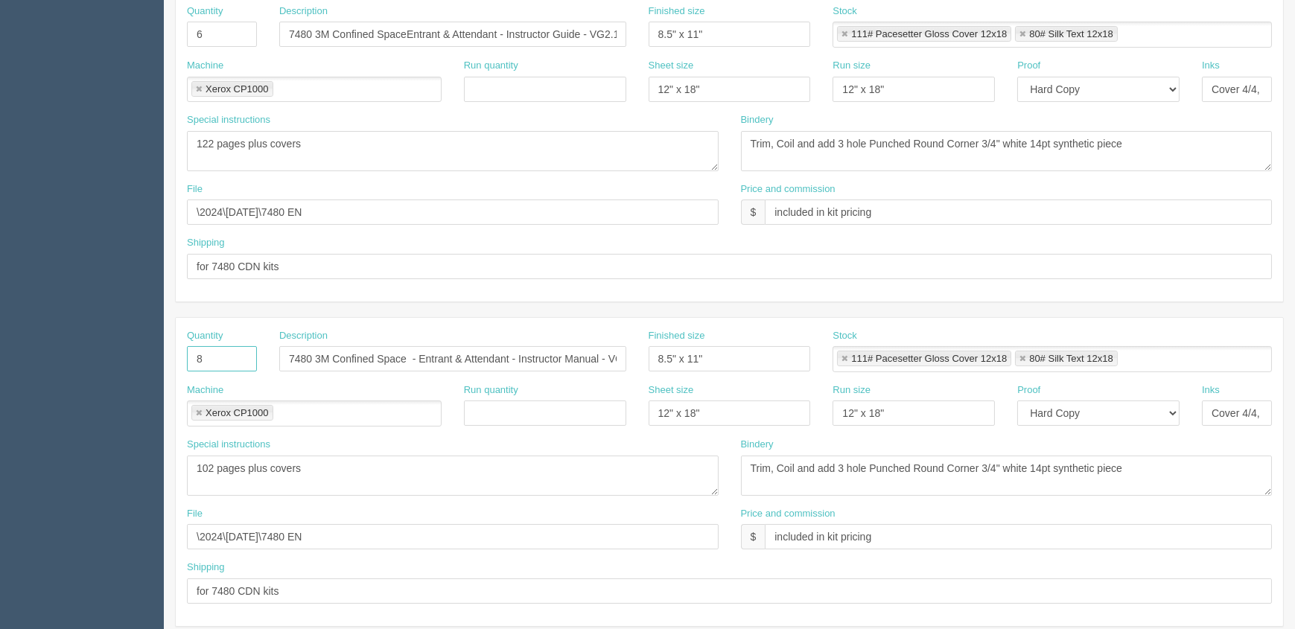
drag, startPoint x: 220, startPoint y: 349, endPoint x: 133, endPoint y: 369, distance: 90.0
click at [133, 369] on section "Dockets Estimates Customers" at bounding box center [647, 356] width 1295 height 1315
type input "6"
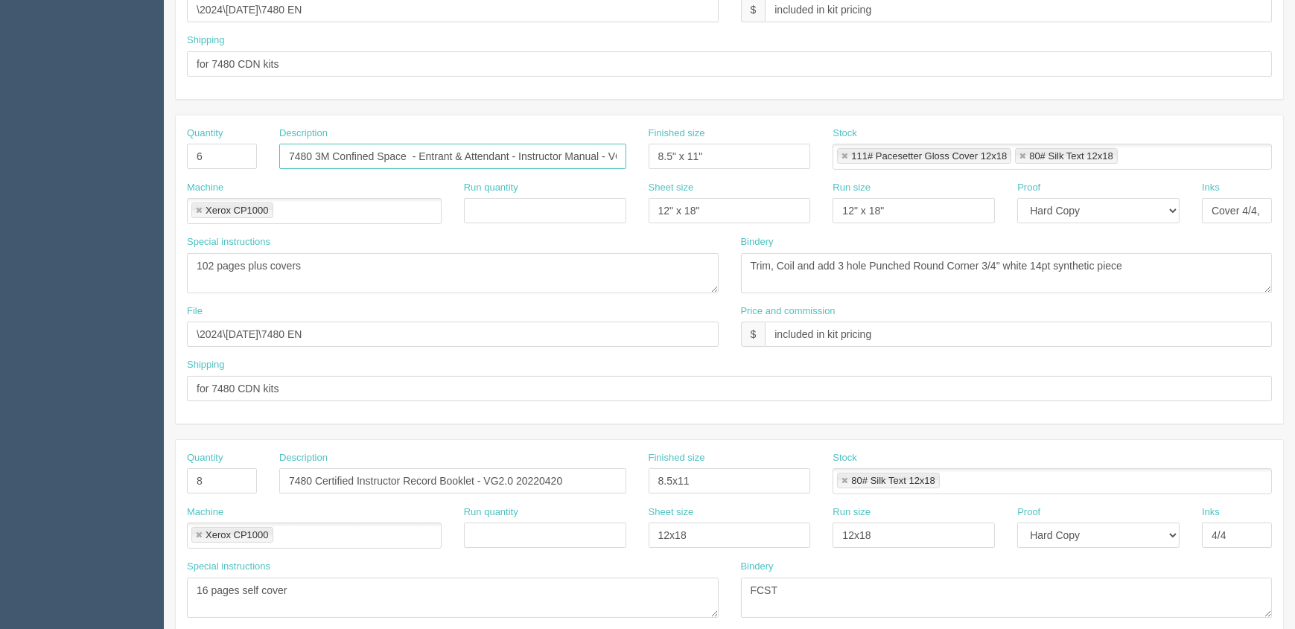
scroll to position [541, 0]
drag, startPoint x: 492, startPoint y: 476, endPoint x: 0, endPoint y: 474, distance: 492.1
click at [0, 474] on section "Dockets Estimates Customers" at bounding box center [647, 153] width 1295 height 1315
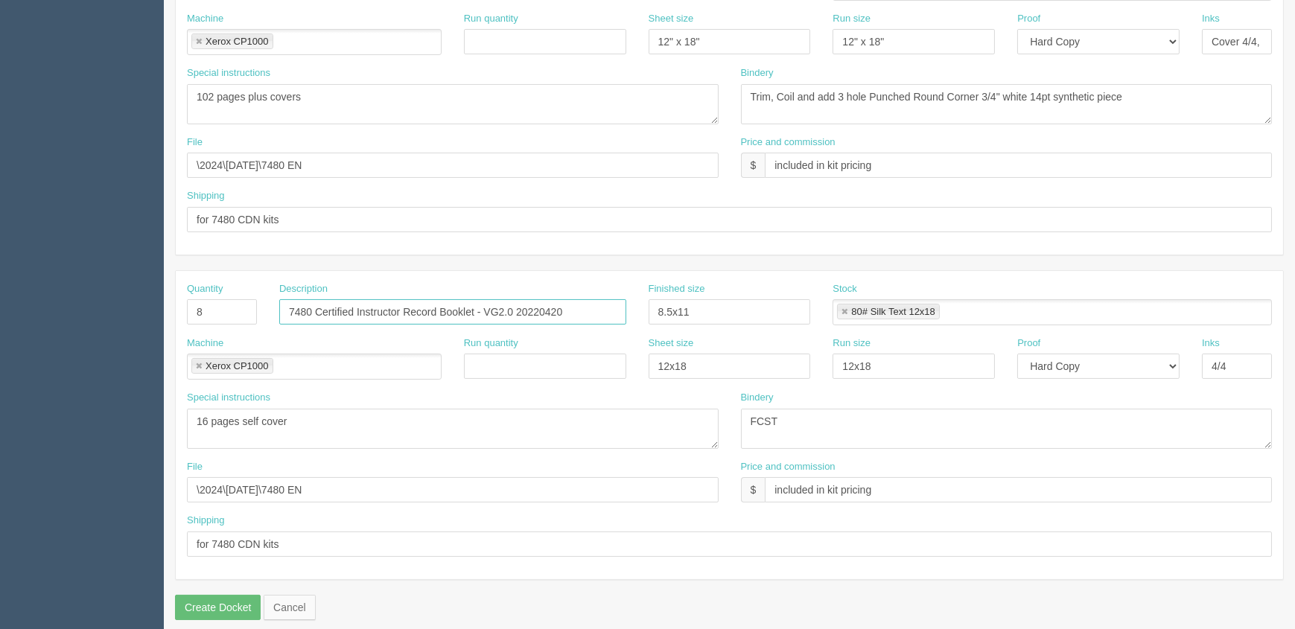
scroll to position [720, 0]
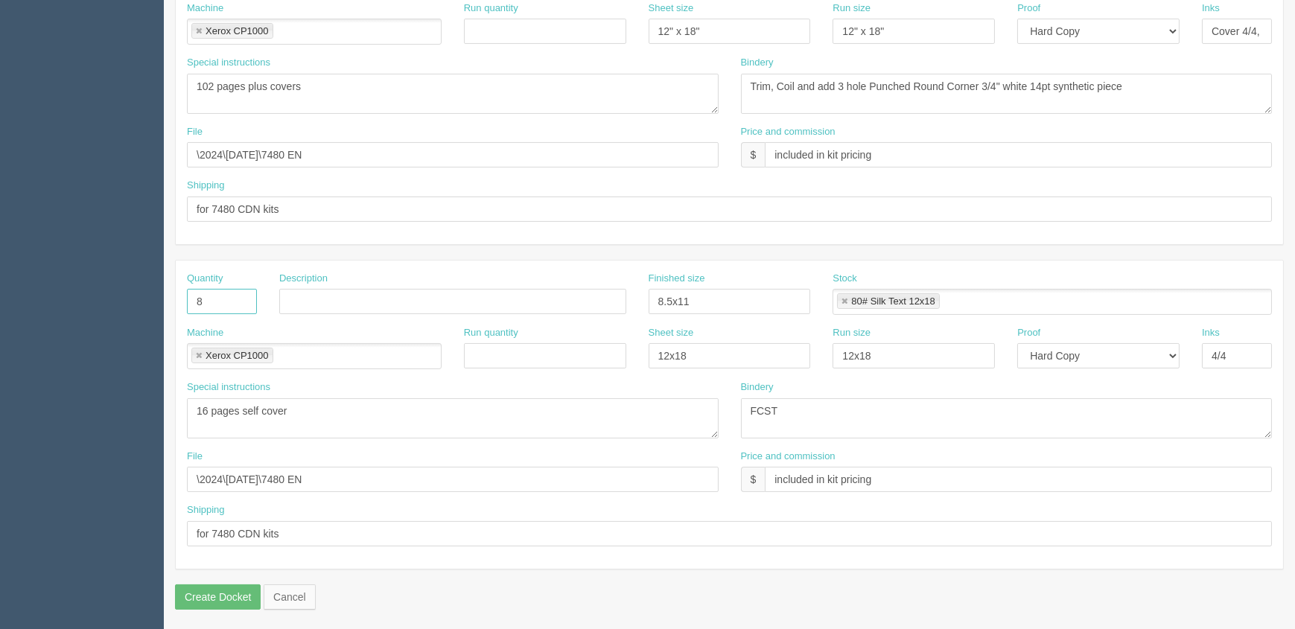
drag, startPoint x: 234, startPoint y: 298, endPoint x: 172, endPoint y: 314, distance: 63.9
click at [198, 351] on link at bounding box center [198, 356] width 9 height 10
drag, startPoint x: 319, startPoint y: 399, endPoint x: 133, endPoint y: 436, distance: 189.1
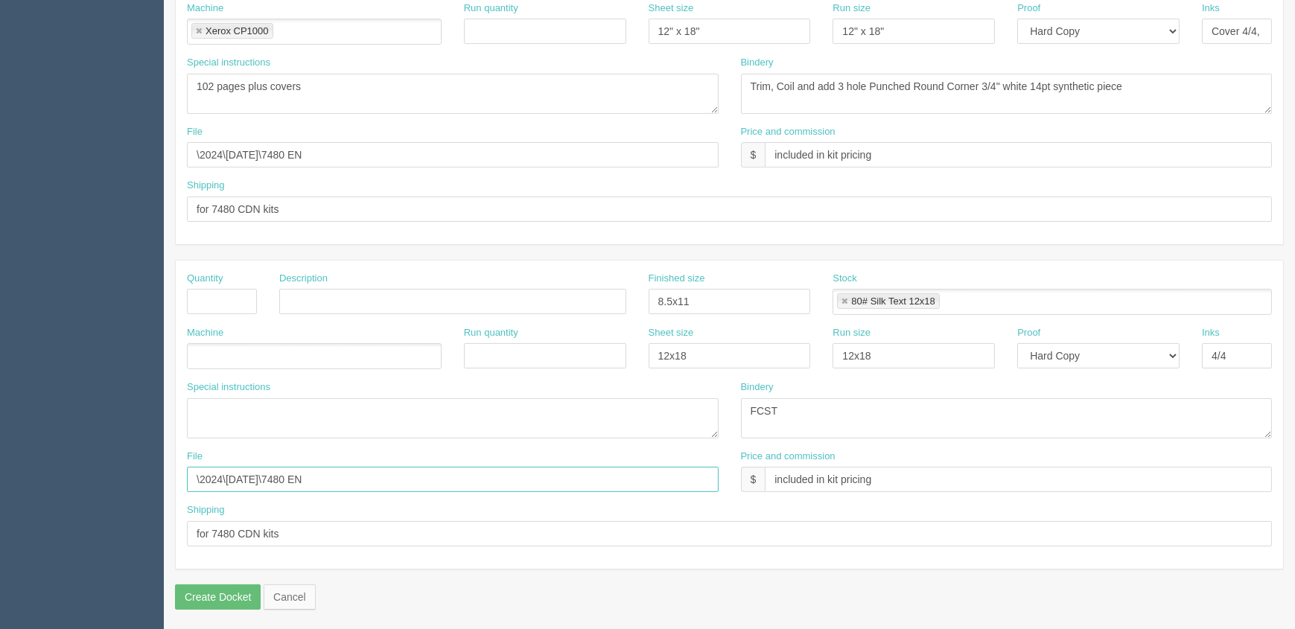
drag, startPoint x: 927, startPoint y: 483, endPoint x: 342, endPoint y: 524, distance: 586.6
click at [358, 498] on div "File Price and commission $ included in kit pricing" at bounding box center [729, 477] width 1107 height 54
drag, startPoint x: 62, startPoint y: 526, endPoint x: 372, endPoint y: 514, distance: 310.0
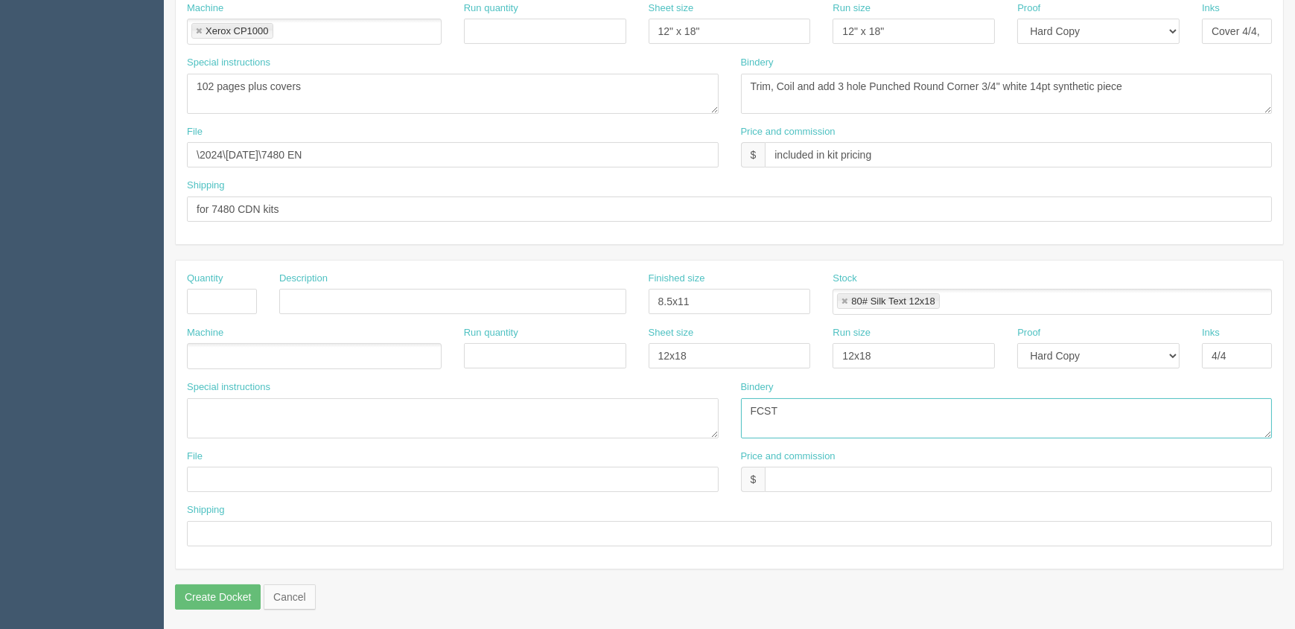
drag, startPoint x: 551, startPoint y: 378, endPoint x: 541, endPoint y: 376, distance: 9.9
click at [541, 376] on div "Quantity Description Finished size 8.5x11 Stock 80# Silk Text 12x18 80# Silk Te…" at bounding box center [729, 415] width 1107 height 308
drag, startPoint x: 699, startPoint y: 345, endPoint x: 696, endPoint y: 313, distance: 32.9
click at [559, 357] on div "Machine Run quantity Sheet size 12x18 Run size 12x18 Proof -- Email Hard Copy I…" at bounding box center [729, 353] width 1107 height 54
drag, startPoint x: 718, startPoint y: 295, endPoint x: 664, endPoint y: 305, distance: 54.5
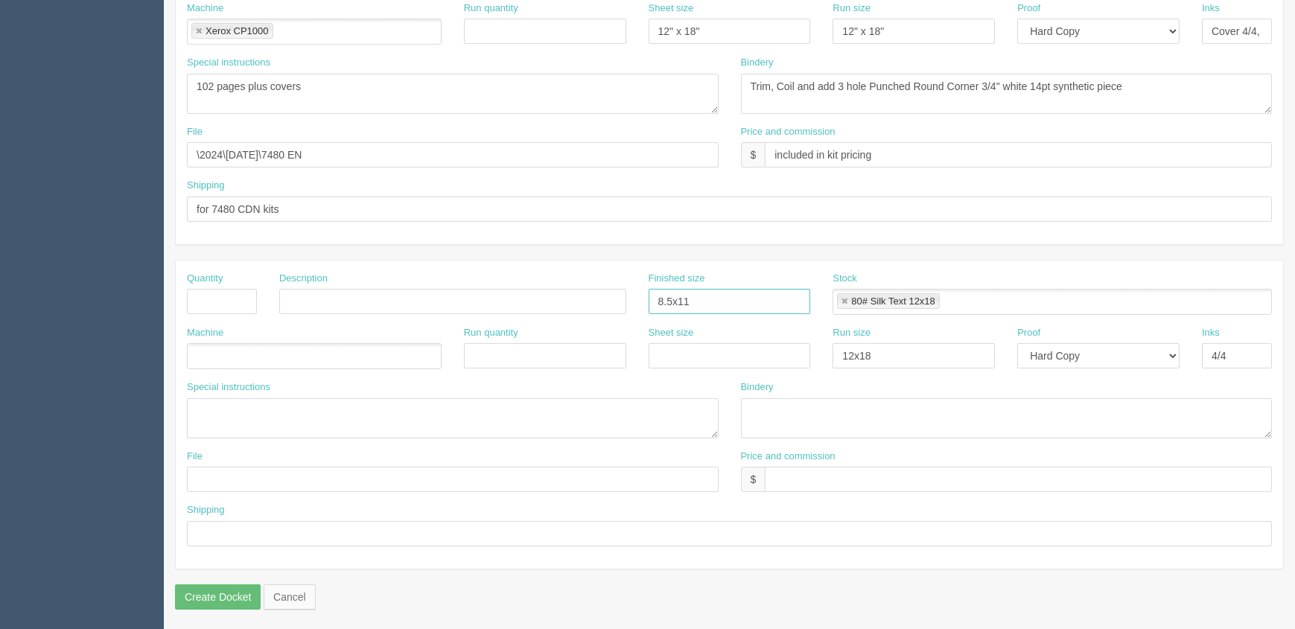
click at [488, 303] on div "Quantity Description Finished size 8.5x11 Stock 80# Silk Text 12x18 80# Silk Te…" at bounding box center [729, 299] width 1107 height 54
click at [845, 299] on link at bounding box center [844, 302] width 9 height 10
click at [683, 363] on div "Machine Run quantity Sheet size Run size 12x18 Proof -- Email Hard Copy Inks 4/4" at bounding box center [729, 353] width 1107 height 54
click at [1061, 351] on select "-- Email Hard Copy" at bounding box center [1098, 355] width 162 height 25
select select
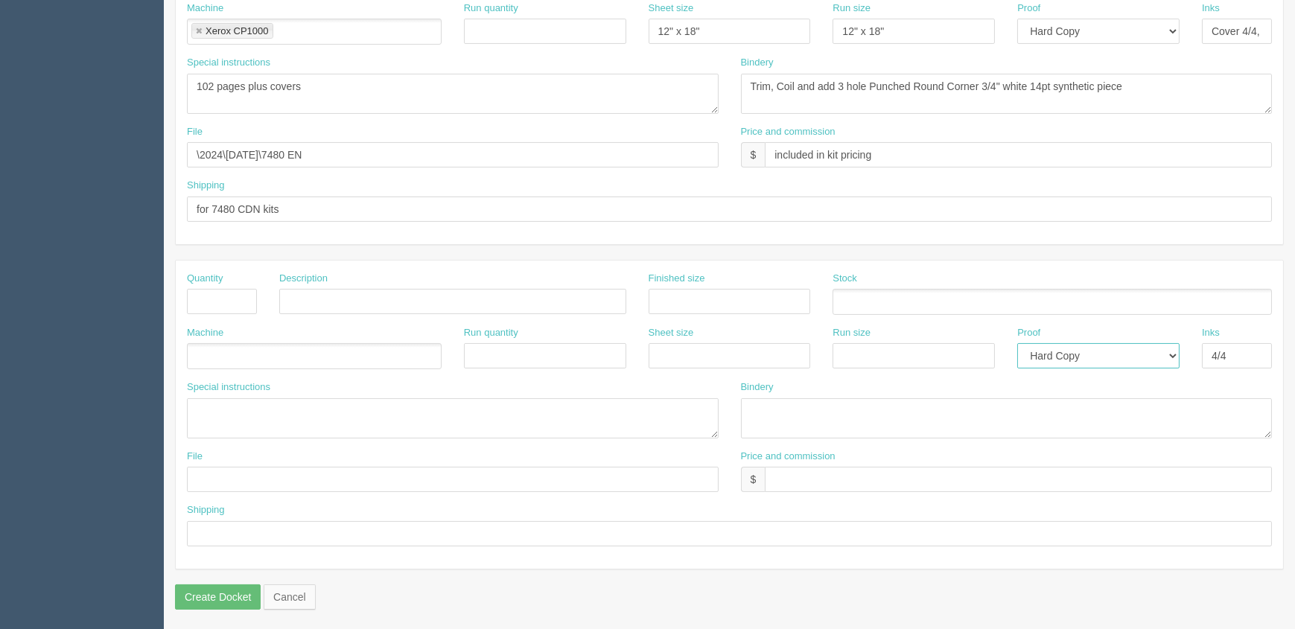
click at [1017, 343] on select "-- Email Hard Copy" at bounding box center [1098, 355] width 162 height 25
drag, startPoint x: 1238, startPoint y: 355, endPoint x: 667, endPoint y: 337, distance: 571.3
click at [676, 337] on div "Machine Run quantity Sheet size Run size Proof -- Email Hard Copy Inks 4/4" at bounding box center [729, 353] width 1107 height 54
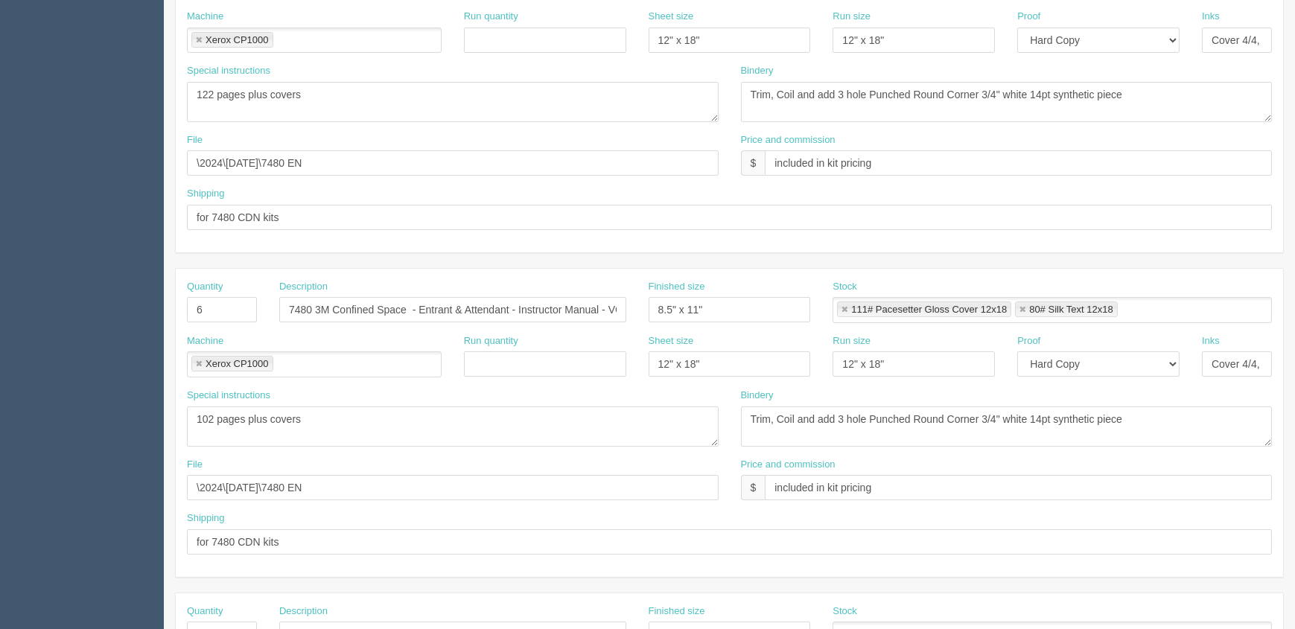
scroll to position [381, 0]
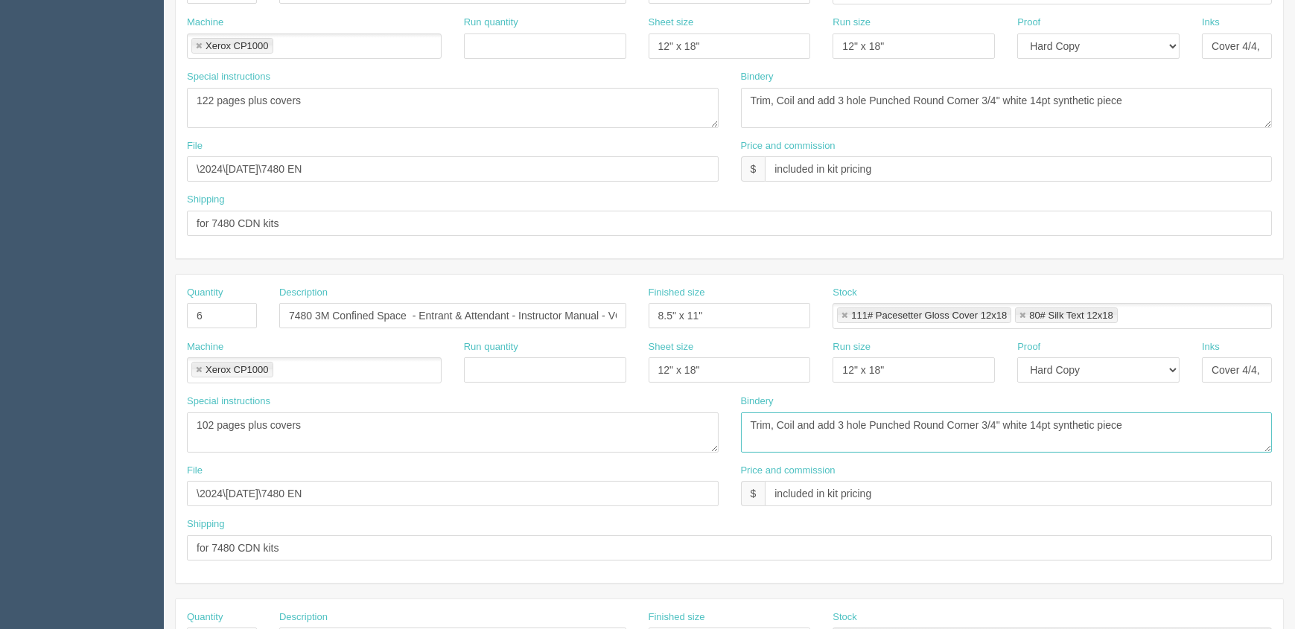
click at [1066, 419] on textarea "Trim, Coil and add 3 hole Punched Round Corner 3/4" white 14pt synthetic piece" at bounding box center [1007, 432] width 532 height 40
click at [1178, 424] on textarea "Trim, Coil and add 3 hole Punched Round Corner 3/4" white 14pt synthetic piece" at bounding box center [1007, 432] width 532 height 40
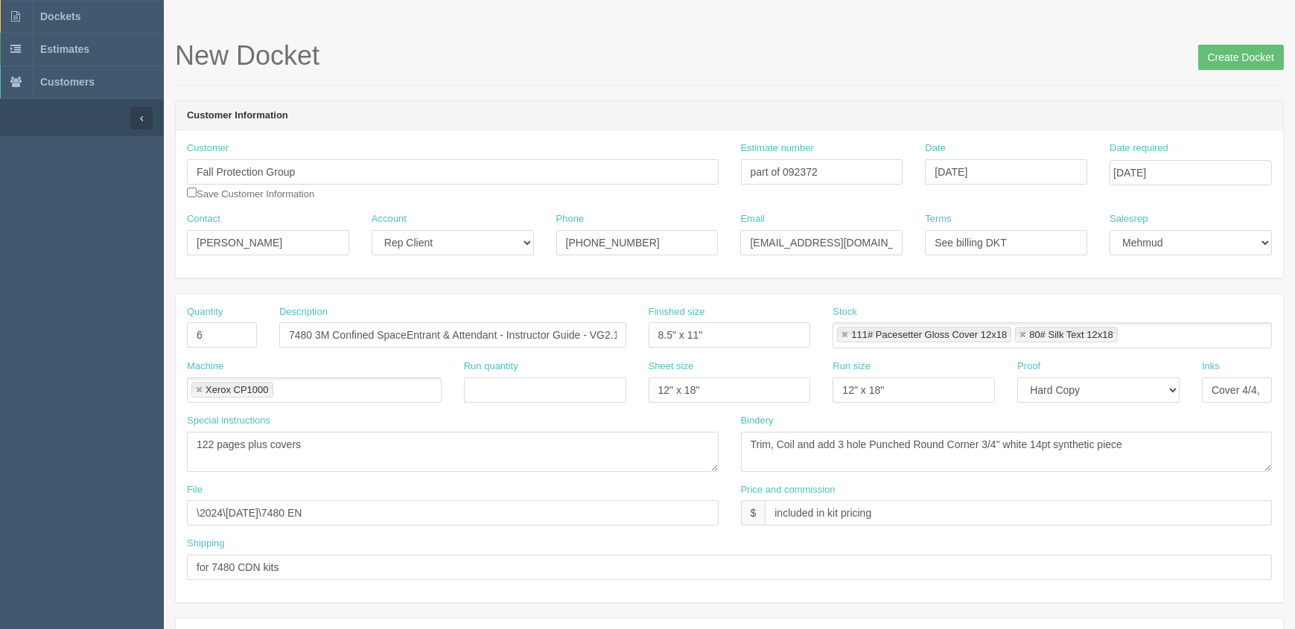
scroll to position [0, 0]
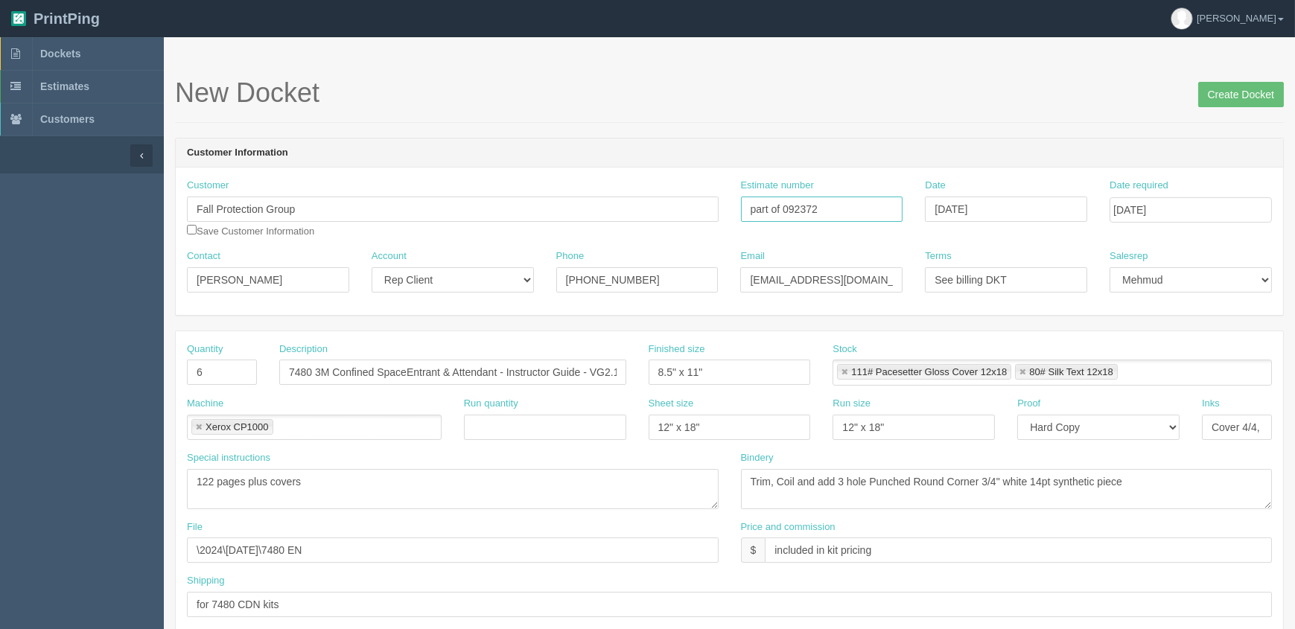
click at [862, 204] on input "part of 092372" at bounding box center [822, 209] width 162 height 25
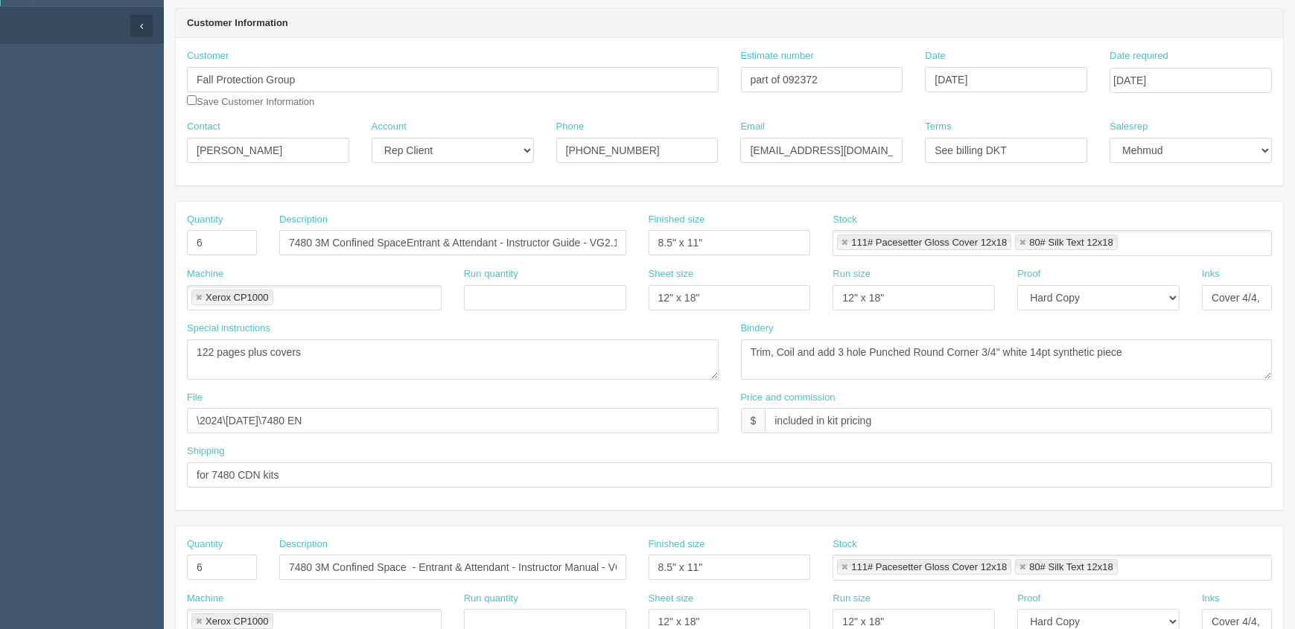
scroll to position [135, 0]
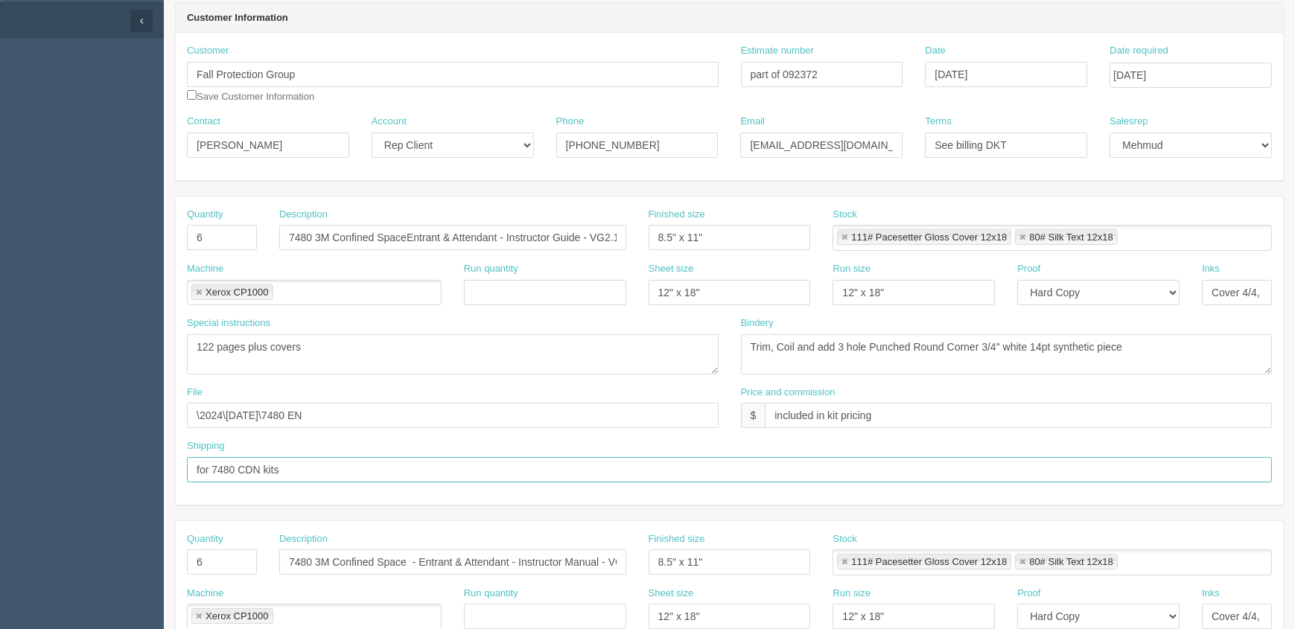
drag, startPoint x: 325, startPoint y: 468, endPoint x: -56, endPoint y: 469, distance: 381.2
click at [0, 469] on html "PrintPing Zack Edit account ( zack@allrush.ca ) Logout Dockets Estimates" at bounding box center [647, 541] width 1295 height 1352
click at [439, 470] on input "extras - see extras billing docket for components going with" at bounding box center [729, 469] width 1085 height 25
click at [512, 469] on input "extras - see extras billing docket for components going with" at bounding box center [729, 469] width 1085 height 25
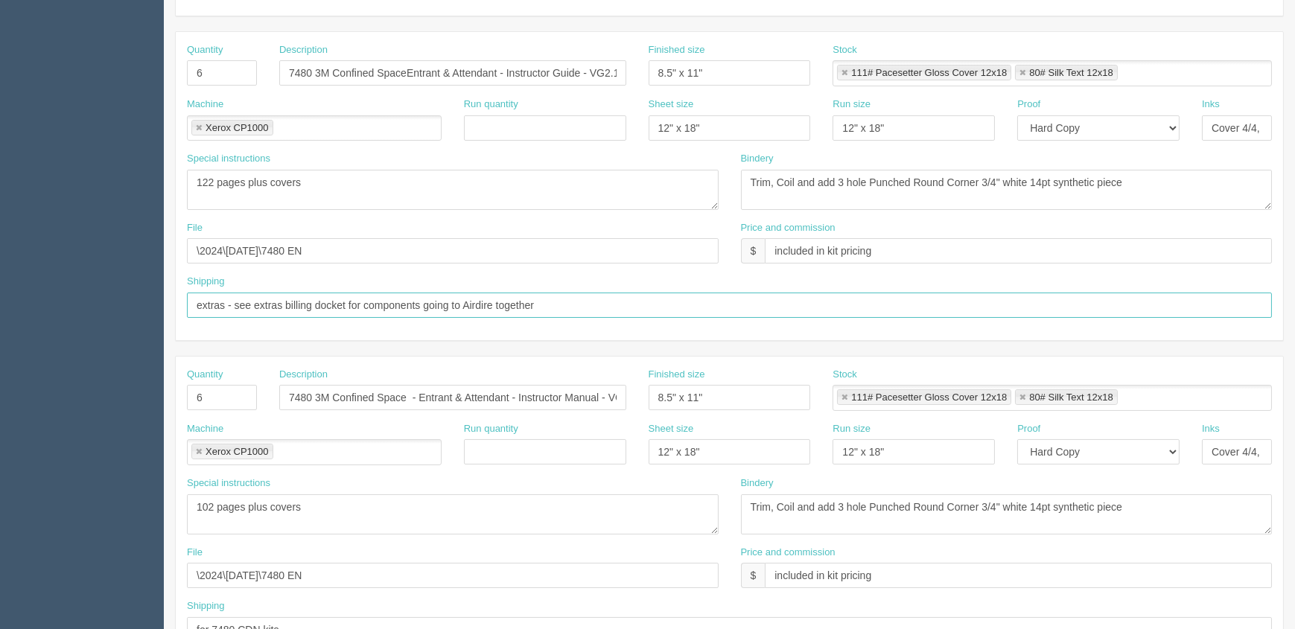
scroll to position [338, 0]
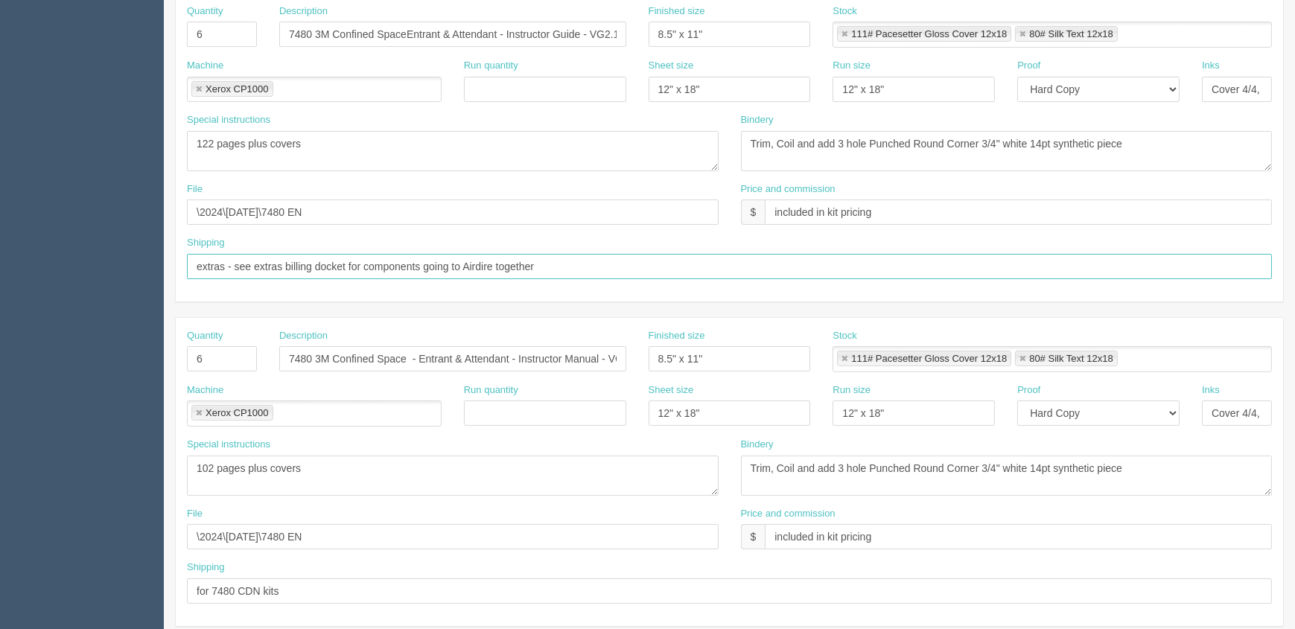
click at [372, 270] on input "extras - see extras billing docket for components going to Airdire together" at bounding box center [729, 266] width 1085 height 25
click at [519, 264] on input "extras - see "EXTRAS* billing docket for components going to Airdire together" at bounding box center [729, 266] width 1085 height 25
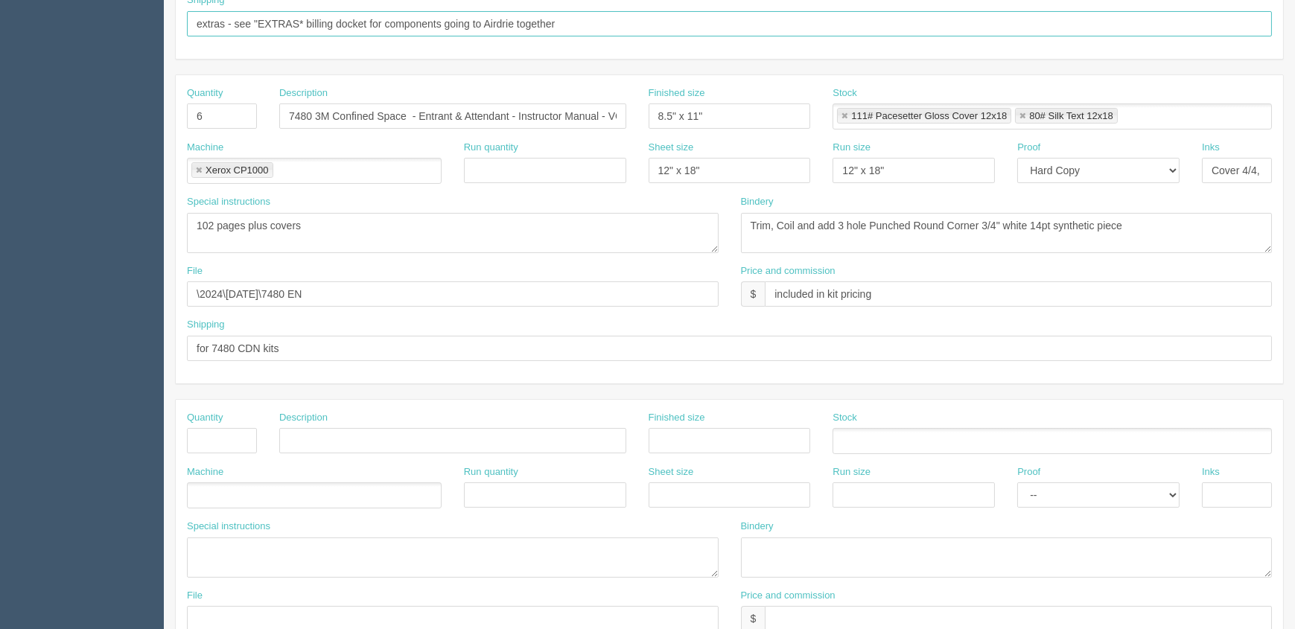
scroll to position [609, 0]
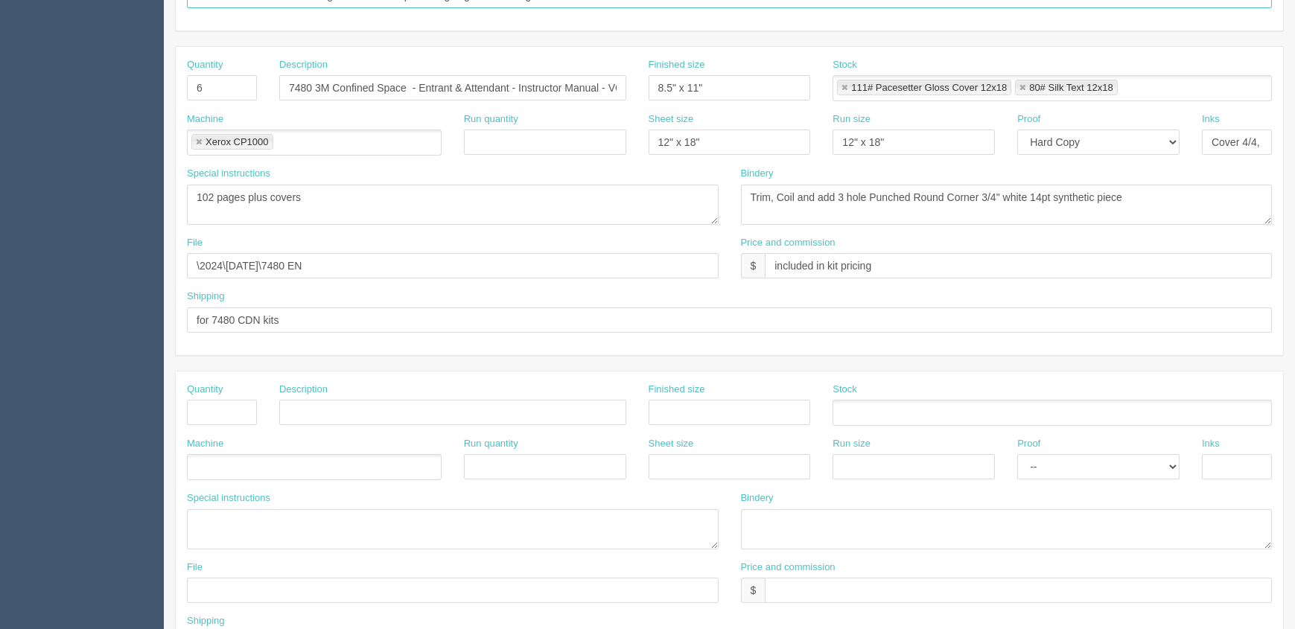
type input "extras - see "EXTRAS* billing docket for components going to Airdrie together"
drag, startPoint x: 165, startPoint y: 311, endPoint x: -63, endPoint y: 313, distance: 228.6
click at [0, 313] on html "PrintPing Zack Edit account ( zack@allrush.ca ) Logout Dockets Estimates" at bounding box center [647, 67] width 1295 height 1352
paste input "extras - see "EXTRAS* billing docket for components going to Airdrie together"
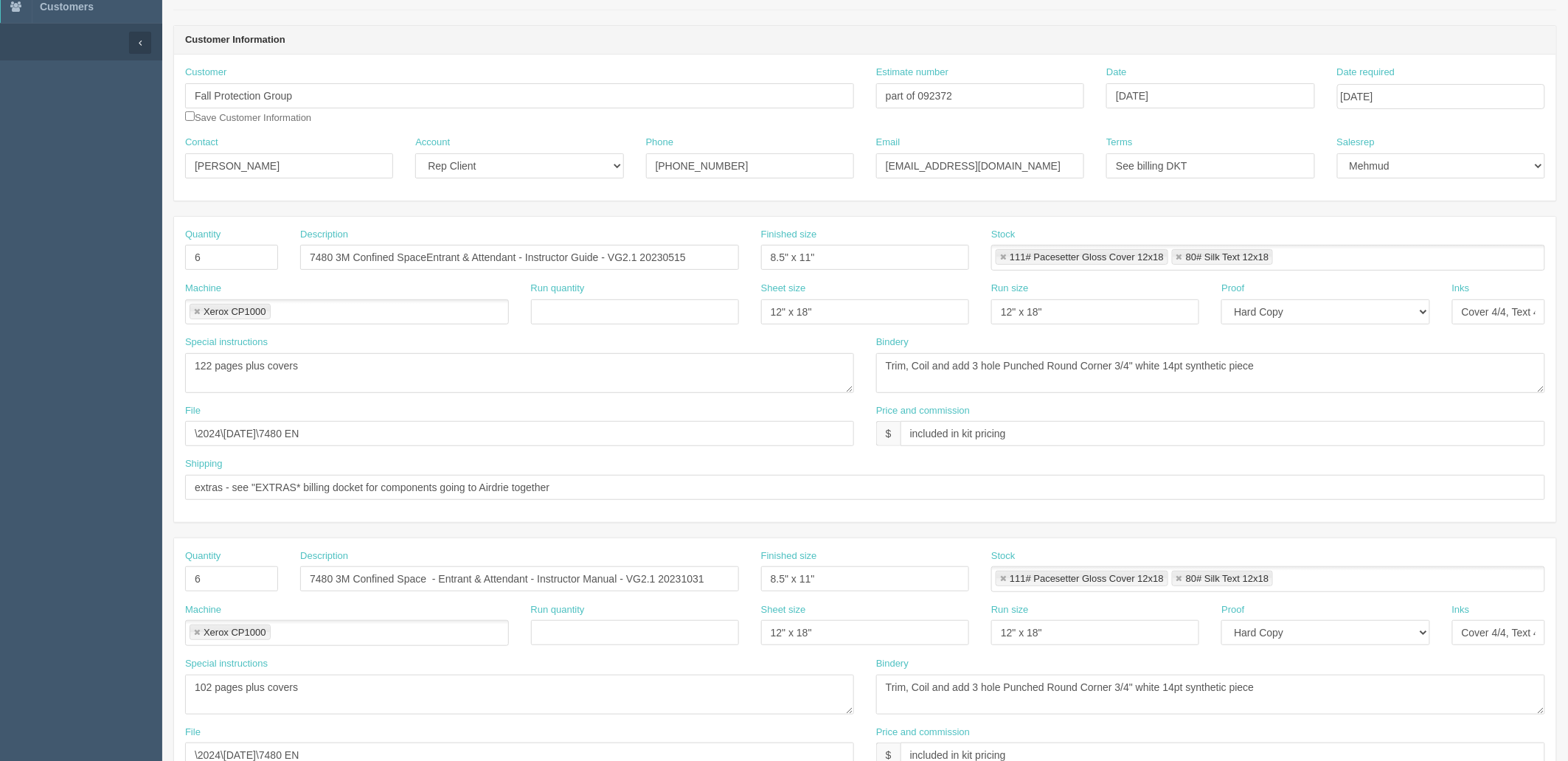
scroll to position [82, 0]
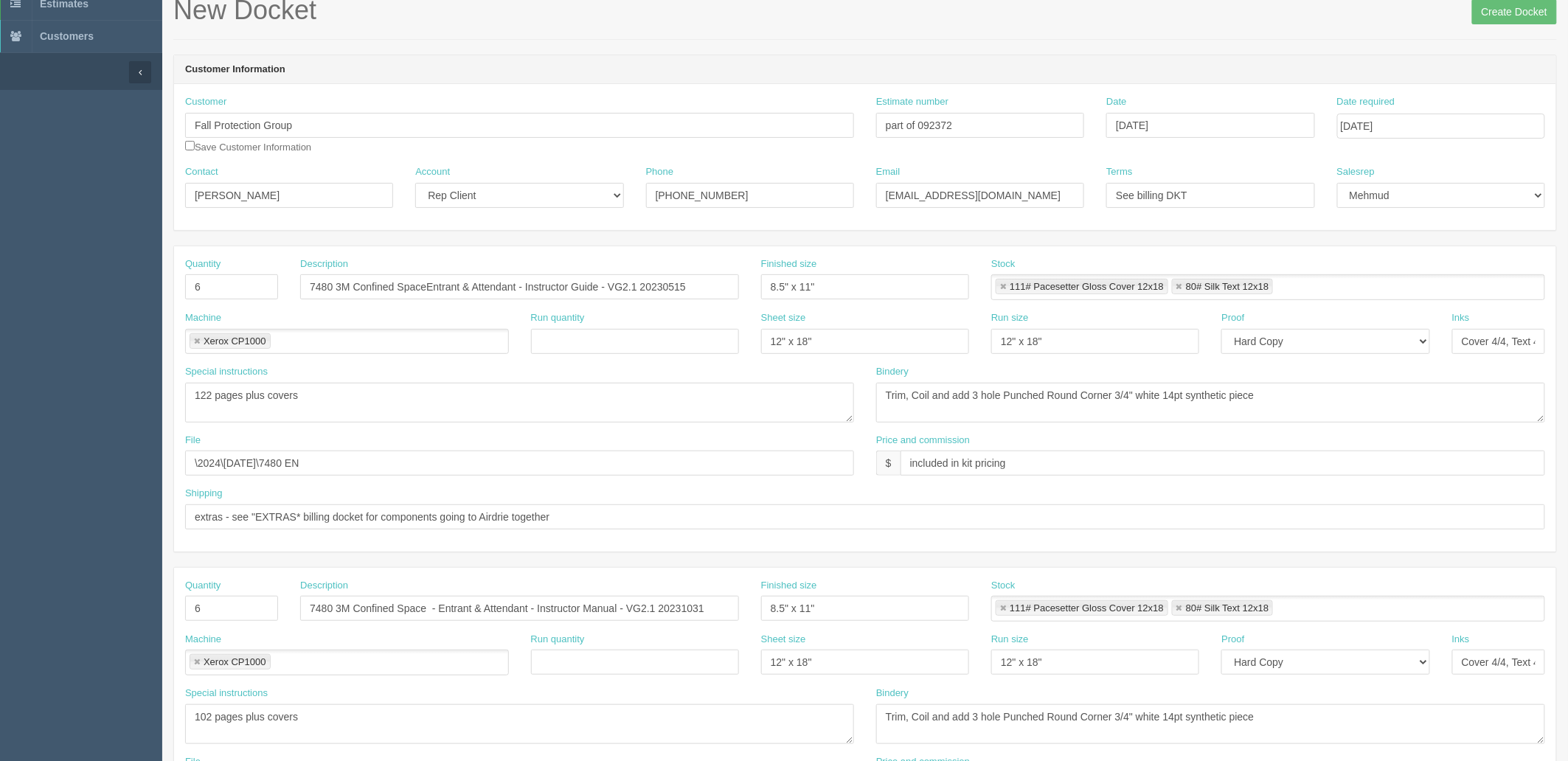
type input "extras - see "EXTRAS* billing docket for components going to Airdrie together"
drag, startPoint x: 919, startPoint y: 119, endPoint x: 822, endPoint y: 137, distance: 98.7
click at [830, 137] on div "Customer Fall Protection Group Save Customer Information Estimate number part o…" at bounding box center [865, 130] width 1382 height 70
click at [963, 121] on input "part of 092372" at bounding box center [980, 125] width 208 height 25
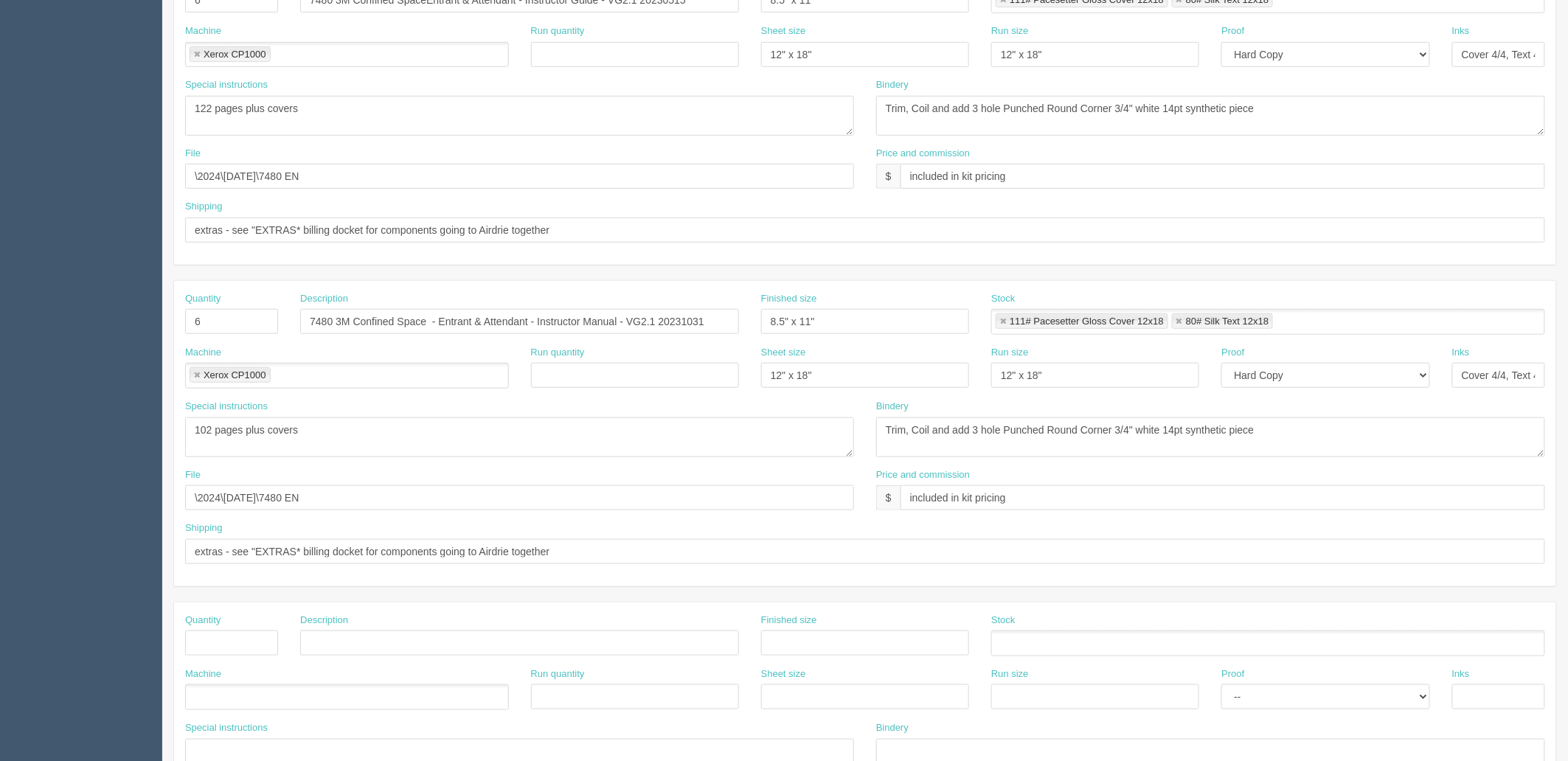
scroll to position [328, 0]
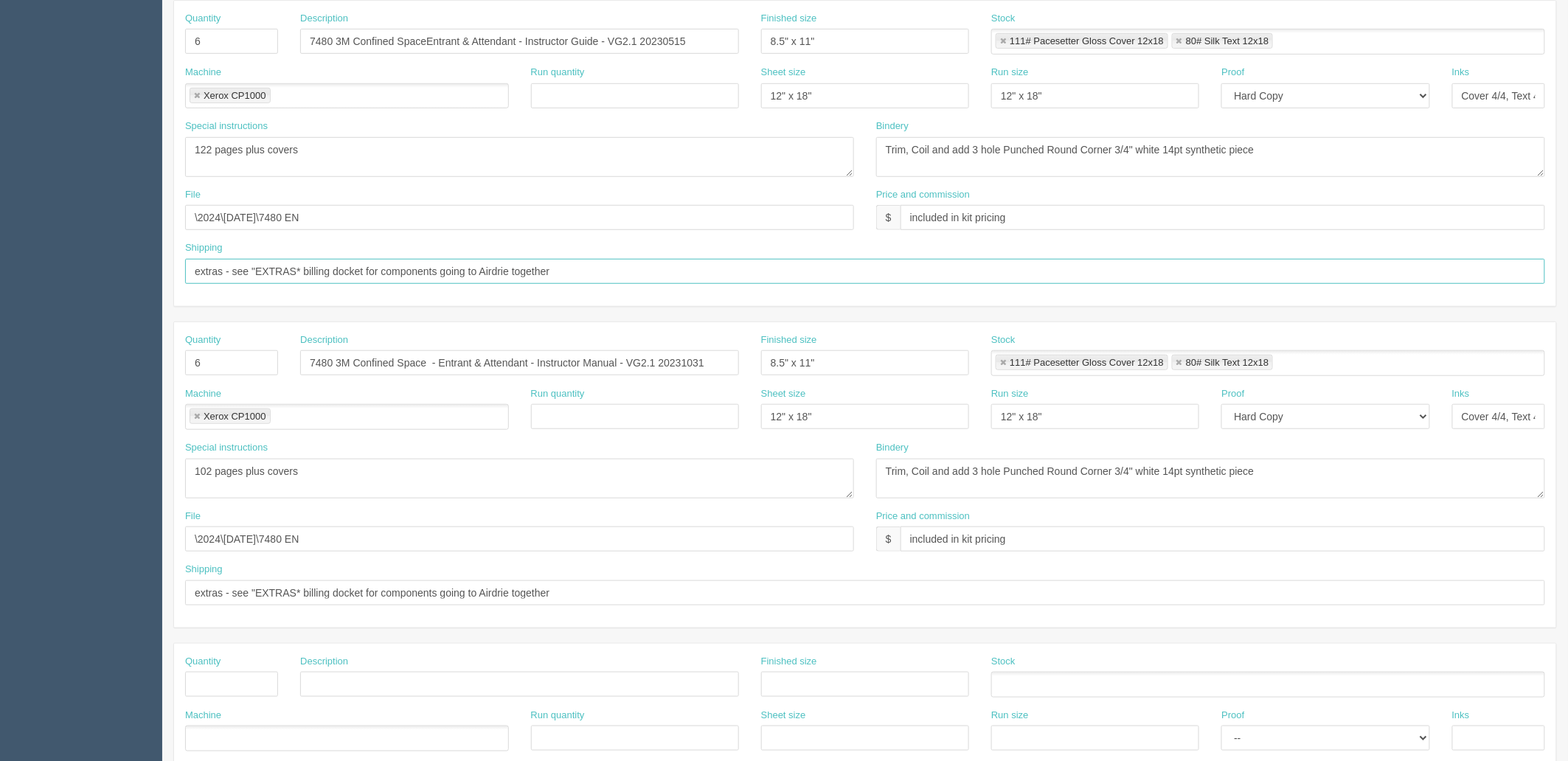
click at [601, 268] on input "extras - see "EXTRAS* billing docket for components going to Airdrie together" at bounding box center [865, 271] width 1360 height 25
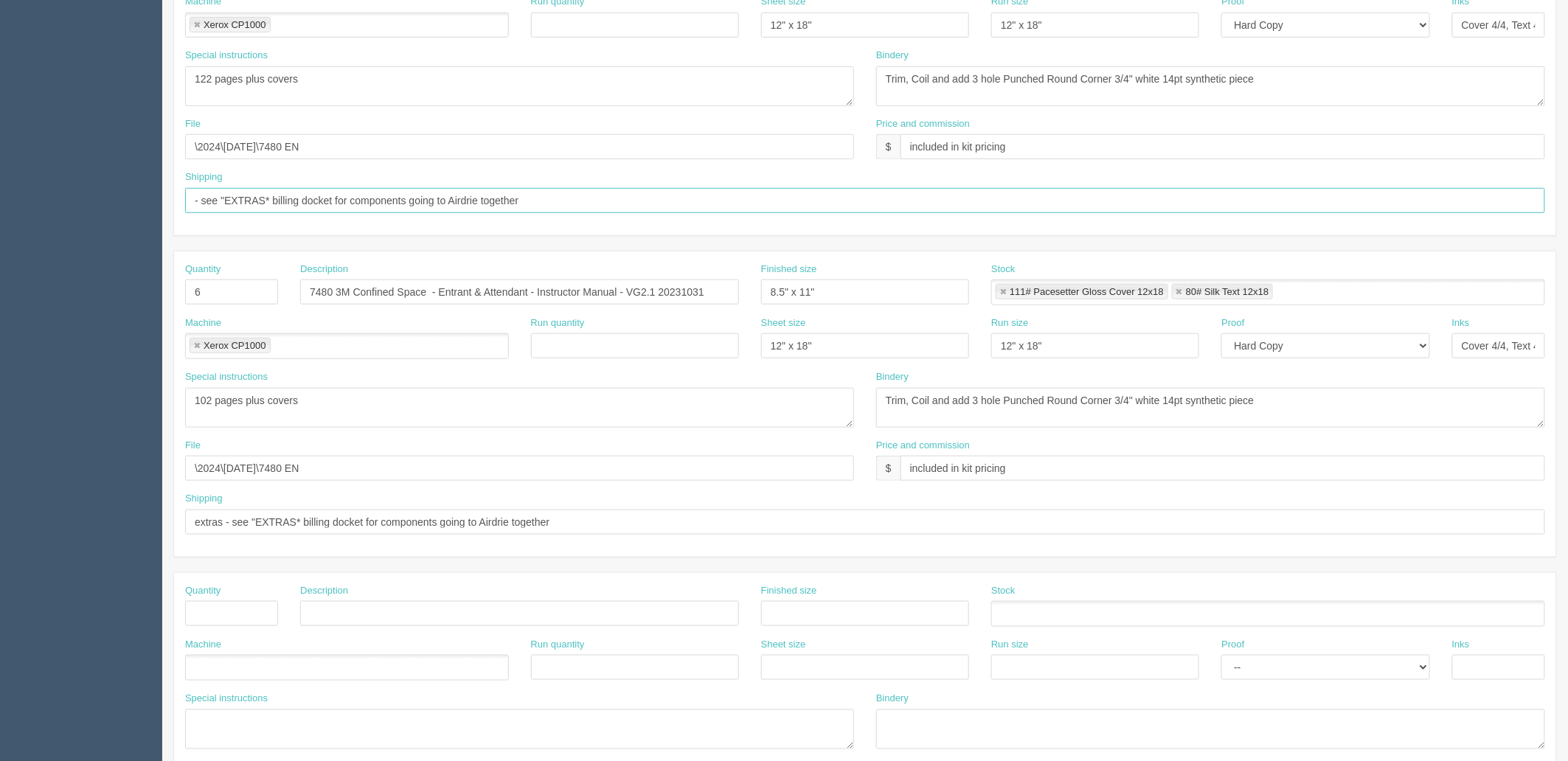
scroll to position [409, 0]
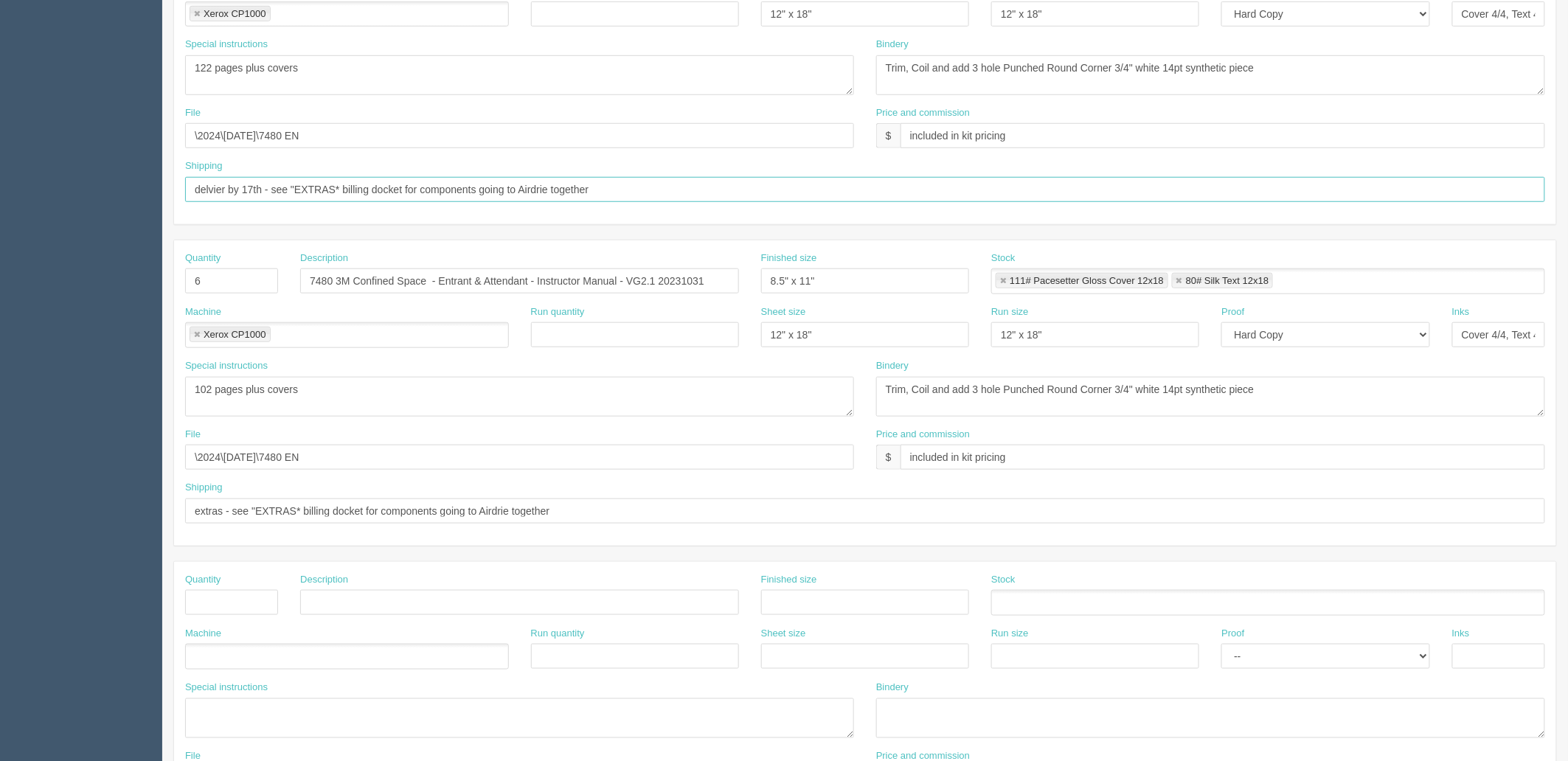
click at [227, 187] on input "delvier by 17th - see "EXTRAS* billing docket for components going to Airdrie t…" at bounding box center [865, 189] width 1360 height 25
type input "deliver by 17th - see "EXTRAS* billing docket for components going to Airdrie t…"
drag, startPoint x: 577, startPoint y: 511, endPoint x: -217, endPoint y: 511, distance: 794.0
click at [0, 511] on html "PrintPing Zack Edit account ( zack@allrush.ca ) Logout Dockets Estimates" at bounding box center [784, 261] width 1568 height 1340
paste input "deliver by 17th"
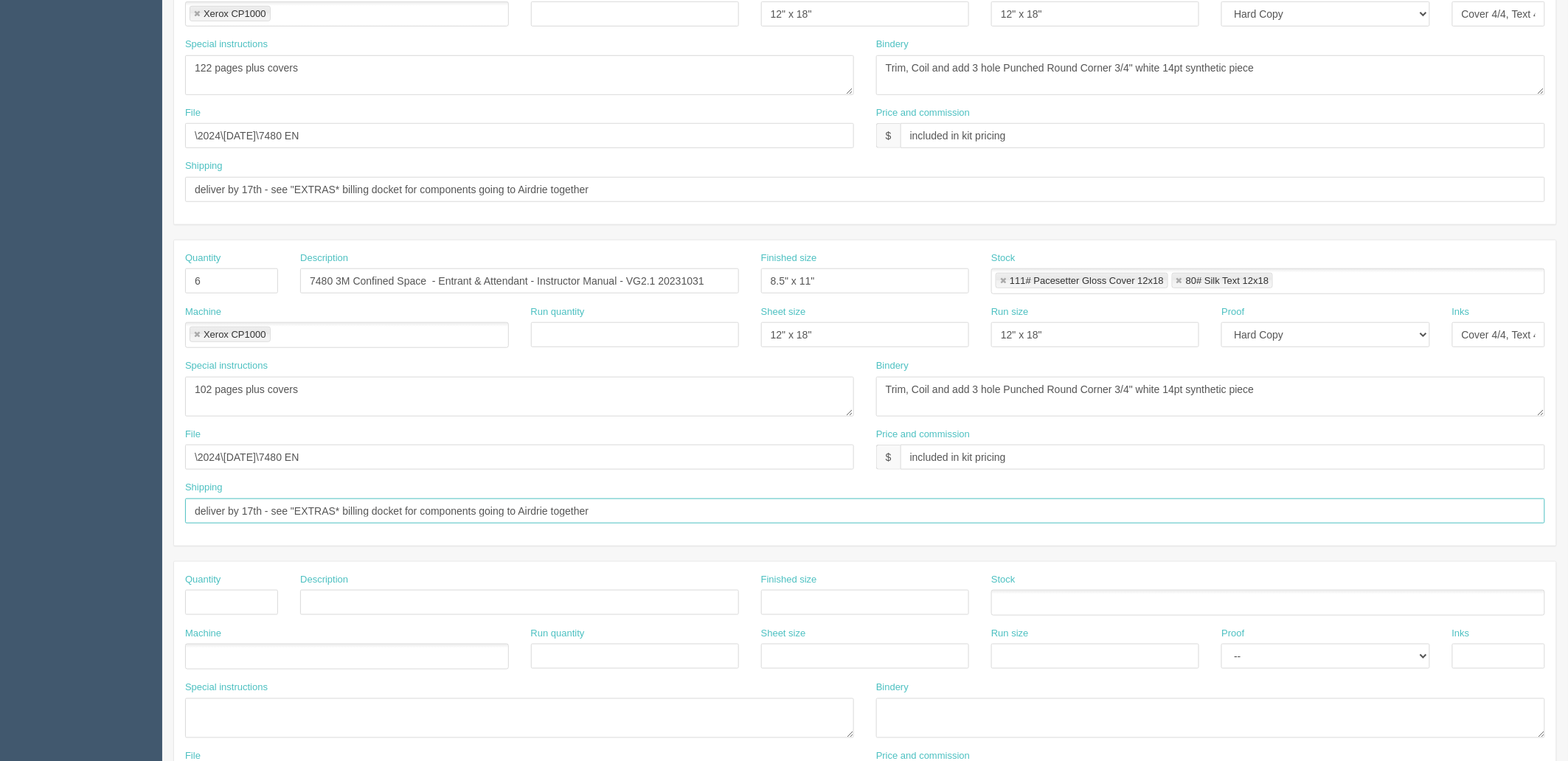
type input "deliver by 17th - see "EXTRAS* billing docket for components going to Airdrie t…"
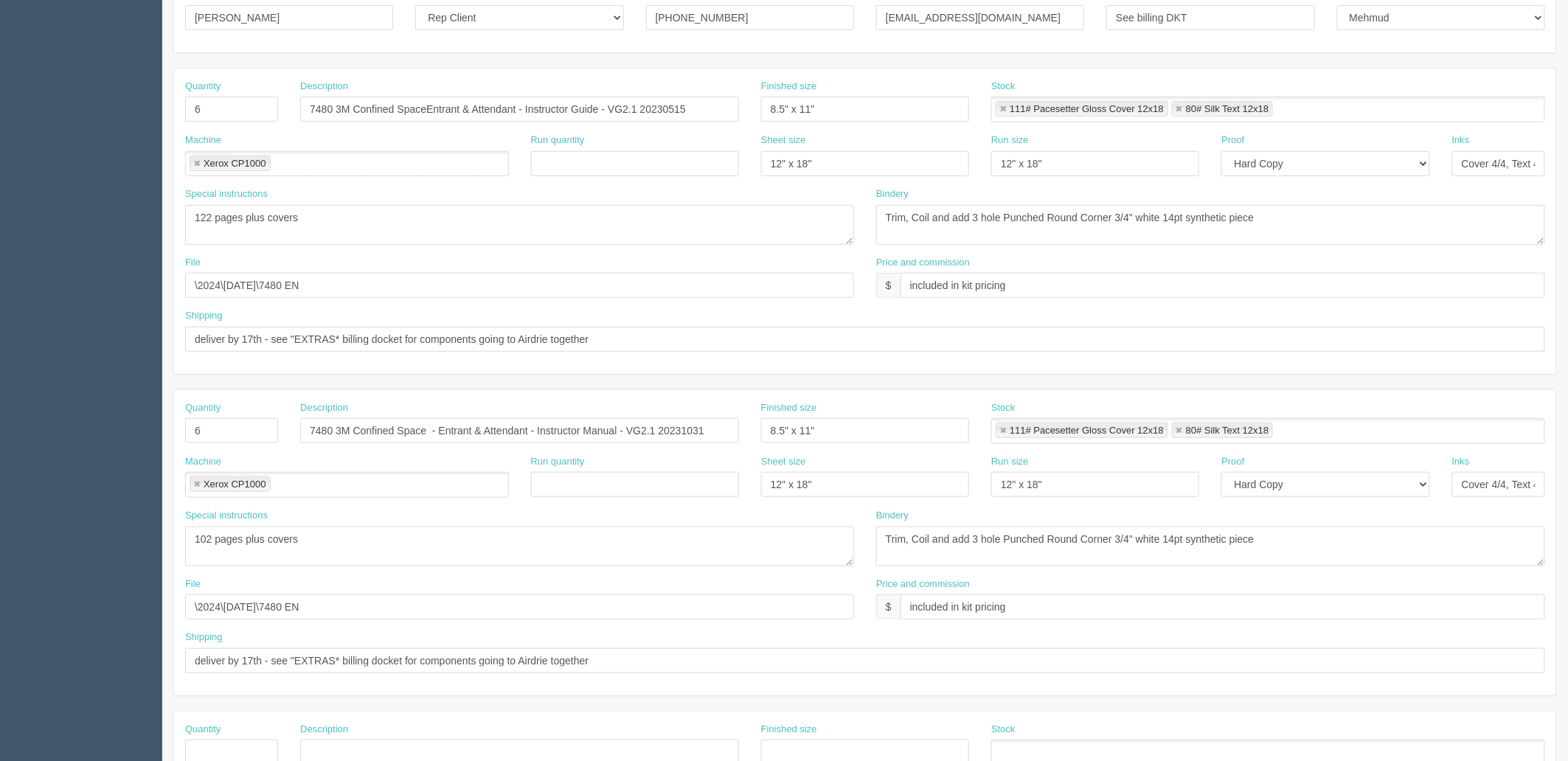
scroll to position [163, 0]
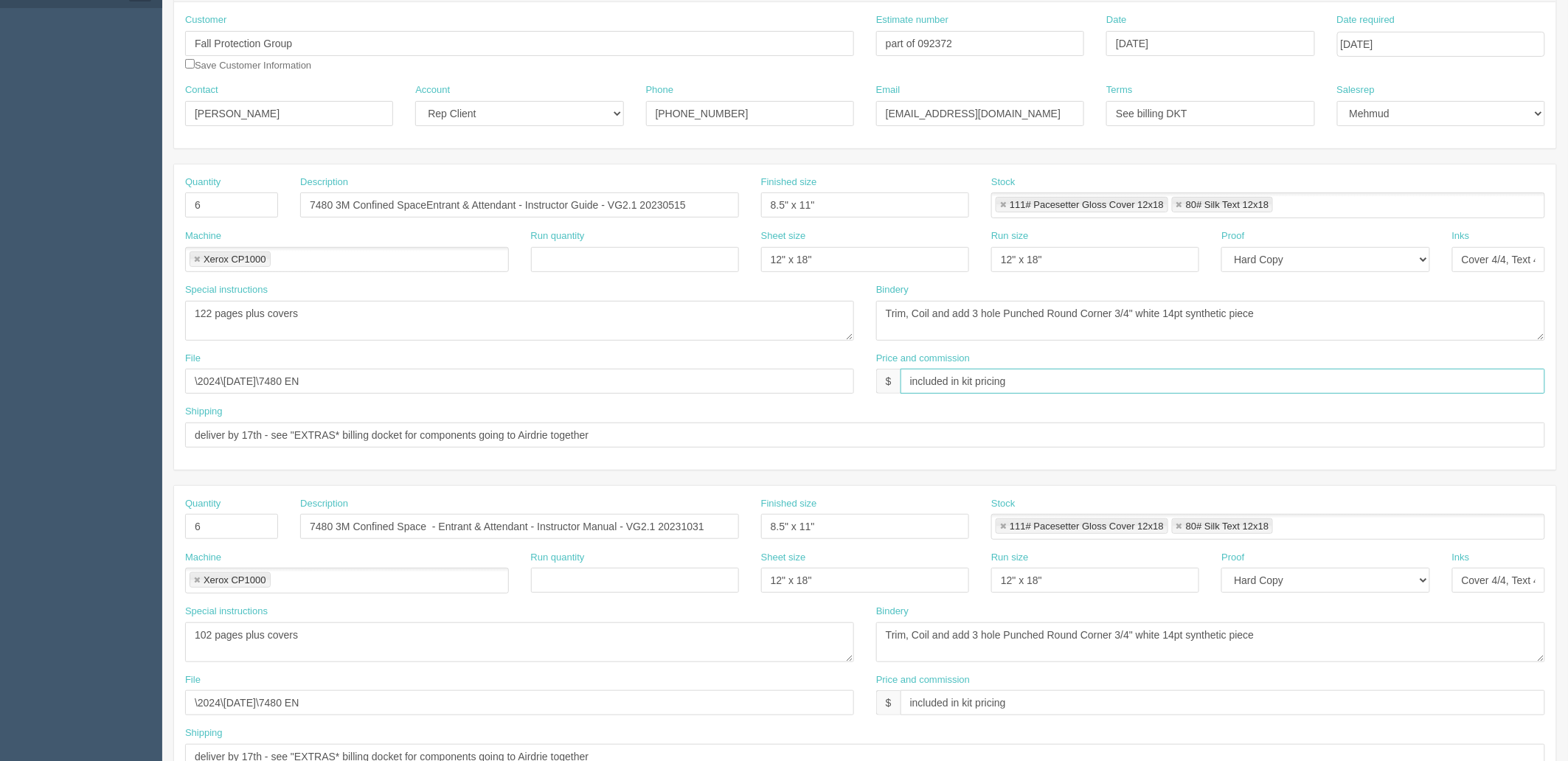
drag, startPoint x: 968, startPoint y: 379, endPoint x: 1051, endPoint y: 374, distance: 83.2
click at [1051, 374] on input "included in kit pricing" at bounding box center [1222, 380] width 645 height 25
type input "included in *EXTRAS* pricing"
drag, startPoint x: 1065, startPoint y: 709, endPoint x: 556, endPoint y: 654, distance: 512.0
click at [578, 622] on div "Quantity 6 Description 7480 3M Confined Space - Entrant & Attendant - Instructo…" at bounding box center [865, 639] width 1382 height 305
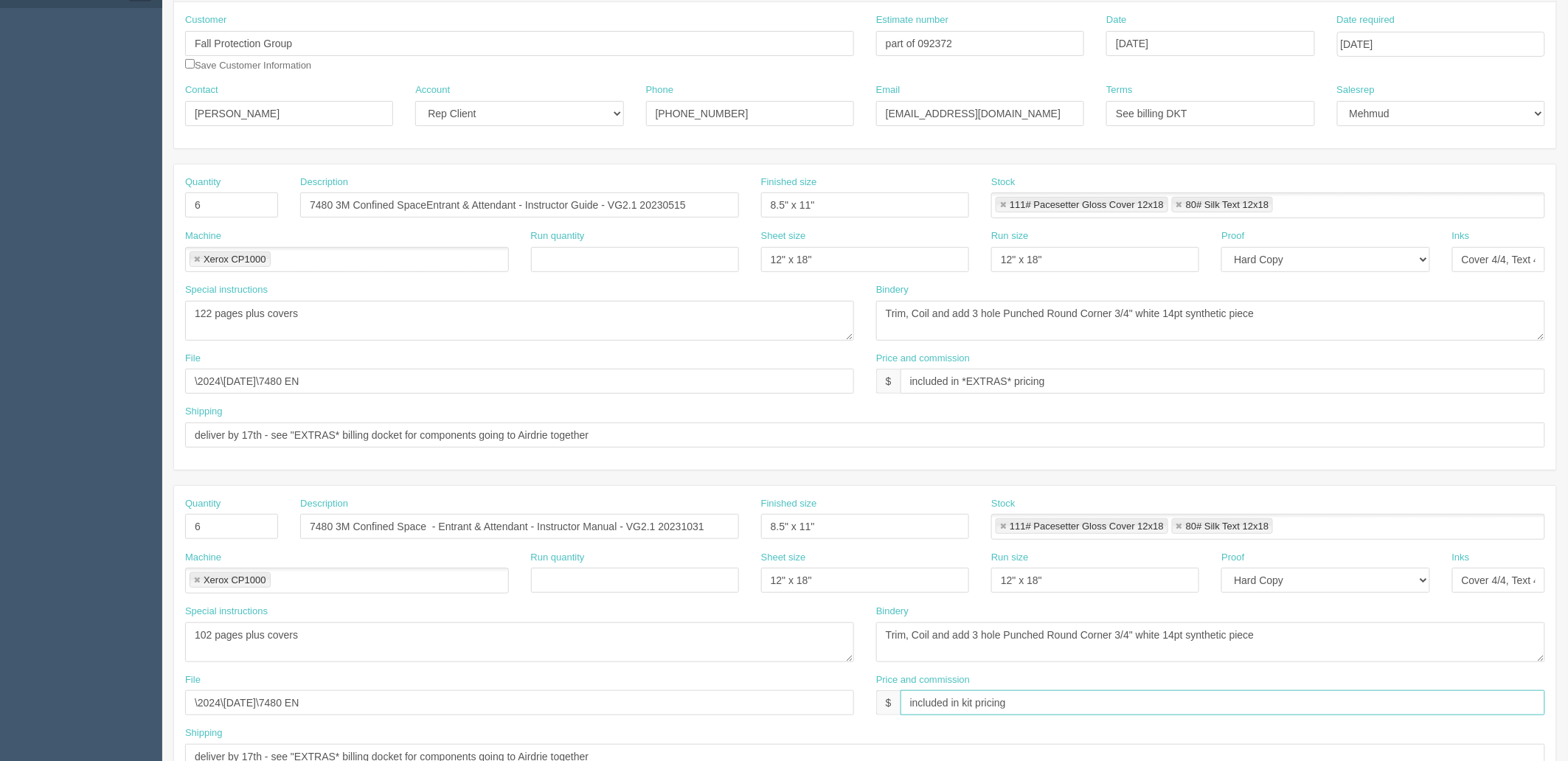
paste input "*EXTRAS*"
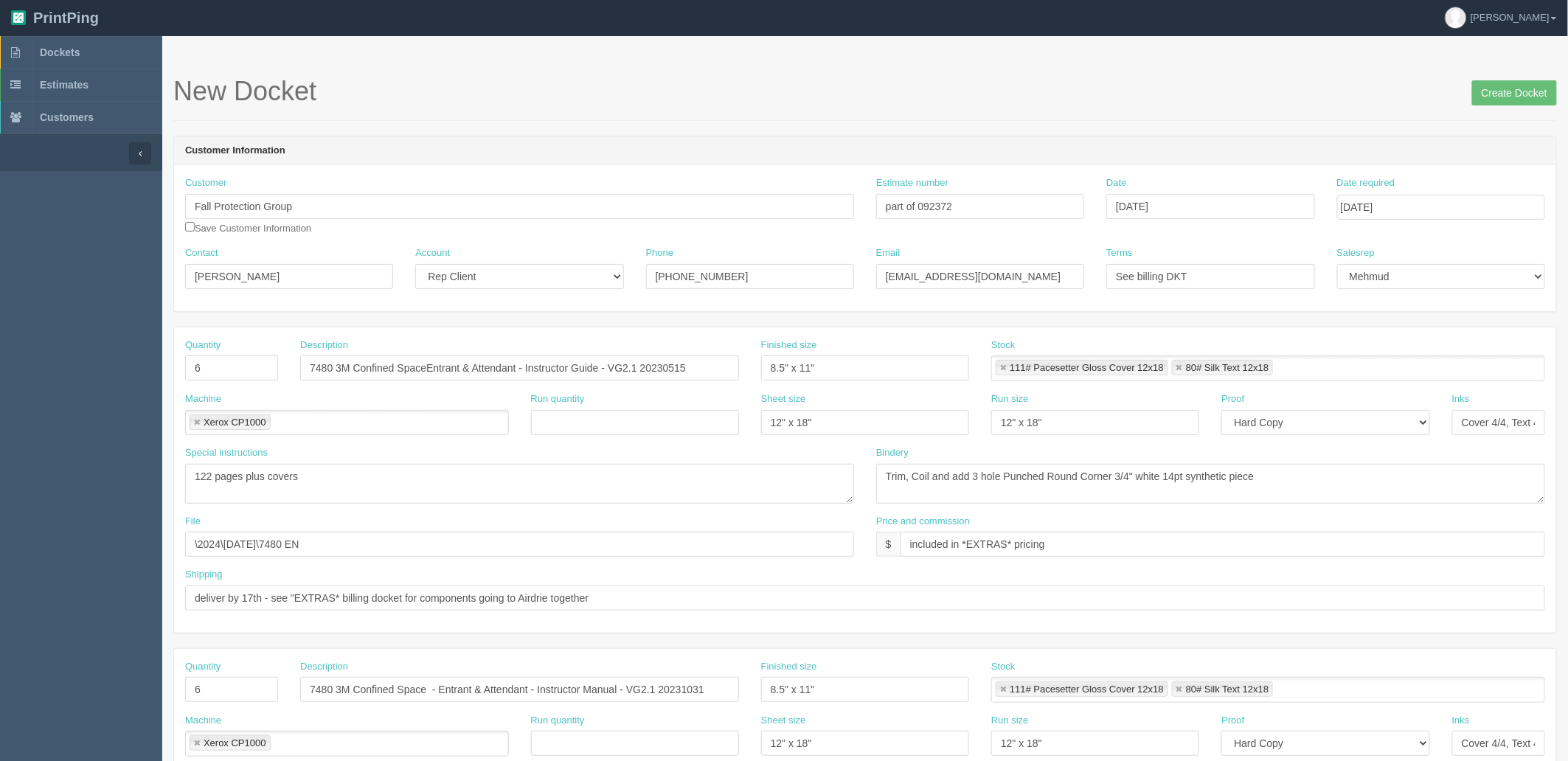
scroll to position [0, 0]
type input "included in *EXTRAS* pricing"
click at [141, 54] on link "Dockets" at bounding box center [81, 53] width 162 height 33
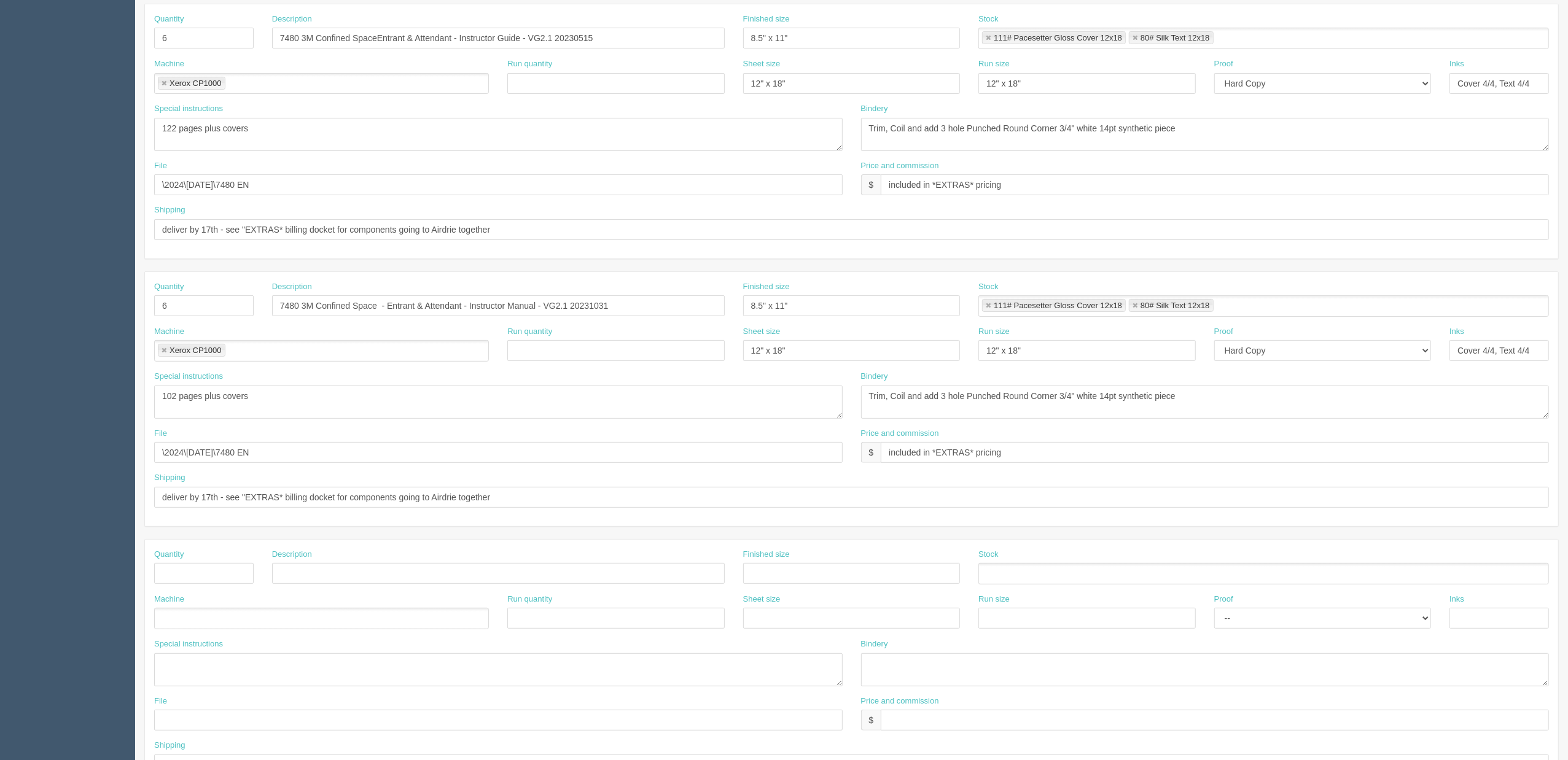
scroll to position [327, 0]
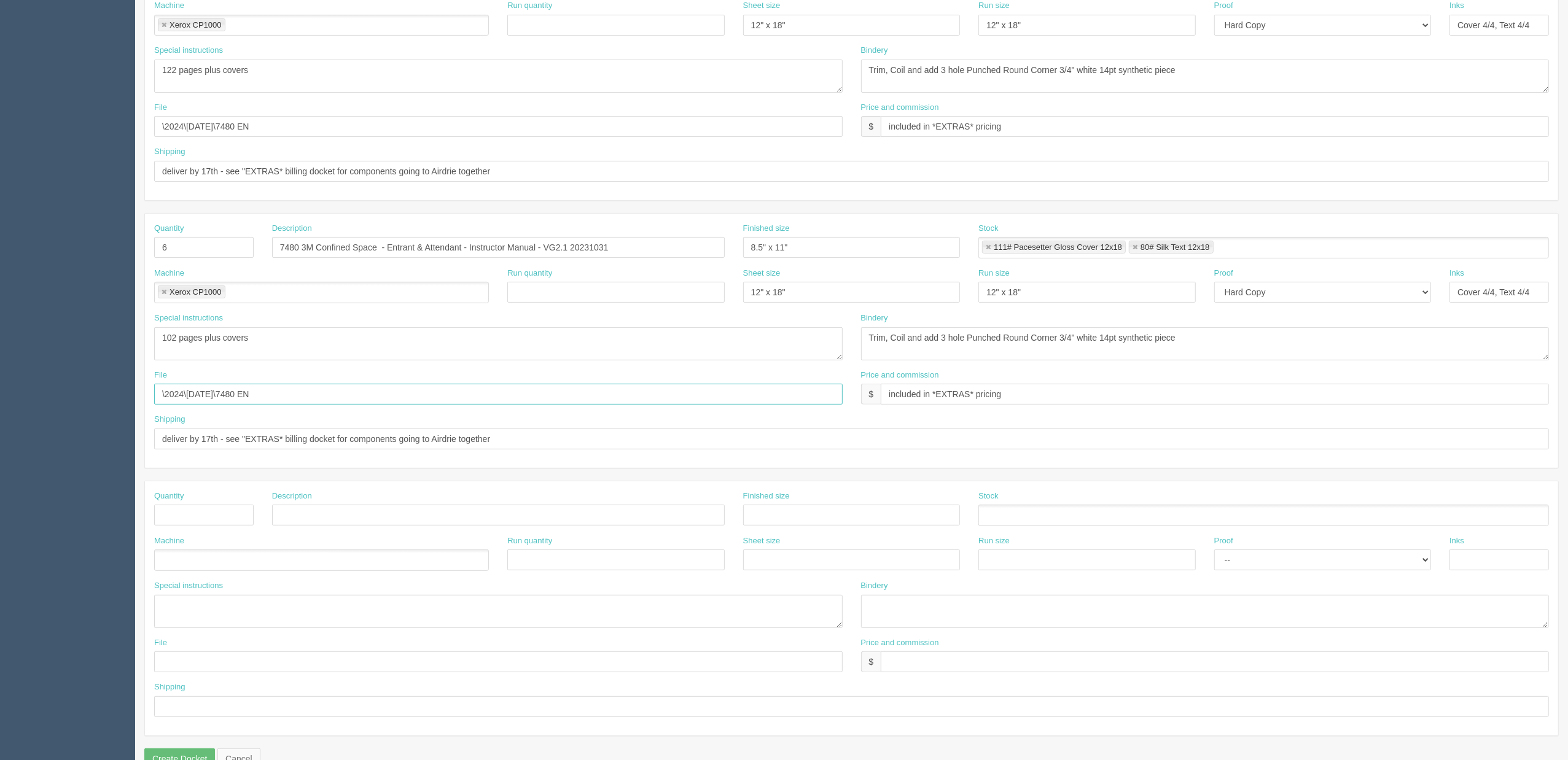
drag, startPoint x: 114, startPoint y: 395, endPoint x: 0, endPoint y: 392, distance: 114.0
click at [0, 392] on section "Dockets Estimates Customers" at bounding box center [784, 245] width 1568 height 1084
paste input "Z:\F\Fall Protection Group\2025\September 2025\7480 Instructor Kits"
drag, startPoint x: 266, startPoint y: 396, endPoint x: 0, endPoint y: 398, distance: 266.0
click at [0, 398] on section "Dockets Estimates Customers" at bounding box center [784, 245] width 1568 height 1084
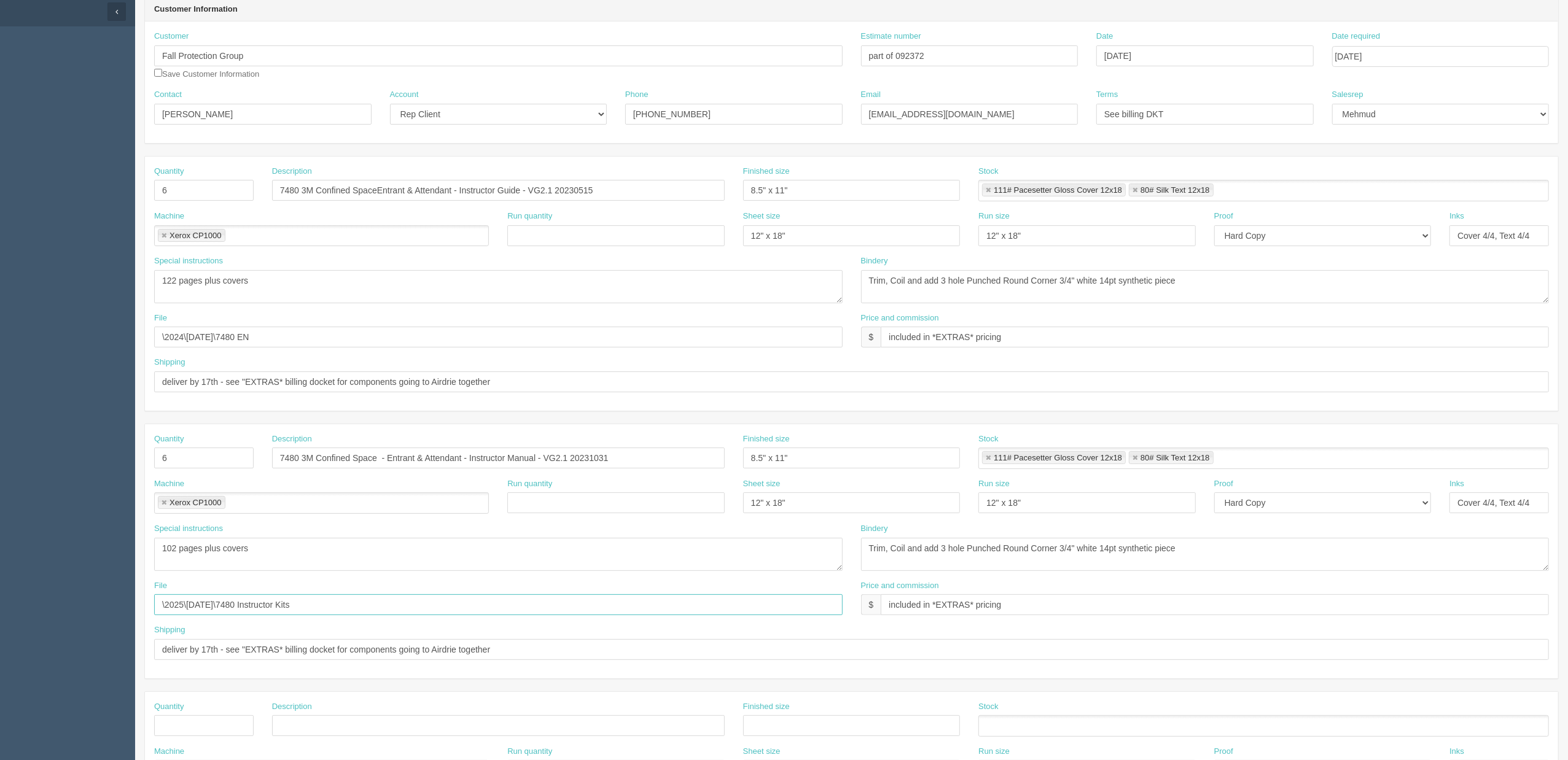
scroll to position [0, 0]
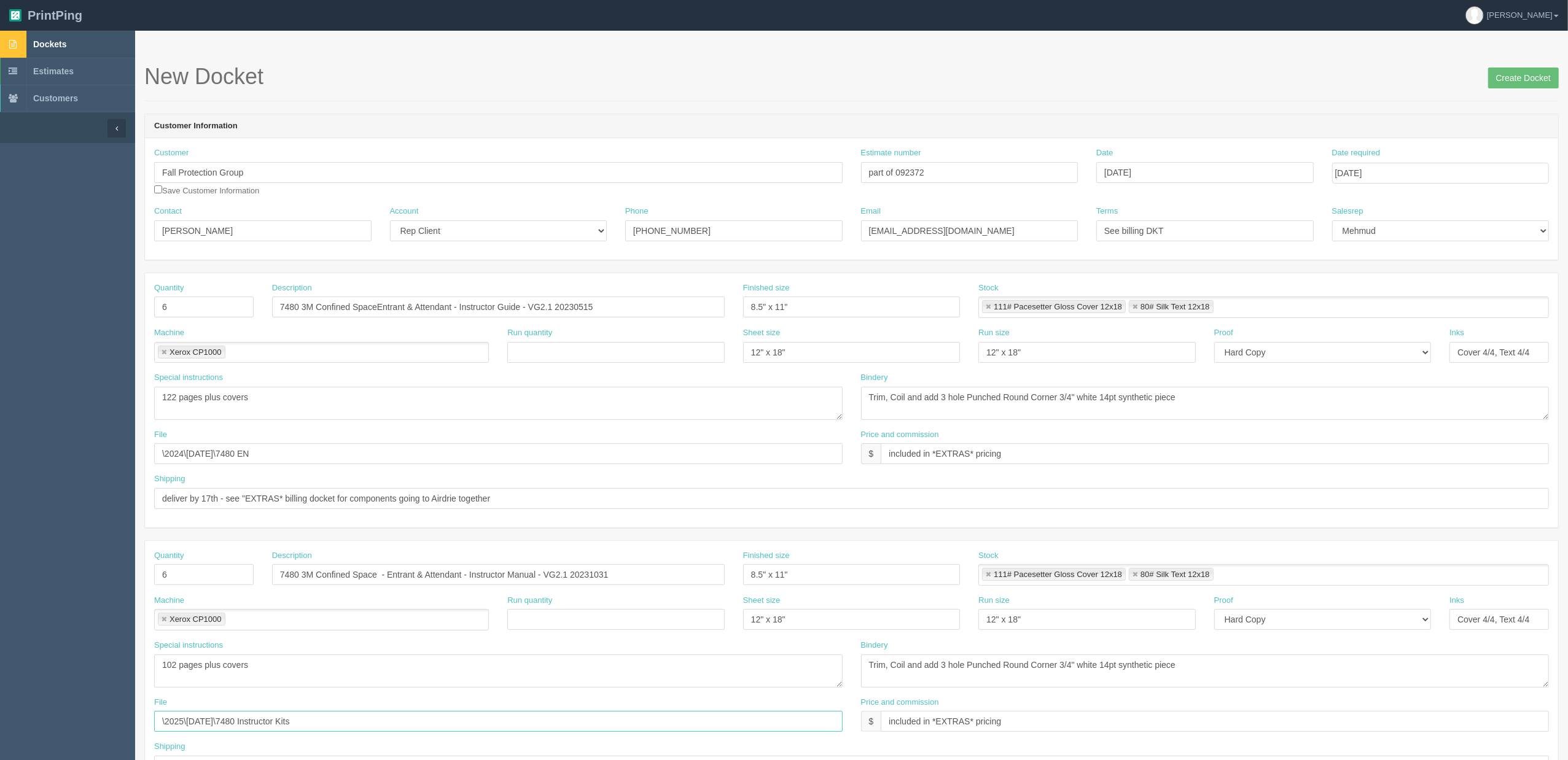
type input "\2025\September 2025\7480 Instructor Kits"
drag, startPoint x: 301, startPoint y: 452, endPoint x: 0, endPoint y: 455, distance: 301.0
click at [0, 455] on section "Dockets Estimates Customers" at bounding box center [784, 572] width 1568 height 1084
paste input "5\September 2025\7480 Instructor Kits"
type input "\2025\September 2025\7480 Instructor Kits"
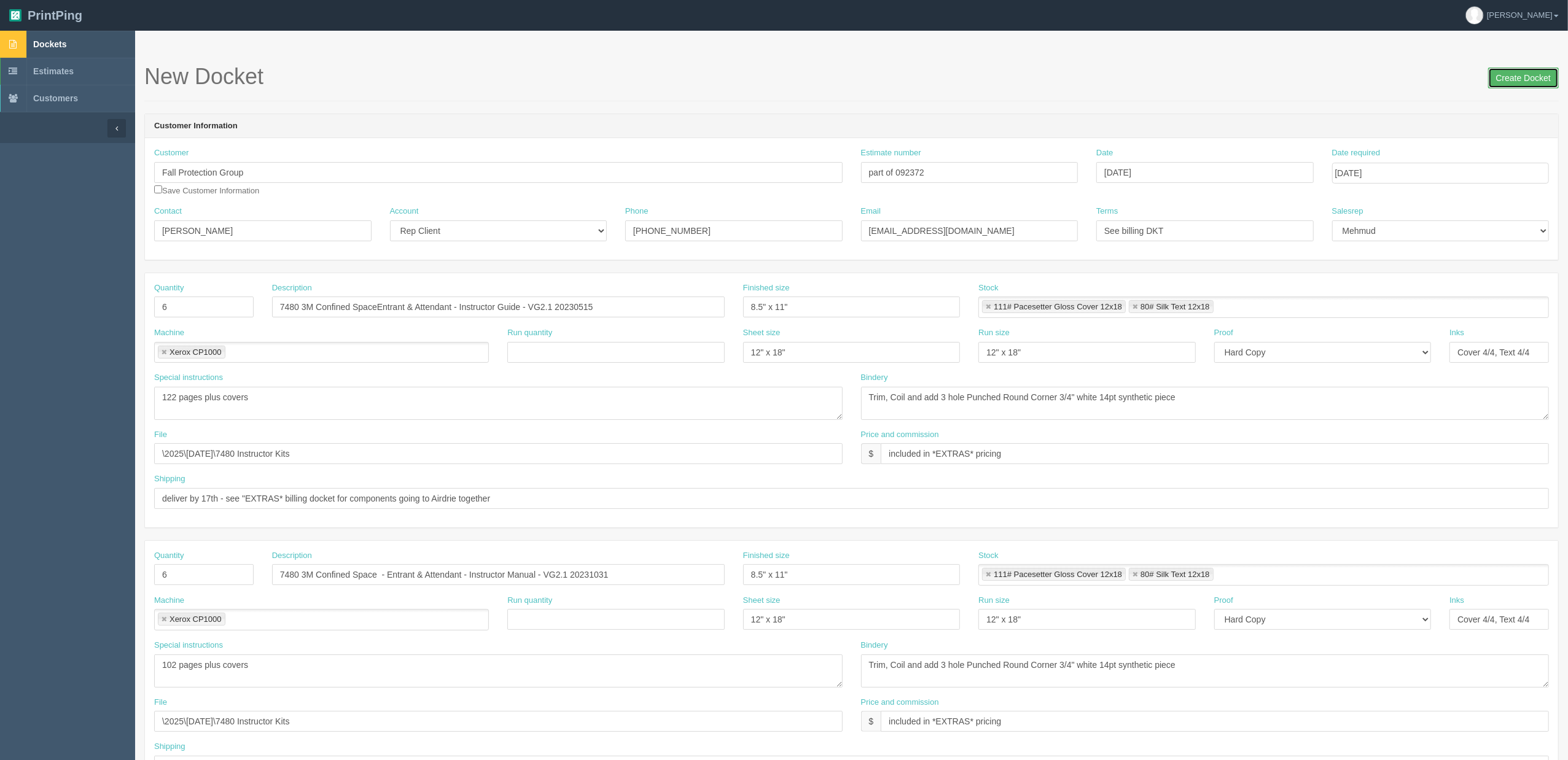
click at [1067, 77] on input "Create Docket" at bounding box center [1523, 77] width 71 height 21
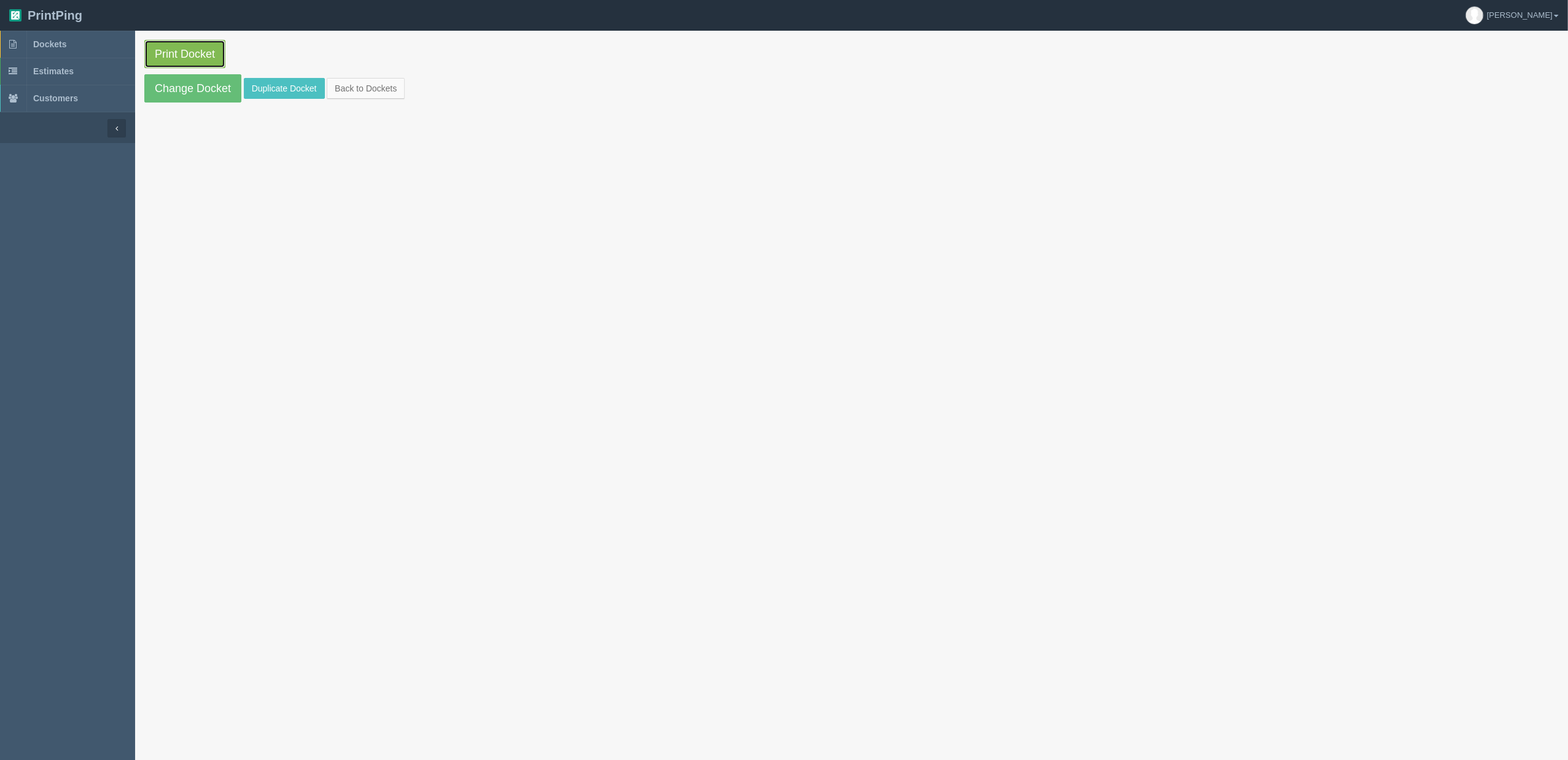
click at [206, 53] on link "Print Docket" at bounding box center [185, 54] width 81 height 28
click at [73, 45] on link "Dockets" at bounding box center [68, 44] width 135 height 27
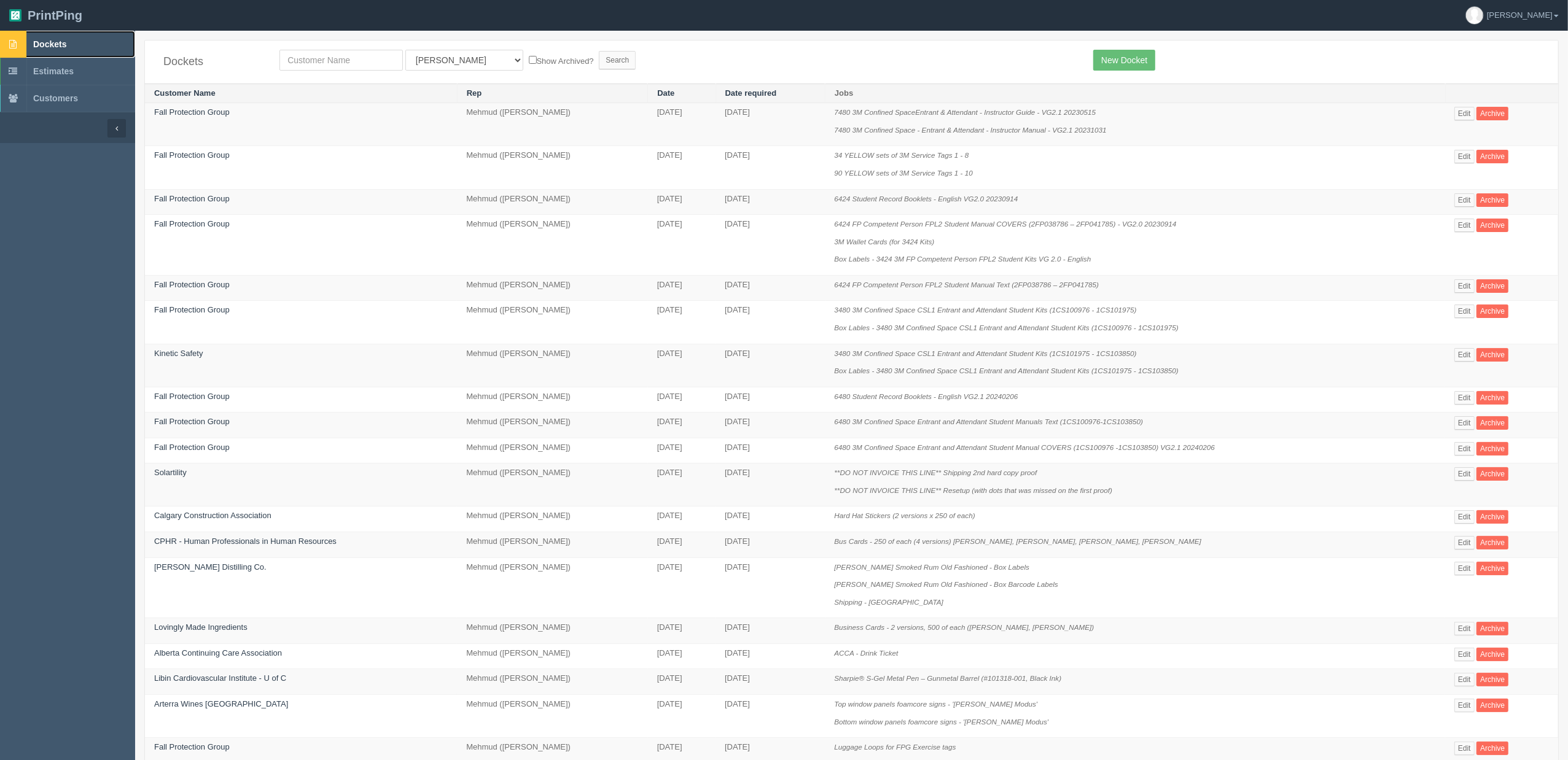
click at [74, 40] on link "Dockets" at bounding box center [68, 44] width 135 height 27
click at [362, 60] on input "text" at bounding box center [341, 59] width 124 height 21
type input "fall"
click at [599, 51] on input "Search" at bounding box center [617, 60] width 37 height 18
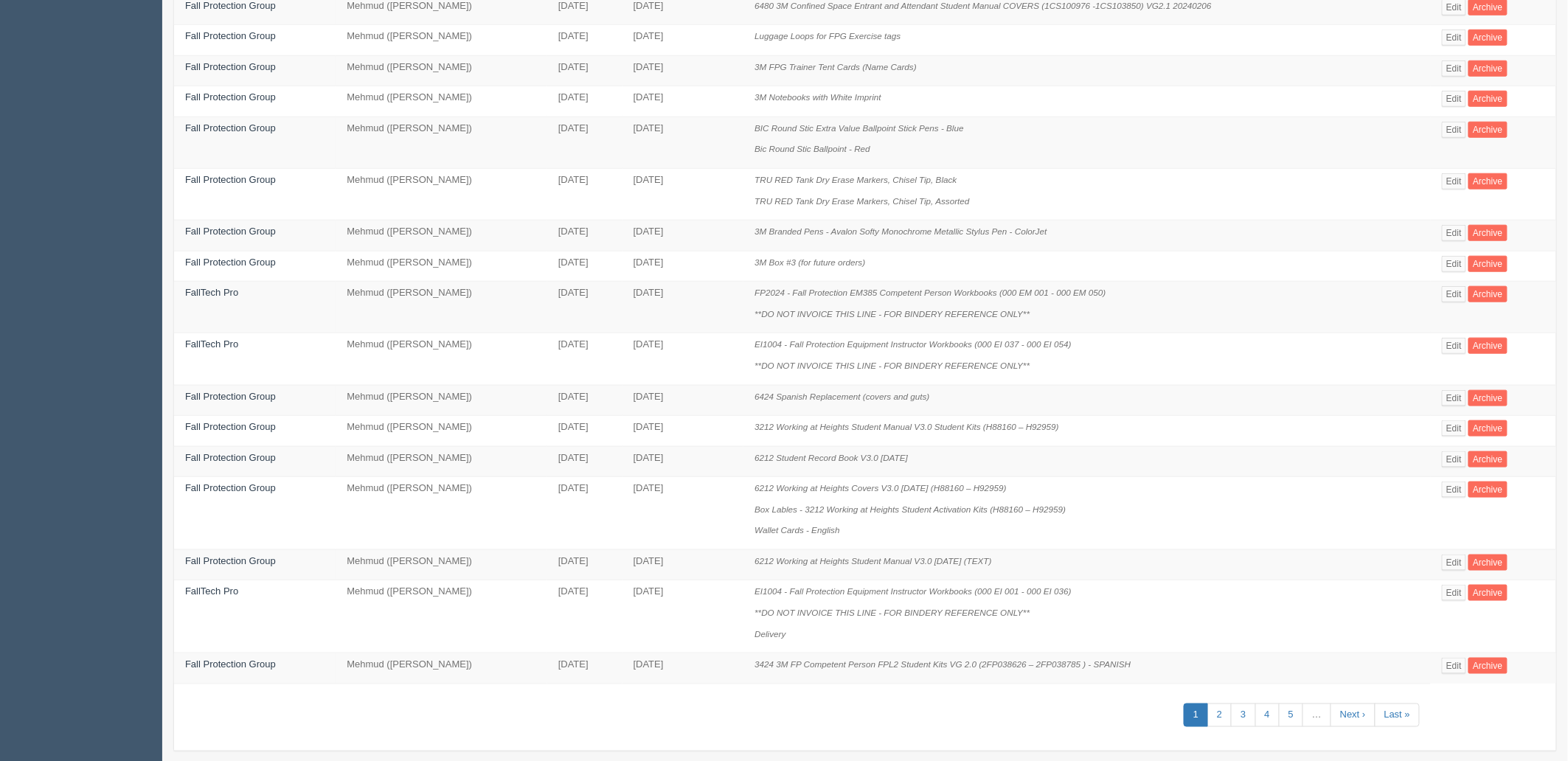
scroll to position [491, 0]
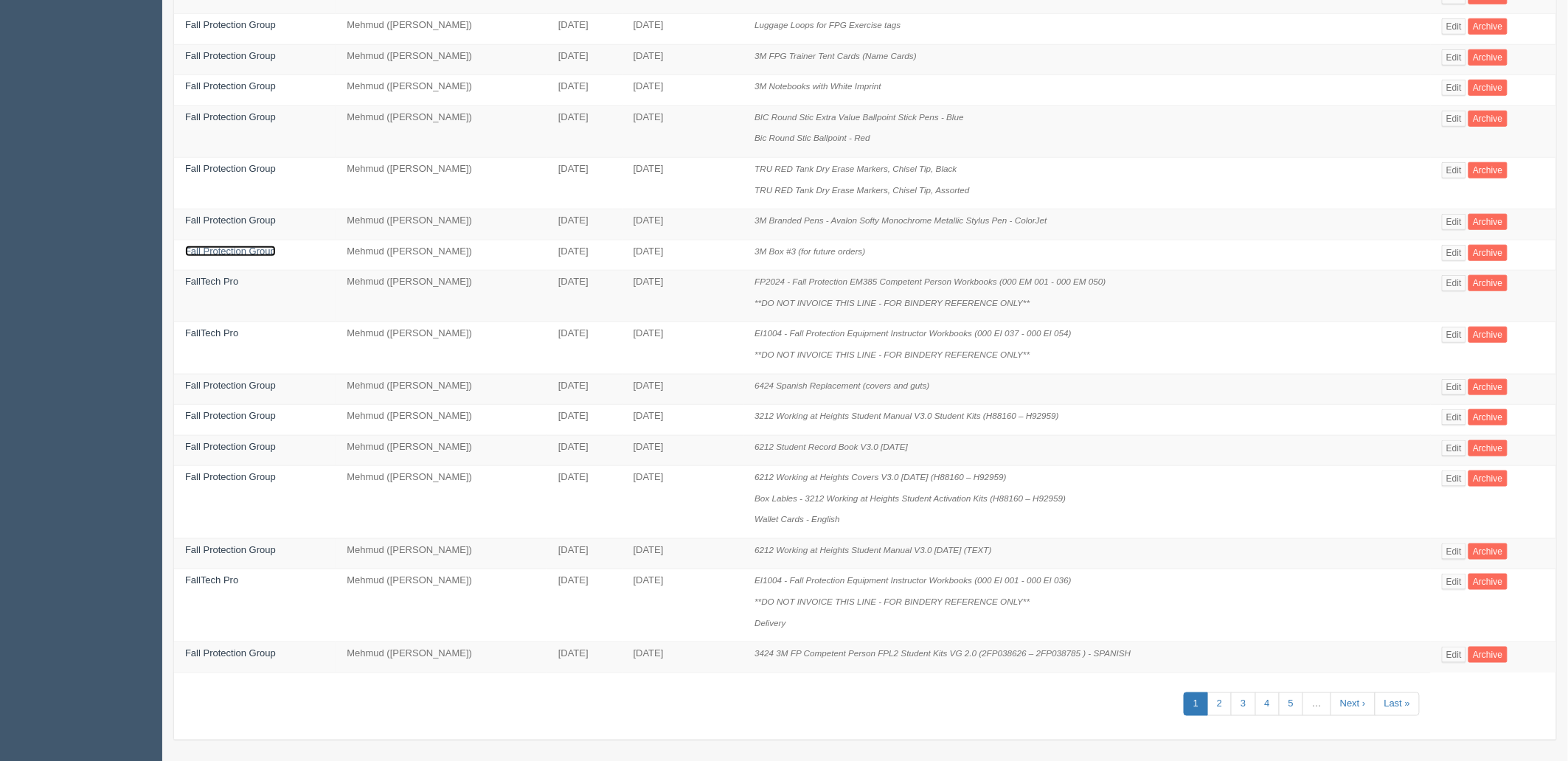
click at [221, 253] on link "Fall Protection Group" at bounding box center [231, 251] width 91 height 11
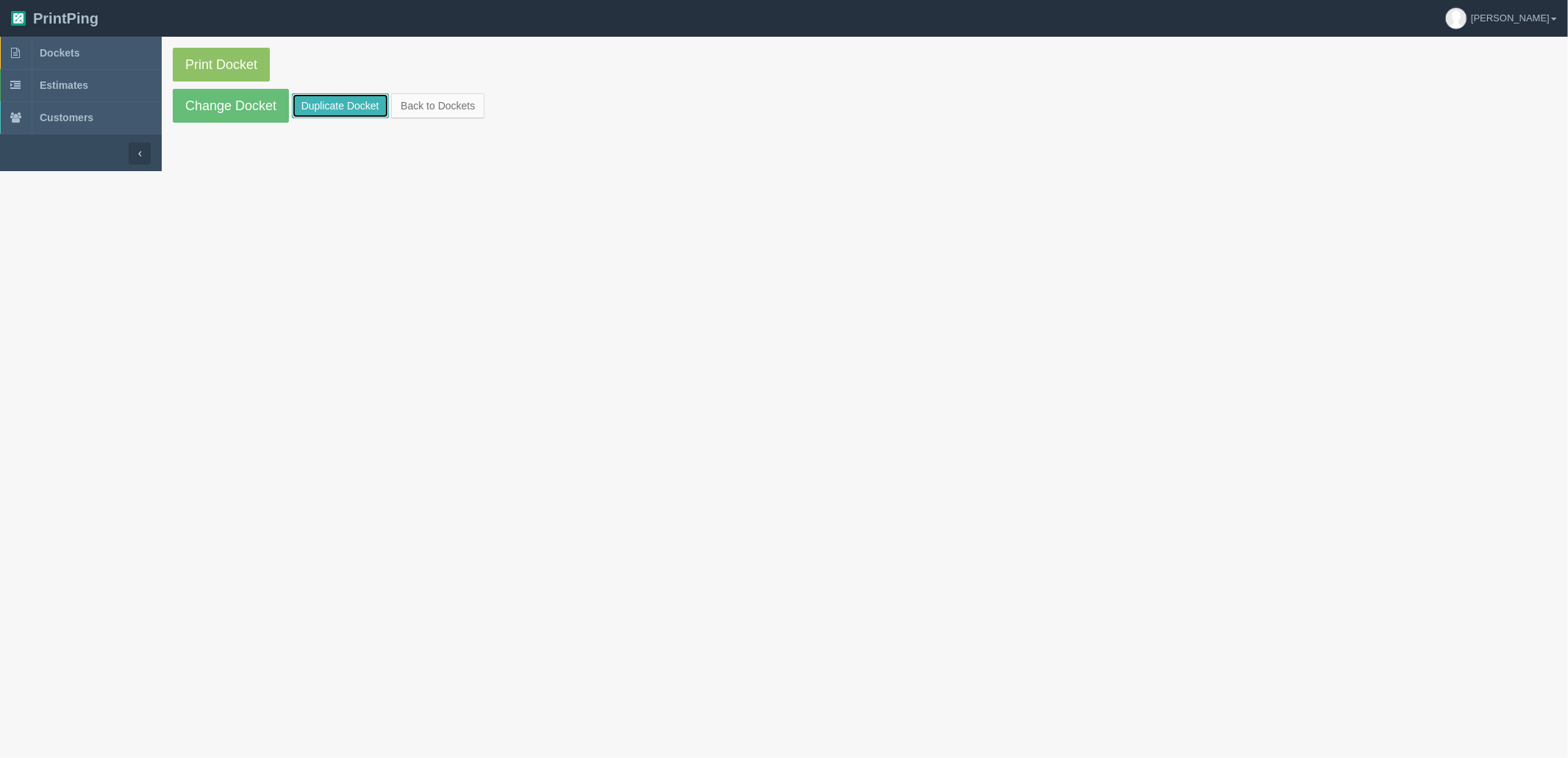
click at [321, 103] on link "Duplicate Docket" at bounding box center [341, 106] width 97 height 25
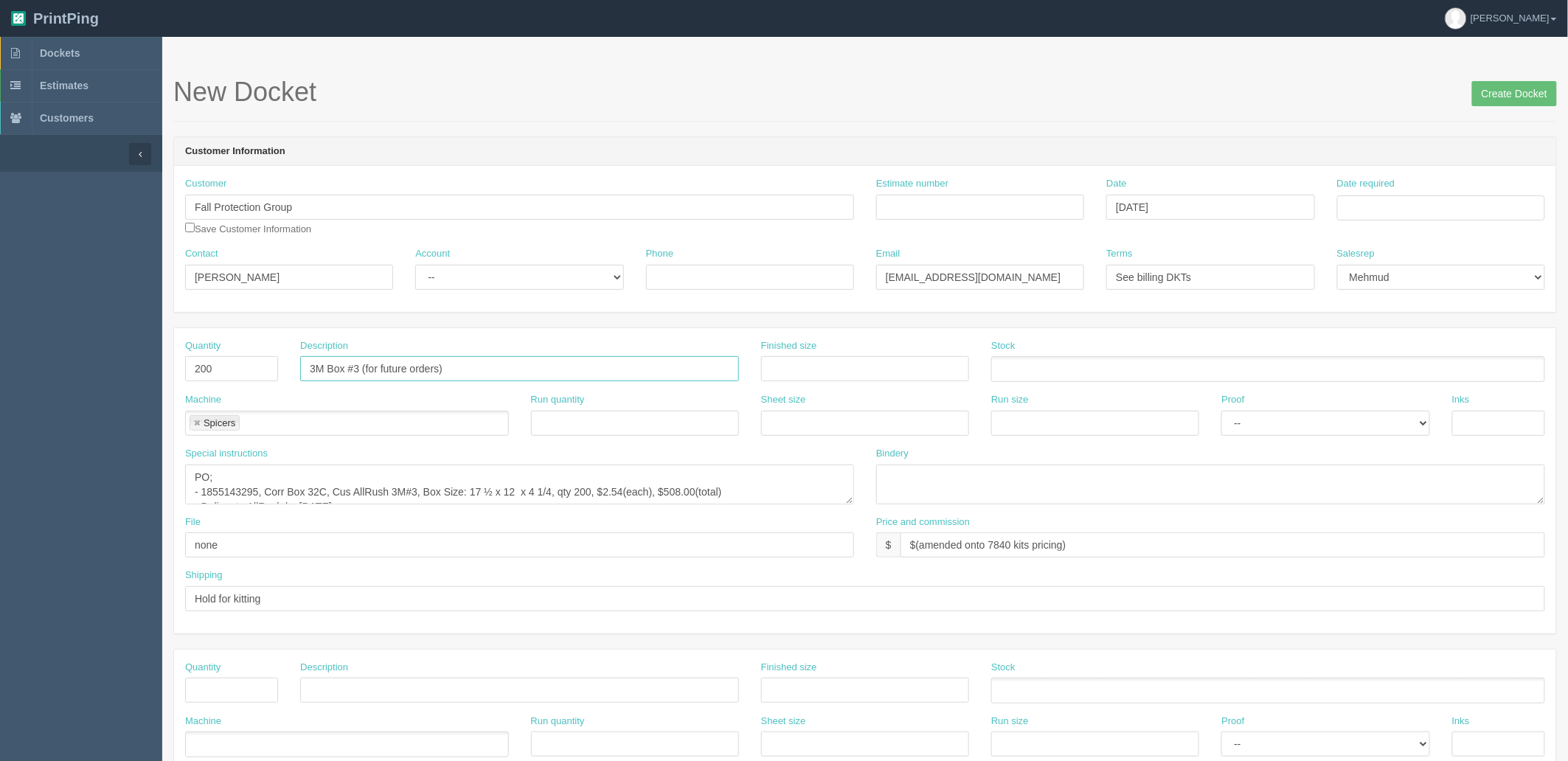
drag, startPoint x: 356, startPoint y: 366, endPoint x: 534, endPoint y: 418, distance: 185.4
click at [357, 366] on input "3M Box #3 (for future orders)" at bounding box center [519, 369] width 439 height 25
type input "3M Box #2 (for future orders)"
drag, startPoint x: 240, startPoint y: 358, endPoint x: 224, endPoint y: 371, distance: 20.6
click at [207, 367] on input "200" at bounding box center [232, 369] width 93 height 25
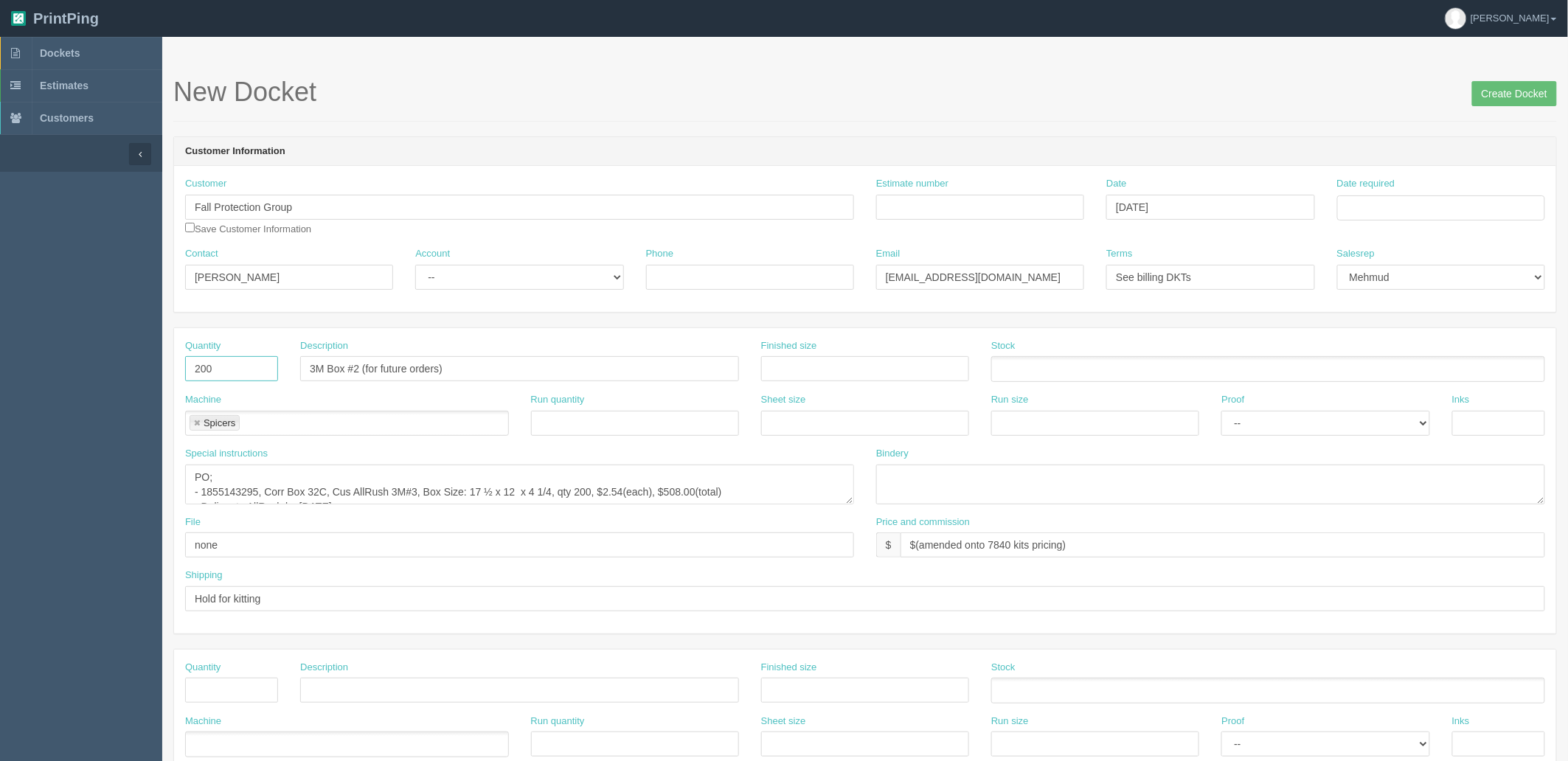
click at [226, 364] on input "200" at bounding box center [232, 369] width 93 height 25
type input "2"
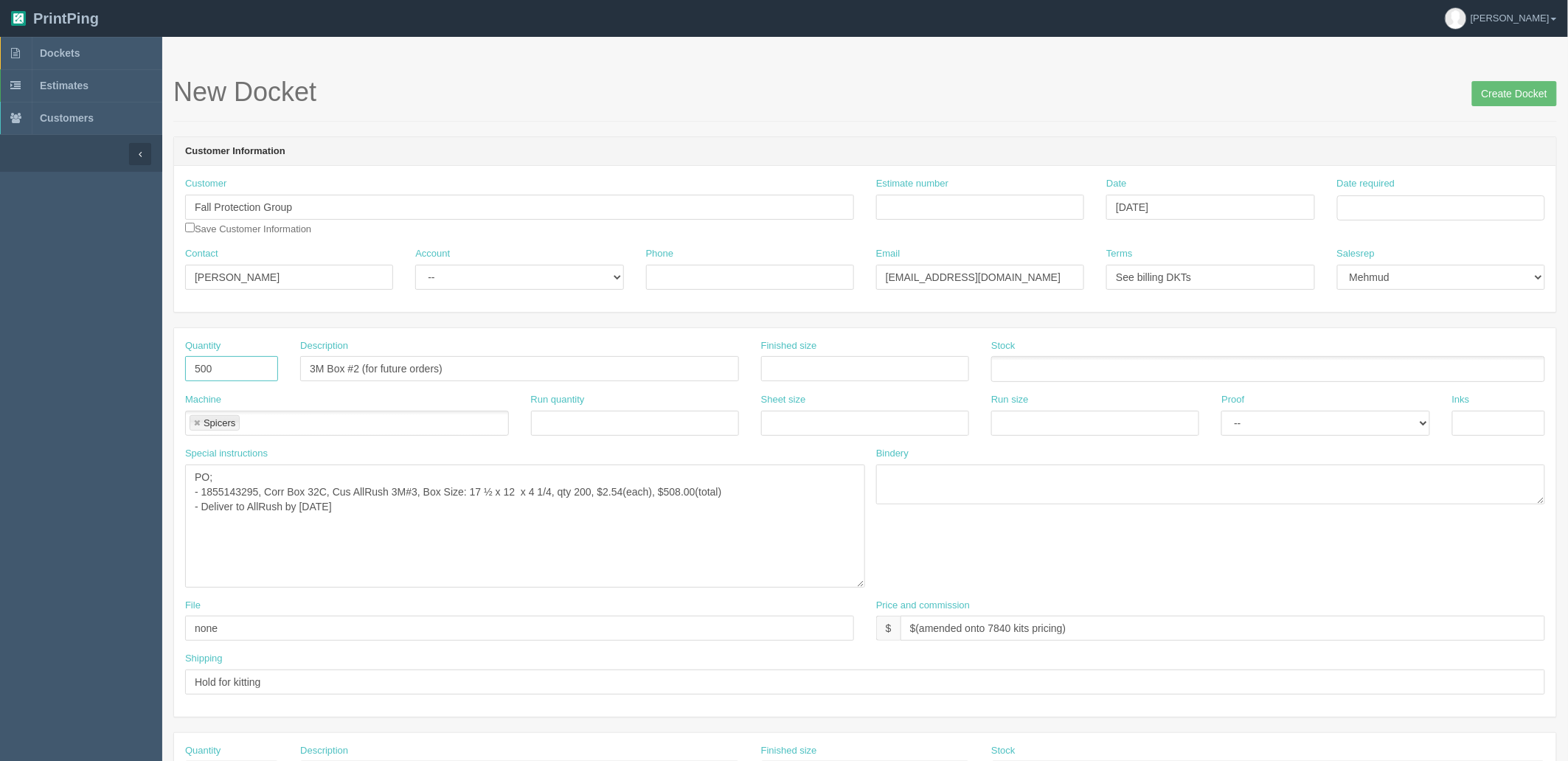
drag, startPoint x: 850, startPoint y: 500, endPoint x: 861, endPoint y: 585, distance: 85.7
click at [861, 585] on textarea "PO; - 1855143295, Corr Box 32C, Cus AllRush 3M#3, Box Size: 17 ½ x 12 x 4 1/4, …" at bounding box center [525, 526] width 679 height 123
type input "500"
drag, startPoint x: 218, startPoint y: 488, endPoint x: 466, endPoint y: 542, distance: 253.8
click at [218, 488] on textarea "PO; - 1855143295, Corr Box 32C, Cus AllRush 3M#3, Box Size: 17 ½ x 12 x 4 1/4, …" at bounding box center [525, 526] width 679 height 123
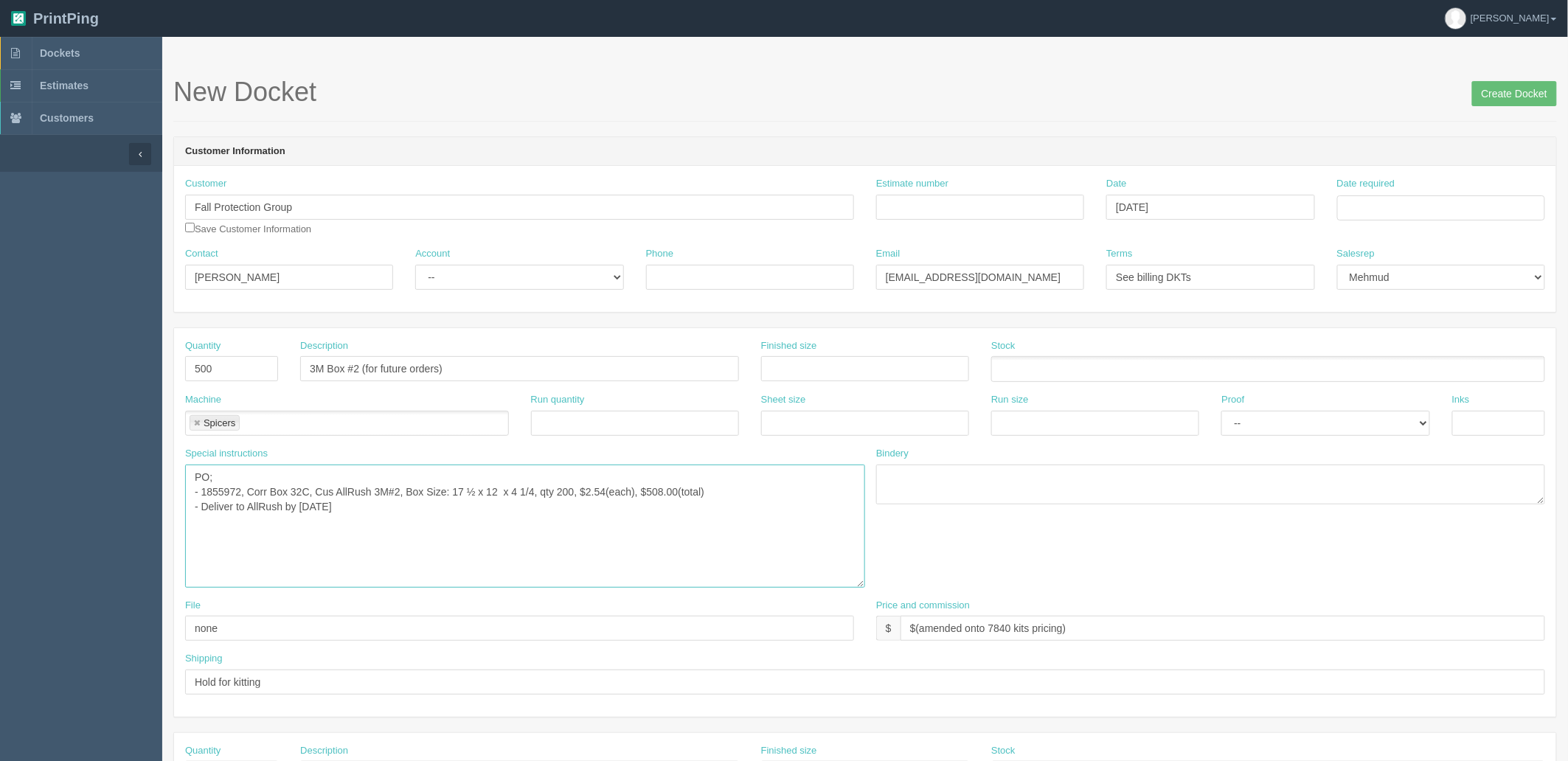
click at [454, 495] on textarea "PO; - 1855143295, Corr Box 32C, Cus AllRush 3M#3, Box Size: 17 ½ x 12 x 4 1/4, …" at bounding box center [525, 526] width 679 height 123
drag, startPoint x: 590, startPoint y: 488, endPoint x: 601, endPoint y: 492, distance: 11.7
click at [590, 488] on textarea "PO; - 1855143295, Corr Box 32C, Cus AllRush 3M#3, Box Size: 17 ½ x 12 x 4 1/4, …" at bounding box center [525, 526] width 679 height 123
click at [389, 502] on textarea "PO; - 1855143295, Corr Box 32C, Cus AllRush 3M#3, Box Size: 17 ½ x 12 x 4 1/4, …" at bounding box center [525, 526] width 679 height 123
click at [521, 535] on textarea "PO; - 1855143295, Corr Box 32C, Cus AllRush 3M#3, Box Size: 17 ½ x 12 x 4 1/4, …" at bounding box center [525, 526] width 679 height 123
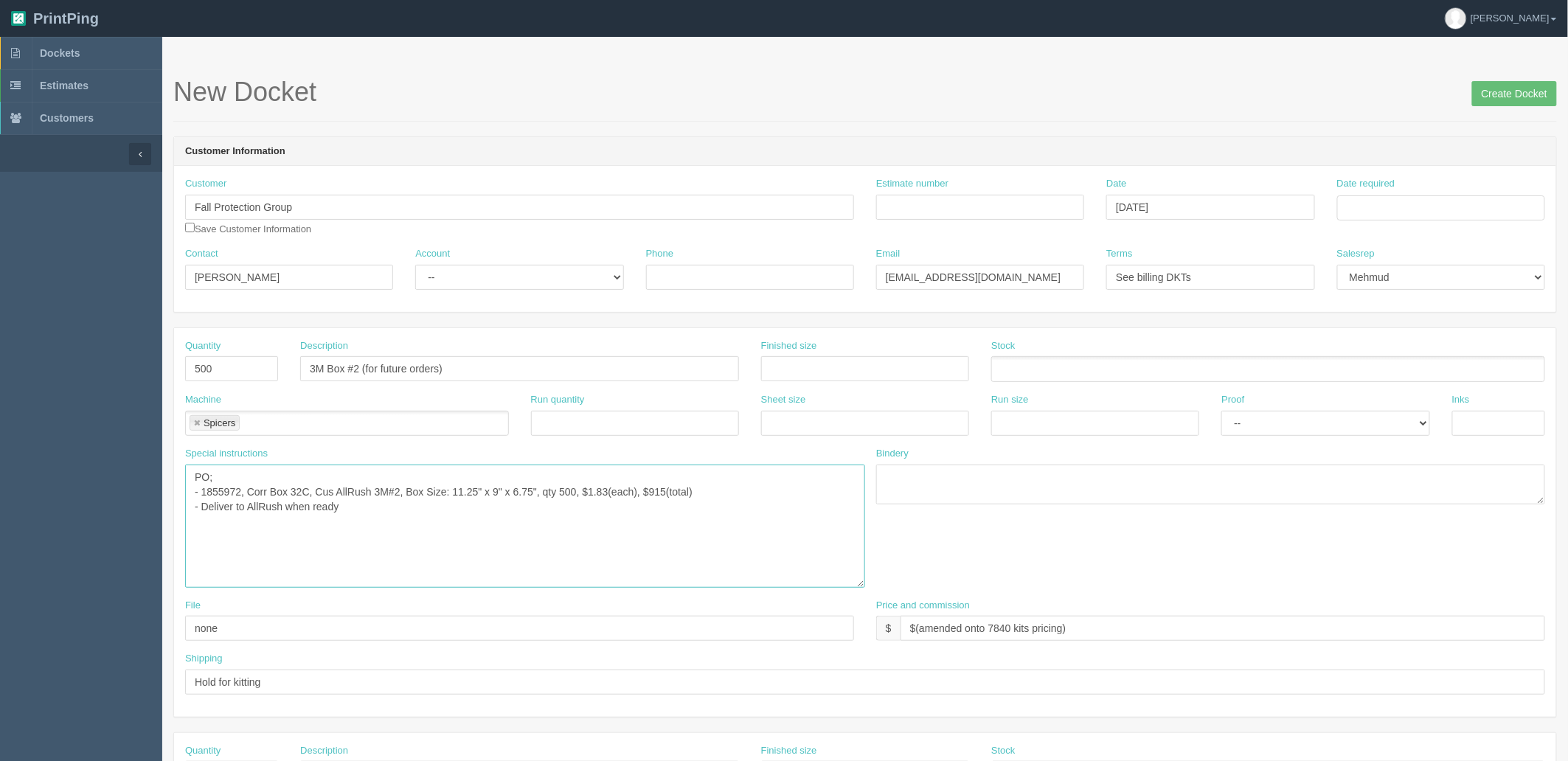
type textarea "PO; - 1855972, Corr Box 32C, Cus AllRush 3M#2, Box Size: 11.25" x 9" x 6.75", q…"
click at [996, 625] on input "$(amended onto 7840 kits pricing)" at bounding box center [1222, 628] width 645 height 25
click at [999, 629] on input "$(amended onto 7840 kits pricing)" at bounding box center [1222, 628] width 645 height 25
type input "$(amended onto 3424 kits pricing)"
click at [927, 197] on input "Estimate number" at bounding box center [980, 207] width 208 height 25
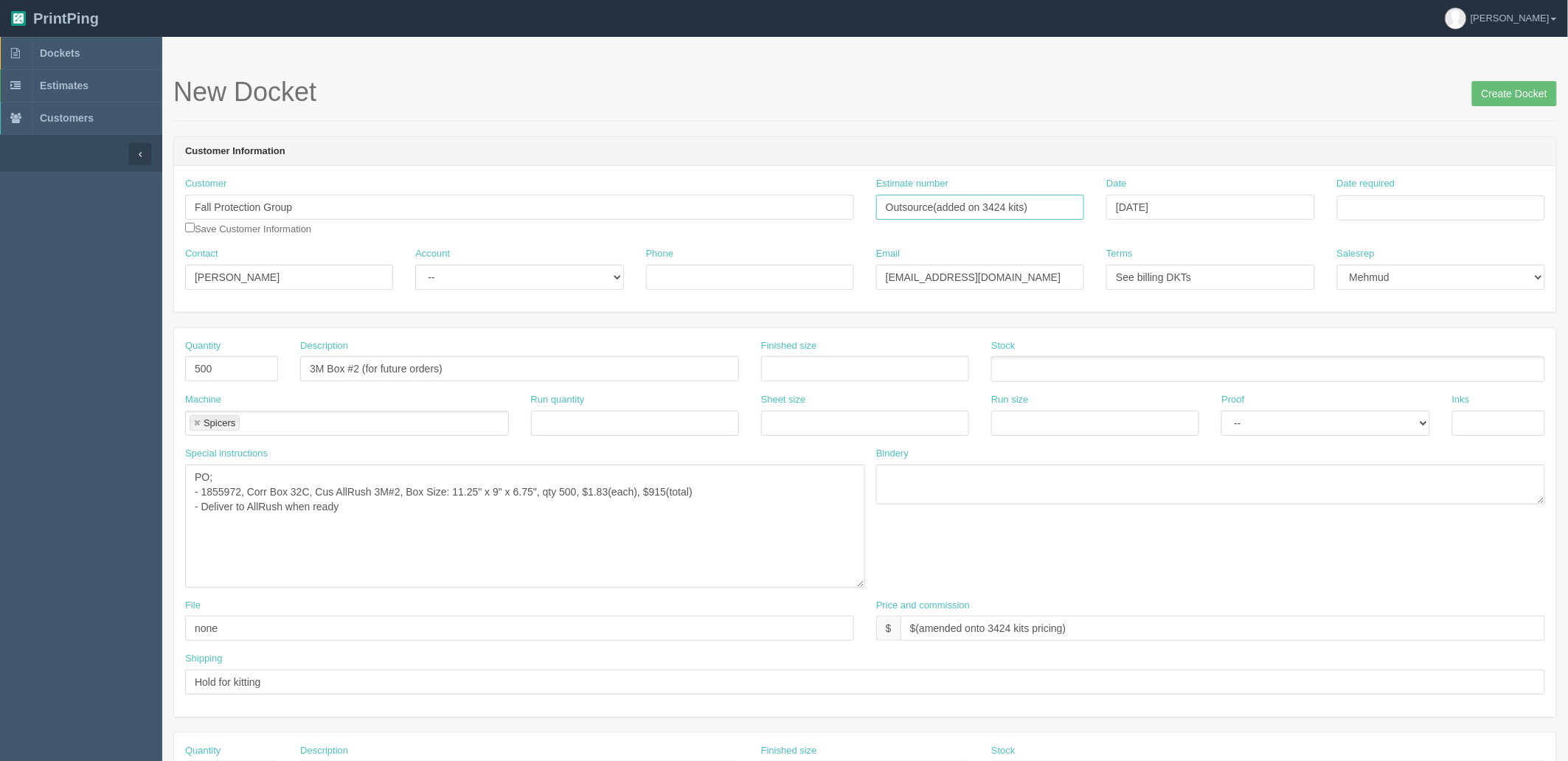
type input "Outsource(added on 3424 kits)"
type input "[DATE]"
click at [1448, 370] on td "3" at bounding box center [1450, 371] width 18 height 22
type input "[DATE]"
click at [1063, 88] on h1 "New Docket Create Docket" at bounding box center [865, 92] width 1384 height 30
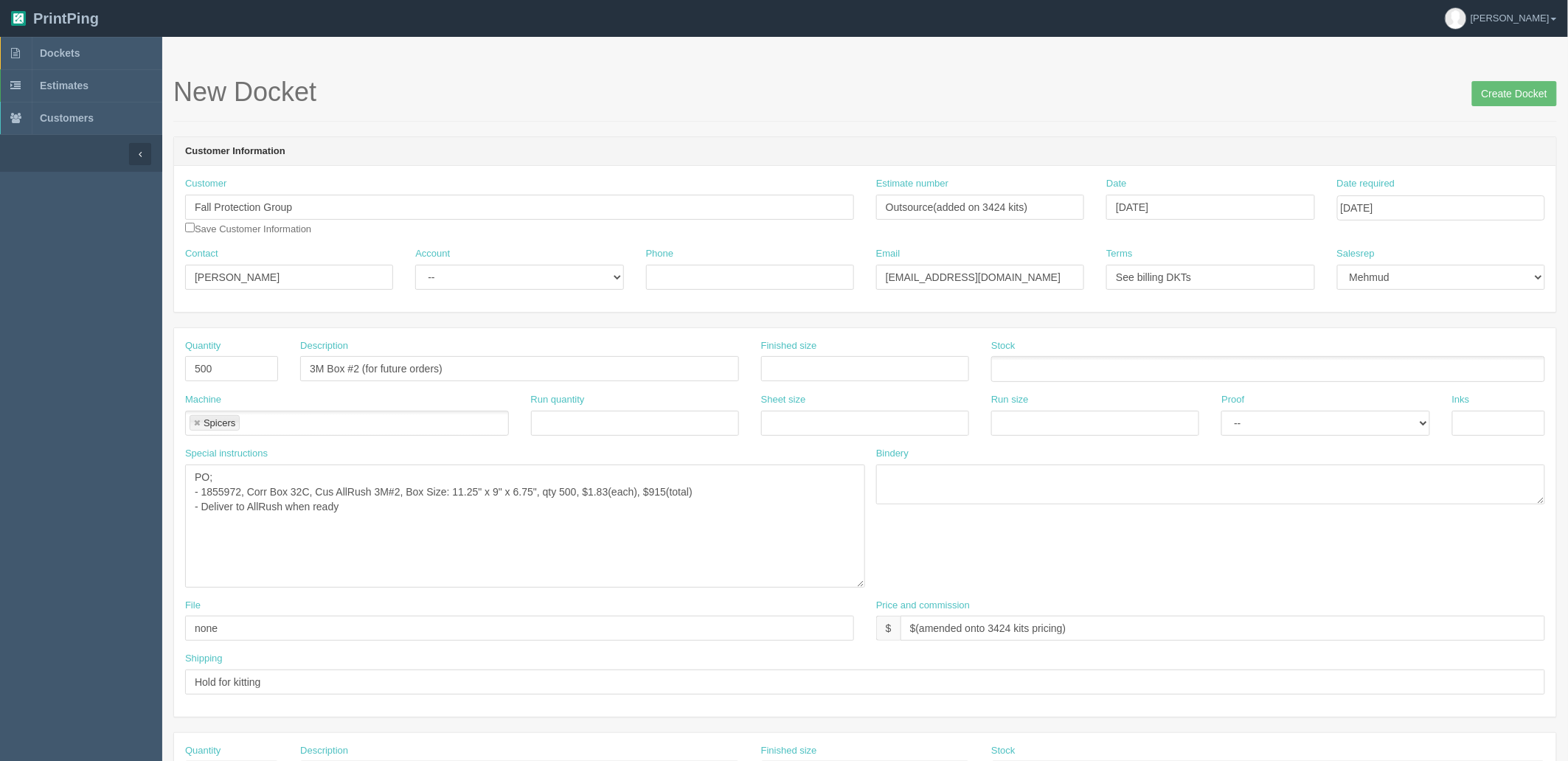
click at [404, 274] on div "Account -- Existing Client Allrush Client Rep Client" at bounding box center [519, 273] width 230 height 54
click at [479, 280] on select "-- Existing Client Allrush Client Rep Client" at bounding box center [519, 276] width 208 height 25
select select "Rep Client"
click at [415, 265] on select "-- Existing Client Allrush Client Rep Client" at bounding box center [519, 276] width 208 height 25
click at [483, 533] on textarea "PO; - 1855143295, Corr Box 32C, Cus AllRush 3M#3, Box Size: 17 ½ x 12 x 4 1/4, …" at bounding box center [525, 526] width 679 height 123
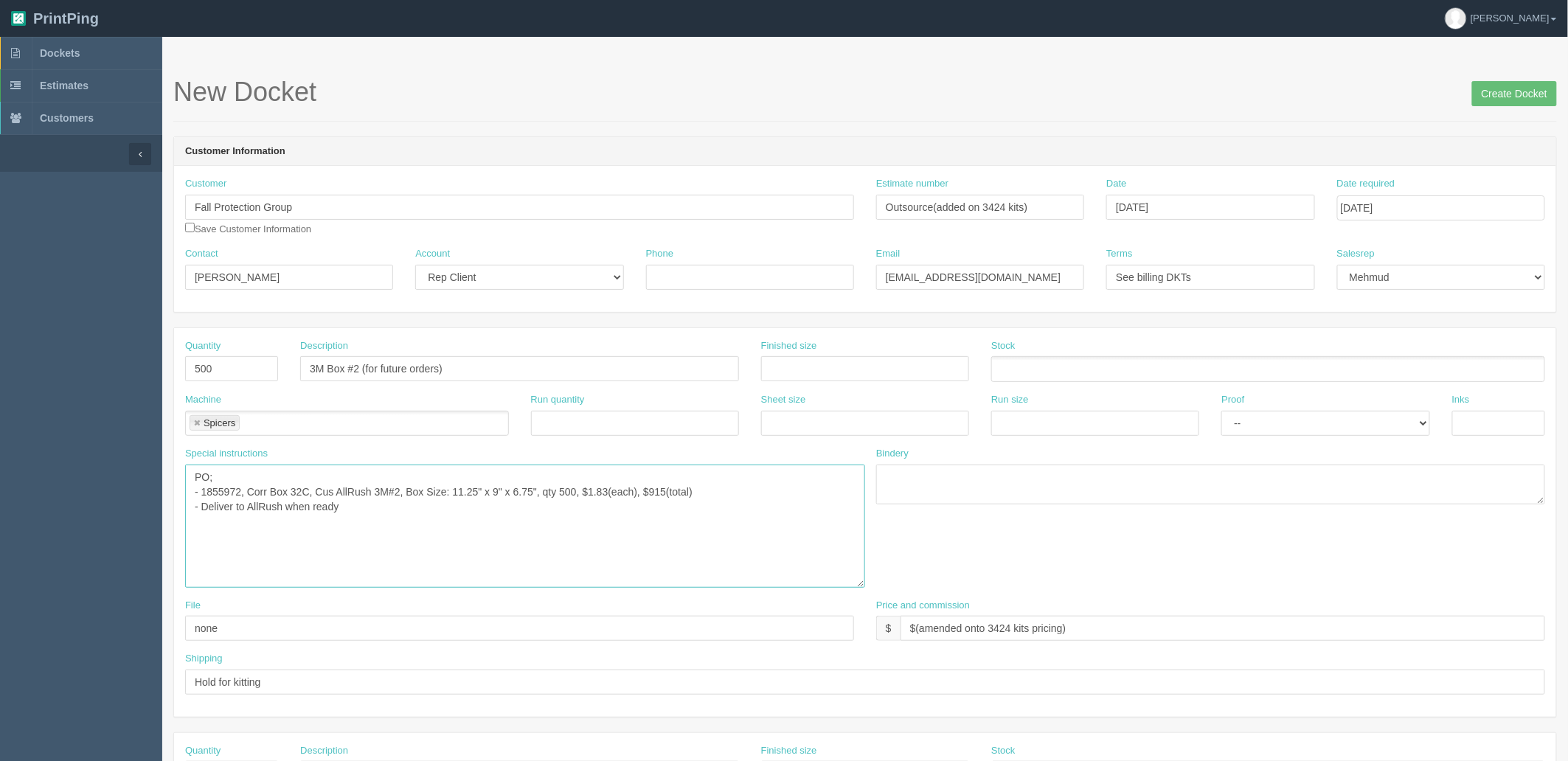
click at [392, 489] on textarea "PO; - 1855143295, Corr Box 32C, Cus AllRush 3M#3, Box Size: 17 ½ x 12 x 4 1/4, …" at bounding box center [525, 526] width 679 height 123
click at [391, 489] on textarea "PO; - 1855143295, Corr Box 32C, Cus AllRush 3M#3, Box Size: 17 ½ x 12 x 4 1/4, …" at bounding box center [525, 526] width 679 height 123
type textarea "PO; - 1855972, Corr Box 32C, Cus AllRush 3M branded #2, Box Size: 11.25" x 9" x…"
click at [1528, 93] on input "Create Docket" at bounding box center [1515, 93] width 85 height 25
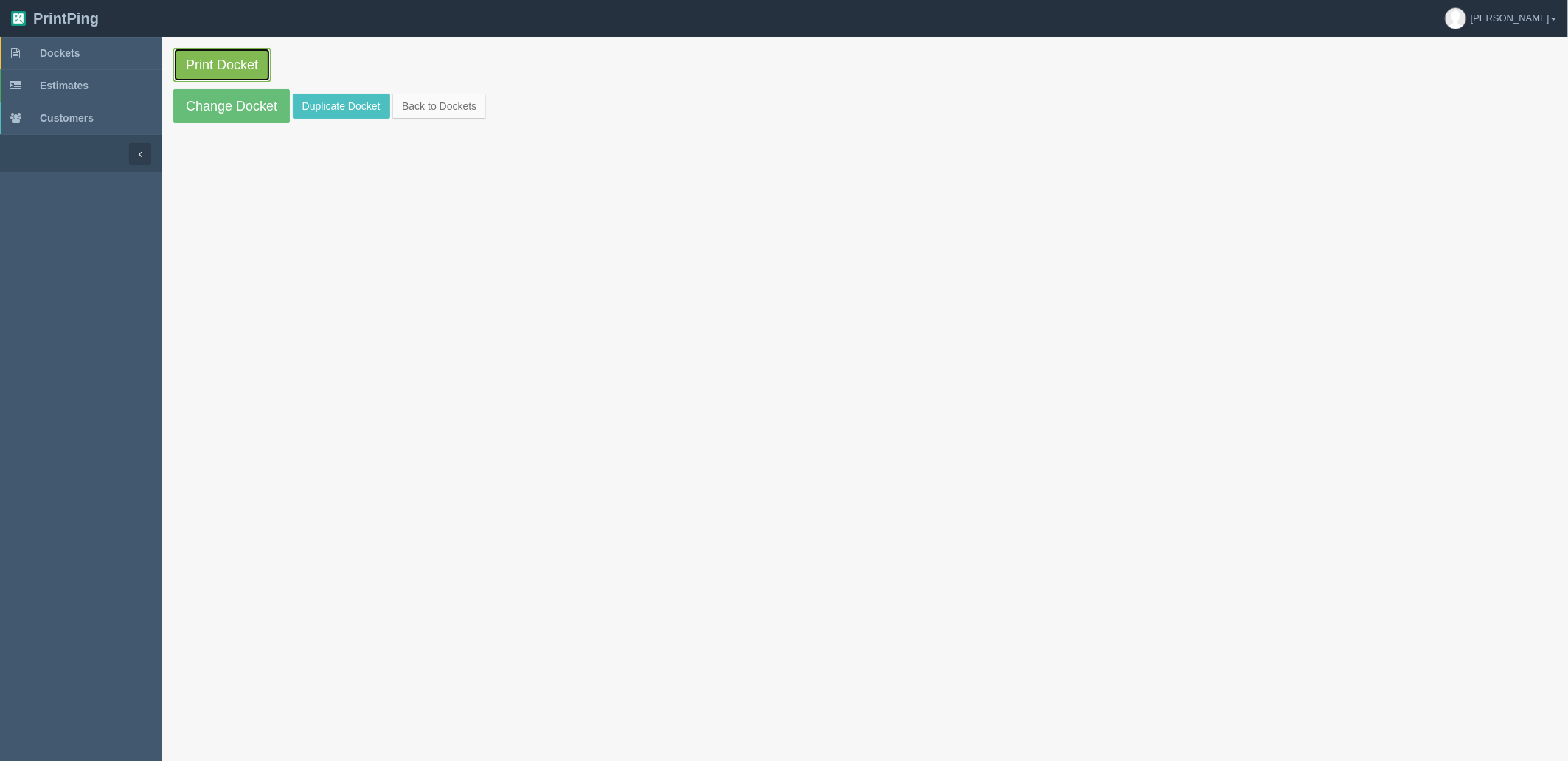
click at [217, 70] on link "Print Docket" at bounding box center [222, 64] width 97 height 34
click at [96, 48] on link "Dockets" at bounding box center [81, 53] width 162 height 33
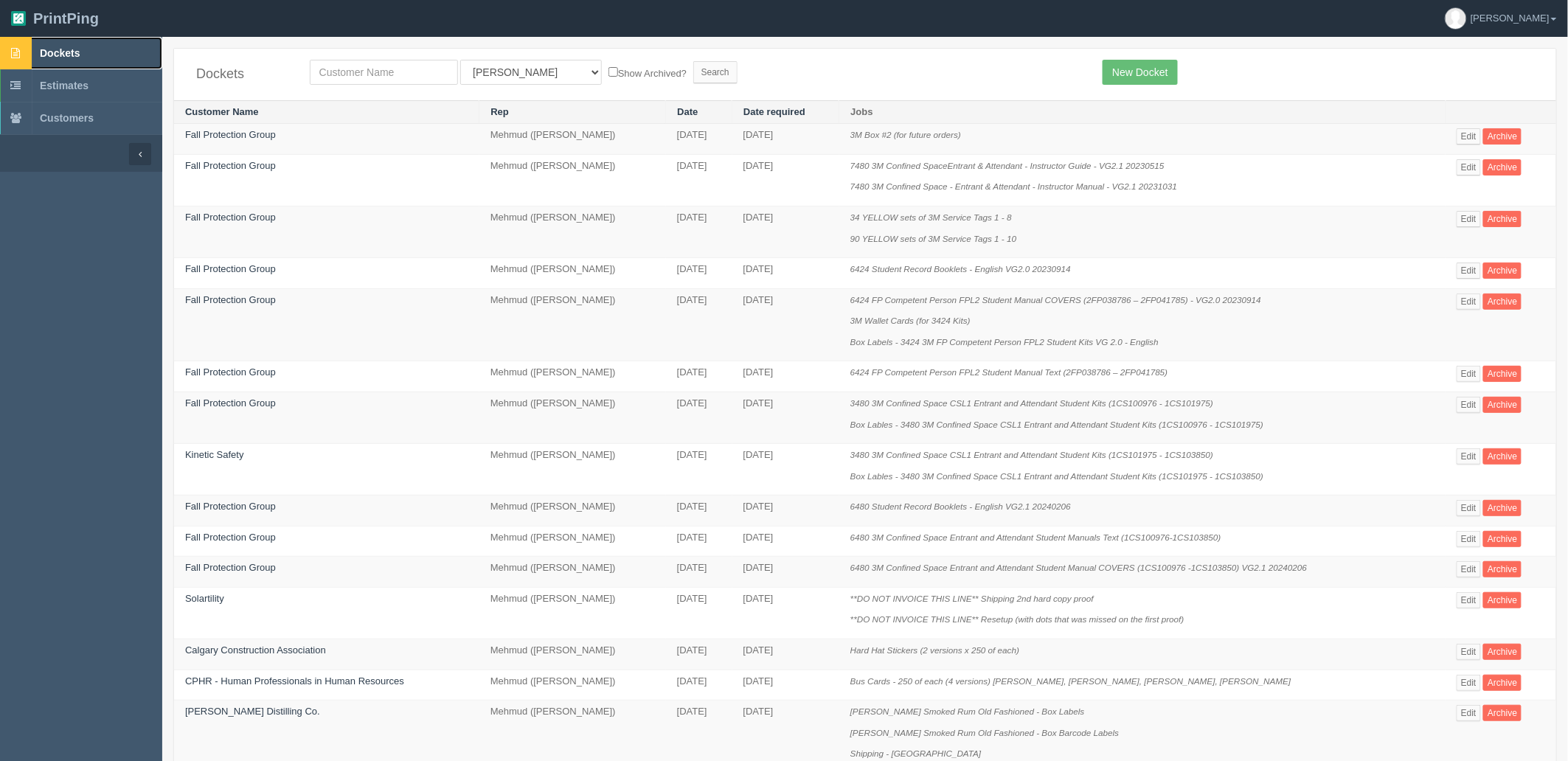
click at [105, 61] on link "Dockets" at bounding box center [81, 53] width 162 height 33
click at [74, 56] on span "Dockets" at bounding box center [59, 54] width 40 height 12
click at [373, 76] on input "text" at bounding box center [384, 71] width 149 height 25
type input "kinetic"
click at [693, 61] on input "Search" at bounding box center [715, 72] width 45 height 22
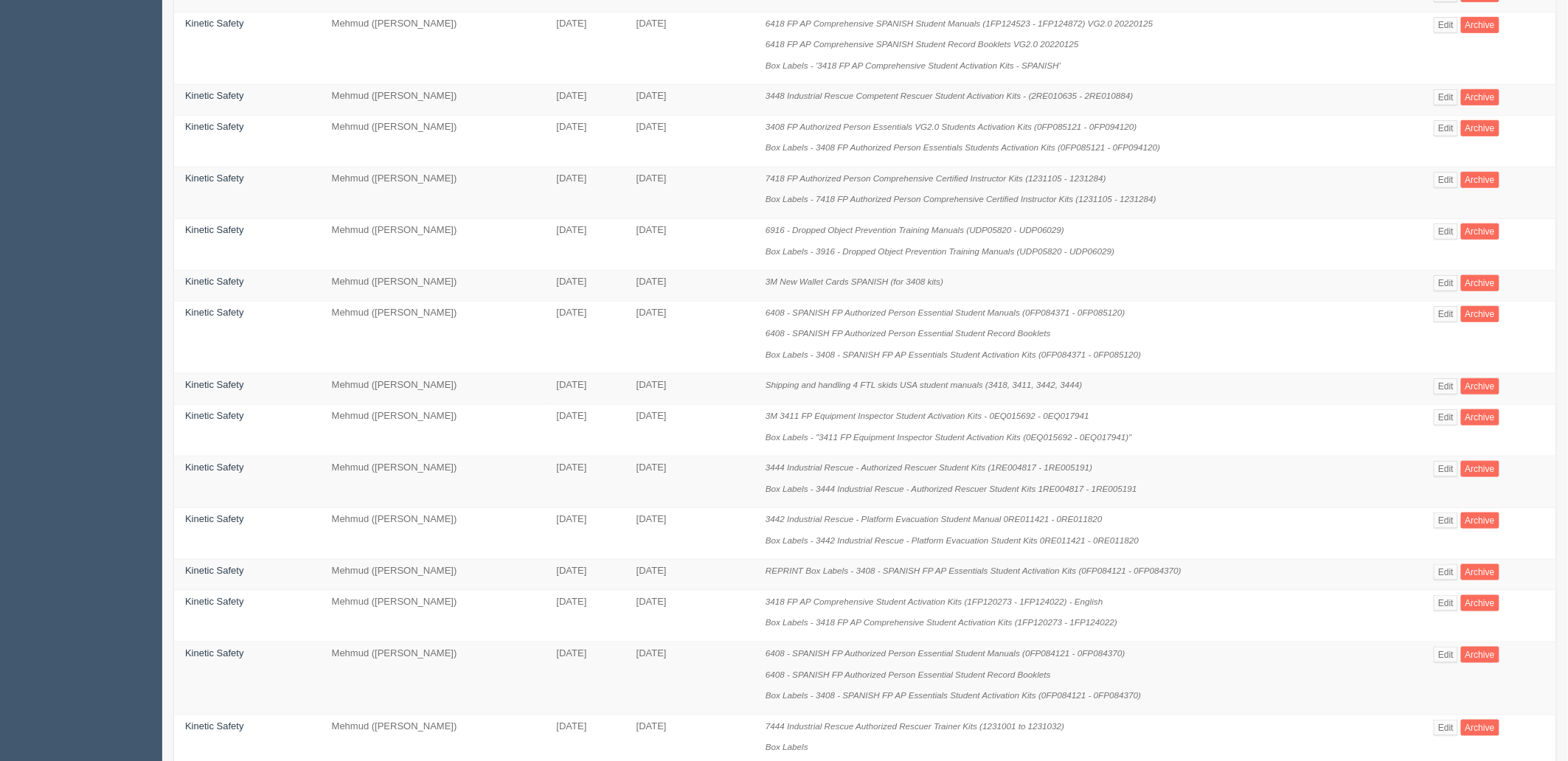
scroll to position [677, 0]
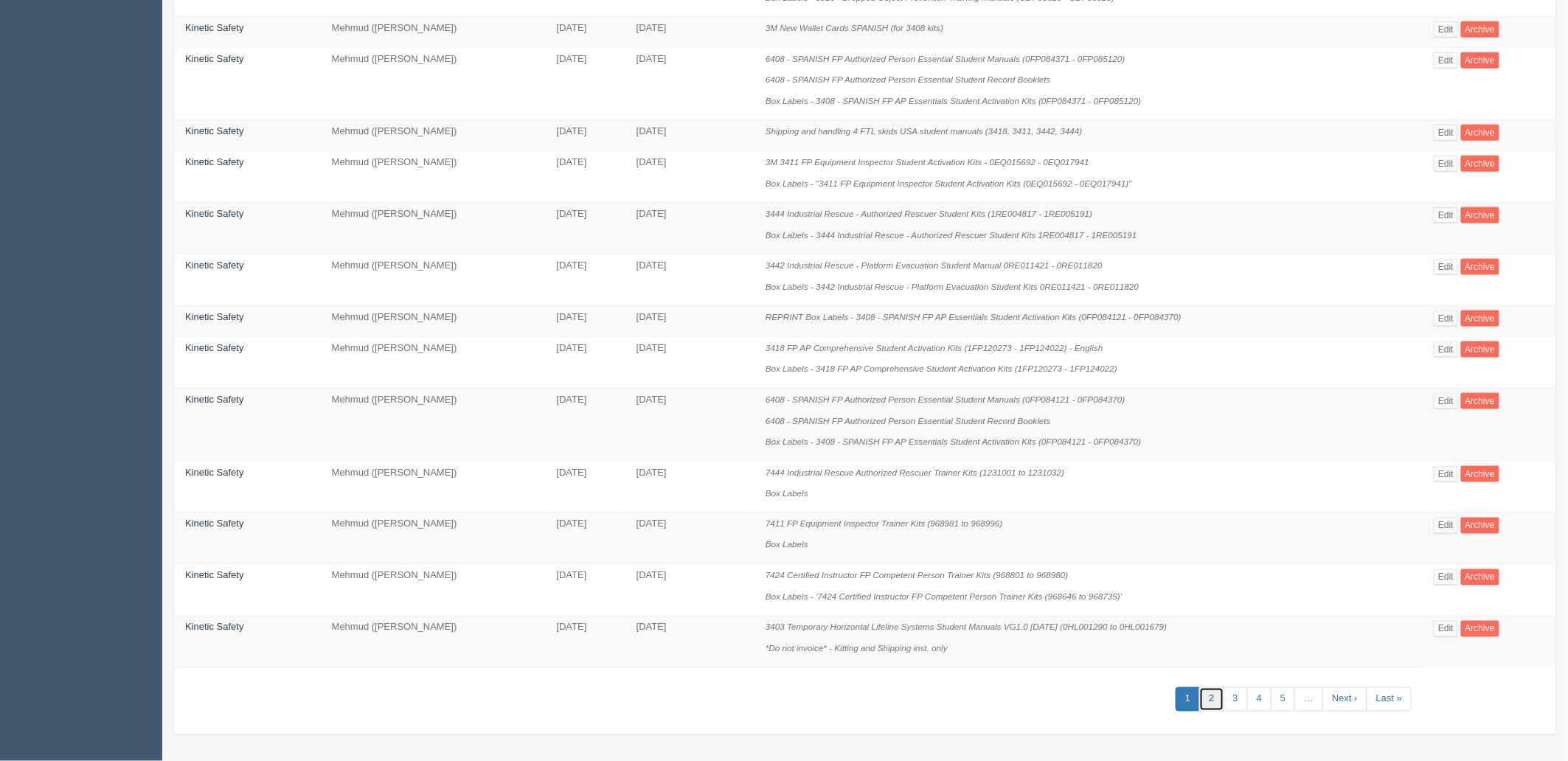
click at [1216, 698] on link "2" at bounding box center [1211, 700] width 25 height 25
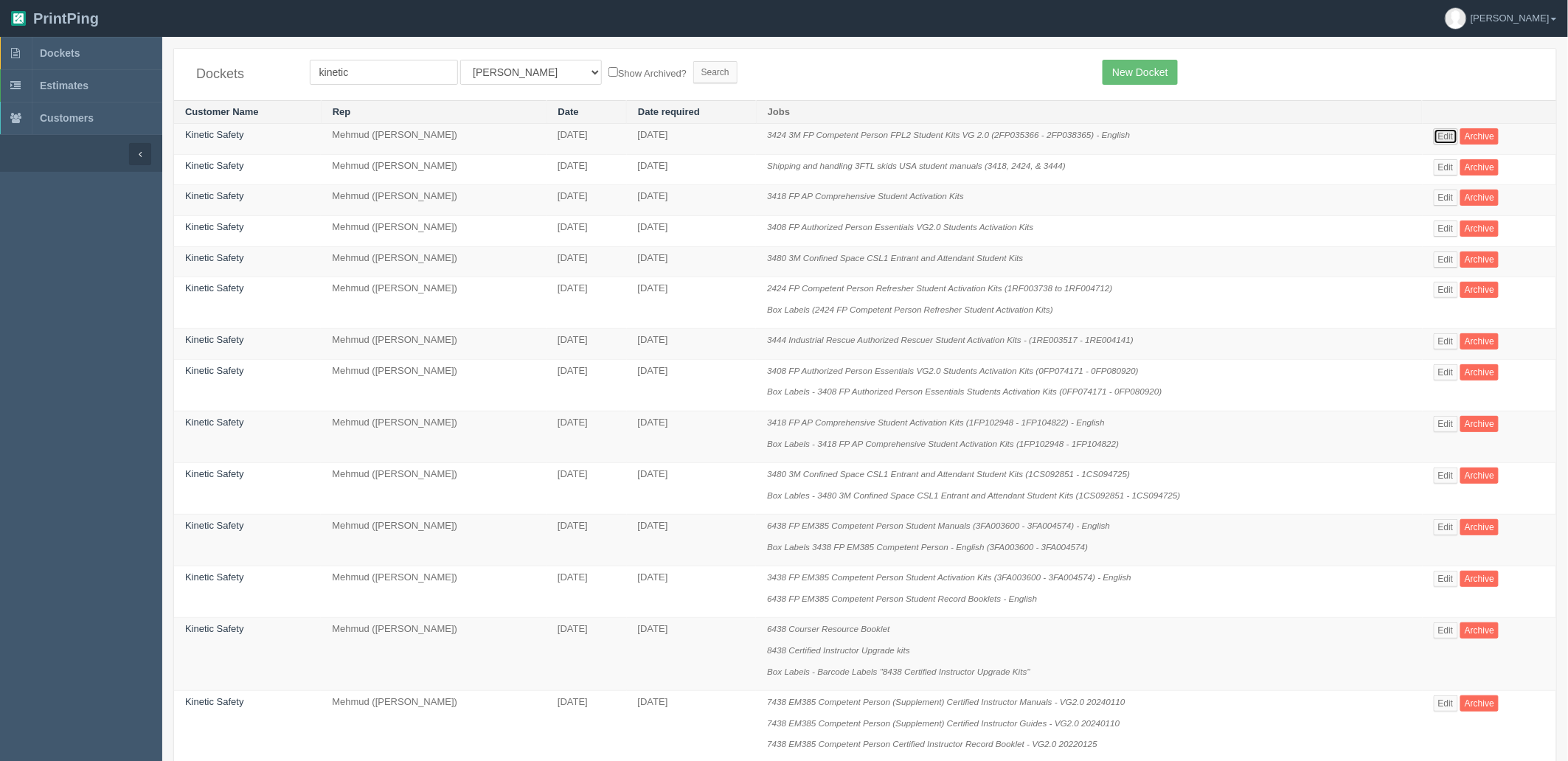
click at [1450, 137] on link "Edit" at bounding box center [1445, 137] width 25 height 16
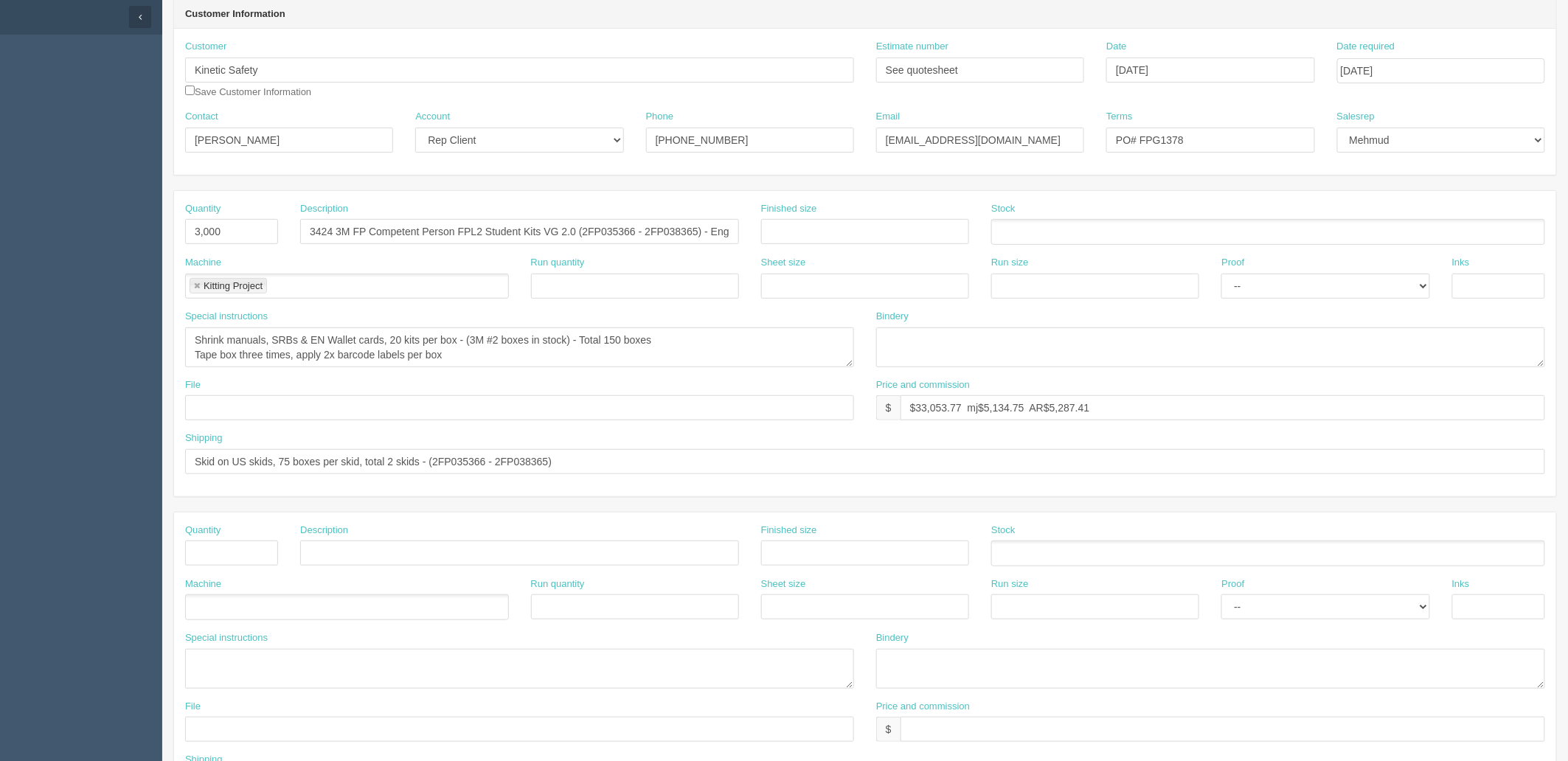
scroll to position [163, 0]
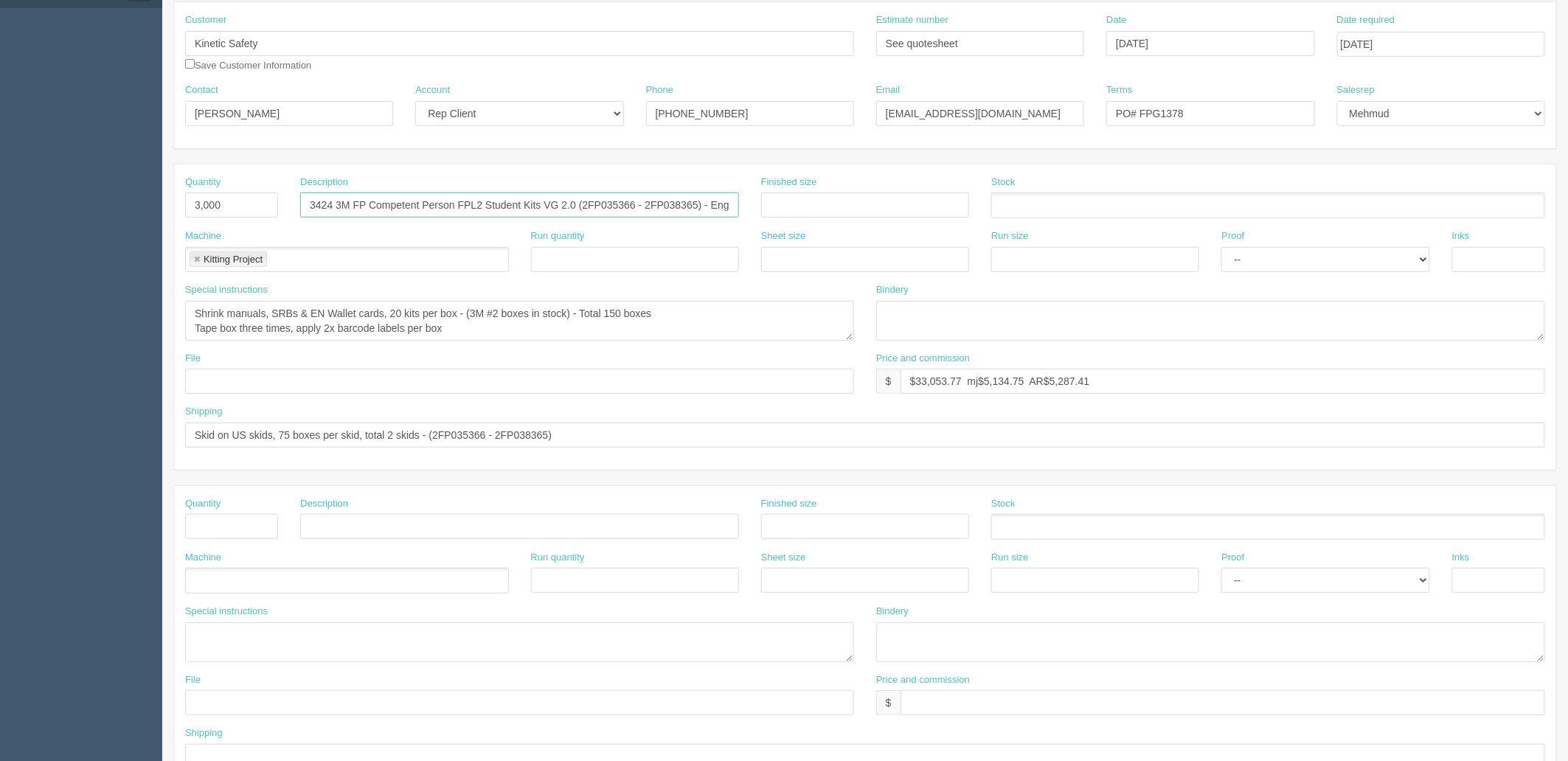
drag, startPoint x: 628, startPoint y: 201, endPoint x: 785, endPoint y: 247, distance: 163.6
click at [628, 201] on input "3424 3M FP Competent Person FPL2 Student Kits VG 2.0 (2FP035366 - 2FP038365) - …" at bounding box center [519, 204] width 439 height 25
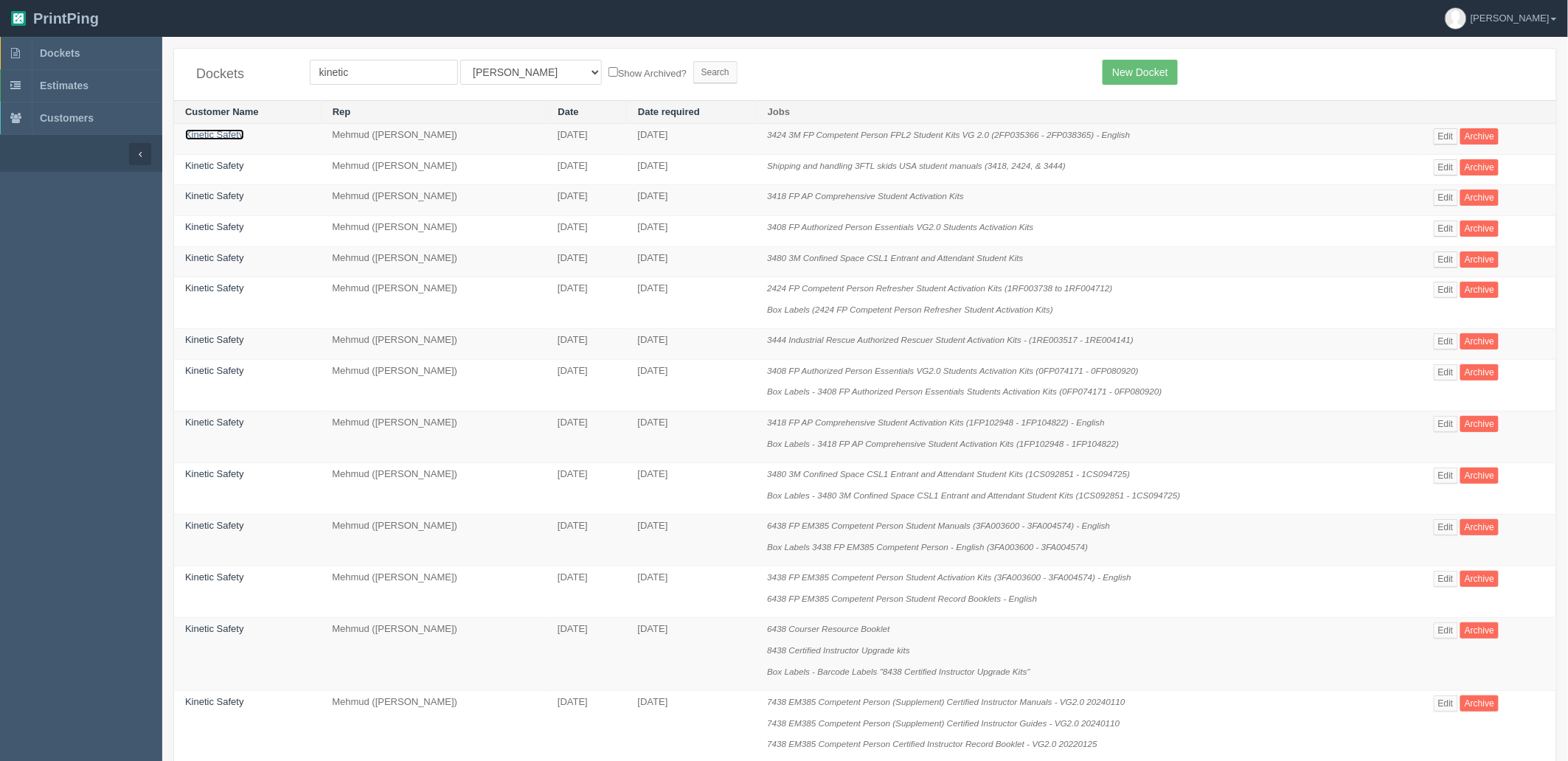
click at [241, 135] on link "Kinetic Safety" at bounding box center [215, 134] width 59 height 11
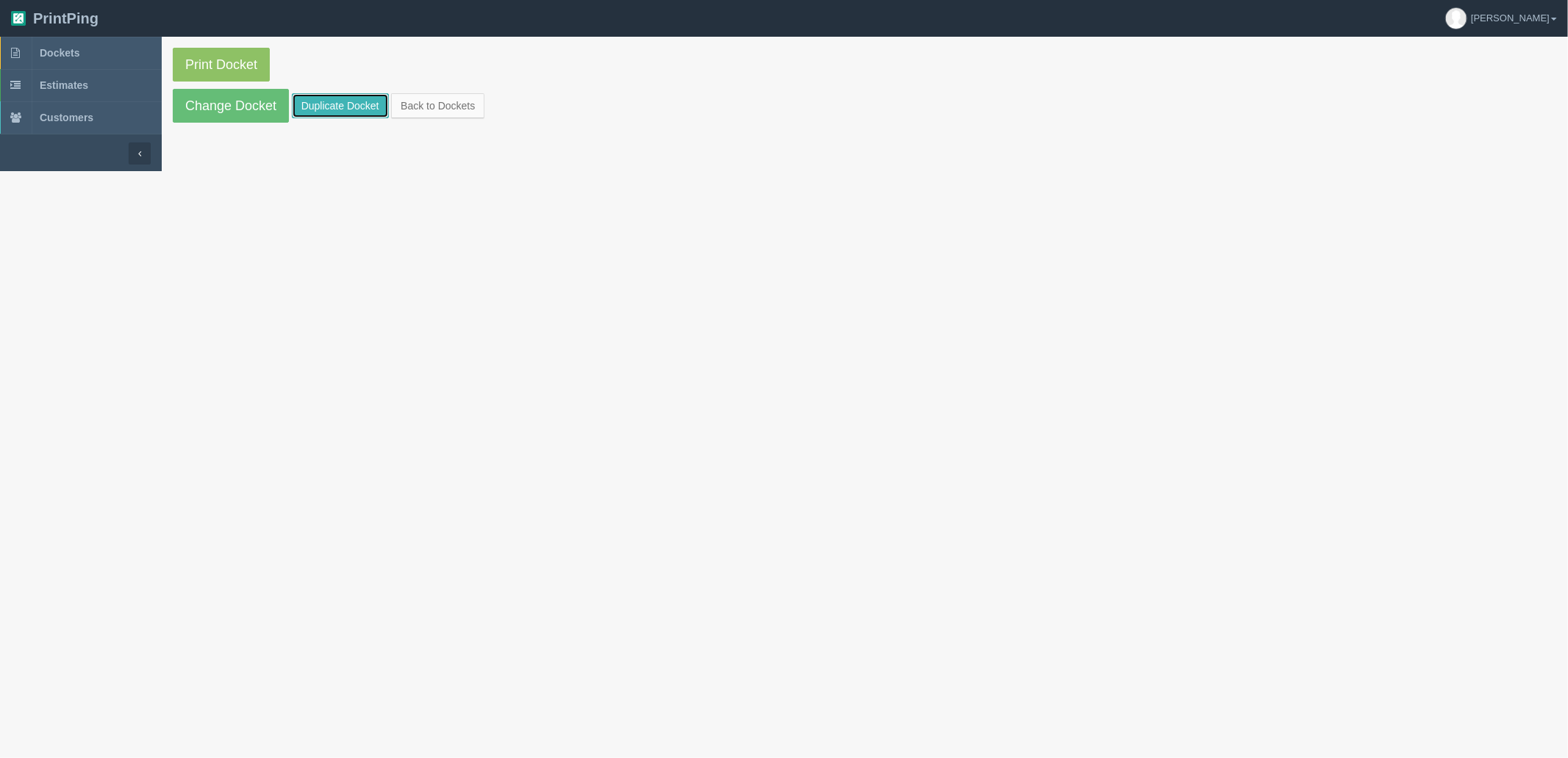
click at [369, 104] on link "Duplicate Docket" at bounding box center [341, 106] width 97 height 25
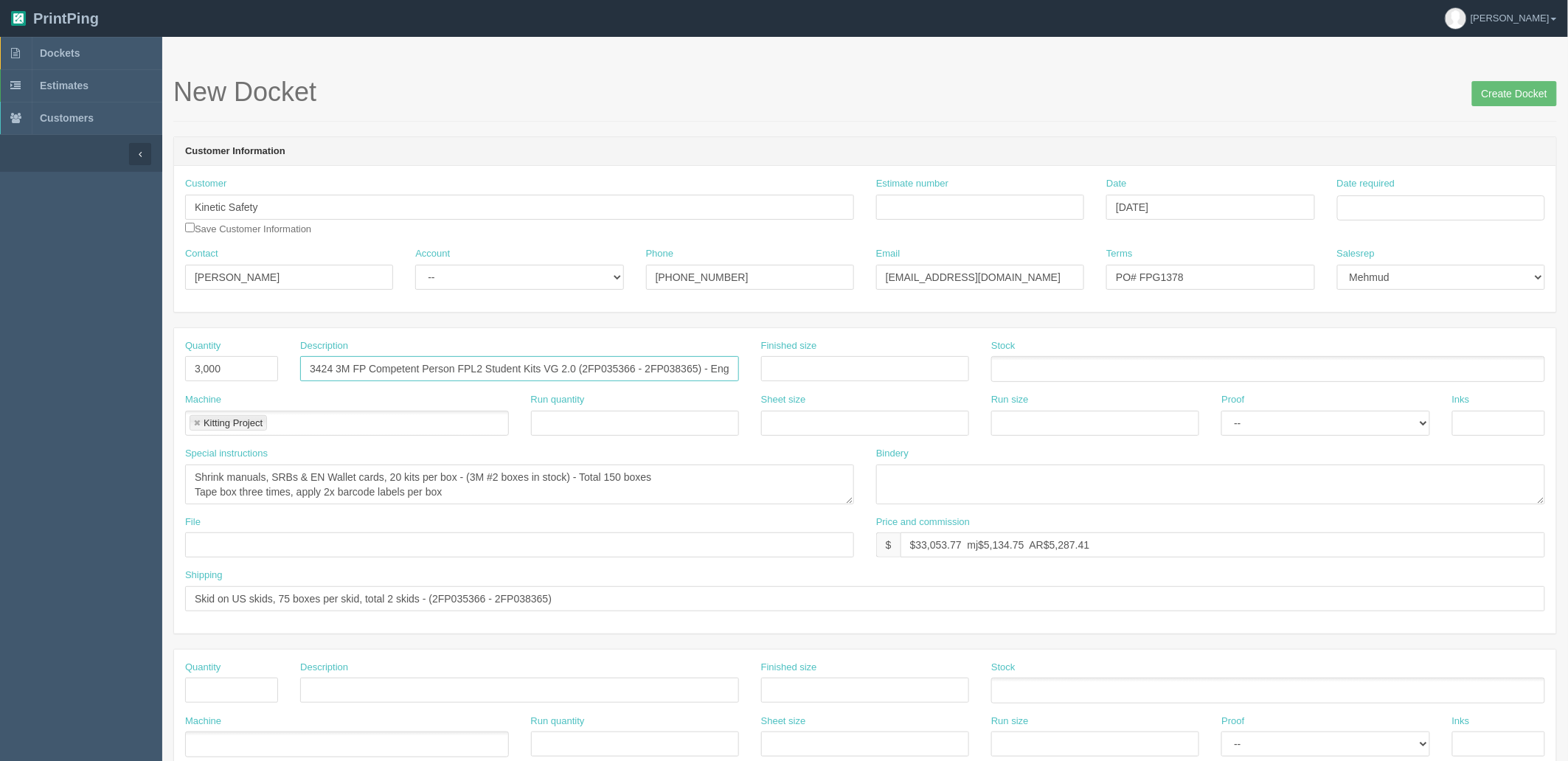
click at [585, 368] on input "3424 3M FP Competent Person FPL2 Student Kits VG 2.0 (2FP035366 - 2FP038365) - …" at bounding box center [519, 369] width 439 height 25
paste input "8786 – 2FP04178"
type input "3424 3M FP Competent Person FPL2 Student Kits VG 2.0 (2FP038786 – 2FP041785) - …"
click at [654, 490] on textarea "Shrink manuals, SRBs & EN Wallet cards, 20 kits per box - (3M #2 boxes in stock…" at bounding box center [519, 485] width 669 height 40
click at [522, 481] on textarea "Shrink manuals, SRBs & EN Wallet cards, 20 kits per box - (3M #2 boxes in stock…" at bounding box center [519, 485] width 669 height 40
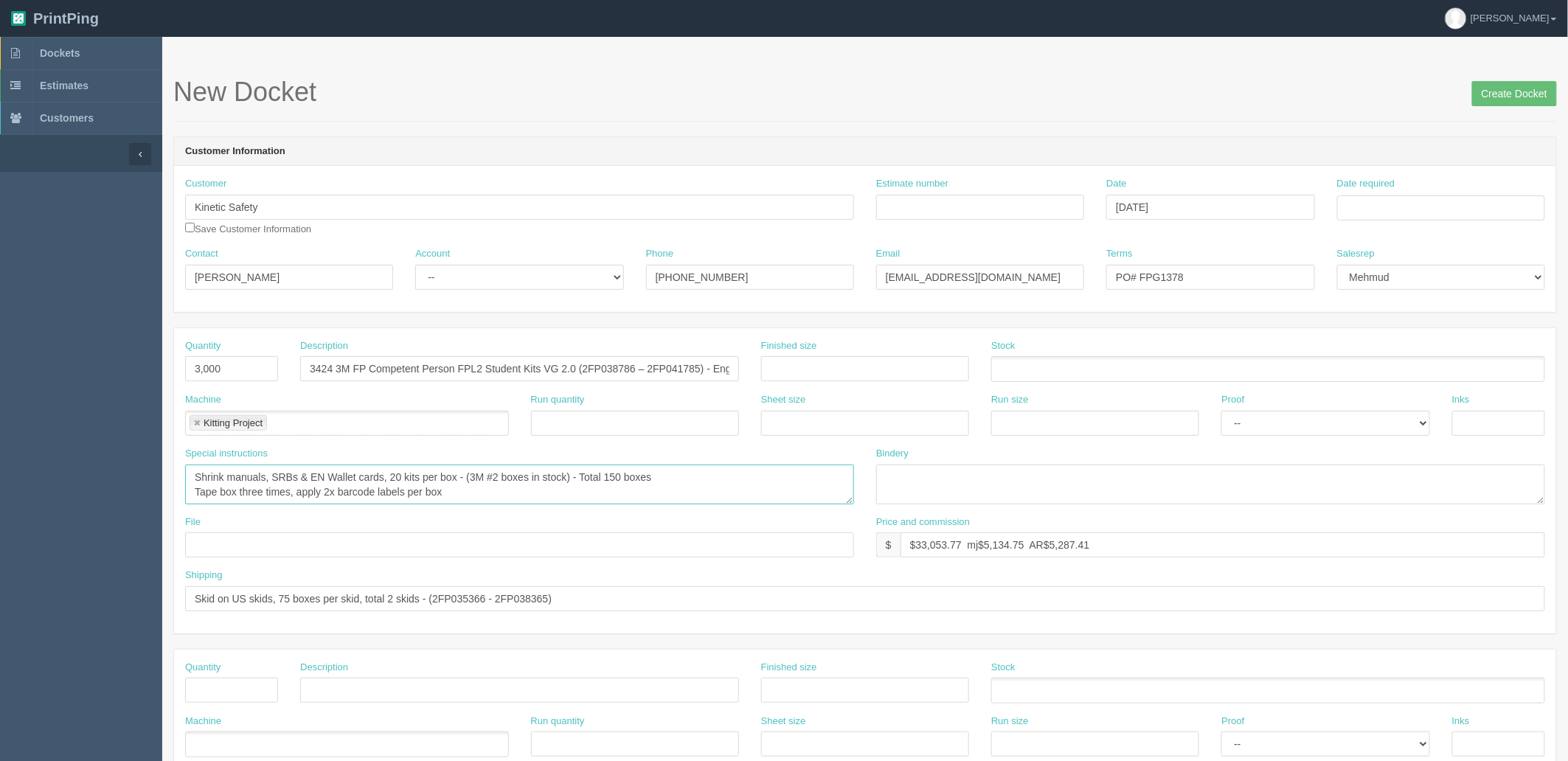
click at [657, 484] on textarea "Shrink manuals, SRBs & EN Wallet cards, 20 kits per box - (3M #2 boxes in stock…" at bounding box center [519, 485] width 669 height 40
click at [712, 486] on textarea "Shrink manuals, SRBs & EN Wallet cards, 20 kits per box - (3M #2 boxes in stock…" at bounding box center [519, 485] width 669 height 40
click at [687, 481] on textarea "Shrink manuals, SRBs & EN Wallet cards, 20 kits per box - (3M #2 boxes in stock…" at bounding box center [519, 485] width 669 height 40
click at [546, 485] on textarea "Shrink manuals, SRBs & EN Wallet cards, 20 kits per box - (3M #2 boxes in stock…" at bounding box center [519, 485] width 669 height 40
drag, startPoint x: 618, startPoint y: 366, endPoint x: 684, endPoint y: 388, distance: 69.6
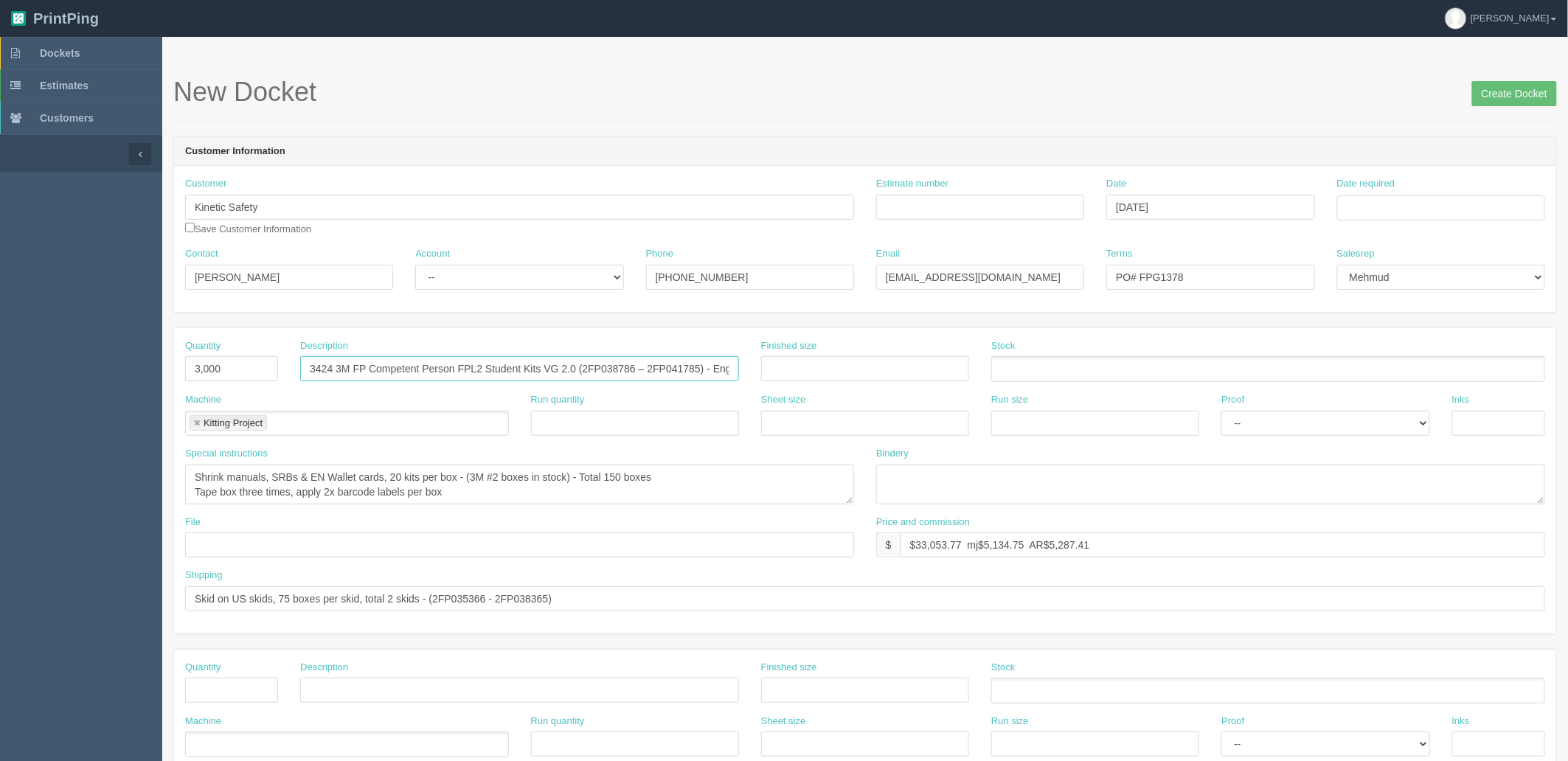
click at [618, 366] on input "3424 3M FP Competent Person FPL2 Student Kits VG 2.0 (2FP038786 – 2FP041785) - …" at bounding box center [519, 369] width 439 height 25
click at [480, 490] on textarea "Shrink manuals, SRBs & EN Wallet cards, 20 kits per box - (3M #2 boxes in stock…" at bounding box center [519, 485] width 669 height 40
click at [556, 597] on input "Skid on US skids, 75 boxes per skid, total 2 skids - (2FP035366 - 2FP038365)" at bounding box center [865, 598] width 1360 height 25
paste input "8786 – 2FP04178"
type input "Skid on US skids, 75 boxes per skid, total 2 skids - (2FP038786 – 2FP041785)"
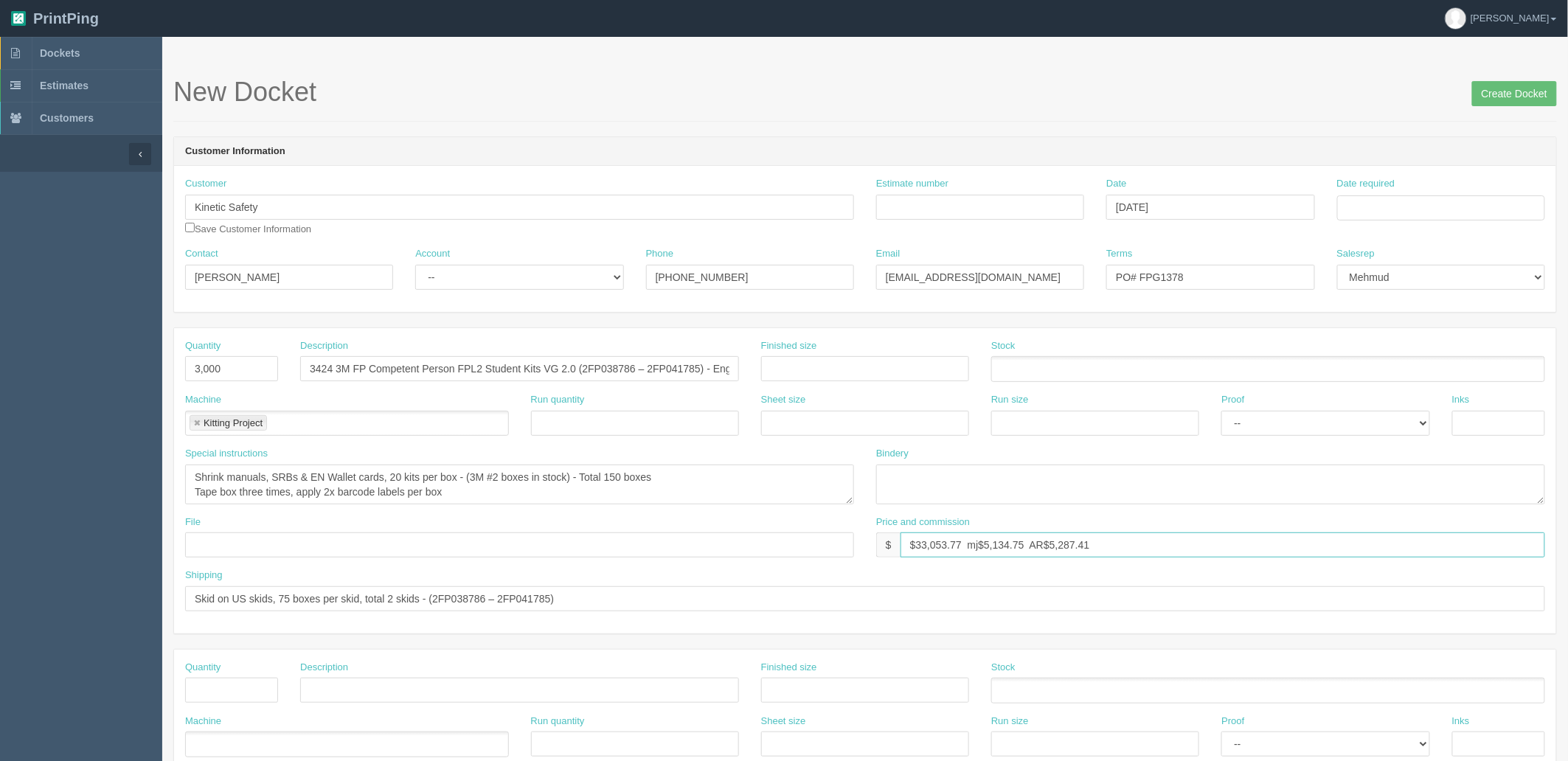
drag, startPoint x: 934, startPoint y: 546, endPoint x: 1572, endPoint y: 408, distance: 652.8
click at [1567, 408] on html "PrintPing Zack Edit account ( zack@allrush.ca ) Logout Dockets Estimates" at bounding box center [784, 670] width 1568 height 1340
click at [1026, 546] on input "$33,618.32 mj$ AR$" at bounding box center [1222, 545] width 645 height 25
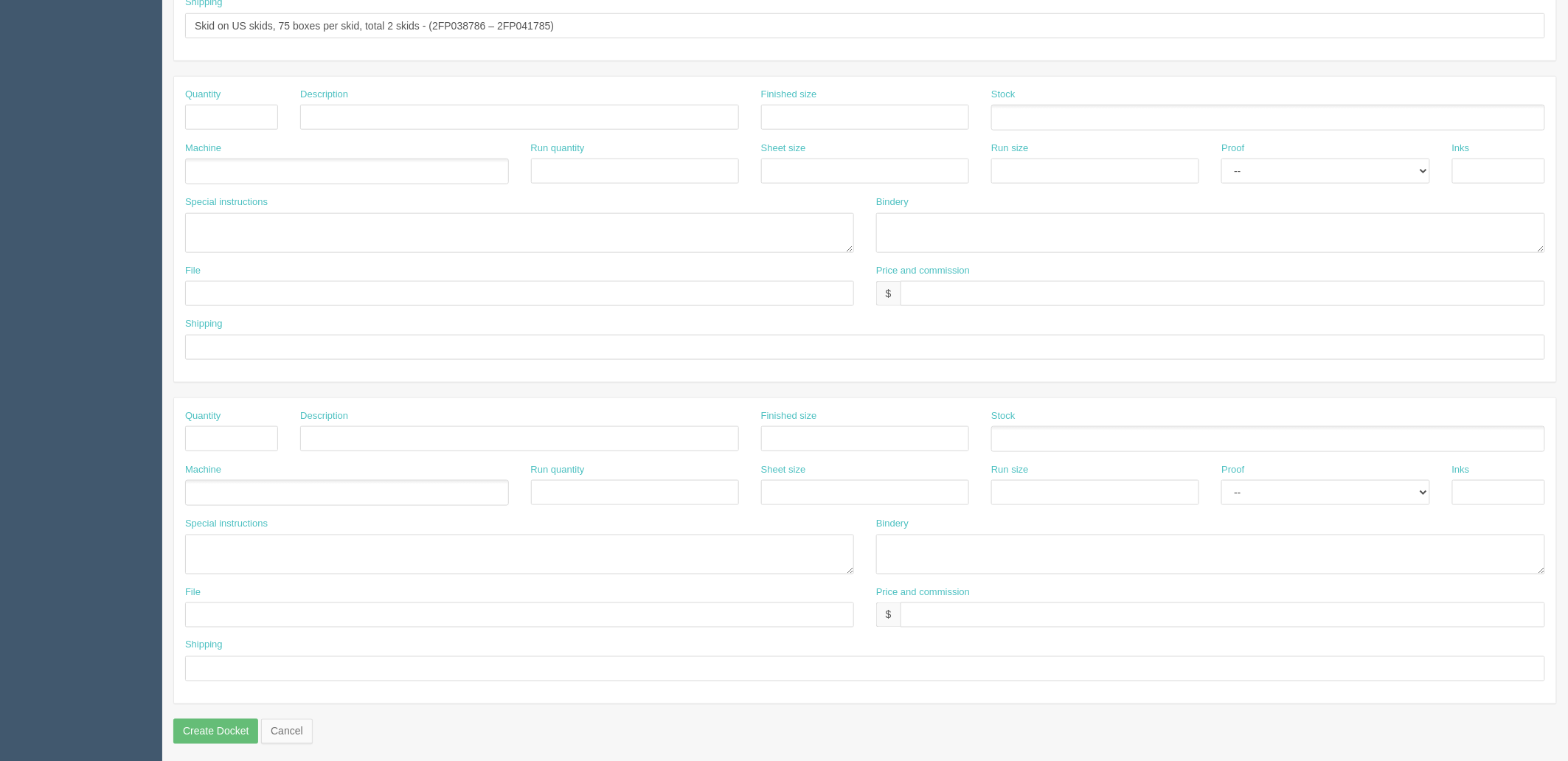
scroll to position [246, 0]
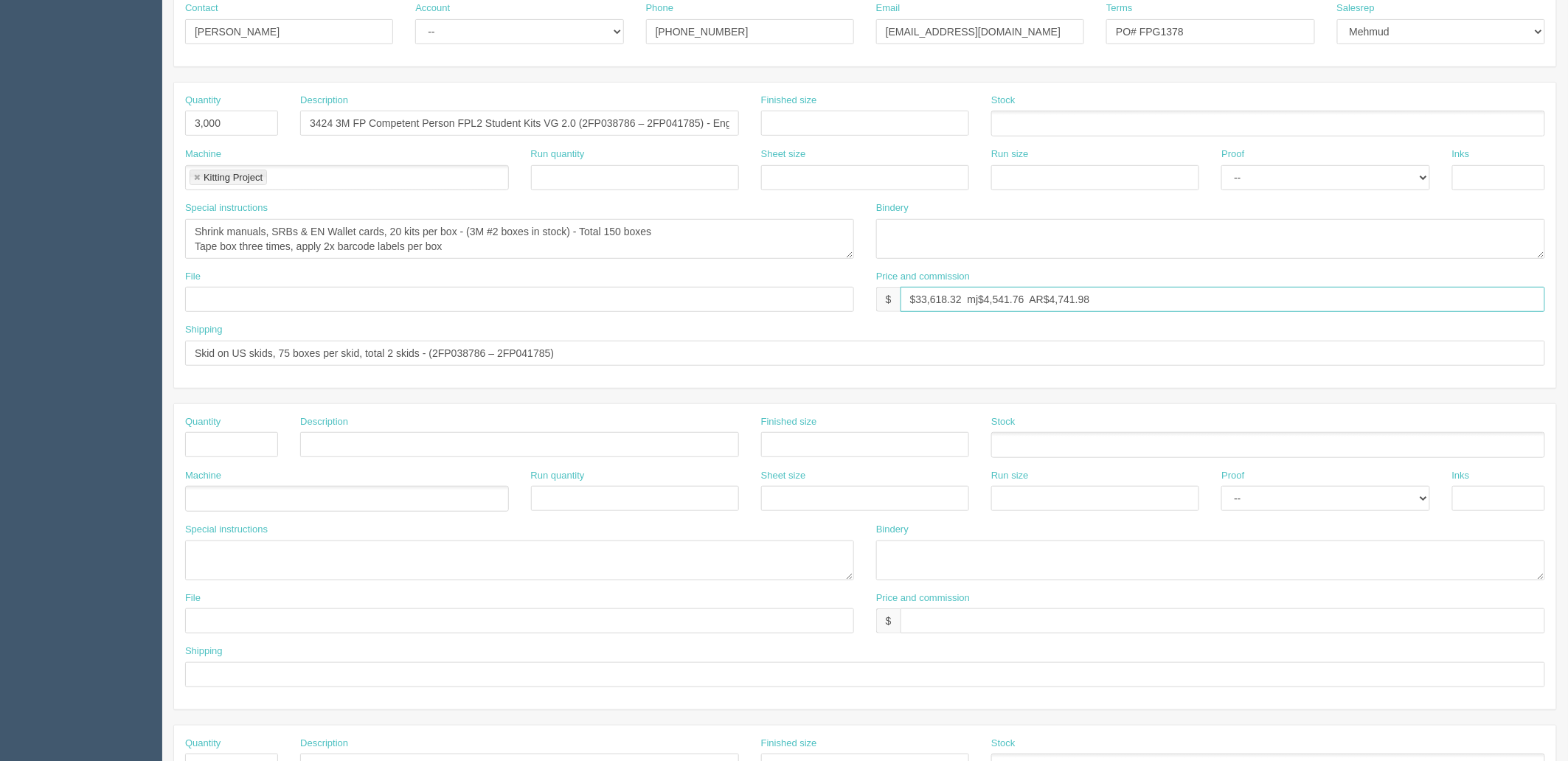
type input "$33,618.32 mj$4,541.76 AR$4,741.98"
click at [281, 557] on textarea at bounding box center [519, 561] width 669 height 40
paste textarea "2FP038786 – 2FP041785 for Kinetic (3000 kits = 150 boxes = 2 skids)"
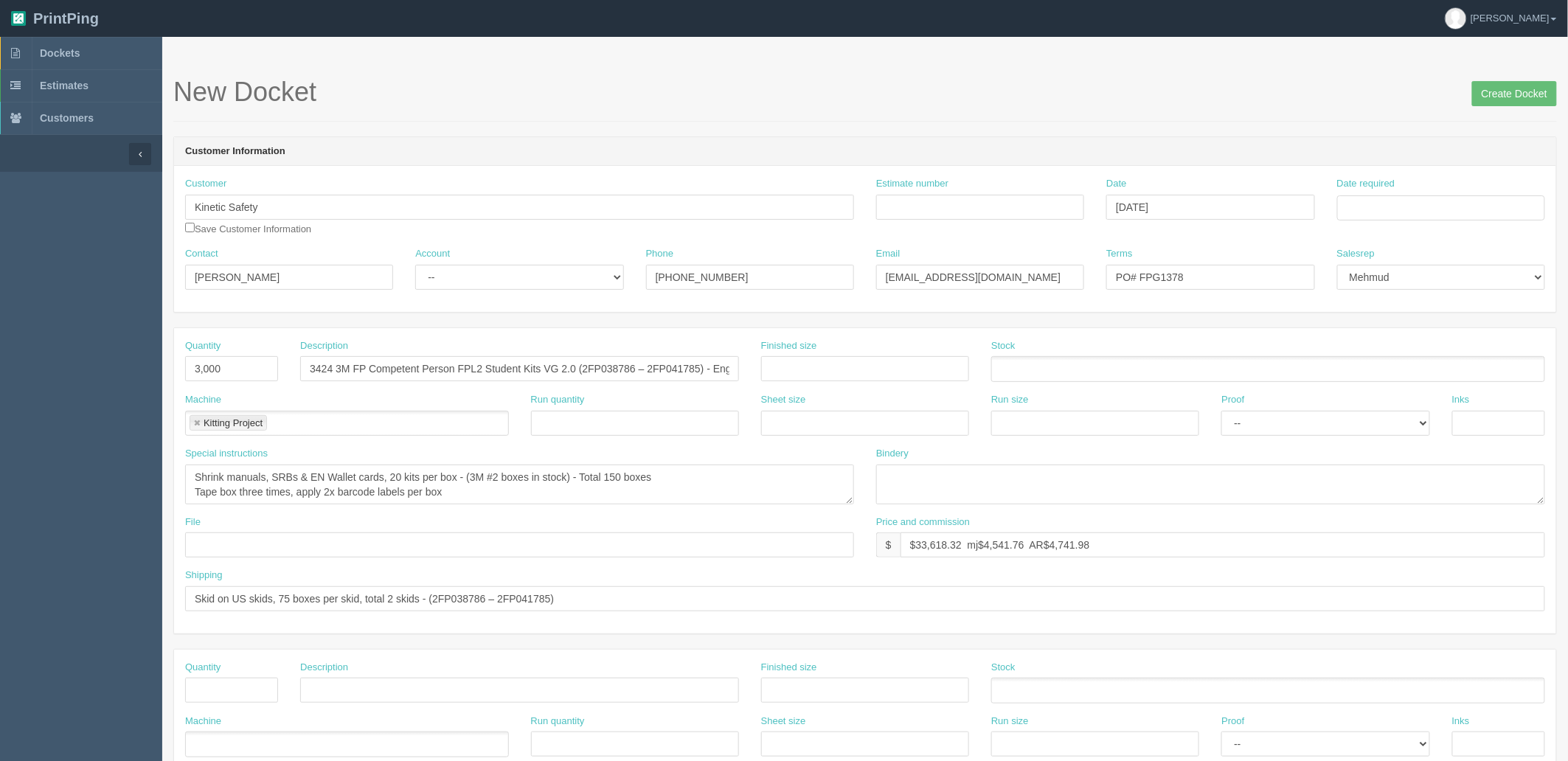
type textarea "2FP038786 – 2FP041785 for Kinetic (3000 kits = 150 boxes = 2 skids)"
click at [467, 266] on select "-- Existing Client Allrush Client Rep Client" at bounding box center [519, 276] width 208 height 25
click at [466, 276] on select "-- Existing Client Allrush Client Rep Client" at bounding box center [519, 276] width 208 height 25
click at [468, 272] on select "-- Existing Client Allrush Client Rep Client" at bounding box center [519, 276] width 208 height 25
select select "Rep Client"
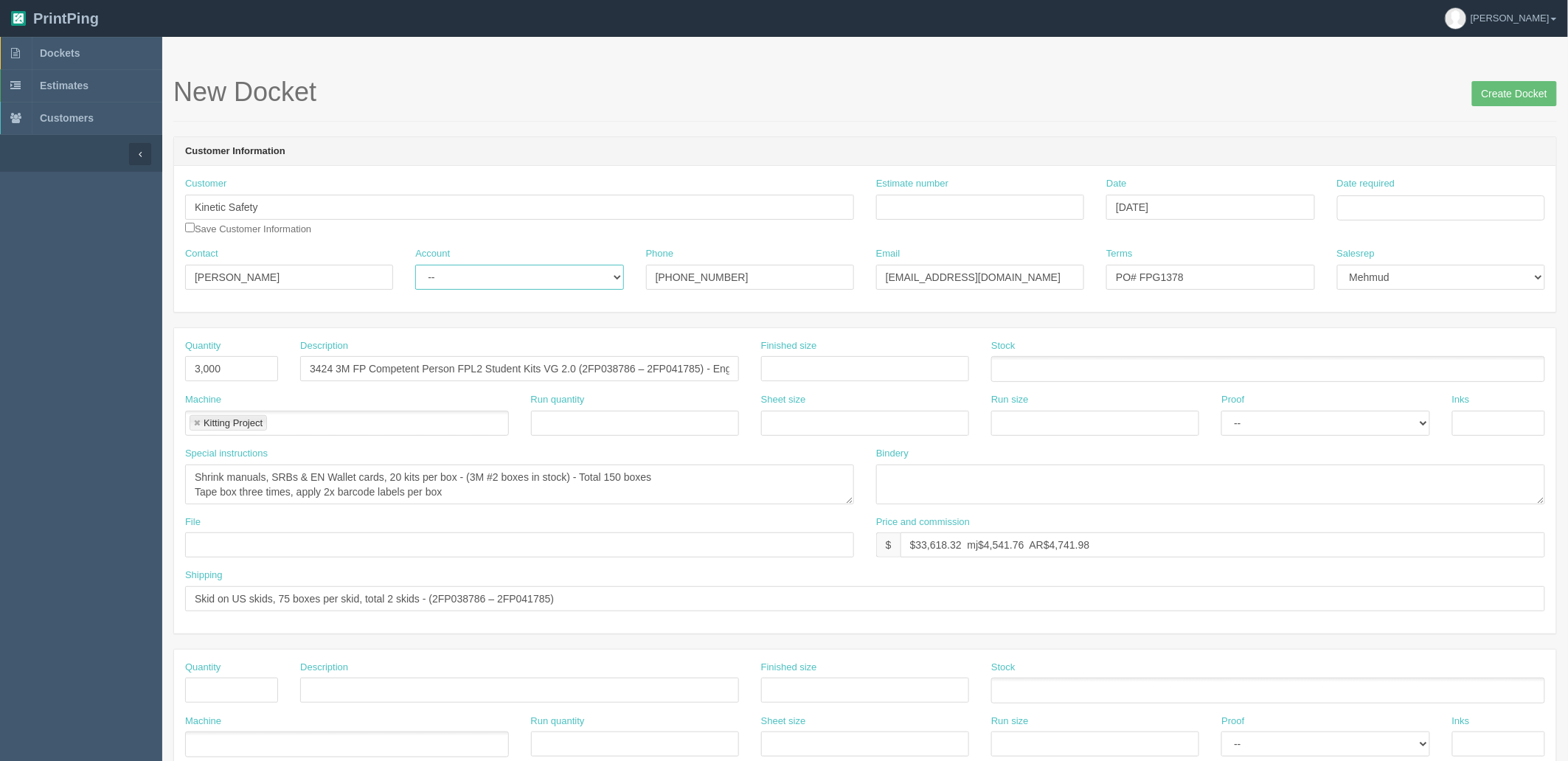
click at [415, 265] on select "-- Existing Client Allrush Client Rep Client" at bounding box center [519, 276] width 208 height 25
click at [924, 206] on input "Estimate number" at bounding box center [980, 207] width 208 height 25
type input "Outsource - See quotesheet"
type input "September 9, 2025"
click at [1394, 367] on td "30" at bounding box center [1391, 371] width 19 height 22
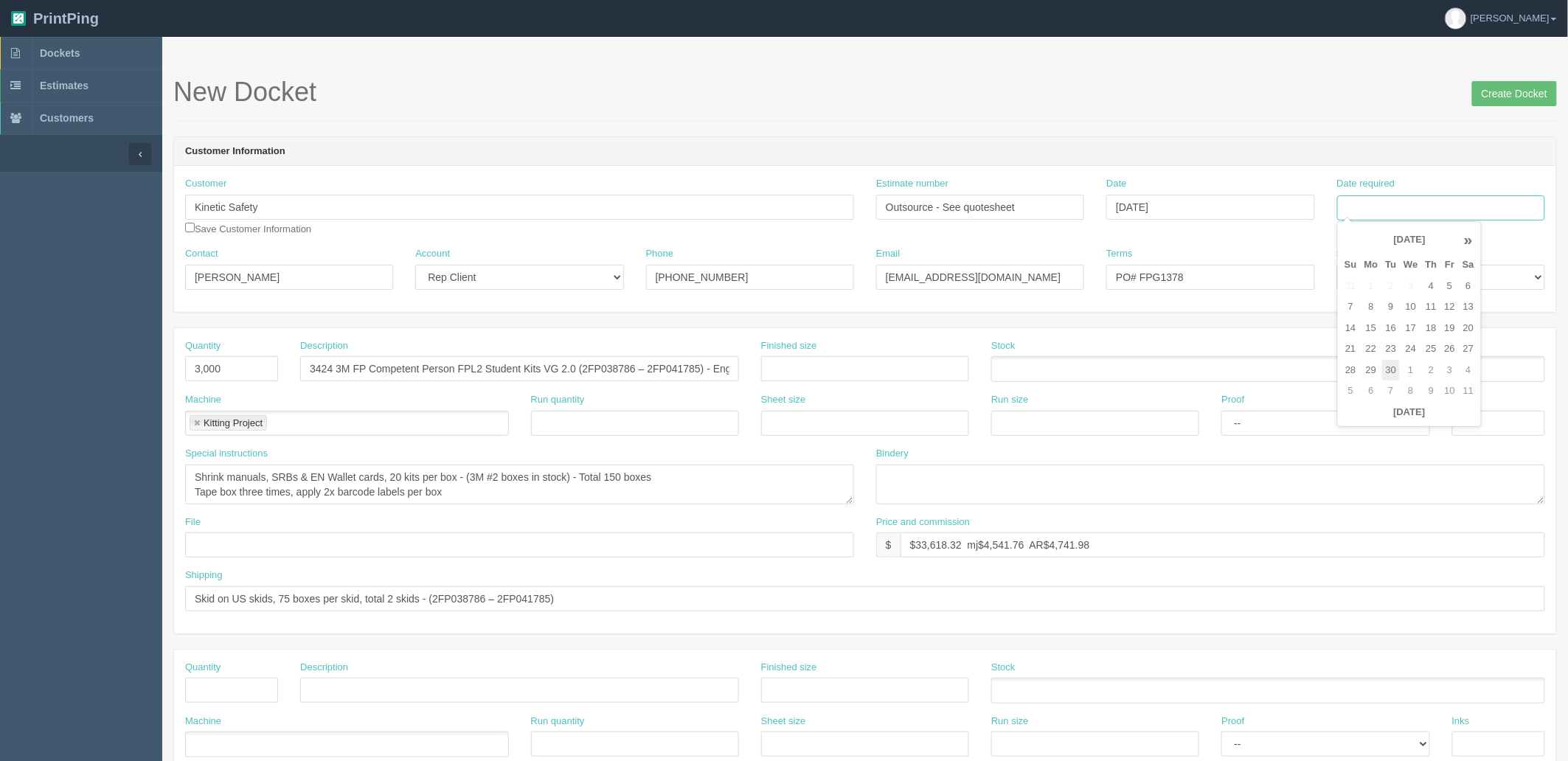
type input "[DATE]"
click at [1274, 156] on header "Customer Information" at bounding box center [865, 152] width 1382 height 30
click at [1226, 270] on input "PO# FPG1378" at bounding box center [1210, 276] width 208 height 25
type input "PO# FPG1439"
click at [1523, 90] on input "Create Docket" at bounding box center [1515, 93] width 85 height 25
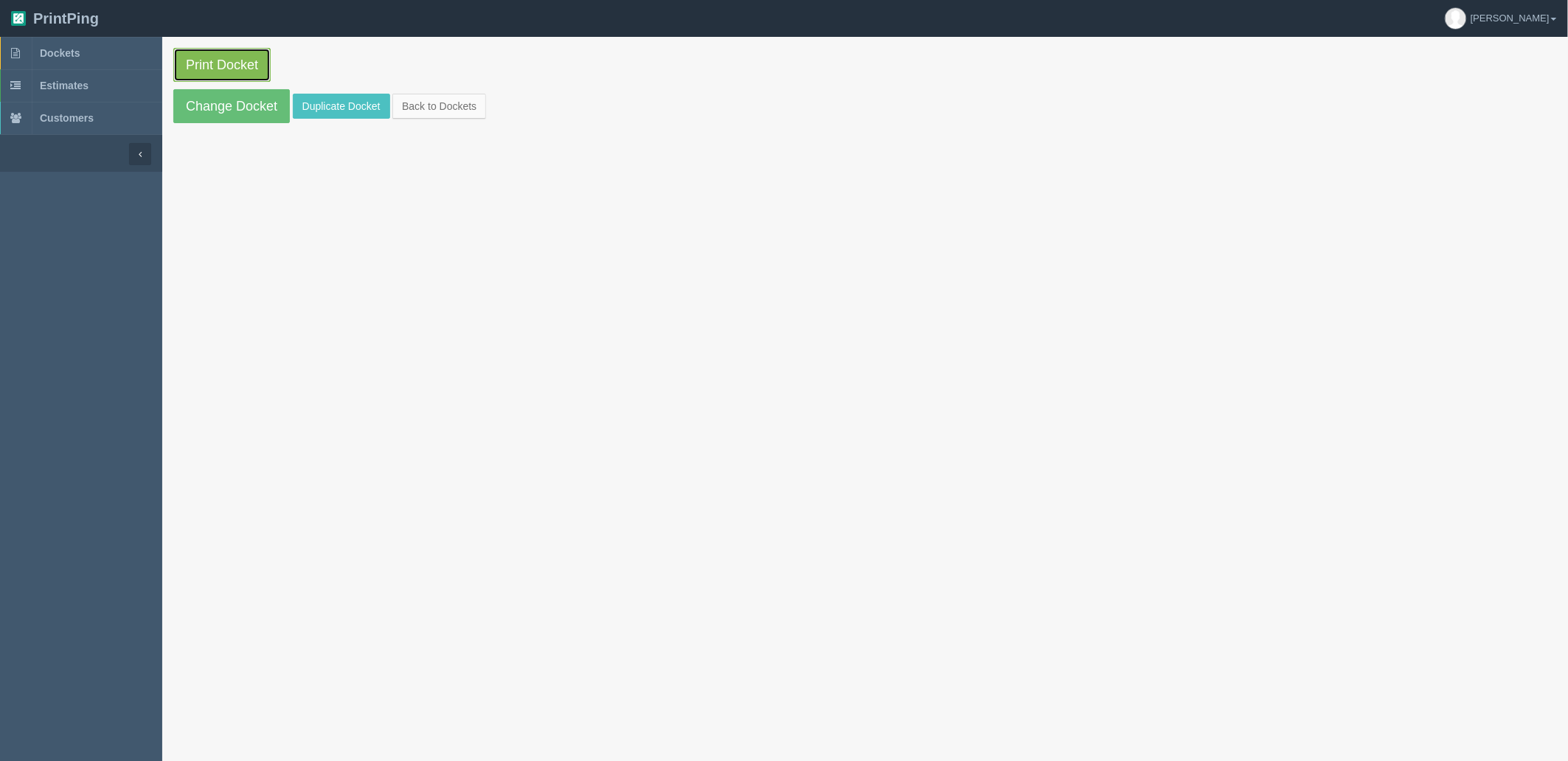
click at [239, 55] on link "Print Docket" at bounding box center [222, 64] width 97 height 34
click at [75, 49] on span "Dockets" at bounding box center [59, 54] width 40 height 12
